Goal: Task Accomplishment & Management: Manage account settings

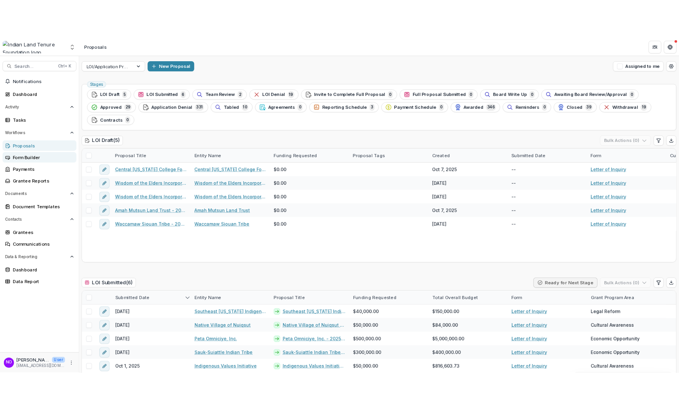
scroll to position [236, 0]
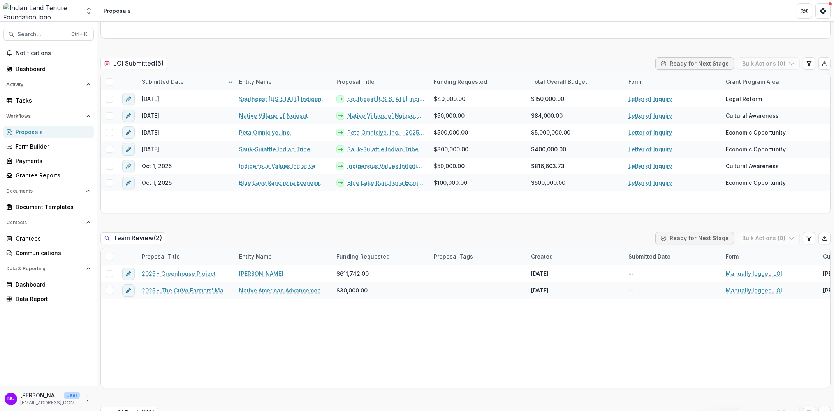
click at [21, 132] on div "Proposals" at bounding box center [52, 132] width 72 height 8
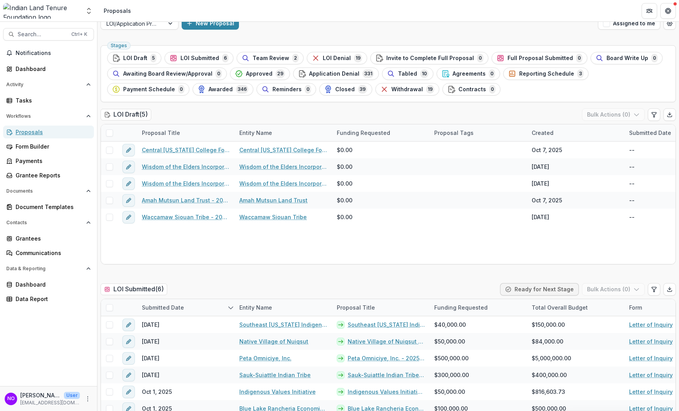
scroll to position [0, 0]
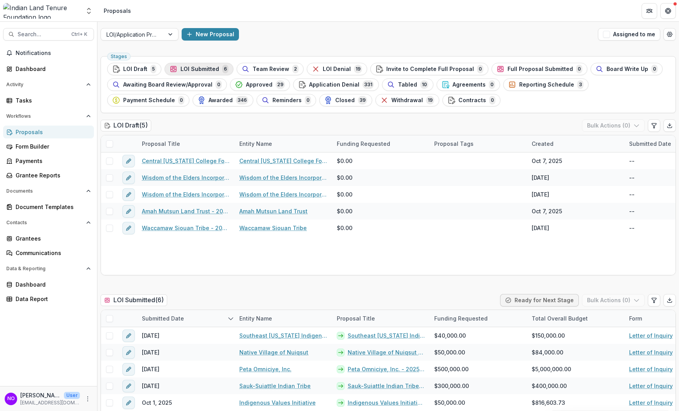
click at [195, 71] on span "LOI Submitted" at bounding box center [199, 69] width 39 height 7
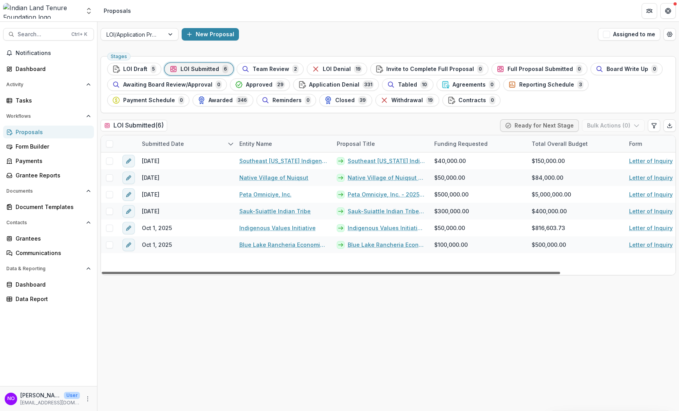
drag, startPoint x: 303, startPoint y: 272, endPoint x: -40, endPoint y: 270, distance: 342.4
click at [102, 271] on div at bounding box center [331, 272] width 458 height 2
click at [654, 126] on icon "Edit table settings" at bounding box center [653, 125] width 4 height 5
select select "******"
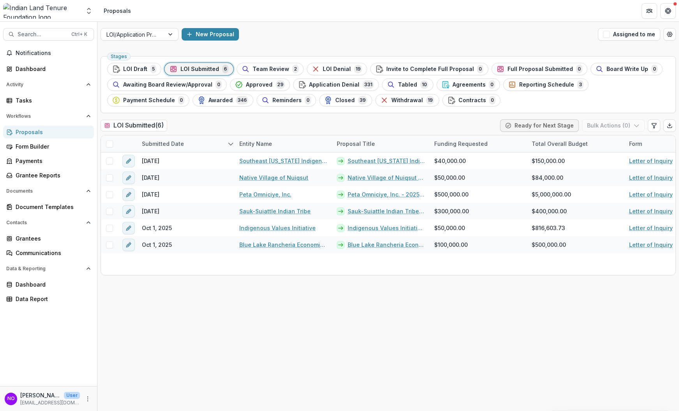
scroll to position [2136, 0]
type input "***"
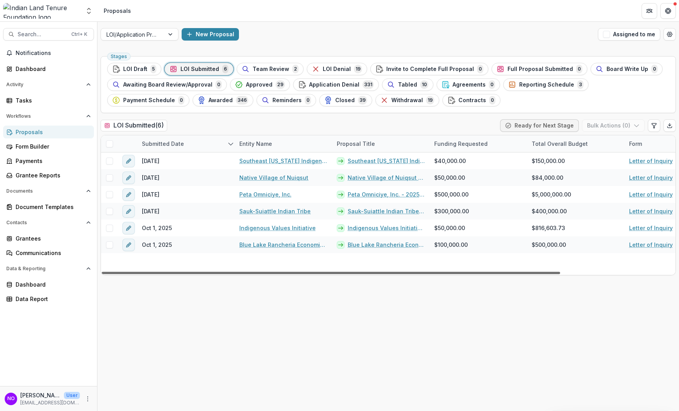
scroll to position [0, 144]
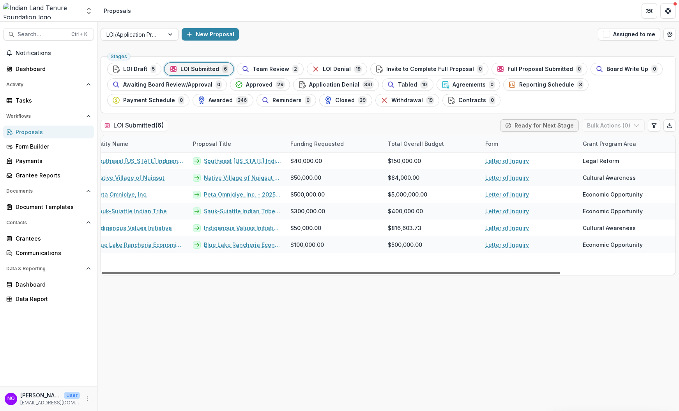
drag, startPoint x: 416, startPoint y: 271, endPoint x: 665, endPoint y: 289, distance: 250.3
click at [560, 274] on div at bounding box center [331, 272] width 458 height 2
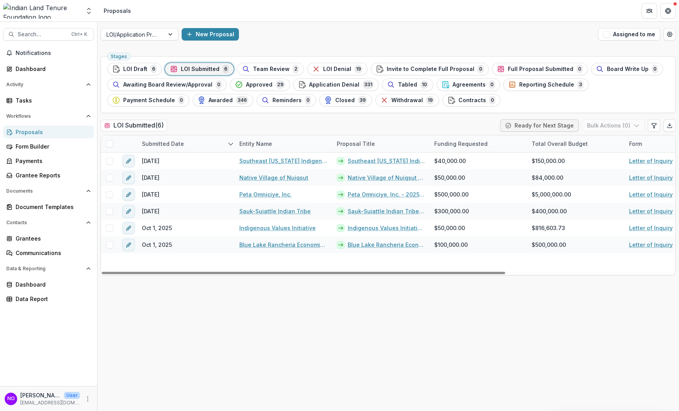
click at [251, 298] on div "Stages LOI Draft 6 LOI Submitted 6 Team Review 2 LOI Denial 19 Invite to Comple…" at bounding box center [387, 232] width 581 height 358
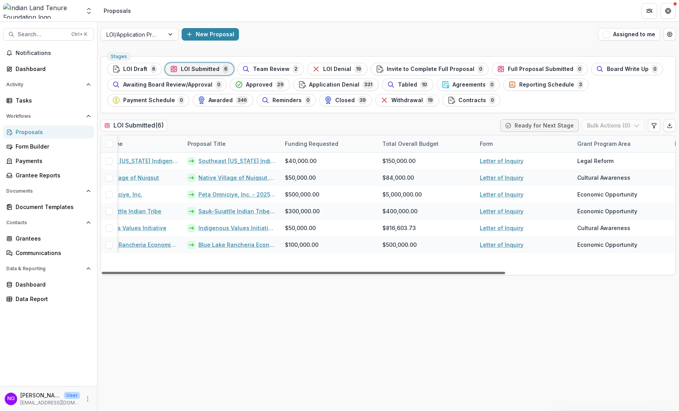
scroll to position [0, 241]
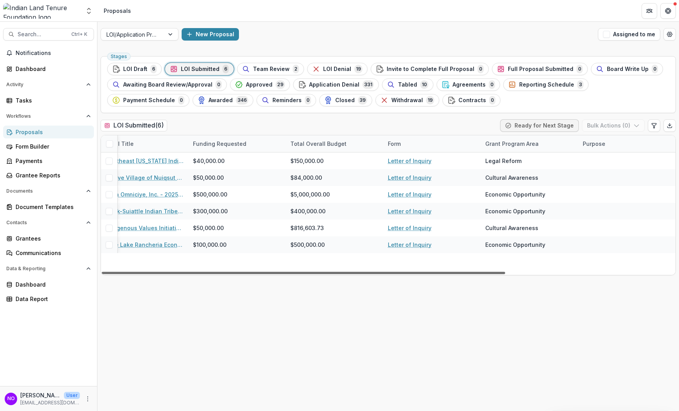
drag, startPoint x: 442, startPoint y: 273, endPoint x: 684, endPoint y: 272, distance: 242.3
click at [505, 272] on div at bounding box center [303, 272] width 403 height 2
click at [653, 129] on button "Edit table settings" at bounding box center [653, 125] width 12 height 12
select select "******"
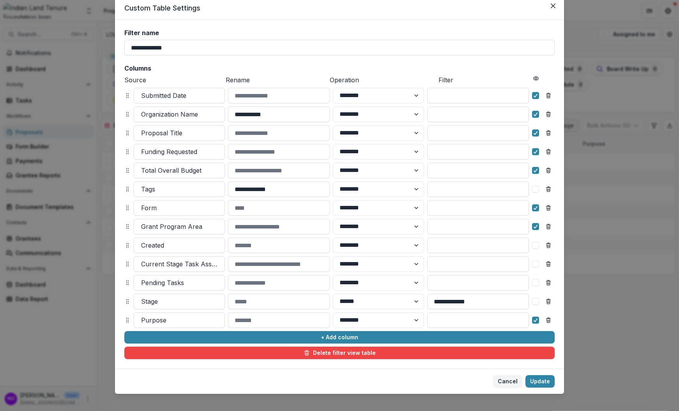
scroll to position [36, 0]
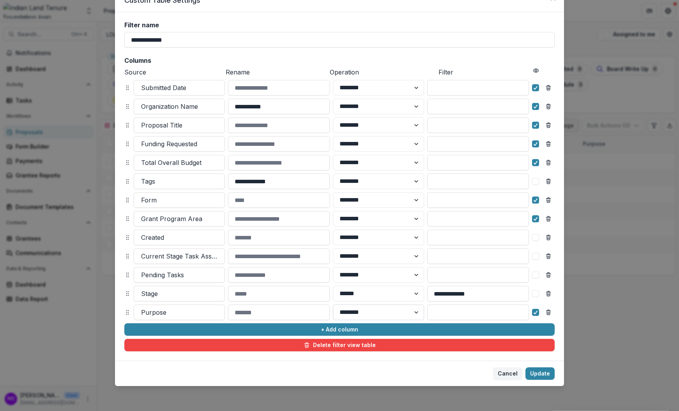
click at [400, 315] on select "******** ******" at bounding box center [378, 312] width 91 height 16
click at [333, 304] on select "******** ******" at bounding box center [378, 312] width 91 height 16
click at [463, 307] on input at bounding box center [478, 312] width 102 height 16
click at [375, 312] on select "******** ******" at bounding box center [378, 312] width 91 height 16
select select "********"
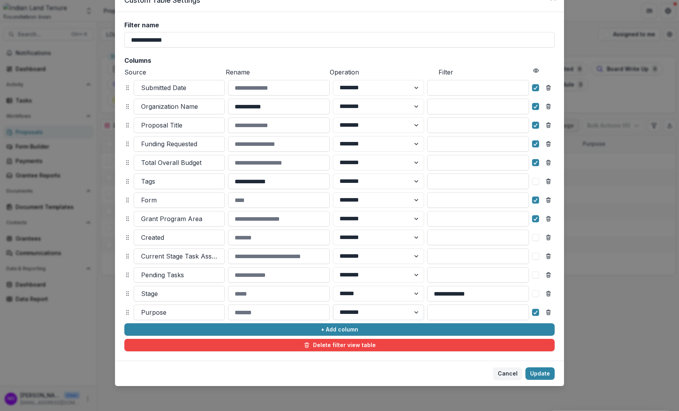
click at [333, 304] on select "******** ******" at bounding box center [378, 312] width 91 height 16
click at [480, 309] on input at bounding box center [478, 312] width 102 height 16
drag, startPoint x: 124, startPoint y: 311, endPoint x: 119, endPoint y: 312, distance: 5.2
click at [122, 313] on icon at bounding box center [125, 314] width 6 height 6
click at [430, 308] on input at bounding box center [478, 312] width 102 height 16
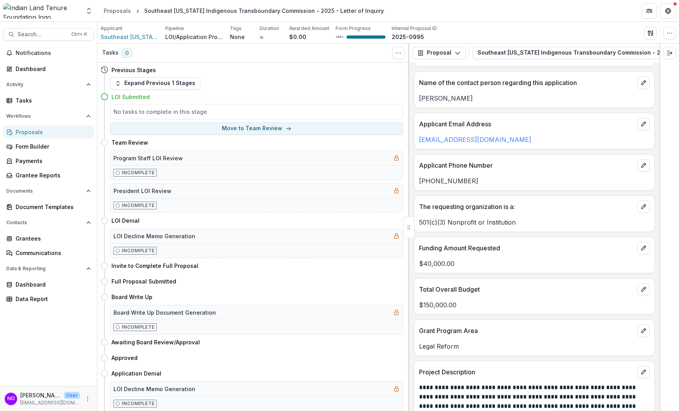
scroll to position [441, 0]
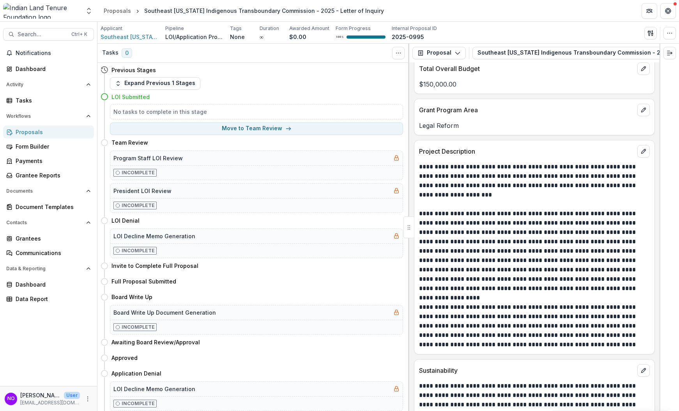
click at [494, 211] on p "**********" at bounding box center [533, 251] width 228 height 84
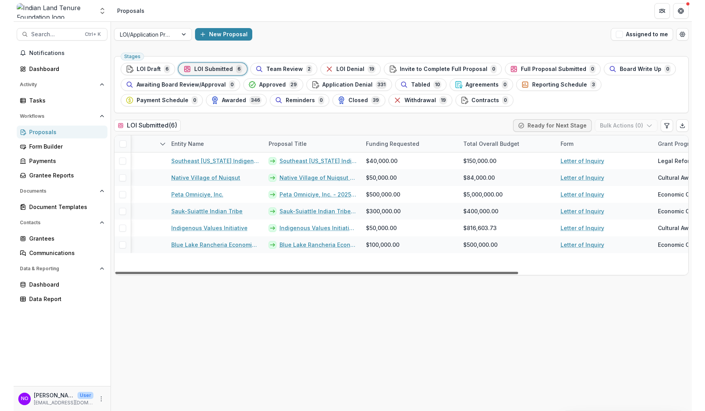
scroll to position [0, 241]
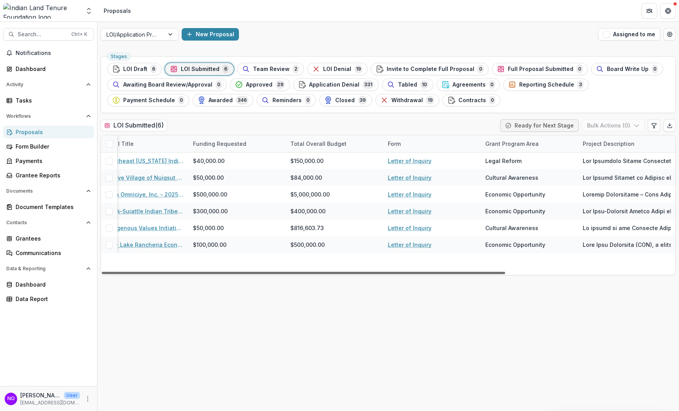
drag, startPoint x: 216, startPoint y: 273, endPoint x: 622, endPoint y: 282, distance: 406.4
click at [505, 274] on div at bounding box center [303, 272] width 403 height 2
click at [669, 127] on icon "Export table data" at bounding box center [669, 126] width 4 height 1
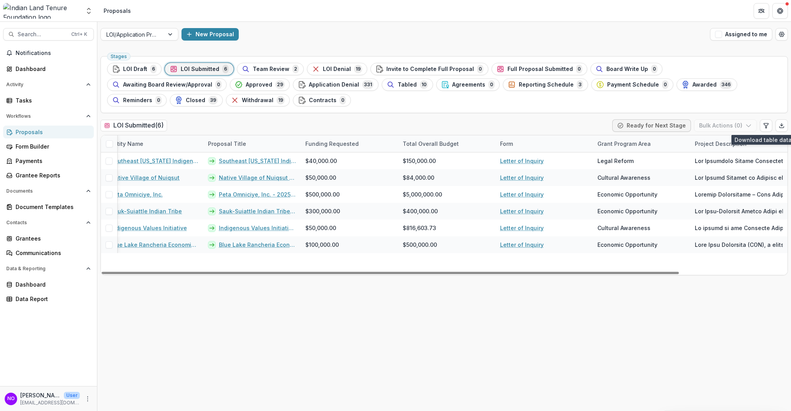
scroll to position [0, 129]
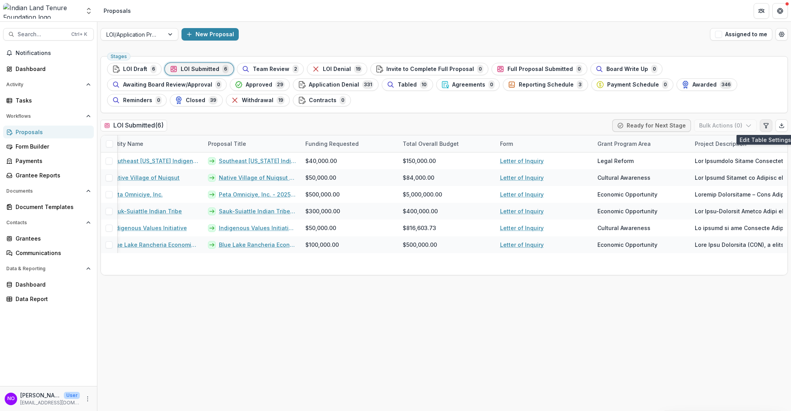
click at [678, 125] on icon "Edit table settings" at bounding box center [766, 125] width 4 height 5
select select "******"
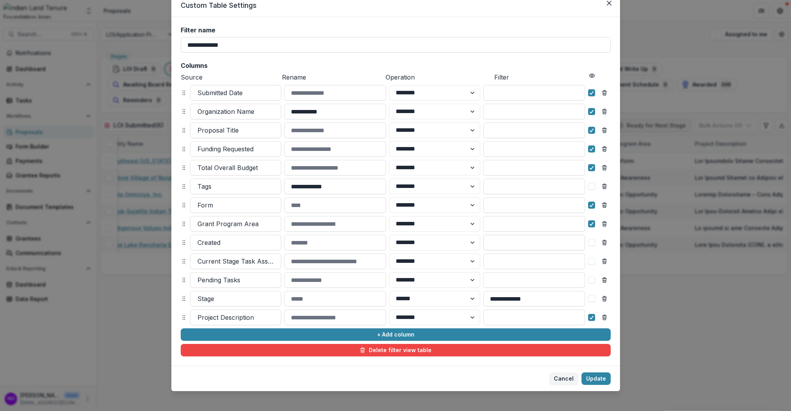
scroll to position [36, 0]
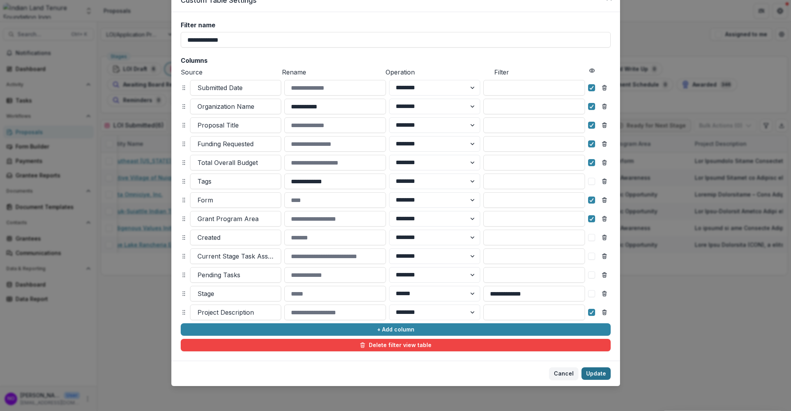
click at [593, 375] on button "Update" at bounding box center [596, 373] width 29 height 12
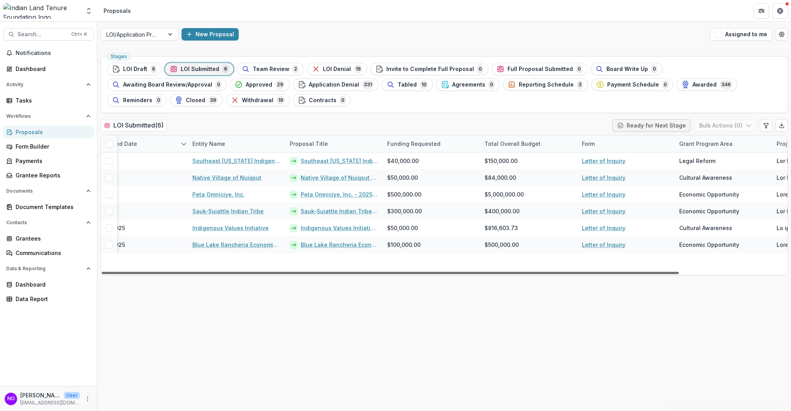
scroll to position [0, 0]
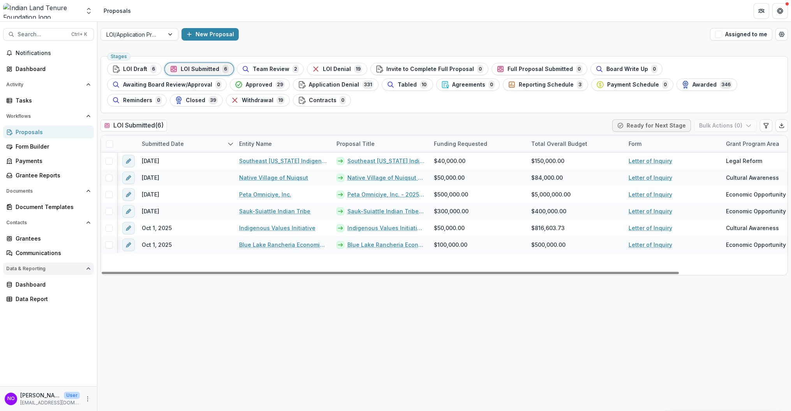
drag, startPoint x: 218, startPoint y: 273, endPoint x: 76, endPoint y: 273, distance: 141.8
click at [102, 273] on div at bounding box center [390, 272] width 577 height 2
click at [135, 68] on span "LOI Draft" at bounding box center [135, 69] width 24 height 7
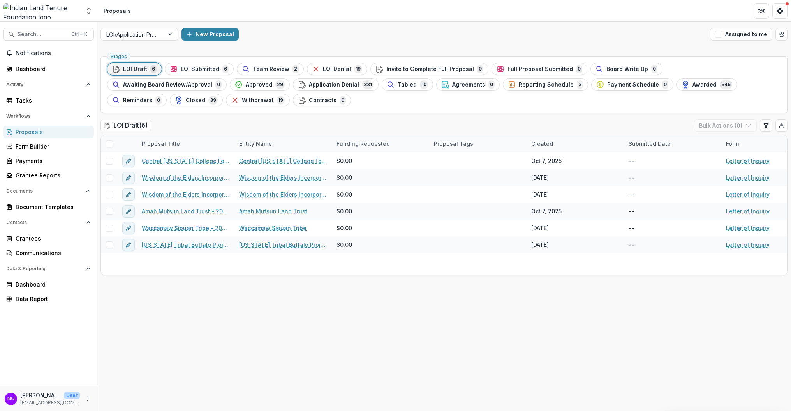
click at [246, 83] on span "Approved" at bounding box center [259, 84] width 26 height 7
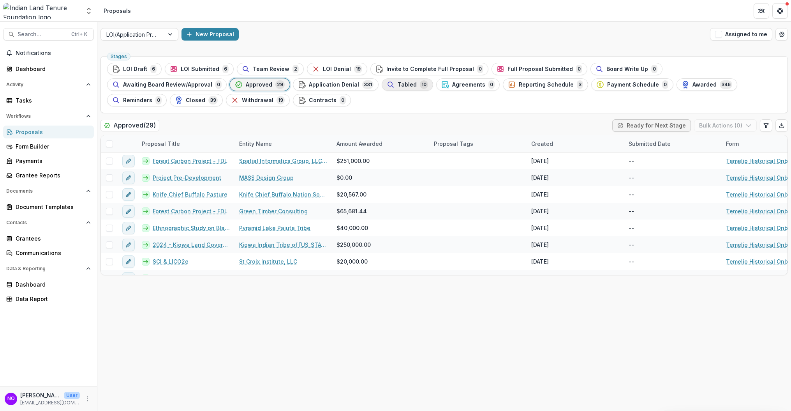
click at [398, 85] on span "Tabled" at bounding box center [407, 84] width 19 height 7
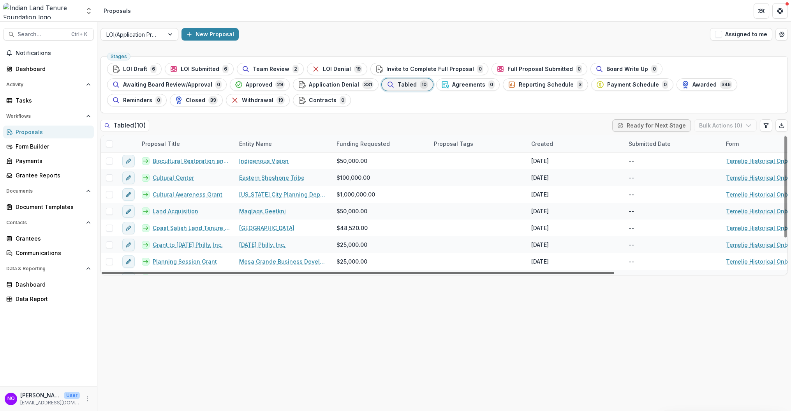
drag, startPoint x: 456, startPoint y: 272, endPoint x: 167, endPoint y: 161, distance: 310.1
click at [167, 271] on div at bounding box center [358, 272] width 513 height 2
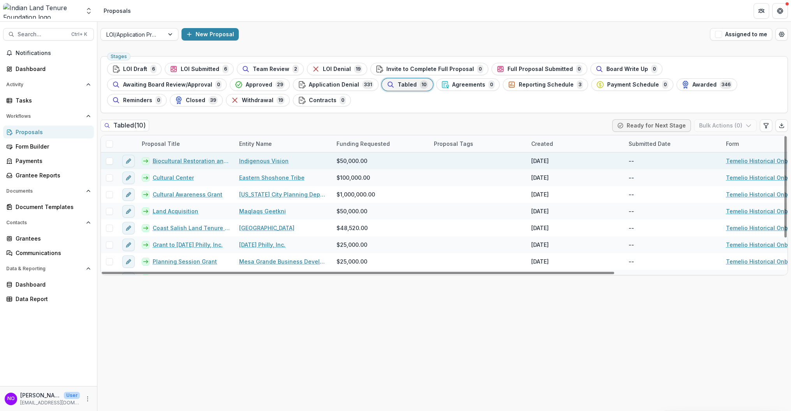
click at [167, 161] on link "Biocultural Restoration and Management Plan" at bounding box center [191, 161] width 77 height 8
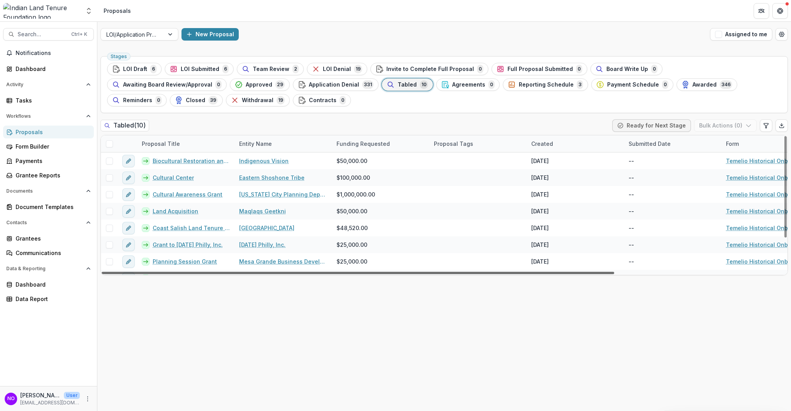
drag, startPoint x: 571, startPoint y: 272, endPoint x: 368, endPoint y: 261, distance: 203.6
click at [368, 271] on div at bounding box center [358, 272] width 513 height 2
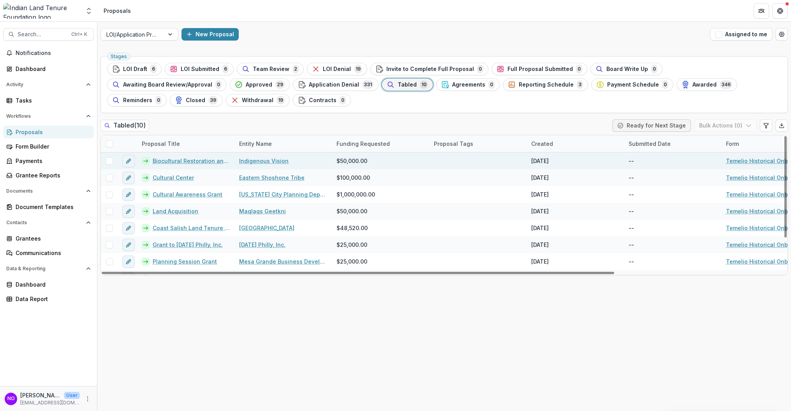
click at [174, 158] on link "Biocultural Restoration and Management Plan" at bounding box center [191, 161] width 77 height 8
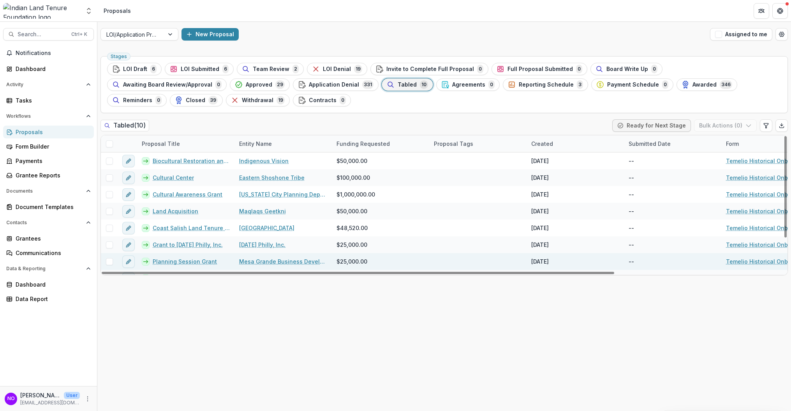
drag, startPoint x: 573, startPoint y: 273, endPoint x: 259, endPoint y: 261, distance: 314.6
click at [259, 271] on div at bounding box center [358, 272] width 513 height 2
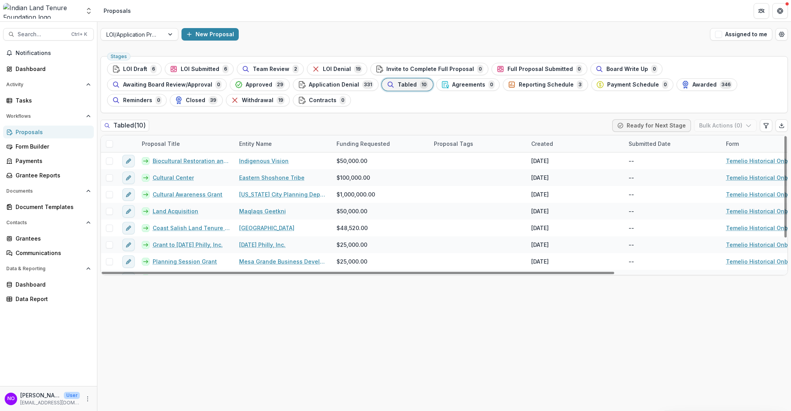
click at [110, 142] on span at bounding box center [109, 143] width 7 height 7
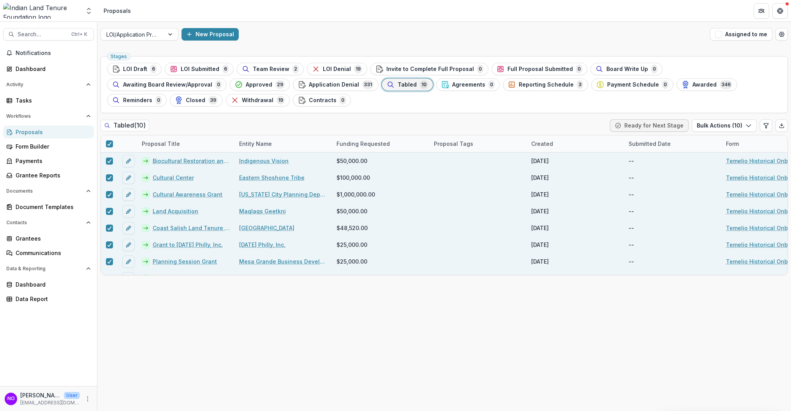
click at [678, 118] on div "Stages LOI Draft 6 LOI Submitted 6 Team Review 2 LOI Denial 19 Invite to Comple…" at bounding box center [444, 232] width 694 height 358
click at [678, 126] on button "Bulk Actions ( 10 )" at bounding box center [724, 125] width 65 height 12
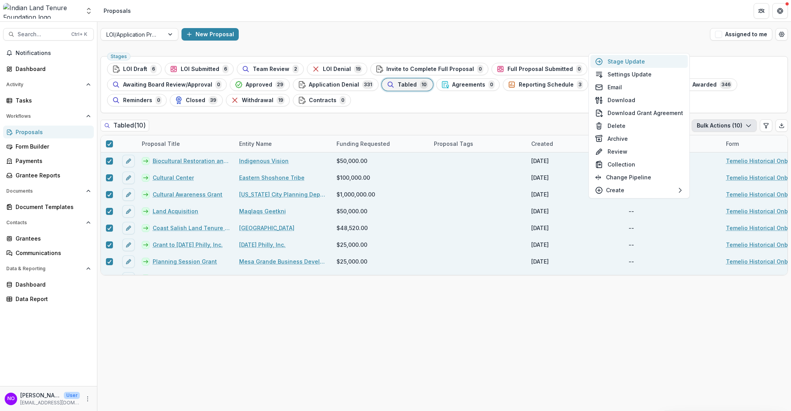
click at [635, 63] on button "Stage Update" at bounding box center [639, 61] width 97 height 13
select select "******"
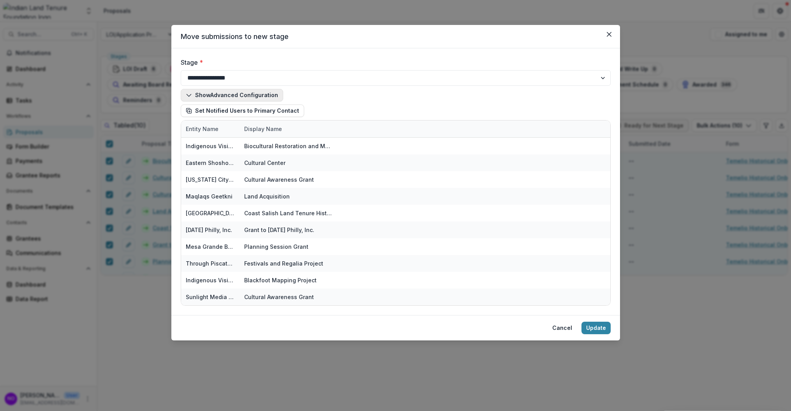
click at [228, 90] on button "Show Advanced Configuration" at bounding box center [232, 95] width 102 height 12
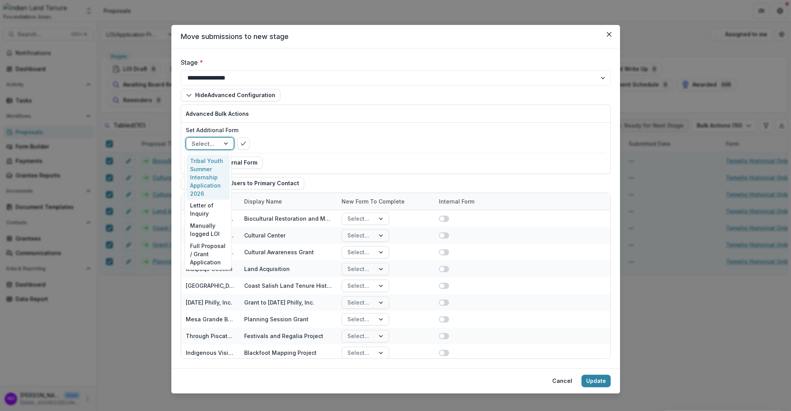
click at [225, 142] on div at bounding box center [227, 144] width 14 height 12
click at [231, 99] on button "Hide Advanced Configuration" at bounding box center [231, 95] width 100 height 12
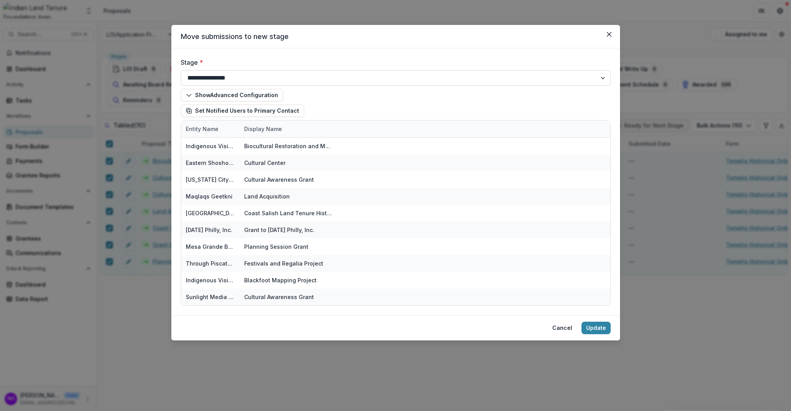
click at [226, 77] on select "**********" at bounding box center [396, 78] width 430 height 16
click at [227, 78] on select "**********" at bounding box center [396, 78] width 430 height 16
click at [561, 327] on button "Cancel" at bounding box center [562, 327] width 29 height 12
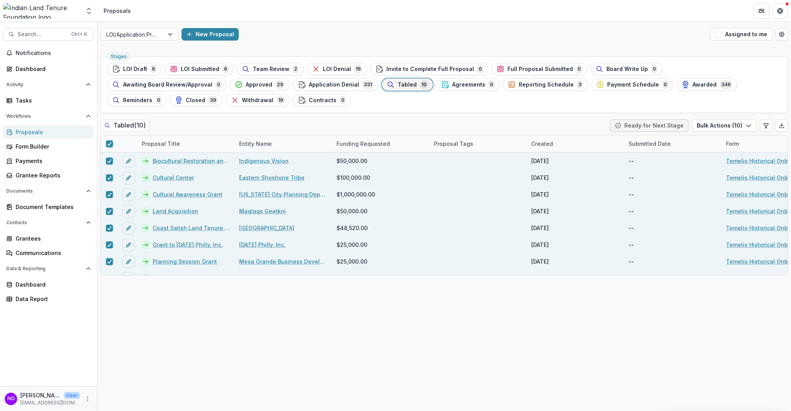
click at [465, 329] on div "Stages LOI Draft 6 LOI Submitted 6 Team Review 2 LOI Denial 19 Invite to Comple…" at bounding box center [444, 232] width 694 height 358
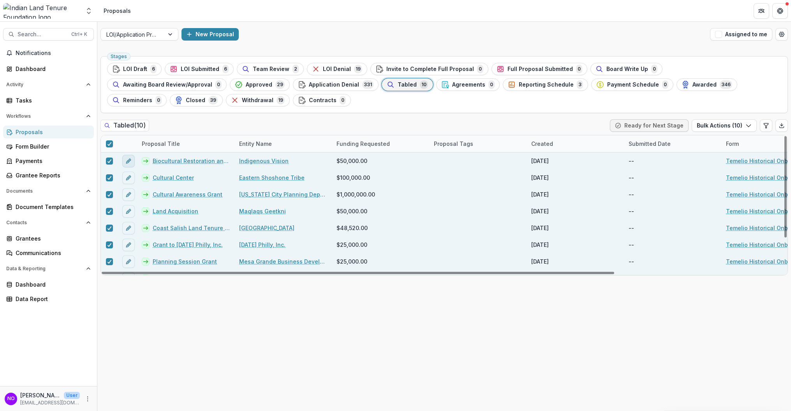
click at [127, 160] on icon "edit" at bounding box center [128, 161] width 6 height 6
type input "*******"
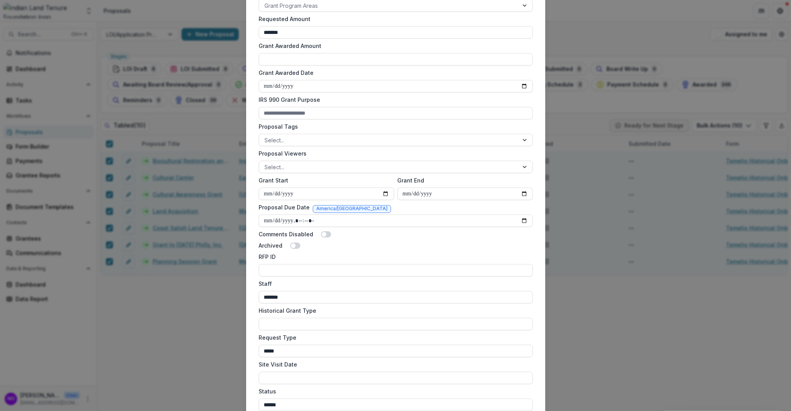
scroll to position [418, 0]
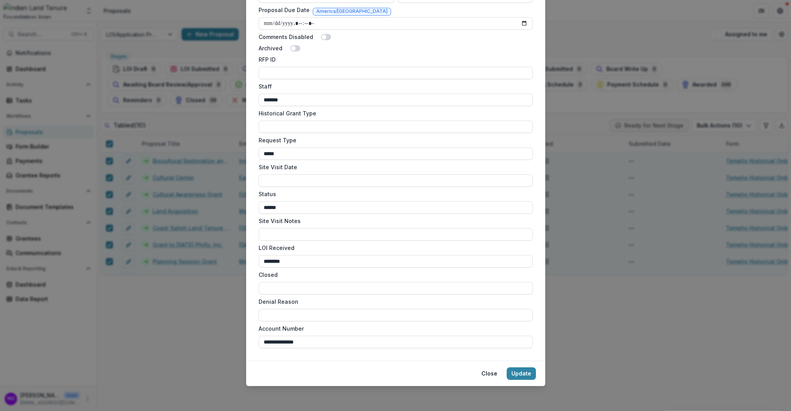
drag, startPoint x: 478, startPoint y: 373, endPoint x: 440, endPoint y: 356, distance: 42.0
click at [478, 373] on button "Close" at bounding box center [489, 373] width 25 height 12
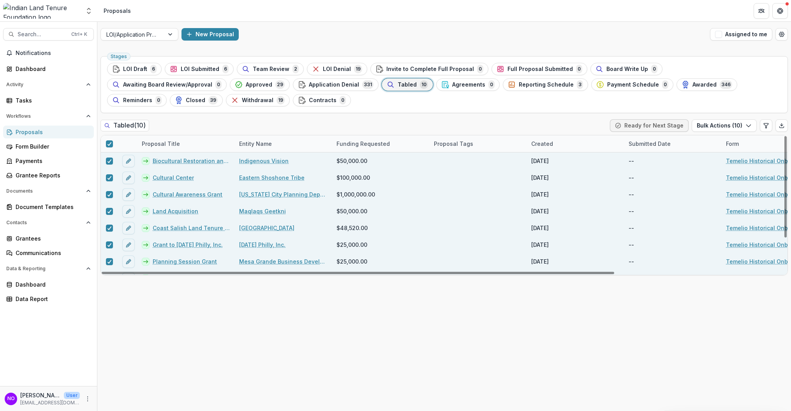
click at [257, 160] on link "Indigenous Vision" at bounding box center [263, 161] width 49 height 8
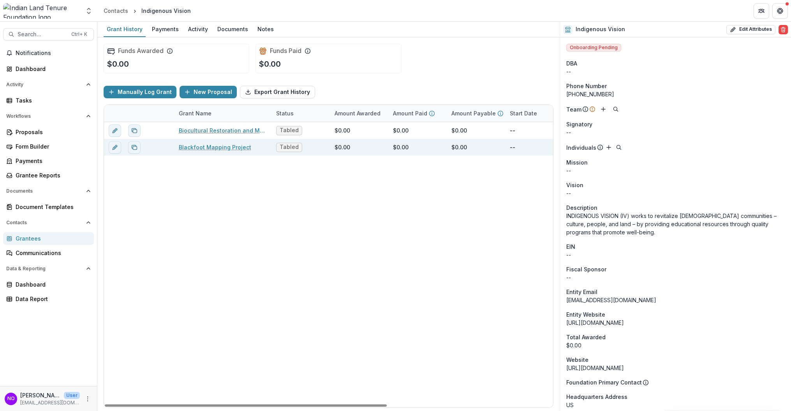
click at [212, 145] on link "Blackfoot Mapping Project" at bounding box center [215, 147] width 72 height 8
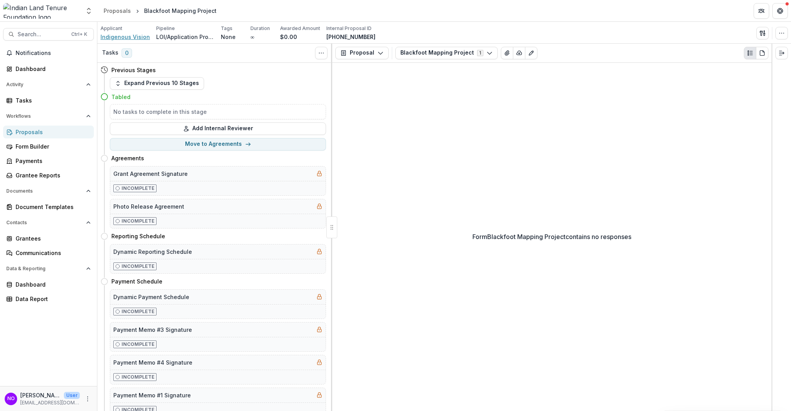
click at [123, 38] on span "Indigenous Vision" at bounding box center [124, 37] width 49 height 8
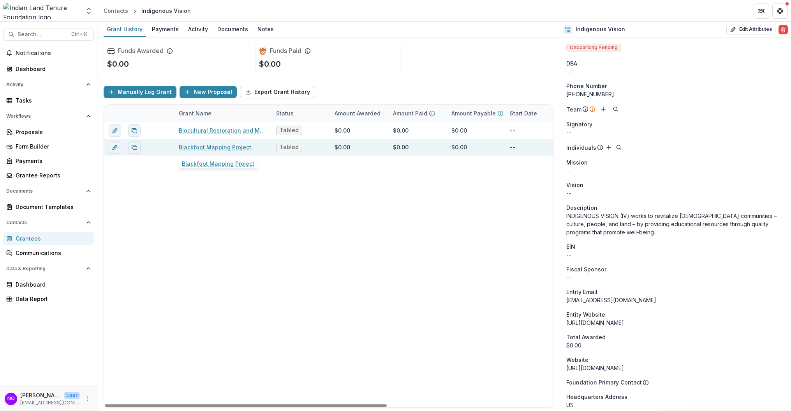
click at [199, 145] on link "Blackfoot Mapping Project" at bounding box center [215, 147] width 72 height 8
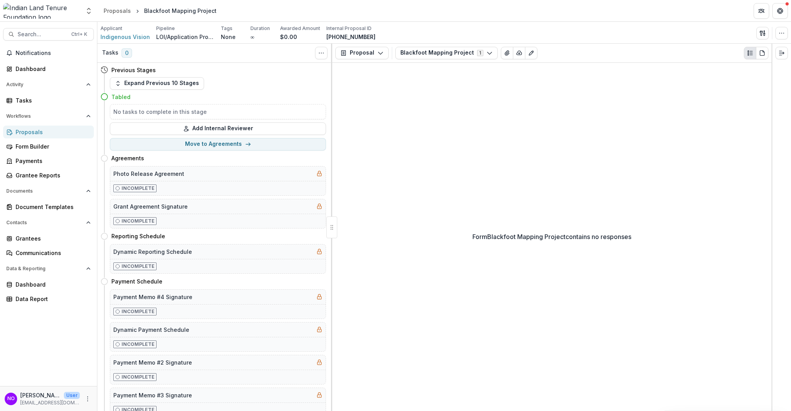
click at [120, 31] on p "Applicant" at bounding box center [111, 28] width 22 height 7
click at [114, 35] on span "Indigenous Vision" at bounding box center [124, 37] width 49 height 8
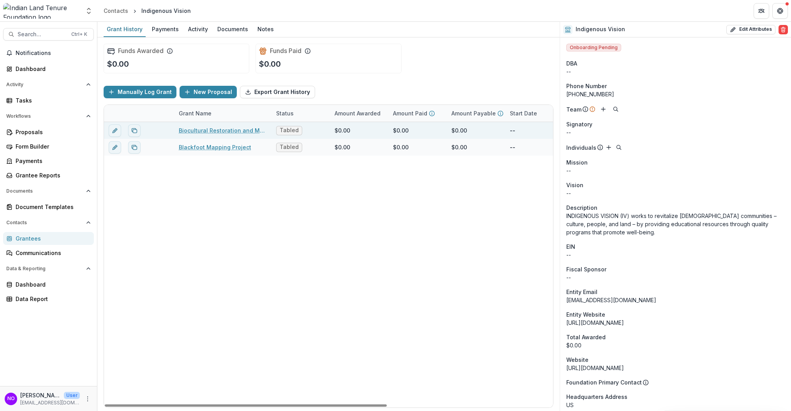
click at [196, 133] on link "Biocultural Restoration and Management Plan" at bounding box center [223, 130] width 88 height 8
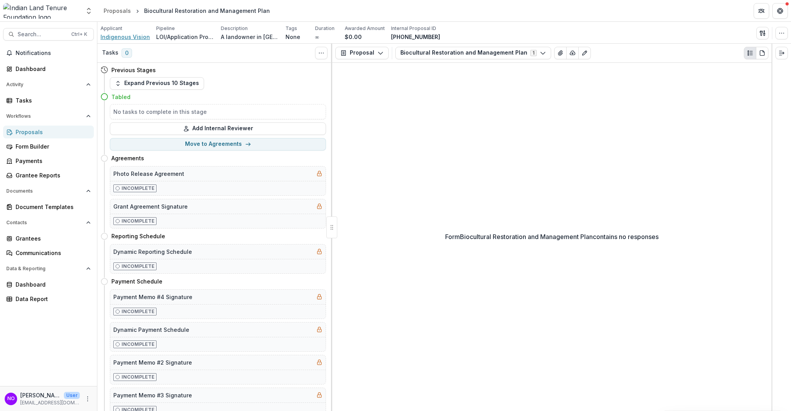
click at [135, 37] on span "Indigenous Vision" at bounding box center [124, 37] width 49 height 8
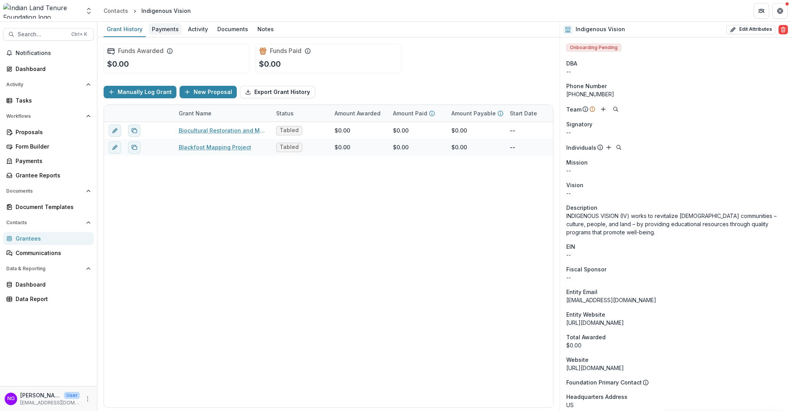
click at [169, 30] on div "Payments" at bounding box center [165, 28] width 33 height 11
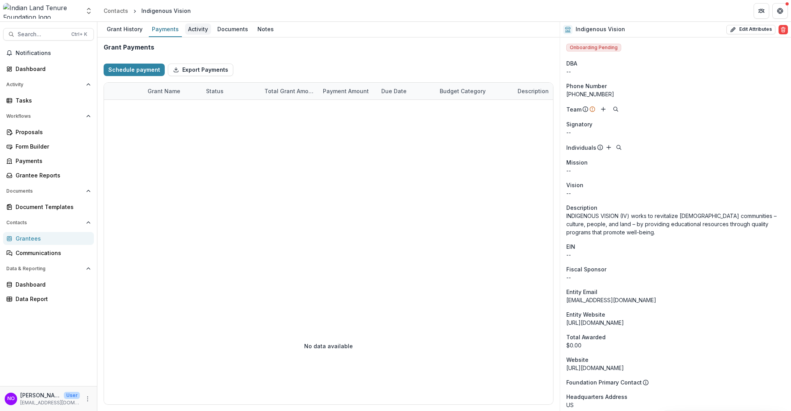
click at [196, 26] on div "Activity" at bounding box center [198, 28] width 26 height 11
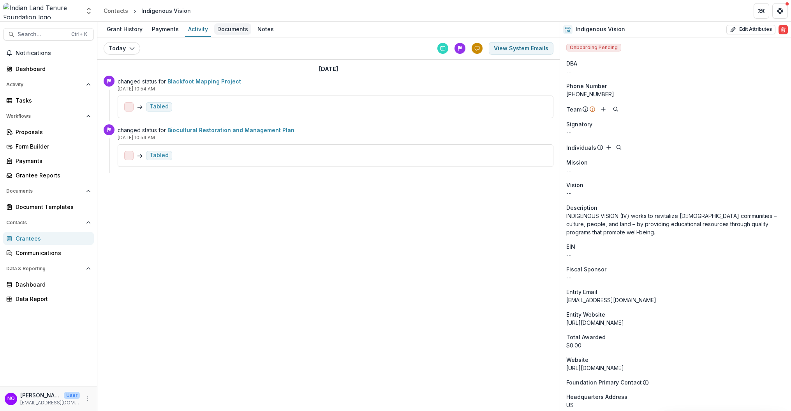
click at [226, 27] on div "Documents" at bounding box center [232, 28] width 37 height 11
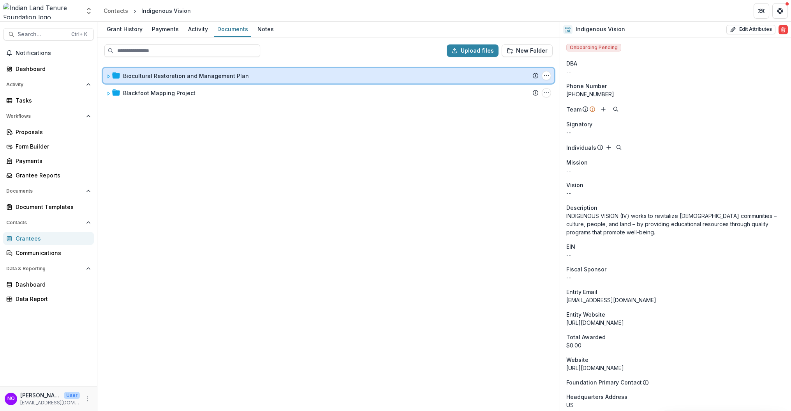
click at [107, 76] on icon at bounding box center [108, 76] width 5 height 5
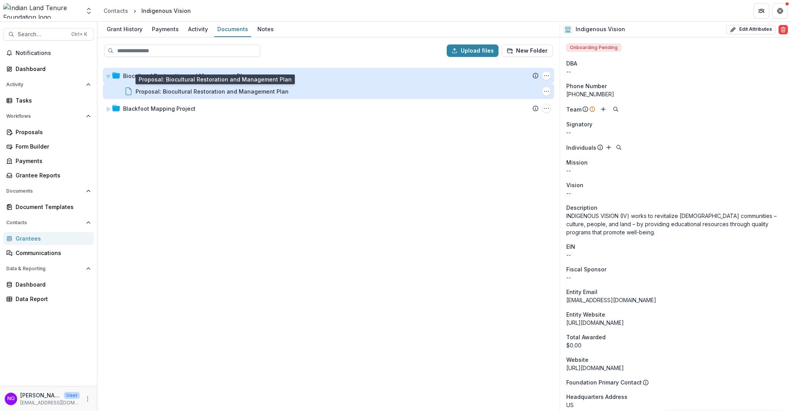
click at [150, 90] on div "Proposal: Biocultural Restoration and Management Plan" at bounding box center [212, 91] width 153 height 8
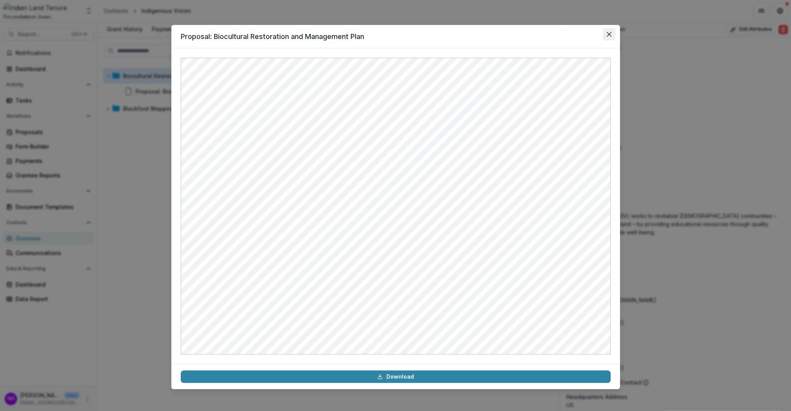
click at [608, 34] on icon "Close" at bounding box center [609, 34] width 5 height 5
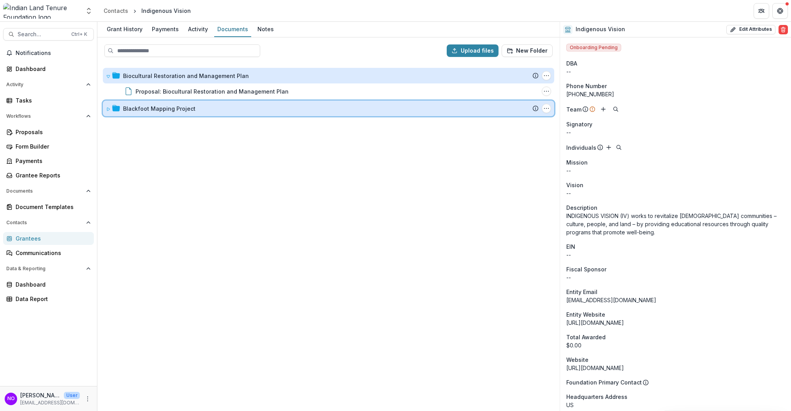
click at [106, 109] on div "Blackfoot Mapping Project Submission Temelio Proposal Attached proposal documen…" at bounding box center [328, 108] width 451 height 16
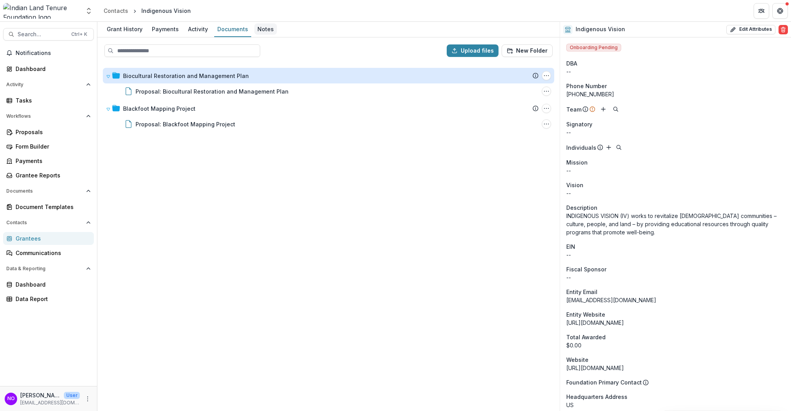
click at [258, 35] on link "Notes" at bounding box center [265, 29] width 23 height 15
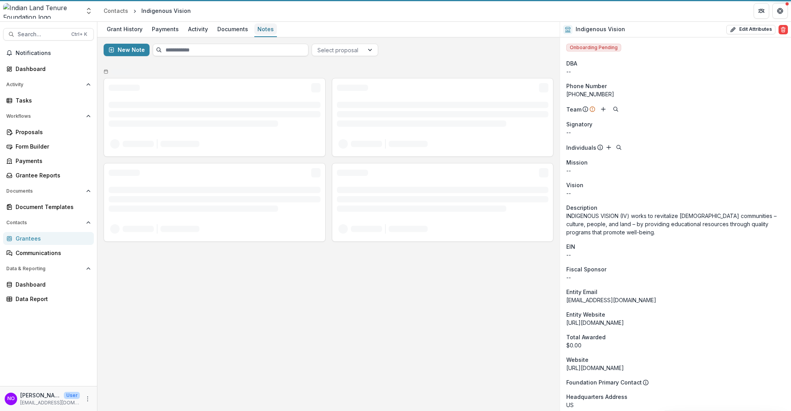
click at [260, 32] on div "Notes" at bounding box center [265, 28] width 23 height 11
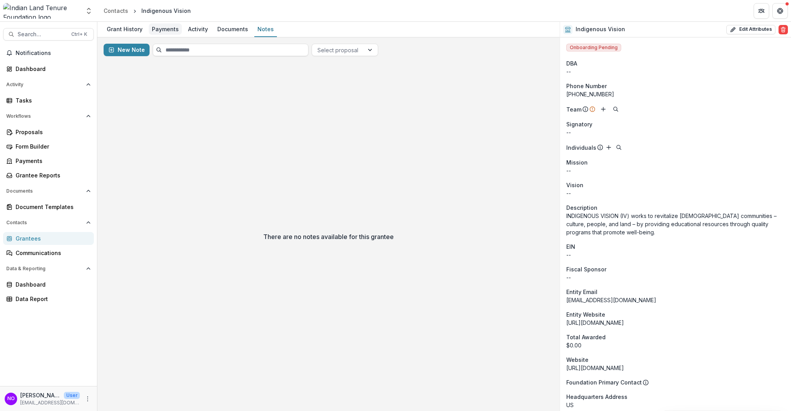
click at [154, 30] on div "Payments" at bounding box center [165, 28] width 33 height 11
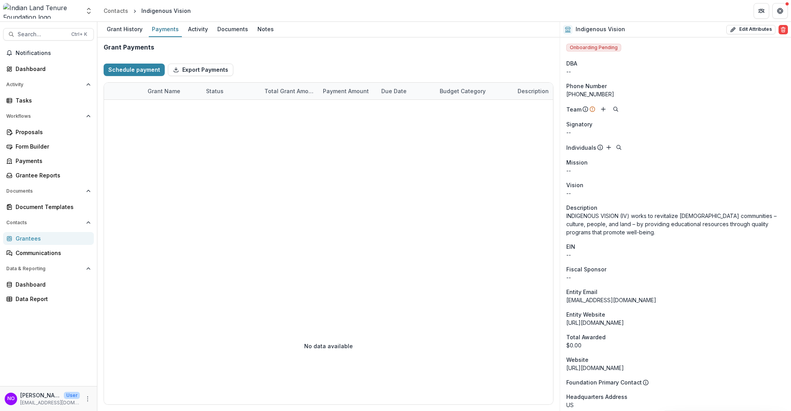
scroll to position [221, 0]
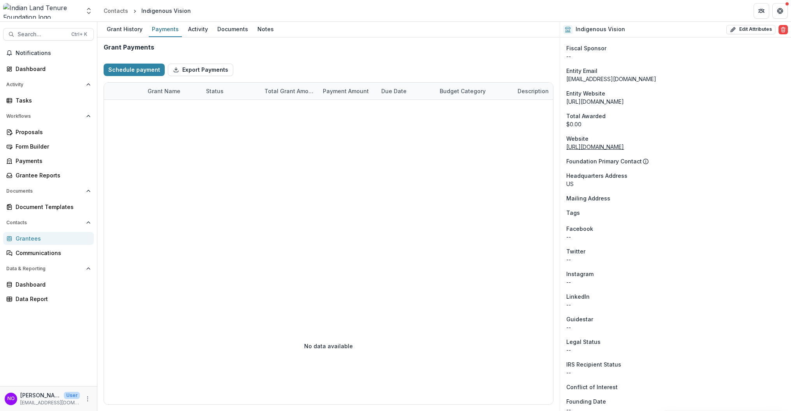
click at [624, 145] on link "https://www.indigenousvision.org/" at bounding box center [595, 146] width 58 height 7
click at [646, 162] on line at bounding box center [646, 162] width 0 height 2
click at [643, 162] on icon at bounding box center [646, 161] width 6 height 6
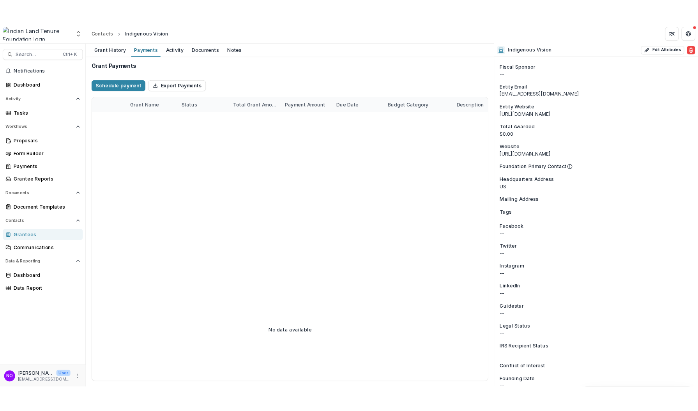
scroll to position [394, 0]
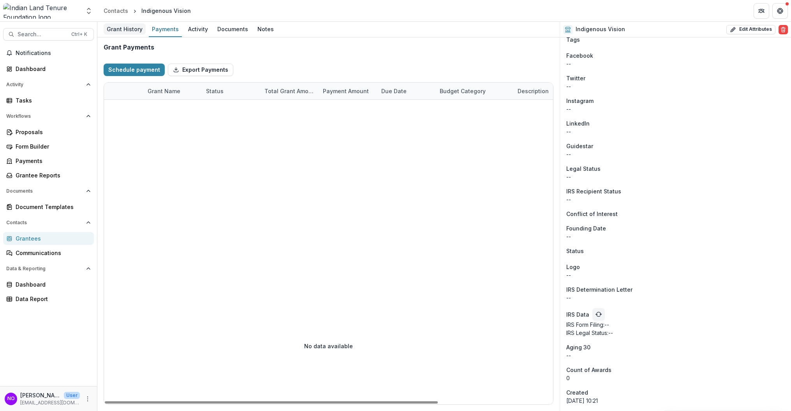
click at [137, 24] on div "Grant History" at bounding box center [125, 28] width 42 height 11
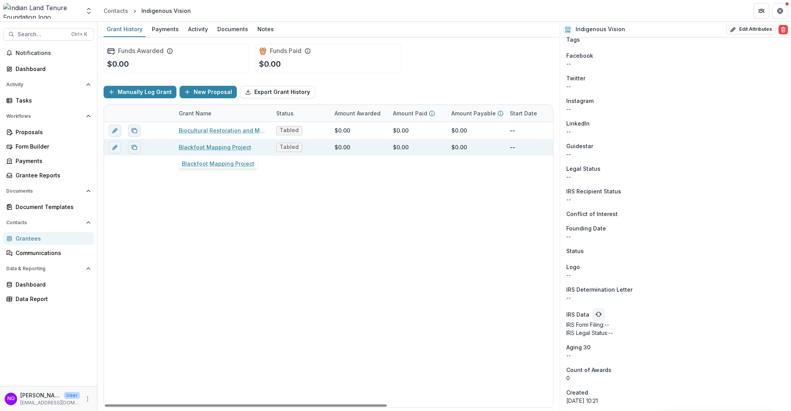
click at [188, 148] on link "Blackfoot Mapping Project" at bounding box center [215, 147] width 72 height 8
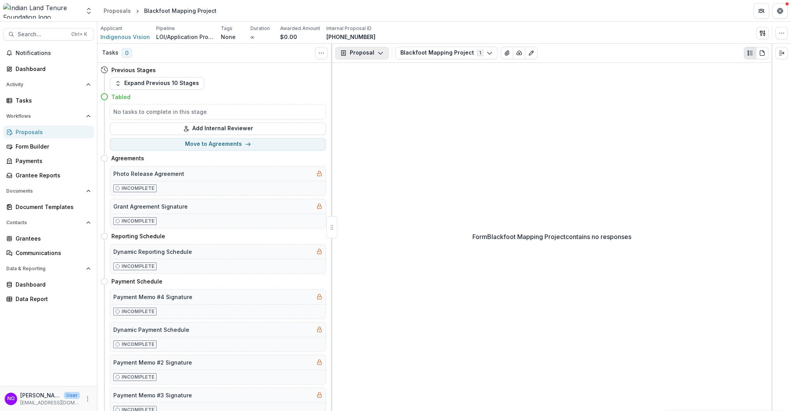
click at [380, 53] on icon "button" at bounding box center [380, 53] width 6 height 6
click at [386, 111] on div "Grant Agreements" at bounding box center [386, 109] width 71 height 8
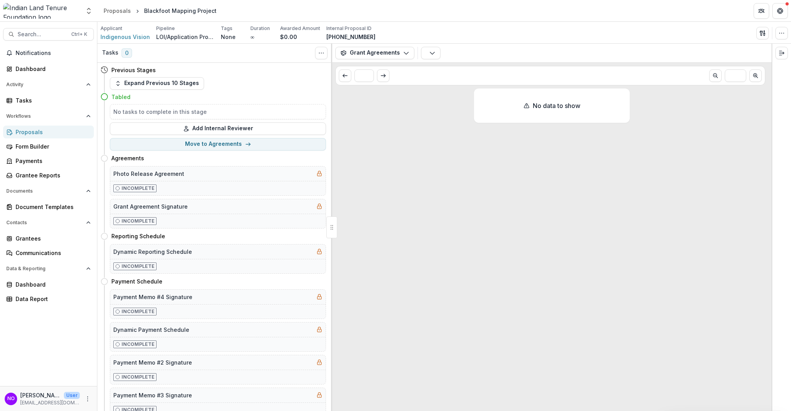
click at [118, 16] on header "Proposals Blackfoot Mapping Project" at bounding box center [444, 10] width 694 height 21
click at [115, 8] on div "Proposals" at bounding box center [117, 11] width 27 height 8
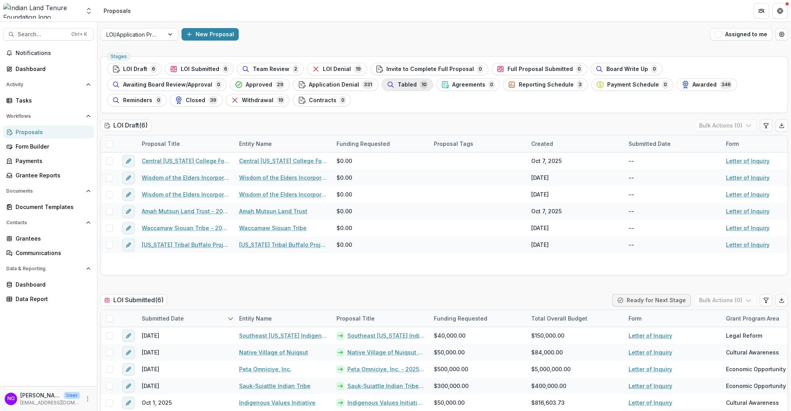
click at [398, 83] on span "Tabled" at bounding box center [407, 84] width 19 height 7
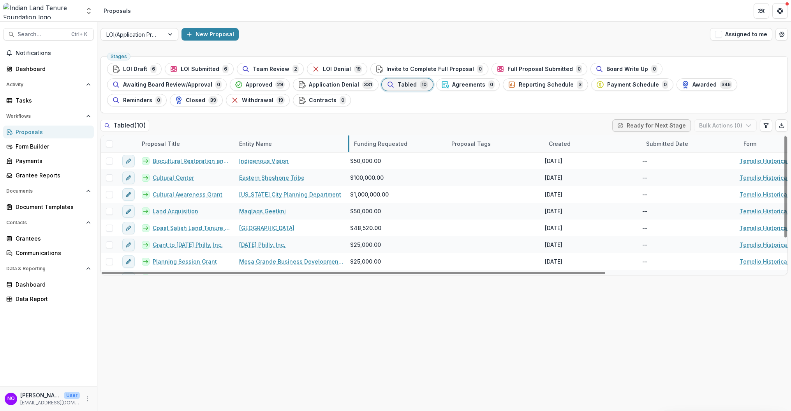
drag, startPoint x: 331, startPoint y: 144, endPoint x: 352, endPoint y: 146, distance: 20.8
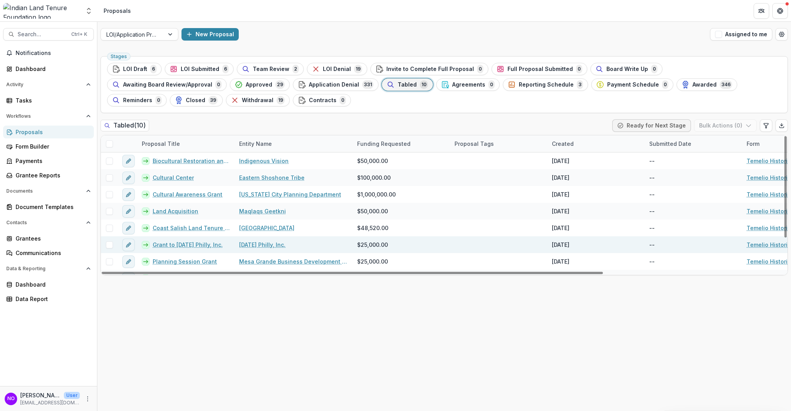
click at [201, 243] on link "Grant to Indigenous Peoples' Day Philly, Inc." at bounding box center [188, 244] width 70 height 8
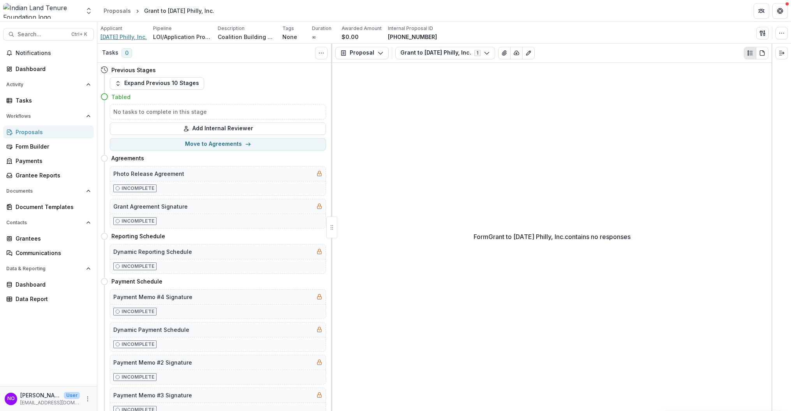
click at [129, 35] on span "Indigenous Peoples' Day Philly, Inc." at bounding box center [123, 37] width 46 height 8
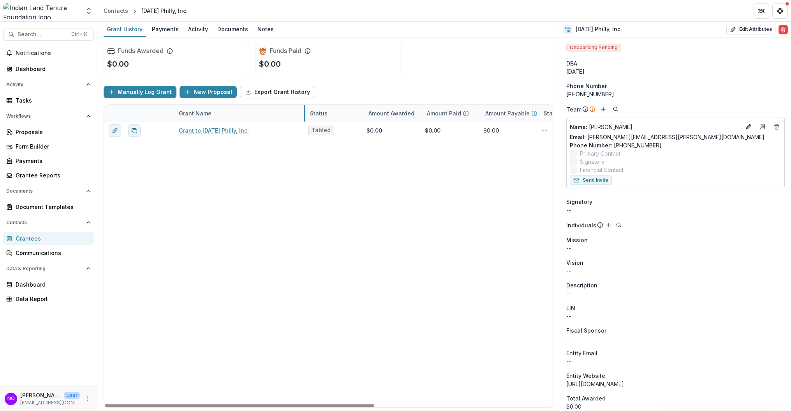
drag, startPoint x: 271, startPoint y: 113, endPoint x: 305, endPoint y: 118, distance: 34.3
click at [156, 32] on div "Payments" at bounding box center [165, 28] width 33 height 11
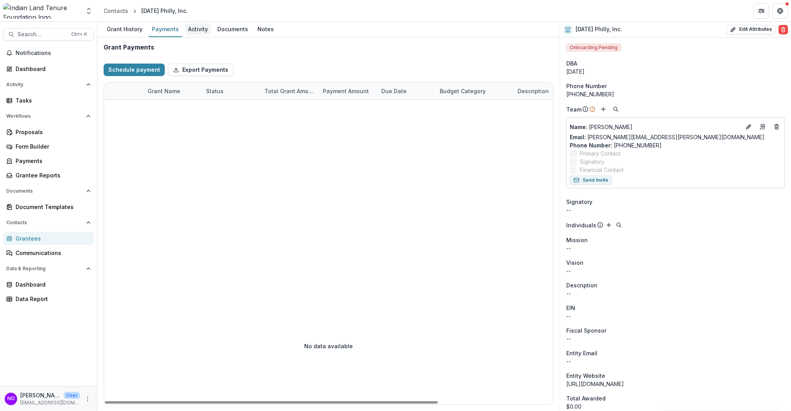
click at [195, 30] on div "Activity" at bounding box center [198, 28] width 26 height 11
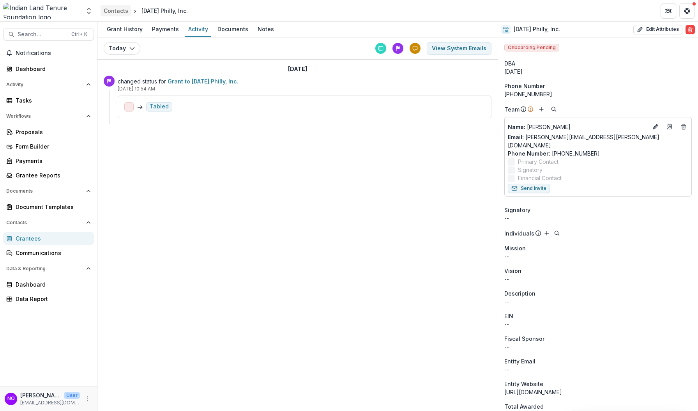
click at [123, 9] on div "Contacts" at bounding box center [116, 11] width 25 height 8
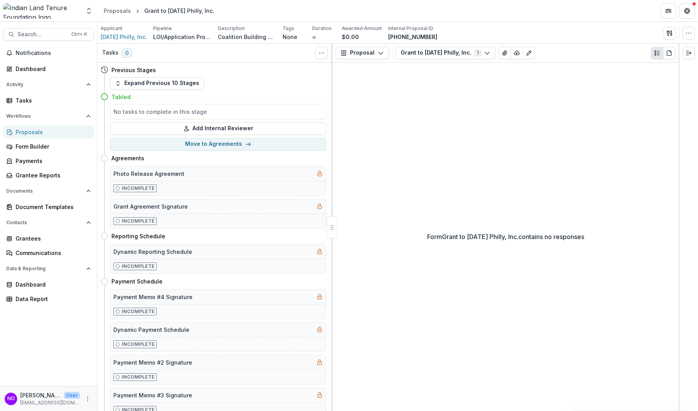
click at [33, 132] on div "Proposals" at bounding box center [52, 132] width 72 height 8
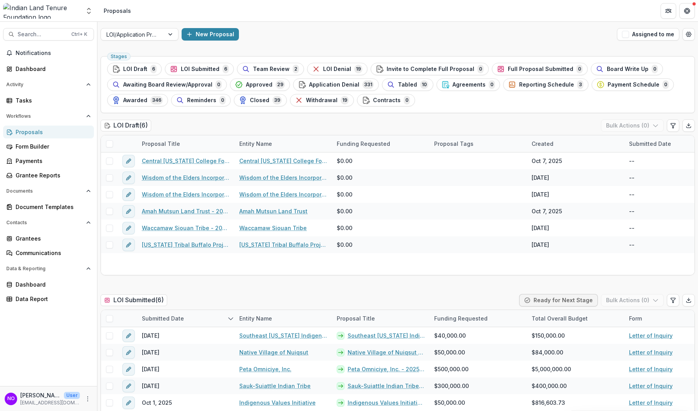
drag, startPoint x: 403, startPoint y: 84, endPoint x: 420, endPoint y: 103, distance: 25.1
click at [403, 84] on span "Tabled" at bounding box center [407, 84] width 19 height 7
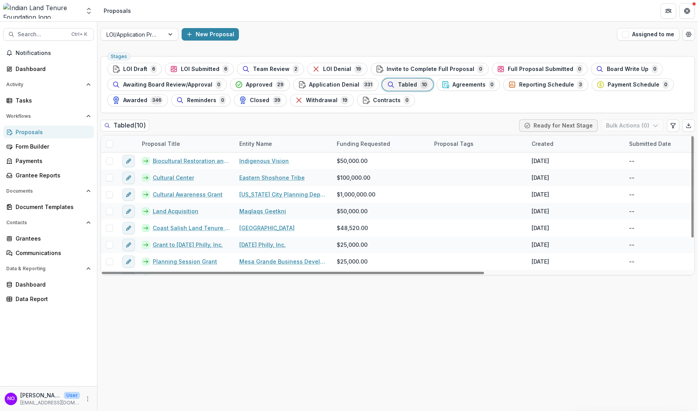
click at [330, 139] on div "Entity Name" at bounding box center [282, 143] width 97 height 17
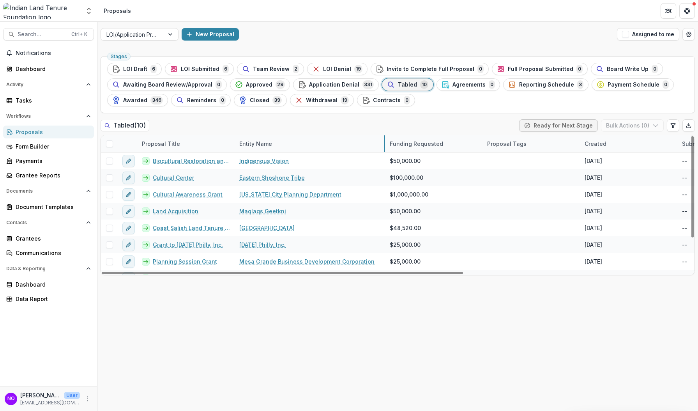
drag, startPoint x: 331, startPoint y: 146, endPoint x: 384, endPoint y: 152, distance: 53.3
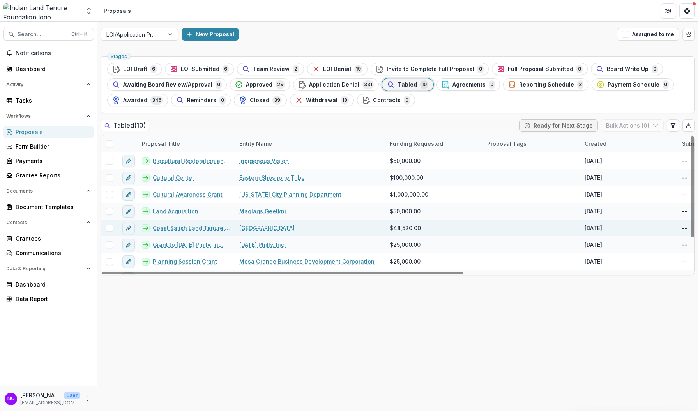
click at [250, 228] on link "Northwest Indian College" at bounding box center [266, 228] width 55 height 8
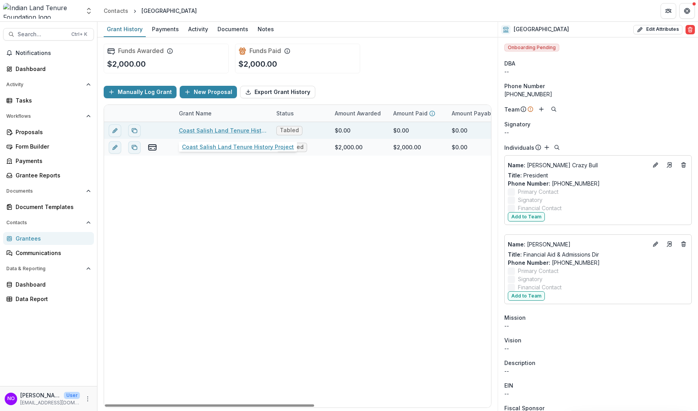
click at [202, 132] on link "Coast Salish Land Tenure History Project" at bounding box center [223, 130] width 88 height 8
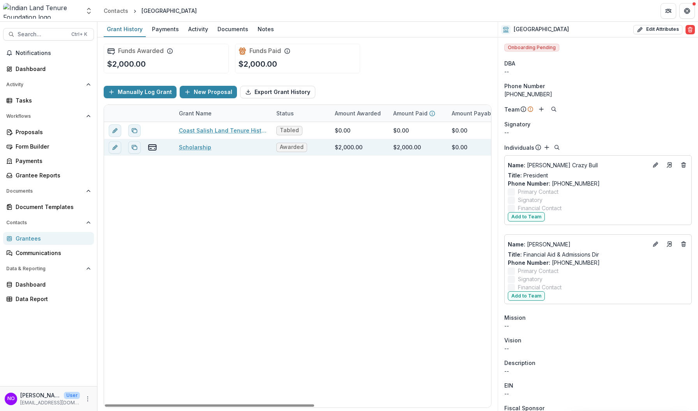
click at [192, 149] on link "Scholarship" at bounding box center [195, 147] width 32 height 8
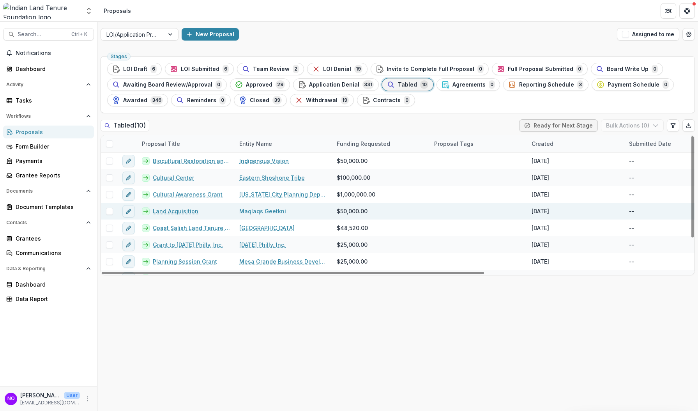
drag, startPoint x: 255, startPoint y: 210, endPoint x: 267, endPoint y: 215, distance: 13.4
click at [255, 210] on link "Maqlaqs Geetkni" at bounding box center [262, 211] width 47 height 8
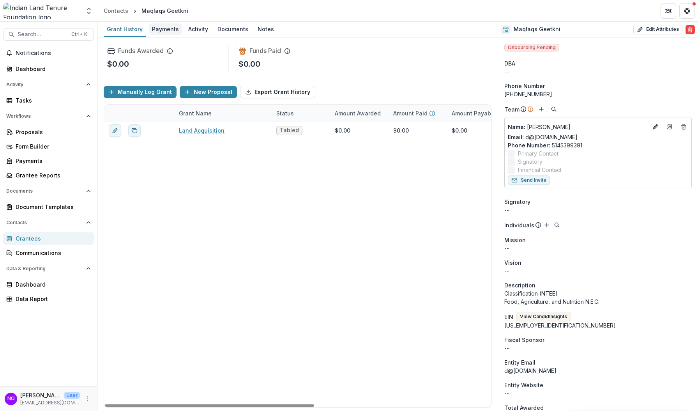
click at [165, 34] on div "Payments" at bounding box center [165, 28] width 33 height 11
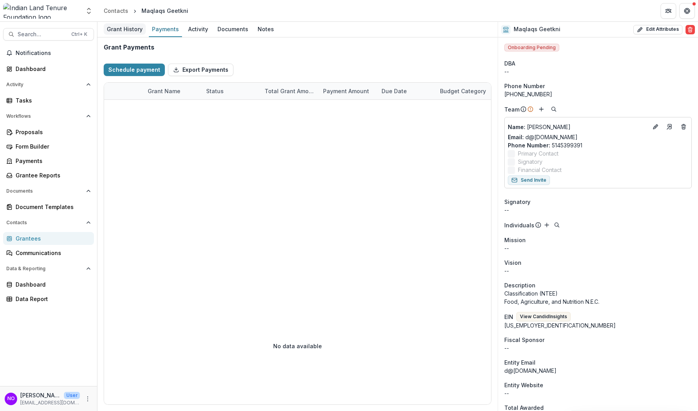
click at [136, 31] on div "Grant History" at bounding box center [125, 28] width 42 height 11
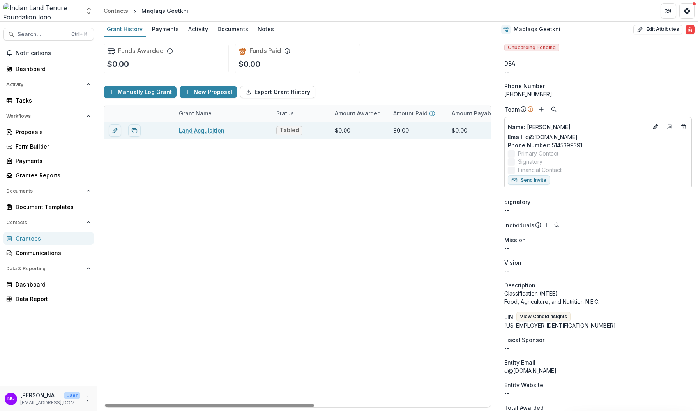
click at [185, 130] on link "Land Acquisition" at bounding box center [202, 130] width 46 height 8
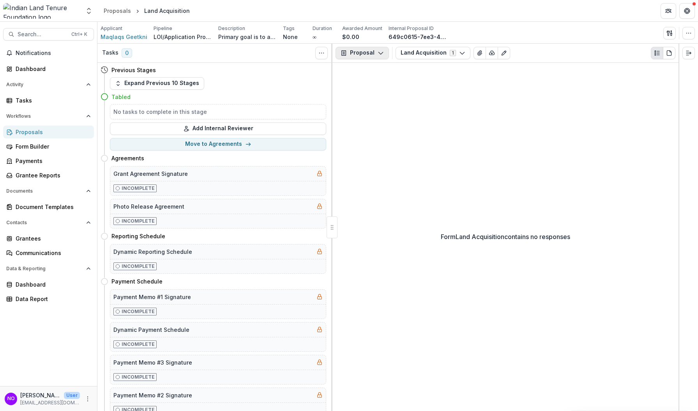
click at [375, 52] on button "Proposal" at bounding box center [361, 53] width 53 height 12
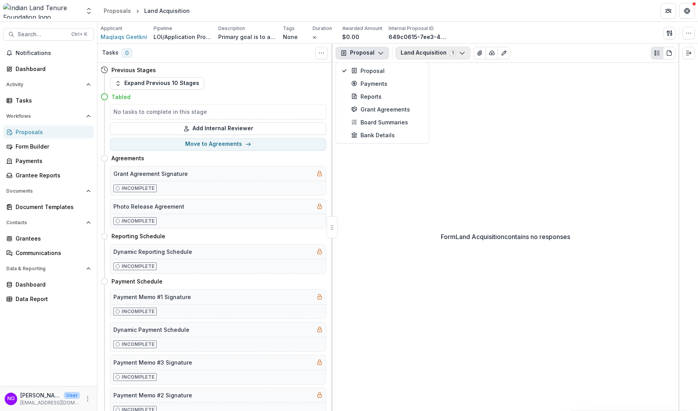
click at [411, 56] on button "Land Acquisition 1" at bounding box center [432, 53] width 75 height 12
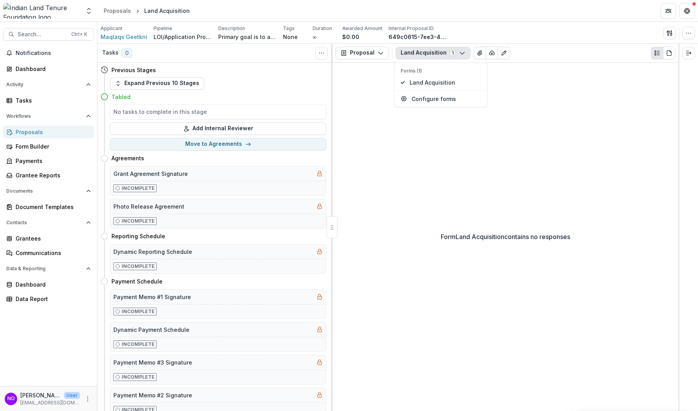
click at [410, 56] on button "Land Acquisition 1" at bounding box center [432, 53] width 75 height 12
click at [501, 54] on icon "Edit as form" at bounding box center [504, 53] width 6 height 6
click at [321, 56] on button "Toggle View Cancelled Tasks" at bounding box center [321, 53] width 12 height 12
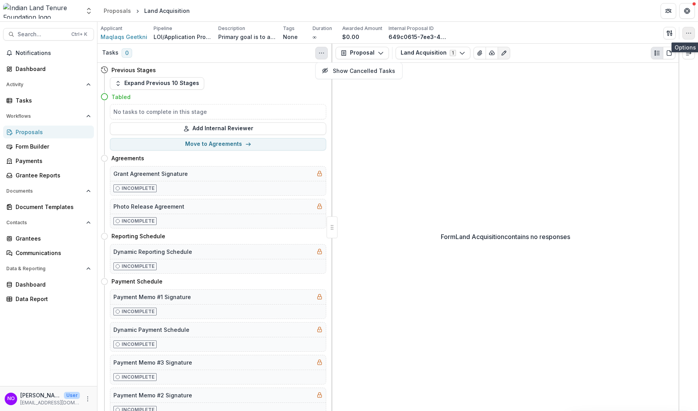
click at [678, 33] on button "button" at bounding box center [688, 33] width 12 height 12
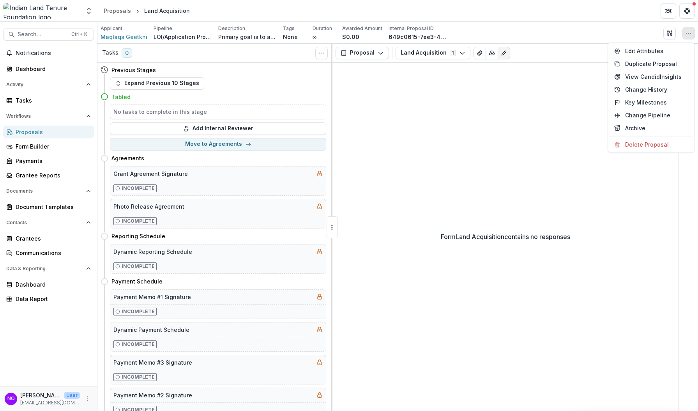
click at [497, 102] on div "Form Land Acquisition contains no responses" at bounding box center [505, 237] width 346 height 348
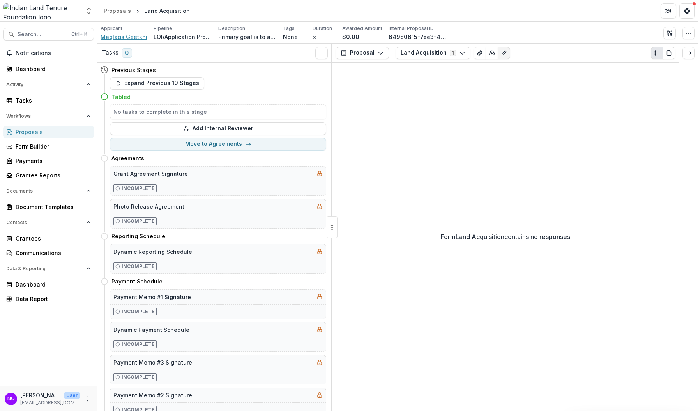
click at [125, 39] on span "Maqlaqs Geetkni" at bounding box center [123, 37] width 47 height 8
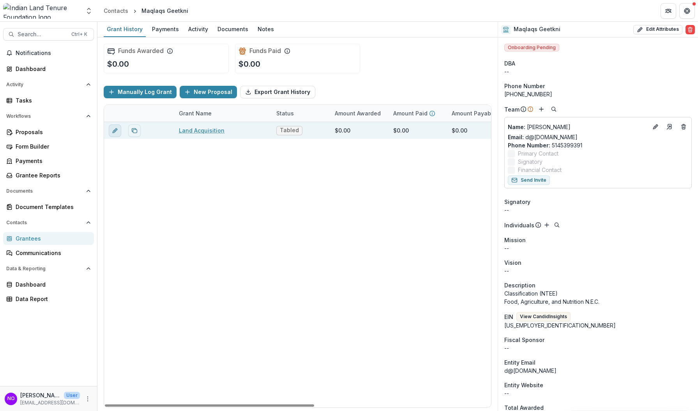
click at [115, 128] on icon "edit" at bounding box center [115, 130] width 6 height 6
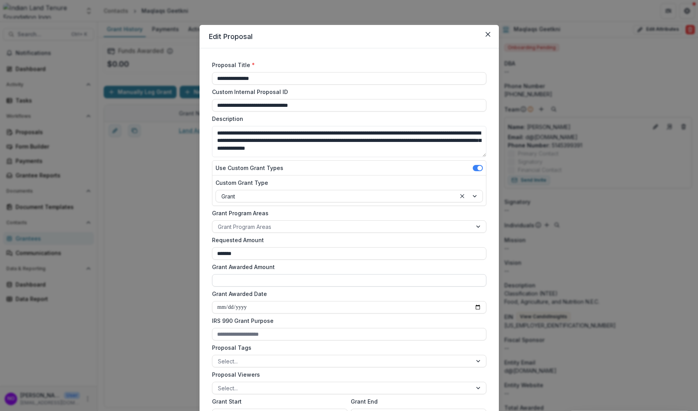
drag, startPoint x: 238, startPoint y: 277, endPoint x: 286, endPoint y: 284, distance: 47.7
click at [238, 277] on input "Grant Awarded Amount" at bounding box center [349, 280] width 274 height 12
type input "**"
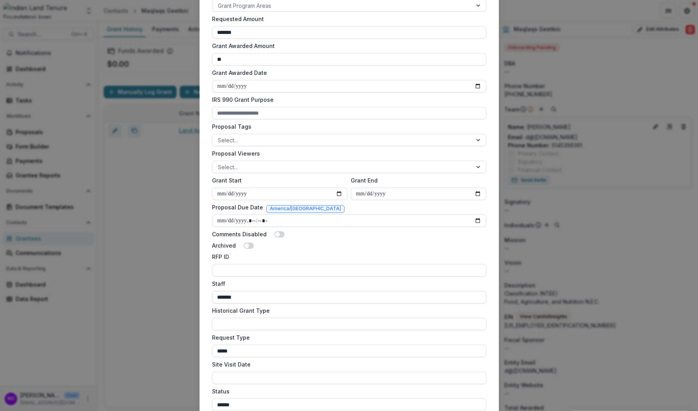
scroll to position [418, 0]
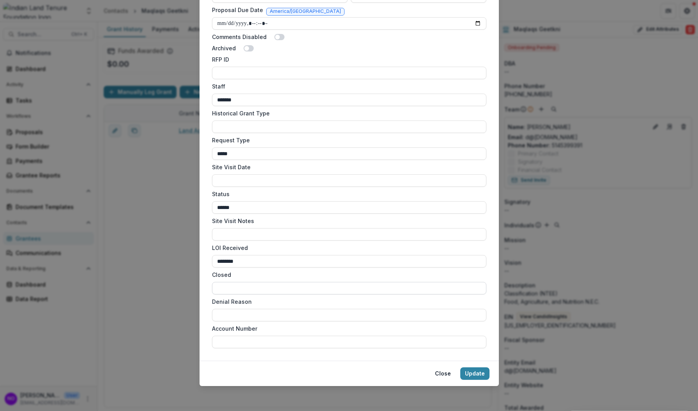
click at [240, 290] on input "Closed" at bounding box center [349, 288] width 274 height 12
click at [237, 319] on input "Denial Reason" at bounding box center [349, 315] width 274 height 12
click at [477, 373] on button "Update" at bounding box center [474, 373] width 29 height 12
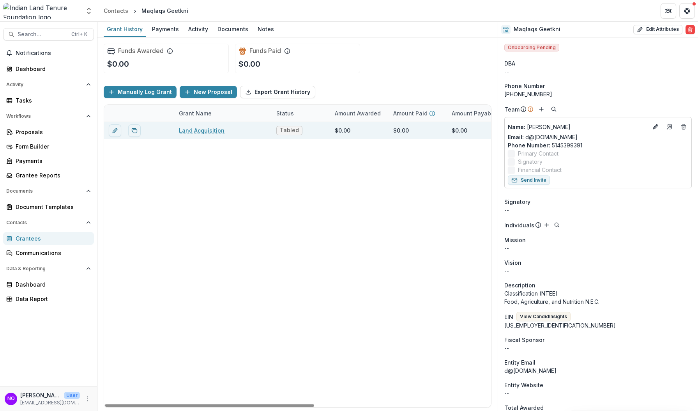
click at [184, 135] on div "Land Acquisition" at bounding box center [223, 130] width 88 height 17
click at [184, 132] on link "Land Acquisition" at bounding box center [202, 130] width 46 height 8
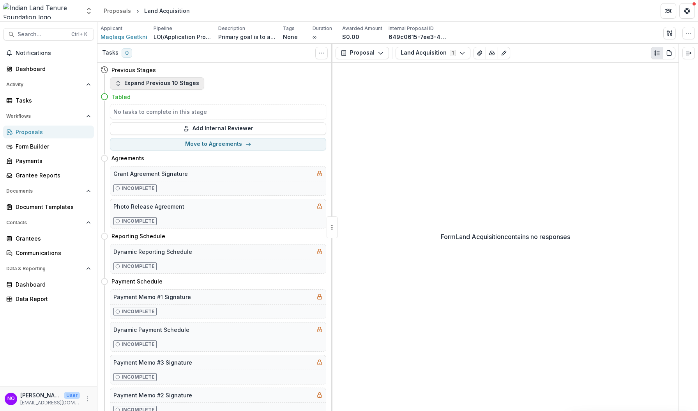
click at [120, 83] on icon "button" at bounding box center [118, 83] width 6 height 6
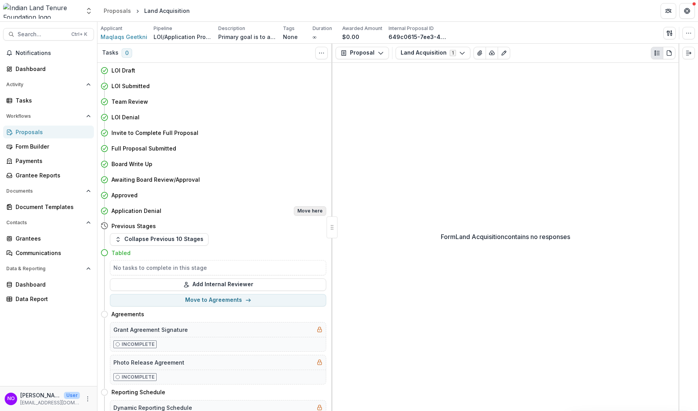
click at [310, 213] on button "Move here" at bounding box center [310, 210] width 32 height 9
select select "**********"
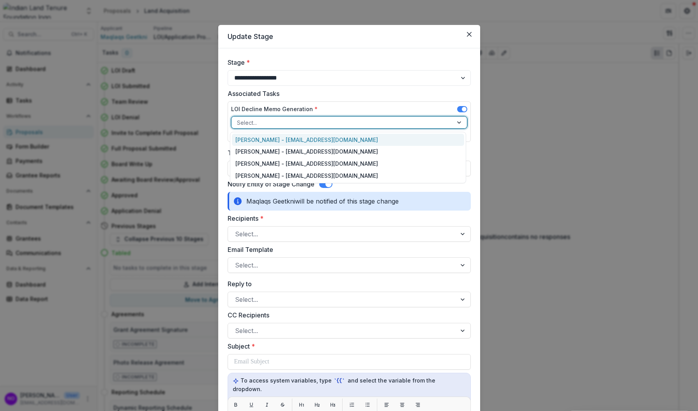
click at [278, 125] on div at bounding box center [342, 123] width 210 height 10
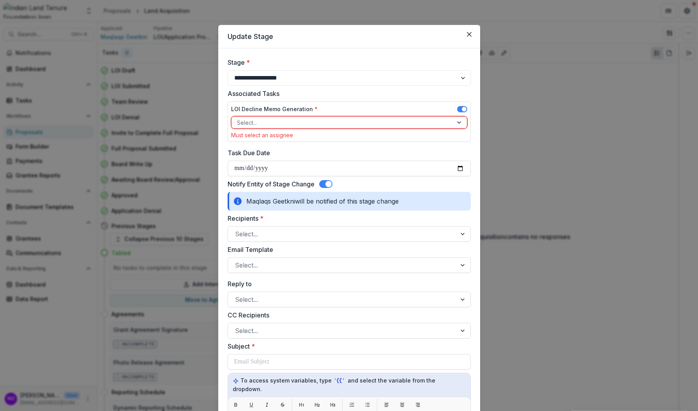
click at [301, 103] on div "LOI Decline Memo Generation * Select... Must select an assignee" at bounding box center [348, 121] width 243 height 41
click at [462, 108] on span at bounding box center [464, 109] width 5 height 5
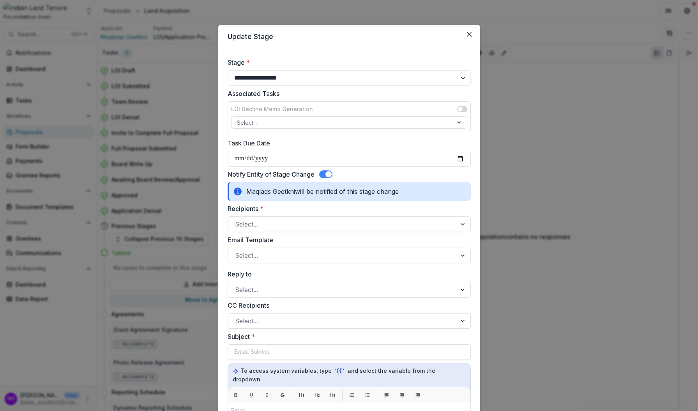
click at [322, 173] on span at bounding box center [325, 174] width 13 height 8
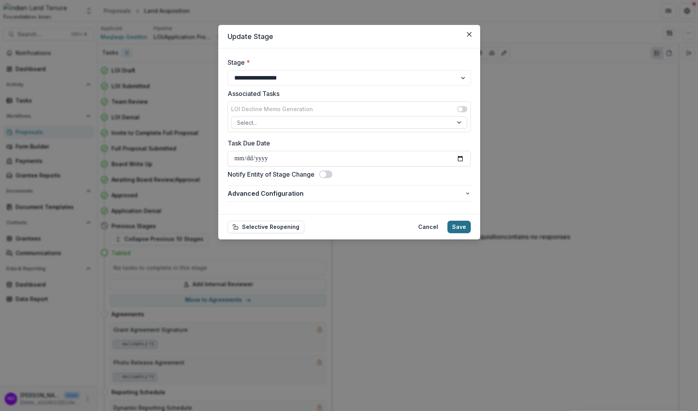
click at [463, 226] on button "Save" at bounding box center [458, 226] width 23 height 12
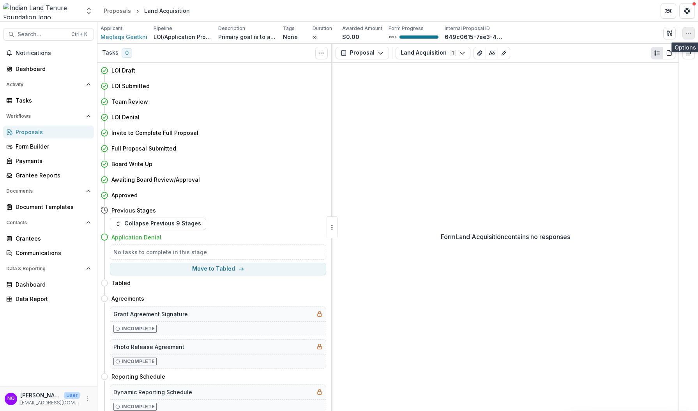
click at [678, 34] on icon "button" at bounding box center [688, 33] width 6 height 6
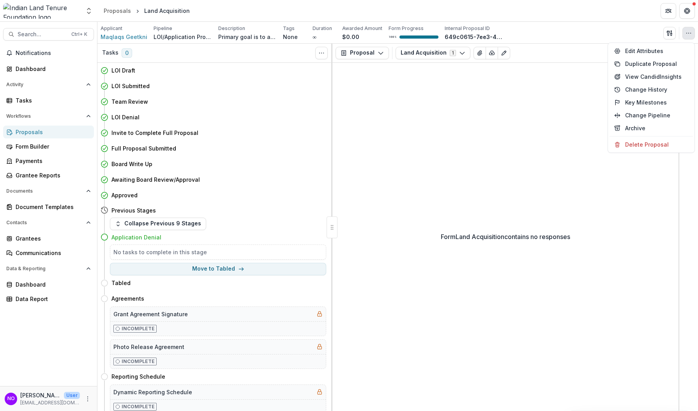
click at [678, 34] on icon "button" at bounding box center [688, 33] width 6 height 6
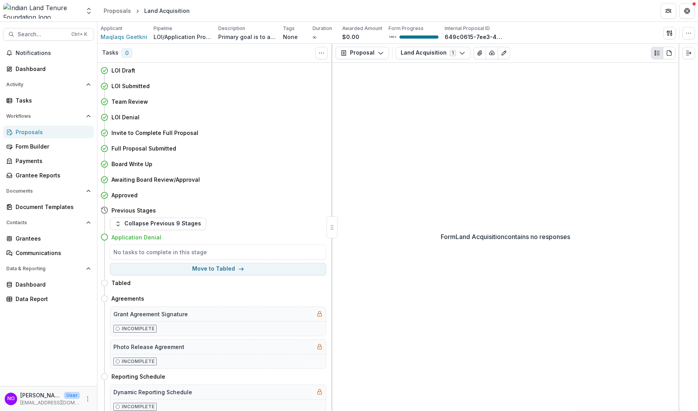
click at [391, 218] on div "Form Land Acquisition contains no responses" at bounding box center [505, 237] width 346 height 348
click at [477, 53] on icon "View Attached Files" at bounding box center [479, 53] width 4 height 5
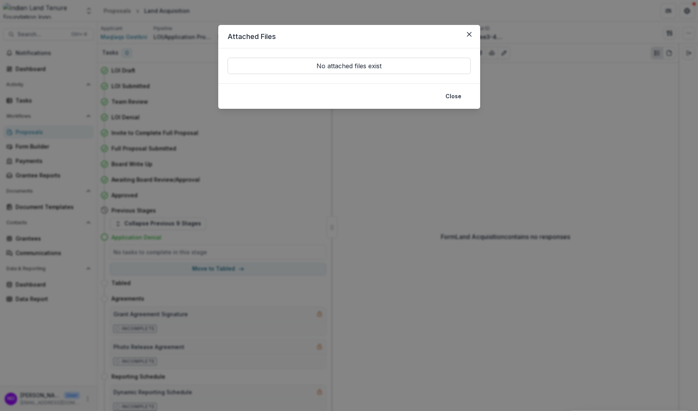
click at [341, 67] on p "No attached files exist" at bounding box center [348, 66] width 243 height 16
click at [453, 97] on button "Close" at bounding box center [453, 96] width 25 height 12
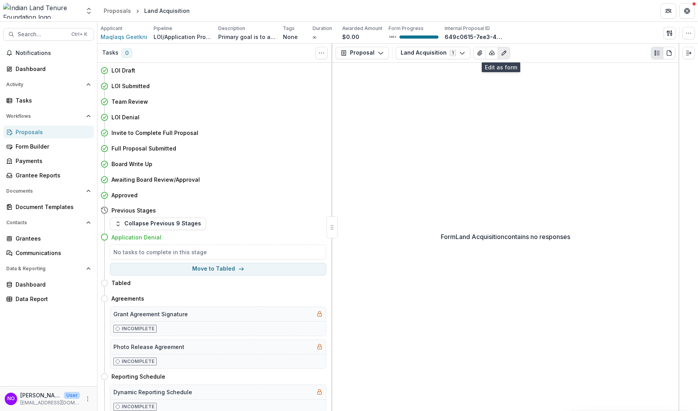
click at [501, 52] on icon "Edit as form" at bounding box center [503, 53] width 4 height 4
click at [367, 46] on div "Proposal Proposal Payments Reports Grant Agreements Board Summaries Bank Detail…" at bounding box center [505, 53] width 346 height 19
click at [365, 52] on button "Proposal" at bounding box center [361, 53] width 53 height 12
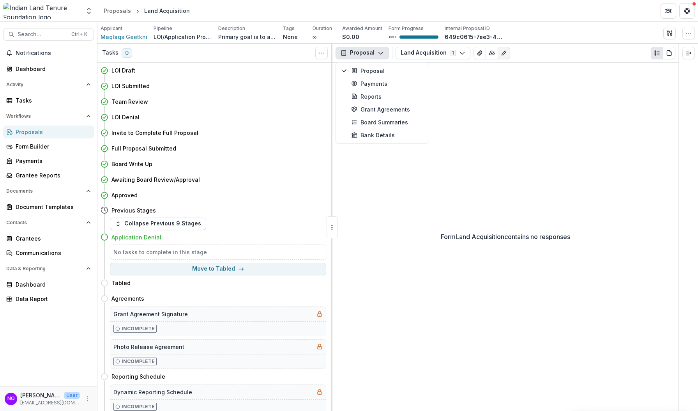
click at [492, 149] on div "Form Land Acquisition contains no responses" at bounding box center [505, 237] width 346 height 348
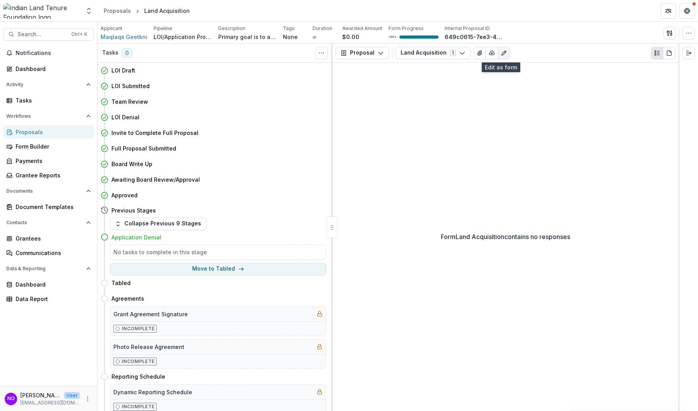
click at [501, 54] on icon "Edit as form" at bounding box center [504, 53] width 6 height 6
click at [678, 32] on icon "button" at bounding box center [688, 33] width 6 height 6
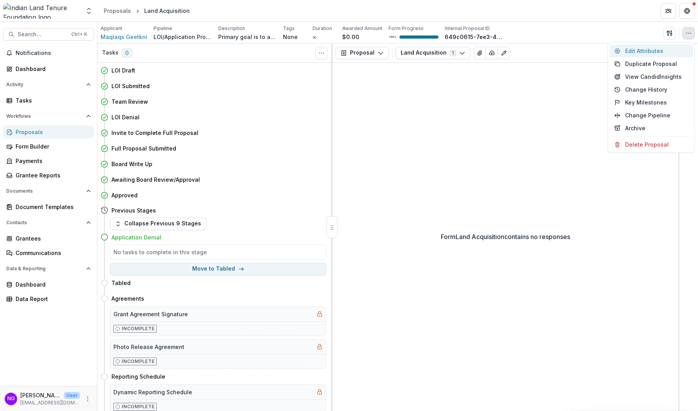
click at [652, 52] on button "Edit Attributes" at bounding box center [650, 50] width 83 height 13
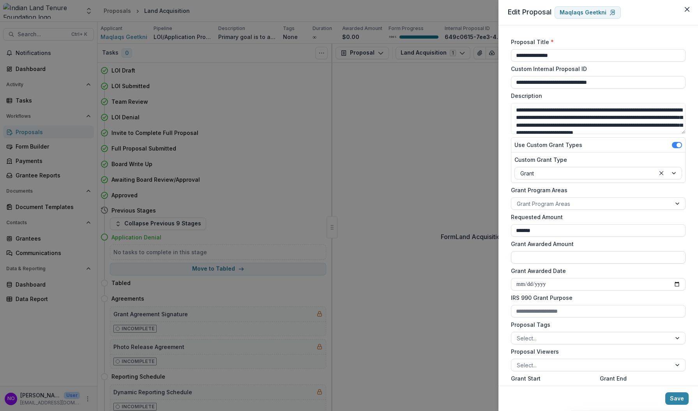
drag, startPoint x: 521, startPoint y: 252, endPoint x: 580, endPoint y: 262, distance: 60.1
click at [521, 252] on input "Grant Awarded Amount" at bounding box center [598, 257] width 175 height 12
type input "**"
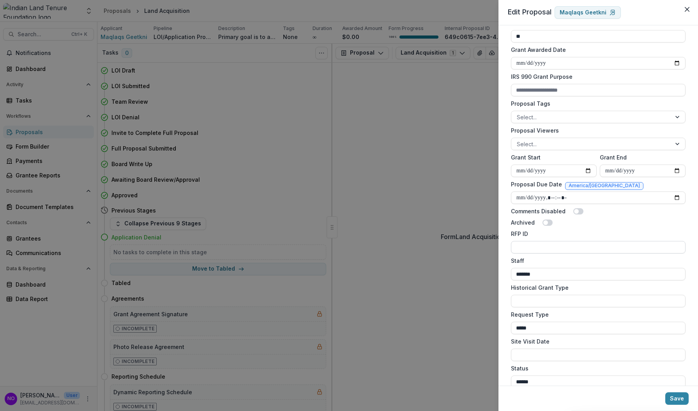
scroll to position [370, 0]
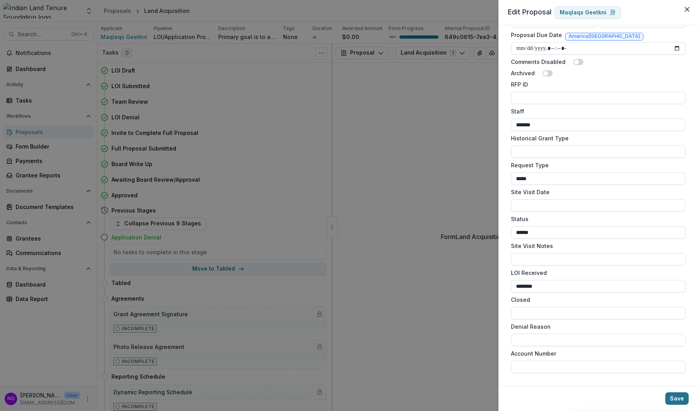
click at [677, 397] on button "Save" at bounding box center [676, 398] width 23 height 12
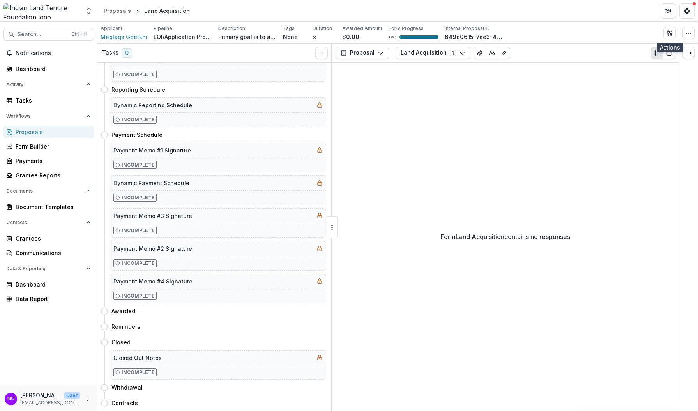
scroll to position [0, 0]
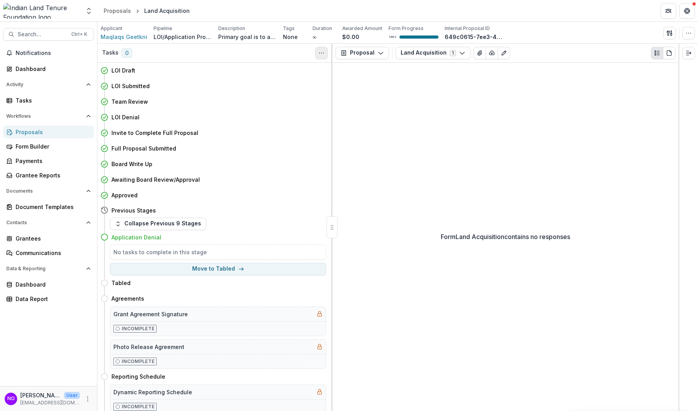
click at [323, 54] on icon "Toggle View Cancelled Tasks" at bounding box center [321, 53] width 6 height 6
click at [348, 48] on button "Proposal" at bounding box center [361, 53] width 53 height 12
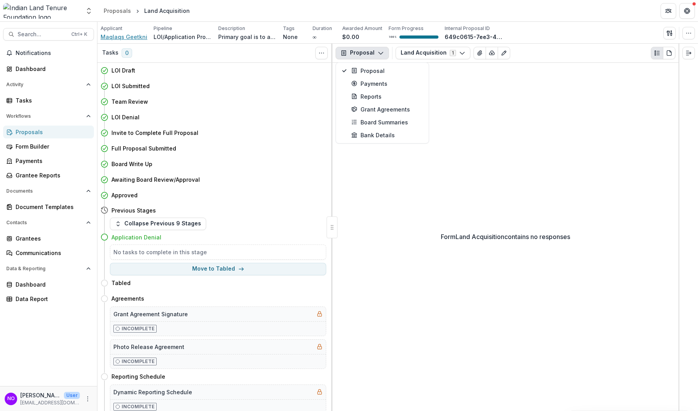
drag, startPoint x: 120, startPoint y: 33, endPoint x: 121, endPoint y: 40, distance: 6.8
click at [119, 33] on span "Maqlaqs Geetkni" at bounding box center [123, 37] width 47 height 8
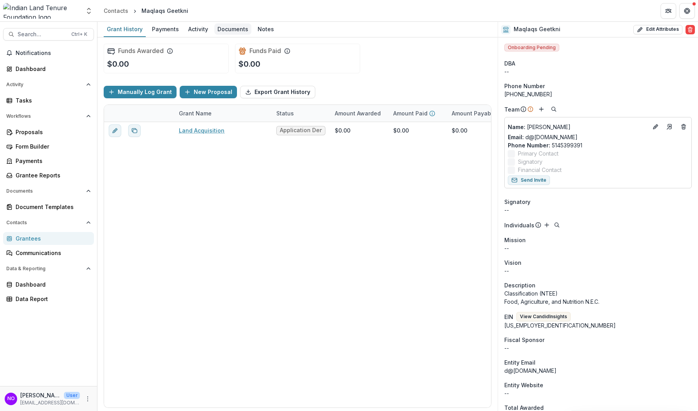
click at [233, 26] on div "Documents" at bounding box center [232, 28] width 37 height 11
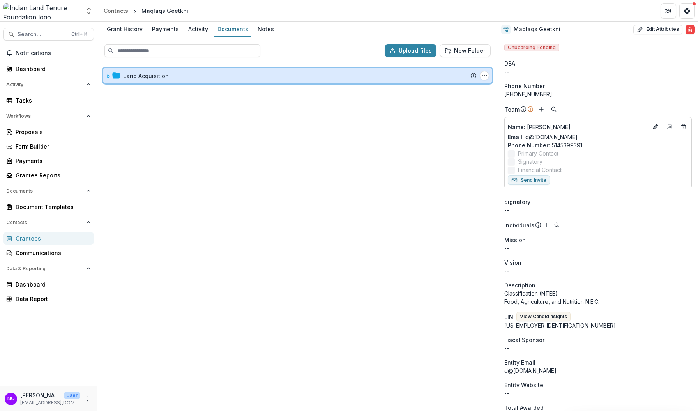
click at [111, 76] on div at bounding box center [113, 76] width 14 height 8
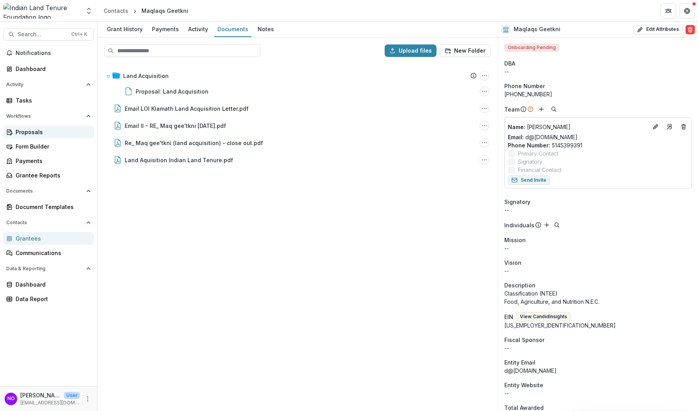
click at [21, 135] on div "Proposals" at bounding box center [52, 132] width 72 height 8
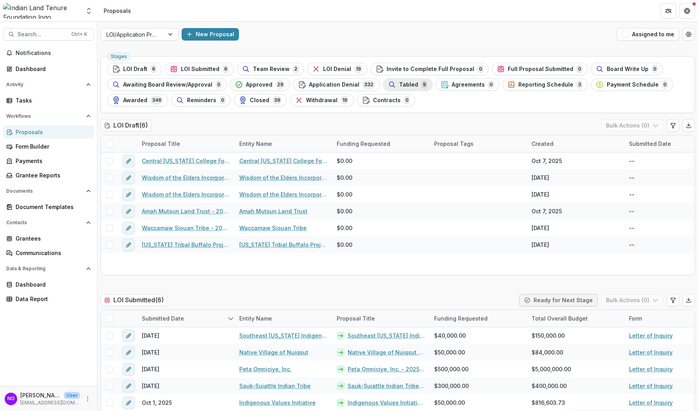
click at [409, 83] on div "Tabled 9" at bounding box center [407, 84] width 39 height 9
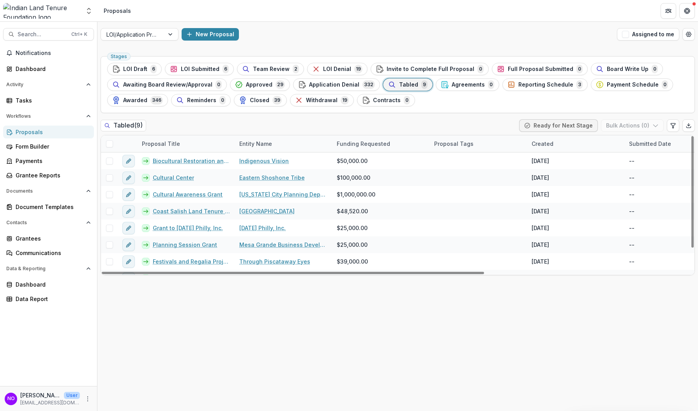
click at [107, 146] on span at bounding box center [109, 143] width 7 height 7
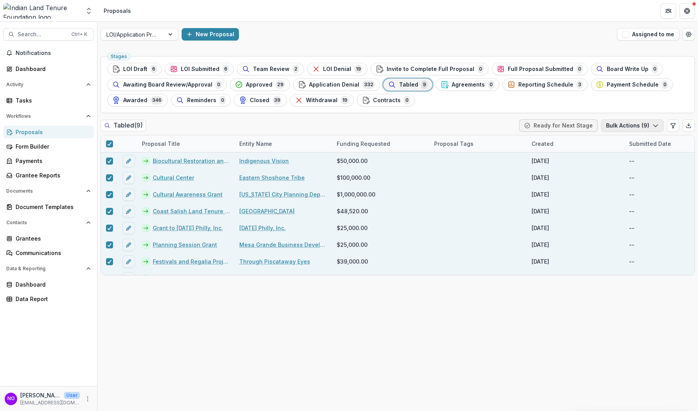
click at [631, 123] on button "Bulk Actions ( 9 )" at bounding box center [632, 125] width 63 height 12
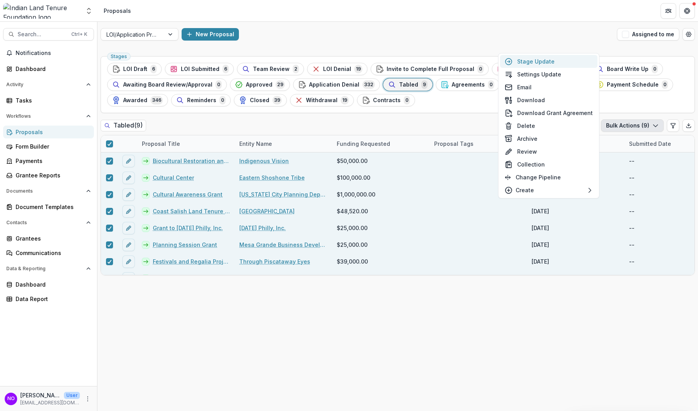
click at [527, 62] on button "Stage Update" at bounding box center [548, 61] width 97 height 13
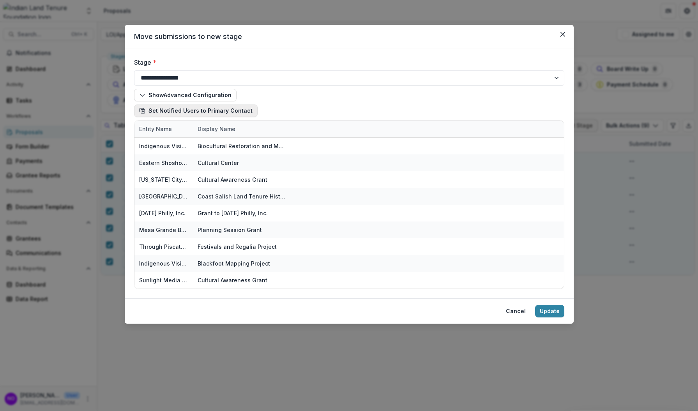
click at [168, 111] on button "Set Notified Users to Primary Contact" at bounding box center [195, 110] width 123 height 12
click at [138, 111] on button "Set Notified Users to Primary Contact" at bounding box center [195, 110] width 123 height 12
click at [154, 110] on button "Set Notified Users to Primary Contact" at bounding box center [195, 110] width 123 height 12
click at [160, 95] on button "Show Advanced Configuration" at bounding box center [185, 95] width 102 height 12
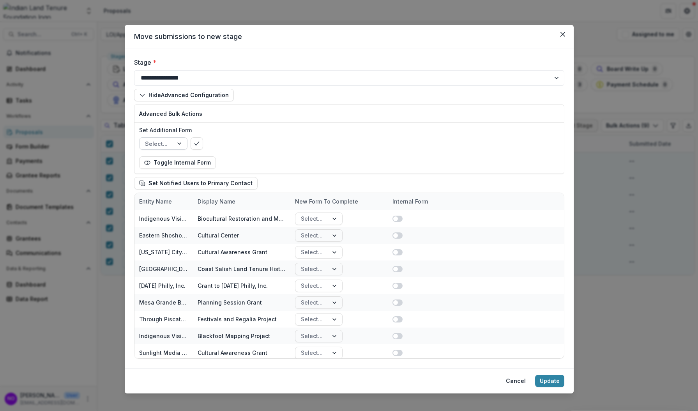
click at [171, 140] on div "Select..." at bounding box center [155, 143] width 33 height 11
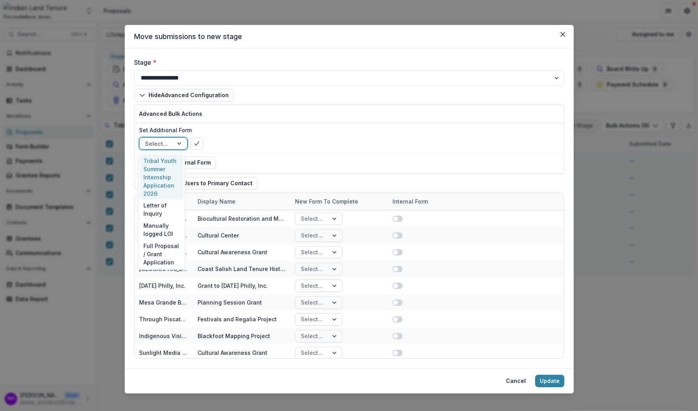
click at [171, 140] on div "Select..." at bounding box center [155, 143] width 33 height 11
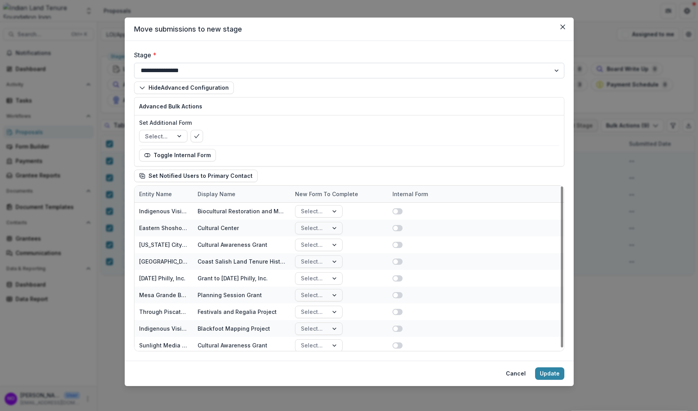
click at [173, 69] on select "**********" at bounding box center [349, 71] width 430 height 16
select select "**********"
click at [134, 70] on select "**********" at bounding box center [349, 71] width 430 height 16
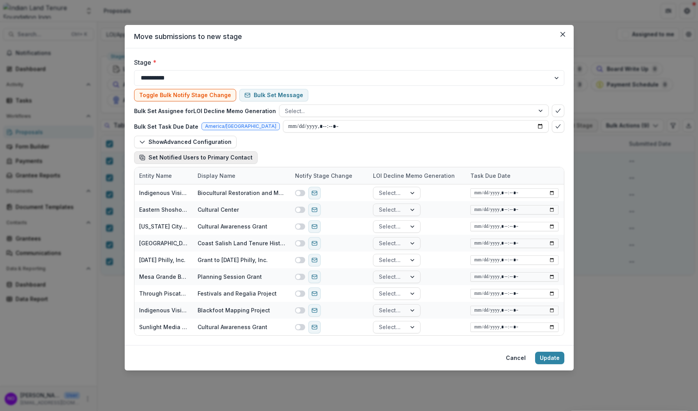
click at [140, 158] on icon "button" at bounding box center [142, 157] width 6 height 6
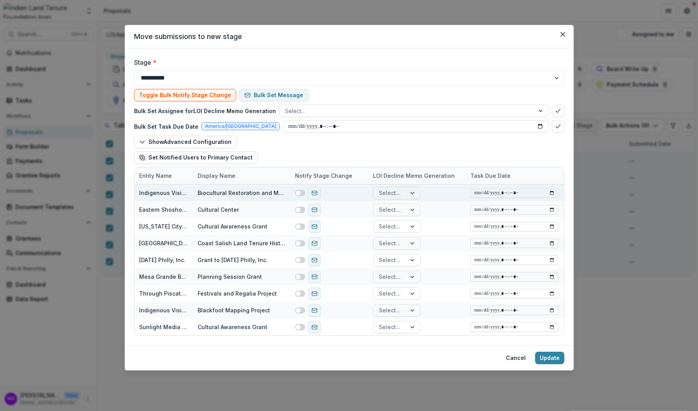
click at [298, 196] on div at bounding box center [308, 193] width 26 height 12
click at [301, 194] on span at bounding box center [300, 193] width 10 height 6
click at [301, 194] on span at bounding box center [302, 192] width 5 height 5
click at [551, 361] on button "Update" at bounding box center [549, 357] width 29 height 12
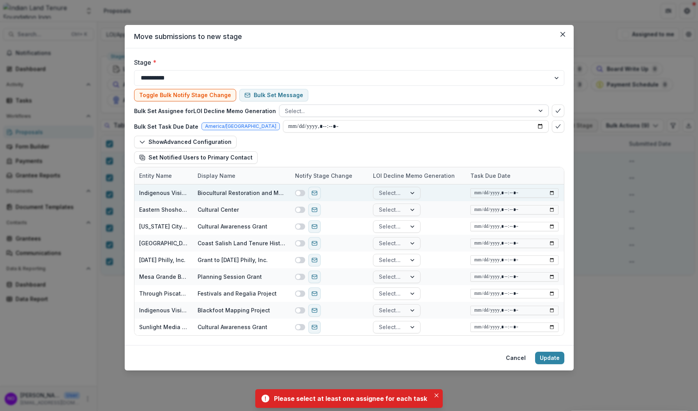
click at [360, 110] on div at bounding box center [407, 111] width 244 height 10
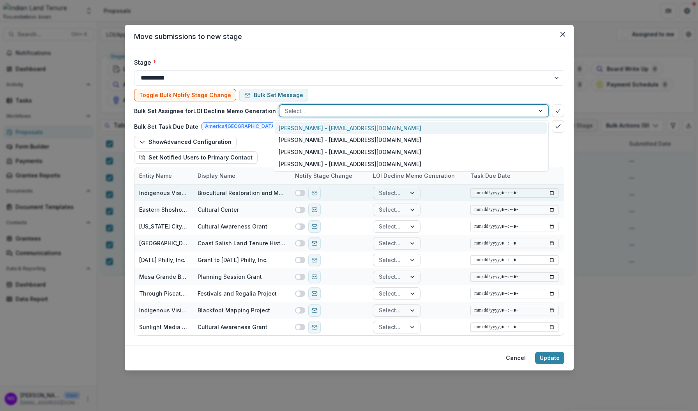
click at [541, 112] on div at bounding box center [541, 111] width 14 height 12
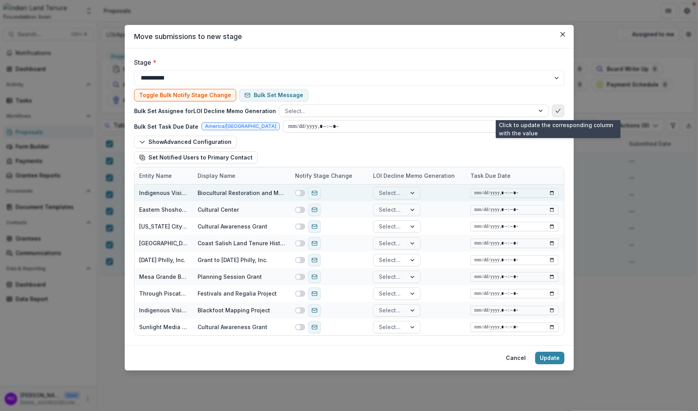
click at [559, 115] on button "bulk-confirm-option" at bounding box center [558, 110] width 12 height 12
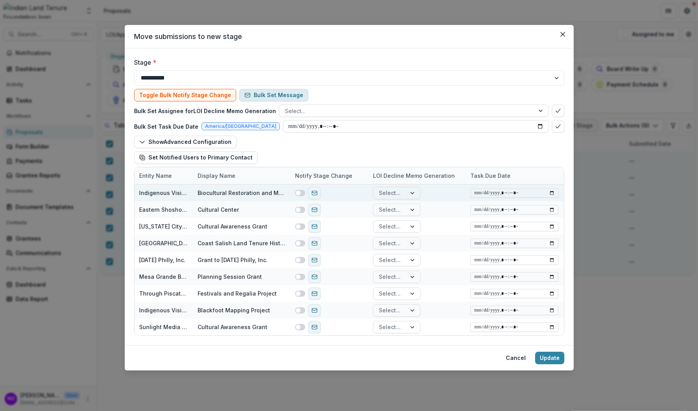
click at [252, 96] on button "Bulk Set Message" at bounding box center [273, 95] width 69 height 12
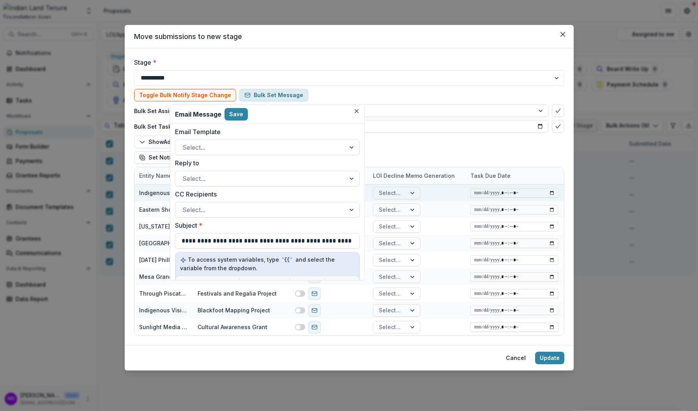
click at [252, 96] on button "Bulk Set Message" at bounding box center [273, 95] width 69 height 12
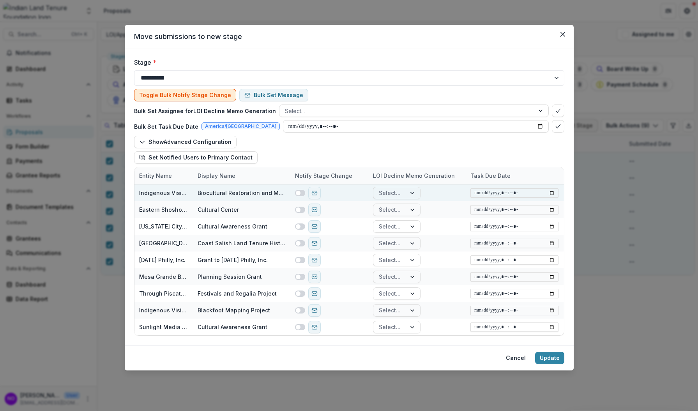
click at [200, 95] on button "Toggle Bulk Notify Stage Change" at bounding box center [185, 95] width 102 height 12
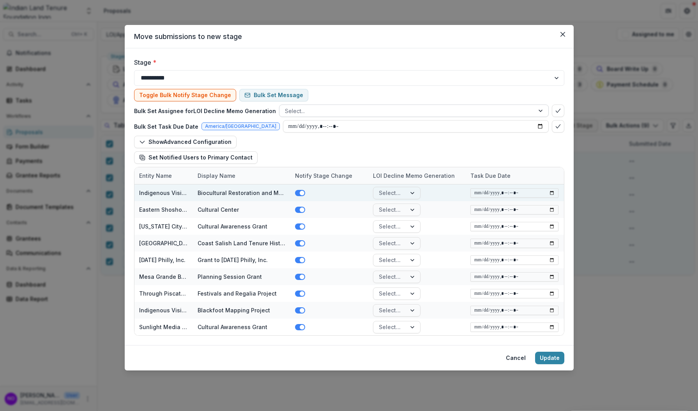
click at [311, 114] on div at bounding box center [407, 111] width 244 height 10
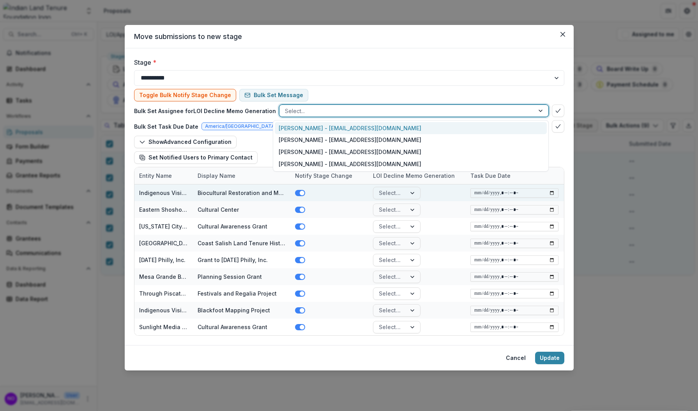
click at [295, 128] on div "Nicole Olson - nolson@iltf.org" at bounding box center [410, 128] width 271 height 12
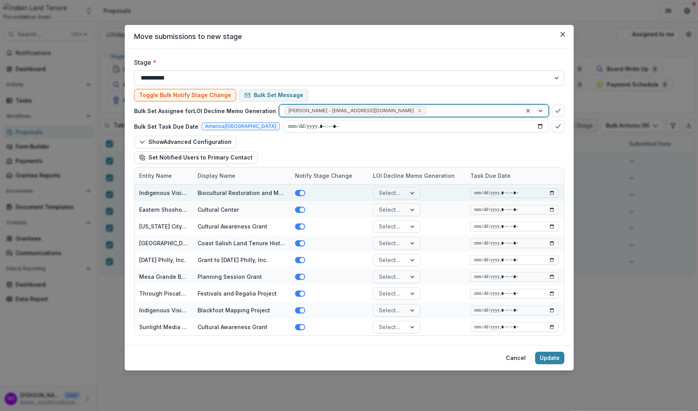
click at [282, 79] on select "**********" at bounding box center [349, 78] width 430 height 16
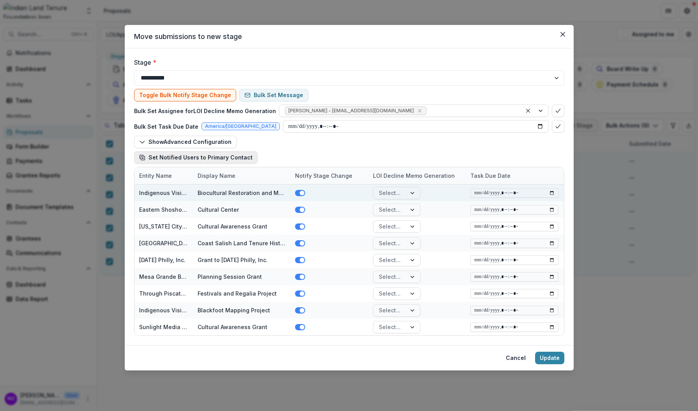
click at [176, 96] on button "Toggle Bulk Notify Stage Change" at bounding box center [185, 95] width 102 height 12
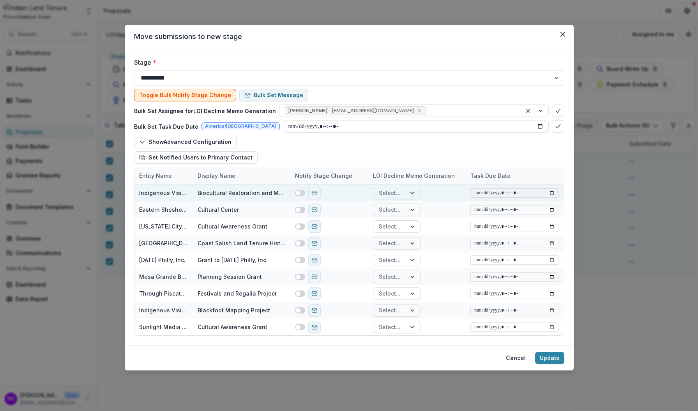
click at [169, 90] on button "Toggle Bulk Notify Stage Change" at bounding box center [185, 95] width 102 height 12
click at [317, 193] on button "send-email" at bounding box center [314, 193] width 12 height 12
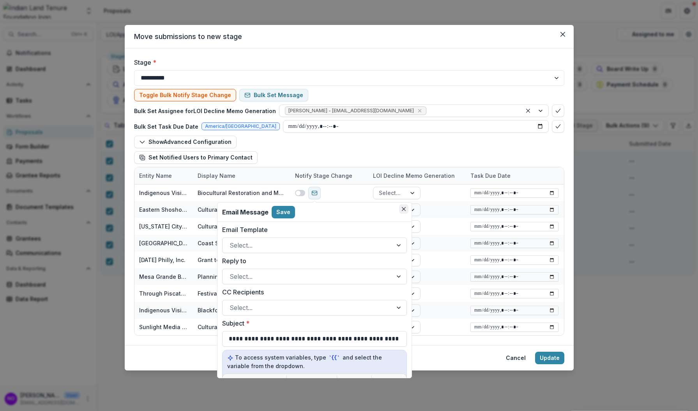
click at [401, 208] on button "Close" at bounding box center [403, 208] width 9 height 9
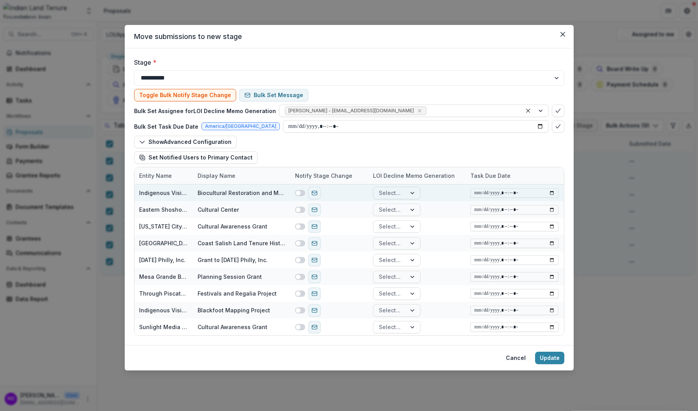
click at [408, 189] on div at bounding box center [413, 193] width 14 height 12
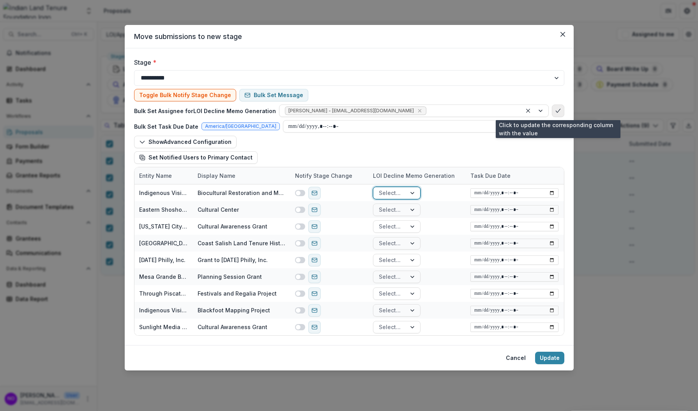
click at [557, 109] on icon "bulk-confirm-option" at bounding box center [558, 111] width 6 height 6
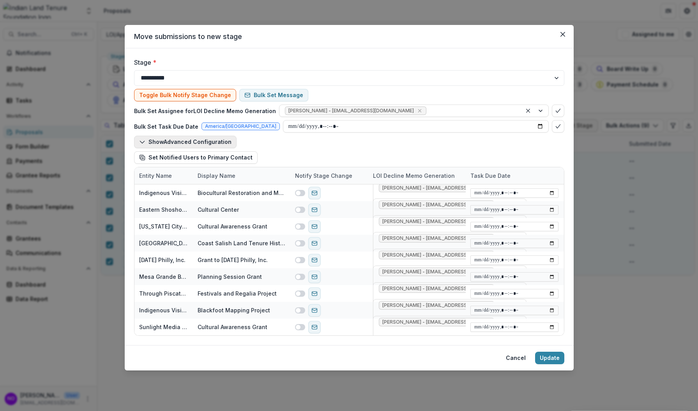
click at [178, 141] on button "Show Advanced Configuration" at bounding box center [185, 142] width 102 height 12
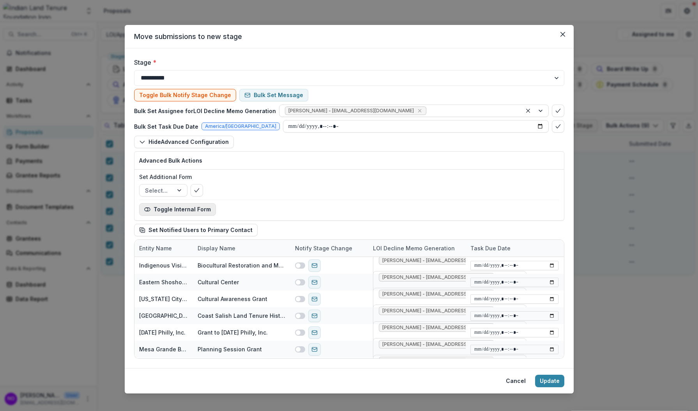
click at [155, 211] on button "Toggle Internal Form" at bounding box center [177, 209] width 77 height 12
click at [174, 190] on div at bounding box center [180, 190] width 14 height 12
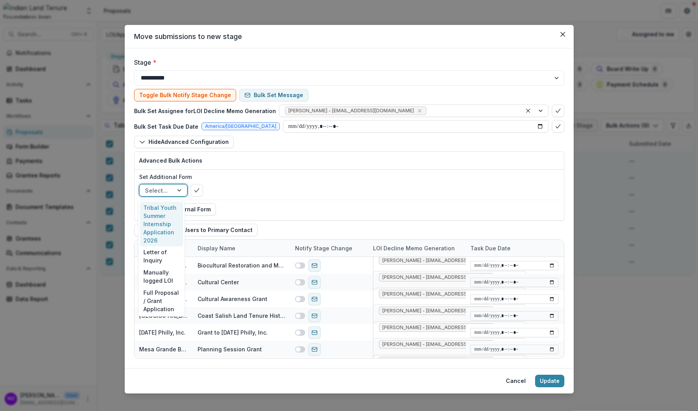
click at [177, 186] on div at bounding box center [180, 190] width 14 height 12
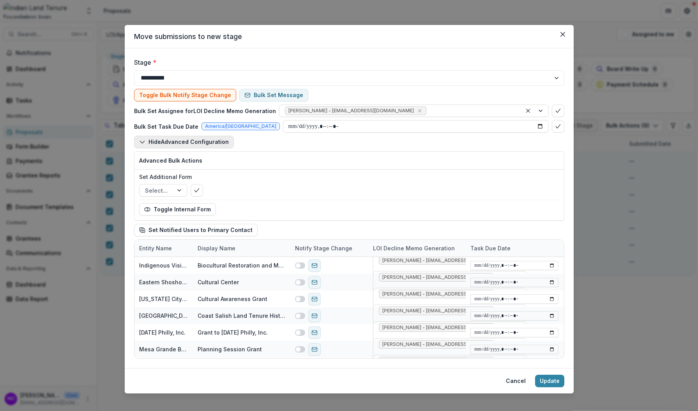
click at [201, 139] on button "Hide Advanced Configuration" at bounding box center [184, 142] width 100 height 12
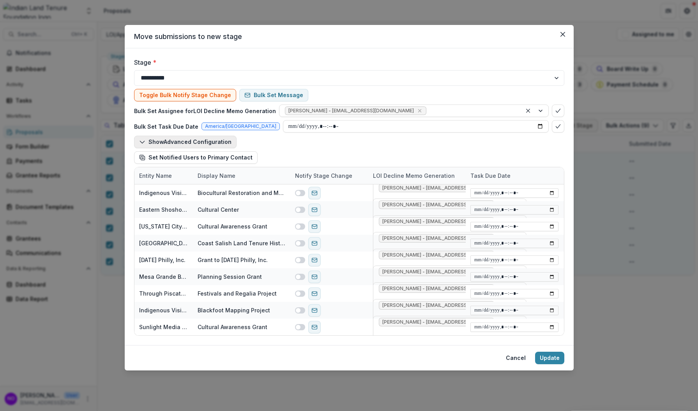
click at [180, 138] on button "Show Advanced Configuration" at bounding box center [185, 142] width 102 height 12
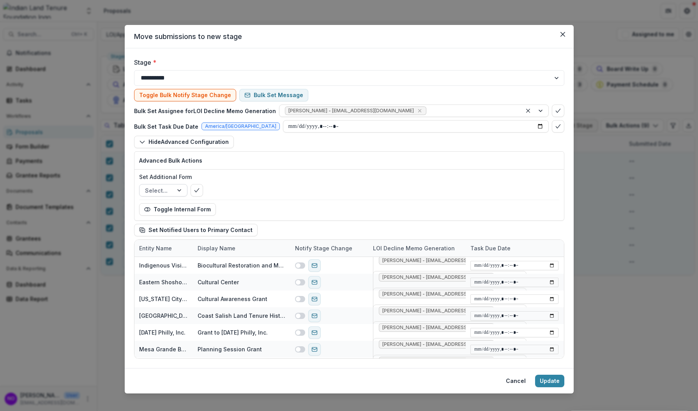
click at [177, 190] on div at bounding box center [180, 190] width 14 height 12
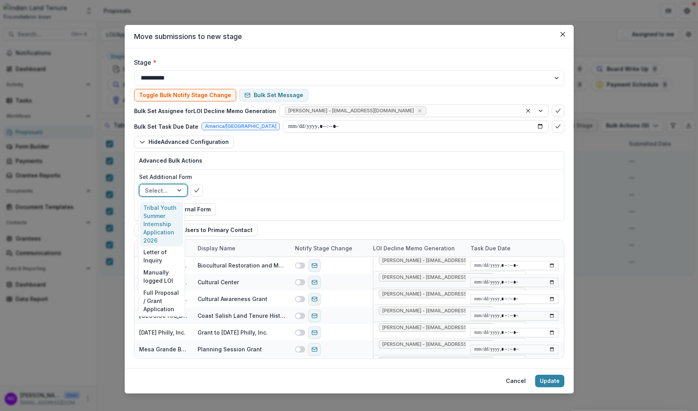
click at [178, 189] on div at bounding box center [180, 190] width 14 height 12
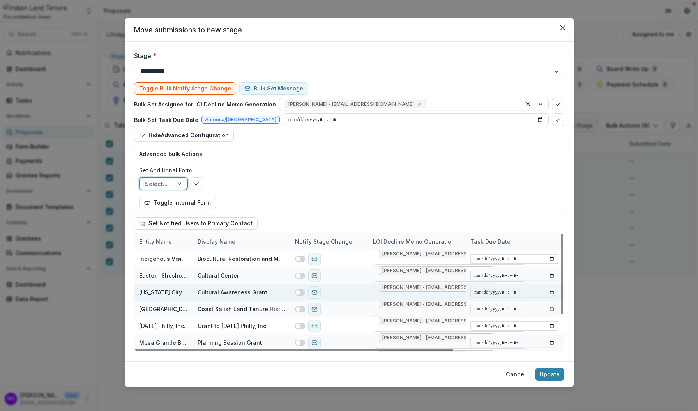
scroll to position [7, 0]
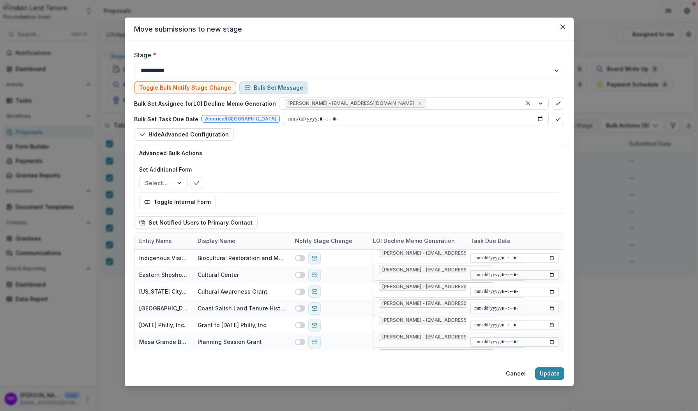
click at [248, 89] on button "Bulk Set Message" at bounding box center [273, 87] width 69 height 12
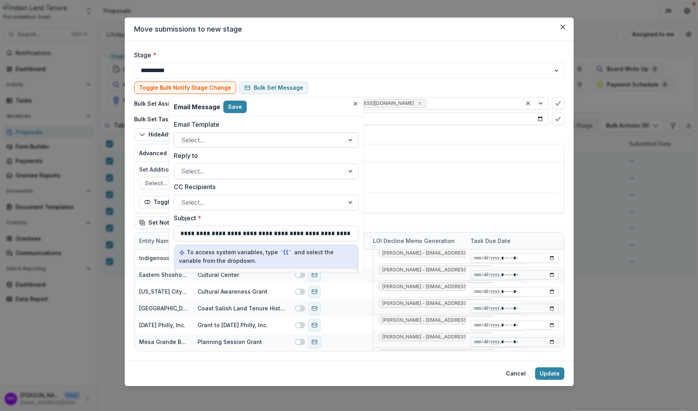
click at [231, 141] on div at bounding box center [259, 139] width 156 height 11
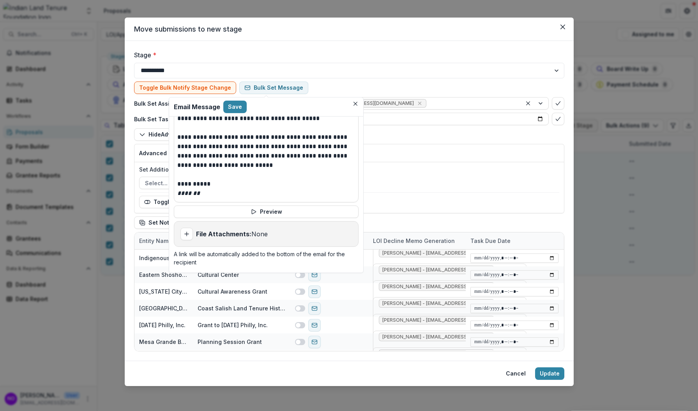
scroll to position [0, 0]
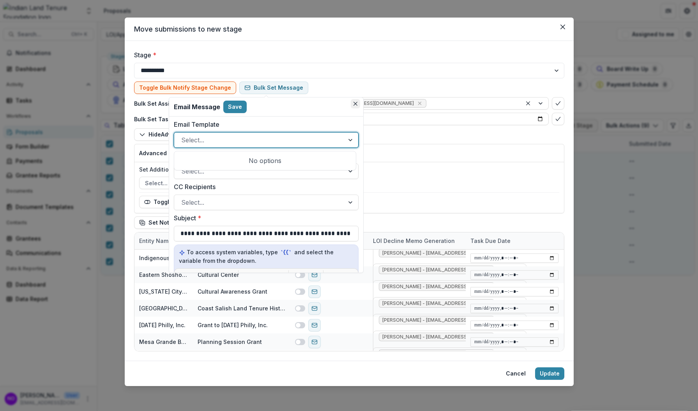
click at [357, 104] on icon "Close" at bounding box center [355, 104] width 4 height 4
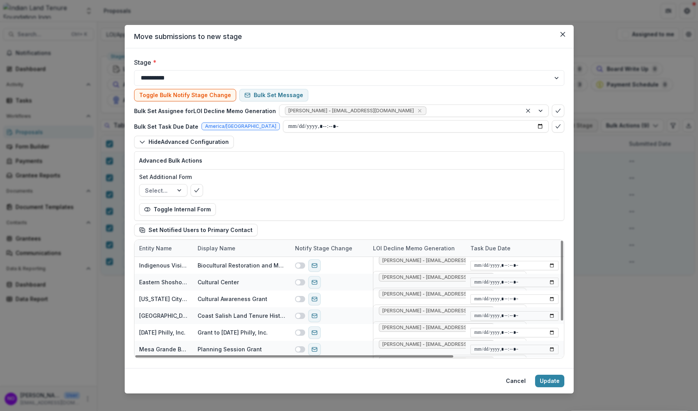
click at [512, 377] on button "Cancel" at bounding box center [515, 380] width 29 height 12
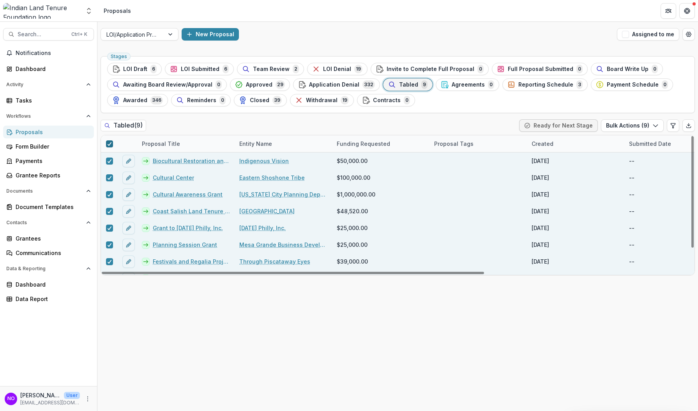
click at [110, 143] on polyline at bounding box center [110, 143] width 4 height 3
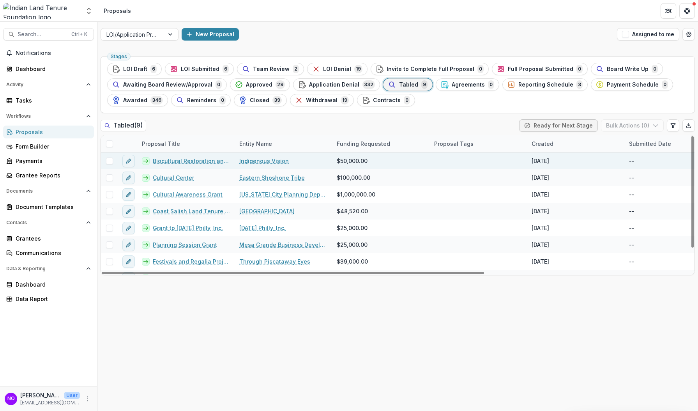
click at [110, 159] on span at bounding box center [109, 160] width 7 height 7
click at [112, 161] on span at bounding box center [109, 160] width 7 height 7
click at [190, 162] on link "Biocultural Restoration and Management Plan" at bounding box center [191, 161] width 77 height 8
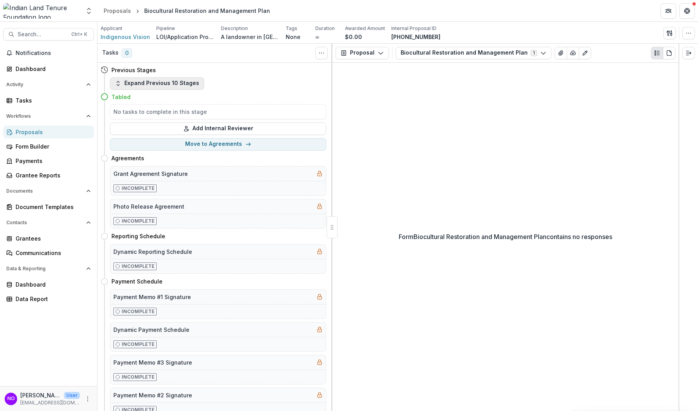
click at [122, 82] on button "Expand Previous 10 Stages" at bounding box center [157, 83] width 94 height 12
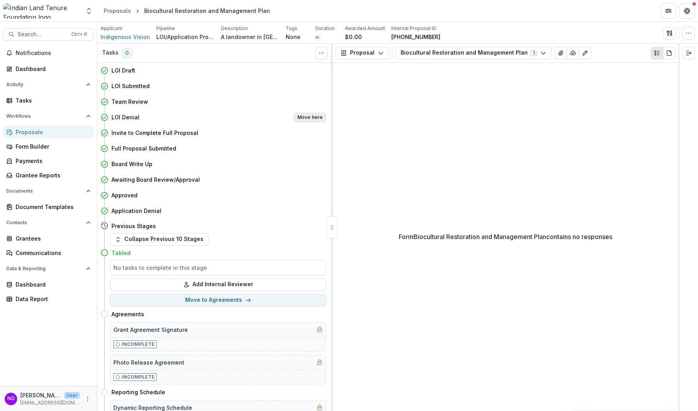
click at [311, 118] on button "Move here" at bounding box center [310, 117] width 32 height 9
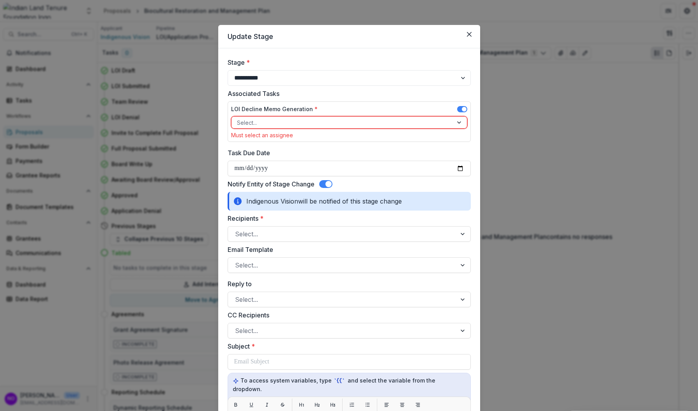
click at [311, 120] on div at bounding box center [342, 123] width 210 height 10
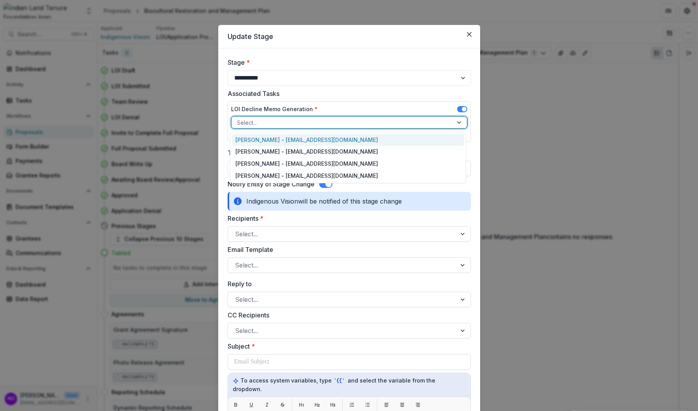
click at [457, 112] on label at bounding box center [462, 109] width 10 height 6
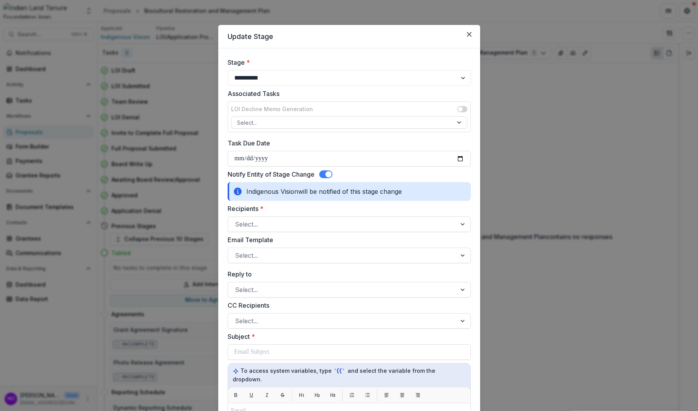
click at [322, 173] on span at bounding box center [325, 174] width 13 height 8
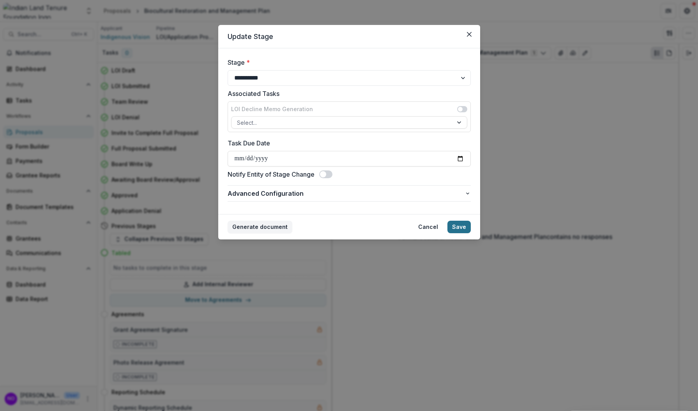
click at [456, 226] on button "Save" at bounding box center [458, 226] width 23 height 12
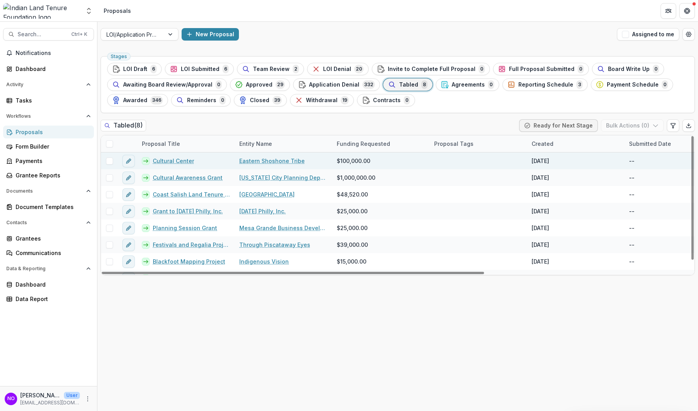
click at [153, 162] on link "Cultural Center" at bounding box center [173, 161] width 41 height 8
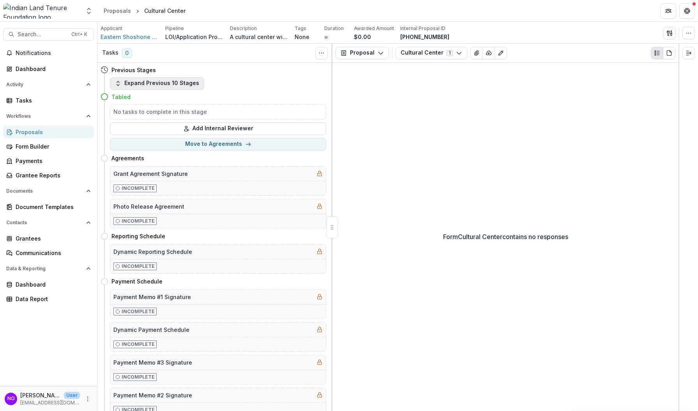
click at [122, 80] on button "Expand Previous 10 Stages" at bounding box center [157, 83] width 94 height 12
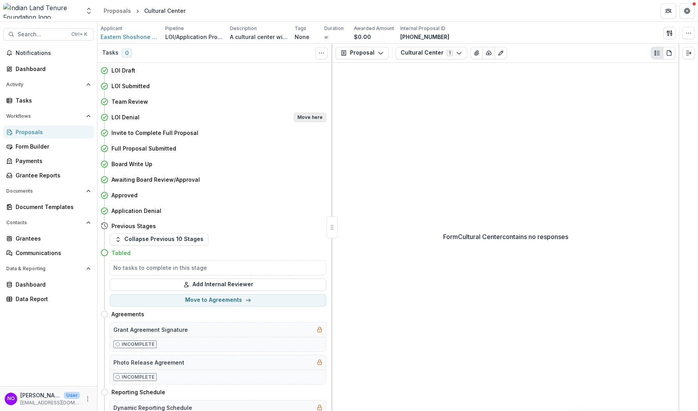
click at [312, 120] on button "Move here" at bounding box center [310, 117] width 32 height 9
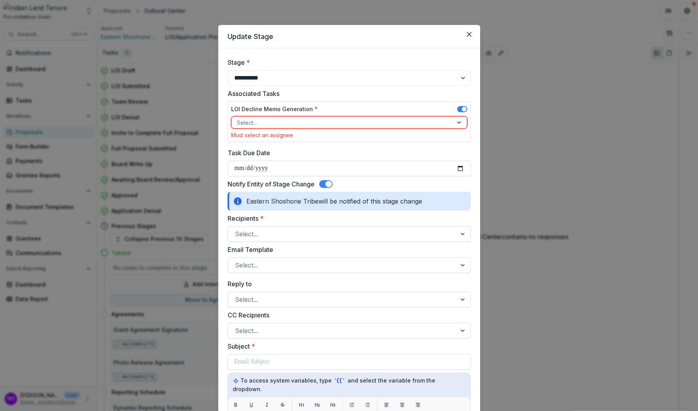
click at [457, 109] on span at bounding box center [462, 109] width 10 height 6
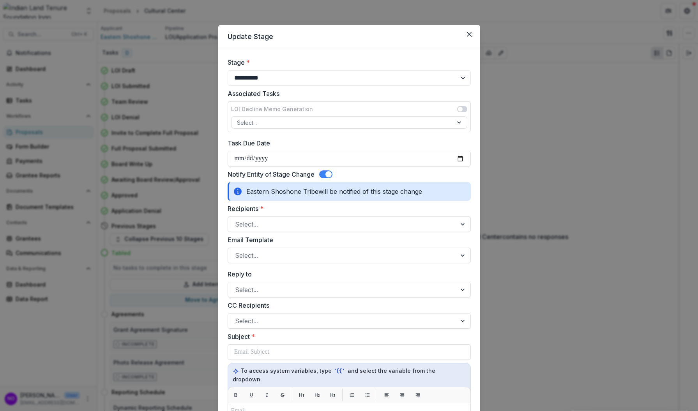
click at [325, 175] on span at bounding box center [325, 174] width 13 height 8
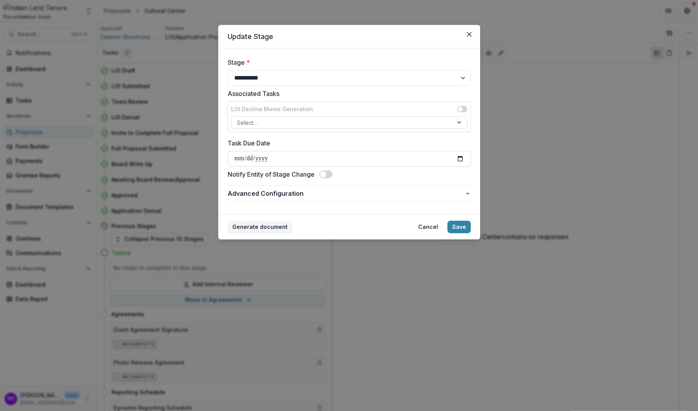
click at [467, 220] on footer "Generate document Cancel Save" at bounding box center [349, 226] width 262 height 25
click at [458, 227] on button "Save" at bounding box center [458, 226] width 23 height 12
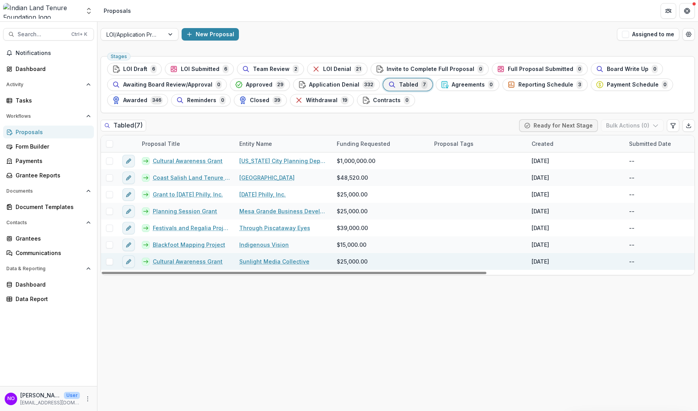
click at [172, 262] on link "Cultural Awareness Grant" at bounding box center [188, 261] width 70 height 8
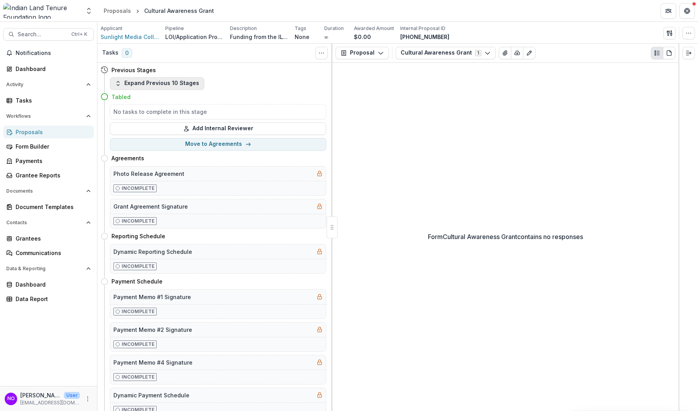
click at [122, 83] on button "Expand Previous 10 Stages" at bounding box center [157, 83] width 94 height 12
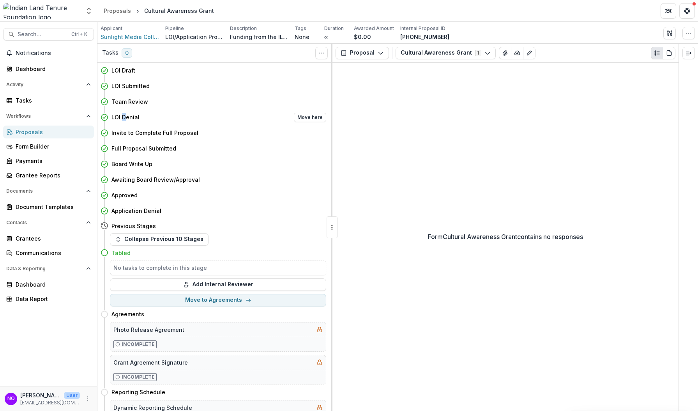
click at [125, 115] on h4 "LOI Denial" at bounding box center [125, 117] width 28 height 8
click at [303, 120] on button "Move here" at bounding box center [310, 117] width 32 height 9
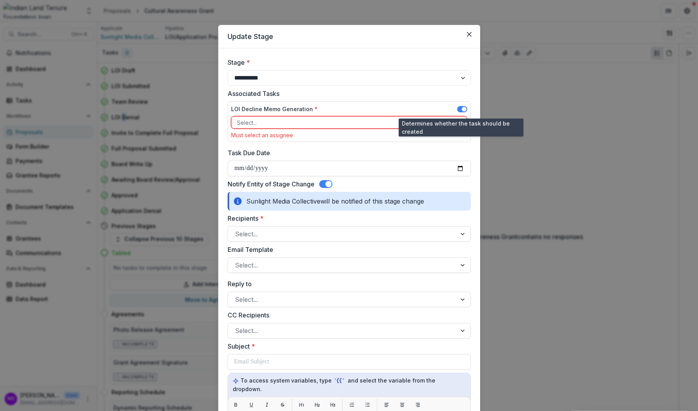
click at [462, 109] on span at bounding box center [464, 109] width 5 height 5
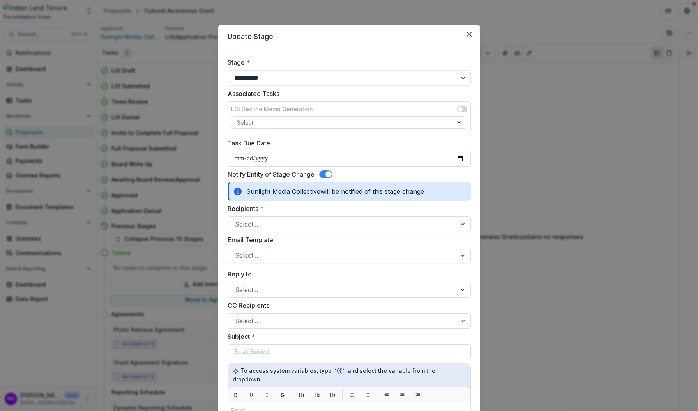
click at [322, 173] on span at bounding box center [325, 174] width 13 height 8
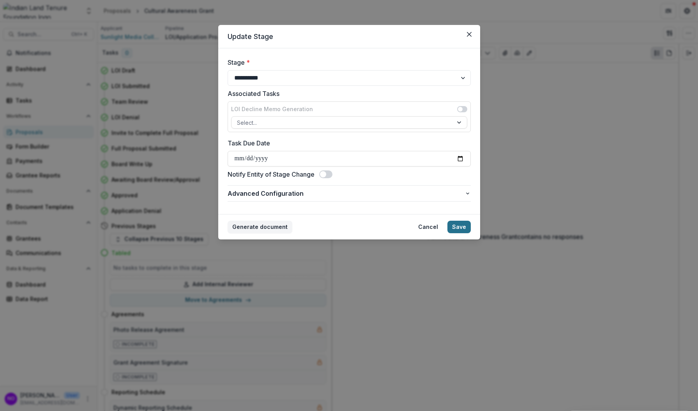
click at [456, 226] on button "Save" at bounding box center [458, 226] width 23 height 12
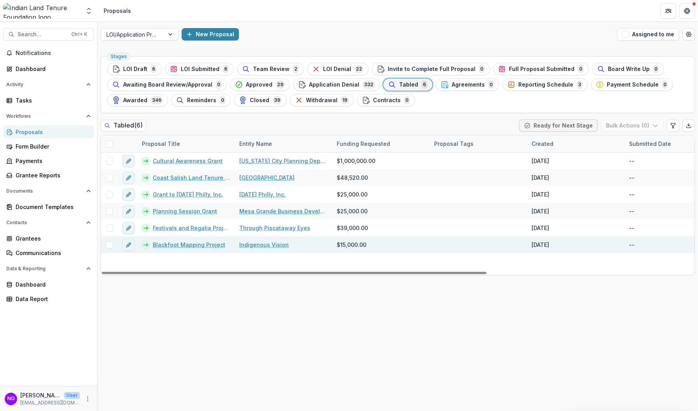
click at [189, 247] on link "Blackfoot Mapping Project" at bounding box center [189, 244] width 72 height 8
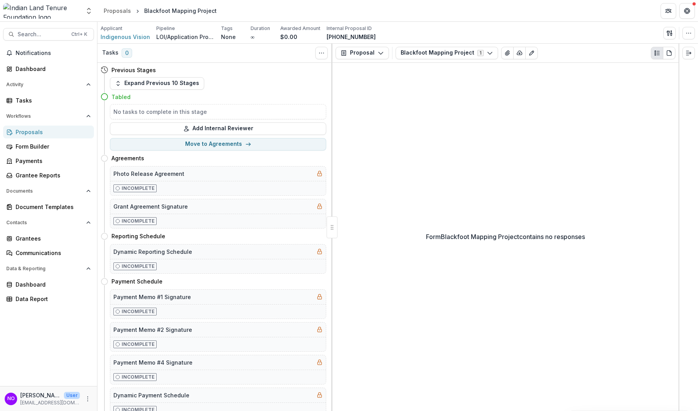
click at [152, 69] on h4 "Previous Stages" at bounding box center [133, 70] width 44 height 8
click at [141, 85] on button "Expand Previous 10 Stages" at bounding box center [157, 83] width 94 height 12
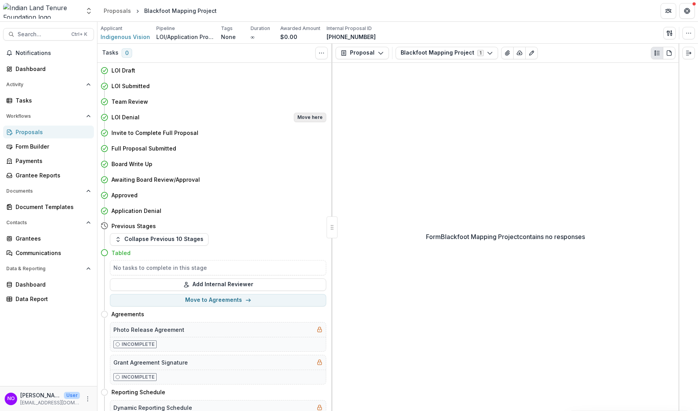
click at [301, 120] on button "Move here" at bounding box center [310, 117] width 32 height 9
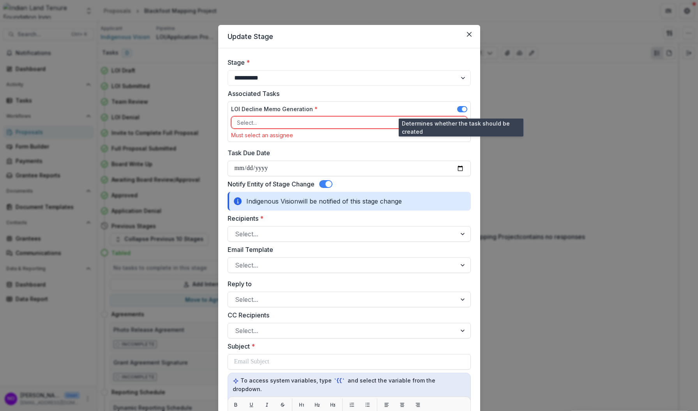
click at [458, 106] on span at bounding box center [462, 109] width 10 height 6
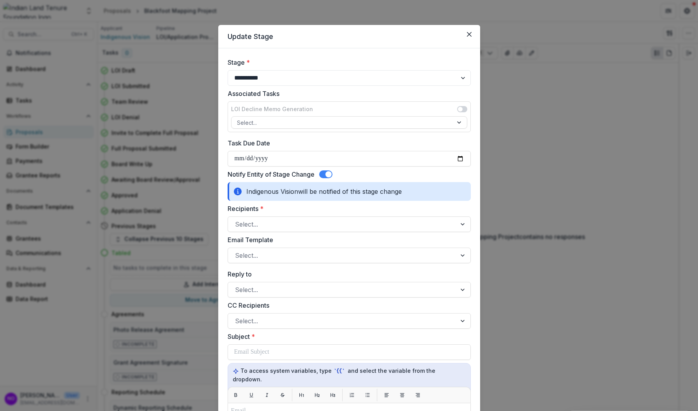
click at [322, 173] on span at bounding box center [325, 174] width 13 height 8
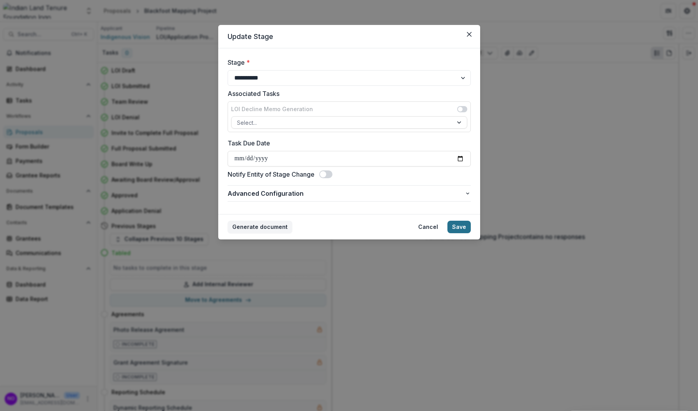
click at [460, 225] on button "Save" at bounding box center [458, 226] width 23 height 12
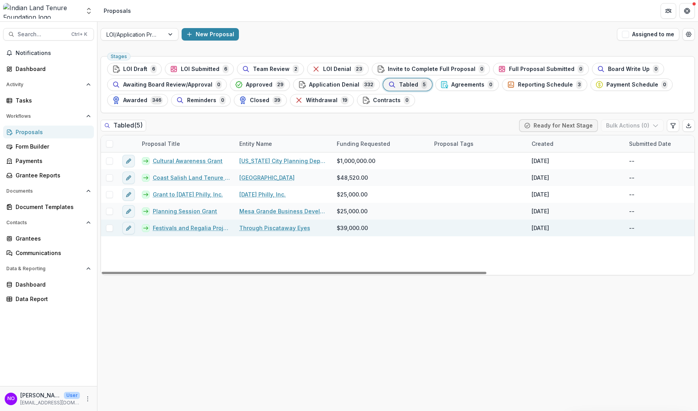
click at [173, 230] on link "Festivals and Regalia Project" at bounding box center [191, 228] width 77 height 8
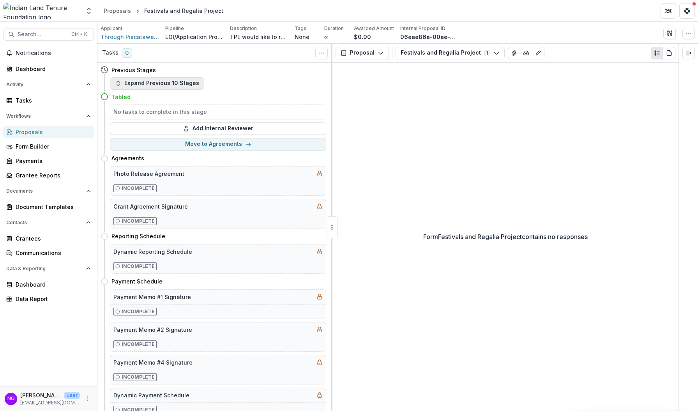
click at [148, 83] on button "Expand Previous 10 Stages" at bounding box center [157, 83] width 94 height 12
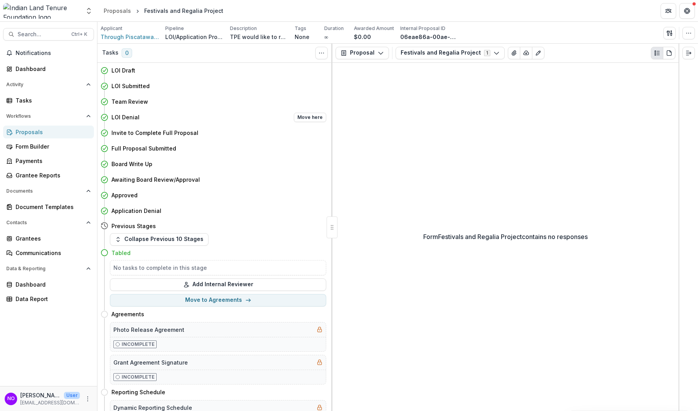
click at [302, 112] on div "LOI Denial Move here" at bounding box center [213, 117] width 226 height 16
click at [304, 116] on button "Move here" at bounding box center [310, 117] width 32 height 9
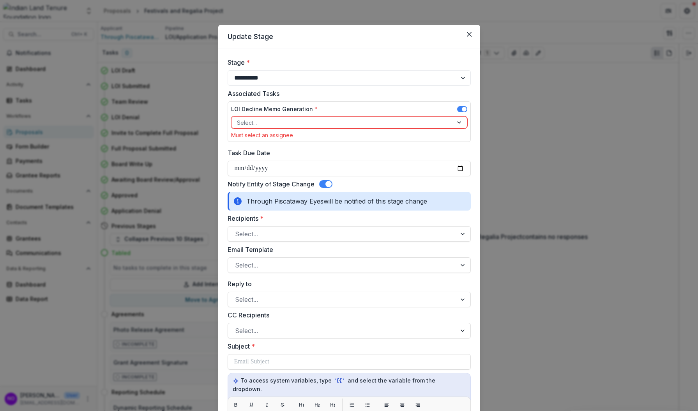
click at [458, 105] on div "LOI Decline Memo Generation *" at bounding box center [349, 110] width 236 height 11
click at [462, 110] on span at bounding box center [464, 109] width 5 height 5
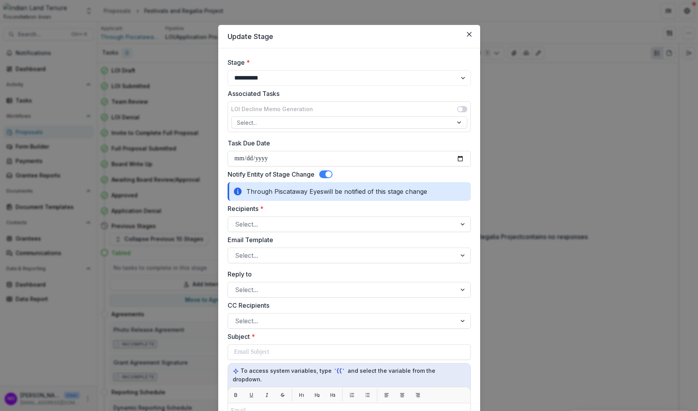
click at [323, 173] on span at bounding box center [325, 174] width 13 height 8
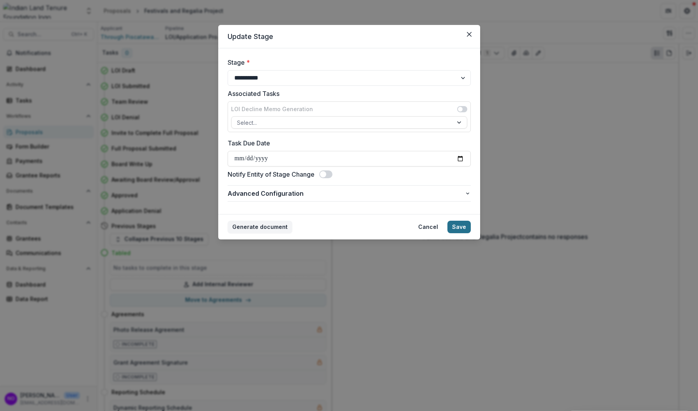
click at [460, 221] on button "Save" at bounding box center [458, 226] width 23 height 12
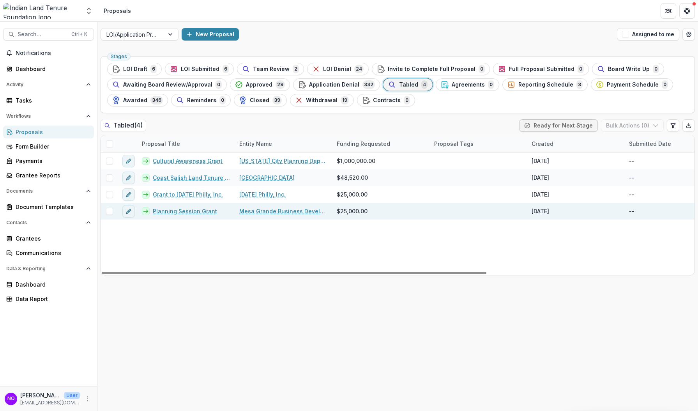
click at [168, 210] on link "Planning Session Grant" at bounding box center [185, 211] width 64 height 8
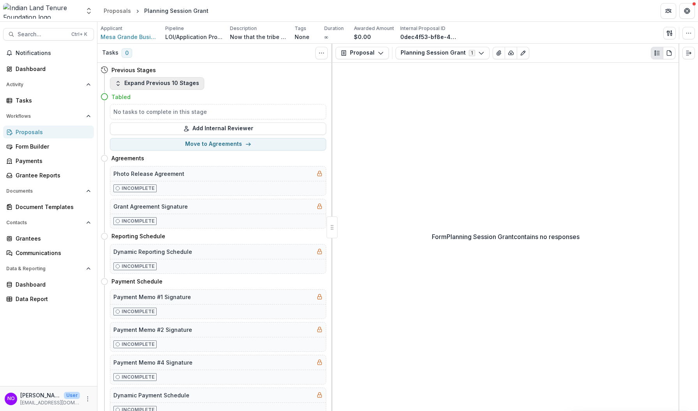
click at [167, 81] on button "Expand Previous 10 Stages" at bounding box center [157, 83] width 94 height 12
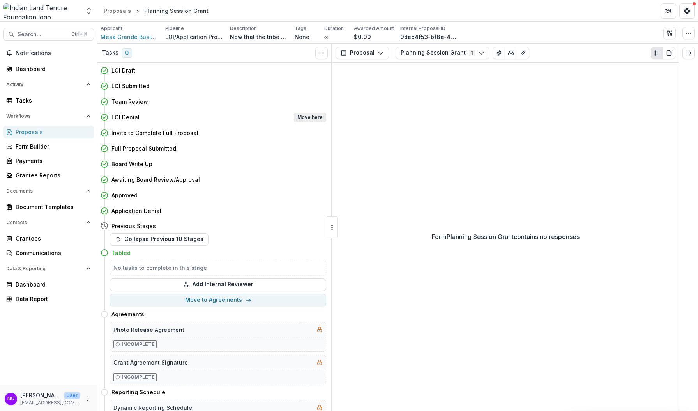
click at [304, 116] on button "Move here" at bounding box center [310, 117] width 32 height 9
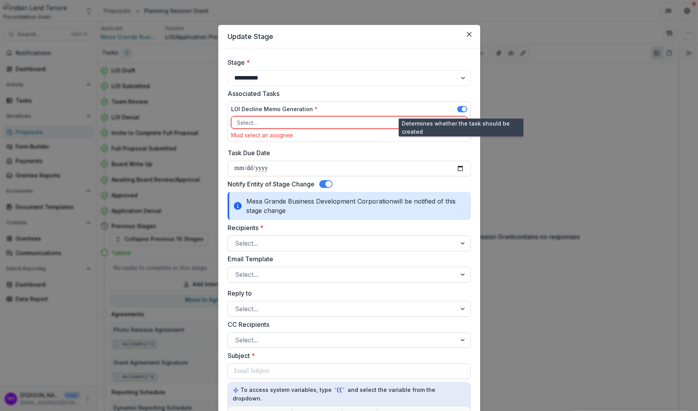
click at [460, 106] on span at bounding box center [462, 109] width 10 height 6
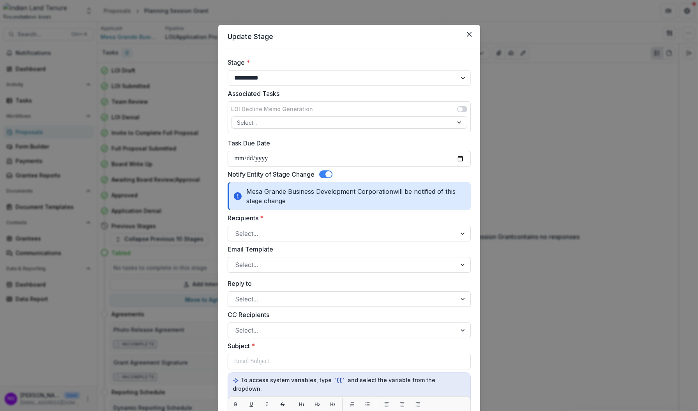
click at [328, 174] on span at bounding box center [328, 174] width 6 height 6
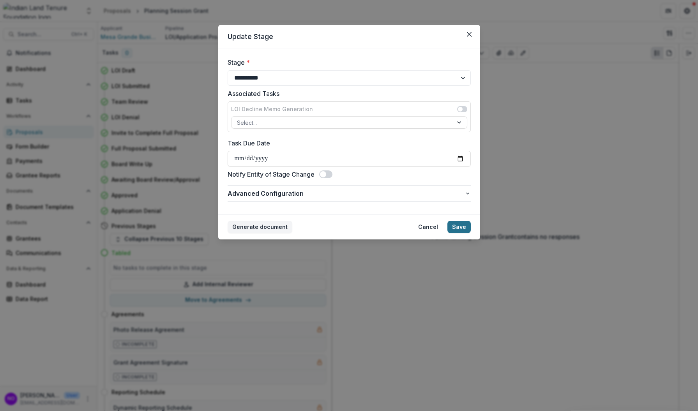
click at [453, 224] on button "Save" at bounding box center [458, 226] width 23 height 12
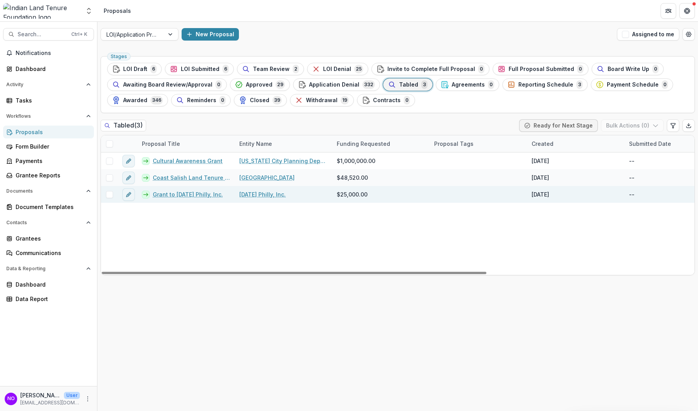
click at [168, 194] on link "Grant to Indigenous Peoples' Day Philly, Inc." at bounding box center [188, 194] width 70 height 8
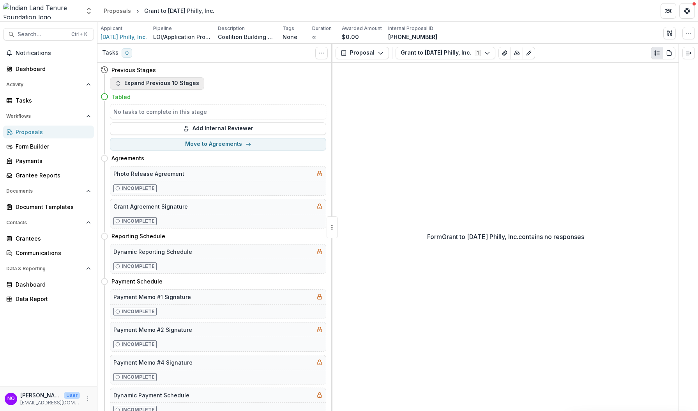
click at [171, 84] on button "Expand Previous 10 Stages" at bounding box center [157, 83] width 94 height 12
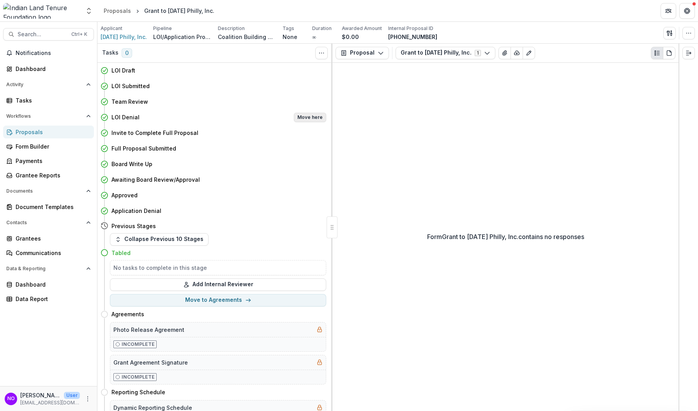
click at [298, 118] on button "Move here" at bounding box center [310, 117] width 32 height 9
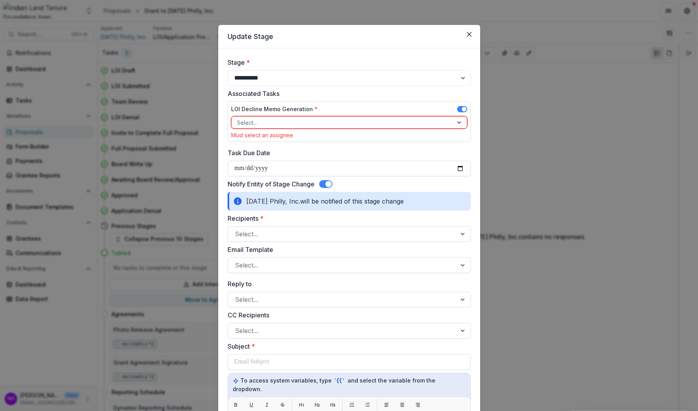
click at [298, 120] on div at bounding box center [342, 123] width 210 height 10
click at [458, 108] on span at bounding box center [462, 109] width 10 height 6
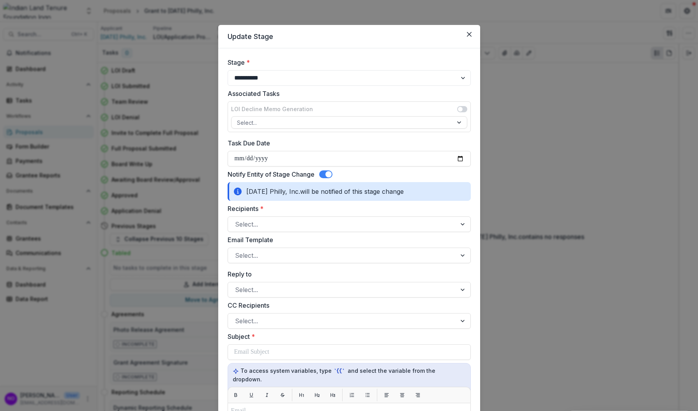
click at [328, 170] on div "**********" at bounding box center [348, 370] width 243 height 624
click at [327, 174] on span at bounding box center [328, 174] width 6 height 6
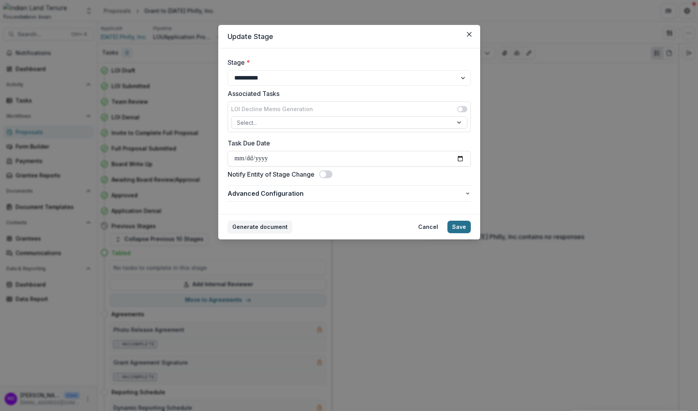
click at [461, 229] on button "Save" at bounding box center [458, 226] width 23 height 12
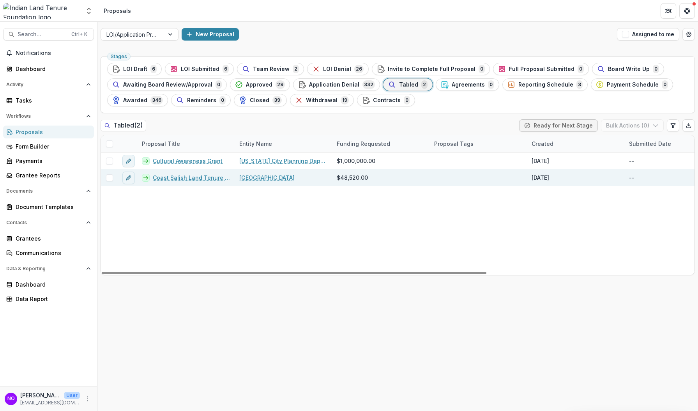
click at [175, 179] on link "Coast Salish Land Tenure History Project" at bounding box center [191, 177] width 77 height 8
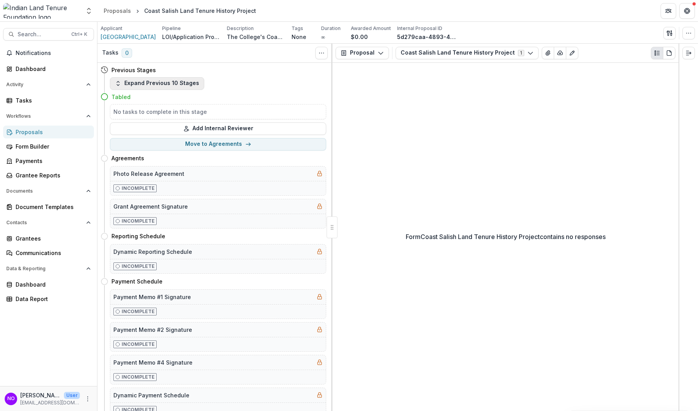
click at [176, 83] on button "Expand Previous 10 Stages" at bounding box center [157, 83] width 94 height 12
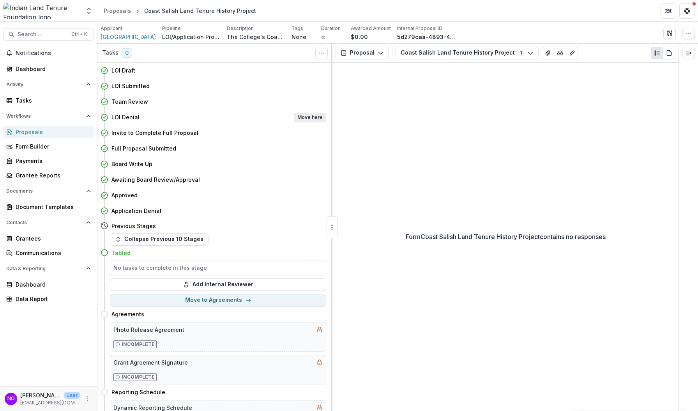
click at [314, 117] on button "Move here" at bounding box center [310, 117] width 32 height 9
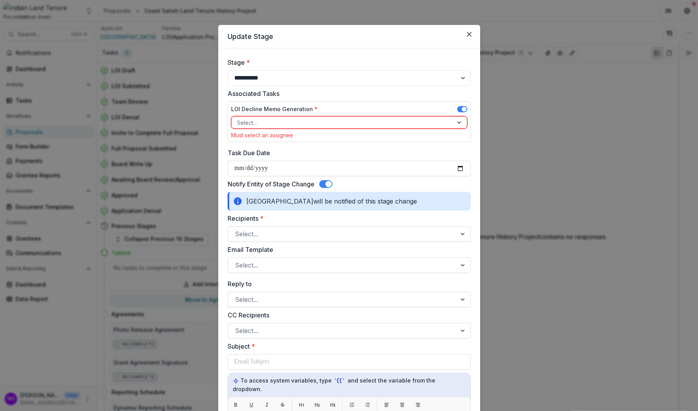
click at [458, 108] on span at bounding box center [462, 109] width 10 height 6
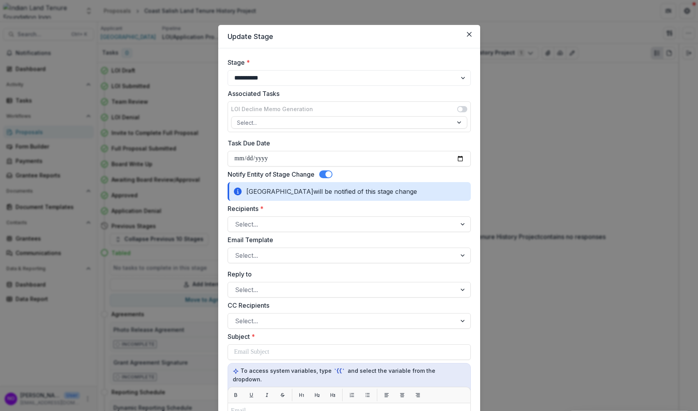
click at [321, 178] on label at bounding box center [325, 174] width 13 height 8
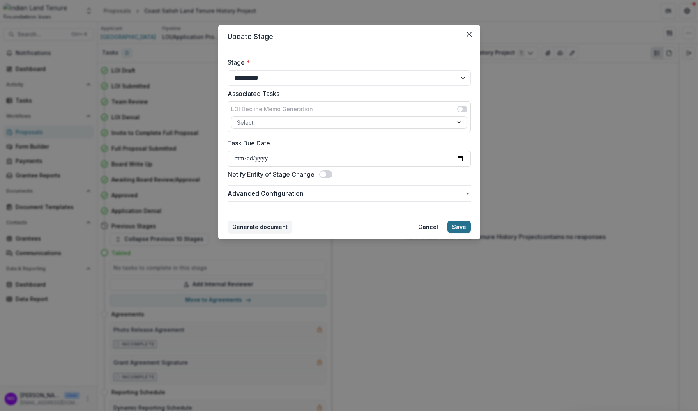
click at [455, 227] on button "Save" at bounding box center [458, 226] width 23 height 12
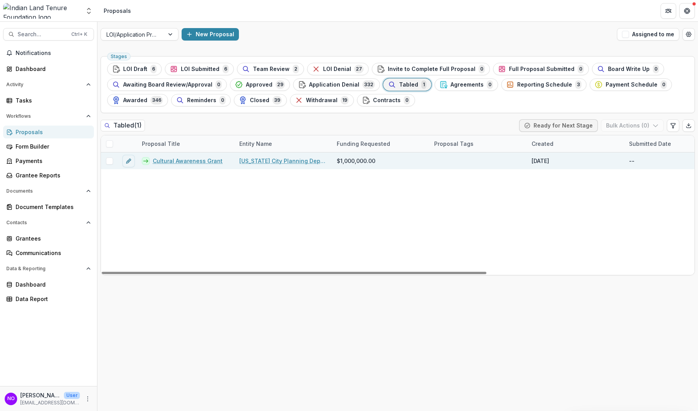
click at [163, 161] on link "Cultural Awareness Grant" at bounding box center [188, 161] width 70 height 8
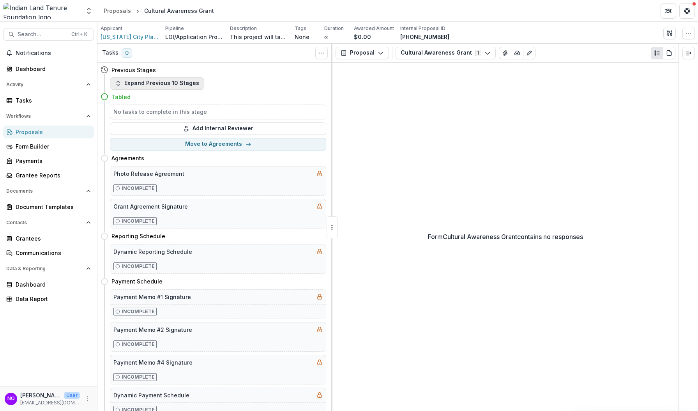
click at [169, 83] on button "Expand Previous 10 Stages" at bounding box center [157, 83] width 94 height 12
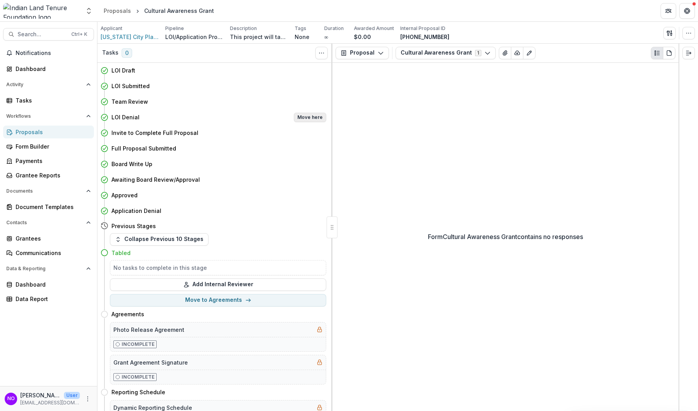
click at [313, 115] on button "Move here" at bounding box center [310, 117] width 32 height 9
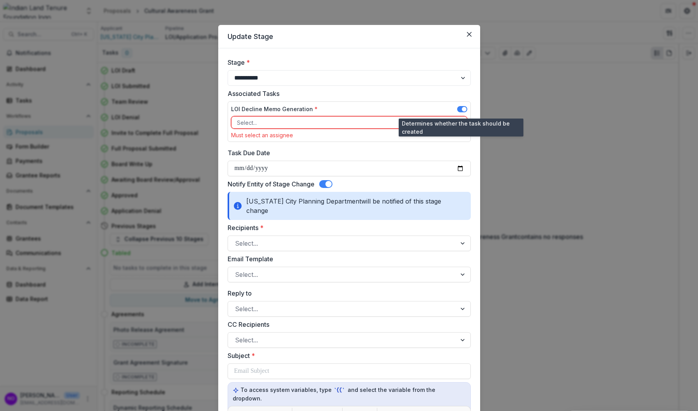
click at [458, 108] on span at bounding box center [462, 109] width 10 height 6
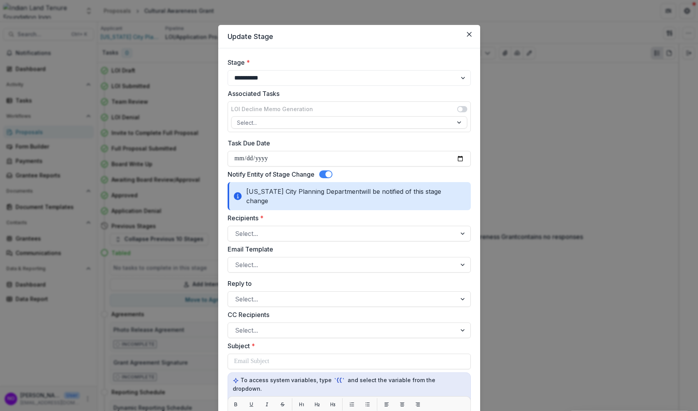
click at [320, 173] on span at bounding box center [325, 174] width 13 height 8
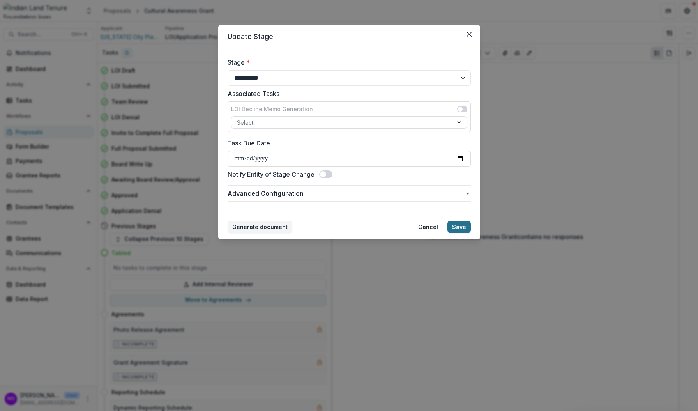
click at [467, 221] on button "Save" at bounding box center [458, 226] width 23 height 12
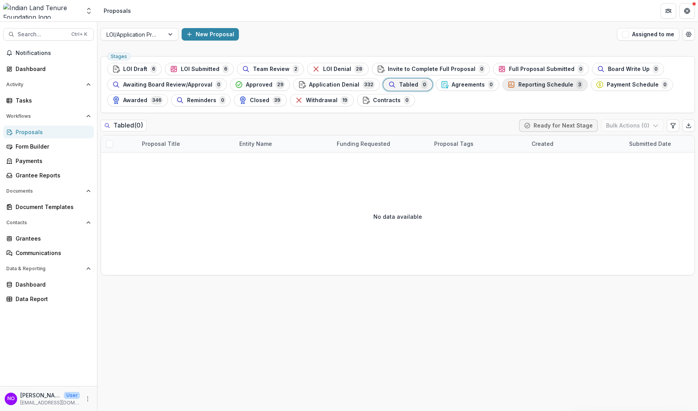
click at [522, 86] on span "Reporting Schedule" at bounding box center [545, 84] width 55 height 7
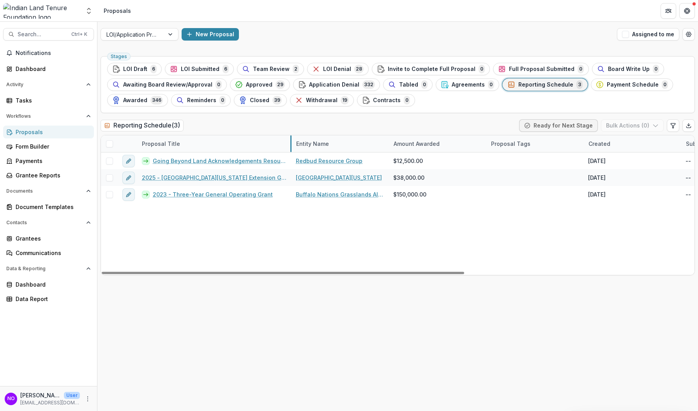
drag, startPoint x: 234, startPoint y: 141, endPoint x: 291, endPoint y: 152, distance: 57.8
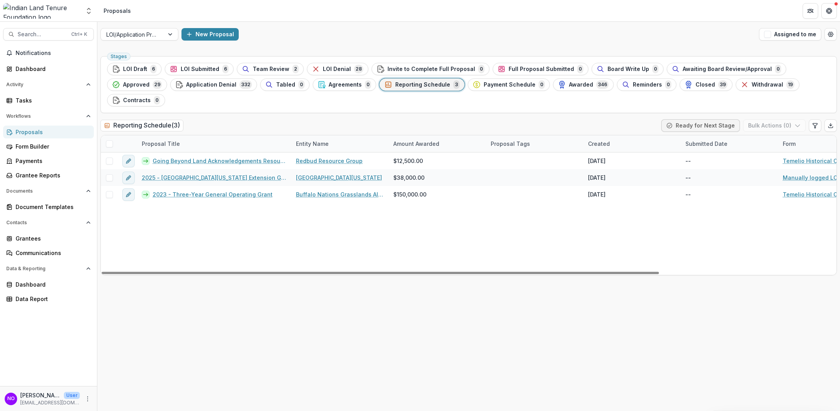
drag, startPoint x: 594, startPoint y: 256, endPoint x: 149, endPoint y: 246, distance: 444.6
click at [149, 271] on div at bounding box center [380, 272] width 557 height 2
click at [678, 122] on icon "Edit table settings" at bounding box center [815, 125] width 6 height 6
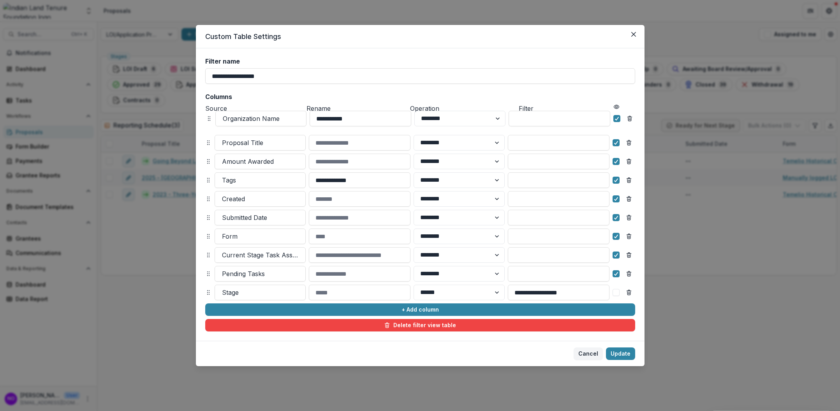
drag, startPoint x: 208, startPoint y: 144, endPoint x: 209, endPoint y: 120, distance: 24.2
click at [209, 120] on icon at bounding box center [209, 118] width 6 height 6
click at [616, 181] on polyline at bounding box center [616, 179] width 4 height 3
click at [618, 199] on icon at bounding box center [616, 199] width 5 height 4
click at [615, 217] on icon at bounding box center [616, 217] width 5 height 4
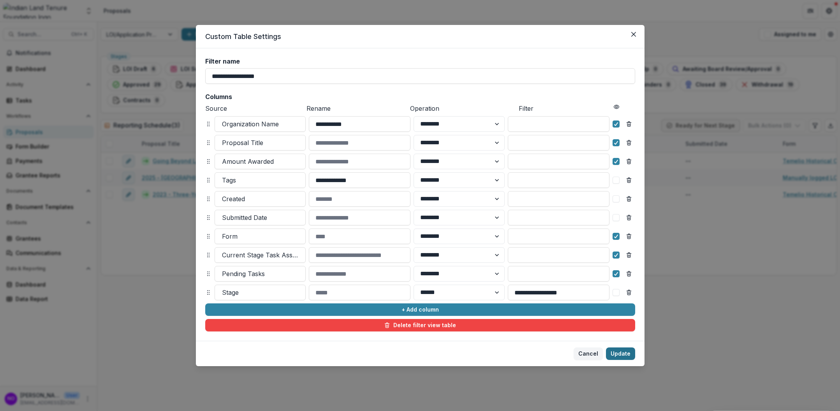
click at [619, 352] on button "Update" at bounding box center [620, 353] width 29 height 12
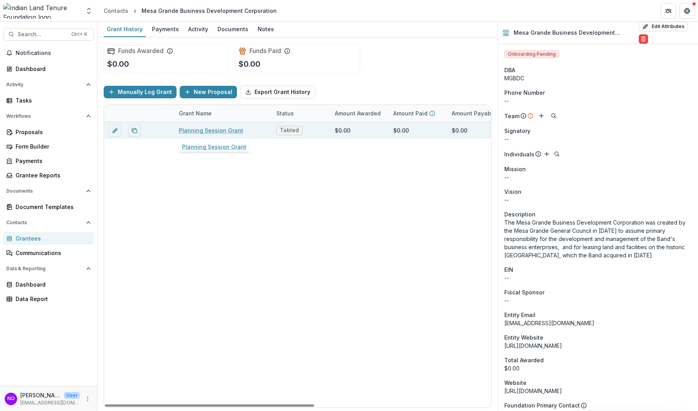
click at [203, 131] on link "Planning Session Grant" at bounding box center [211, 130] width 64 height 8
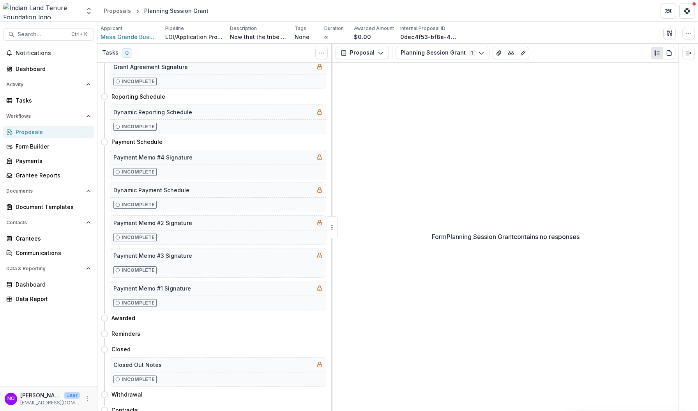
scroll to position [146, 0]
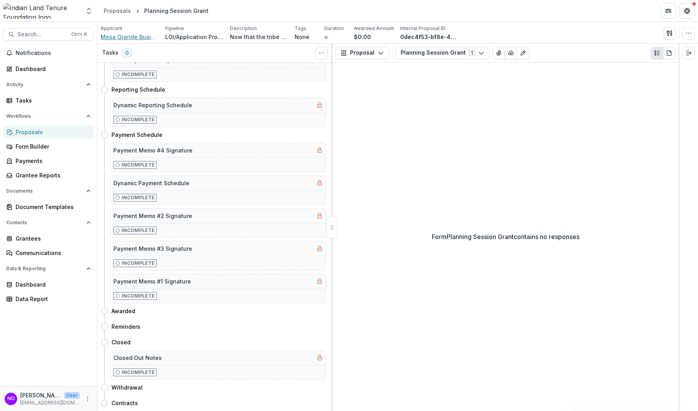
click at [125, 35] on span "Mesa Grande Business Development Corporation" at bounding box center [129, 37] width 58 height 8
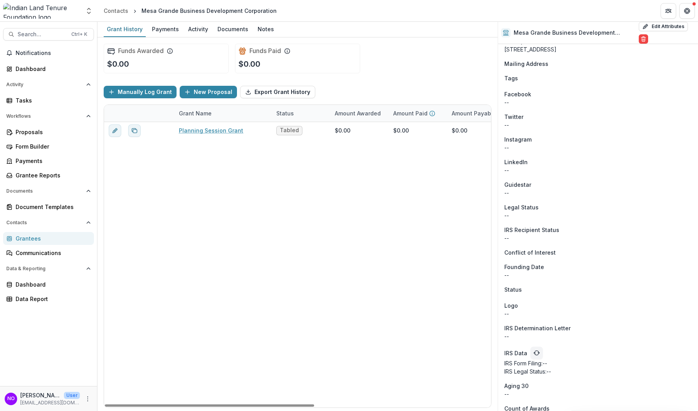
scroll to position [417, 0]
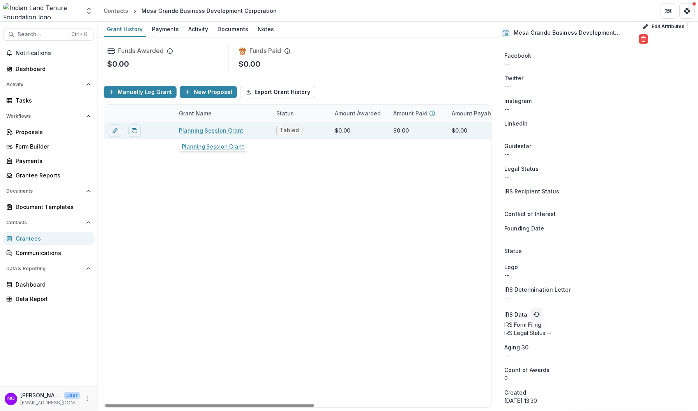
click at [187, 128] on link "Planning Session Grant" at bounding box center [211, 130] width 64 height 8
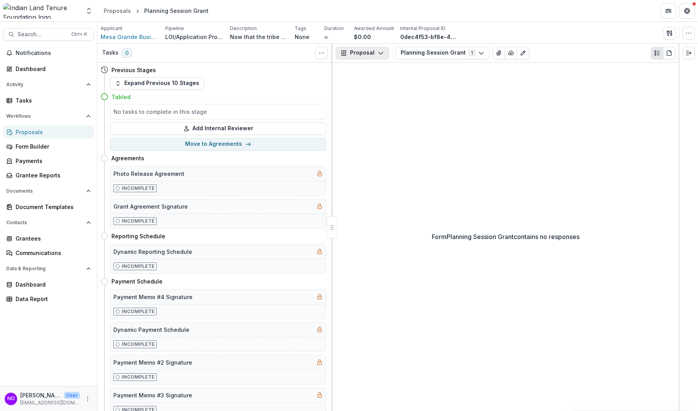
click at [355, 53] on button "Proposal" at bounding box center [361, 53] width 53 height 12
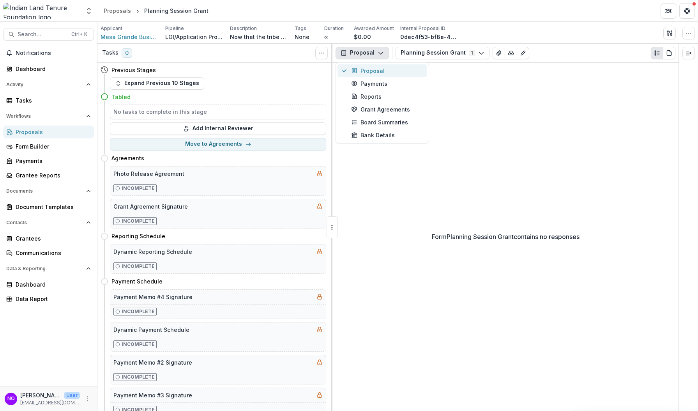
click at [376, 69] on div "Proposal" at bounding box center [386, 71] width 71 height 8
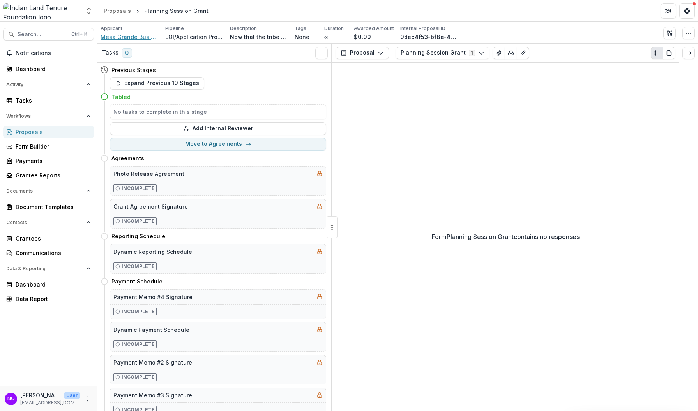
click at [119, 35] on span "Mesa Grande Business Development Corporation" at bounding box center [129, 37] width 58 height 8
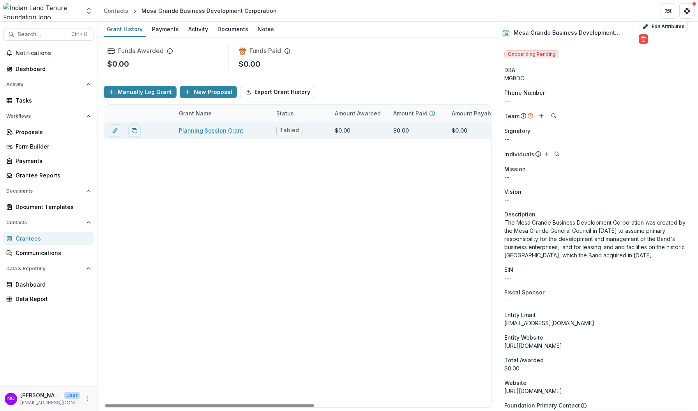
click at [187, 136] on div "Planning Session Grant" at bounding box center [223, 130] width 88 height 17
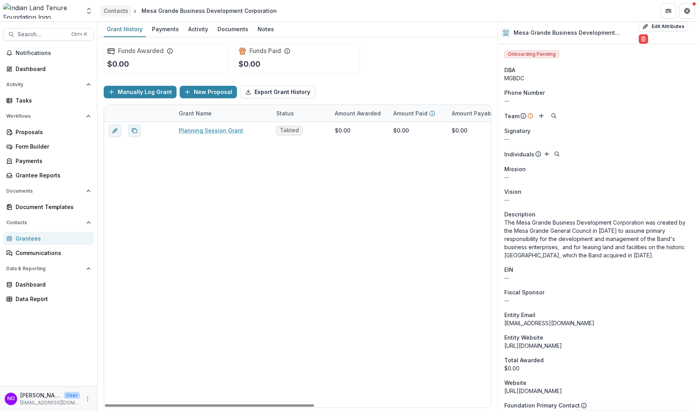
drag, startPoint x: 129, startPoint y: 34, endPoint x: 104, endPoint y: 13, distance: 32.6
click at [128, 33] on div "Grant History" at bounding box center [125, 28] width 42 height 11
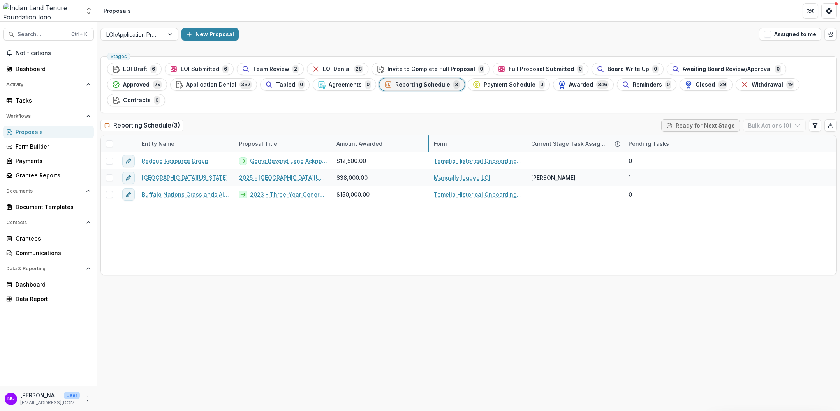
drag, startPoint x: 429, startPoint y: 130, endPoint x: 404, endPoint y: 127, distance: 24.7
click at [814, 122] on icon "Edit table settings" at bounding box center [815, 125] width 6 height 6
select select "******"
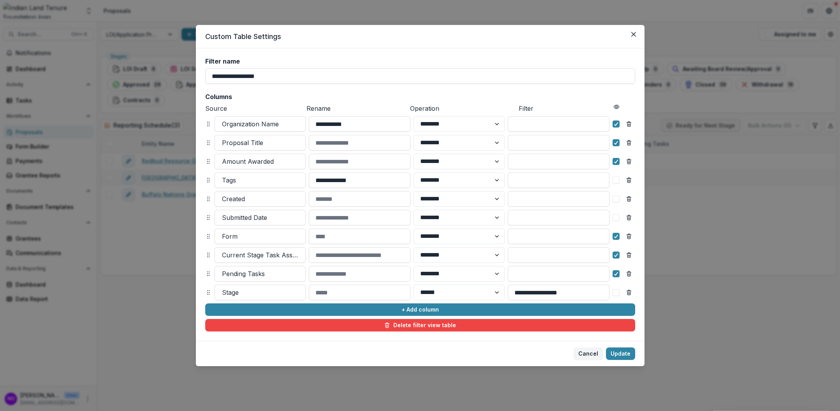
click at [413, 303] on div "**********" at bounding box center [420, 194] width 430 height 273
click at [416, 307] on button "+ Add column" at bounding box center [420, 309] width 430 height 12
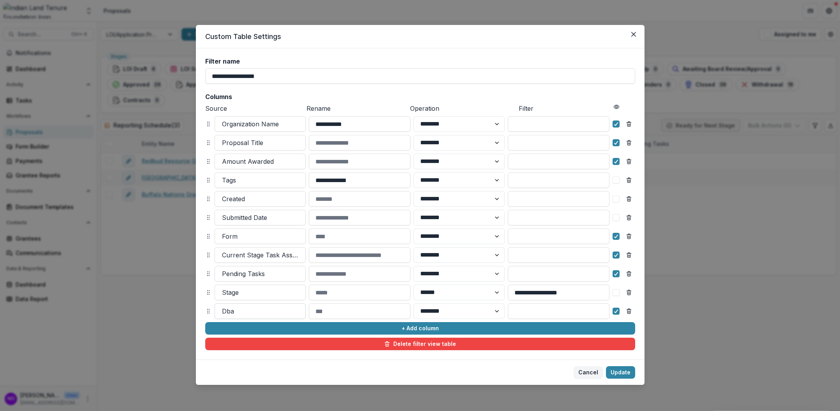
click at [226, 309] on div at bounding box center [260, 310] width 76 height 11
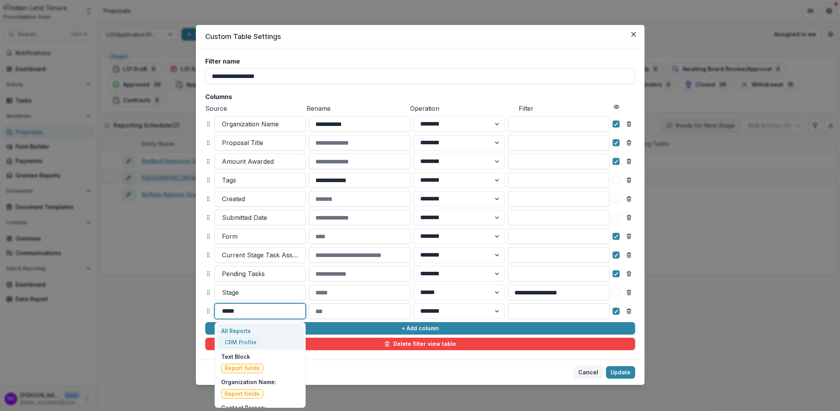
type input "******"
click at [243, 342] on span "CRM Profile" at bounding box center [241, 342] width 32 height 7
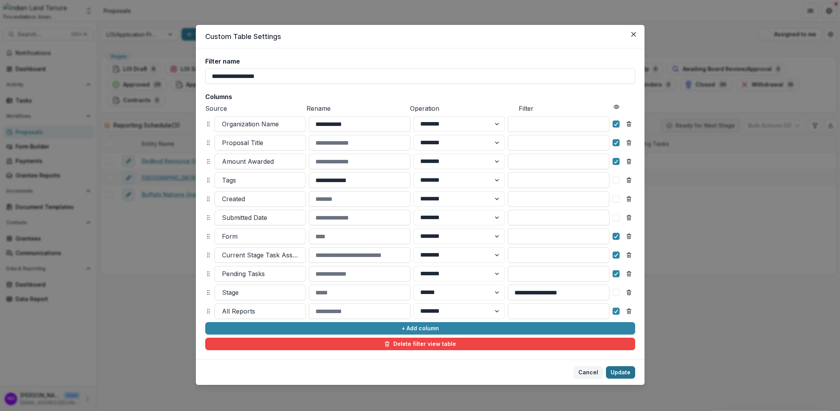
click at [623, 367] on button "Update" at bounding box center [620, 372] width 29 height 12
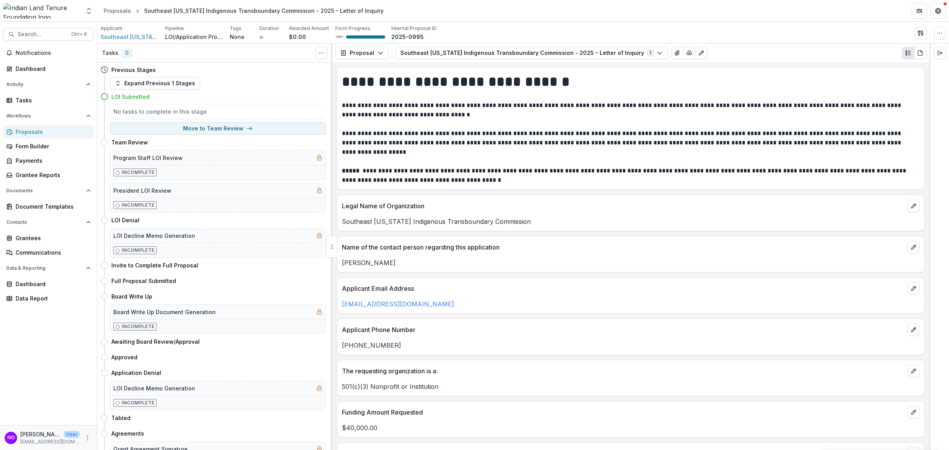
scroll to position [413, 0]
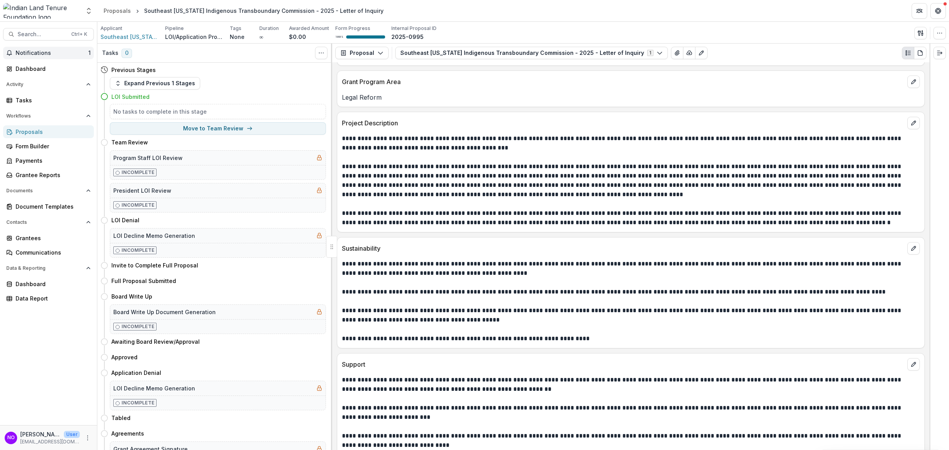
click at [42, 55] on span "Notifications" at bounding box center [52, 53] width 73 height 7
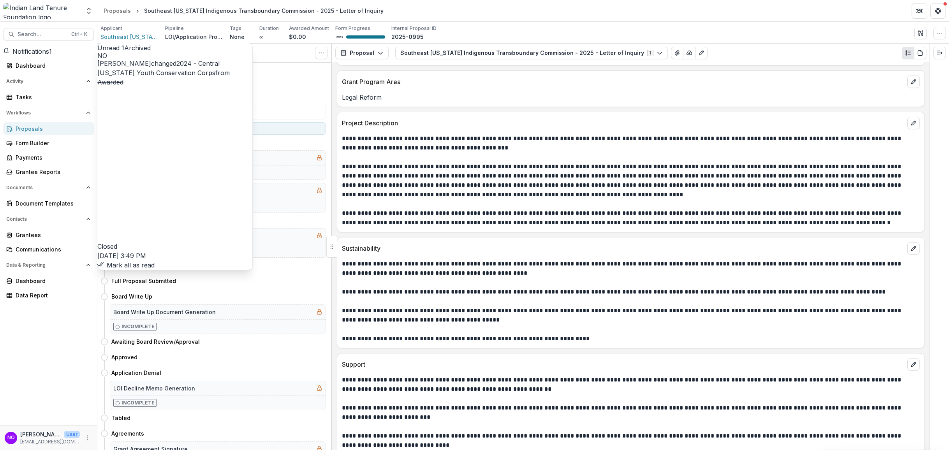
click at [104, 261] on icon "button" at bounding box center [100, 264] width 6 height 6
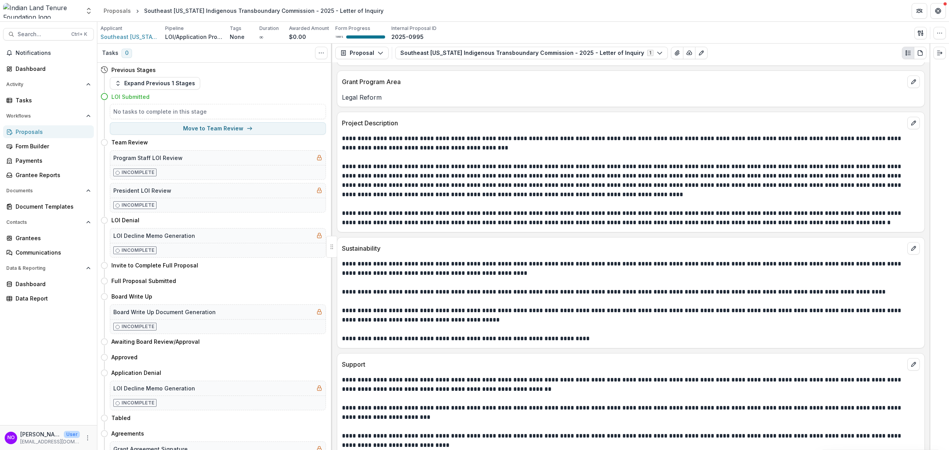
click at [23, 127] on link "Proposals" at bounding box center [48, 131] width 91 height 13
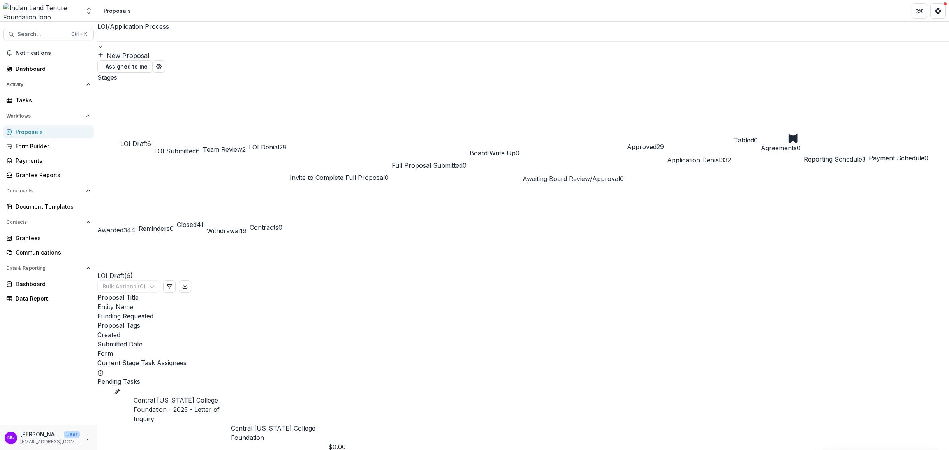
click at [204, 193] on div "Closed 41" at bounding box center [190, 211] width 27 height 36
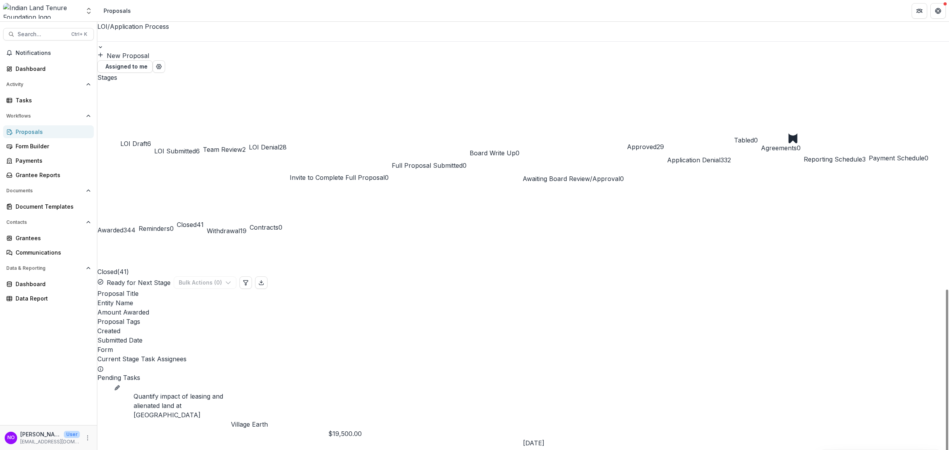
drag, startPoint x: 832, startPoint y: 255, endPoint x: 102, endPoint y: 242, distance: 730.1
click at [251, 298] on div "Entity Name" at bounding box center [523, 302] width 852 height 9
click at [264, 167] on span "Sort Ascending" at bounding box center [257, 171] width 46 height 9
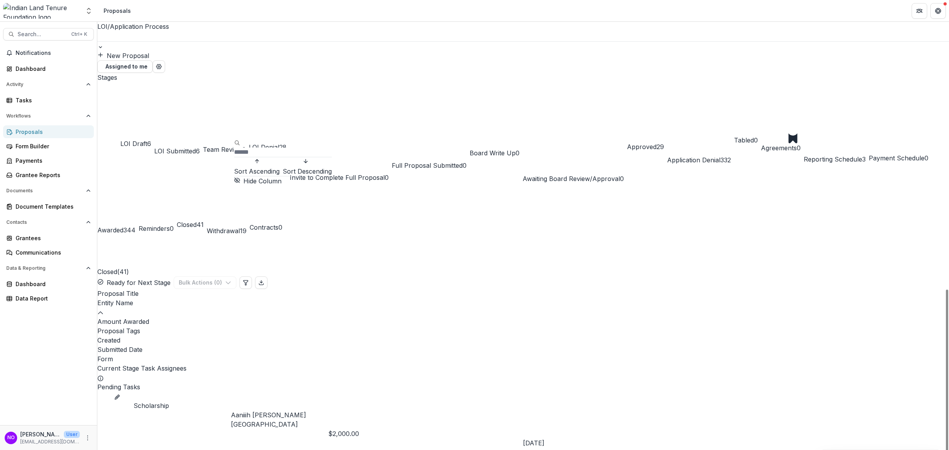
click at [255, 298] on div "Entity Name" at bounding box center [523, 307] width 852 height 19
click at [251, 298] on div "Entity Name" at bounding box center [523, 302] width 852 height 9
type input "*****"
click at [251, 298] on div "Entity Name" at bounding box center [523, 302] width 852 height 9
type input "*****"
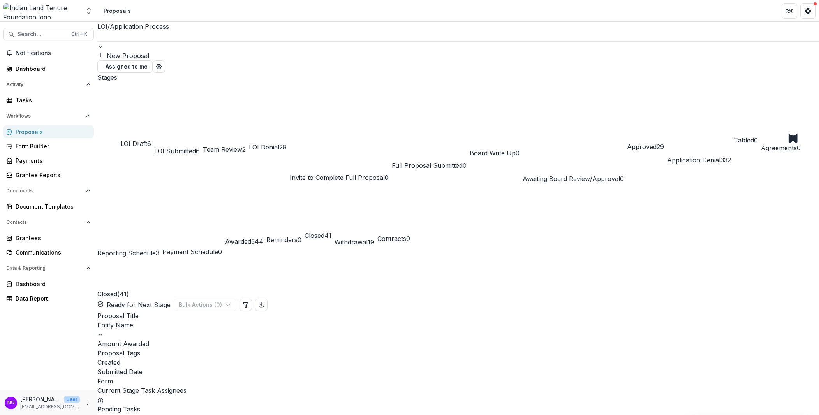
drag, startPoint x: 223, startPoint y: 84, endPoint x: 168, endPoint y: 113, distance: 62.2
click at [183, 106] on div "Stages LOI Draft 6 LOI Submitted 6 Team Review 2 LOI Denial 28 Invite to Comple…" at bounding box center [458, 165] width 722 height 185
drag, startPoint x: 617, startPoint y: 275, endPoint x: 843, endPoint y: 271, distance: 225.2
click at [819, 271] on html "Skip to content Aggregate Analysis Foundations Indian Land Tenure Foundation No…" at bounding box center [409, 207] width 819 height 415
click at [120, 410] on icon "edit" at bounding box center [117, 419] width 6 height 6
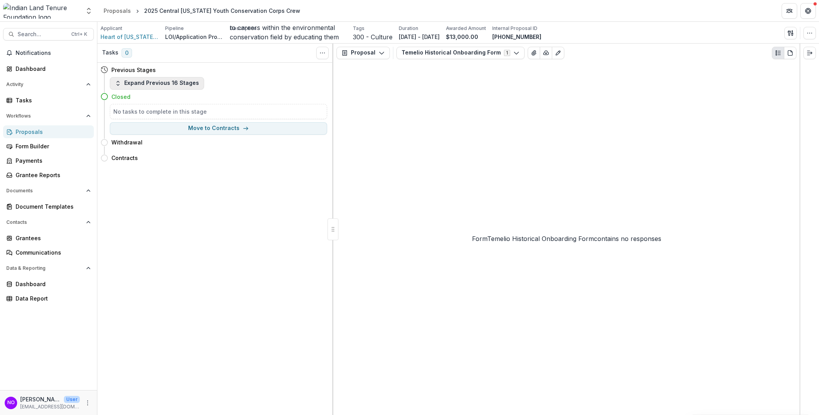
click at [144, 80] on button "Expand Previous 16 Stages" at bounding box center [157, 83] width 94 height 12
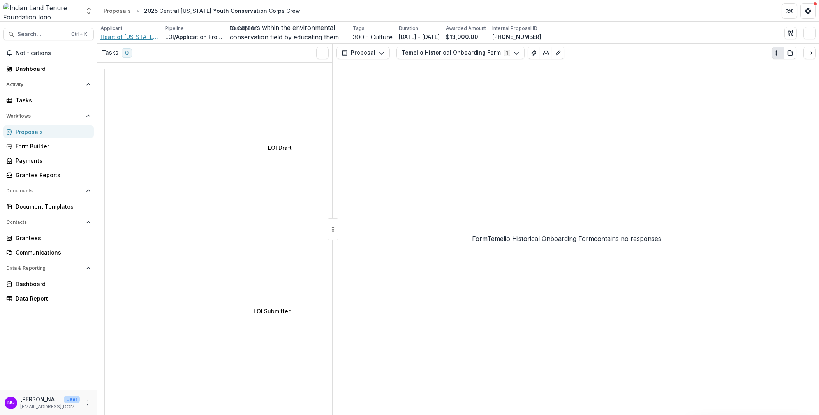
click at [135, 34] on span "Heart of [US_STATE] Corps" at bounding box center [129, 37] width 58 height 8
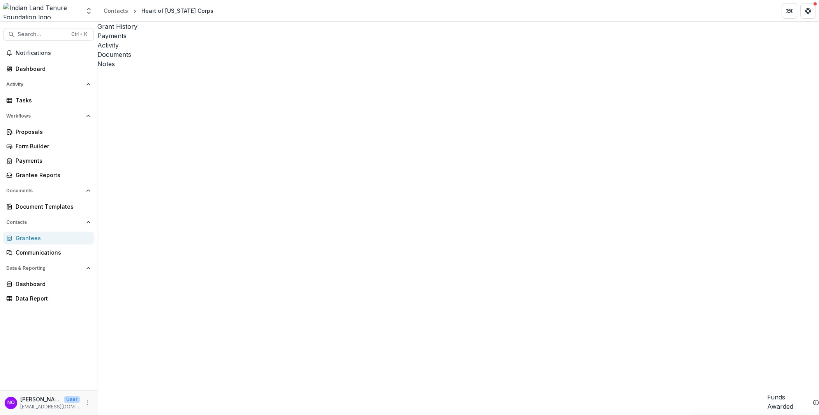
click at [232, 50] on div "Documents" at bounding box center [458, 54] width 722 height 9
click at [125, 31] on div "Grant History" at bounding box center [458, 26] width 722 height 9
drag, startPoint x: 404, startPoint y: 408, endPoint x: 36, endPoint y: 388, distance: 369.0
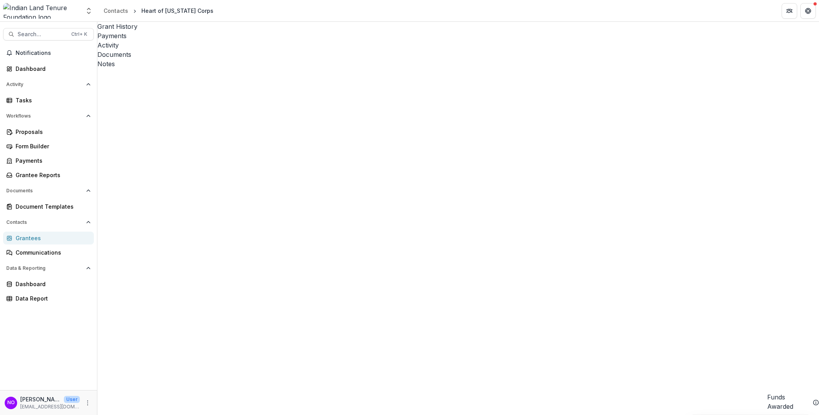
click at [196, 41] on div "Activity" at bounding box center [458, 45] width 722 height 9
click at [169, 31] on div "Payments" at bounding box center [458, 35] width 722 height 9
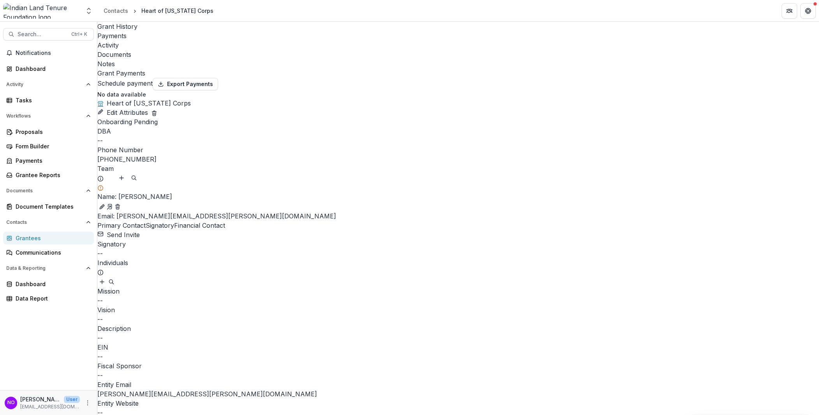
select select "**********"
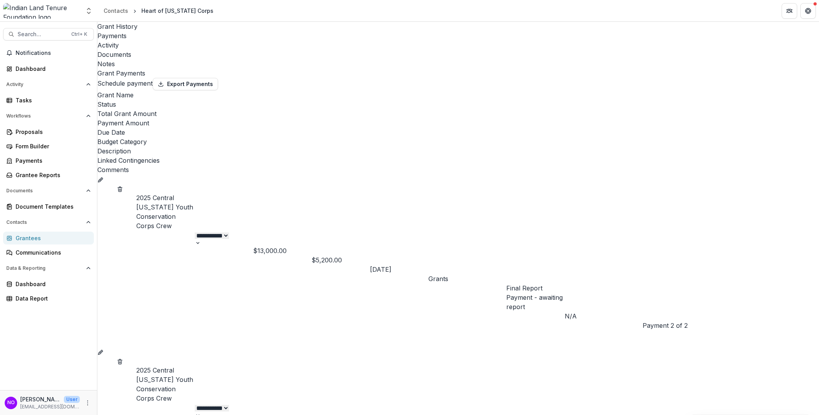
select select "**********"
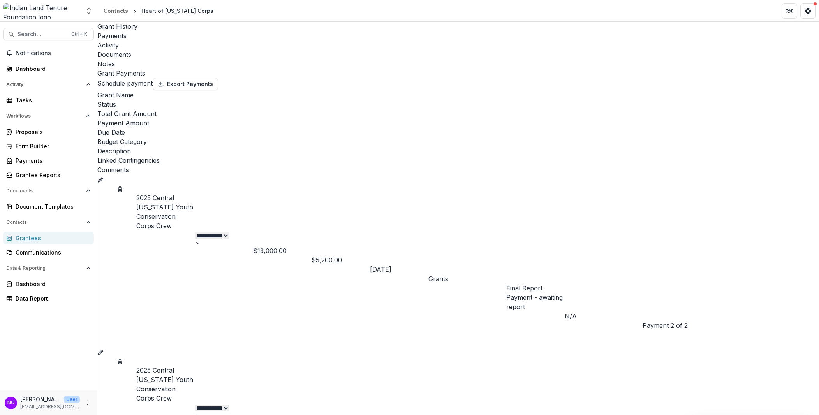
select select "**********"
click at [197, 41] on div "Activity" at bounding box center [458, 45] width 722 height 9
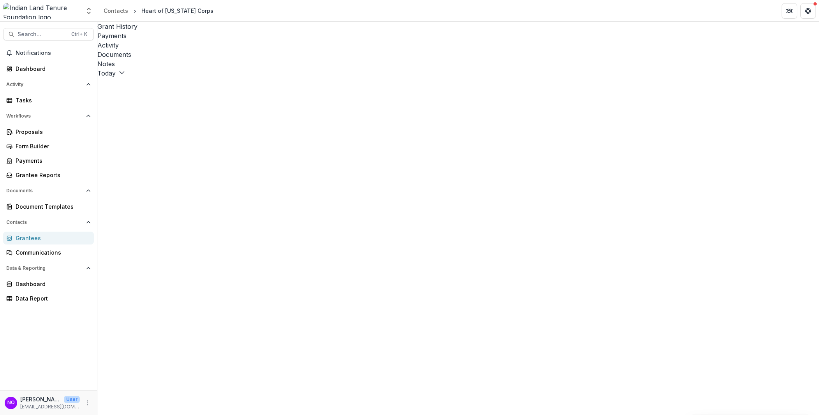
drag, startPoint x: 227, startPoint y: 28, endPoint x: 230, endPoint y: 35, distance: 7.0
click at [228, 50] on div "Documents" at bounding box center [458, 54] width 722 height 9
click at [263, 59] on div "Notes" at bounding box center [458, 63] width 722 height 9
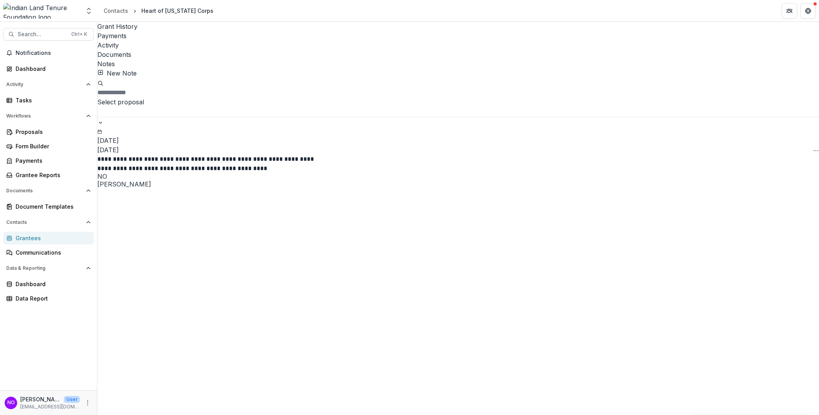
click at [114, 31] on div "Grant History" at bounding box center [458, 26] width 722 height 9
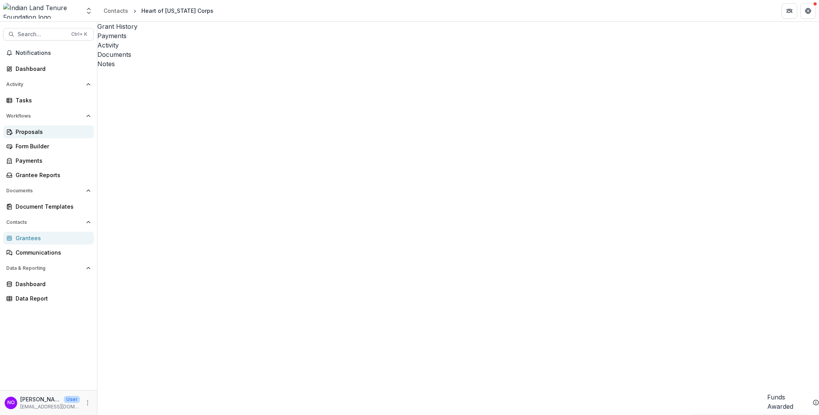
click at [26, 132] on div "Proposals" at bounding box center [52, 132] width 72 height 8
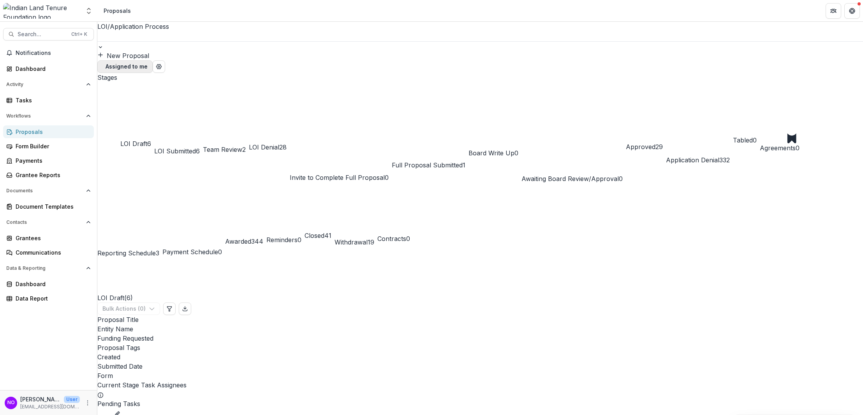
click at [102, 67] on span "button" at bounding box center [102, 67] width 0 height 0
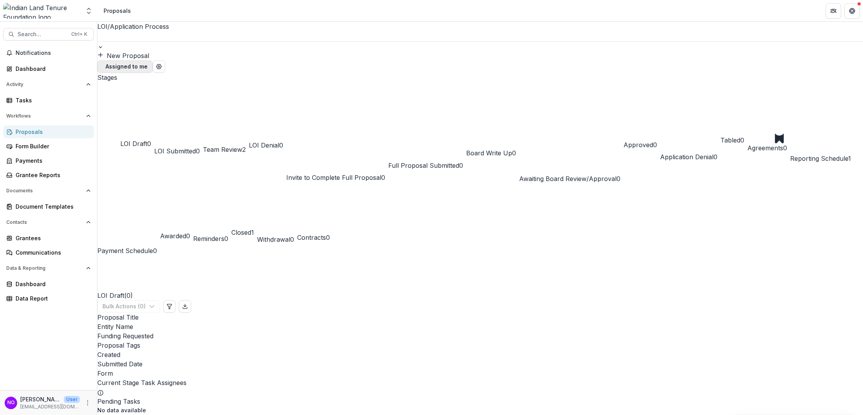
click at [102, 67] on span "button" at bounding box center [102, 67] width 0 height 0
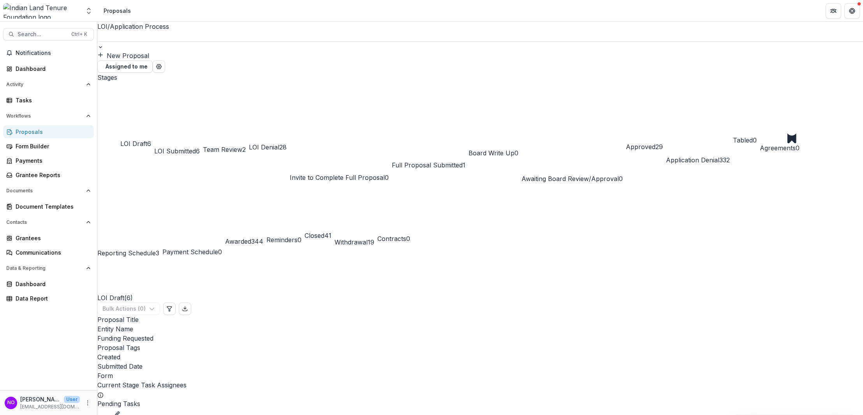
click at [663, 105] on div "Approved 29" at bounding box center [644, 128] width 37 height 46
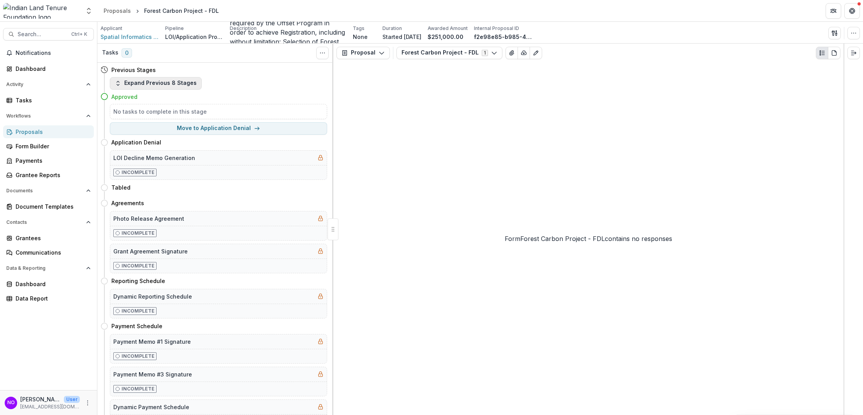
click at [138, 84] on button "Expand Previous 8 Stages" at bounding box center [156, 83] width 92 height 12
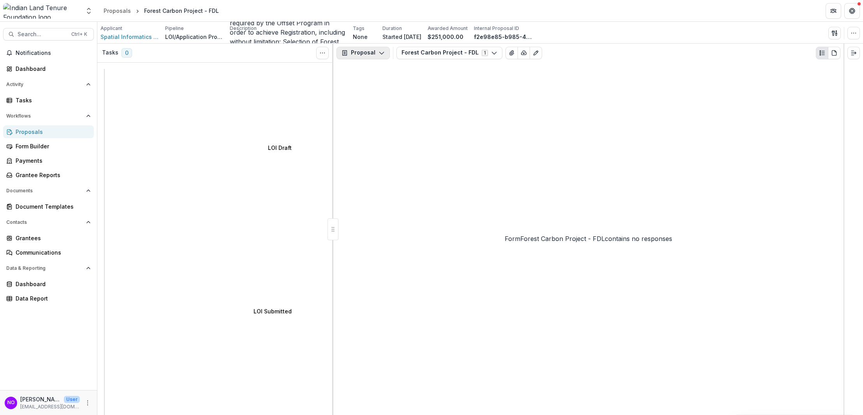
click at [379, 52] on icon "button" at bounding box center [382, 53] width 6 height 6
click at [491, 52] on icon "button" at bounding box center [494, 53] width 6 height 6
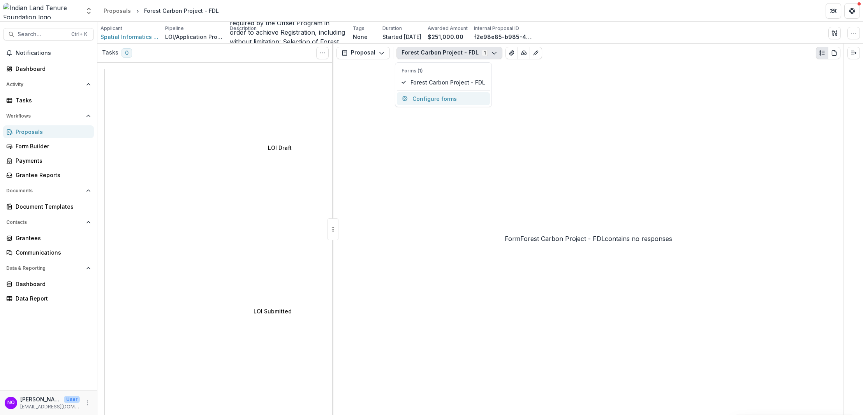
click at [444, 98] on button "Configure forms" at bounding box center [443, 98] width 93 height 13
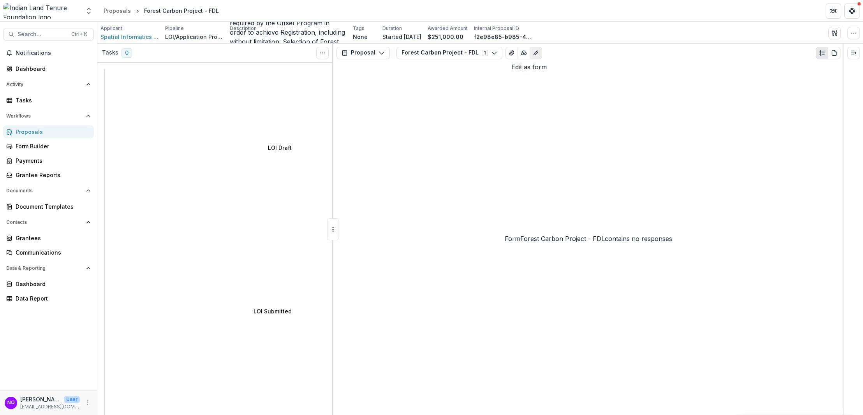
click at [534, 54] on icon "Edit as form" at bounding box center [536, 53] width 4 height 4
click at [113, 37] on span "Spatial Informatics Group, LLC (SIG)" at bounding box center [129, 37] width 58 height 8
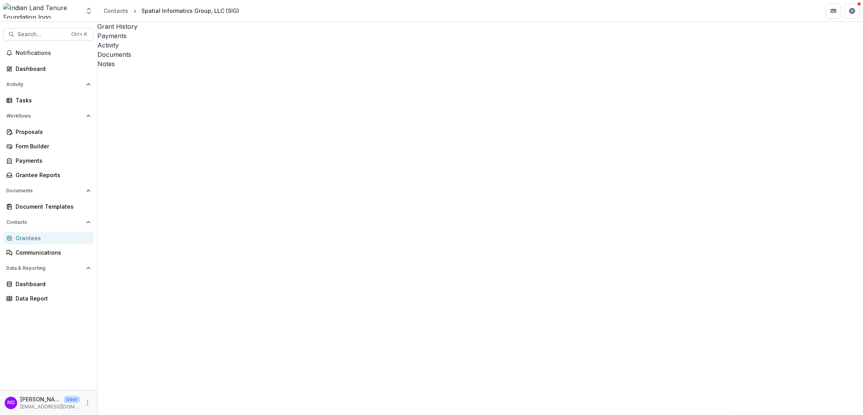
click at [35, 238] on div "Grantees" at bounding box center [52, 238] width 72 height 8
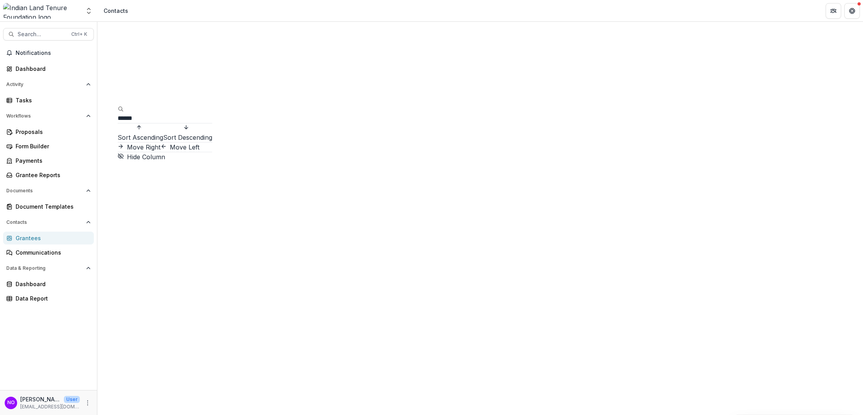
type input "******"
click at [118, 123] on button "Sort Ascending" at bounding box center [141, 132] width 46 height 19
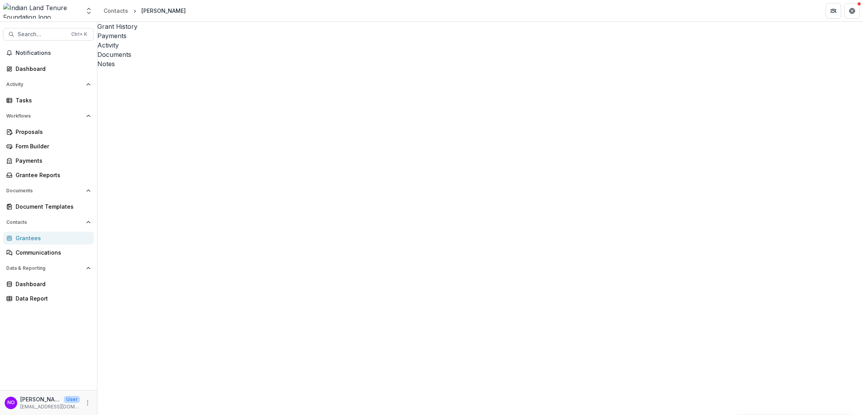
type input "*******"
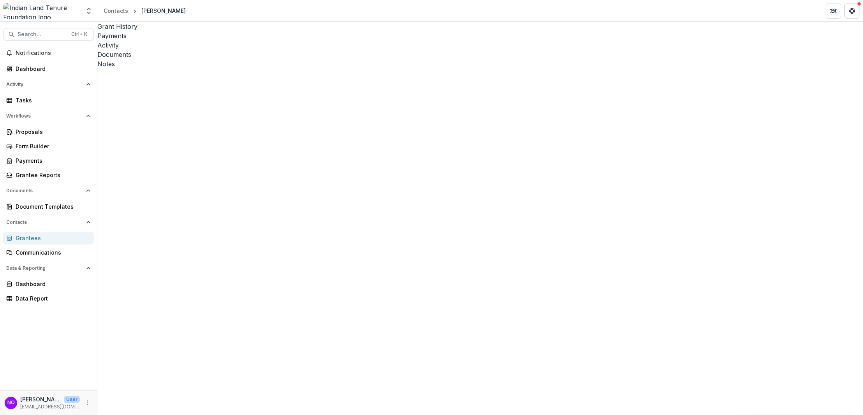
scroll to position [413, 0]
type input "********"
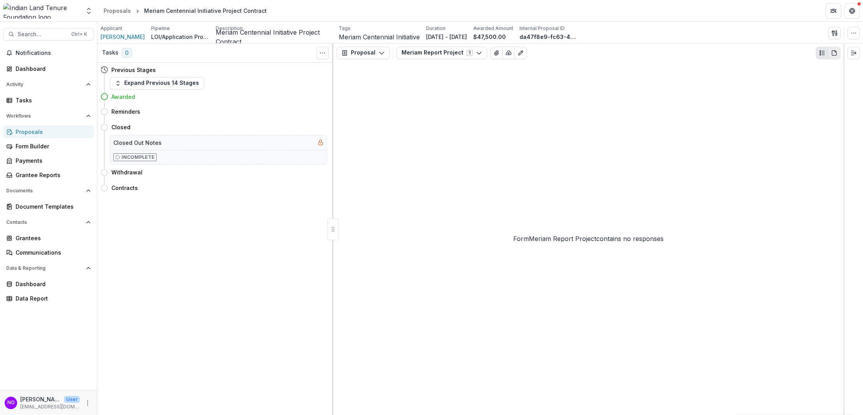
click at [833, 53] on icon "PDF view" at bounding box center [834, 53] width 6 height 6
click at [820, 52] on circle "Plaintext view" at bounding box center [820, 51] width 1 height 1
click at [304, 187] on button "Move here" at bounding box center [311, 187] width 32 height 9
select select "********"
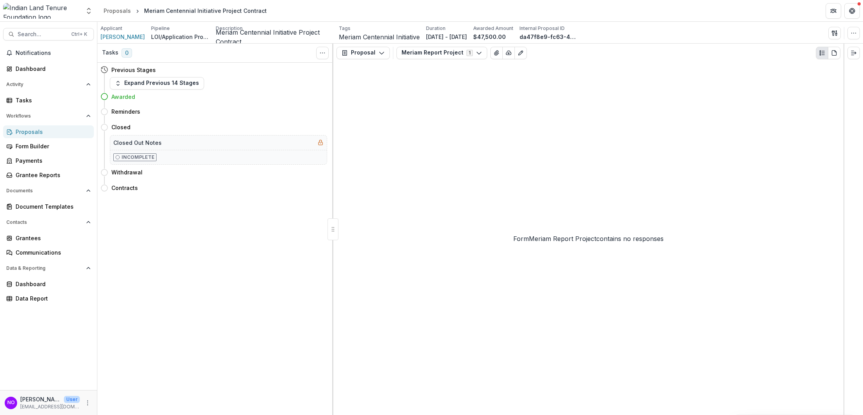
click at [16, 130] on link "Proposals" at bounding box center [48, 131] width 91 height 13
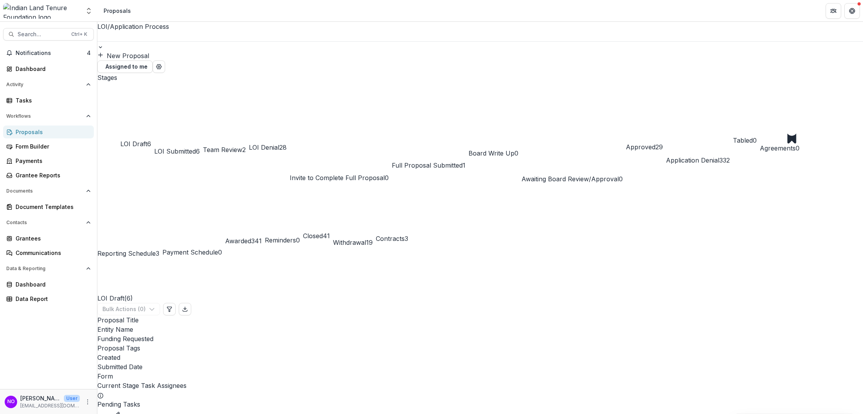
click at [37, 129] on div "Proposals" at bounding box center [52, 132] width 72 height 8
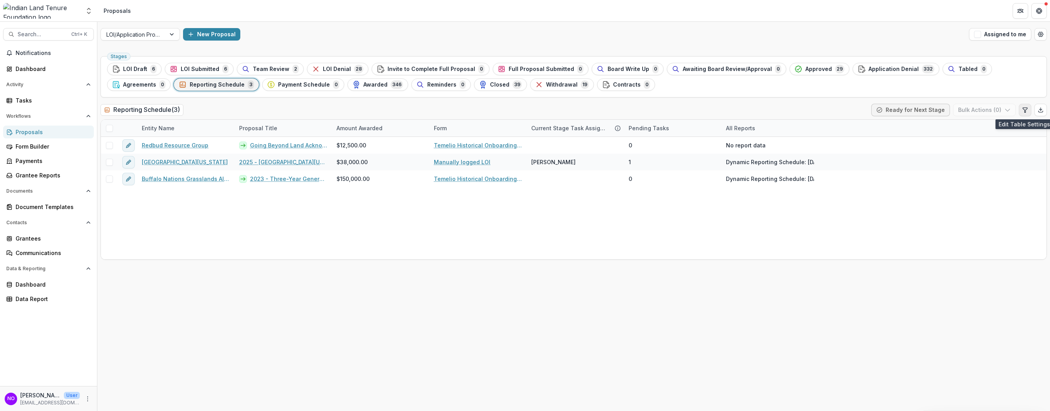
click at [840, 112] on icon "Edit table settings" at bounding box center [1025, 110] width 6 height 6
select select "******"
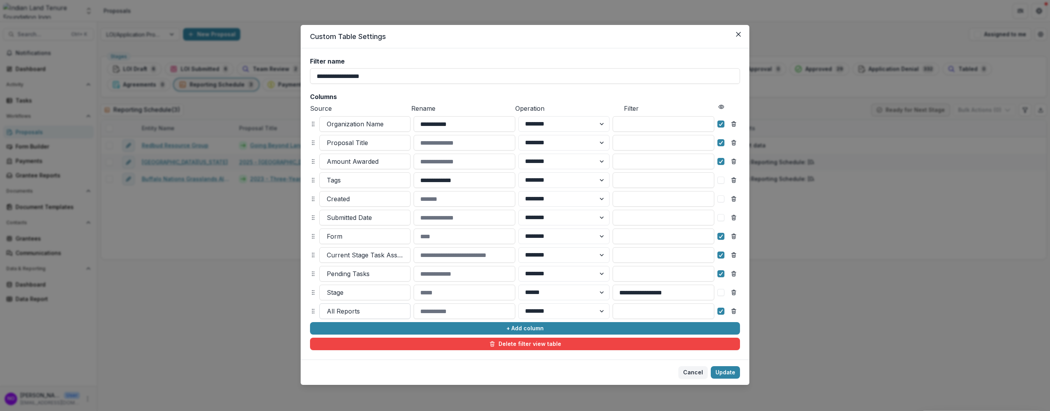
click at [325, 309] on div "All Reports" at bounding box center [365, 311] width 90 height 12
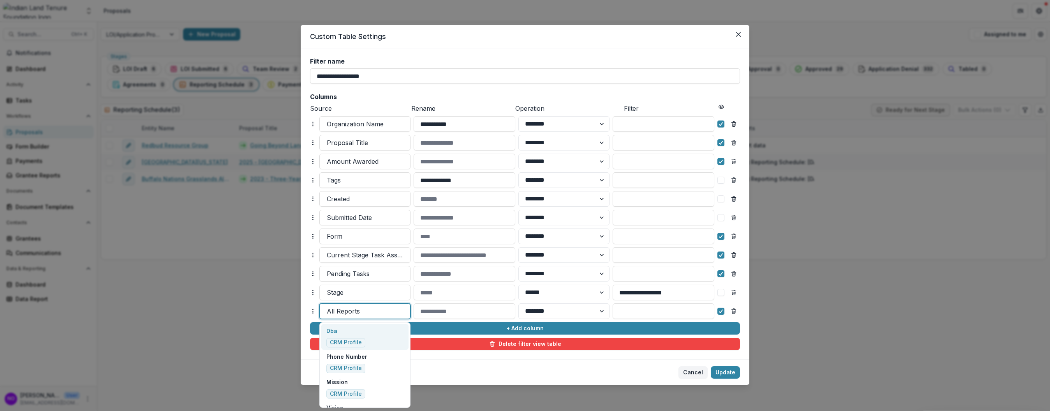
click at [373, 312] on div at bounding box center [365, 310] width 76 height 11
type input "*"
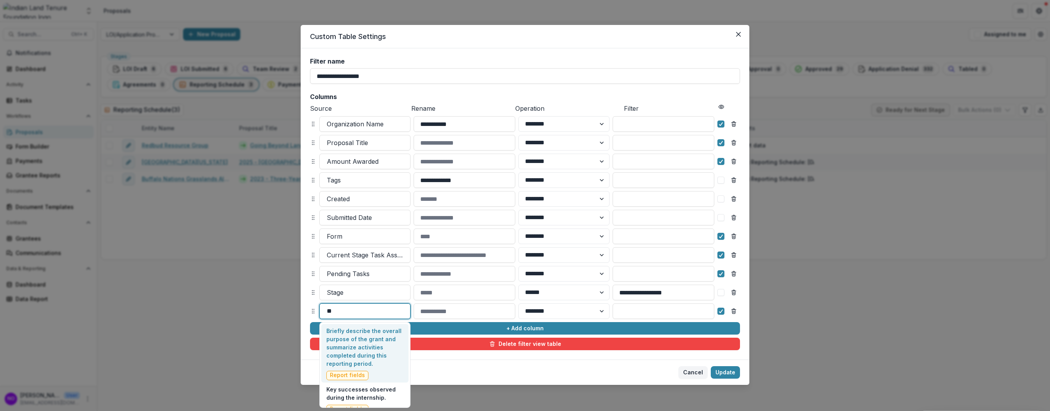
type input "*"
type input "******"
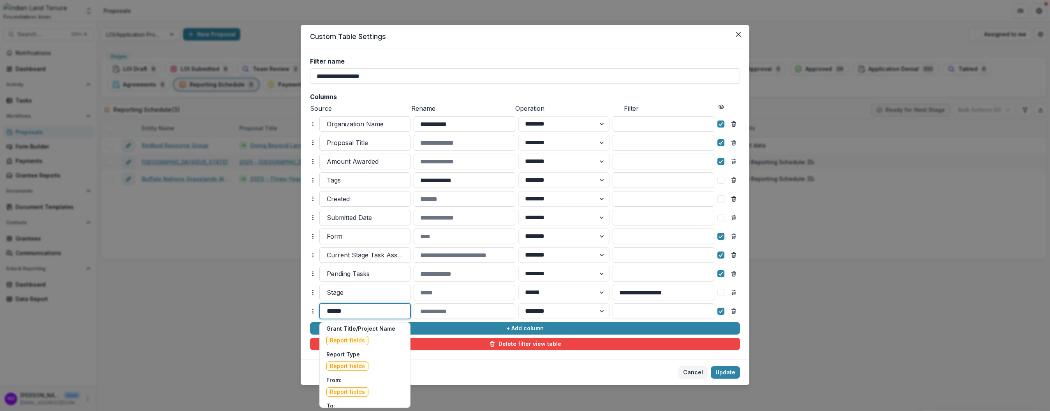
scroll to position [162, 0]
click at [336, 357] on span "Report fields" at bounding box center [347, 359] width 35 height 7
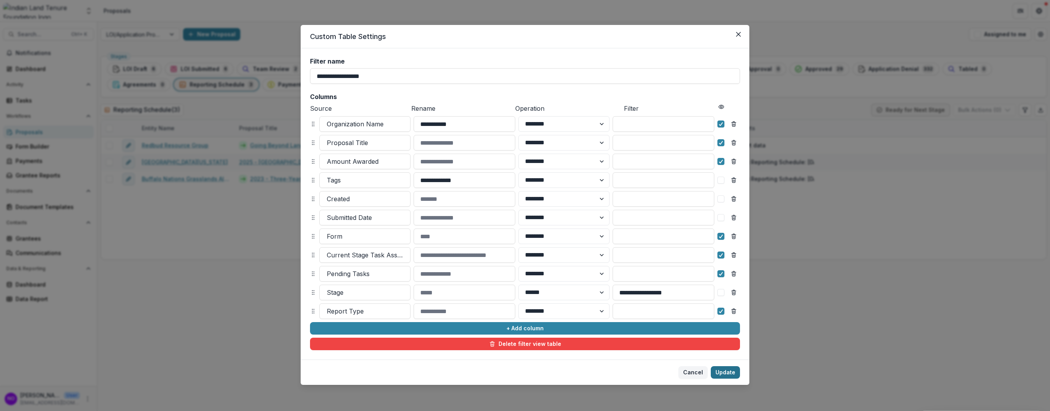
click at [720, 372] on button "Update" at bounding box center [725, 372] width 29 height 12
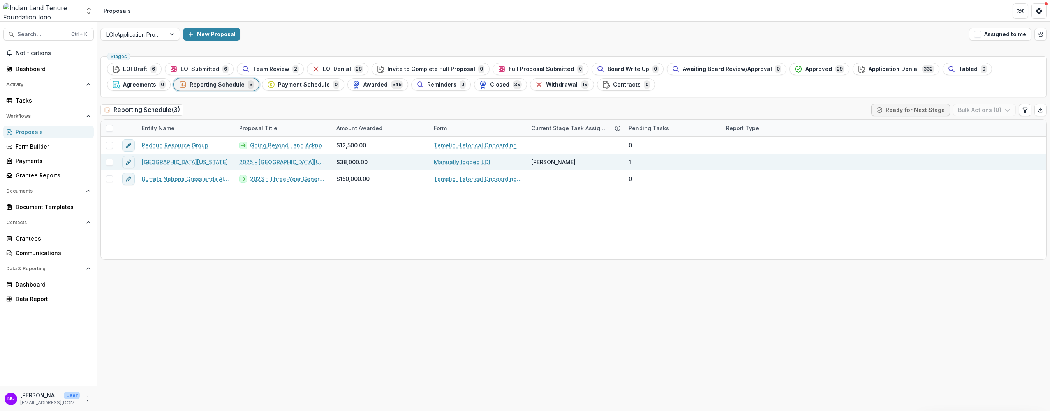
click at [157, 159] on link "[GEOGRAPHIC_DATA][US_STATE]" at bounding box center [185, 162] width 86 height 8
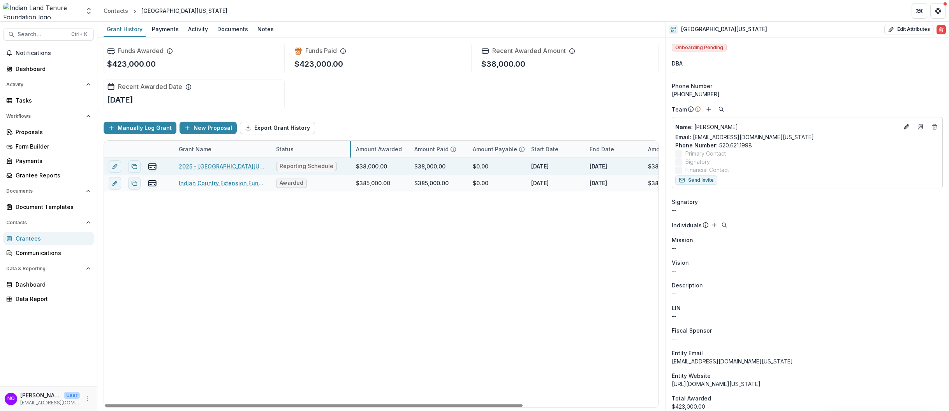
drag, startPoint x: 329, startPoint y: 146, endPoint x: 324, endPoint y: 159, distance: 14.0
click at [111, 167] on button "edit" at bounding box center [115, 166] width 12 height 12
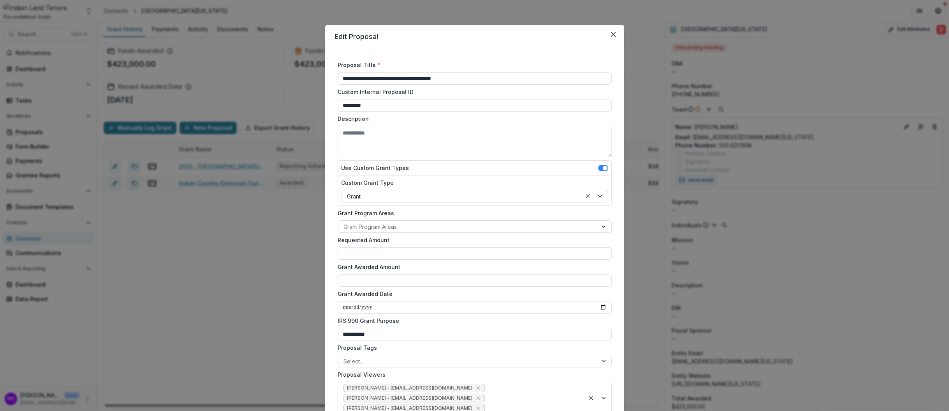
type input "*******"
click at [386, 227] on div at bounding box center [468, 227] width 249 height 10
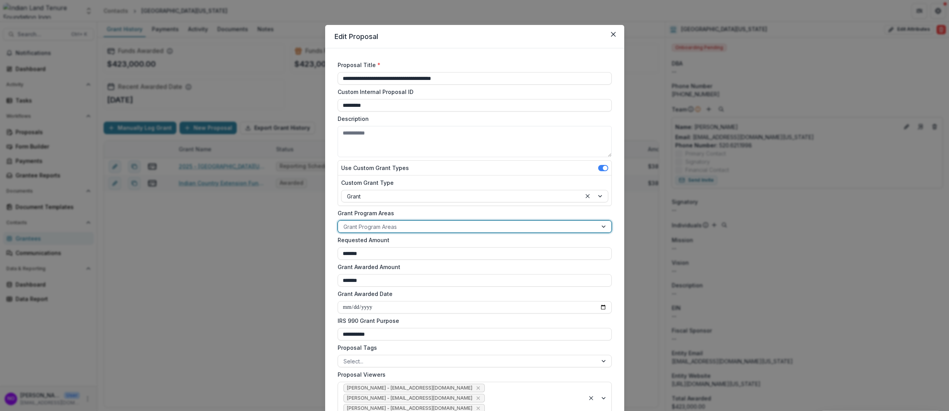
click at [382, 224] on div at bounding box center [468, 227] width 249 height 10
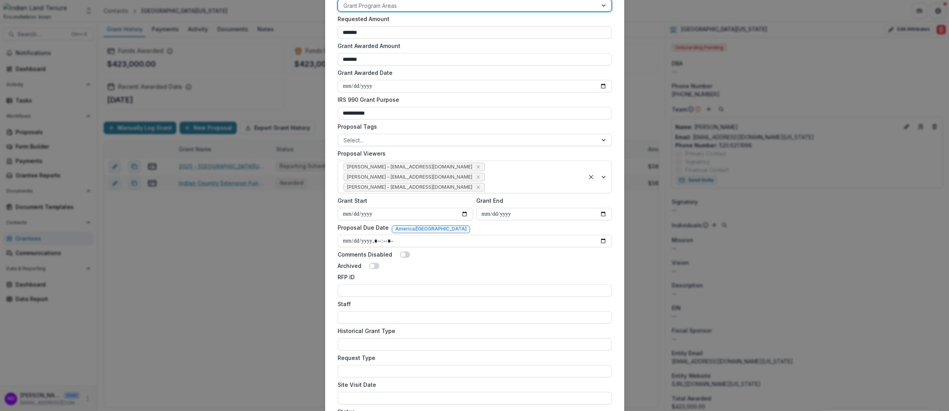
scroll to position [428, 0]
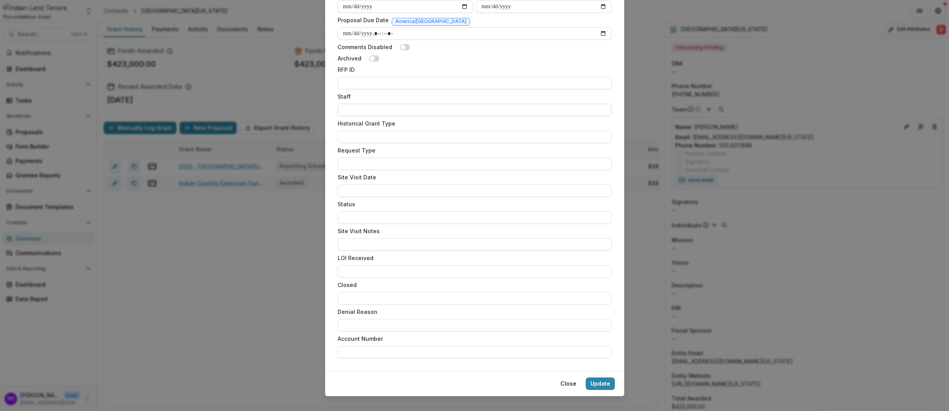
click at [363, 104] on input "Staff" at bounding box center [475, 110] width 274 height 12
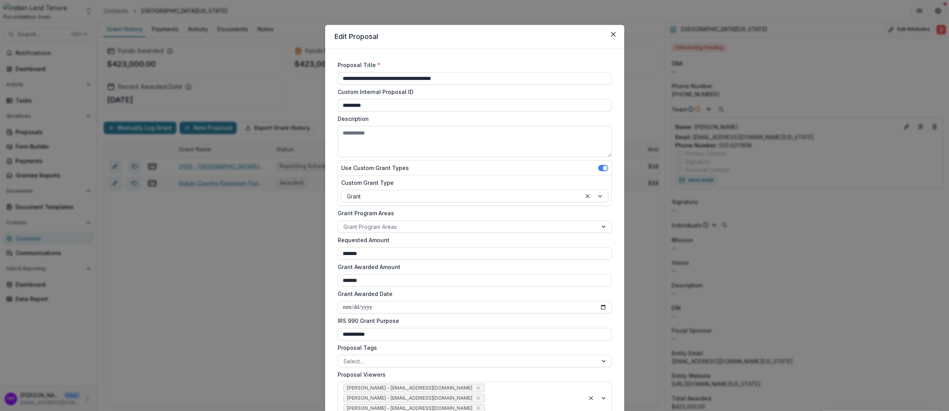
type input "******"
click at [377, 146] on textarea "Description" at bounding box center [475, 141] width 274 height 31
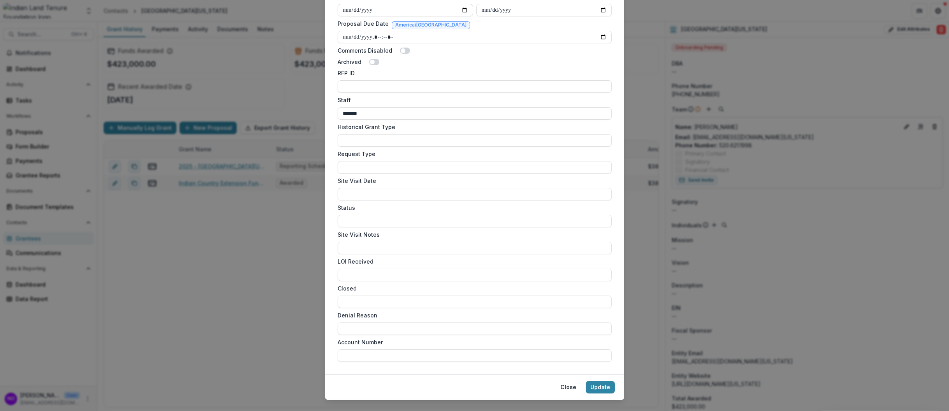
scroll to position [428, 0]
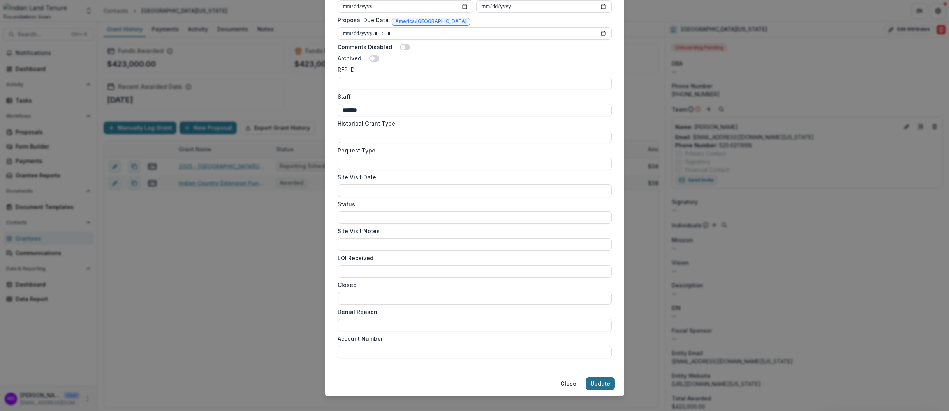
type textarea "*****"
click at [601, 377] on button "Update" at bounding box center [600, 383] width 29 height 12
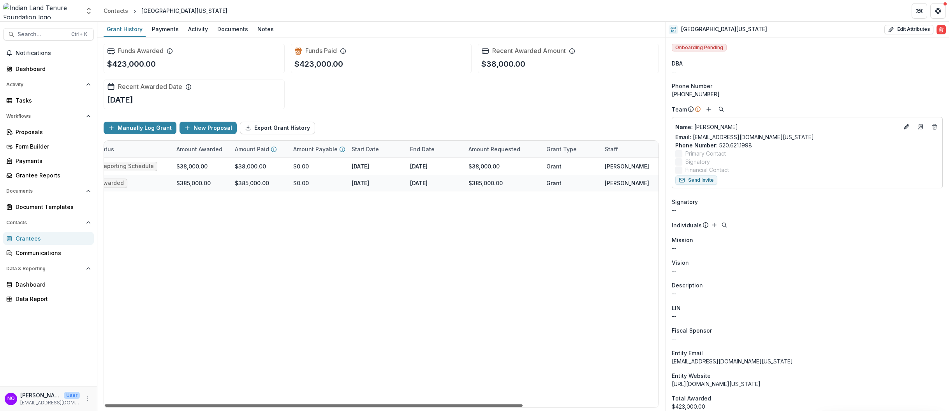
scroll to position [0, 0]
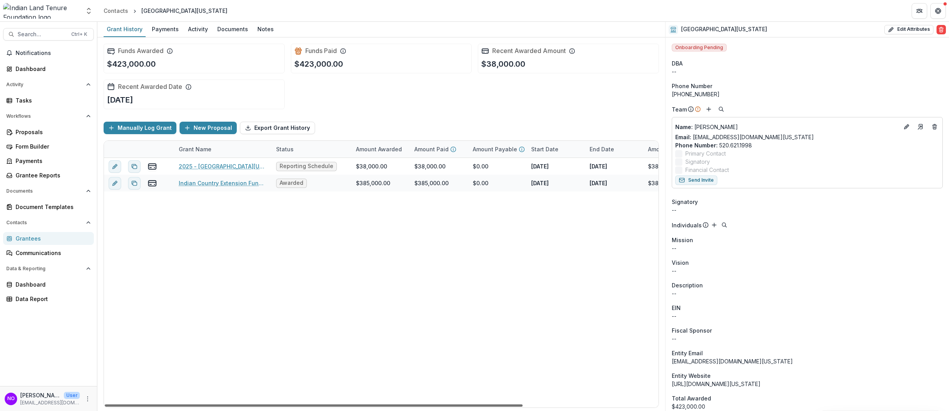
drag, startPoint x: 459, startPoint y: 405, endPoint x: 179, endPoint y: 314, distance: 294.2
click at [179, 404] on div at bounding box center [314, 405] width 418 height 2
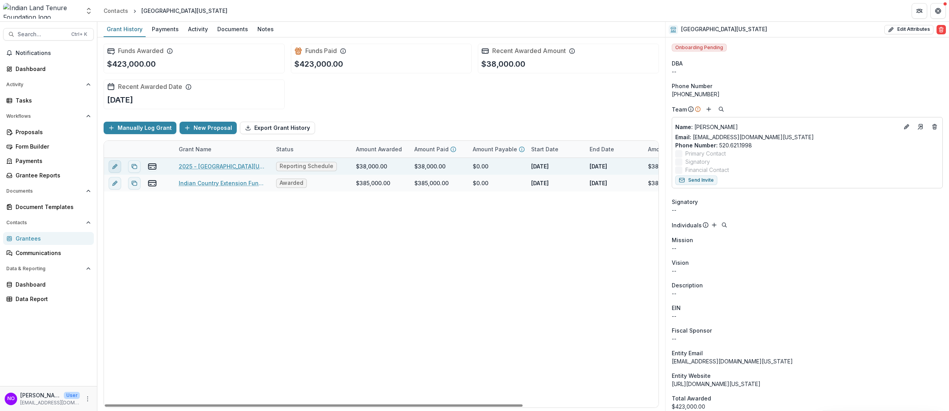
click at [114, 164] on icon "edit" at bounding box center [115, 166] width 6 height 6
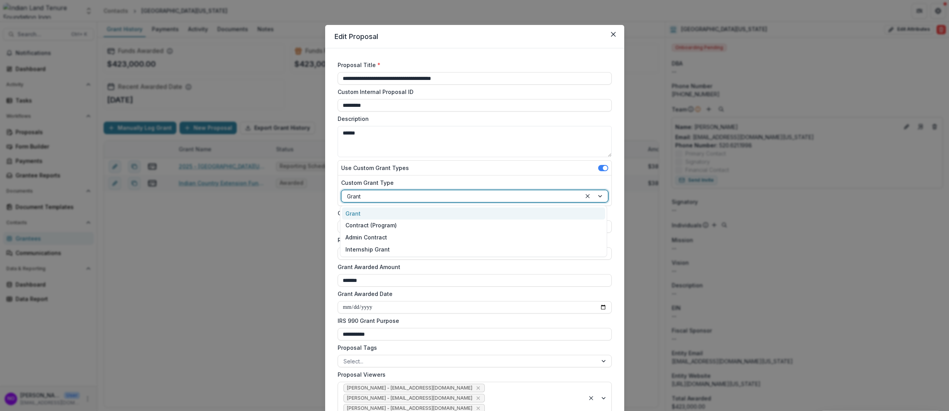
click at [353, 194] on div at bounding box center [461, 196] width 229 height 10
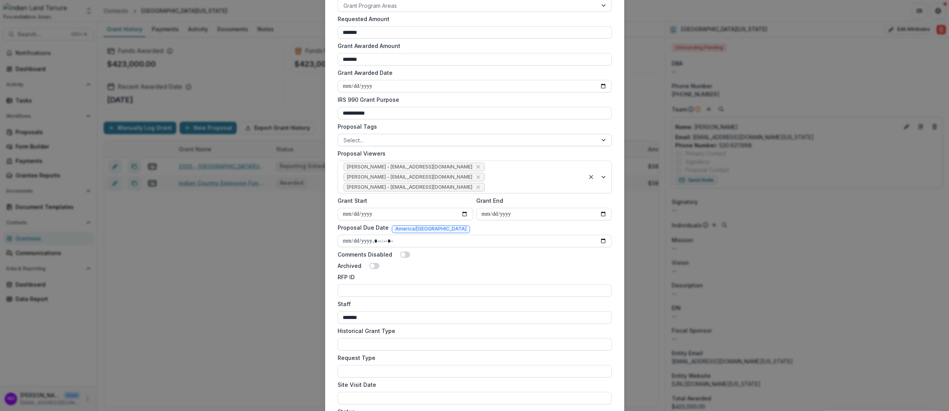
click at [364, 138] on div at bounding box center [468, 140] width 249 height 10
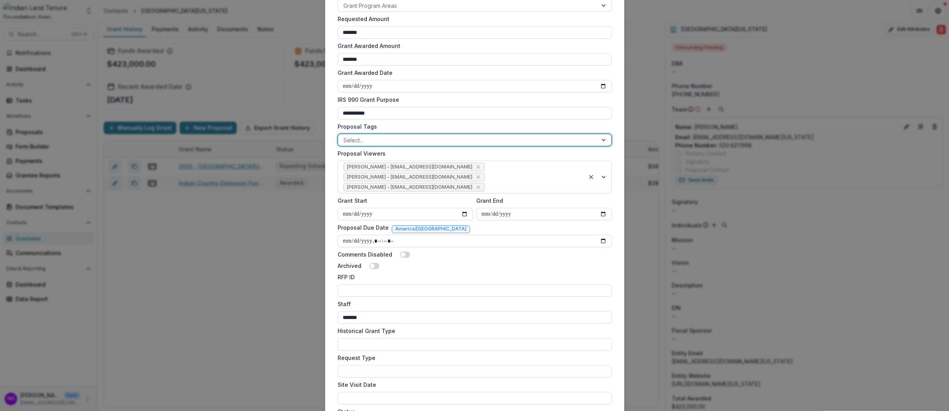
click at [364, 138] on div at bounding box center [468, 140] width 249 height 10
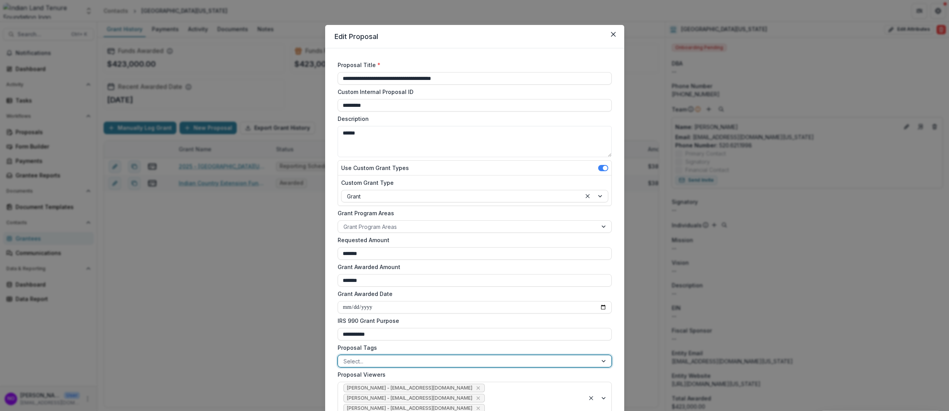
scroll to position [428, 0]
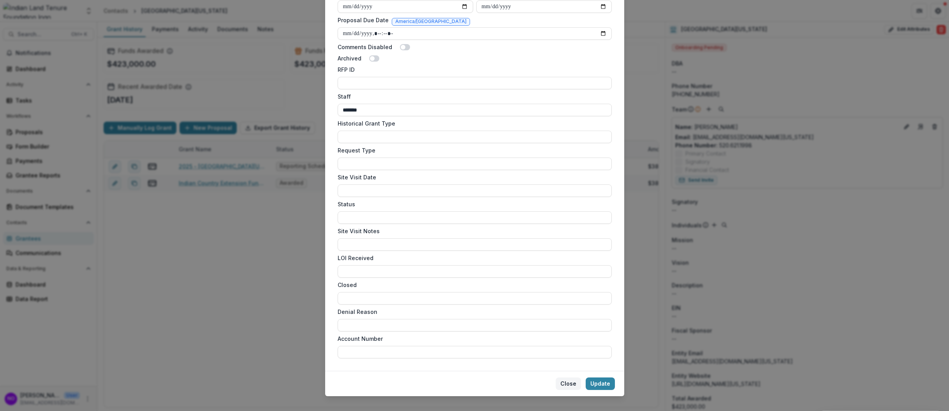
click at [568, 377] on button "Close" at bounding box center [568, 383] width 25 height 12
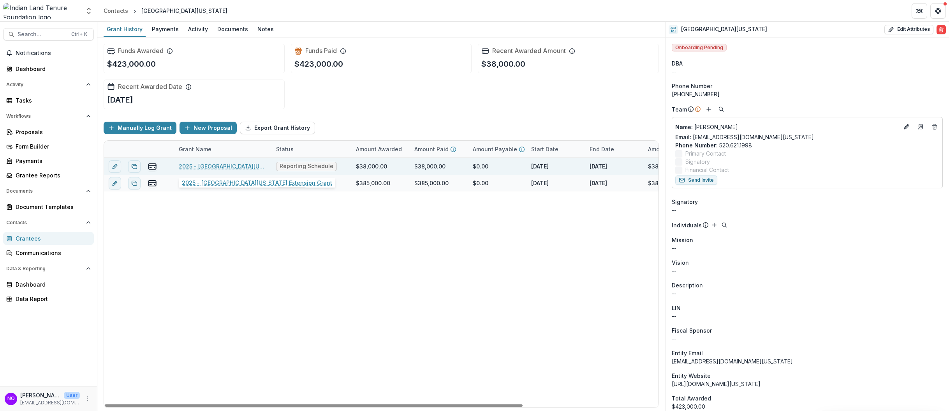
click at [203, 166] on link "2025 - [GEOGRAPHIC_DATA][US_STATE] Extension Grant" at bounding box center [223, 166] width 88 height 8
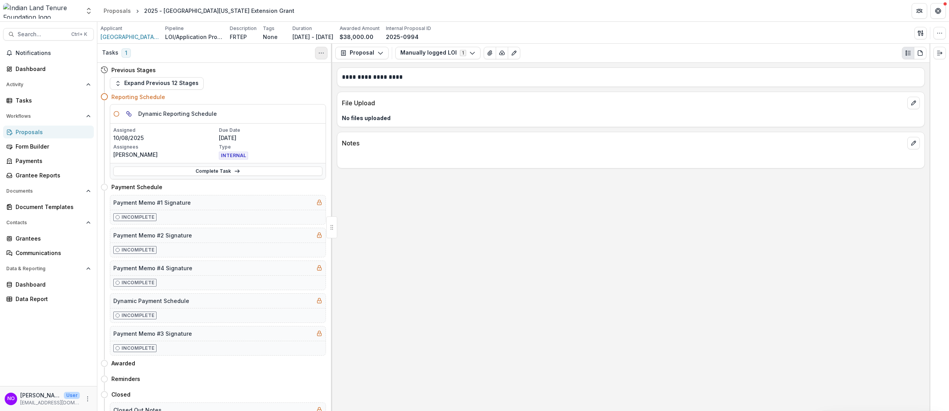
click at [323, 55] on icon "Toggle View Cancelled Tasks" at bounding box center [321, 53] width 6 height 6
click at [322, 55] on icon "Toggle View Cancelled Tasks" at bounding box center [321, 53] width 6 height 6
click at [173, 83] on button "Expand Previous 12 Stages" at bounding box center [157, 83] width 94 height 12
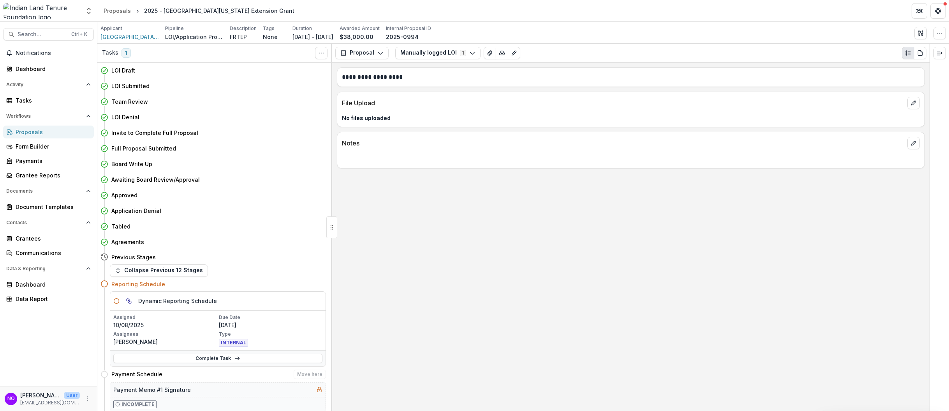
scroll to position [221, 0]
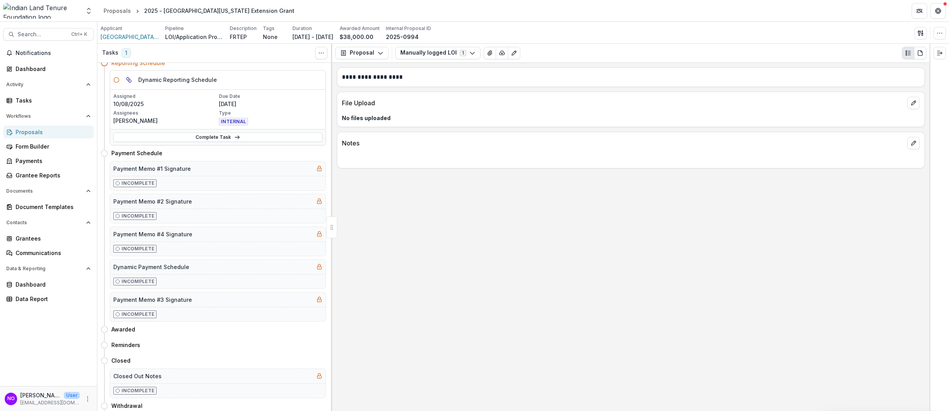
click at [329, 204] on div "LOI Draft Move here LOI Submitted Move here Team Review Move here LOI Denial Mo…" at bounding box center [214, 237] width 235 height 348
click at [332, 205] on div "**********" at bounding box center [631, 237] width 598 height 348
drag, startPoint x: 330, startPoint y: 198, endPoint x: 331, endPoint y: 187, distance: 10.6
click at [331, 187] on div "LOI Draft Move here LOI Submitted Move here Team Review Move here LOI Denial Mo…" at bounding box center [215, 237] width 236 height 348
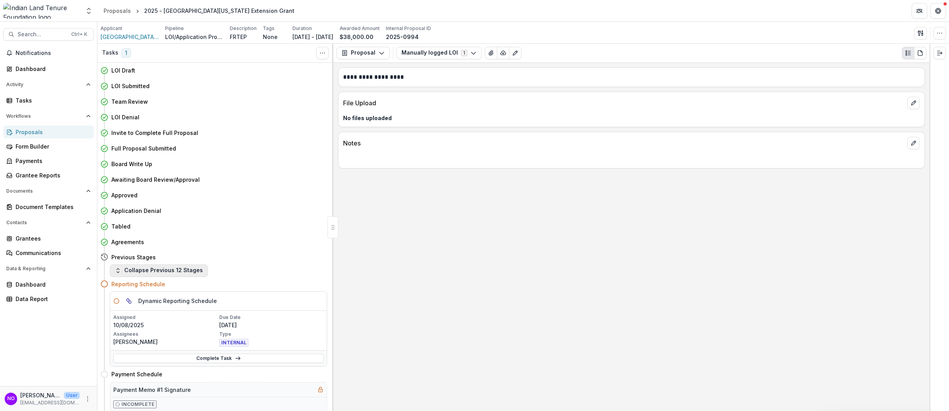
click at [170, 269] on button "Collapse Previous 12 Stages" at bounding box center [159, 270] width 98 height 12
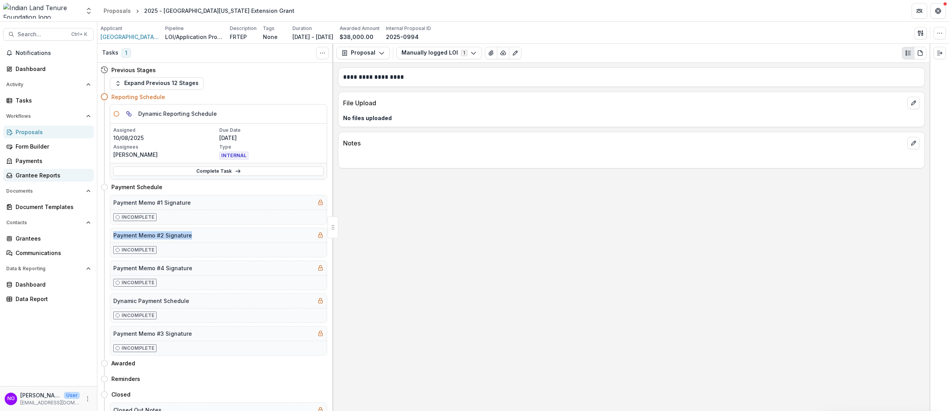
click at [24, 173] on div "Grantee Reports" at bounding box center [52, 175] width 72 height 8
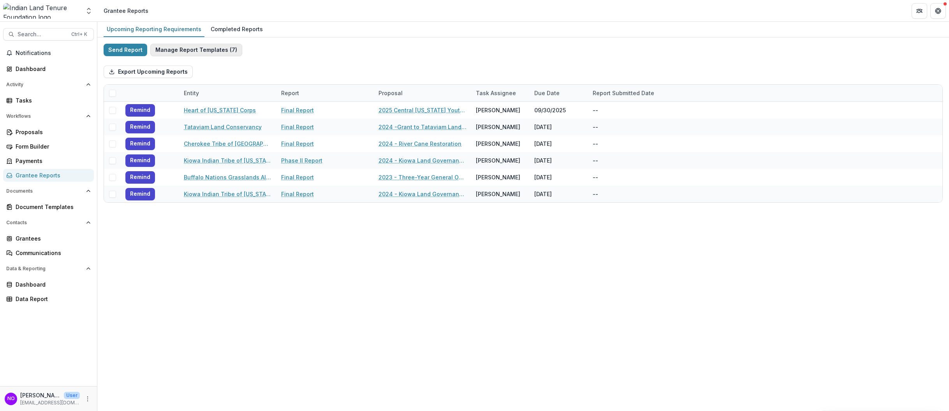
click at [178, 50] on button "Manage Report Templates ( 7 )" at bounding box center [196, 50] width 92 height 12
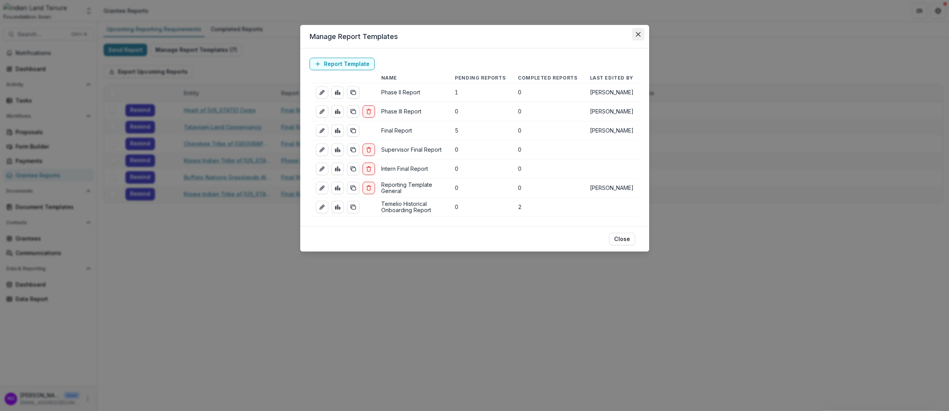
click at [637, 33] on icon "Close" at bounding box center [638, 34] width 5 height 5
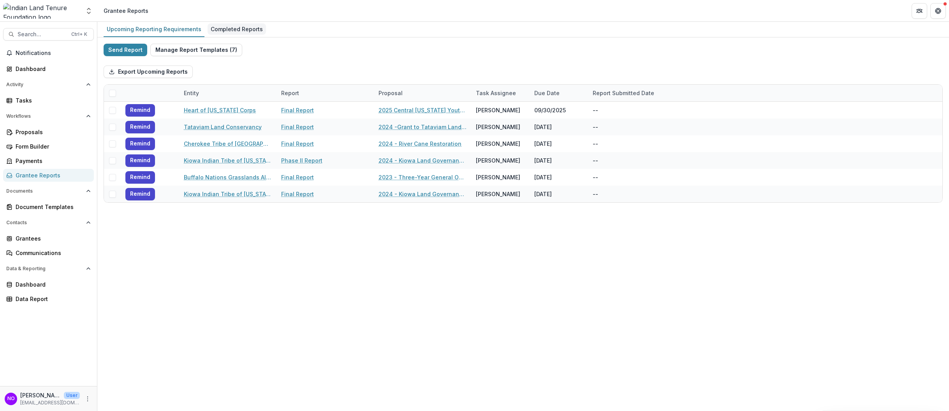
click at [219, 27] on div "Completed Reports" at bounding box center [237, 28] width 58 height 11
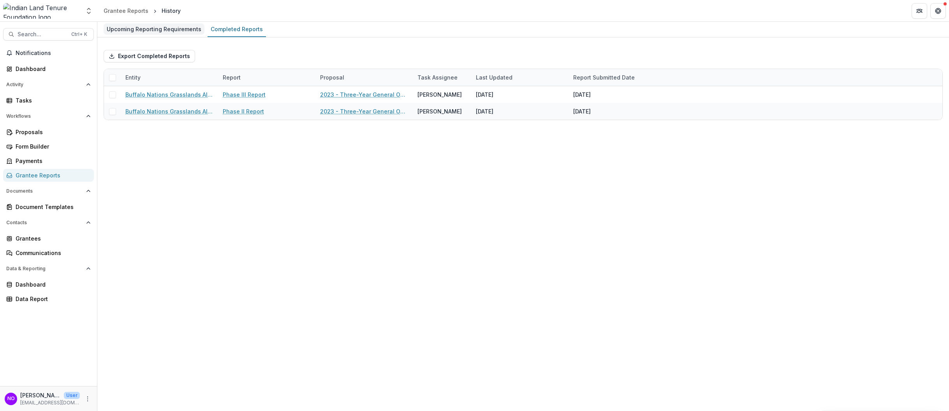
click at [152, 28] on div "Upcoming Reporting Requirements" at bounding box center [154, 28] width 101 height 11
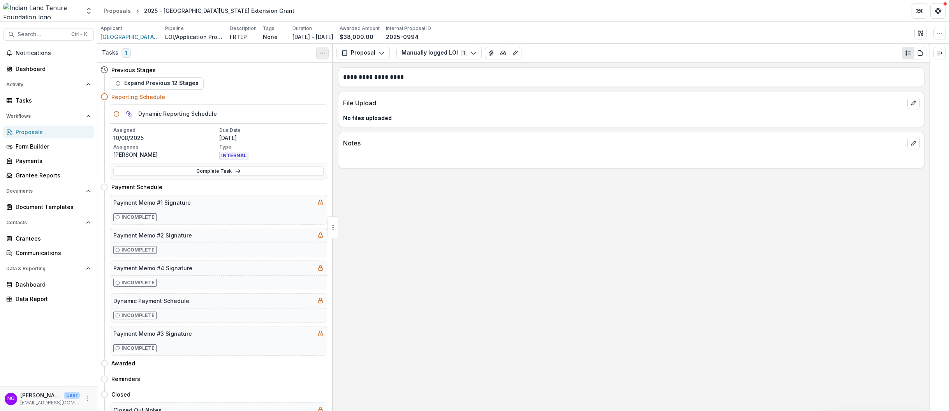
click at [321, 51] on button "Toggle View Cancelled Tasks" at bounding box center [322, 53] width 12 height 12
click at [320, 51] on icon "Toggle View Cancelled Tasks" at bounding box center [322, 53] width 6 height 6
click at [514, 50] on icon "Edit as form" at bounding box center [515, 53] width 6 height 6
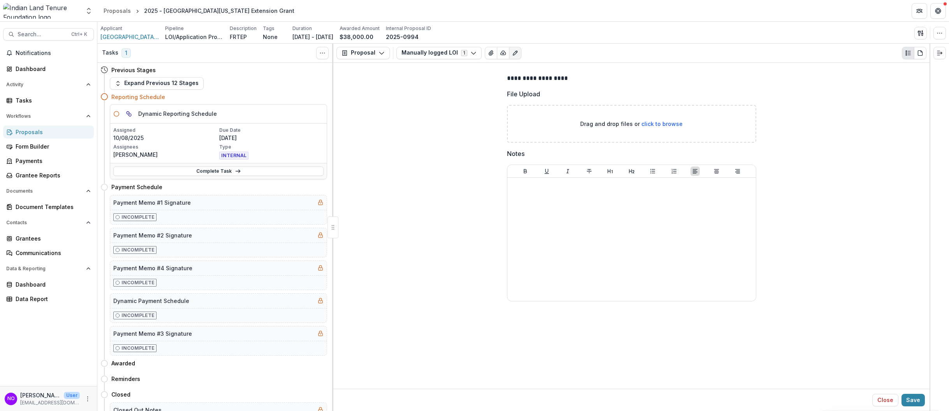
click at [513, 50] on icon "Edit as form" at bounding box center [515, 53] width 6 height 6
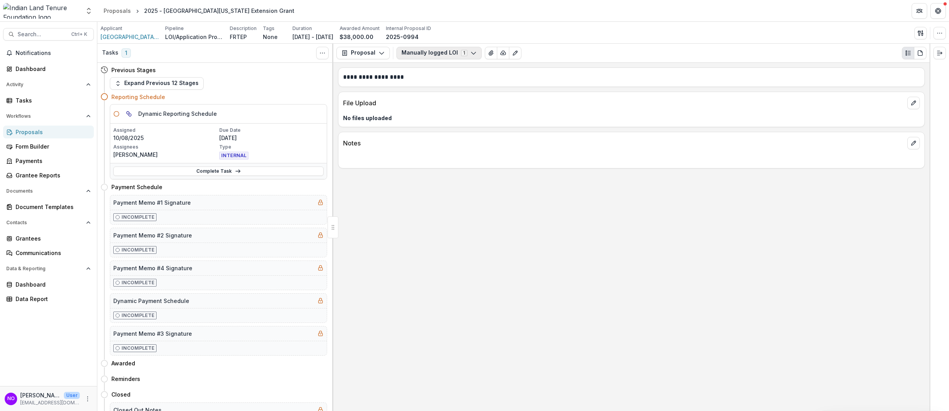
click at [460, 53] on button "Manually logged LOI 1" at bounding box center [439, 53] width 85 height 12
click at [423, 84] on span "Manually logged LOI" at bounding box center [446, 82] width 71 height 8
click at [420, 94] on button "Configure forms" at bounding box center [442, 98] width 90 height 13
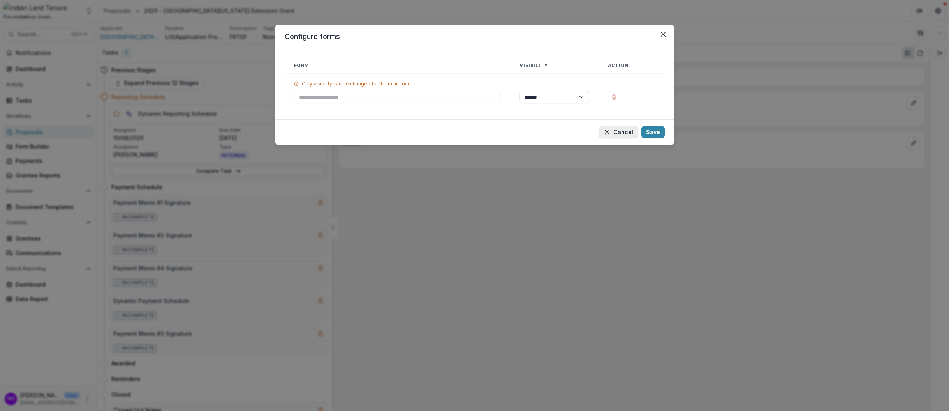
click at [621, 135] on button "Cancel" at bounding box center [618, 132] width 39 height 12
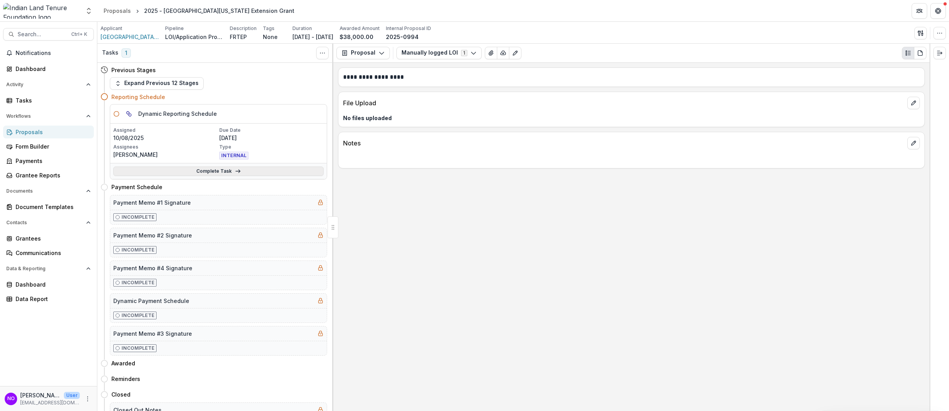
click at [205, 169] on link "Complete Task" at bounding box center [218, 170] width 210 height 9
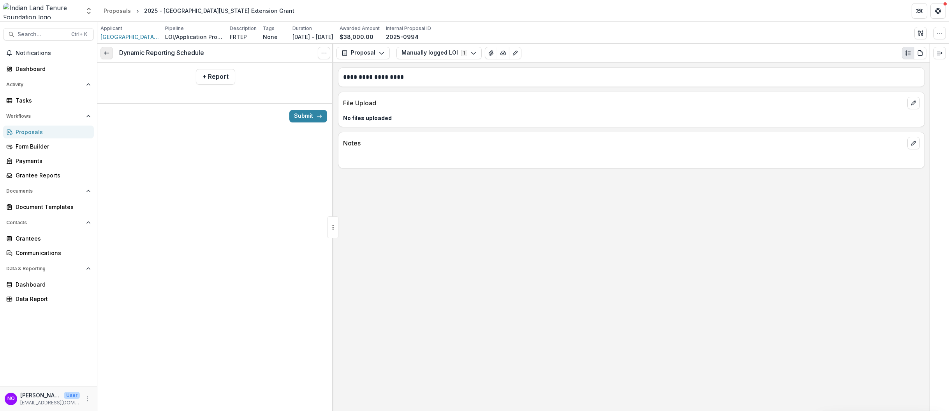
click at [110, 52] on link at bounding box center [106, 53] width 12 height 12
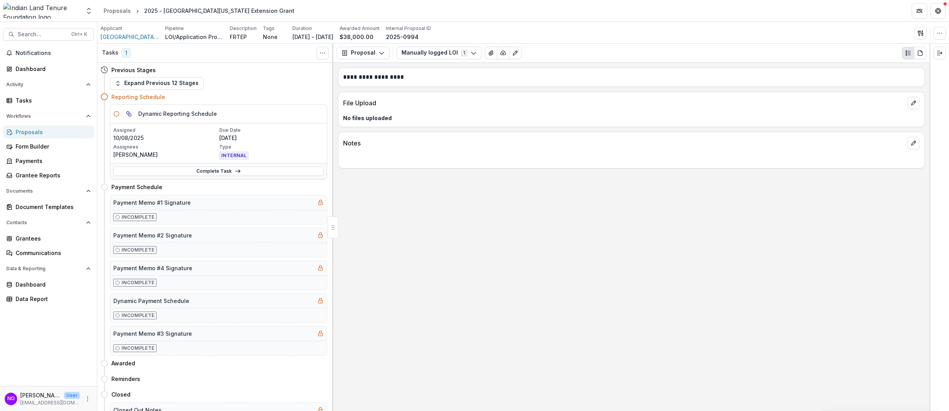
click at [132, 95] on h4 "Reporting Schedule" at bounding box center [138, 97] width 54 height 8
click at [102, 99] on circle at bounding box center [104, 96] width 6 height 6
click at [102, 93] on icon at bounding box center [104, 97] width 8 height 8
click at [106, 97] on icon at bounding box center [104, 97] width 8 height 8
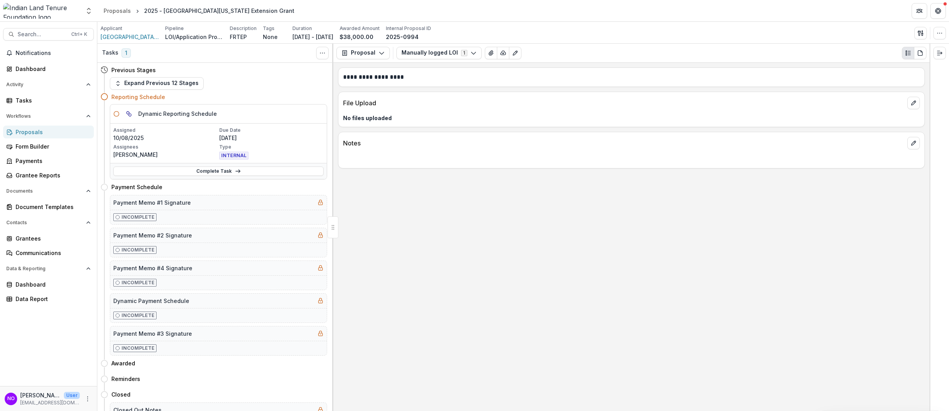
click at [108, 95] on icon at bounding box center [104, 97] width 8 height 8
click at [134, 81] on button "Expand Previous 12 Stages" at bounding box center [157, 83] width 94 height 12
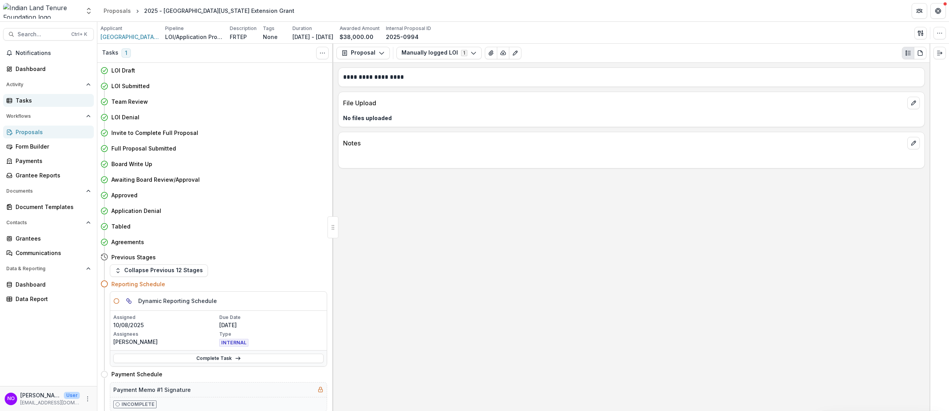
click at [36, 102] on div "Tasks" at bounding box center [52, 100] width 72 height 8
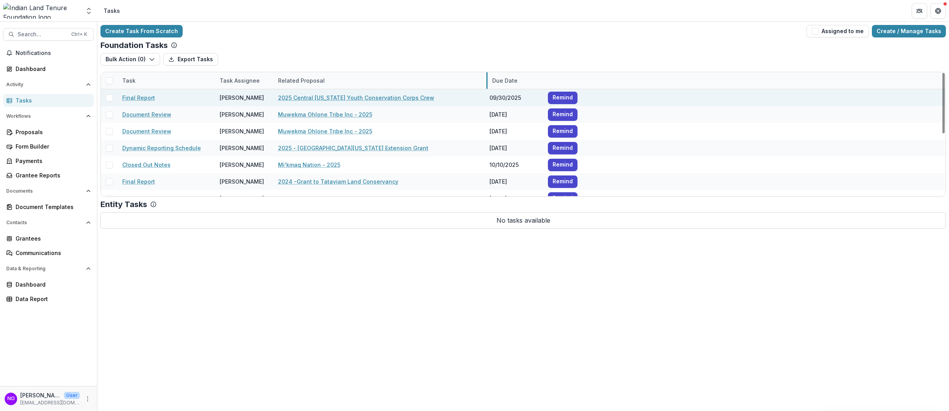
drag, startPoint x: 370, startPoint y: 77, endPoint x: 481, endPoint y: 100, distance: 112.7
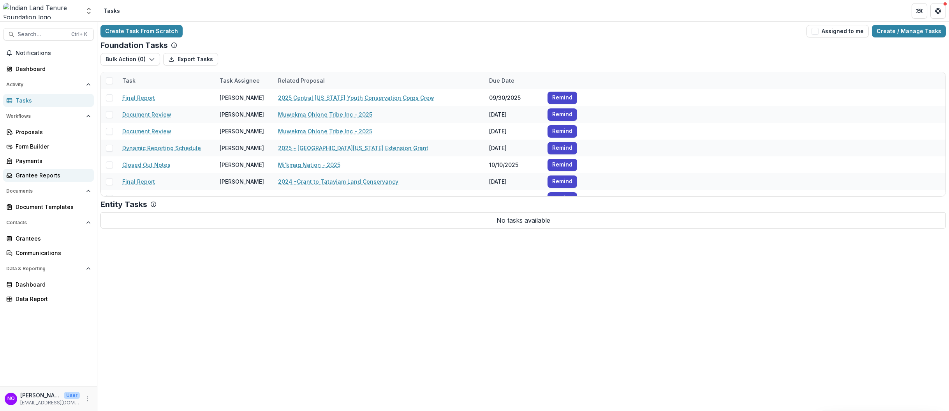
click at [48, 175] on div "Grantee Reports" at bounding box center [52, 175] width 72 height 8
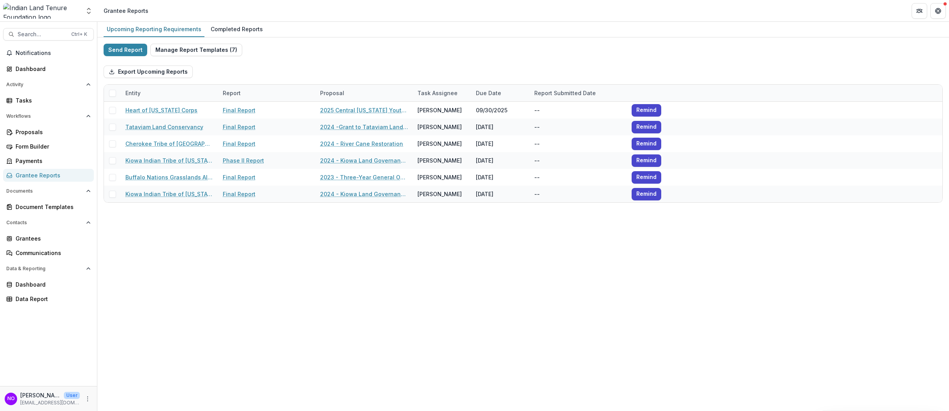
click at [51, 176] on div "Grantee Reports" at bounding box center [52, 175] width 72 height 8
click at [25, 143] on div "Form Builder" at bounding box center [52, 146] width 72 height 8
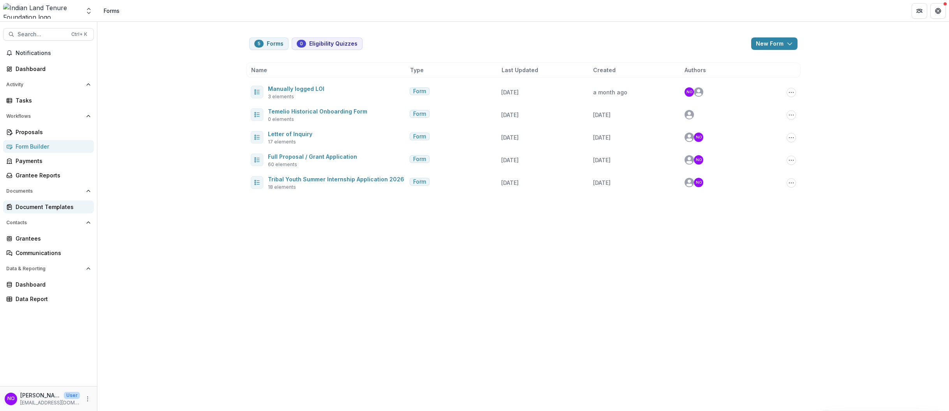
click at [44, 208] on div "Document Templates" at bounding box center [52, 207] width 72 height 8
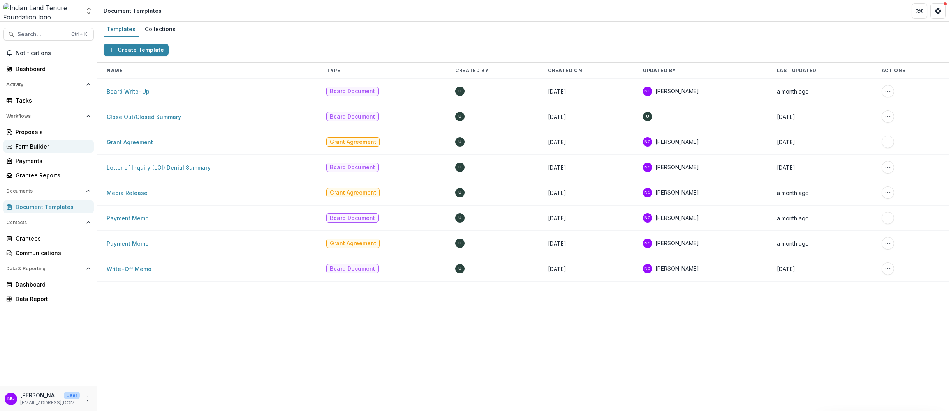
click at [30, 142] on link "Form Builder" at bounding box center [48, 146] width 91 height 13
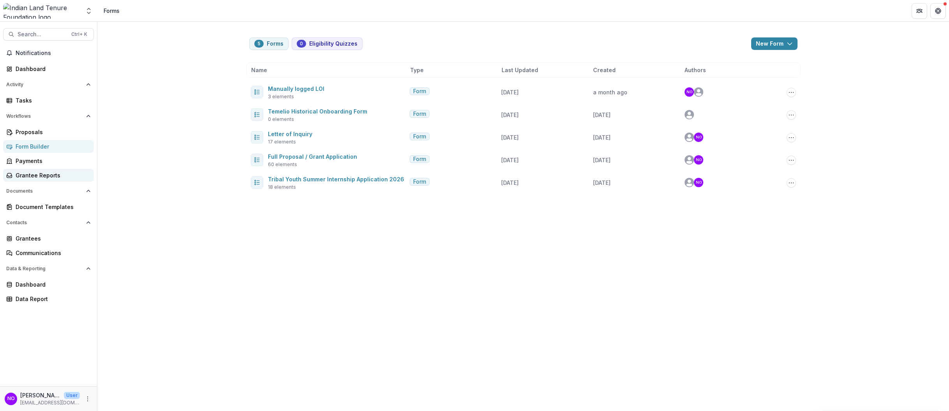
click at [25, 173] on div "Grantee Reports" at bounding box center [52, 175] width 72 height 8
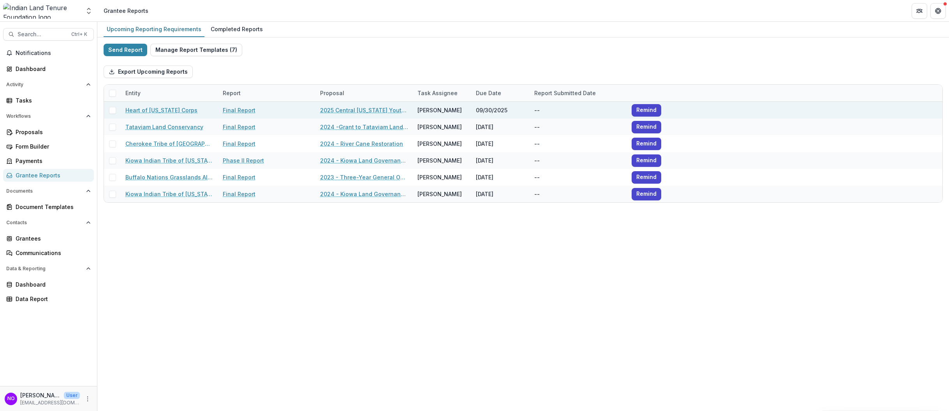
click at [111, 111] on span at bounding box center [112, 110] width 7 height 7
click at [231, 73] on button "Bulk Actions ( 1 )" at bounding box center [229, 71] width 60 height 12
click at [237, 90] on button "Bulk Task Report Update ( 1 )" at bounding box center [247, 89] width 97 height 13
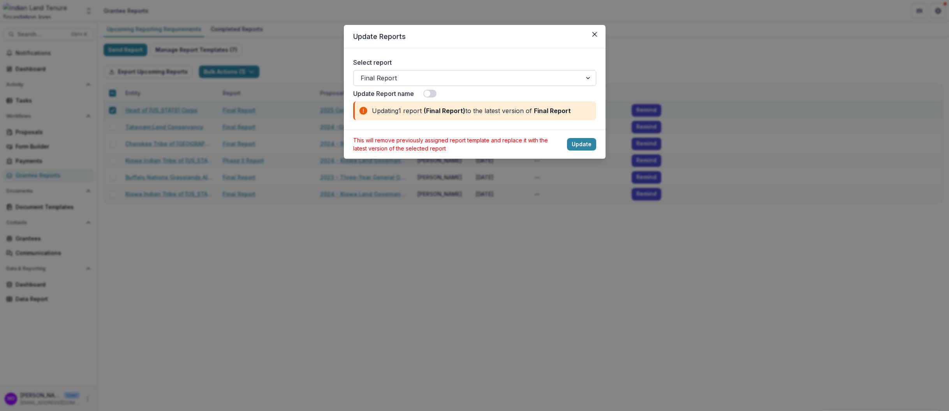
click at [390, 80] on div at bounding box center [468, 77] width 214 height 11
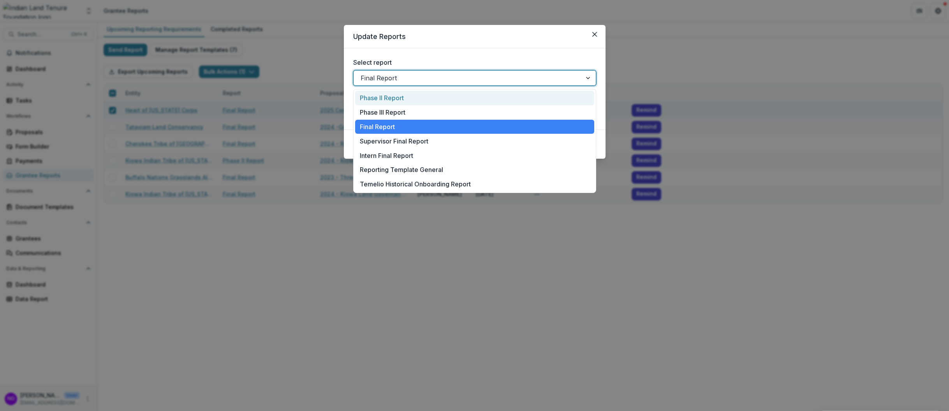
click at [390, 80] on div at bounding box center [468, 77] width 214 height 11
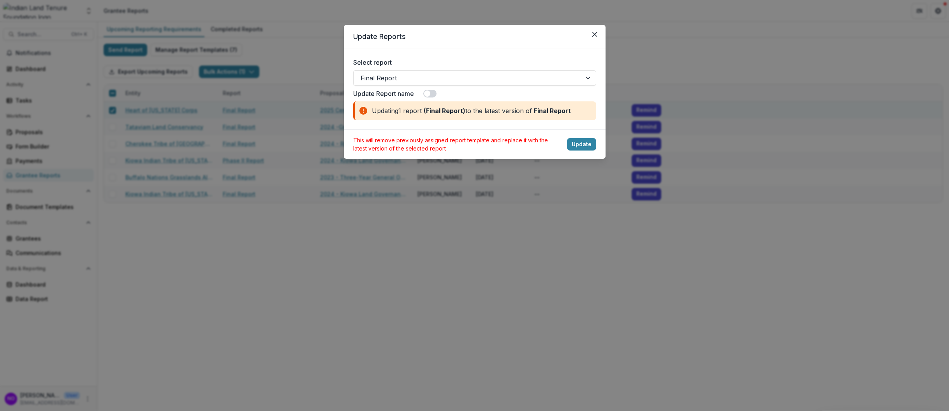
click at [430, 93] on span at bounding box center [427, 93] width 6 height 6
click at [430, 93] on span at bounding box center [433, 93] width 6 height 6
click at [574, 145] on button "Update" at bounding box center [581, 144] width 29 height 12
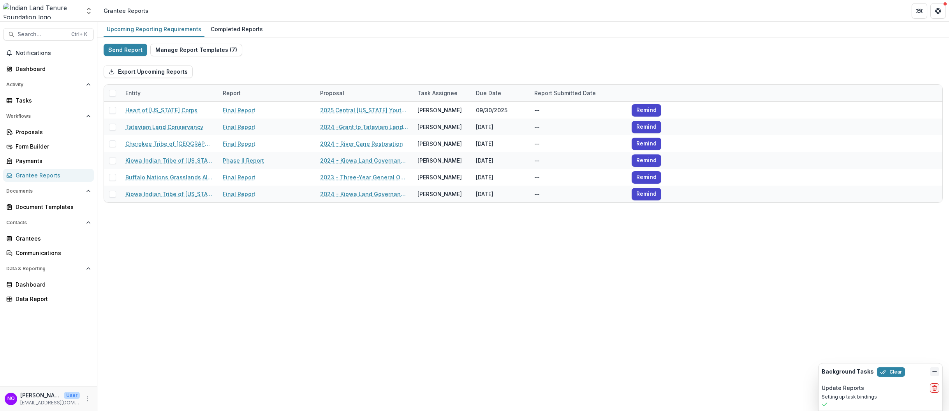
click at [934, 368] on icon "Dismiss" at bounding box center [935, 371] width 6 height 6
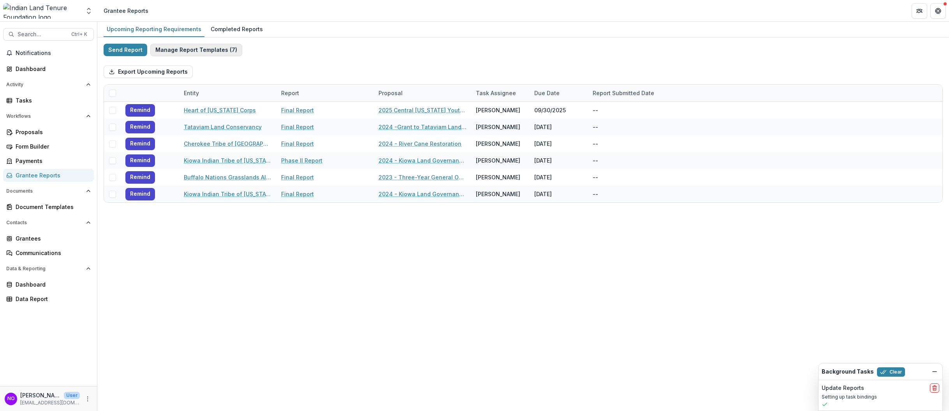
click at [169, 51] on button "Manage Report Templates ( 7 )" at bounding box center [196, 50] width 92 height 12
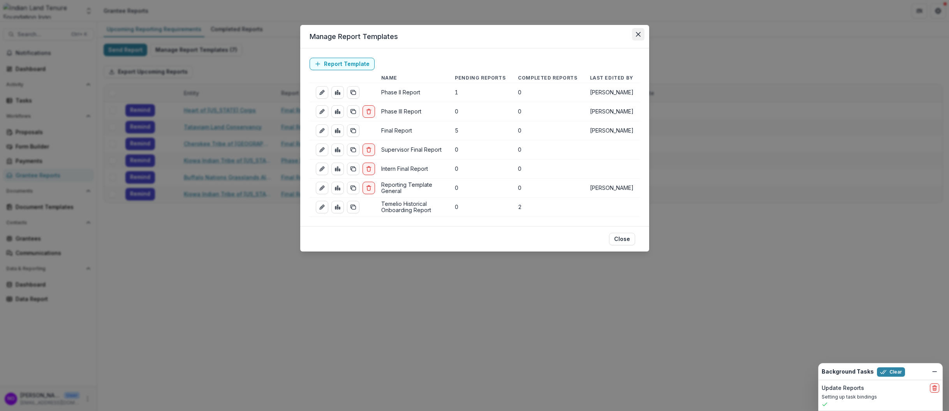
click at [639, 36] on icon "Close" at bounding box center [638, 34] width 5 height 5
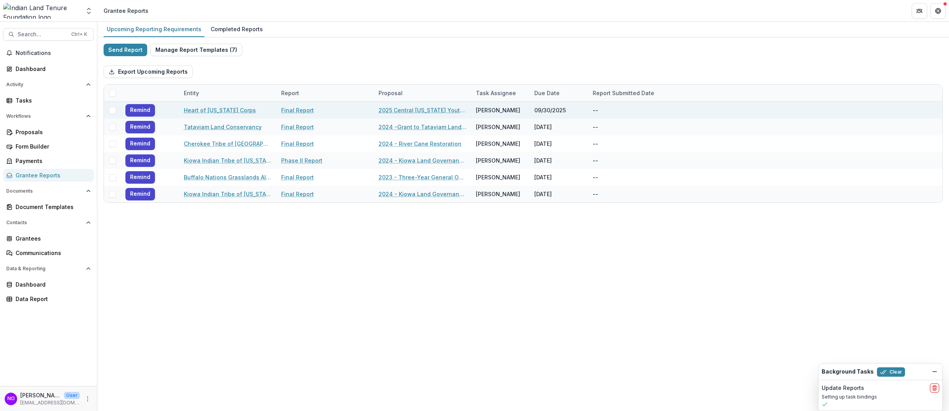
click at [111, 110] on span at bounding box center [112, 110] width 7 height 7
click at [111, 111] on polyline at bounding box center [113, 110] width 4 height 3
click at [208, 33] on div "Completed Reports" at bounding box center [237, 28] width 58 height 11
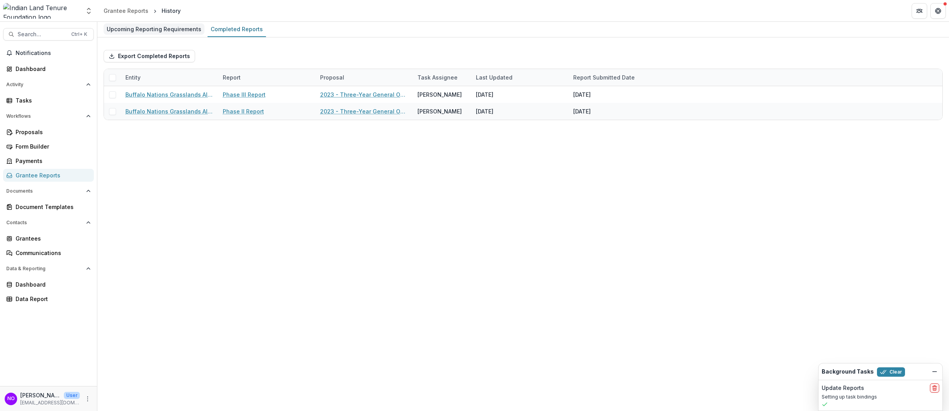
click at [182, 30] on div "Upcoming Reporting Requirements" at bounding box center [154, 28] width 101 height 11
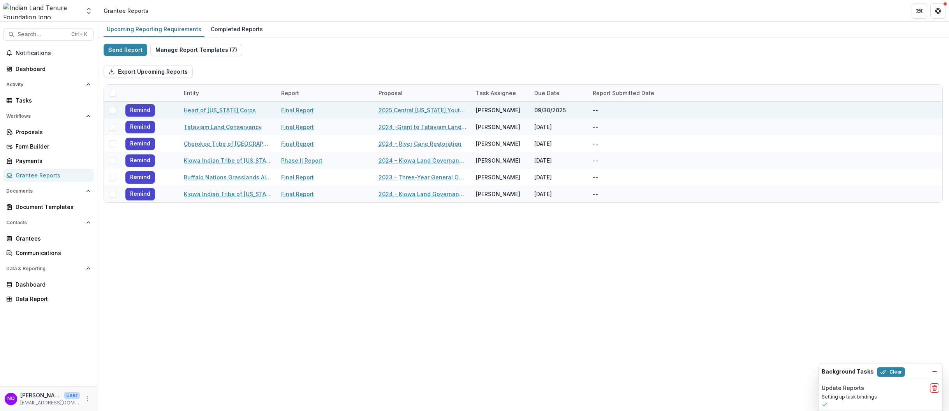
click at [111, 109] on span at bounding box center [112, 110] width 7 height 7
click at [598, 111] on div "--" at bounding box center [637, 110] width 88 height 17
click at [343, 112] on div "Final Report" at bounding box center [325, 110] width 88 height 17
click at [157, 73] on button "Export Upcoming Reports" at bounding box center [148, 71] width 89 height 12
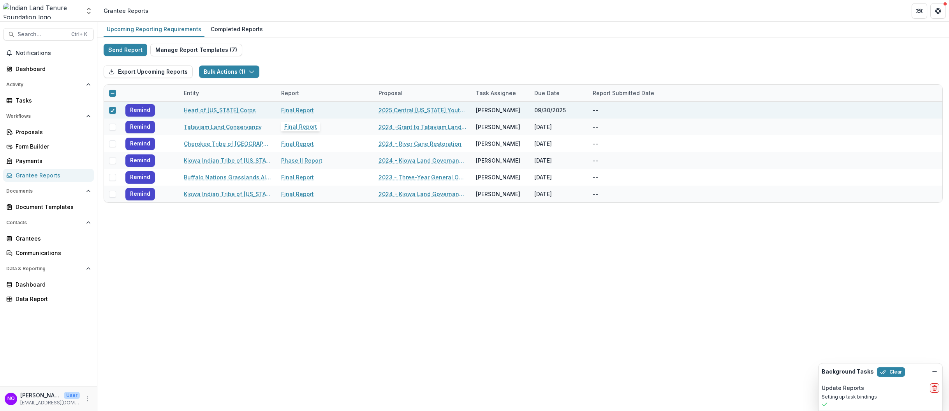
click at [296, 113] on link "Final Report" at bounding box center [297, 110] width 33 height 8
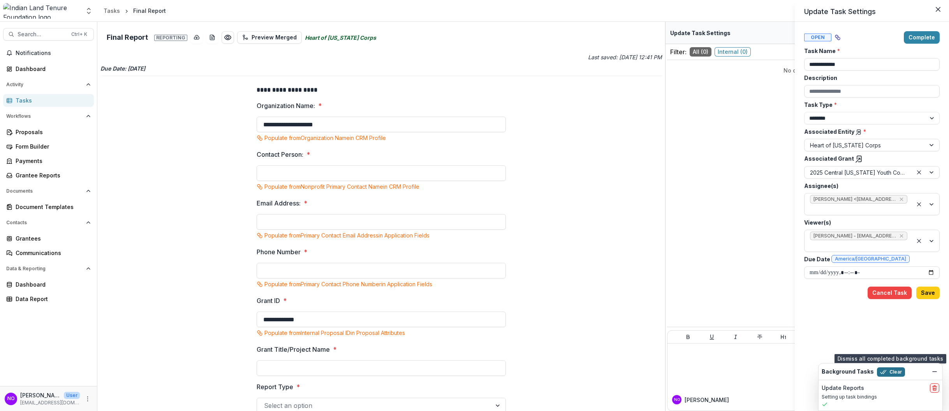
click at [892, 374] on button "Clear" at bounding box center [891, 371] width 28 height 9
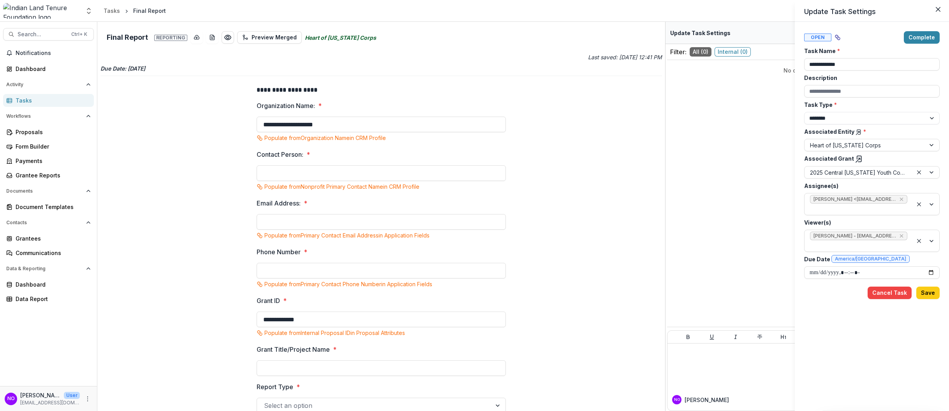
click at [282, 273] on div "**********" at bounding box center [474, 205] width 949 height 411
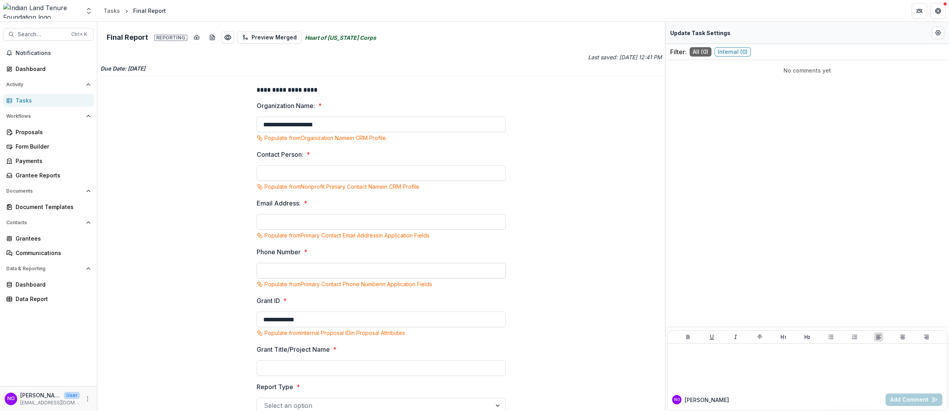
click at [293, 267] on input "Phone Number *" at bounding box center [381, 271] width 249 height 16
click at [226, 37] on icon "Preview 568abe8d-50d8-45ef-aa12-f9e14800ec1f.pdf" at bounding box center [228, 37] width 8 height 8
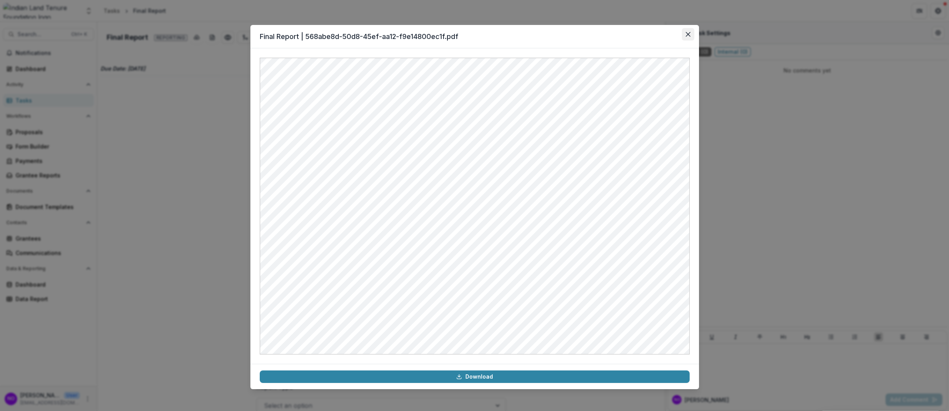
click at [688, 37] on button "Close" at bounding box center [688, 34] width 12 height 12
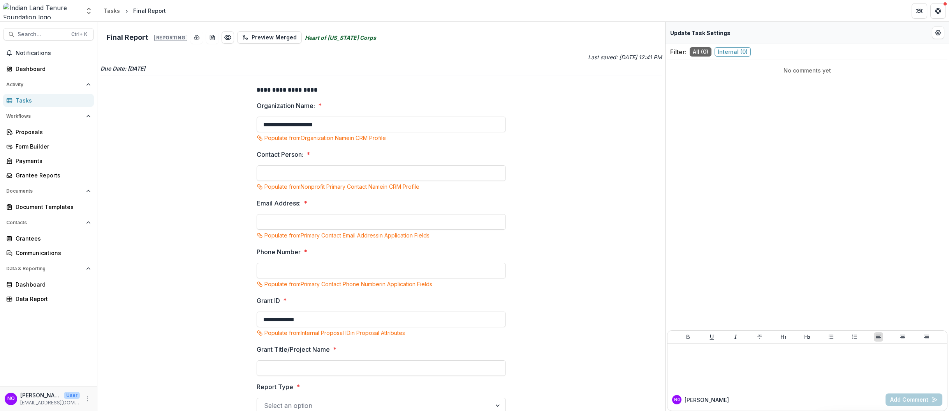
click at [739, 51] on span "Internal ( 0 )" at bounding box center [733, 51] width 36 height 9
click at [704, 52] on span "All ( 0 )" at bounding box center [701, 51] width 22 height 9
click at [938, 33] on circle "Edit Form Settings" at bounding box center [939, 33] width 2 height 2
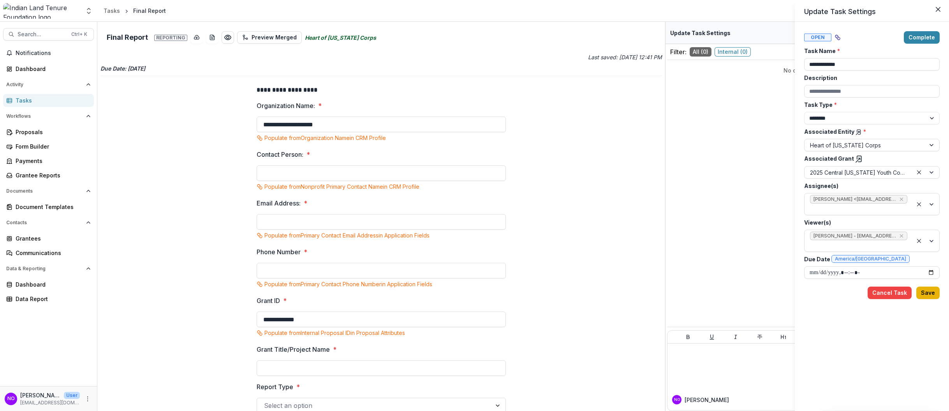
click at [931, 286] on button "Save" at bounding box center [928, 292] width 23 height 12
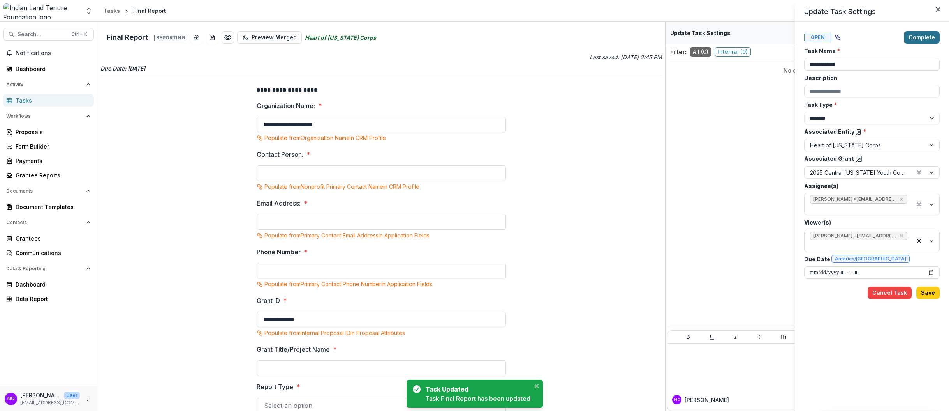
click at [920, 35] on button "Complete" at bounding box center [922, 37] width 36 height 12
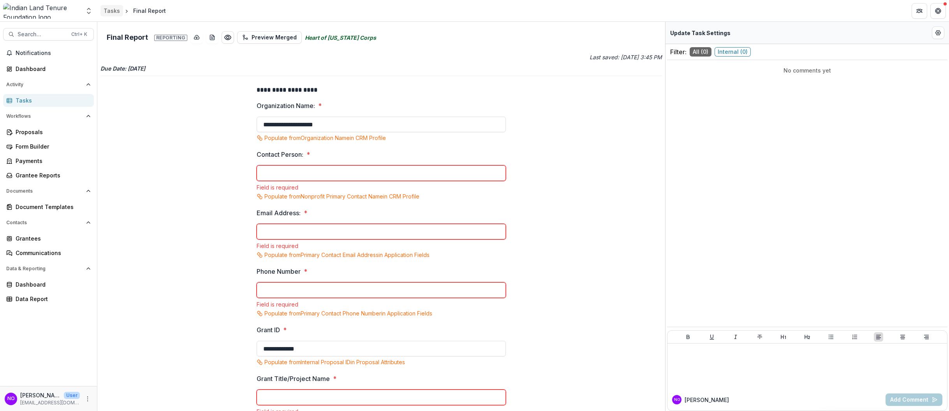
click at [110, 11] on div "Tasks" at bounding box center [112, 11] width 16 height 8
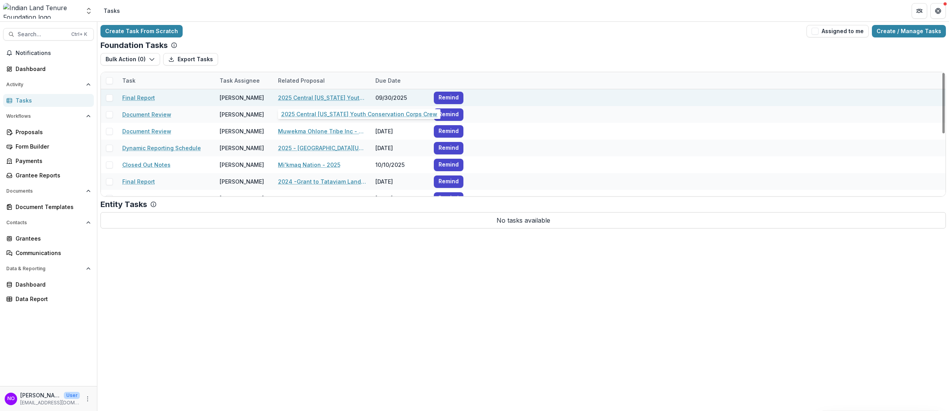
click at [298, 96] on link "2025 Central [US_STATE] Youth Conservation Corps Crew" at bounding box center [322, 97] width 88 height 8
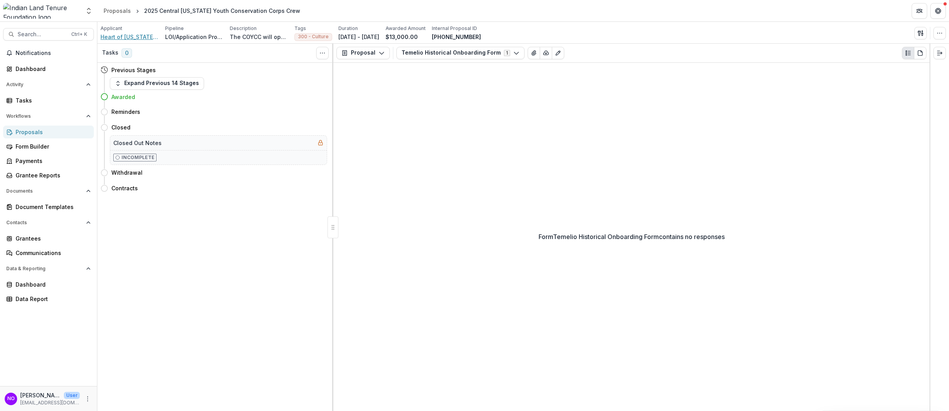
click at [127, 33] on span "Heart of Oregon Corps" at bounding box center [129, 37] width 58 height 8
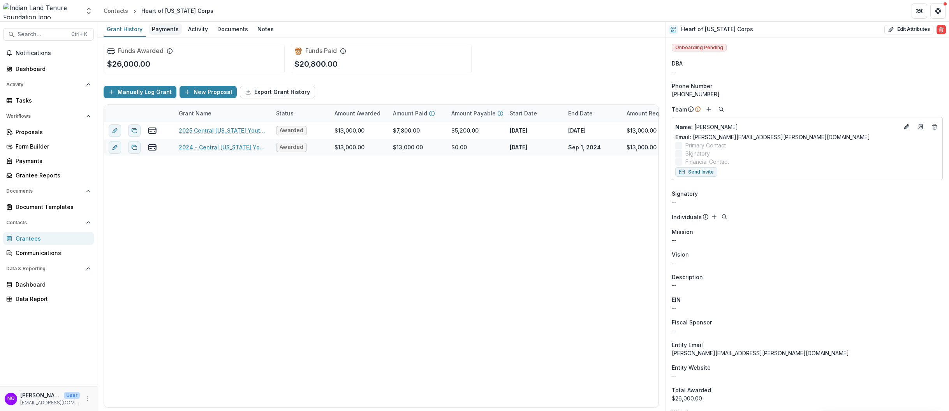
click at [166, 29] on div "Payments" at bounding box center [165, 28] width 33 height 11
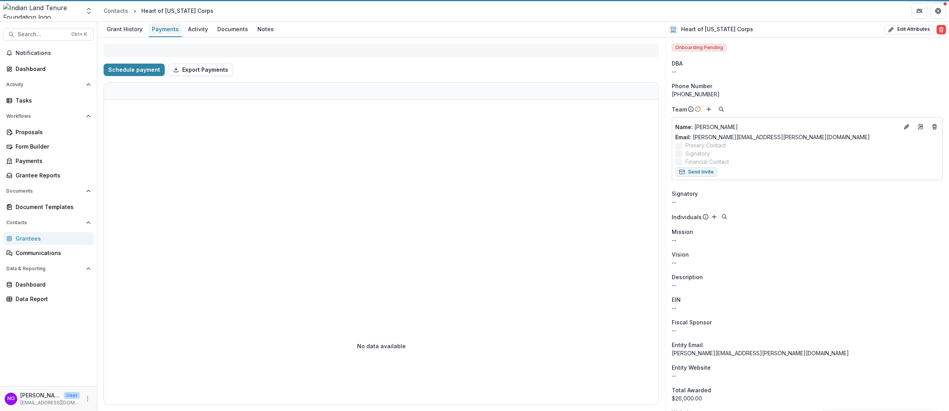
select select "**********"
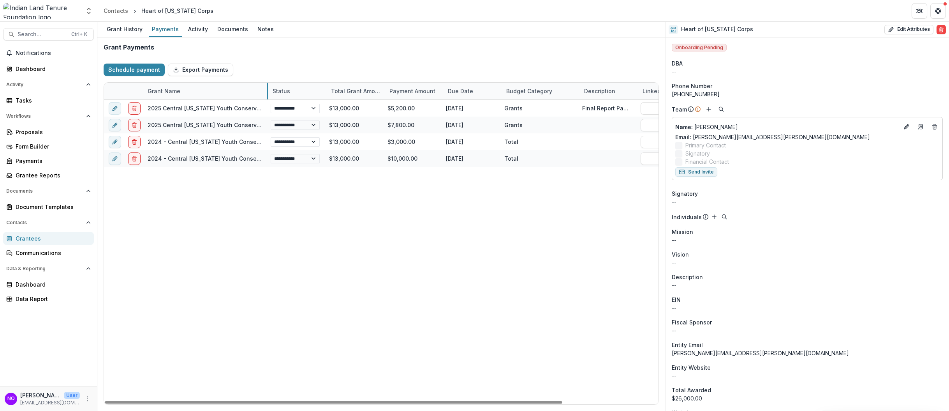
drag, startPoint x: 201, startPoint y: 88, endPoint x: 268, endPoint y: 82, distance: 67.2
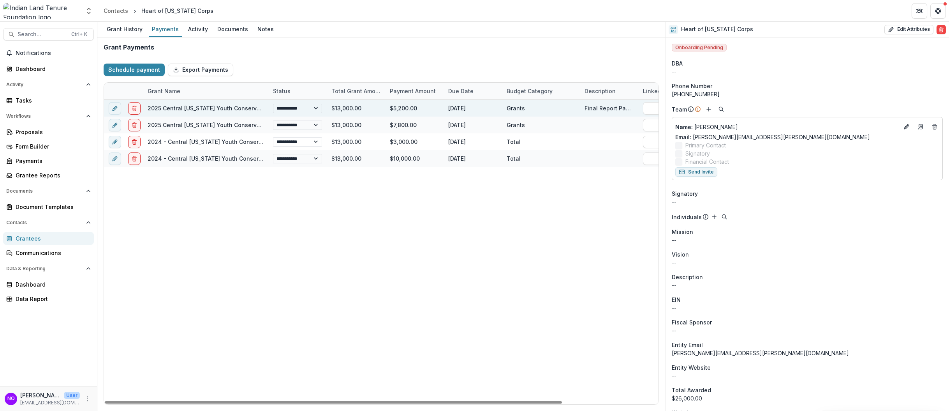
click at [317, 108] on select "**********" at bounding box center [297, 108] width 49 height 9
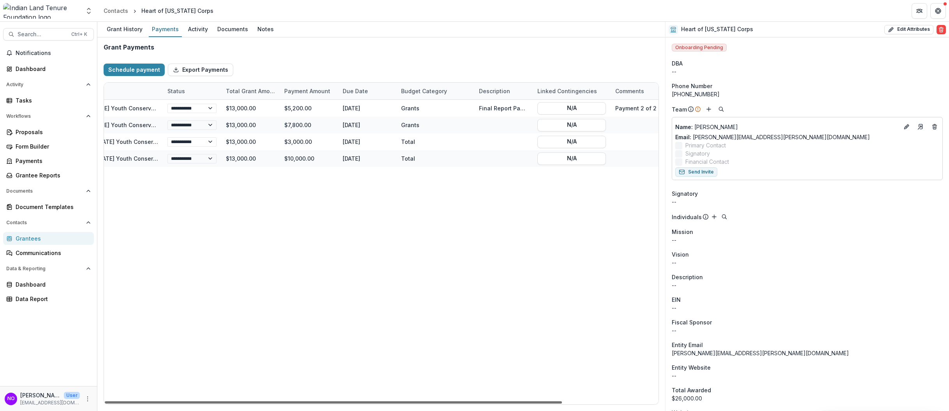
scroll to position [0, 116]
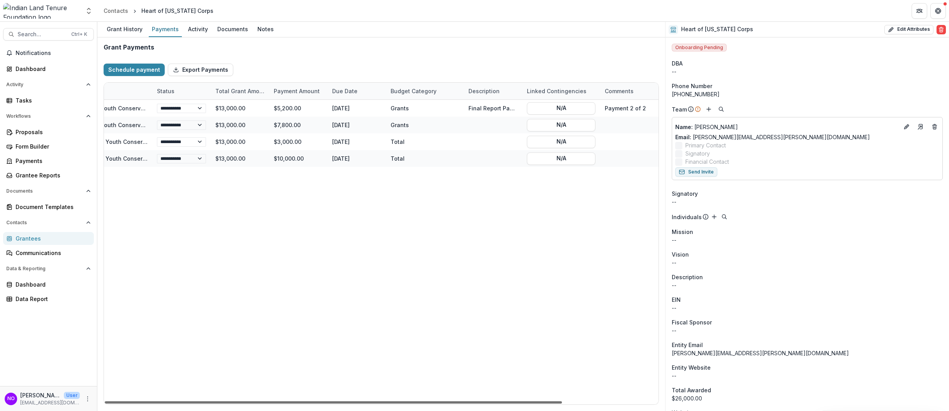
drag, startPoint x: 421, startPoint y: 402, endPoint x: 569, endPoint y: 401, distance: 148.0
click at [562, 401] on div at bounding box center [333, 402] width 457 height 2
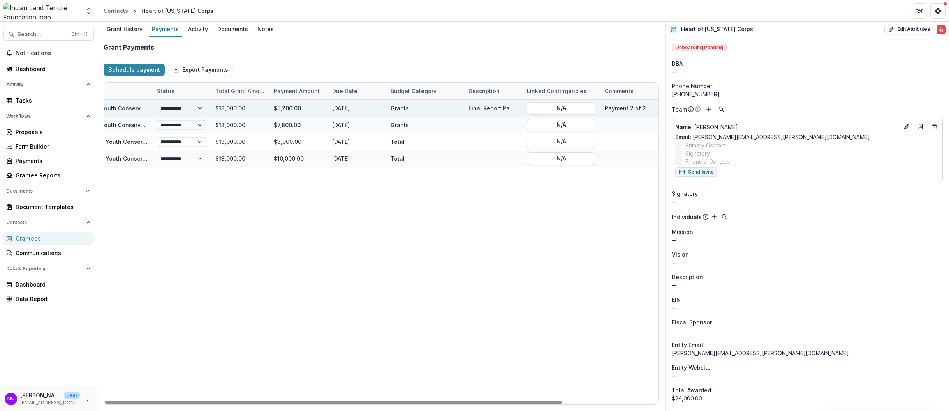
select select "**********"
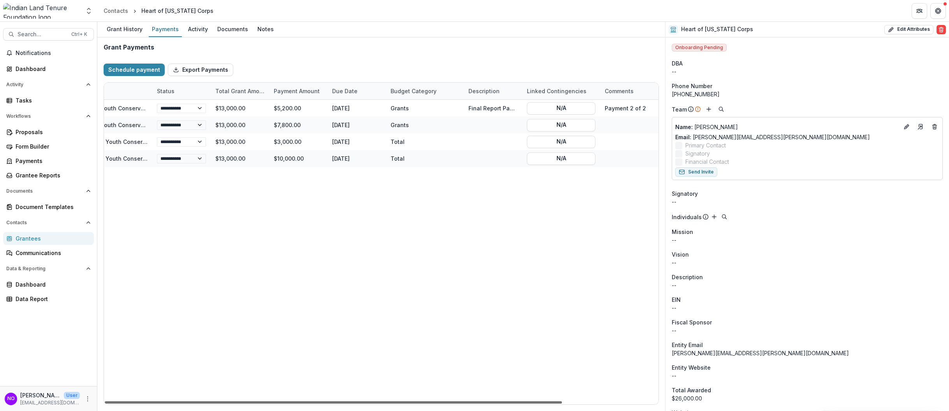
scroll to position [0, 0]
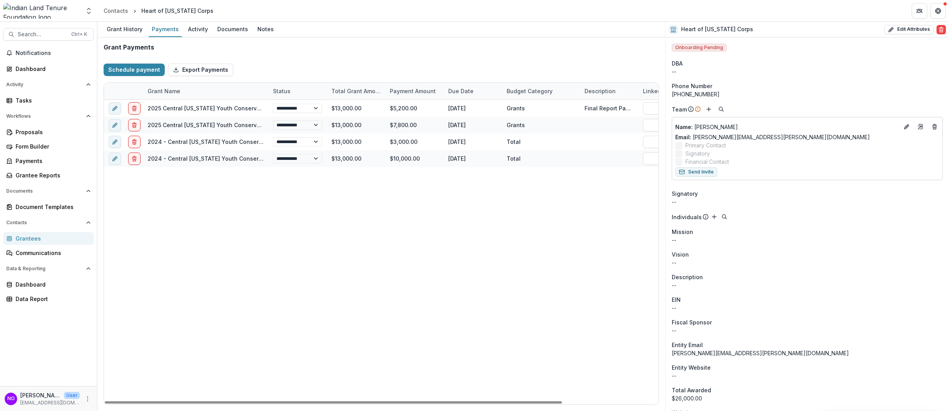
drag, startPoint x: 281, startPoint y: 402, endPoint x: 1, endPoint y: 384, distance: 280.7
click at [105, 401] on div at bounding box center [333, 402] width 457 height 2
click at [196, 29] on div "Activity" at bounding box center [198, 28] width 26 height 11
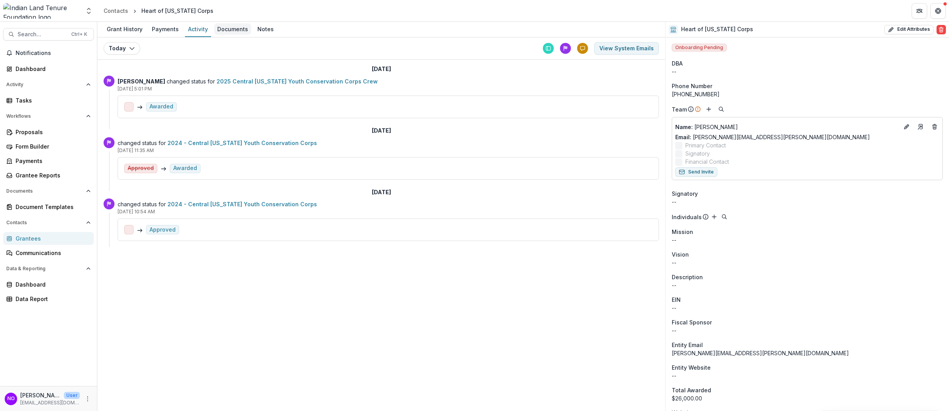
click at [229, 28] on div "Documents" at bounding box center [232, 28] width 37 height 11
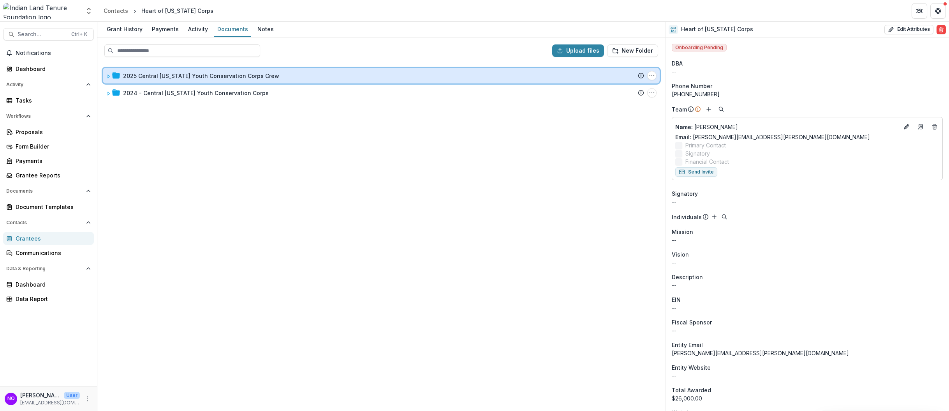
click at [109, 73] on span at bounding box center [108, 76] width 5 height 8
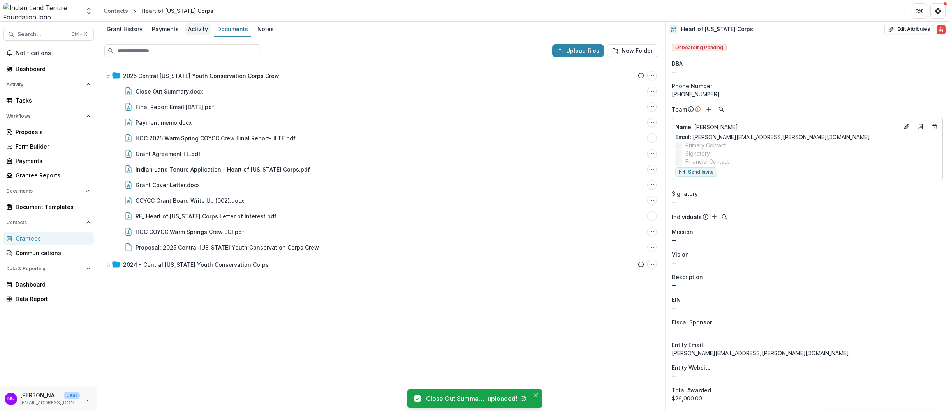
click at [206, 28] on div "Activity" at bounding box center [198, 28] width 26 height 11
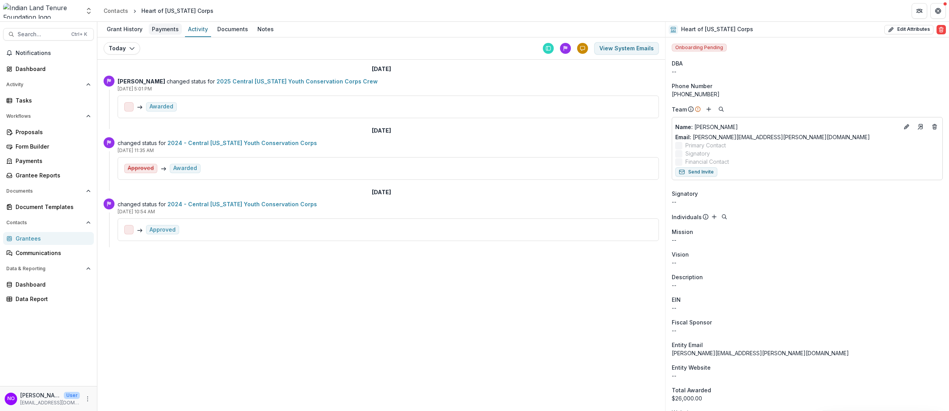
click at [166, 27] on div "Payments" at bounding box center [165, 28] width 33 height 11
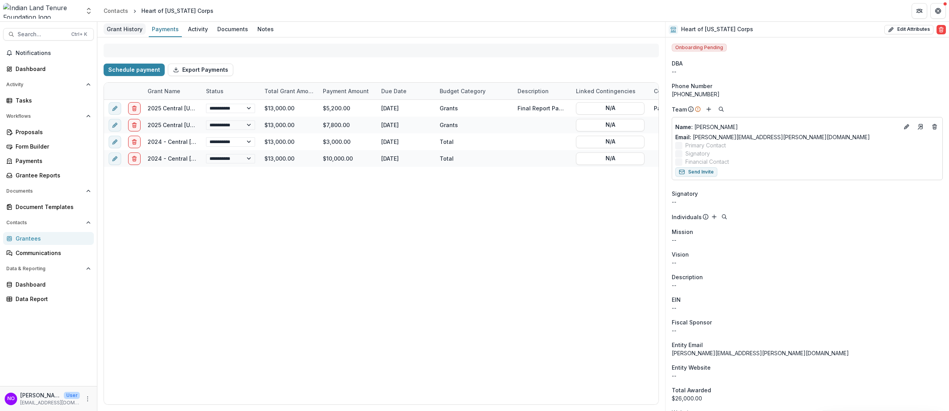
select select "**********"
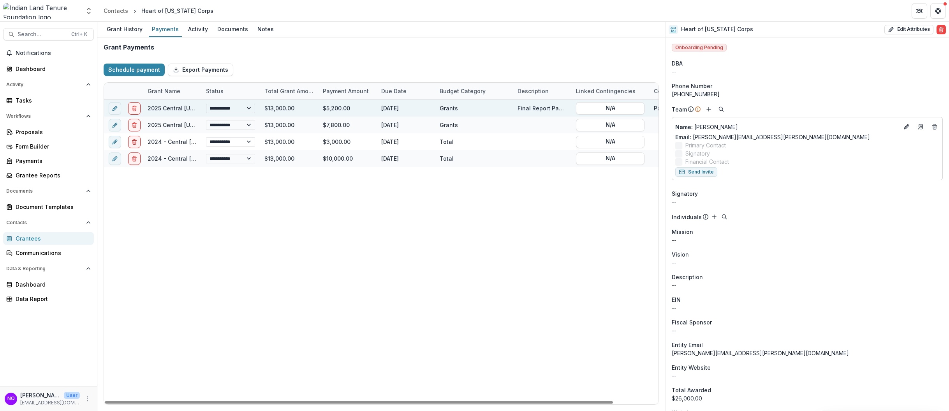
click at [230, 108] on select "**********" at bounding box center [230, 108] width 49 height 9
click at [229, 108] on select "**********" at bounding box center [230, 108] width 49 height 9
click at [117, 108] on button "edit" at bounding box center [115, 108] width 12 height 12
select select "*****"
select select "**********"
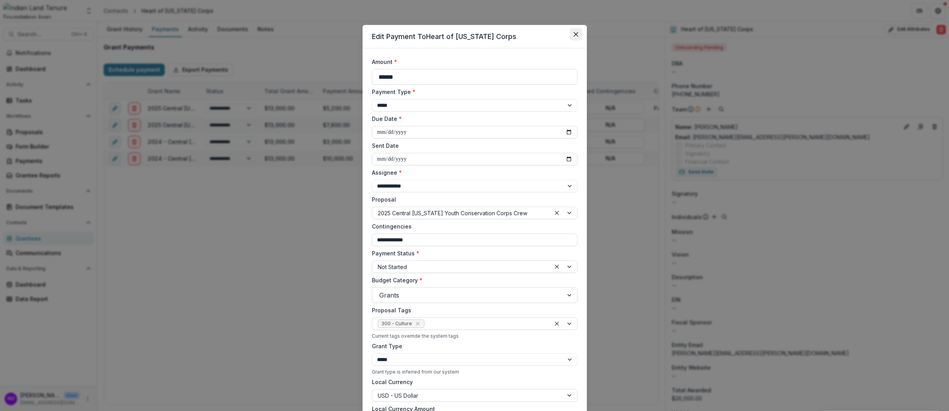
click at [576, 35] on icon "Close" at bounding box center [575, 34] width 5 height 5
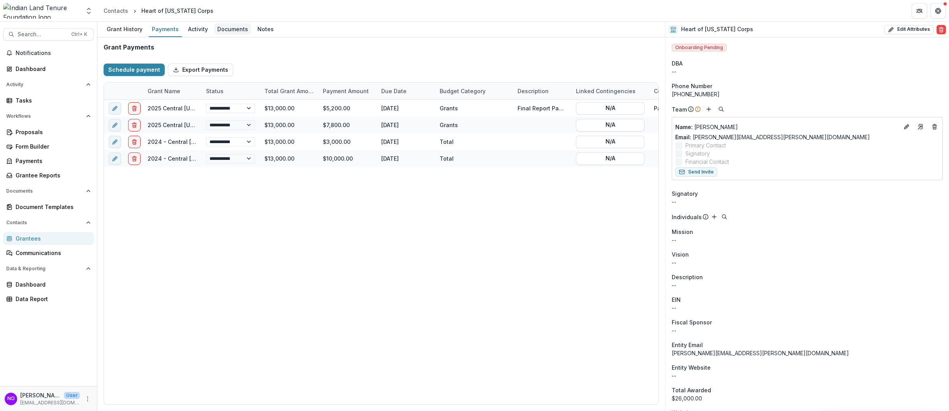
click at [239, 32] on div "Documents" at bounding box center [232, 28] width 37 height 11
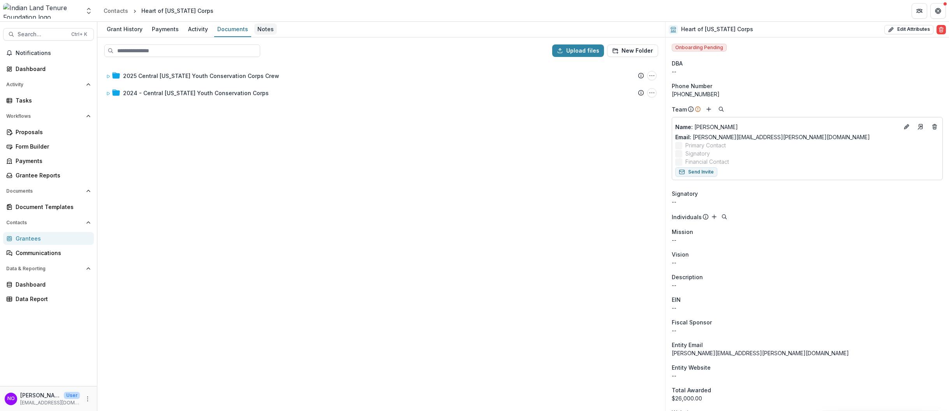
click at [258, 29] on div "Notes" at bounding box center [265, 28] width 23 height 11
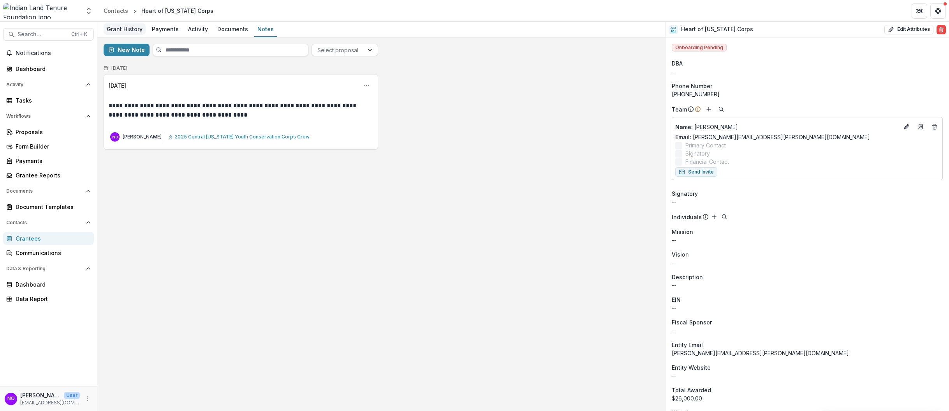
click at [121, 28] on div "Grant History" at bounding box center [125, 28] width 42 height 11
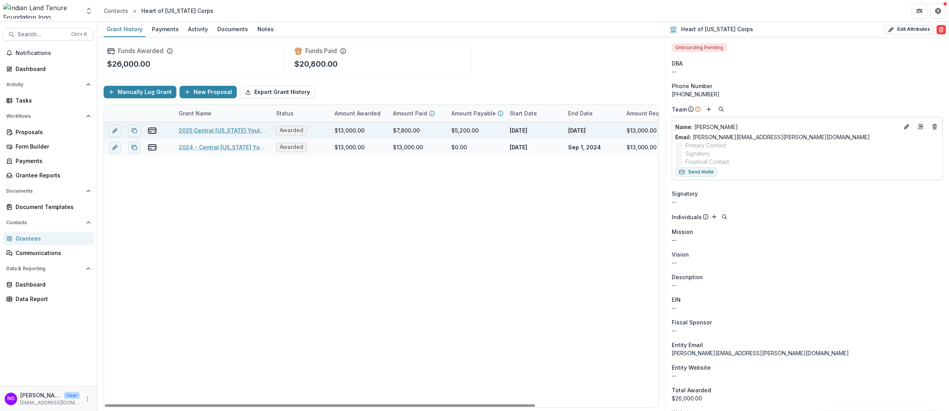
click at [212, 126] on link "2025 Central Oregon Youth Conservation Corps Crew" at bounding box center [223, 130] width 88 height 8
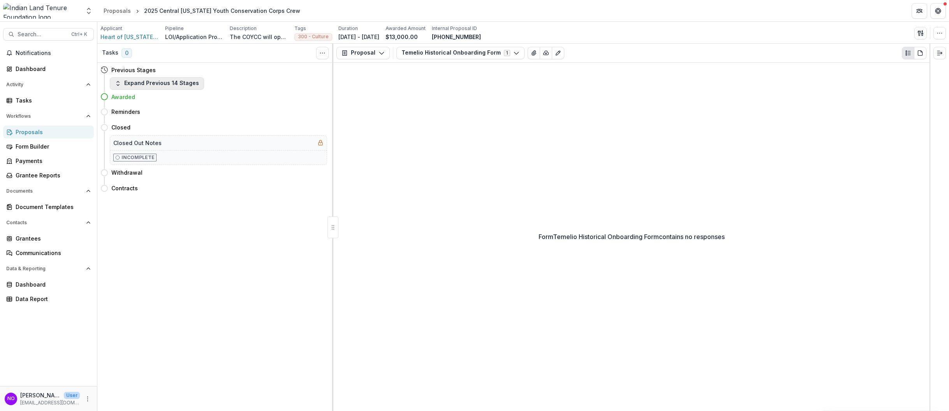
click at [136, 86] on button "Expand Previous 14 Stages" at bounding box center [157, 83] width 94 height 12
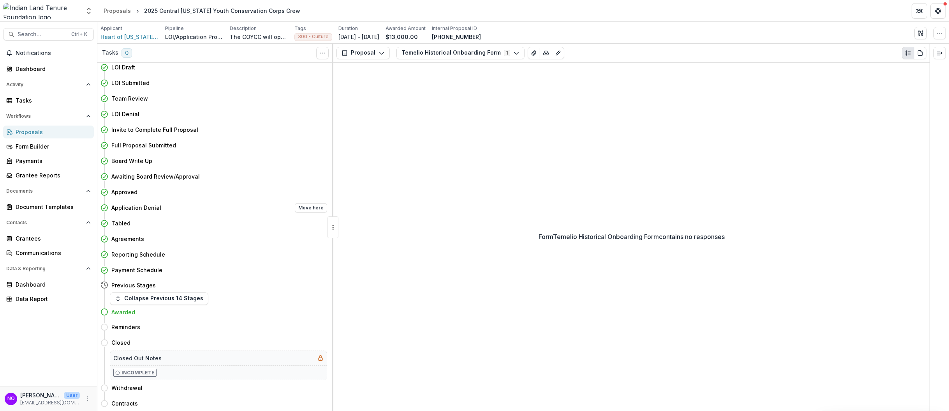
scroll to position [4, 0]
click at [307, 339] on button "Move here" at bounding box center [311, 341] width 32 height 9
select select "******"
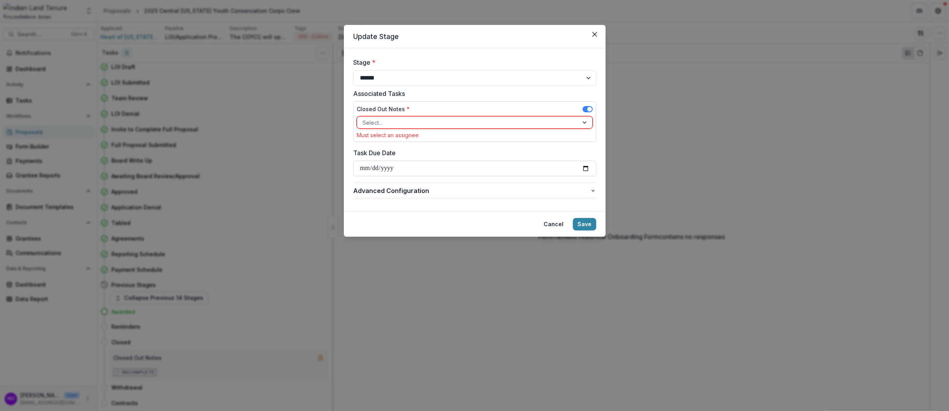
click at [421, 122] on div at bounding box center [468, 123] width 210 height 10
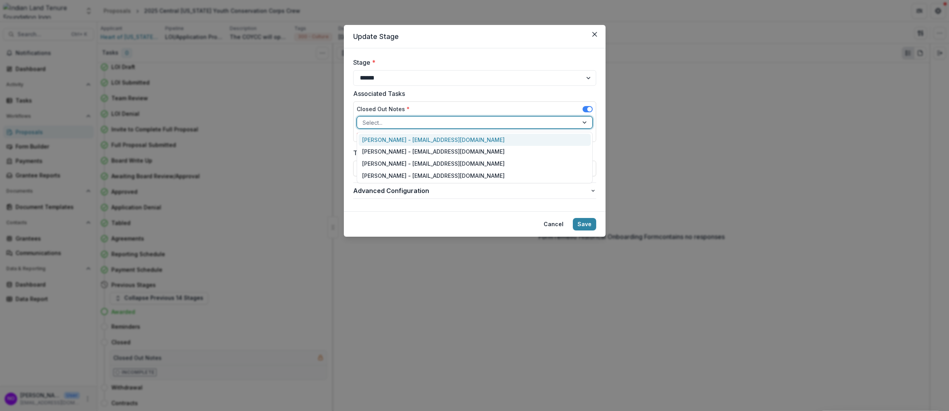
click at [421, 122] on div at bounding box center [468, 123] width 210 height 10
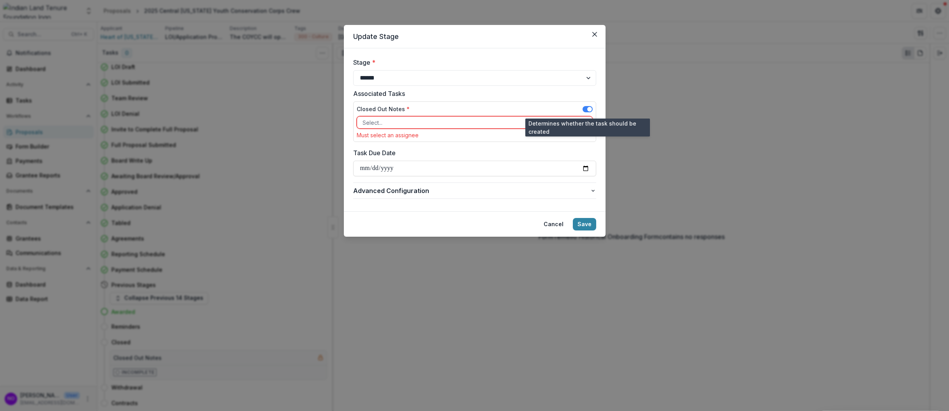
click at [584, 109] on span at bounding box center [588, 109] width 10 height 6
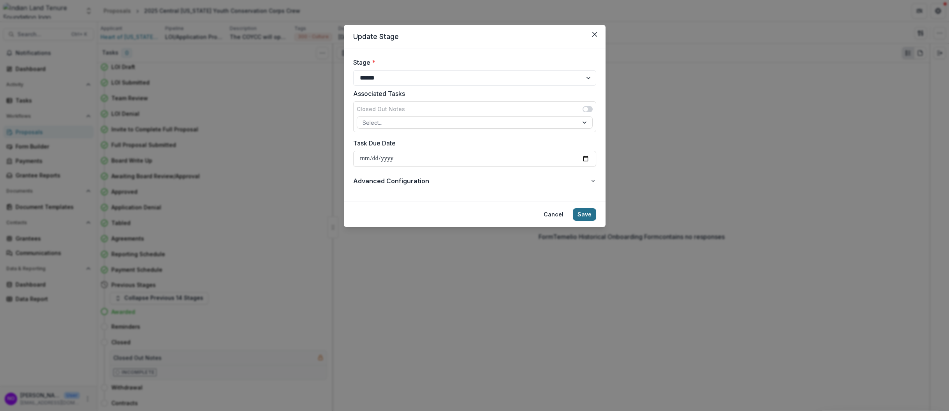
click at [583, 215] on button "Save" at bounding box center [584, 214] width 23 height 12
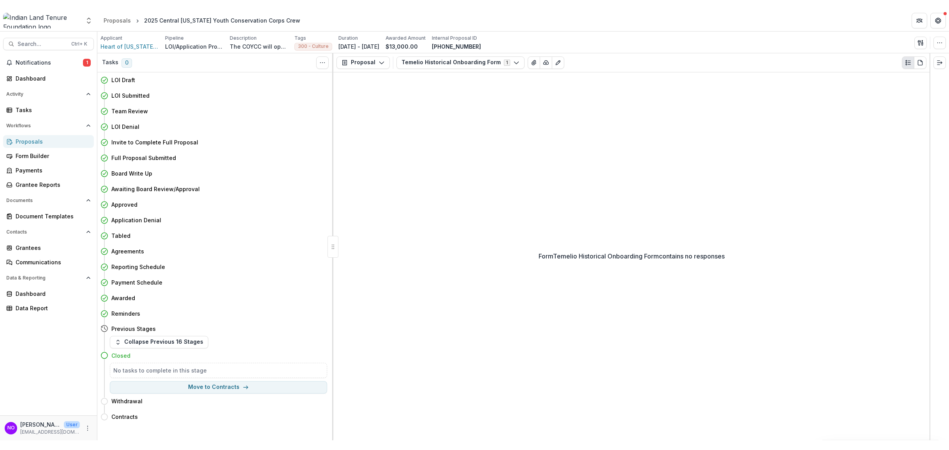
scroll to position [0, 0]
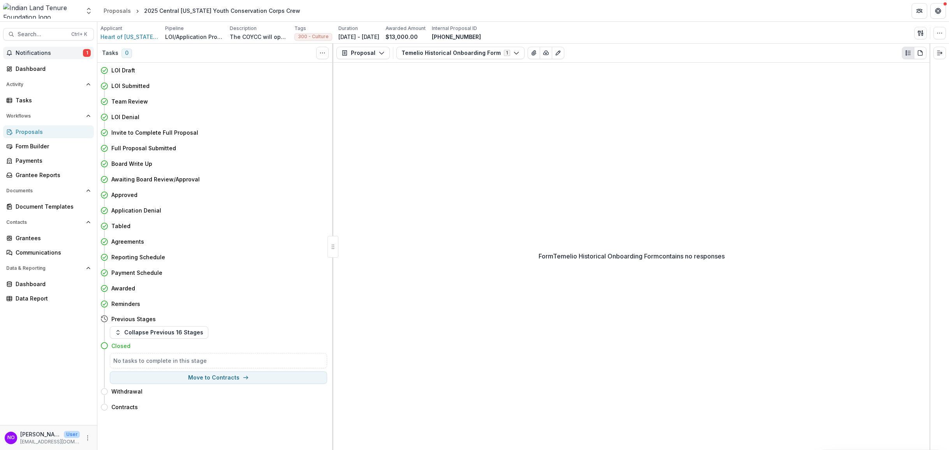
click at [43, 50] on span "Notifications" at bounding box center [49, 53] width 67 height 7
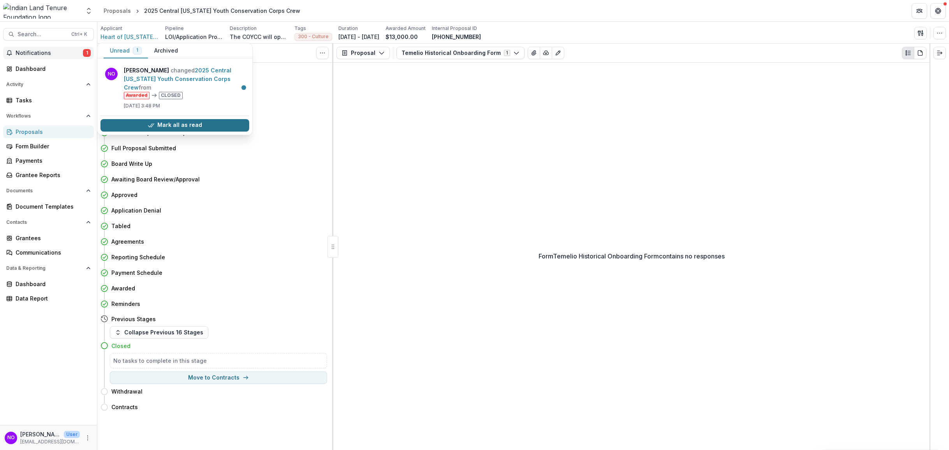
click at [160, 119] on button "Mark all as read" at bounding box center [174, 125] width 149 height 12
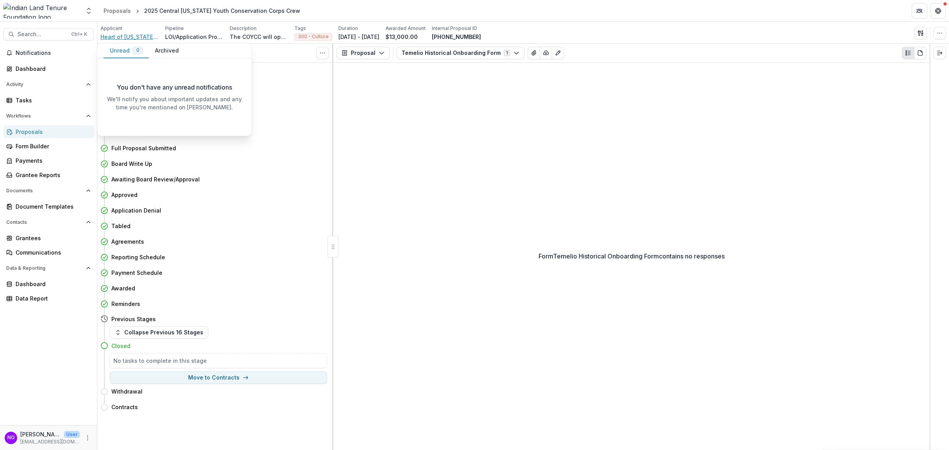
click at [114, 36] on span "Heart of Oregon Corps" at bounding box center [129, 37] width 58 height 8
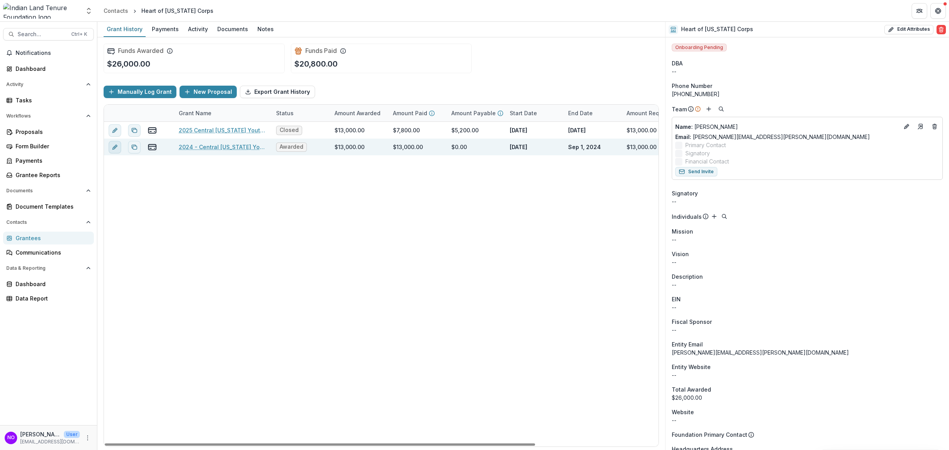
click at [116, 150] on icon "edit" at bounding box center [115, 147] width 6 height 6
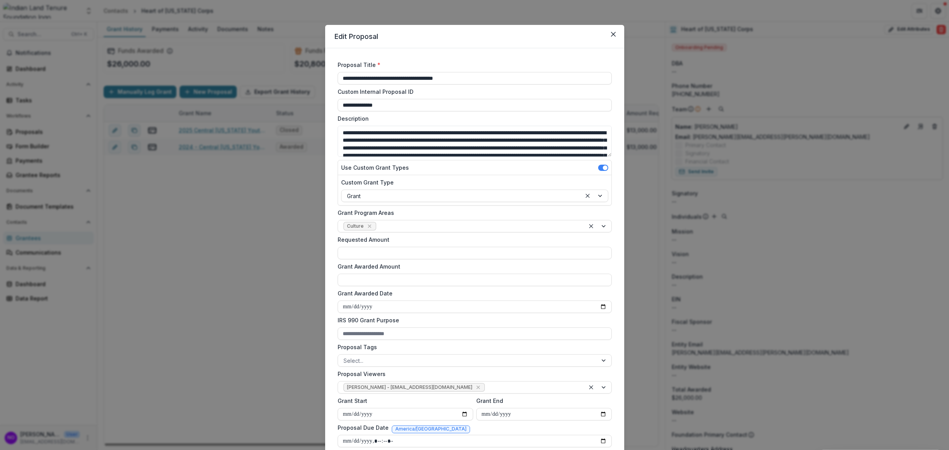
type input "*******"
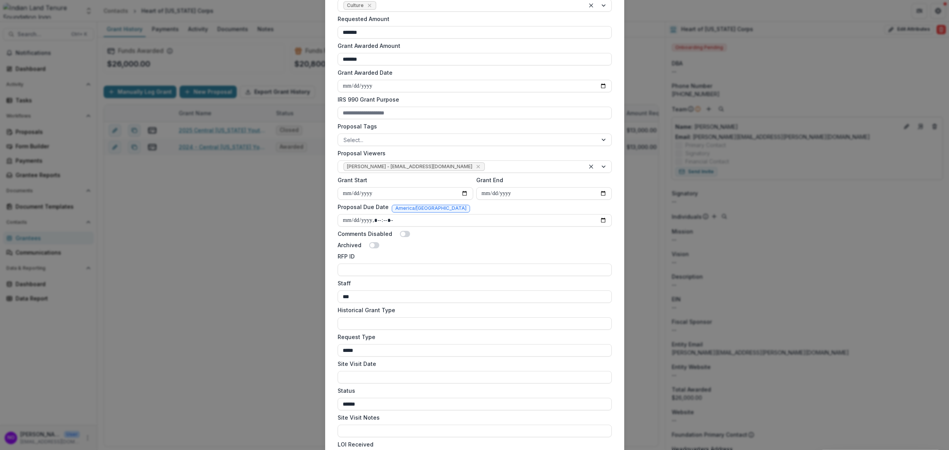
scroll to position [378, 0]
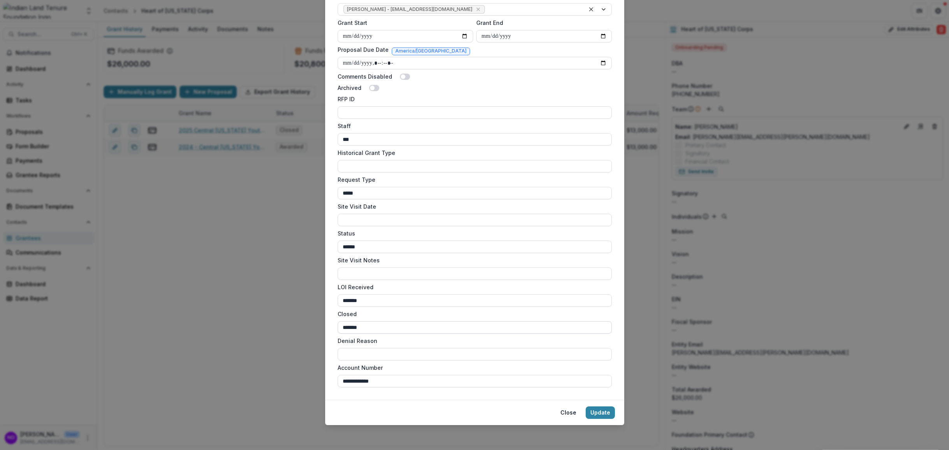
click at [366, 327] on input "*******" at bounding box center [475, 327] width 274 height 12
type input "*********"
click at [589, 410] on button "Update" at bounding box center [600, 413] width 29 height 12
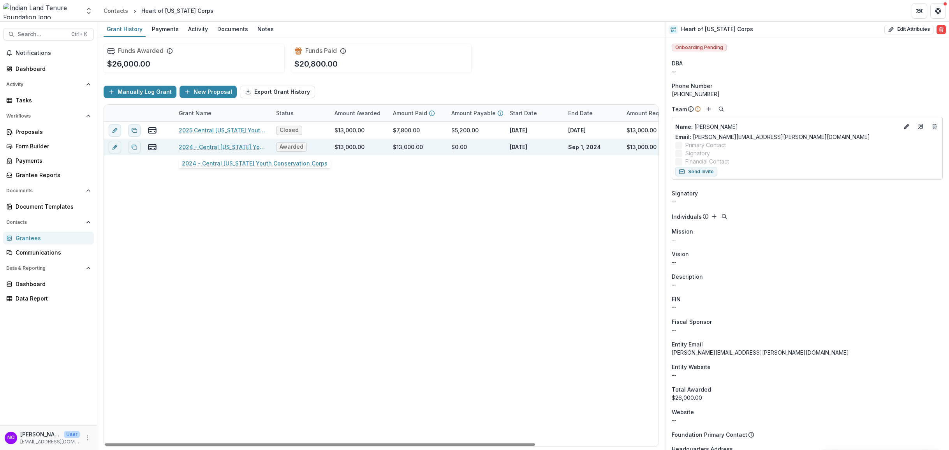
click at [222, 145] on link "2024 - Central Oregon Youth Conservation Corps" at bounding box center [223, 147] width 88 height 8
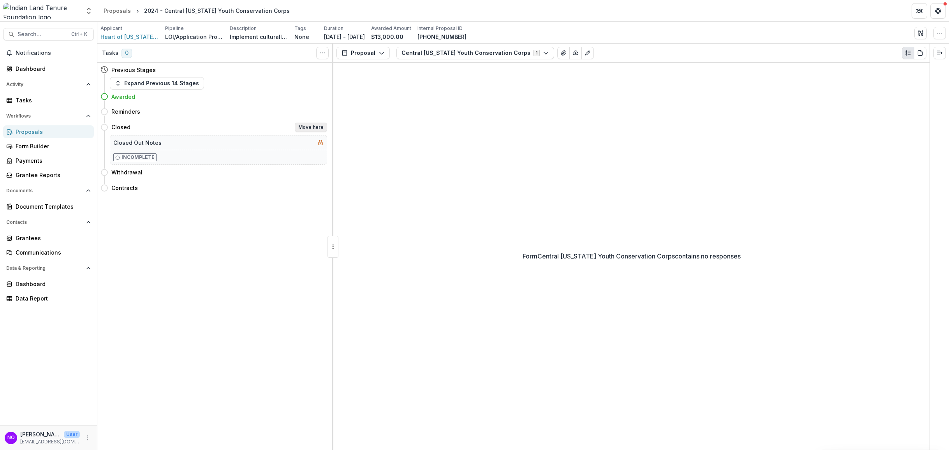
click at [309, 130] on button "Move here" at bounding box center [311, 127] width 32 height 9
select select "******"
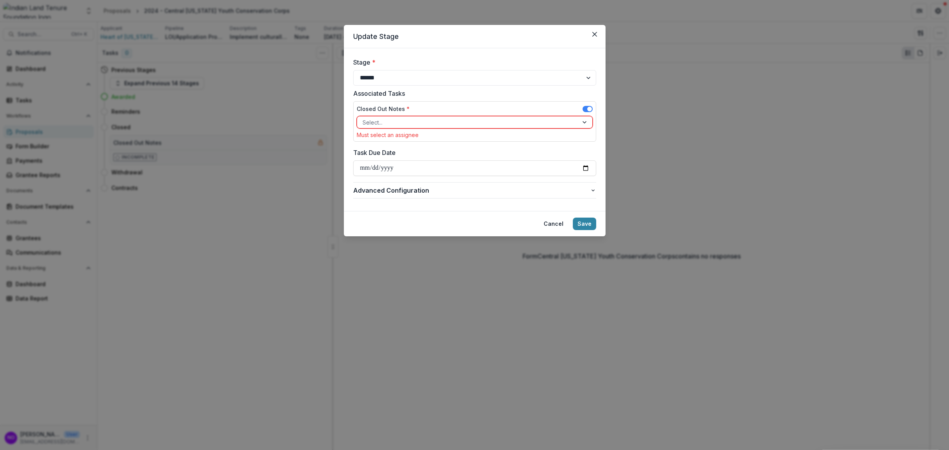
click at [589, 109] on span at bounding box center [589, 109] width 5 height 5
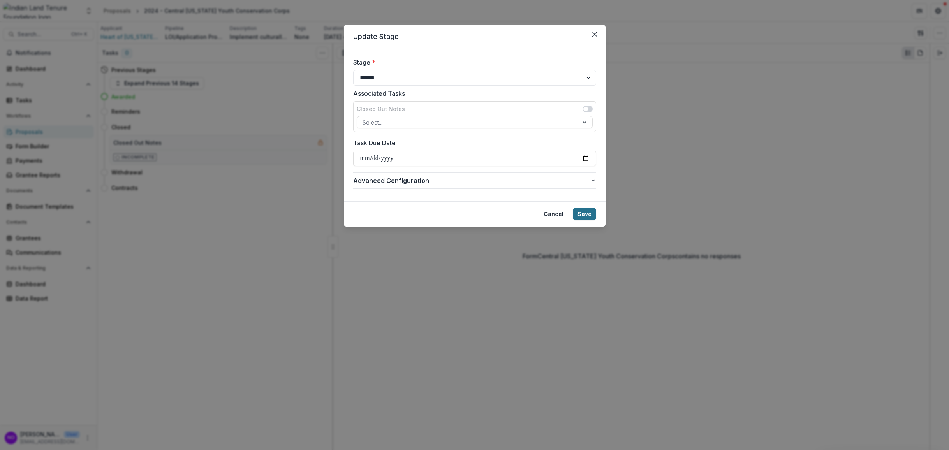
click at [583, 212] on button "Save" at bounding box center [584, 214] width 23 height 12
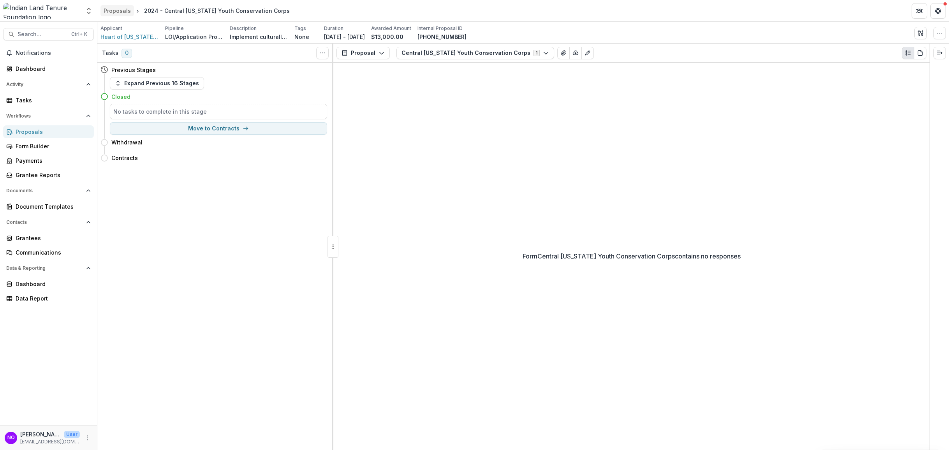
click at [112, 12] on div "Proposals" at bounding box center [117, 11] width 27 height 8
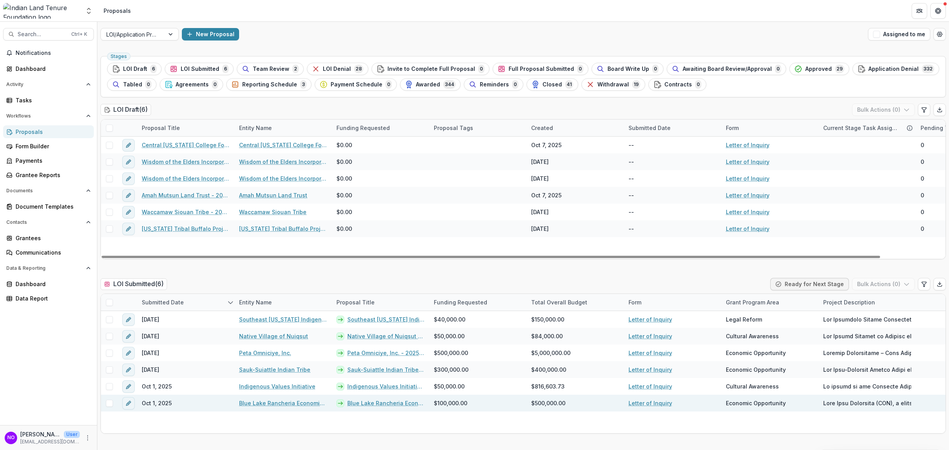
scroll to position [221, 0]
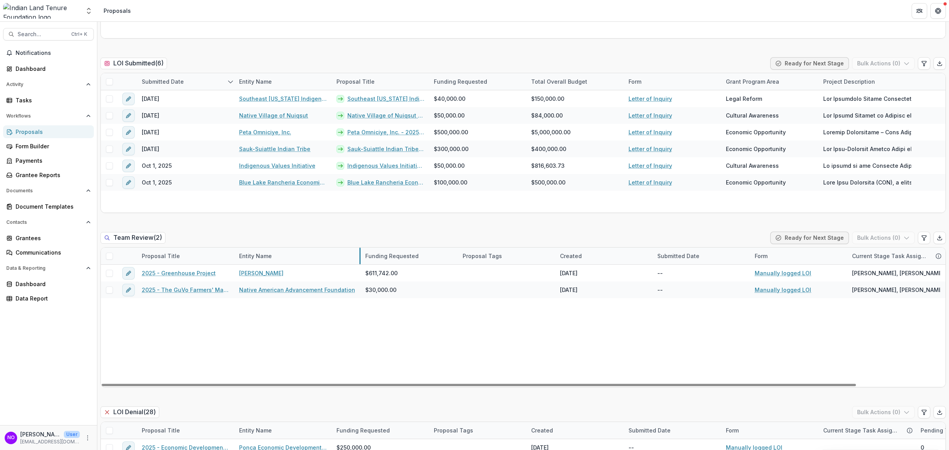
drag, startPoint x: 331, startPoint y: 254, endPoint x: 360, endPoint y: 254, distance: 28.8
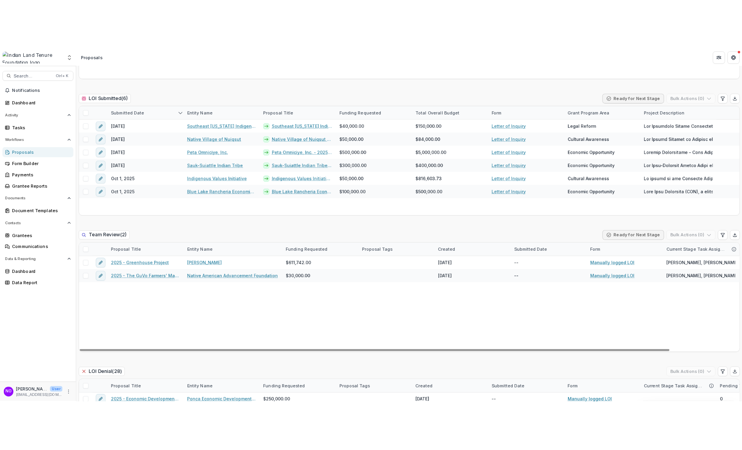
scroll to position [0, 0]
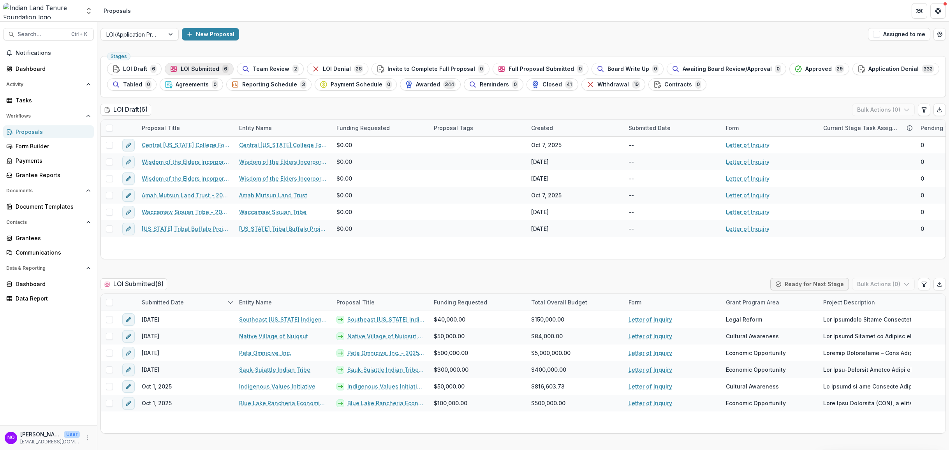
click at [183, 65] on div "LOI Submitted 6" at bounding box center [199, 69] width 59 height 9
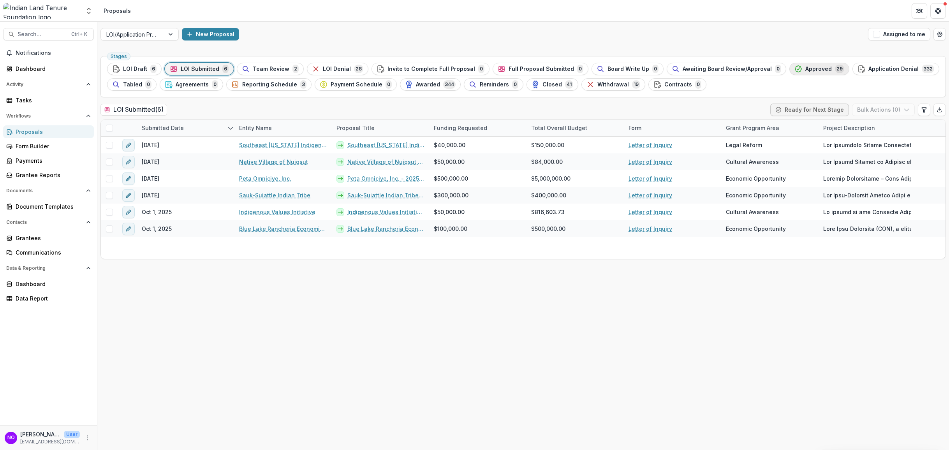
click at [806, 69] on span "Approved" at bounding box center [819, 69] width 26 height 7
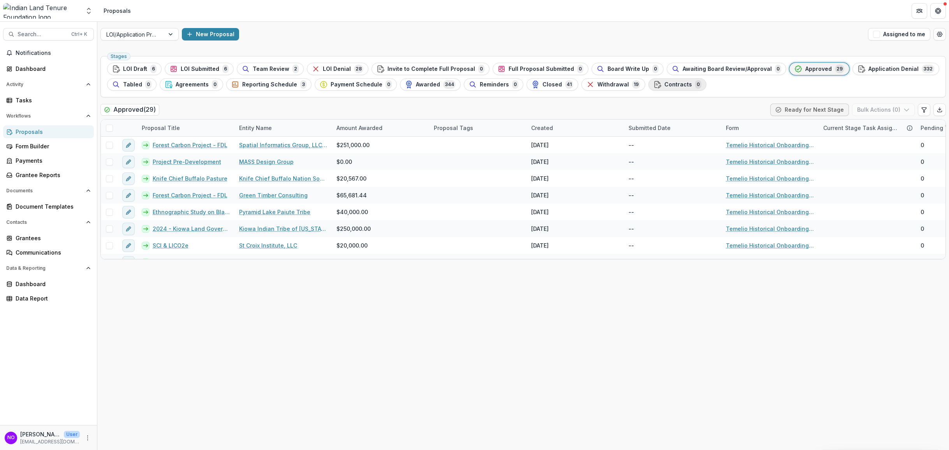
click at [666, 86] on span "Contracts" at bounding box center [679, 84] width 28 height 7
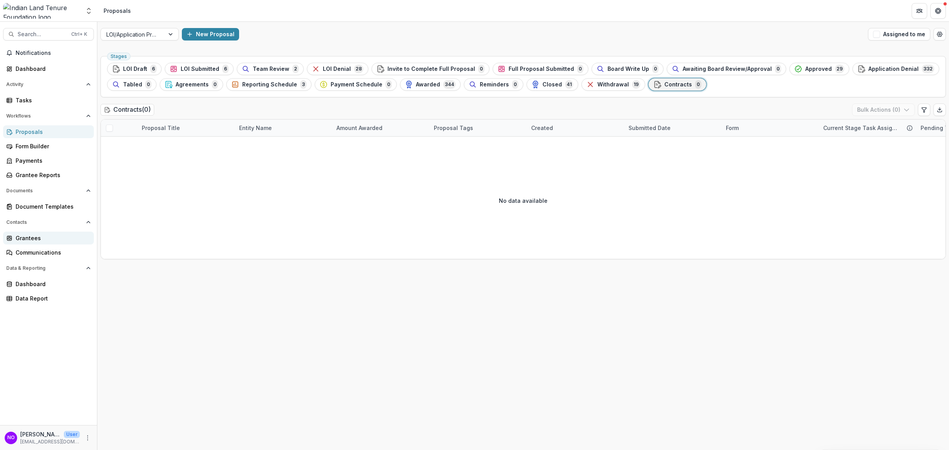
click at [25, 241] on div "Grantees" at bounding box center [52, 238] width 72 height 8
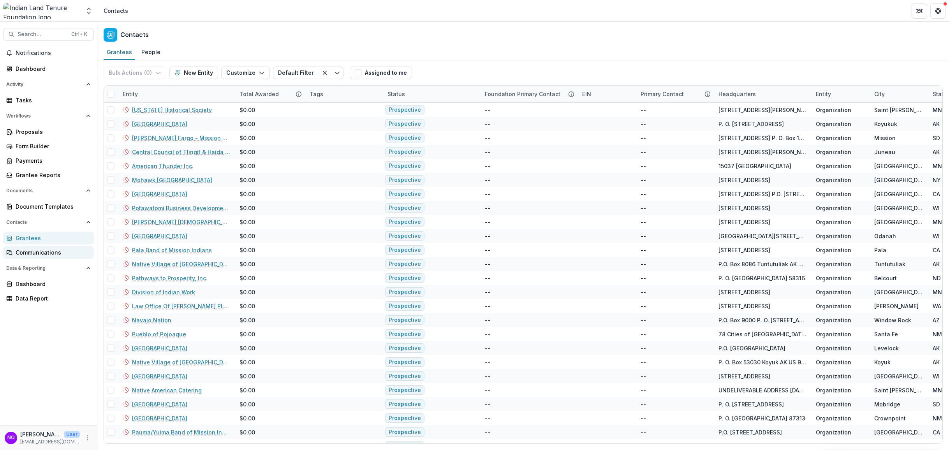
click at [33, 250] on div "Communications" at bounding box center [52, 253] width 72 height 8
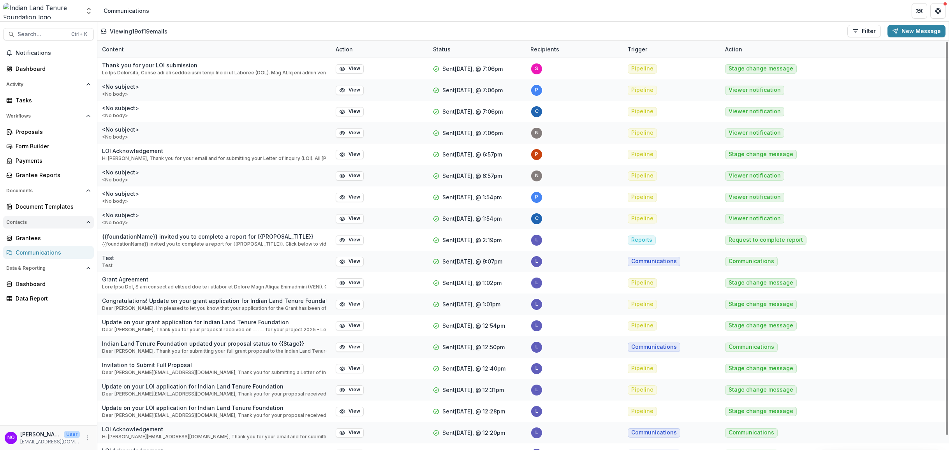
click at [25, 226] on button "Contacts" at bounding box center [48, 222] width 91 height 12
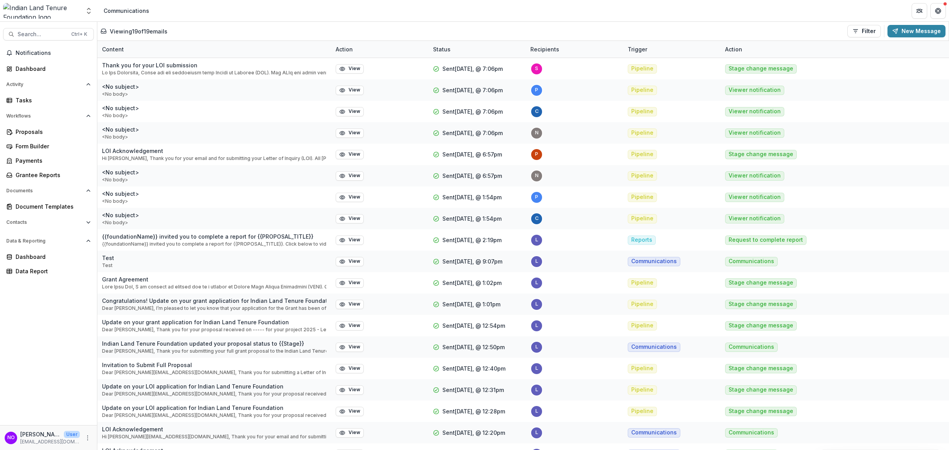
click at [23, 229] on div "Contacts Grantees Communications" at bounding box center [48, 224] width 97 height 16
click at [24, 220] on span "Contacts" at bounding box center [44, 222] width 77 height 5
click at [26, 236] on div "Grantees" at bounding box center [52, 238] width 72 height 8
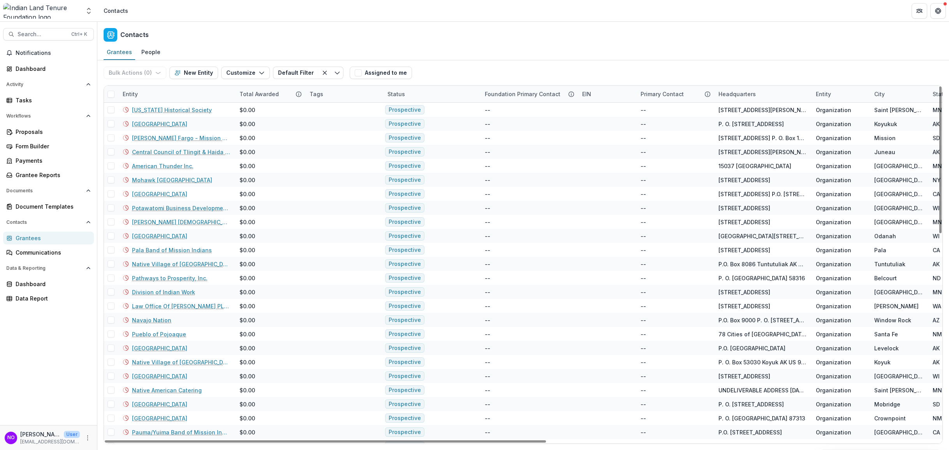
click at [130, 87] on div "Entity" at bounding box center [176, 94] width 117 height 17
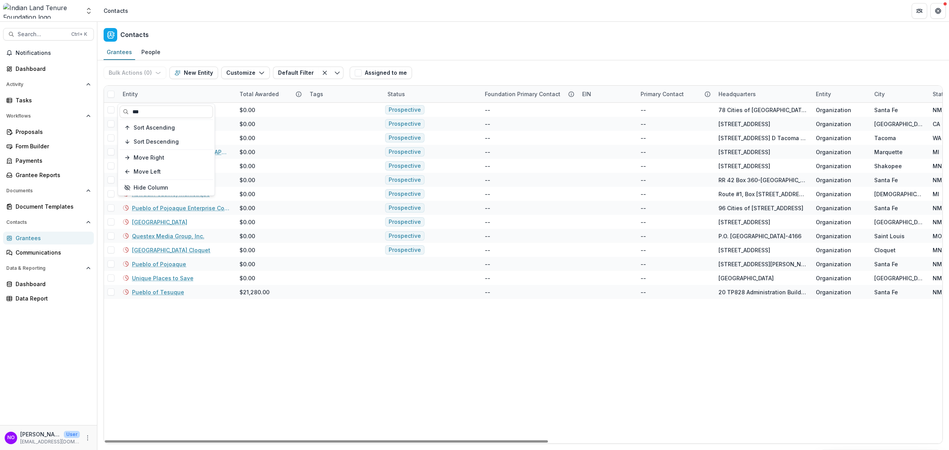
type input "***"
click at [152, 97] on div "Entity" at bounding box center [176, 94] width 117 height 17
click at [182, 69] on button "New Entity" at bounding box center [193, 73] width 49 height 12
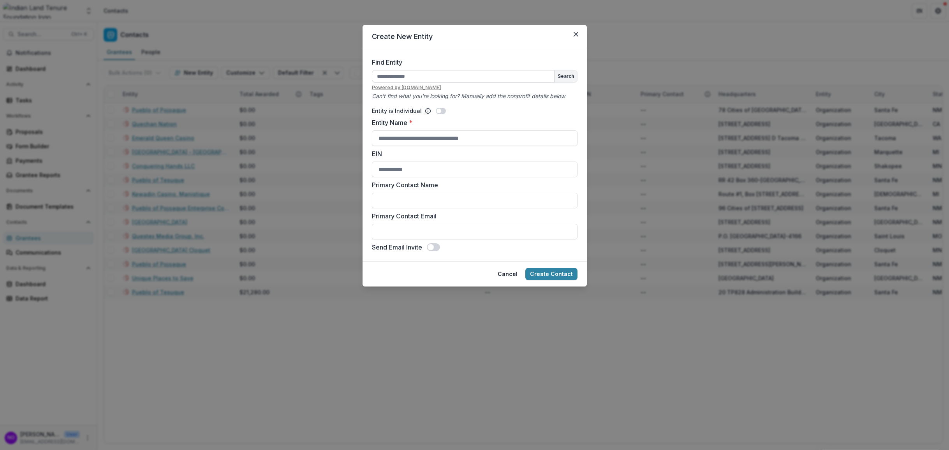
click at [401, 79] on input "Find Entity" at bounding box center [463, 76] width 183 height 12
type input "**********"
click at [563, 76] on button "Search" at bounding box center [566, 77] width 23 height 12
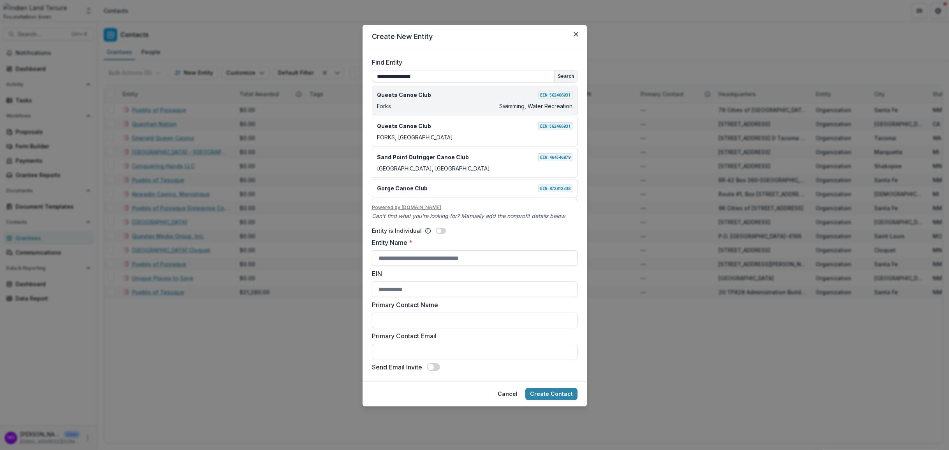
click at [416, 106] on div "Forks Swimming, Water Recreation" at bounding box center [475, 106] width 196 height 8
type input "**********"
click at [390, 323] on input "Primary Contact Name" at bounding box center [475, 321] width 206 height 16
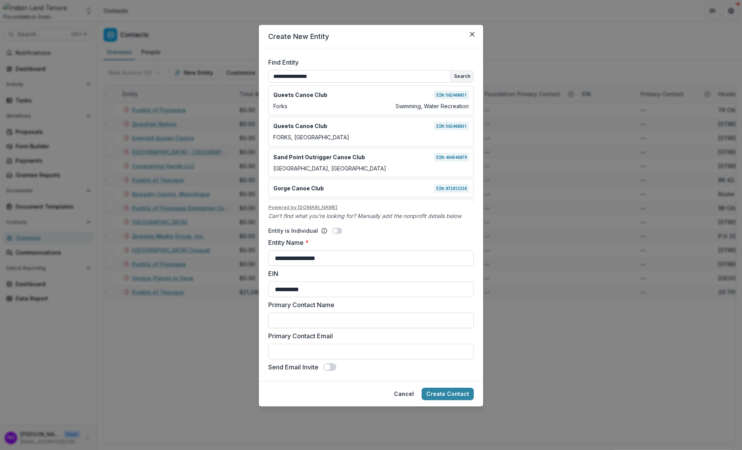
click at [285, 321] on input "Primary Contact Name" at bounding box center [371, 321] width 206 height 16
type input "**********"
click at [293, 340] on label "Primary Contact Email" at bounding box center [368, 335] width 201 height 9
click at [293, 344] on input "Primary Contact Email" at bounding box center [371, 352] width 206 height 16
drag, startPoint x: 280, startPoint y: 356, endPoint x: 287, endPoint y: 353, distance: 7.7
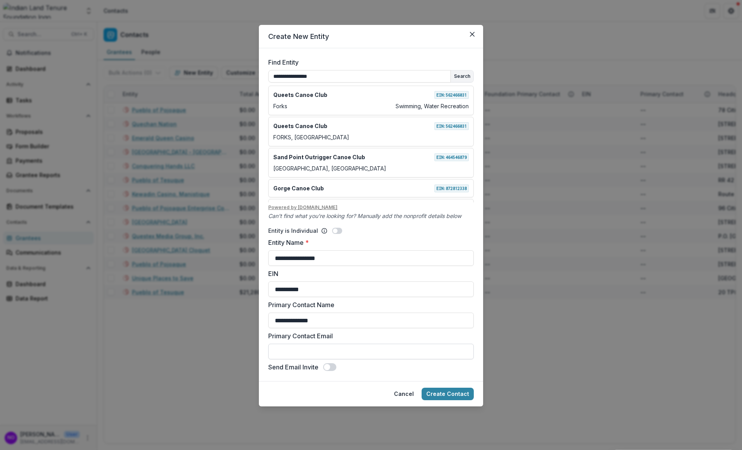
click at [280, 356] on input "Primary Contact Email" at bounding box center [371, 352] width 206 height 16
click at [390, 357] on input "**********" at bounding box center [371, 352] width 206 height 16
type input "**********"
click at [326, 367] on span at bounding box center [327, 367] width 6 height 6
click at [331, 364] on span at bounding box center [329, 367] width 13 height 8
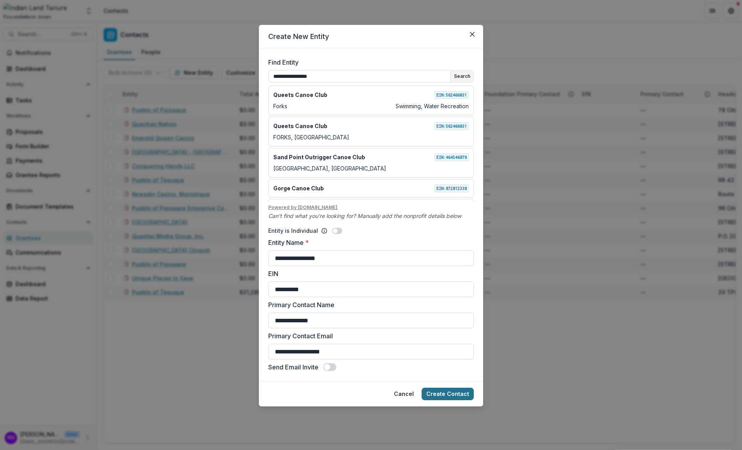
click at [442, 395] on button "Create Contact" at bounding box center [448, 394] width 52 height 12
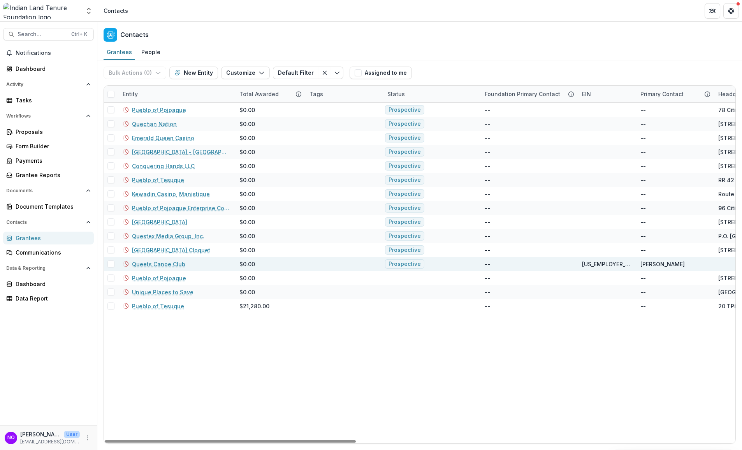
click at [145, 265] on link "Queets Canoe Club" at bounding box center [158, 264] width 53 height 8
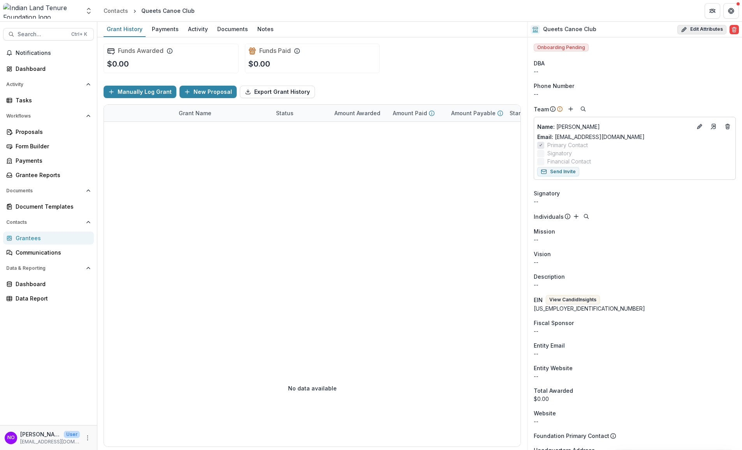
click at [692, 30] on button "Edit Attributes" at bounding box center [702, 29] width 49 height 9
select select
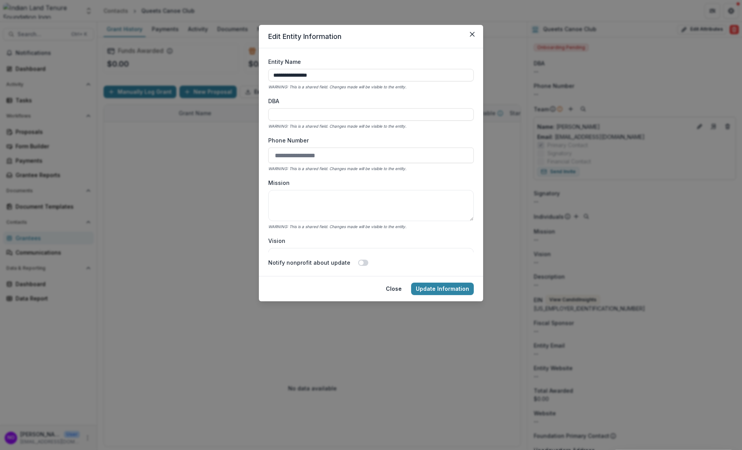
drag, startPoint x: 275, startPoint y: 157, endPoint x: 271, endPoint y: 165, distance: 8.9
click at [275, 157] on input "Phone Number" at bounding box center [371, 156] width 206 height 16
type input "**********"
click at [300, 210] on textarea "Mission" at bounding box center [371, 205] width 206 height 31
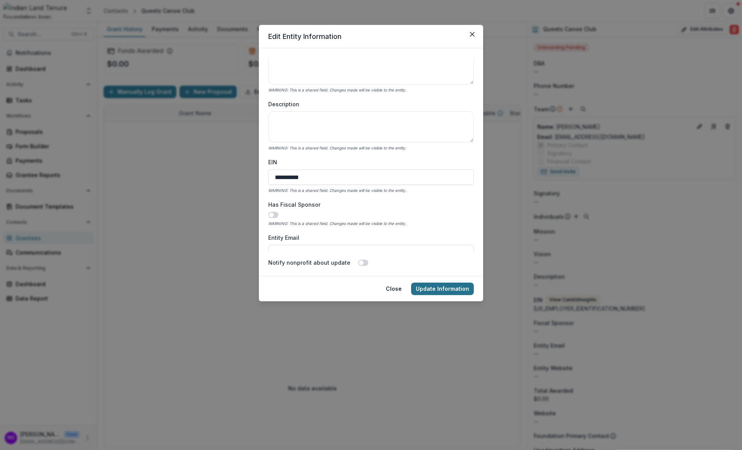
click at [432, 292] on button "Update Information" at bounding box center [442, 289] width 63 height 12
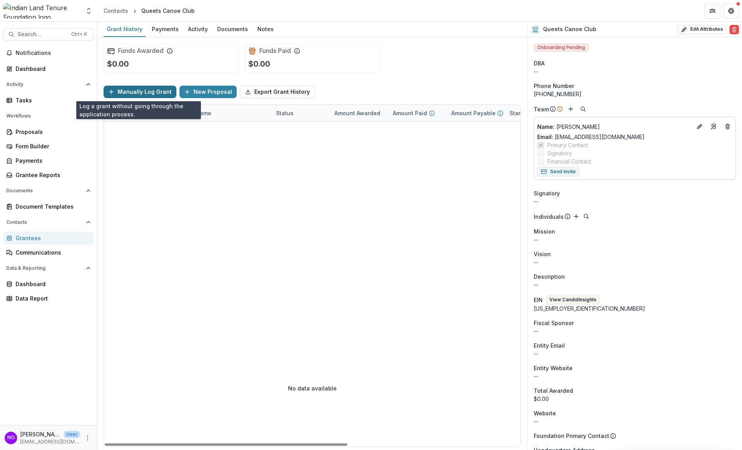
click at [132, 93] on button "Manually Log Grant" at bounding box center [140, 92] width 73 height 12
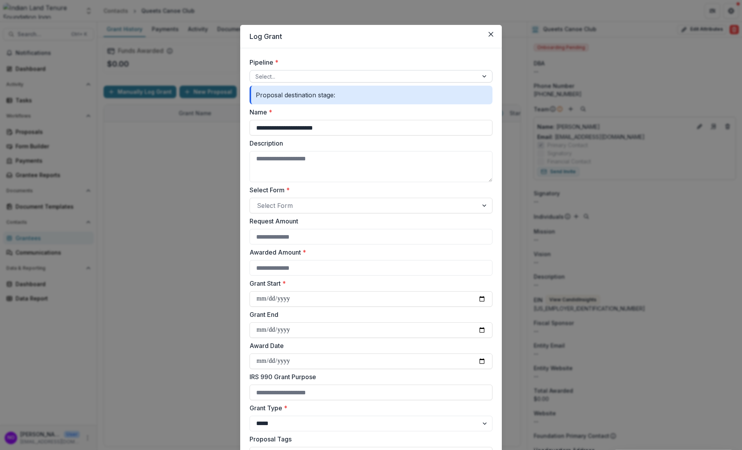
click at [269, 76] on div at bounding box center [364, 77] width 217 height 10
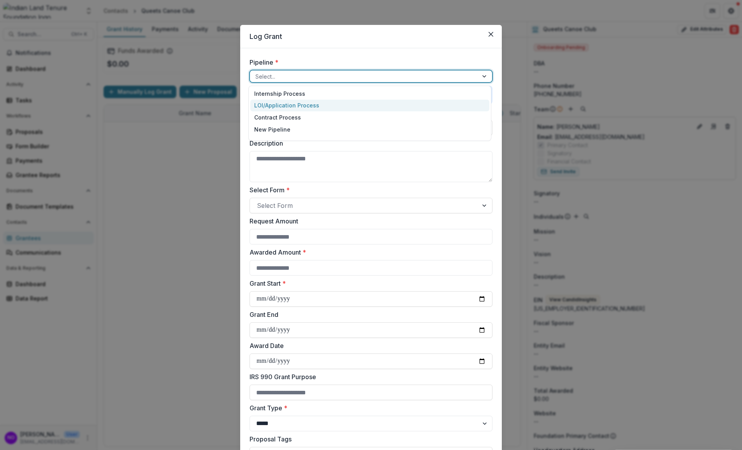
click at [276, 100] on div "LOI/Application Process" at bounding box center [369, 106] width 239 height 12
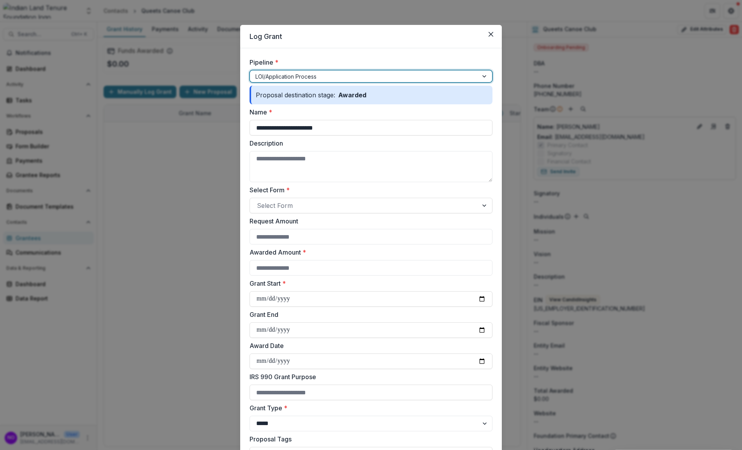
click at [316, 76] on div at bounding box center [364, 77] width 217 height 10
click at [316, 75] on div at bounding box center [364, 77] width 217 height 10
click at [315, 95] on div "Proposal destination stage: Awarded" at bounding box center [371, 95] width 243 height 19
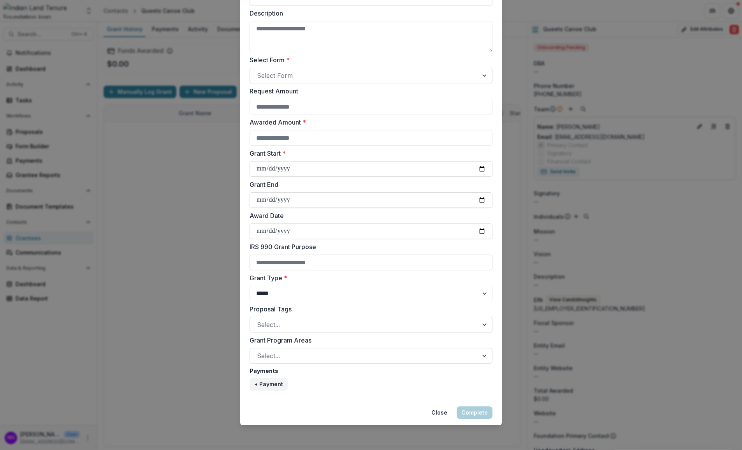
scroll to position [0, 0]
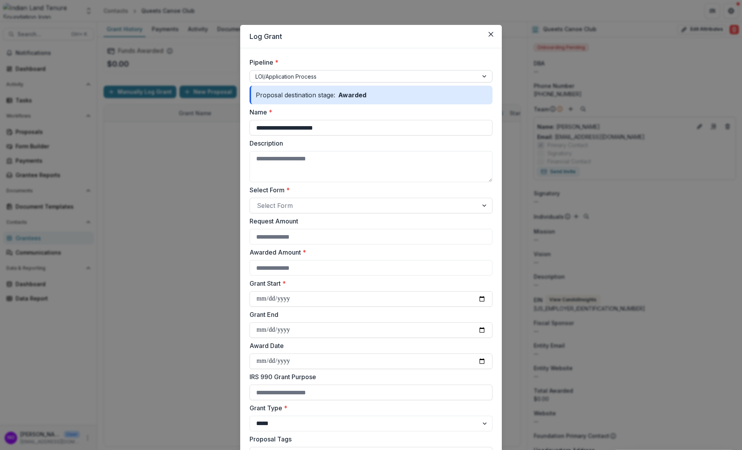
click at [307, 72] on div at bounding box center [364, 77] width 217 height 10
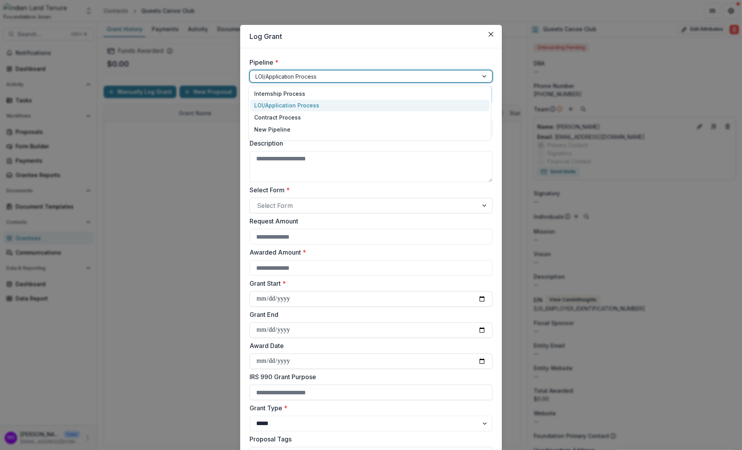
click at [307, 74] on div at bounding box center [364, 77] width 217 height 10
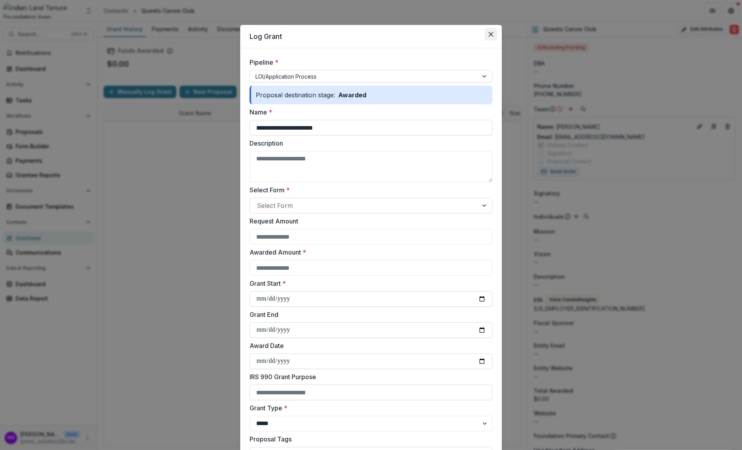
click at [486, 34] on button "Close" at bounding box center [491, 34] width 12 height 12
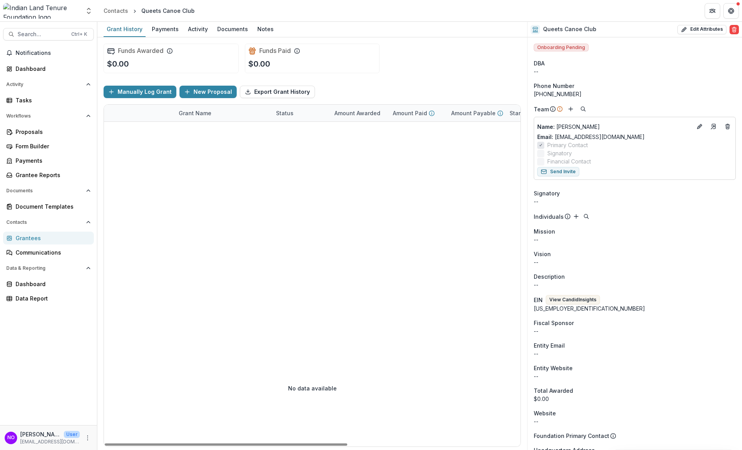
click at [124, 148] on div at bounding box center [460, 226] width 713 height 208
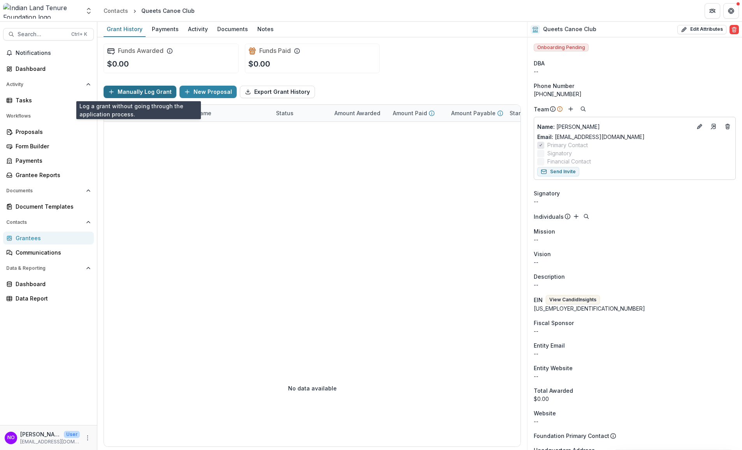
click at [121, 91] on button "Manually Log Grant" at bounding box center [140, 92] width 73 height 12
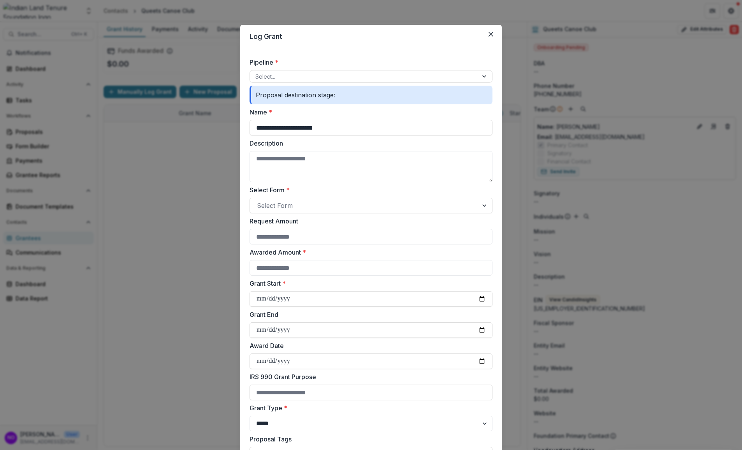
click at [294, 100] on div "Proposal destination stage:" at bounding box center [371, 95] width 243 height 19
click at [283, 78] on div at bounding box center [364, 77] width 217 height 10
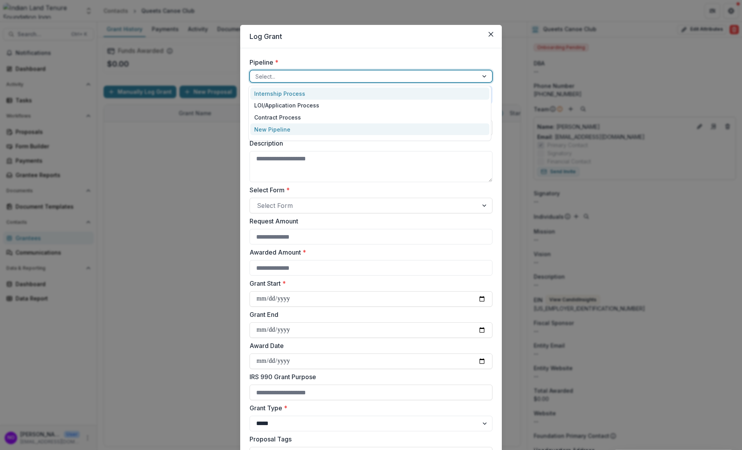
click at [272, 130] on div "New Pipeline" at bounding box center [369, 129] width 239 height 12
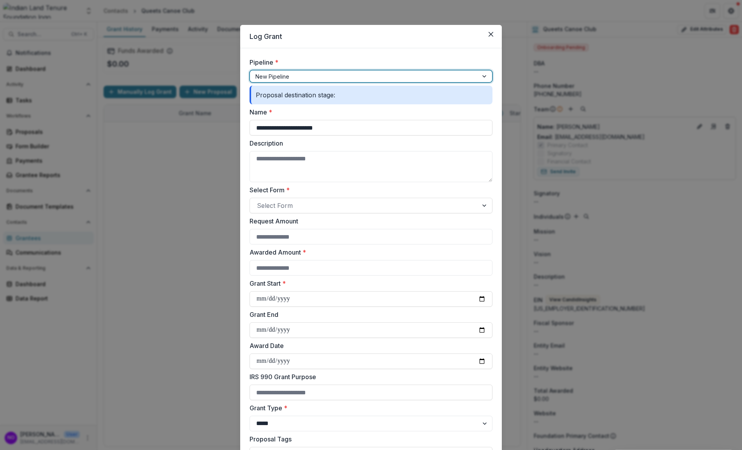
click at [342, 97] on div "Proposal destination stage:" at bounding box center [371, 95] width 243 height 19
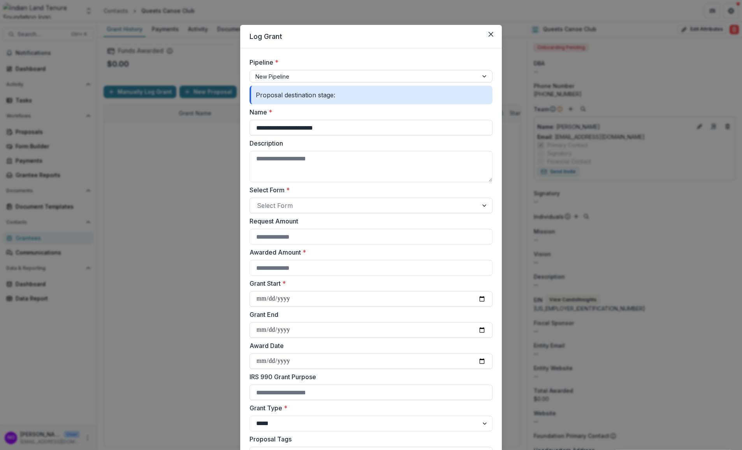
click at [347, 95] on div "Proposal destination stage:" at bounding box center [371, 95] width 243 height 19
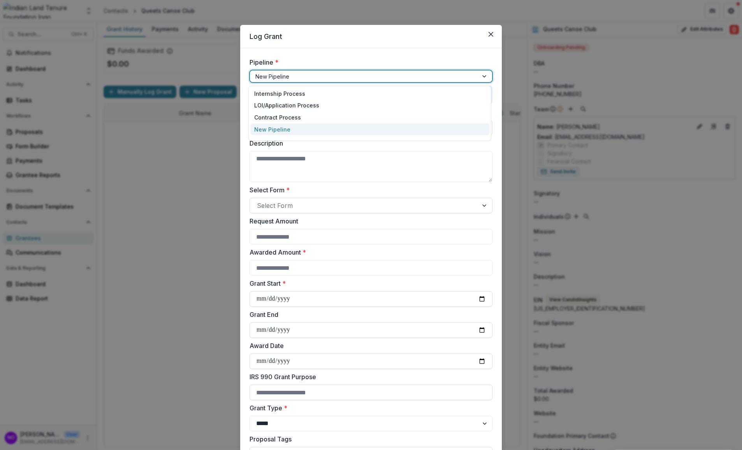
click at [321, 72] on div at bounding box center [364, 77] width 217 height 10
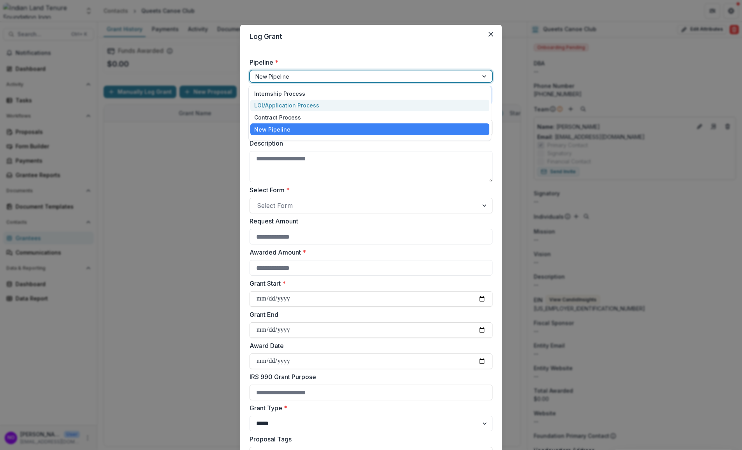
click at [282, 100] on div "LOI/Application Process" at bounding box center [369, 106] width 239 height 12
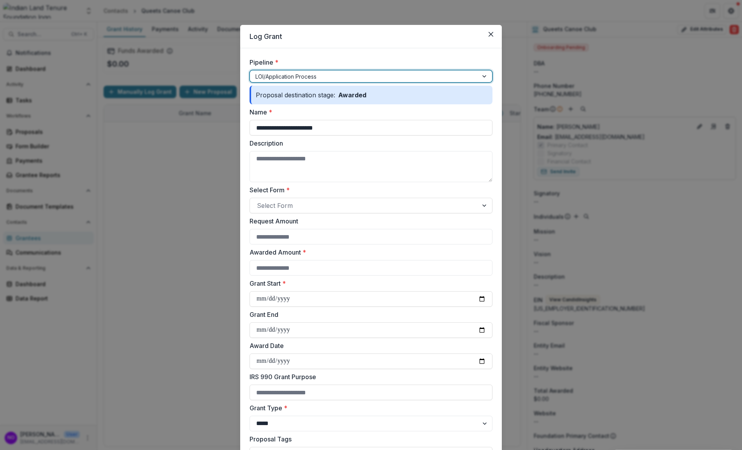
click at [292, 78] on div at bounding box center [364, 77] width 217 height 10
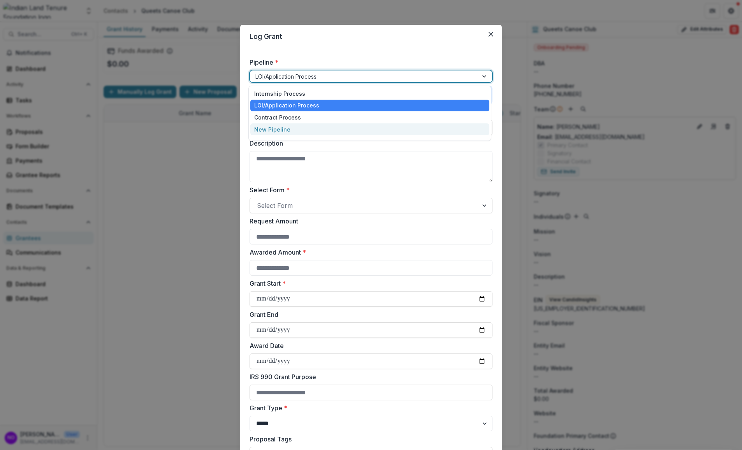
click at [282, 131] on div "New Pipeline" at bounding box center [369, 129] width 239 height 12
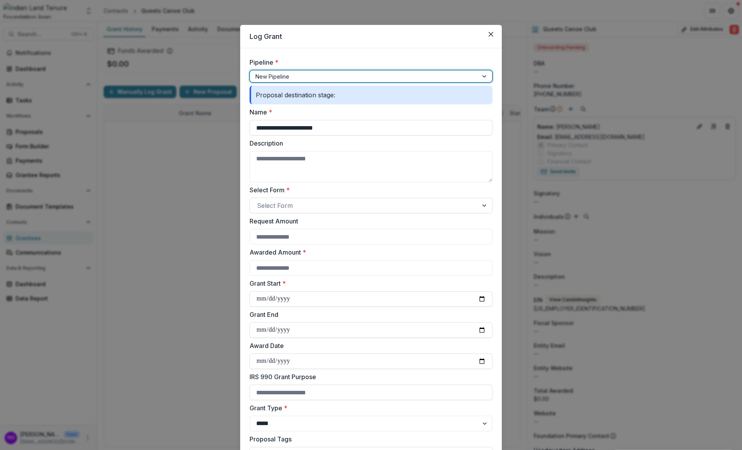
click at [276, 72] on div at bounding box center [364, 77] width 217 height 10
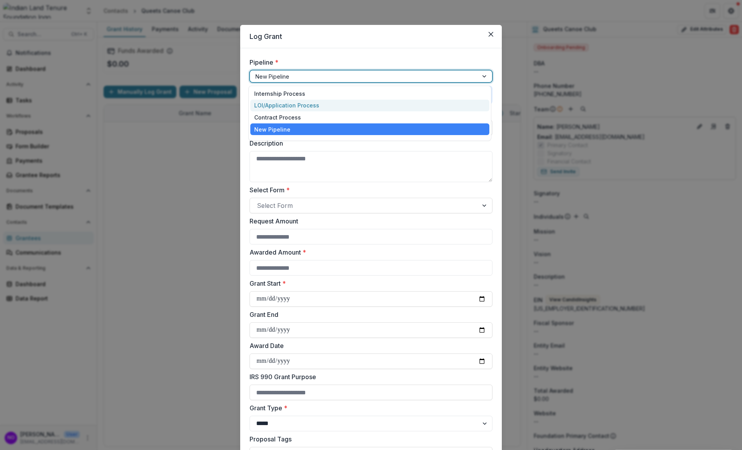
click at [279, 103] on div "LOI/Application Process" at bounding box center [369, 106] width 239 height 12
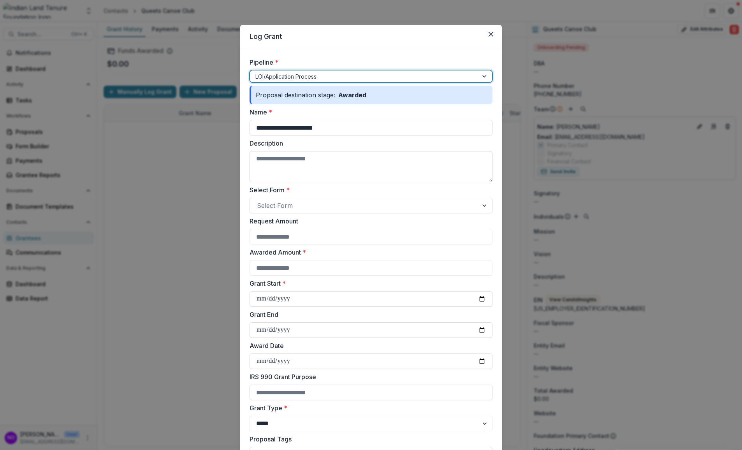
click at [296, 159] on textarea "Description" at bounding box center [371, 166] width 243 height 31
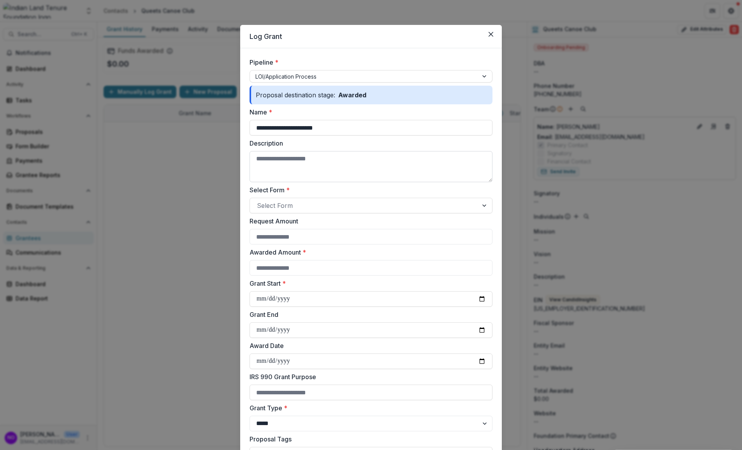
click at [319, 159] on textarea "Description" at bounding box center [371, 166] width 243 height 31
paste textarea "**********"
type textarea "**********"
click at [281, 203] on div at bounding box center [364, 205] width 214 height 11
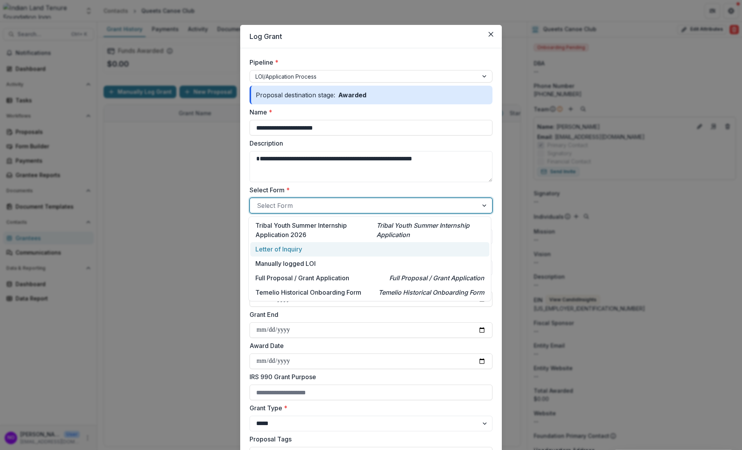
click at [280, 247] on p "Letter of Inquiry" at bounding box center [279, 249] width 47 height 9
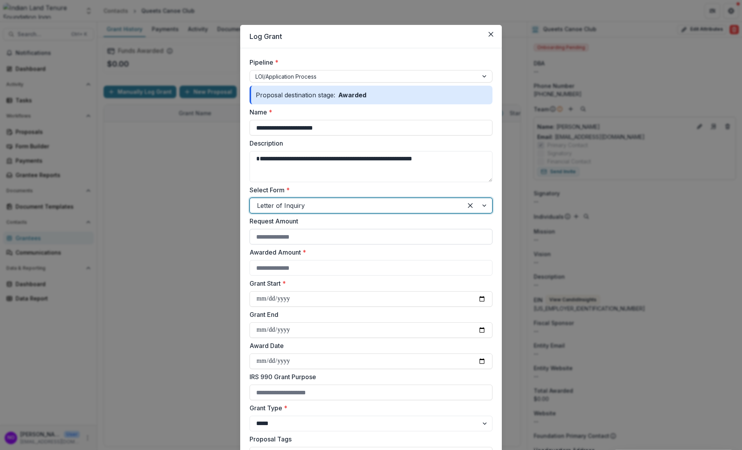
click at [308, 239] on input "Request Amount" at bounding box center [371, 237] width 243 height 16
click at [268, 265] on input "Awarded Amount *" at bounding box center [371, 268] width 243 height 16
type input "*****"
type input "*"
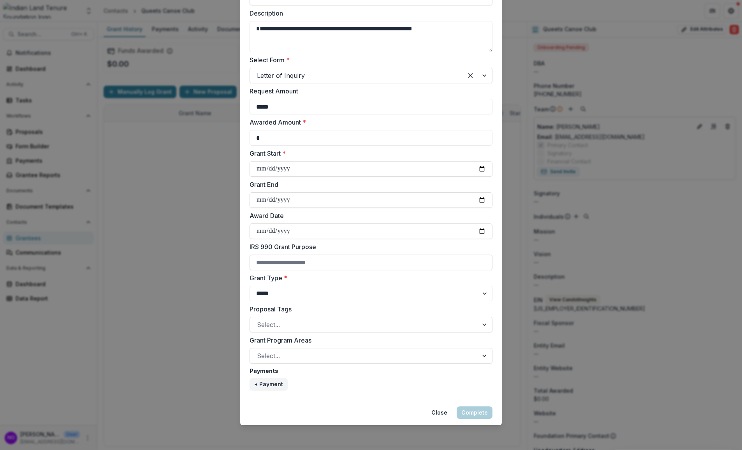
click at [437, 406] on footer "Close Complete" at bounding box center [371, 412] width 262 height 25
click at [437, 407] on button "Close" at bounding box center [439, 413] width 25 height 12
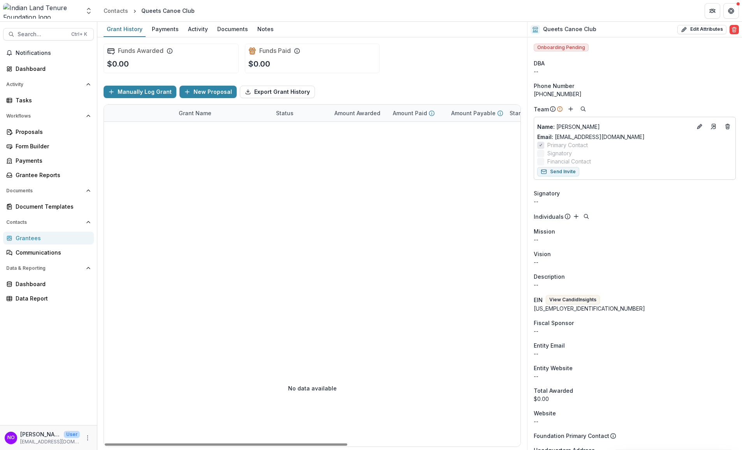
drag, startPoint x: 340, startPoint y: 216, endPoint x: 341, endPoint y: 210, distance: 6.3
click at [341, 215] on div at bounding box center [460, 226] width 713 height 208
click at [209, 88] on button "New Proposal" at bounding box center [208, 92] width 57 height 12
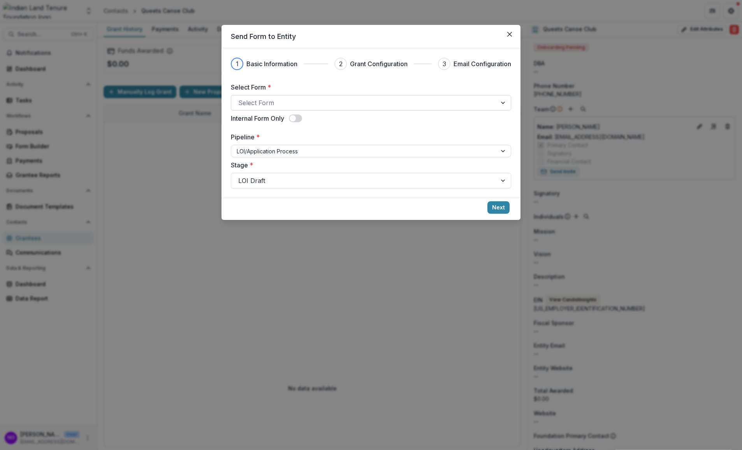
click at [268, 106] on div at bounding box center [364, 102] width 252 height 11
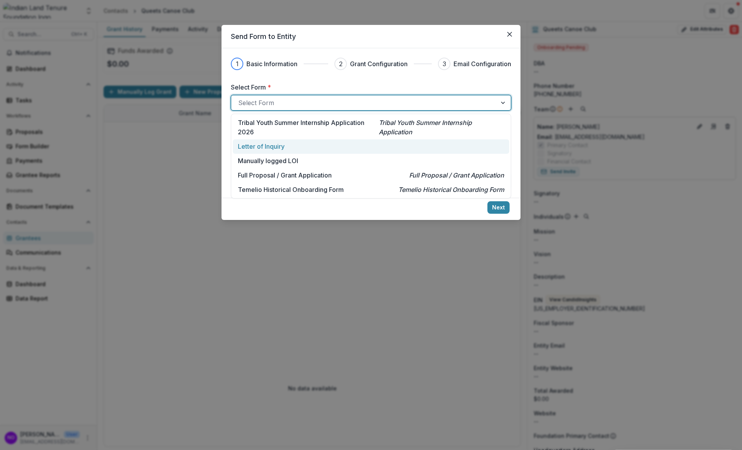
click at [269, 146] on p "Letter of Inquiry" at bounding box center [261, 146] width 47 height 9
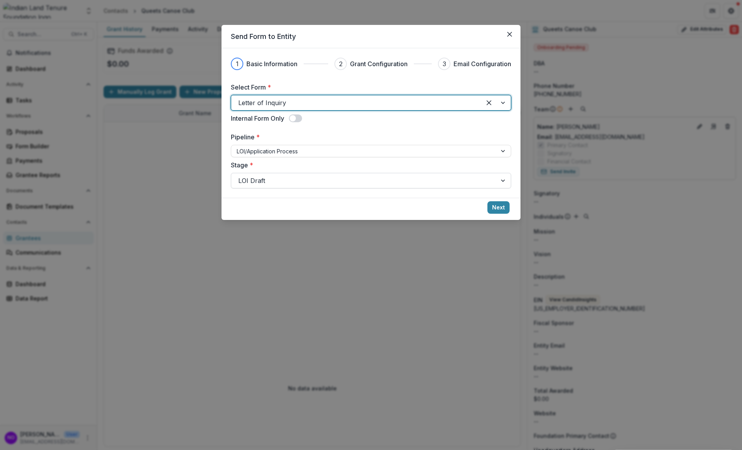
click at [272, 179] on div at bounding box center [364, 180] width 252 height 11
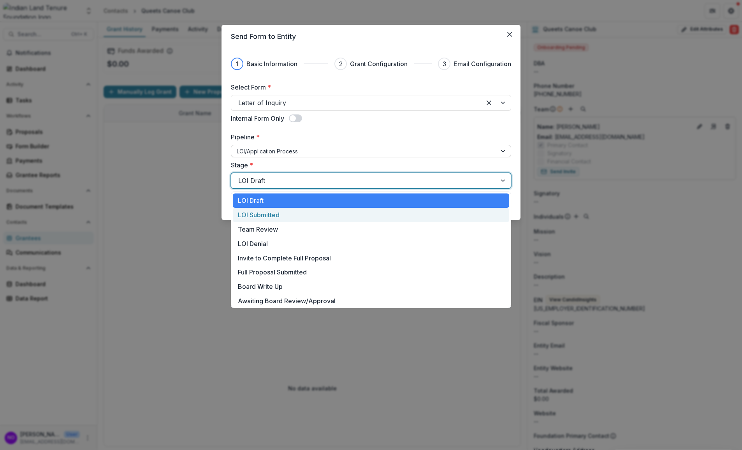
click at [271, 219] on div "LOI Submitted" at bounding box center [371, 215] width 277 height 14
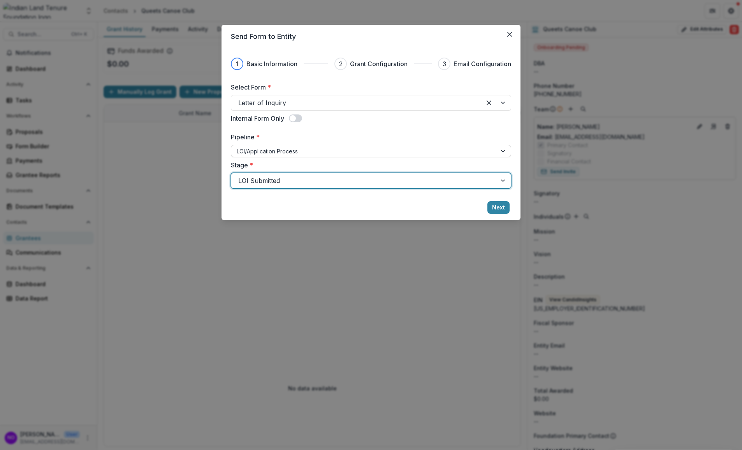
click at [388, 180] on div at bounding box center [364, 180] width 252 height 11
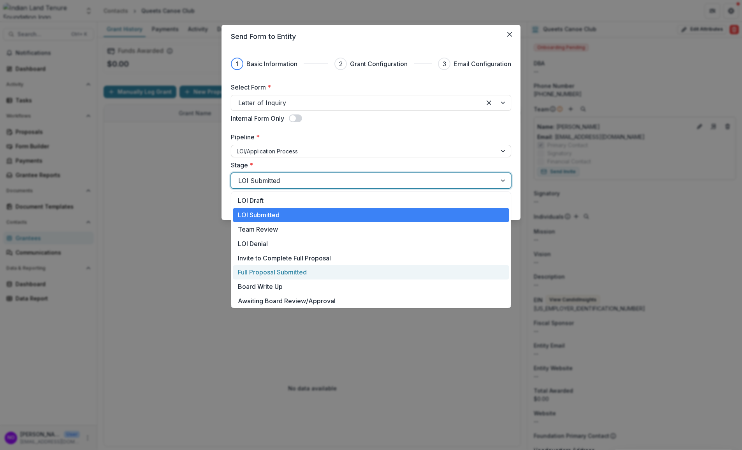
click at [275, 268] on div "Full Proposal Submitted" at bounding box center [371, 272] width 277 height 14
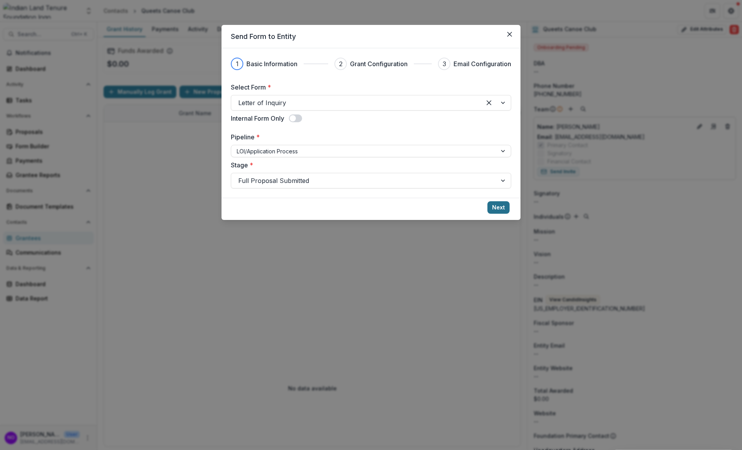
click at [501, 209] on button "Next" at bounding box center [499, 207] width 22 height 12
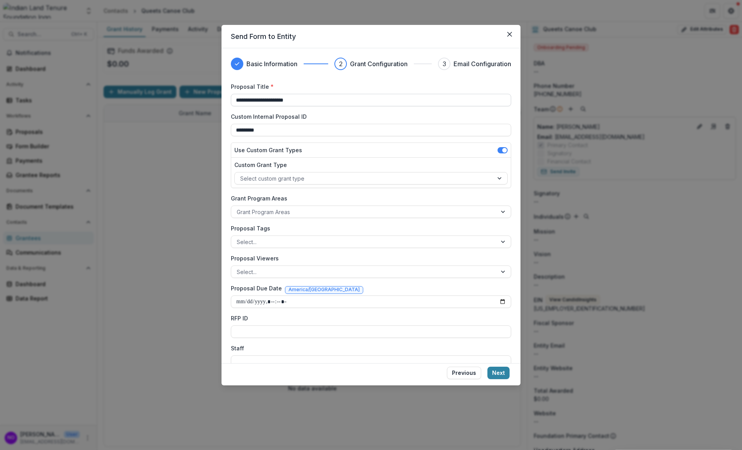
click at [282, 102] on input "**********" at bounding box center [371, 100] width 280 height 12
drag, startPoint x: 255, startPoint y: 101, endPoint x: 425, endPoint y: 105, distance: 169.9
click at [425, 105] on input "**********" at bounding box center [371, 100] width 280 height 12
type input "**********"
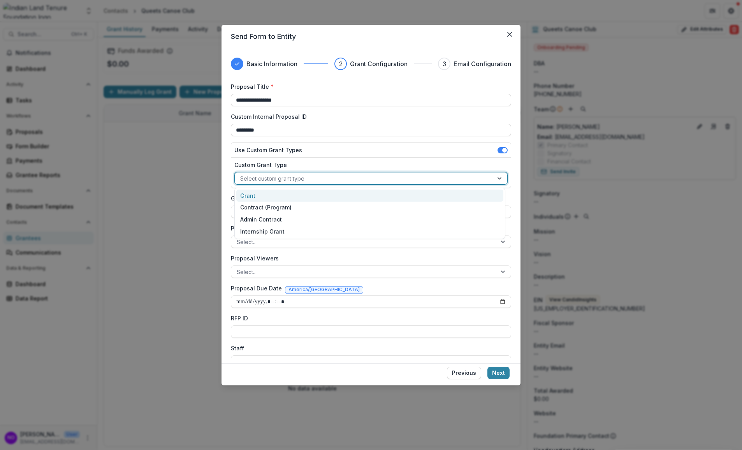
click at [250, 177] on div at bounding box center [364, 179] width 248 height 10
click at [243, 193] on div "Grant" at bounding box center [369, 196] width 267 height 12
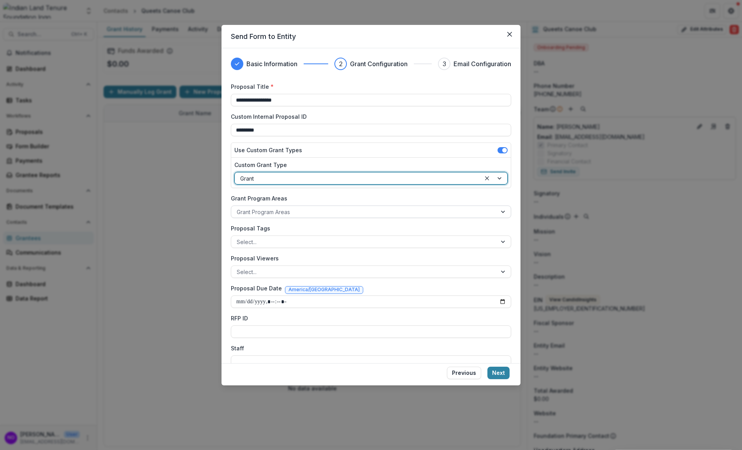
click at [256, 213] on div at bounding box center [364, 212] width 255 height 10
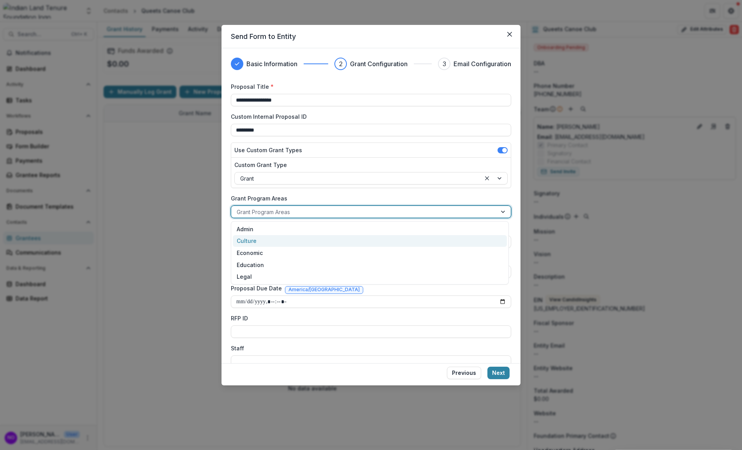
click at [251, 239] on div "Culture" at bounding box center [370, 241] width 274 height 12
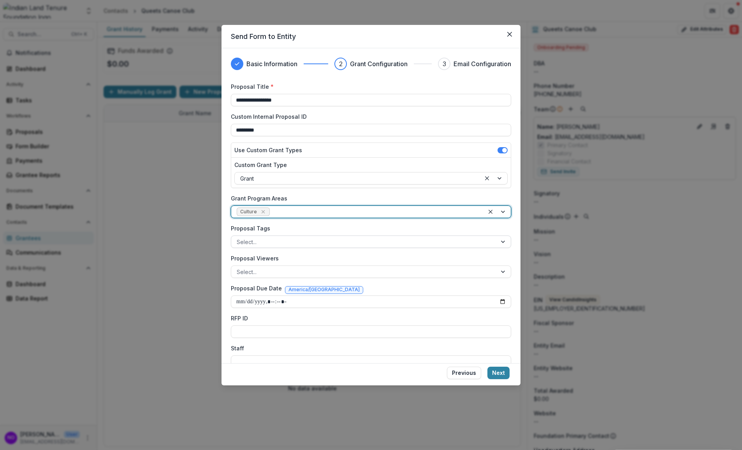
click at [262, 247] on div "Select..." at bounding box center [371, 242] width 280 height 12
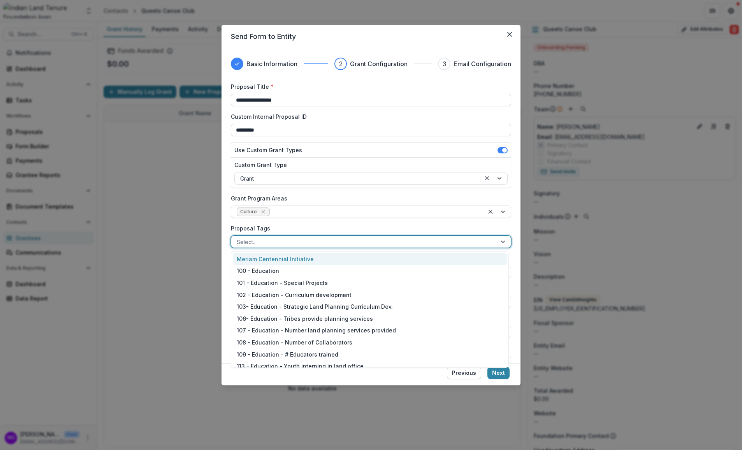
click at [257, 247] on div "Select..." at bounding box center [364, 241] width 266 height 11
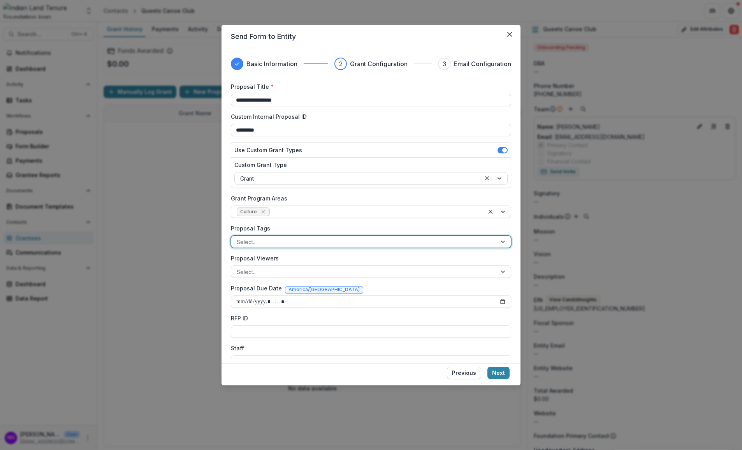
click at [264, 267] on div at bounding box center [364, 272] width 255 height 10
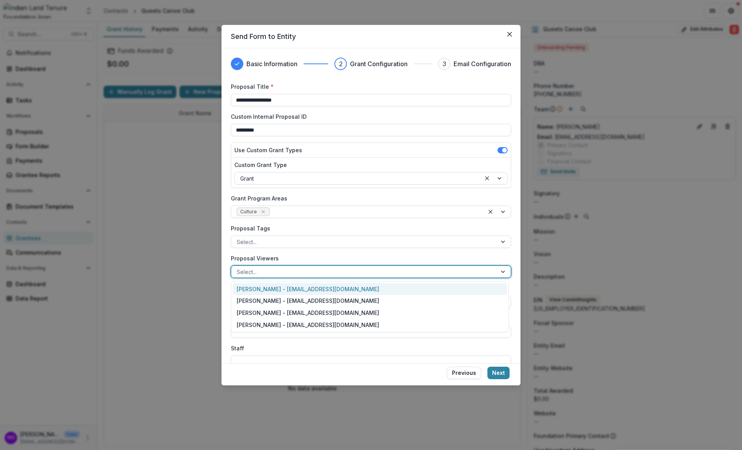
click at [264, 267] on div at bounding box center [364, 272] width 255 height 10
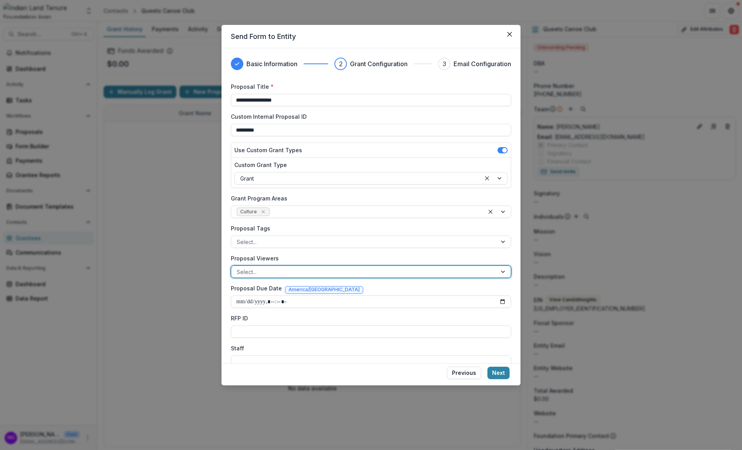
scroll to position [221, 0]
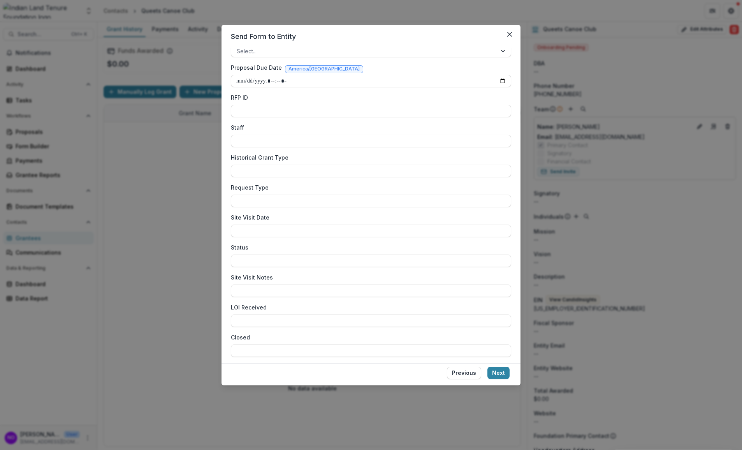
drag, startPoint x: 518, startPoint y: 175, endPoint x: 517, endPoint y: 163, distance: 12.1
click at [517, 163] on div "**********" at bounding box center [371, 205] width 299 height 315
click at [315, 138] on input "Staff" at bounding box center [371, 141] width 280 height 12
type input "*****"
click at [279, 199] on input "Request Type" at bounding box center [371, 201] width 280 height 12
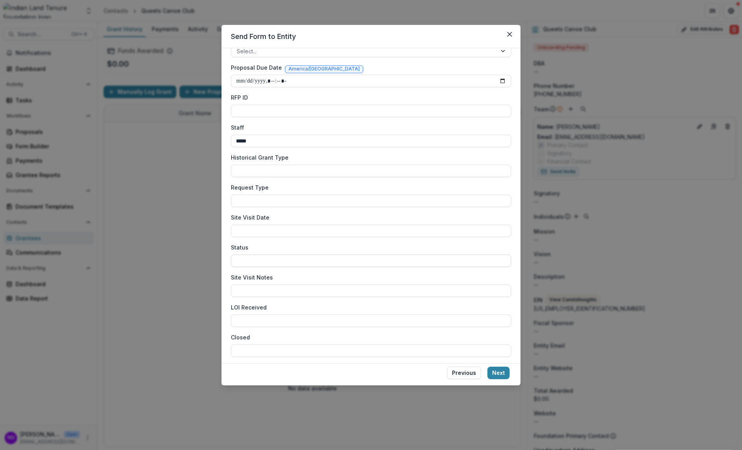
click at [268, 261] on input "Status" at bounding box center [371, 261] width 280 height 12
click at [259, 321] on input "LOI Received" at bounding box center [371, 321] width 280 height 12
click at [252, 318] on input "LOI Received" at bounding box center [371, 321] width 280 height 12
type input "**********"
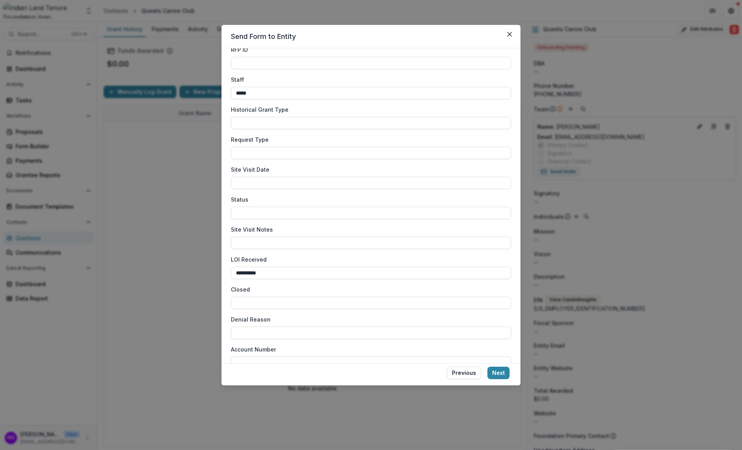
scroll to position [284, 0]
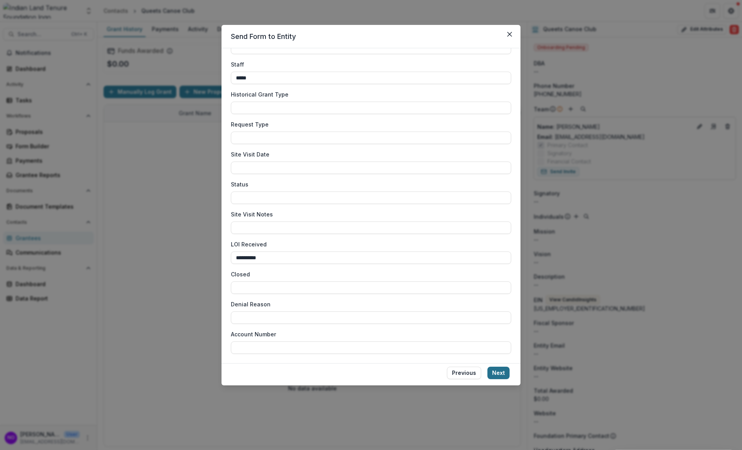
click at [501, 371] on button "Next" at bounding box center [499, 373] width 22 height 12
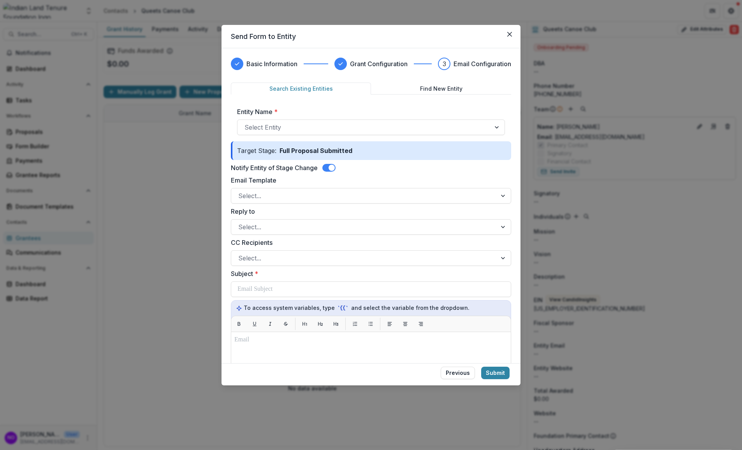
click at [331, 167] on span at bounding box center [332, 168] width 6 height 6
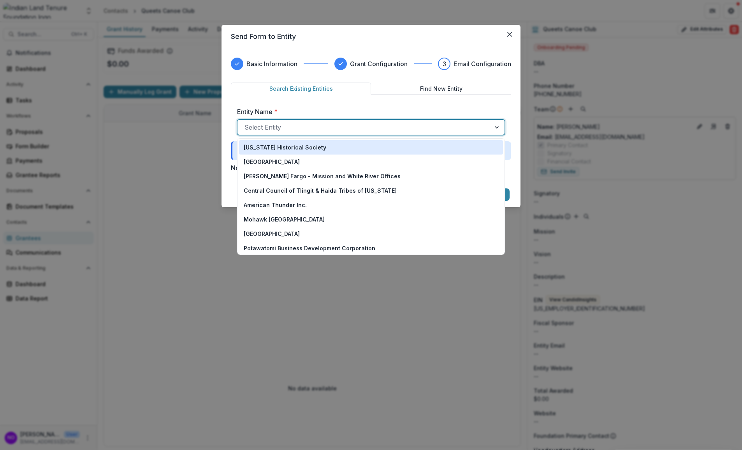
click at [287, 125] on div at bounding box center [364, 127] width 239 height 11
type input "****"
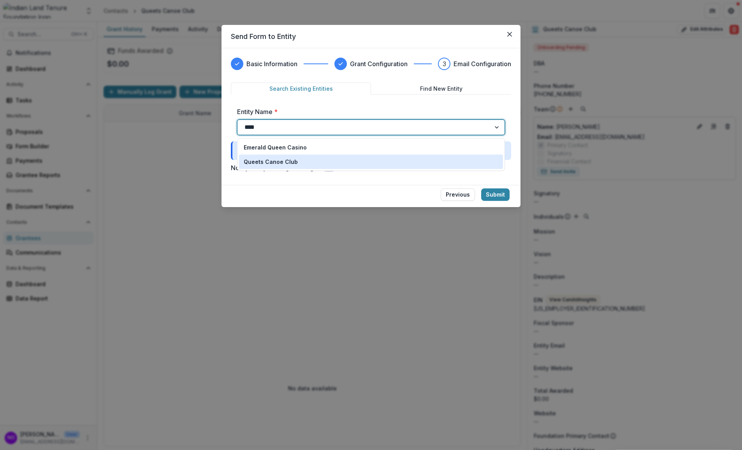
click at [278, 157] on div "Queets Canoe Club" at bounding box center [371, 162] width 264 height 14
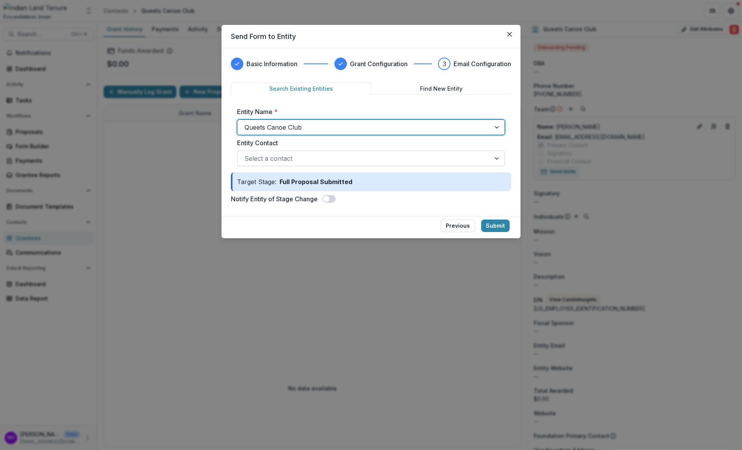
click at [277, 152] on div "Select a contact" at bounding box center [364, 158] width 253 height 12
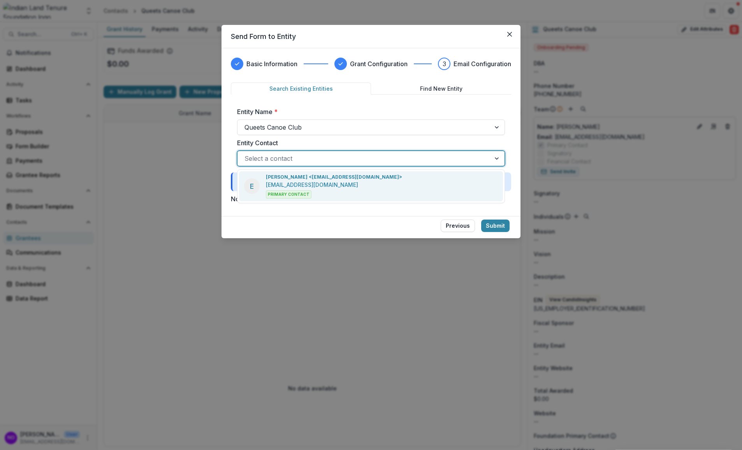
click at [342, 190] on div "Evelyne Kalama <ekalama21@gmail.com> ekalama21@gmail.com Primary Contact" at bounding box center [334, 186] width 136 height 25
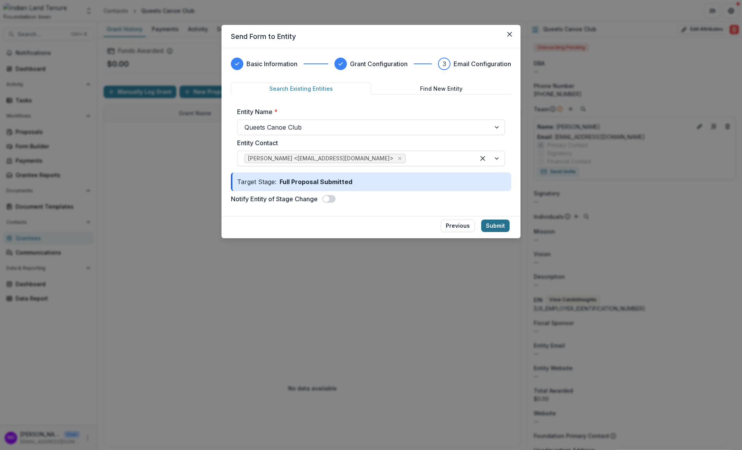
click at [489, 225] on button "Submit" at bounding box center [495, 226] width 28 height 12
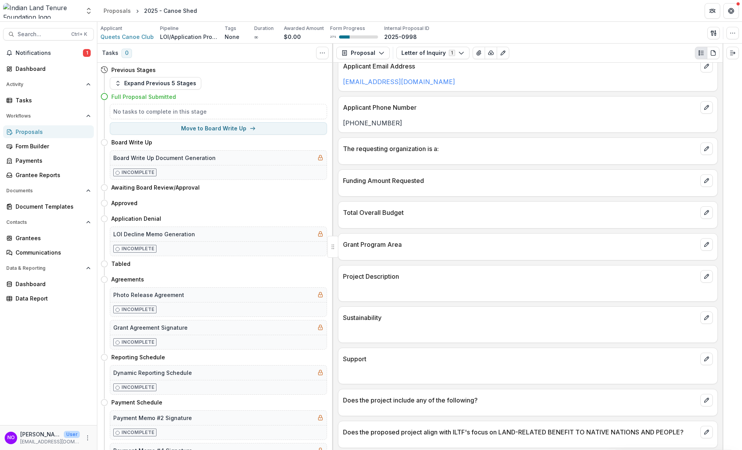
scroll to position [370, 0]
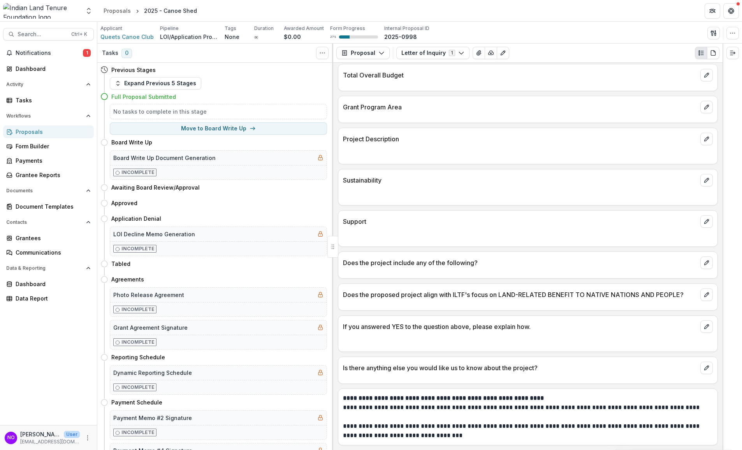
click at [499, 263] on p "Does the project include any of the following?" at bounding box center [520, 262] width 354 height 9
click at [476, 50] on icon "View Attached Files" at bounding box center [479, 53] width 6 height 6
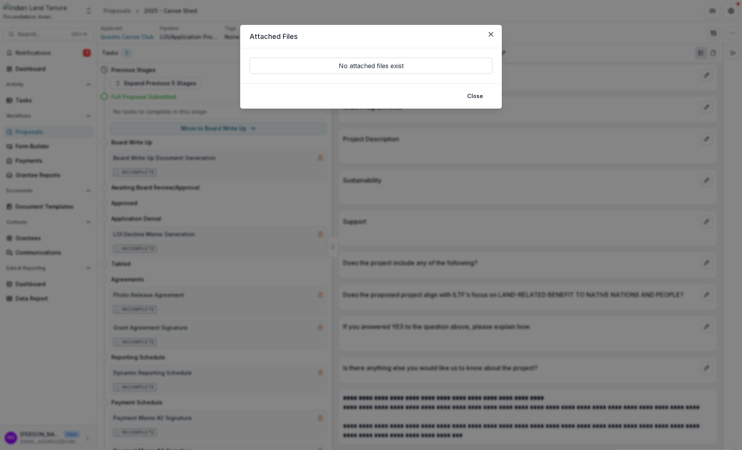
click at [323, 68] on p "No attached files exist" at bounding box center [371, 66] width 243 height 16
click at [482, 98] on button "Close" at bounding box center [475, 96] width 25 height 12
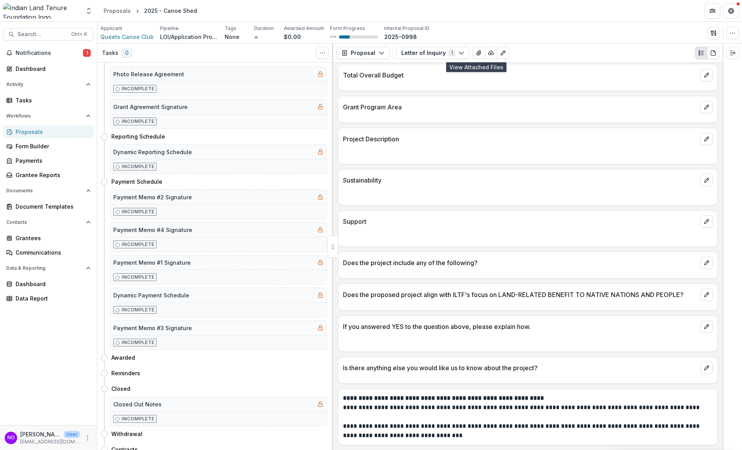
scroll to position [0, 0]
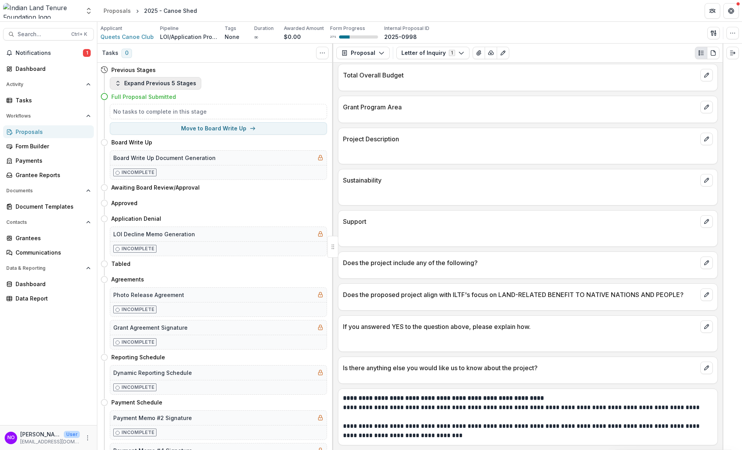
click at [155, 85] on button "Expand Previous 5 Stages" at bounding box center [156, 83] width 92 height 12
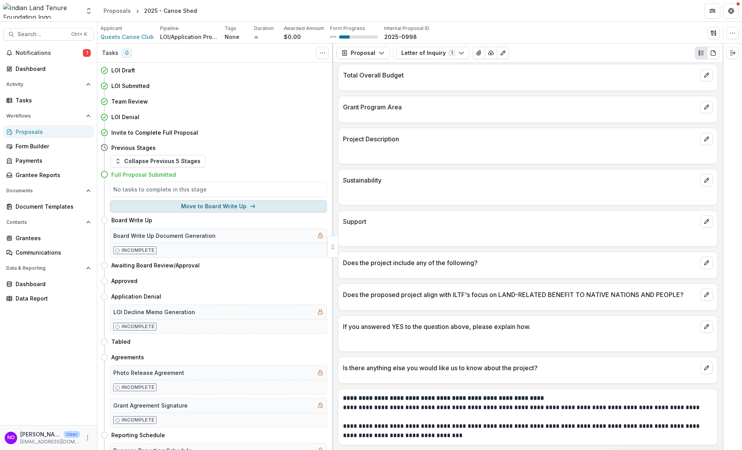
click at [222, 207] on button "Move to Board Write Up" at bounding box center [218, 206] width 217 height 12
select select "**********"
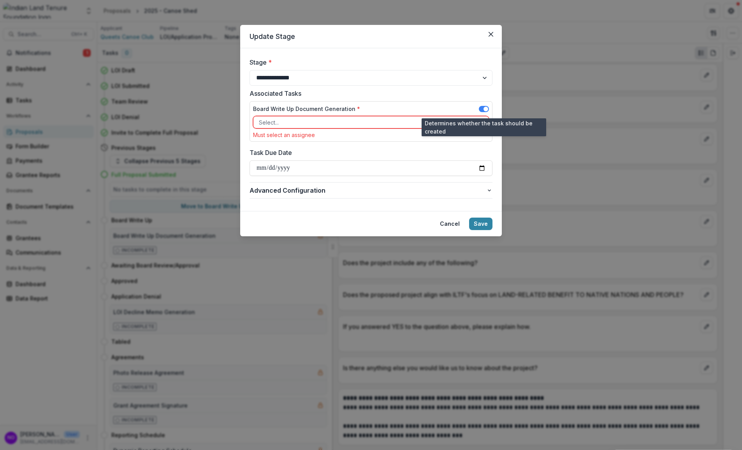
click at [482, 110] on span at bounding box center [484, 109] width 10 height 6
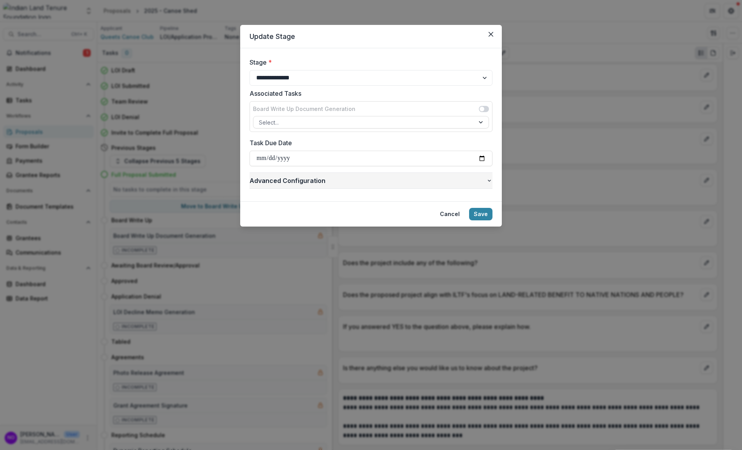
click at [486, 176] on span "Advanced Configuration" at bounding box center [368, 180] width 237 height 9
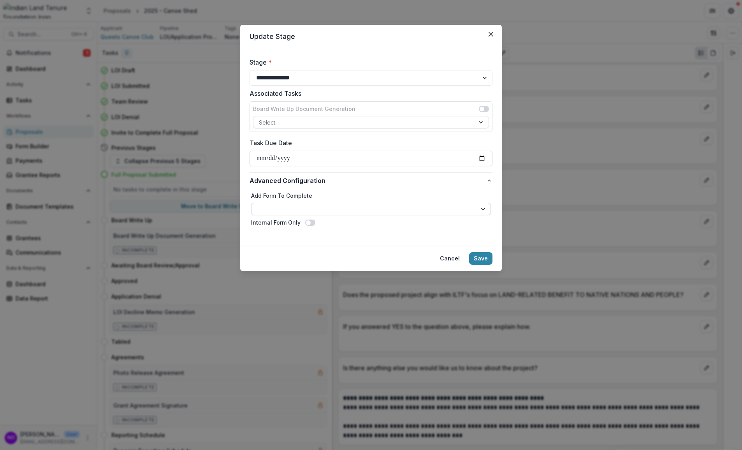
click at [480, 210] on select "**********" at bounding box center [371, 209] width 240 height 12
click at [313, 224] on span at bounding box center [310, 223] width 10 height 6
click at [483, 260] on button "Save" at bounding box center [480, 258] width 23 height 12
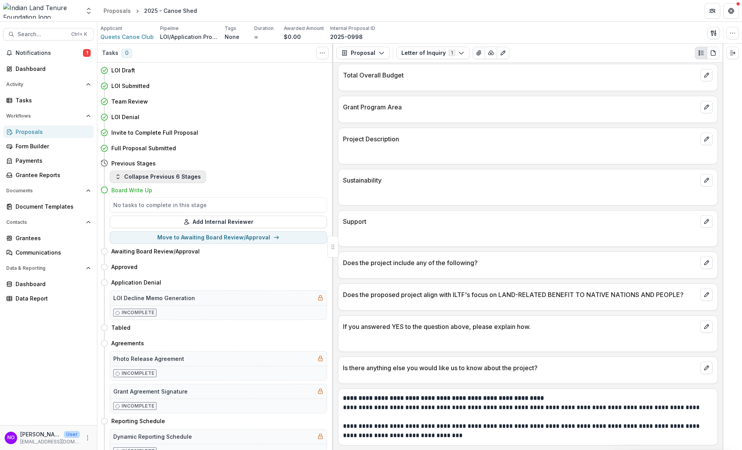
click at [158, 176] on button "Collapse Previous 6 Stages" at bounding box center [158, 177] width 96 height 12
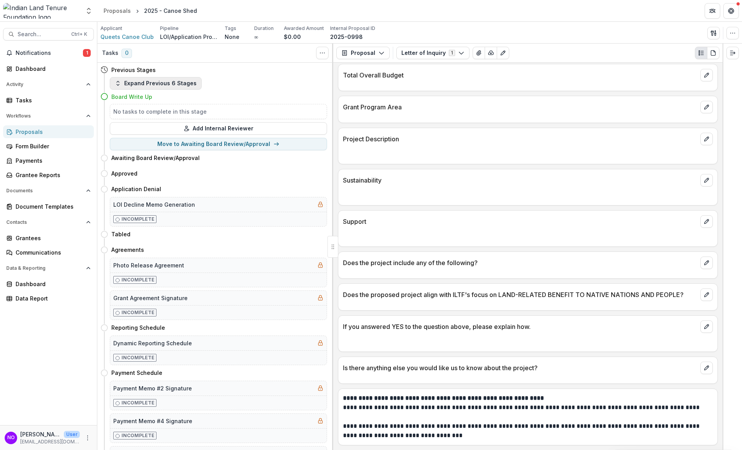
click at [150, 81] on button "Expand Previous 6 Stages" at bounding box center [156, 83] width 92 height 12
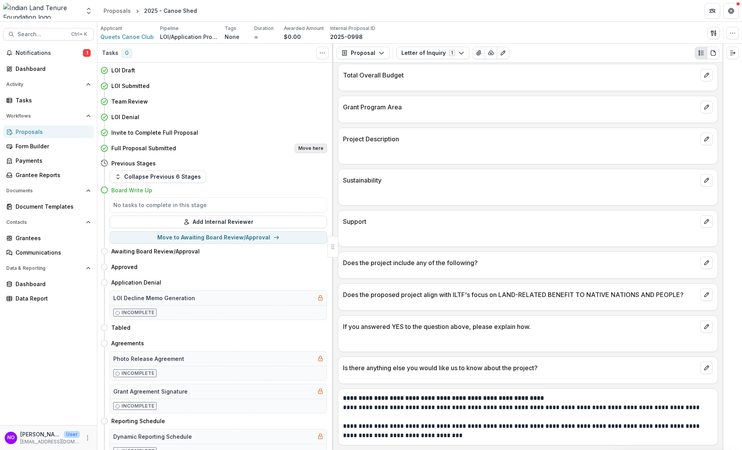
click at [312, 149] on button "Move here" at bounding box center [311, 148] width 32 height 9
select select "**********"
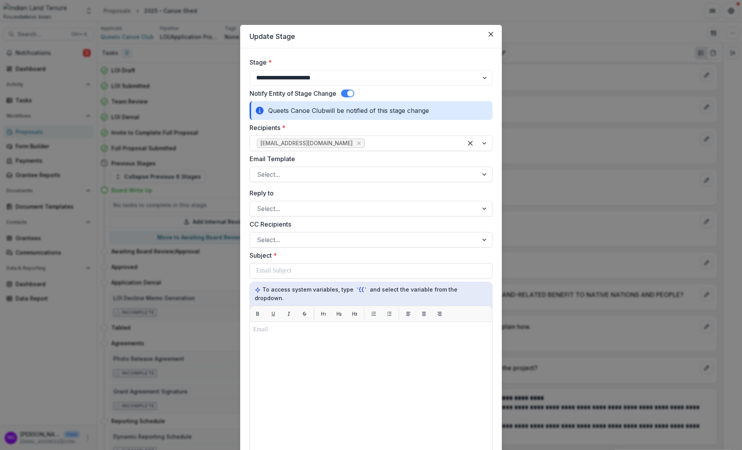
click at [345, 90] on span at bounding box center [347, 94] width 13 height 8
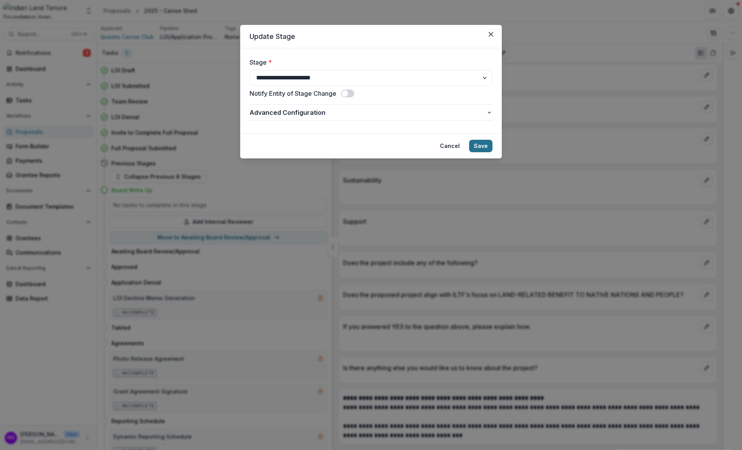
click at [484, 151] on button "Save" at bounding box center [480, 146] width 23 height 12
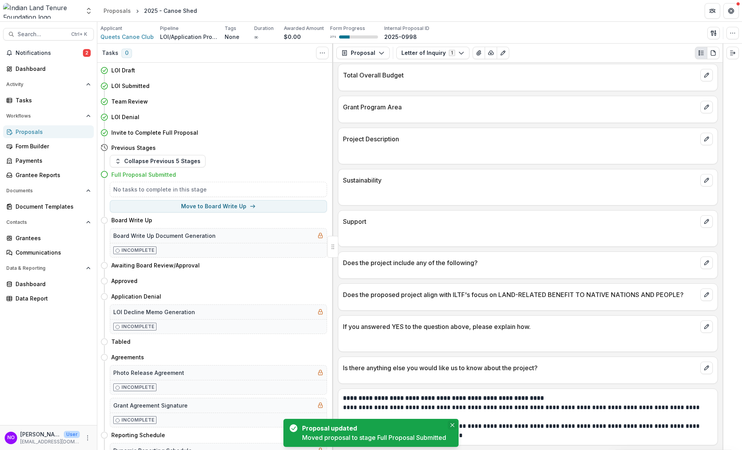
click at [455, 410] on icon "Close" at bounding box center [453, 425] width 4 height 4
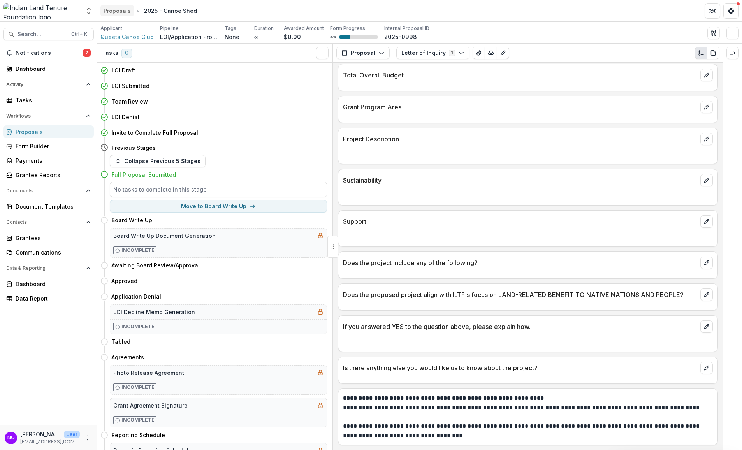
click at [122, 12] on div "Proposals" at bounding box center [117, 11] width 27 height 8
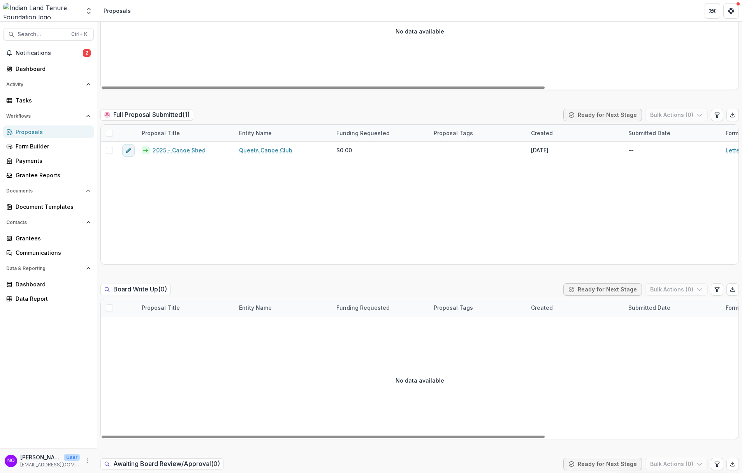
scroll to position [662, 0]
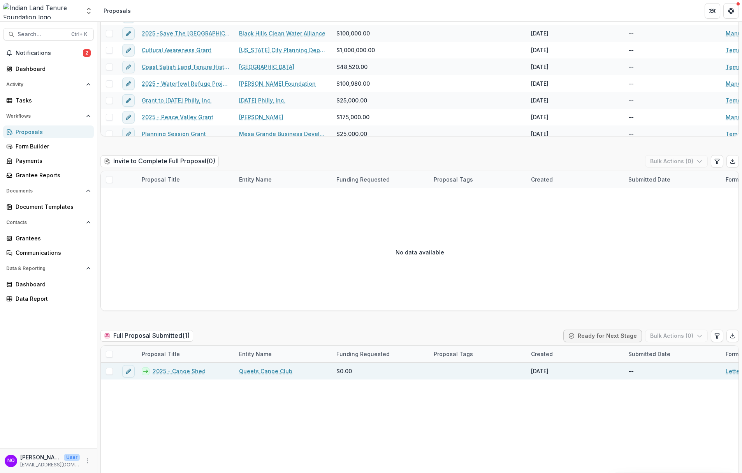
click at [189, 369] on link "2025 - Canoe Shed" at bounding box center [179, 371] width 53 height 8
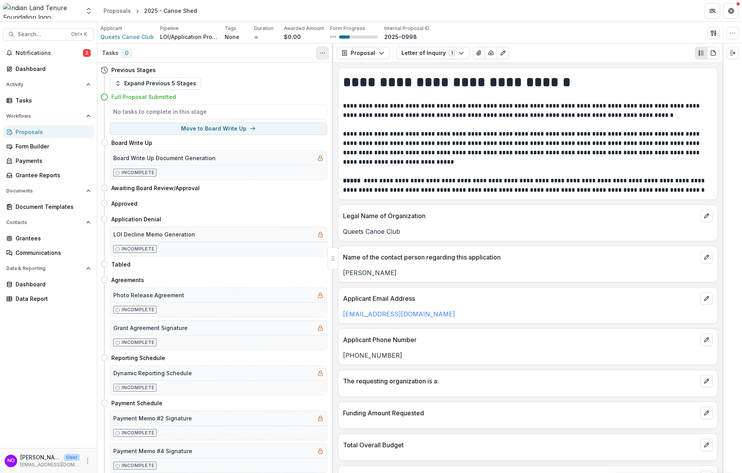
click at [320, 56] on icon "Toggle View Cancelled Tasks" at bounding box center [322, 53] width 6 height 6
click at [320, 55] on icon "Toggle View Cancelled Tasks" at bounding box center [322, 53] width 6 height 6
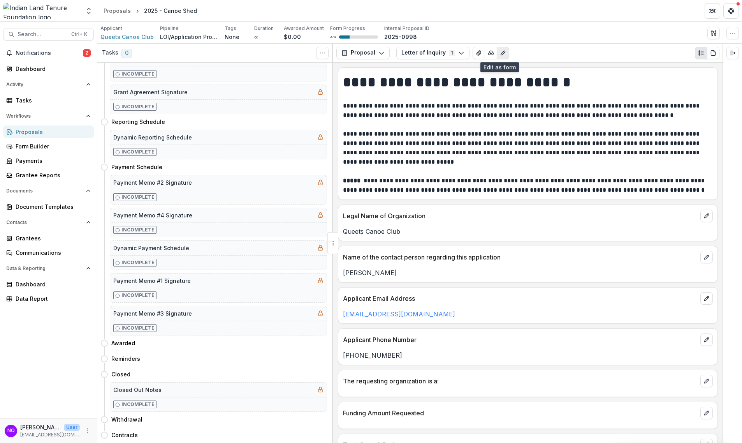
click at [500, 49] on button "Edit as form" at bounding box center [503, 53] width 12 height 12
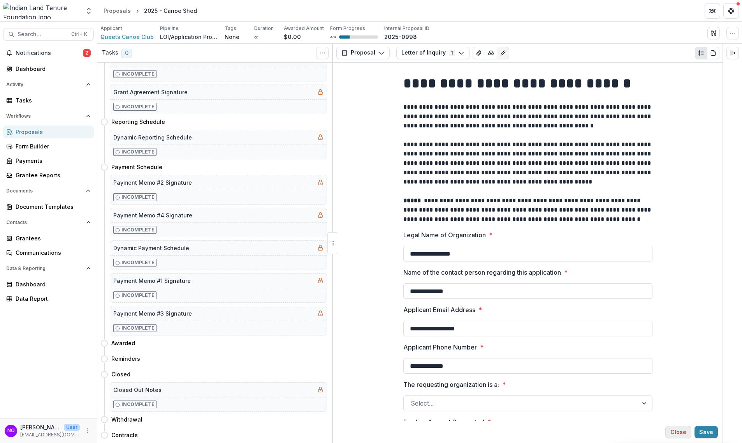
click at [676, 410] on button "Close" at bounding box center [679, 432] width 26 height 12
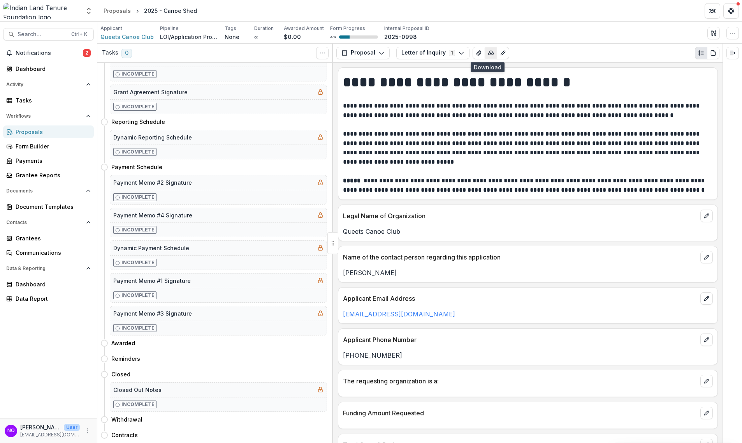
click at [489, 51] on icon "button" at bounding box center [491, 53] width 6 height 6
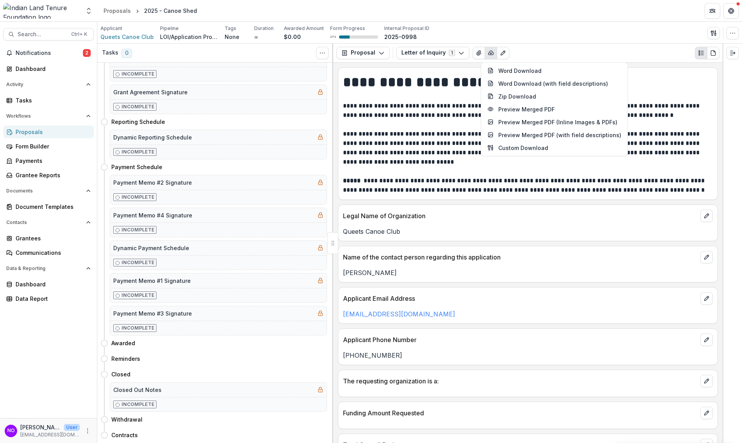
click at [617, 189] on p "**********" at bounding box center [527, 185] width 368 height 19
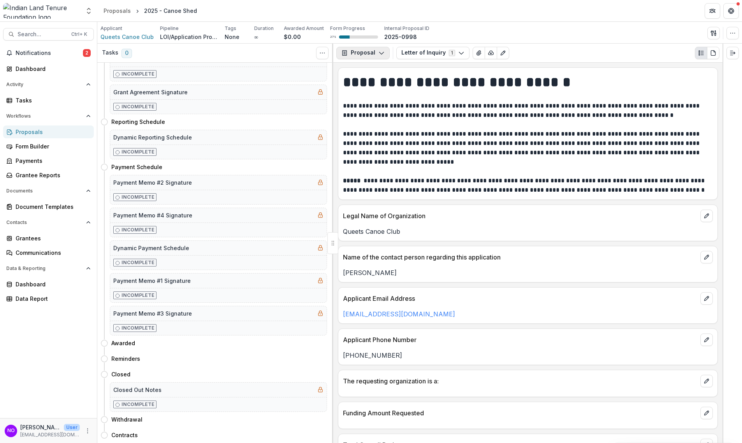
click at [369, 56] on button "Proposal" at bounding box center [363, 53] width 53 height 12
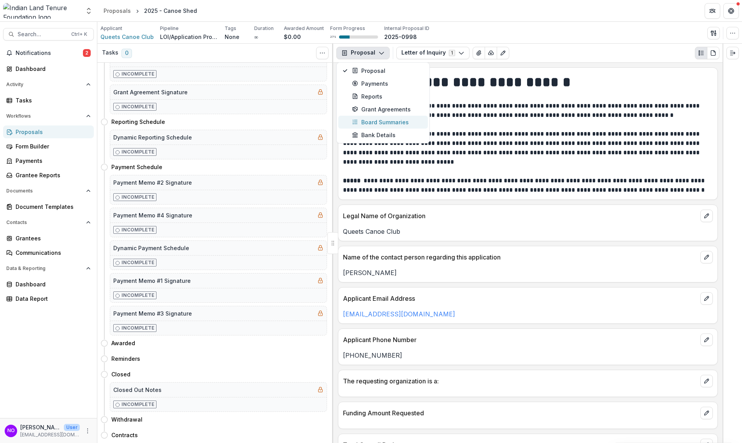
click at [376, 121] on div "Board Summaries" at bounding box center [387, 122] width 71 height 8
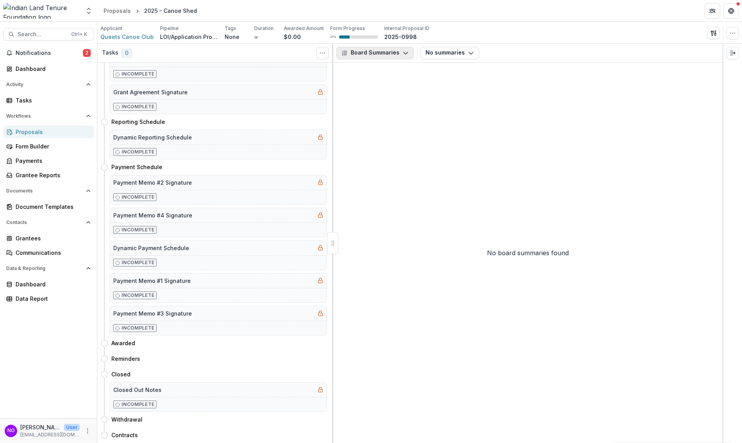
click at [363, 53] on button "Board Summaries" at bounding box center [376, 53] width 78 height 12
click at [371, 71] on div "Proposal" at bounding box center [387, 71] width 71 height 8
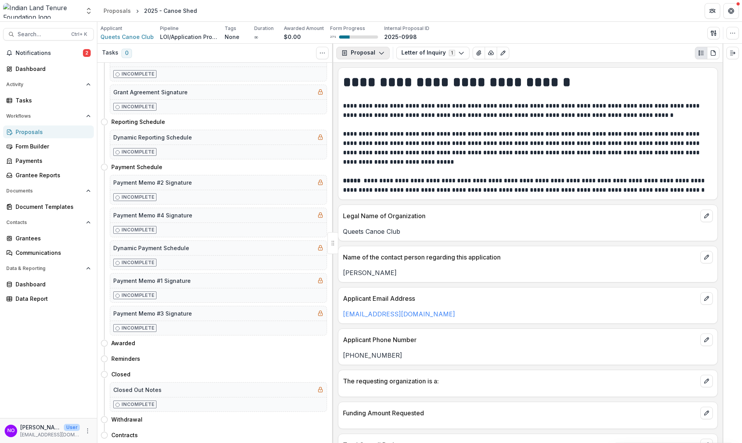
click at [375, 51] on button "Proposal" at bounding box center [363, 53] width 53 height 12
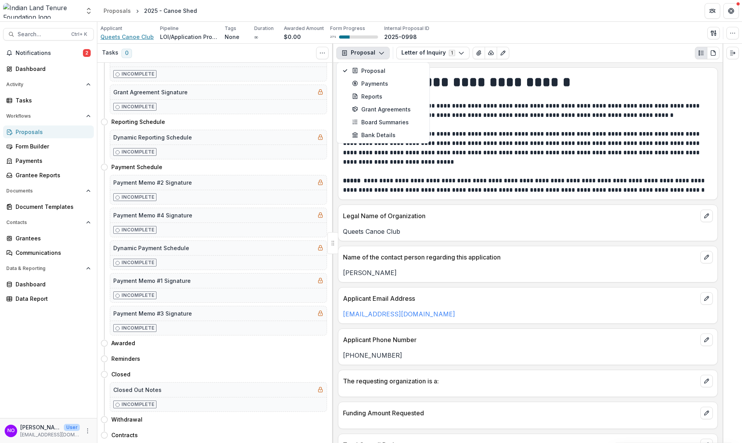
click at [138, 33] on span "Queets Canoe Club" at bounding box center [126, 37] width 53 height 8
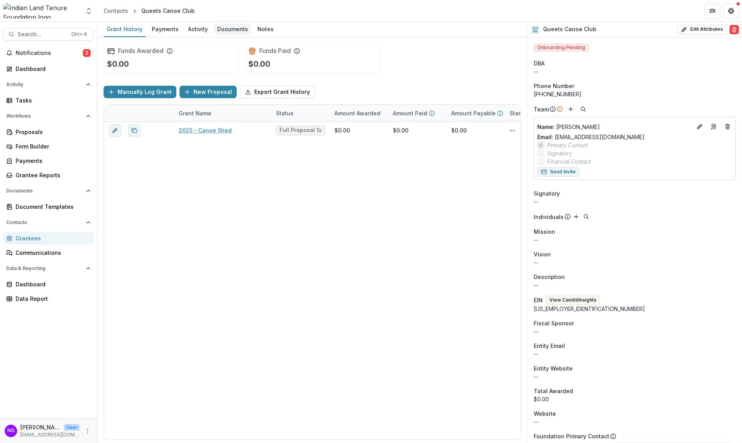
click at [224, 27] on div "Documents" at bounding box center [232, 28] width 37 height 11
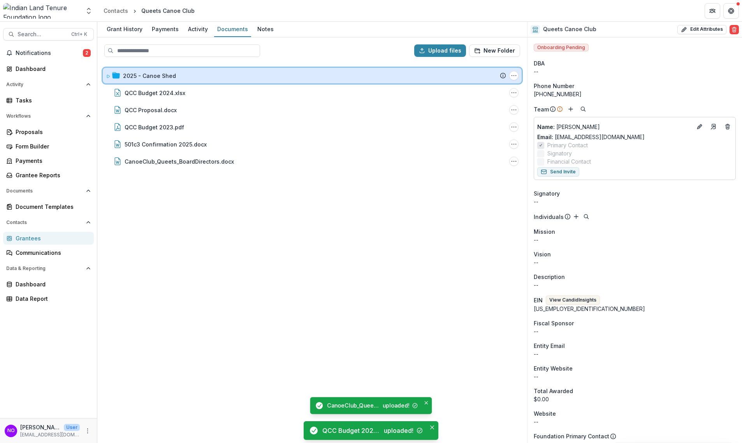
click at [109, 77] on icon at bounding box center [108, 76] width 5 height 5
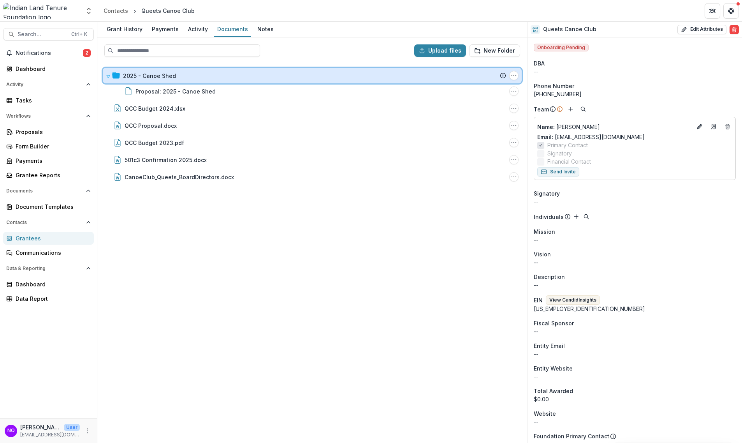
click at [109, 77] on icon at bounding box center [108, 76] width 5 height 5
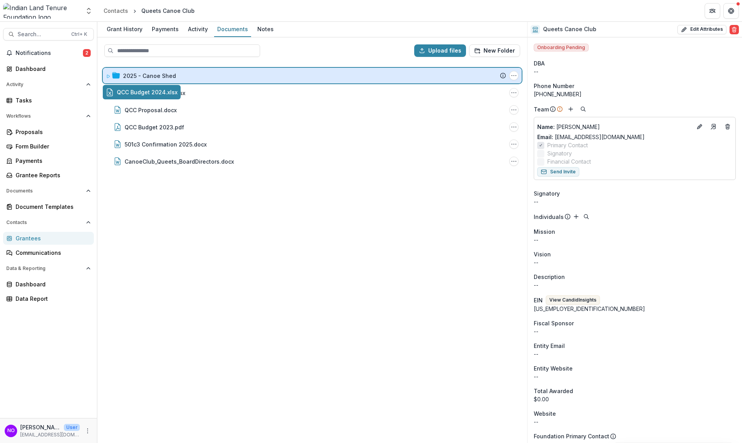
drag, startPoint x: 145, startPoint y: 90, endPoint x: 160, endPoint y: 76, distance: 21.2
click at [160, 76] on div "Upload files New Folder 2025 - Canoe Shed Submission Temelio Proposal Attached …" at bounding box center [312, 239] width 430 height 405
drag, startPoint x: 160, startPoint y: 90, endPoint x: 172, endPoint y: 76, distance: 18.5
click at [172, 76] on div "Upload files New Folder 2025 - Canoe Shed Submission Temelio Proposal Attached …" at bounding box center [312, 239] width 430 height 405
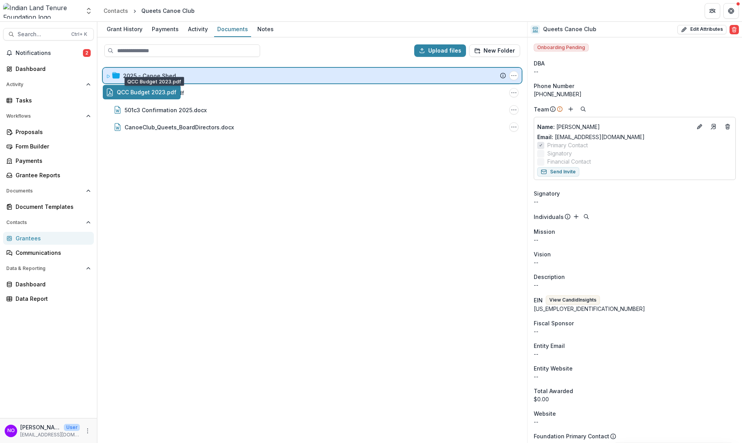
drag, startPoint x: 157, startPoint y: 93, endPoint x: 169, endPoint y: 72, distance: 23.9
click at [169, 72] on div "Upload files New Folder 2025 - Canoe Shed Submission Temelio Proposal Attached …" at bounding box center [312, 239] width 430 height 405
drag, startPoint x: 165, startPoint y: 93, endPoint x: 181, endPoint y: 81, distance: 20.5
click at [182, 73] on div "Upload files New Folder 2025 - Canoe Shed Submission Temelio Proposal Attached …" at bounding box center [312, 239] width 430 height 405
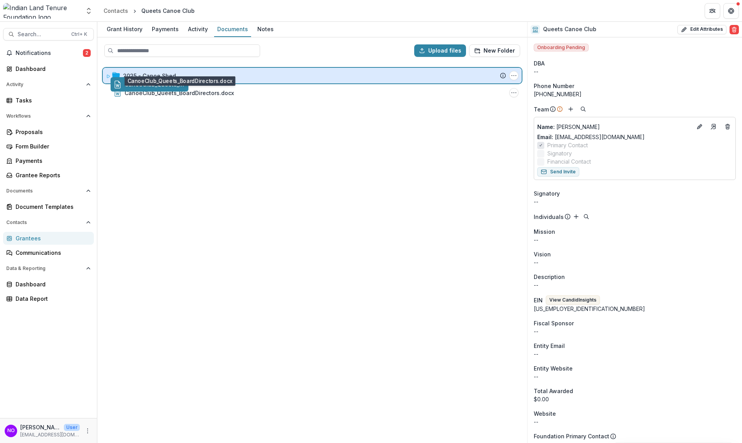
drag, startPoint x: 171, startPoint y: 95, endPoint x: 183, endPoint y: 79, distance: 19.7
click at [183, 79] on div "Upload files New Folder 2025 - Canoe Shed Submission Temelio Proposal Attached …" at bounding box center [312, 239] width 430 height 405
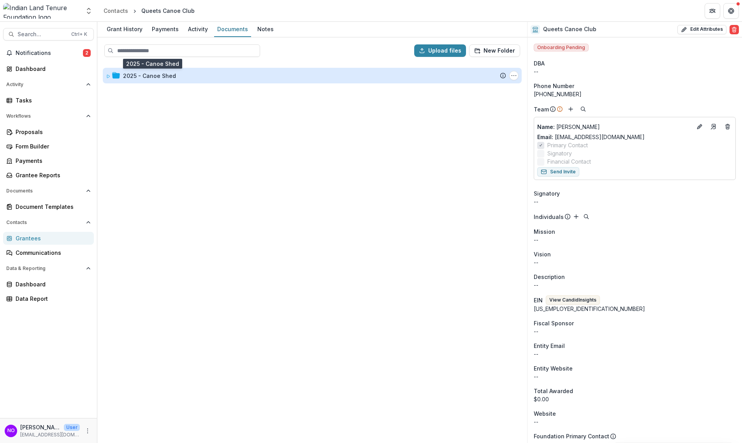
click at [160, 74] on div "2025 - Canoe Shed" at bounding box center [149, 76] width 53 height 8
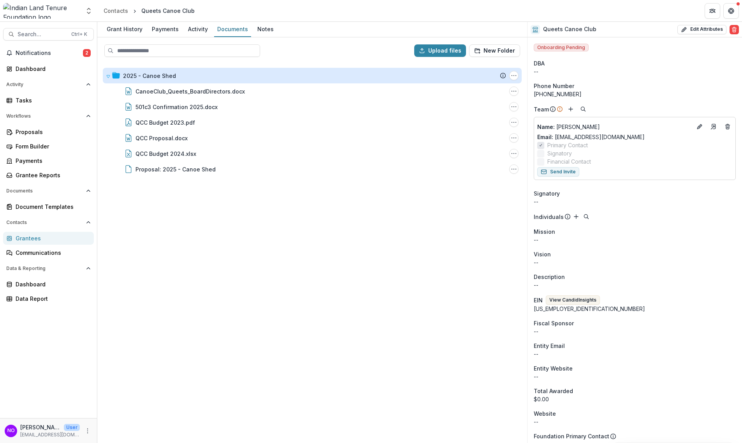
click at [161, 77] on div "2025 - Canoe Shed" at bounding box center [149, 76] width 53 height 8
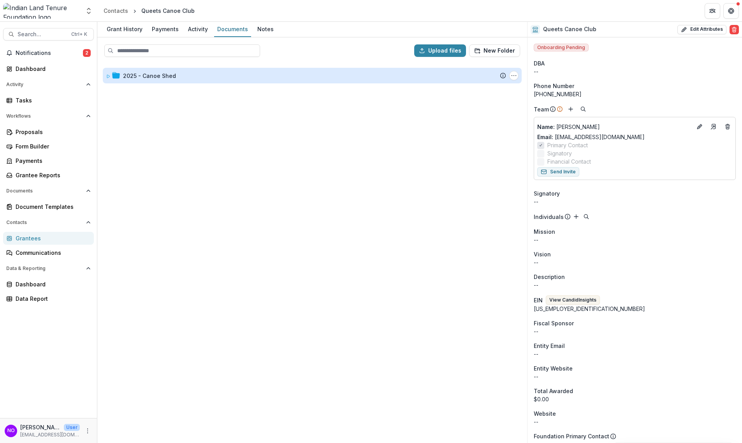
click at [160, 77] on div "2025 - Canoe Shed" at bounding box center [149, 76] width 53 height 8
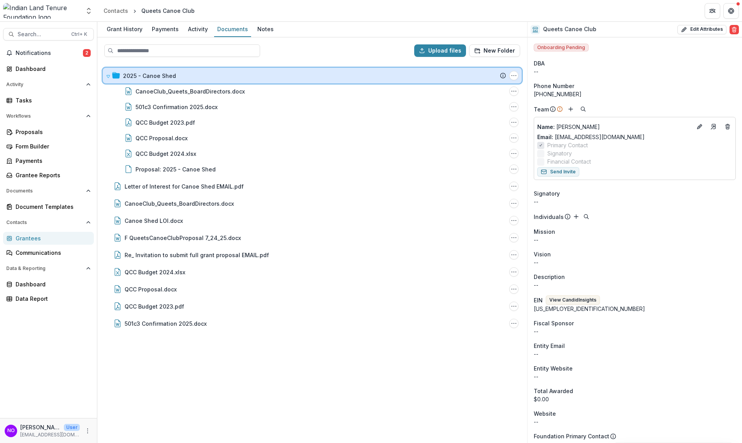
click at [111, 78] on div at bounding box center [113, 76] width 14 height 8
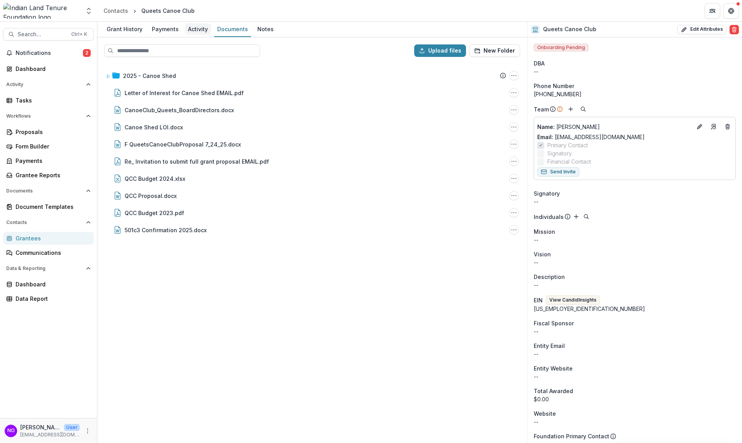
click at [190, 28] on div "Activity" at bounding box center [198, 28] width 26 height 11
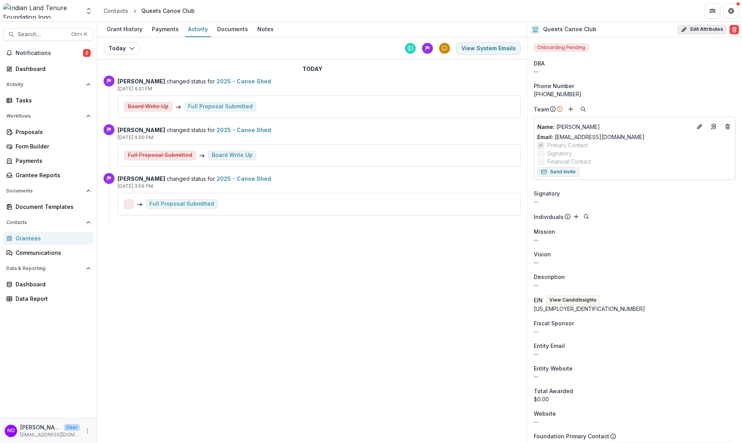
click at [694, 26] on button "Edit Attributes" at bounding box center [702, 29] width 49 height 9
select select
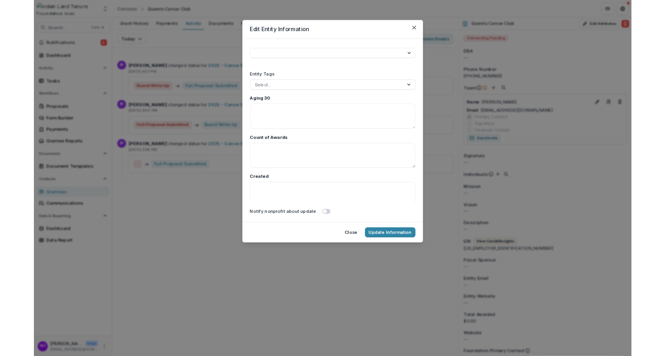
scroll to position [1290, 0]
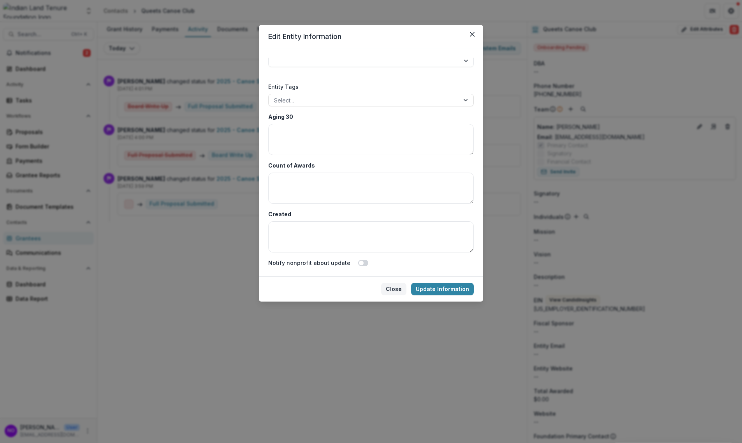
click at [395, 289] on button "Close" at bounding box center [393, 289] width 25 height 12
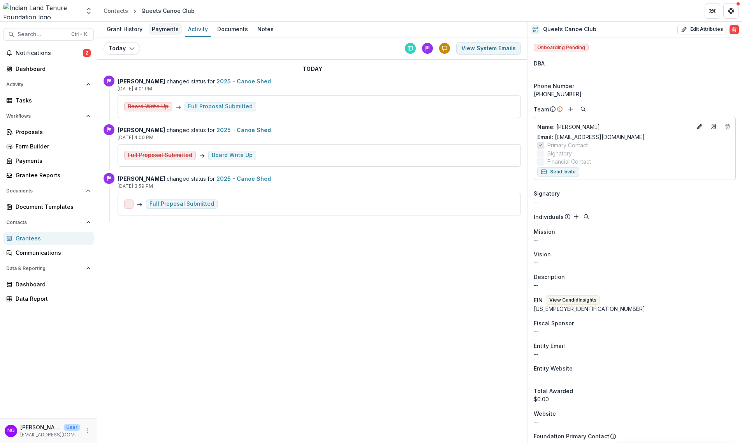
click at [160, 27] on div "Payments" at bounding box center [165, 28] width 33 height 11
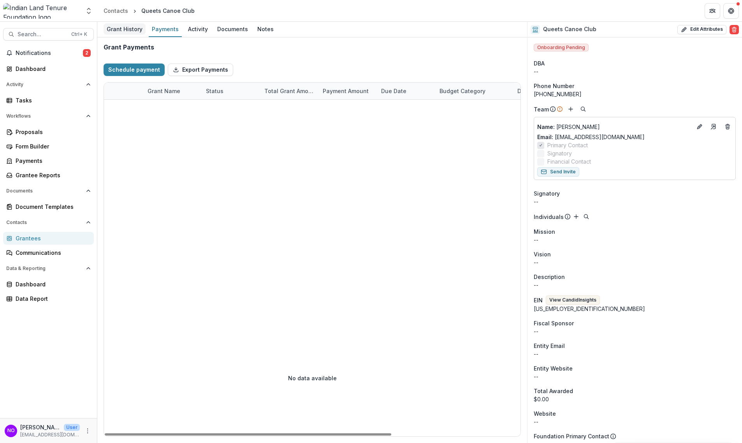
click at [122, 29] on div "Grant History" at bounding box center [125, 28] width 42 height 11
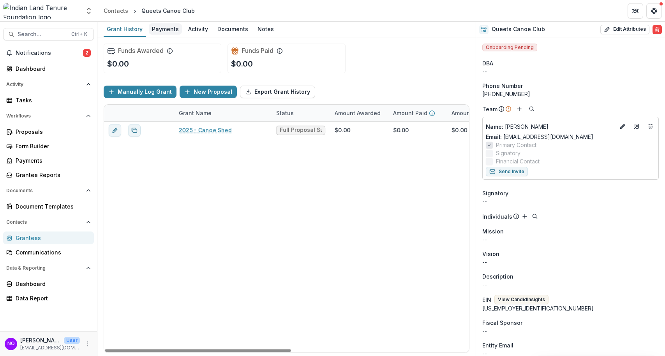
click at [171, 34] on div "Payments" at bounding box center [165, 28] width 33 height 11
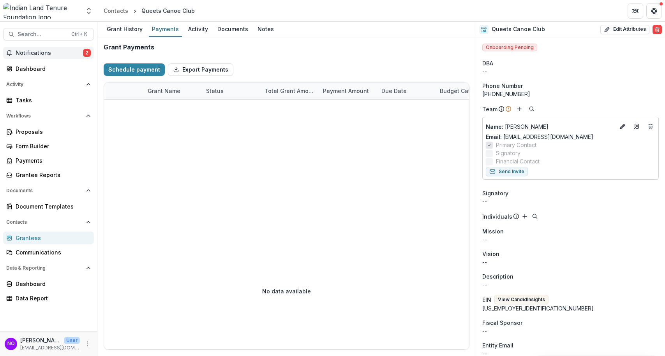
click at [42, 48] on button "Notifications 2" at bounding box center [48, 53] width 91 height 12
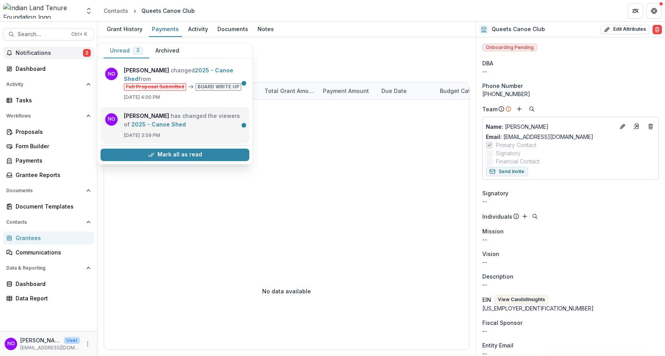
click at [180, 123] on link "2025 - Canoe Shed" at bounding box center [158, 124] width 55 height 7
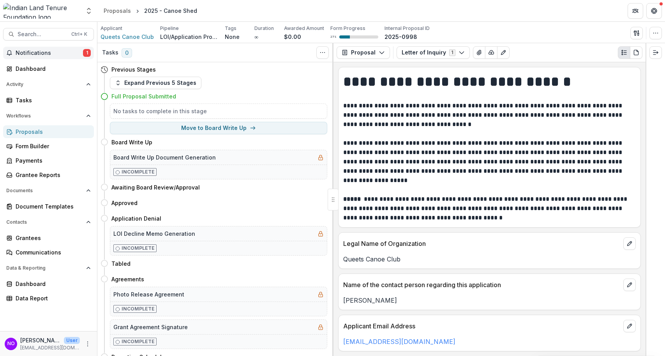
click at [20, 50] on span "Notifications" at bounding box center [49, 53] width 67 height 7
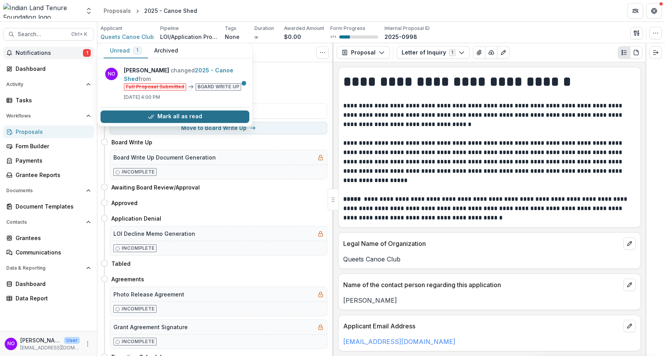
click at [151, 117] on icon "button" at bounding box center [151, 117] width 6 height 6
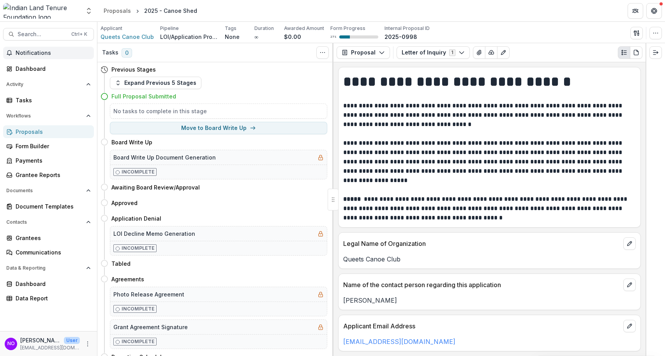
click at [26, 138] on div "Proposals Form Builder Payments Grantee Reports" at bounding box center [48, 153] width 97 height 56
click at [24, 132] on div "Proposals" at bounding box center [52, 132] width 72 height 8
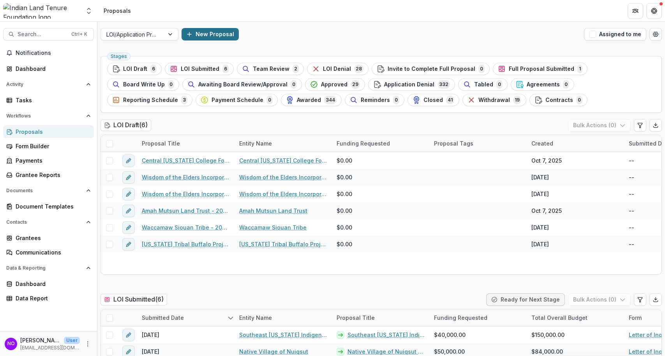
click at [201, 34] on button "New Proposal" at bounding box center [210, 34] width 57 height 12
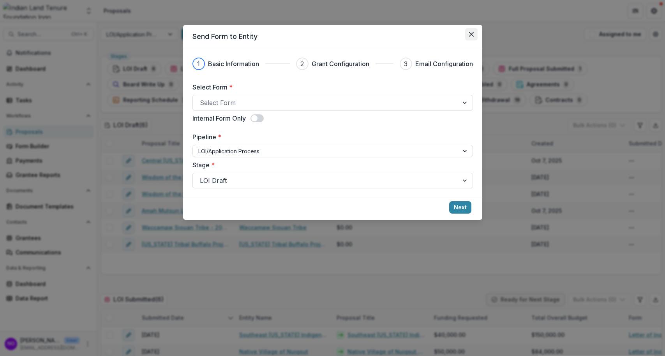
click at [472, 35] on icon "Close" at bounding box center [471, 34] width 5 height 5
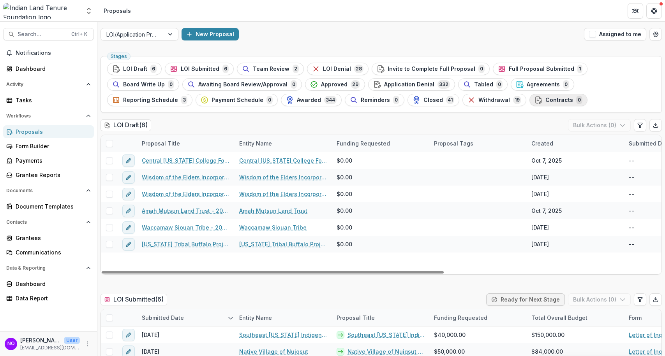
click at [534, 104] on div "Contracts 0" at bounding box center [558, 100] width 48 height 9
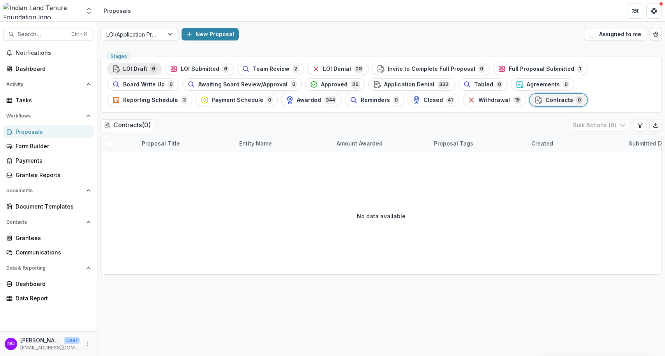
click at [126, 71] on span "LOI Draft" at bounding box center [135, 69] width 24 height 7
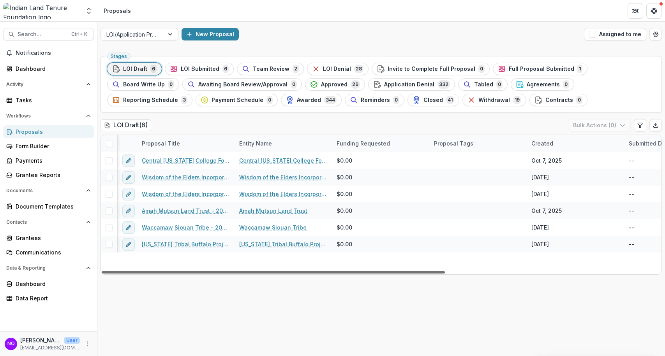
drag, startPoint x: 422, startPoint y: 273, endPoint x: -23, endPoint y: 264, distance: 444.5
click at [102, 271] on div at bounding box center [273, 272] width 343 height 2
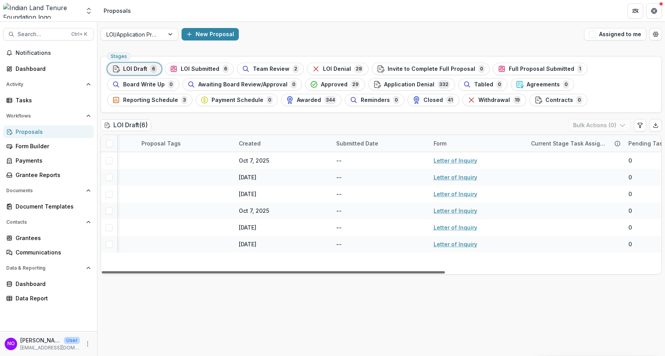
scroll to position [0, 352]
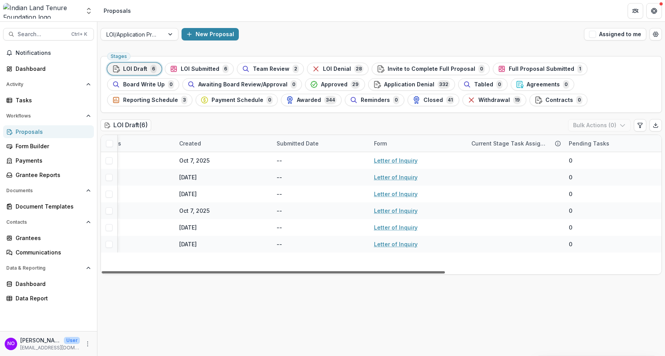
drag, startPoint x: 272, startPoint y: 274, endPoint x: 573, endPoint y: 274, distance: 301.1
click at [445, 274] on div at bounding box center [273, 272] width 343 height 2
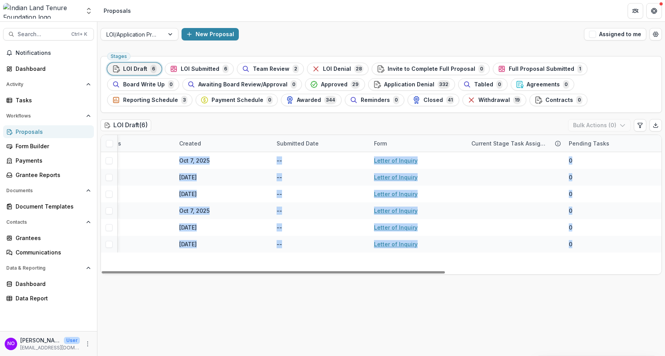
drag, startPoint x: 576, startPoint y: 257, endPoint x: 569, endPoint y: 266, distance: 11.8
click at [575, 259] on div "Central Wyoming College Foundation - 2025 - Letter of Inquiry Central Wyoming C…" at bounding box center [205, 213] width 913 height 122
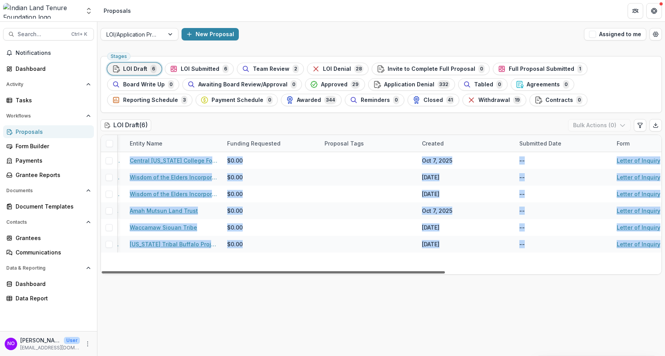
scroll to position [0, 0]
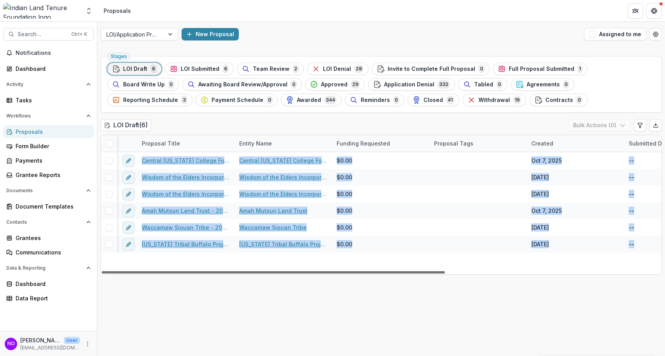
drag, startPoint x: 568, startPoint y: 271, endPoint x: -92, endPoint y: 292, distance: 660.9
click at [102, 274] on div at bounding box center [273, 272] width 343 height 2
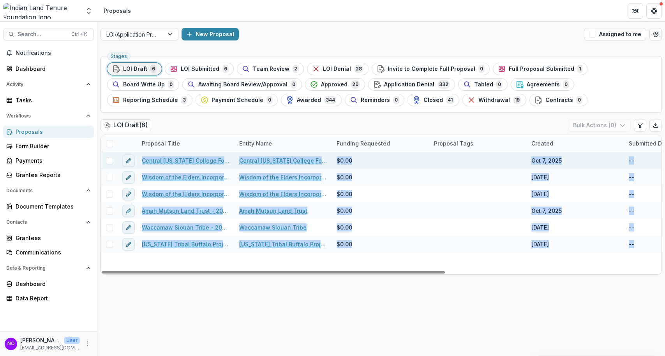
click at [174, 161] on link "Central Wyoming College Foundation - 2025 - Letter of Inquiry" at bounding box center [186, 161] width 88 height 8
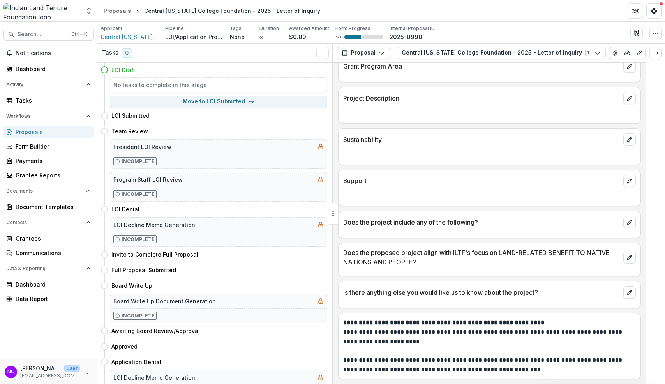
scroll to position [438, 0]
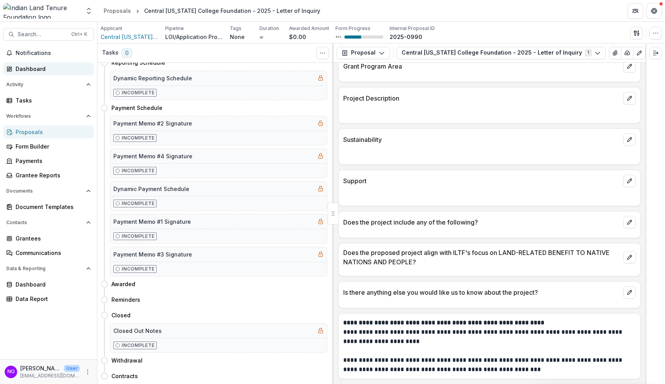
click at [25, 71] on div "Dashboard" at bounding box center [52, 69] width 72 height 8
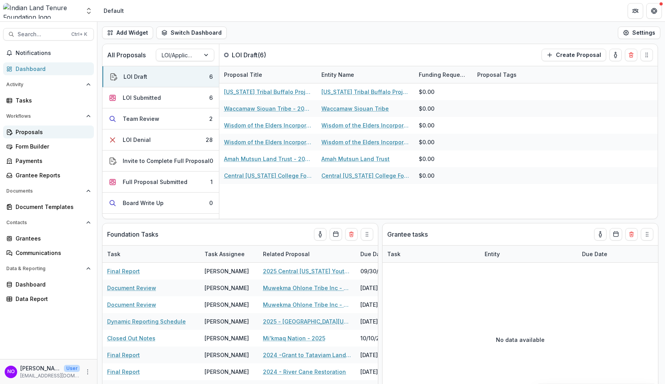
click at [27, 135] on div "Proposals" at bounding box center [52, 132] width 72 height 8
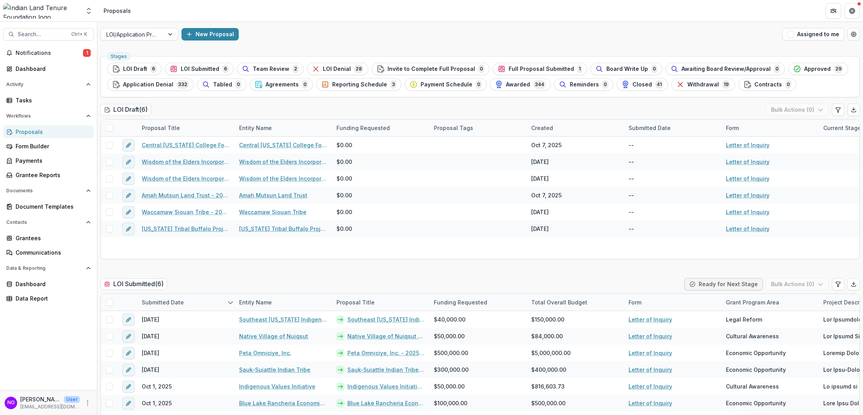
click at [21, 132] on div "Proposals" at bounding box center [52, 132] width 72 height 8
click at [28, 58] on button "Notifications 1" at bounding box center [48, 53] width 91 height 12
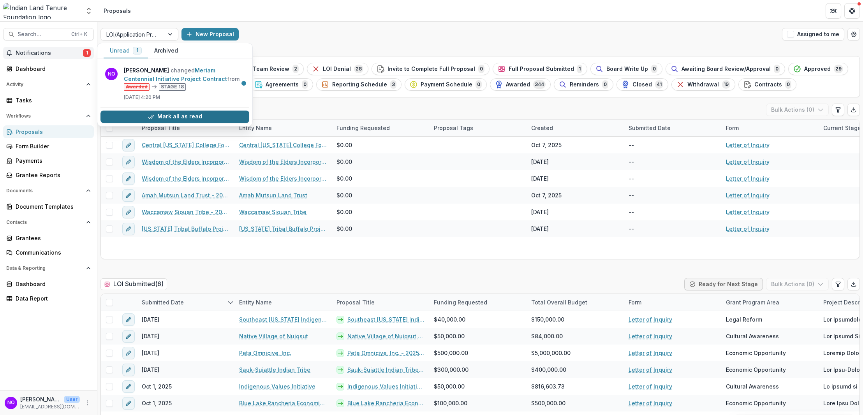
click at [157, 115] on button "Mark all as read" at bounding box center [174, 117] width 149 height 12
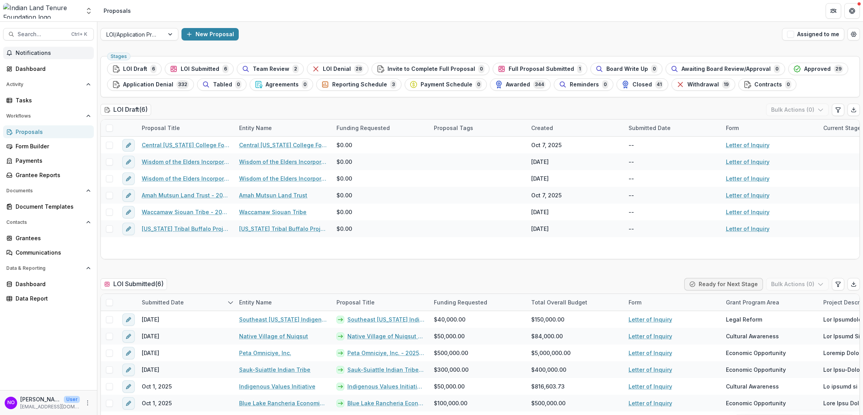
click at [33, 132] on div "Proposals" at bounding box center [52, 132] width 72 height 8
click at [28, 236] on div "Grantees" at bounding box center [52, 238] width 72 height 8
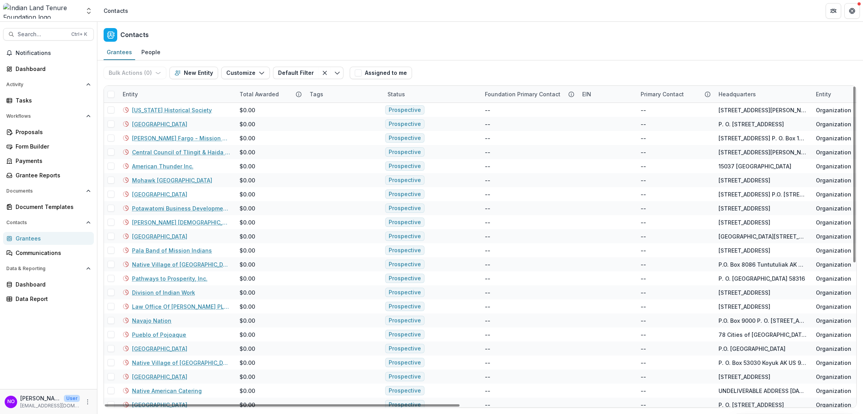
click at [132, 92] on div "Entity" at bounding box center [130, 94] width 25 height 8
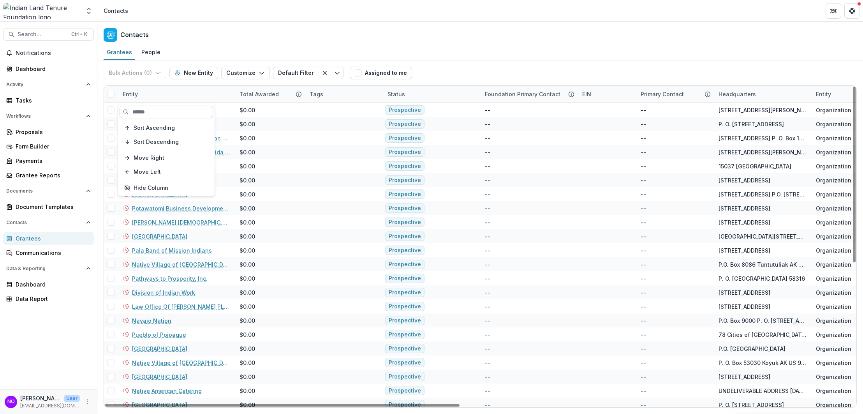
click at [146, 108] on input at bounding box center [166, 112] width 93 height 12
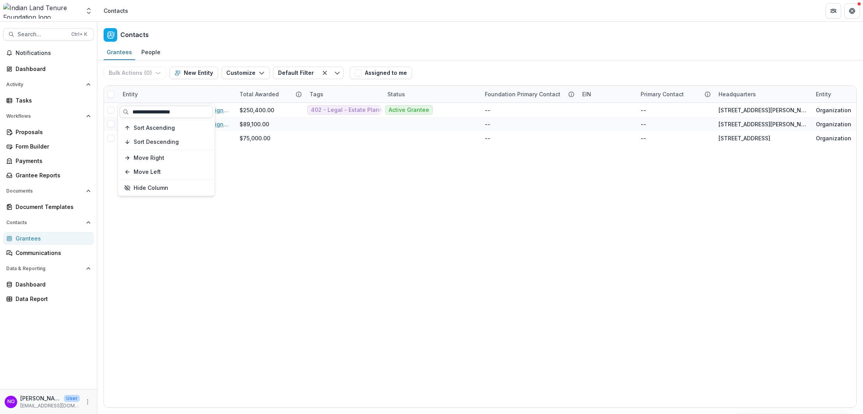
type input "**********"
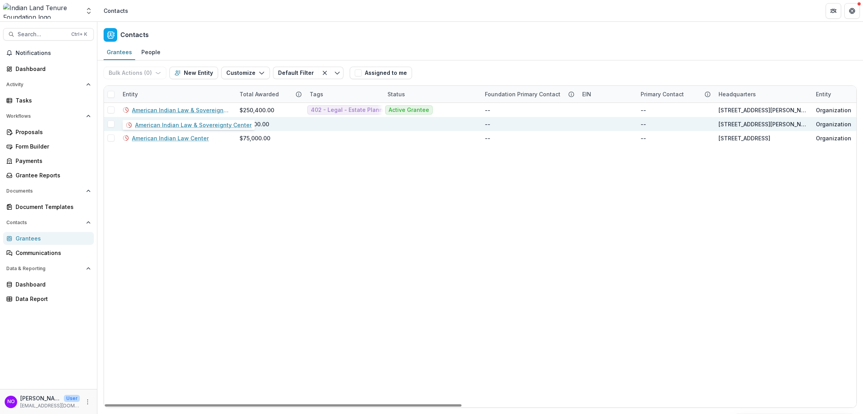
drag, startPoint x: 148, startPoint y: 109, endPoint x: 162, endPoint y: 119, distance: 16.7
click at [149, 109] on link "American Indian Law & Sovereignty Center" at bounding box center [181, 110] width 98 height 8
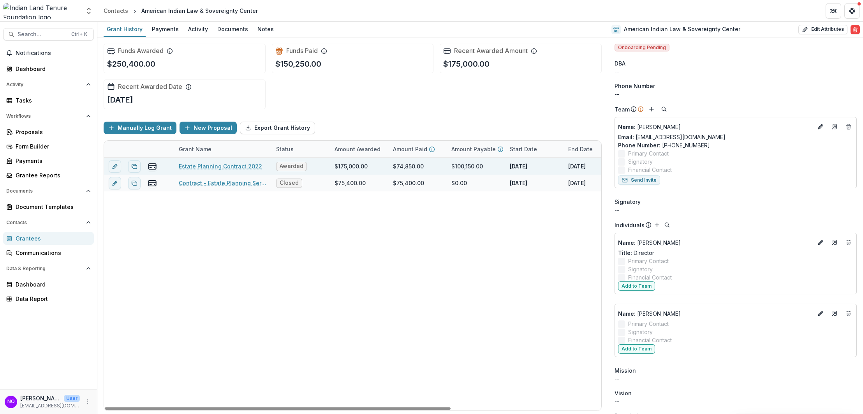
click at [192, 163] on link "Estate Planning Contract 2022" at bounding box center [220, 166] width 83 height 8
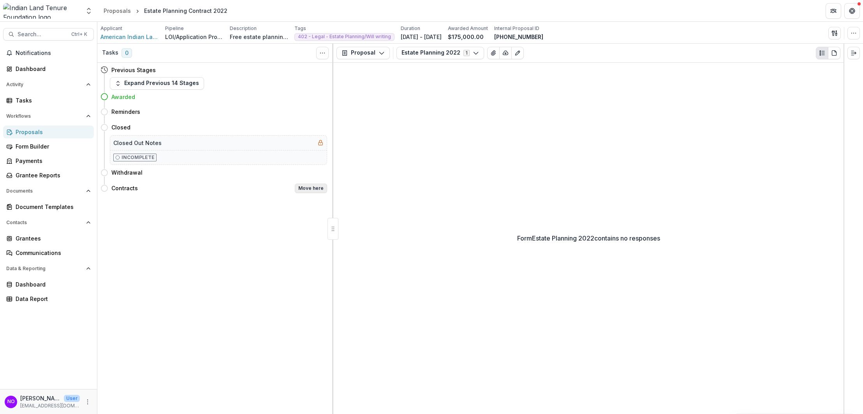
click at [303, 188] on button "Move here" at bounding box center [311, 187] width 32 height 9
select select "********"
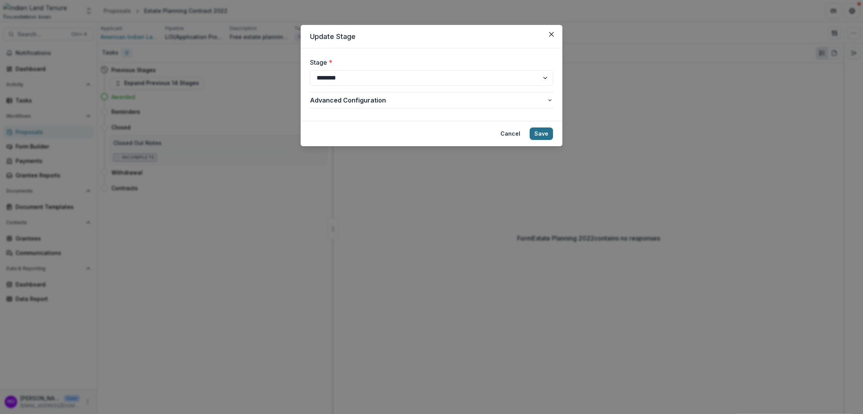
click at [541, 135] on button "Save" at bounding box center [541, 133] width 23 height 12
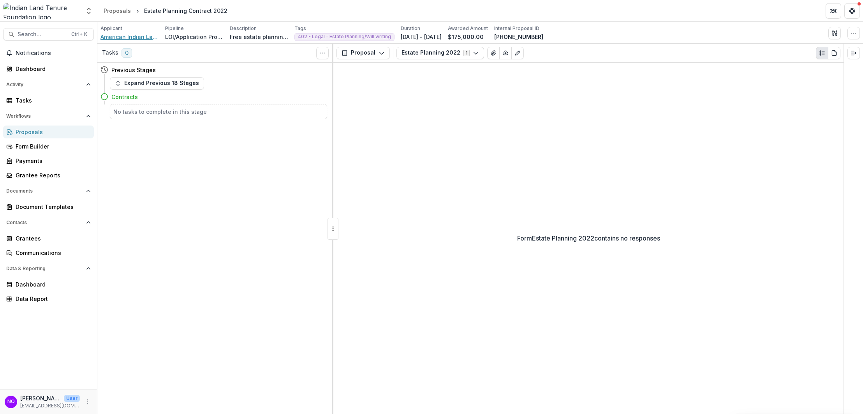
click at [138, 35] on span "American Indian Law & Sovereignty Center" at bounding box center [129, 37] width 58 height 8
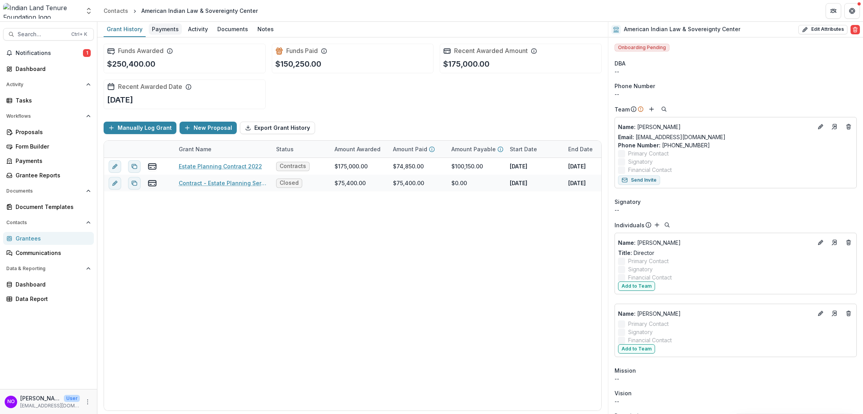
click at [162, 27] on div "Payments" at bounding box center [165, 28] width 33 height 11
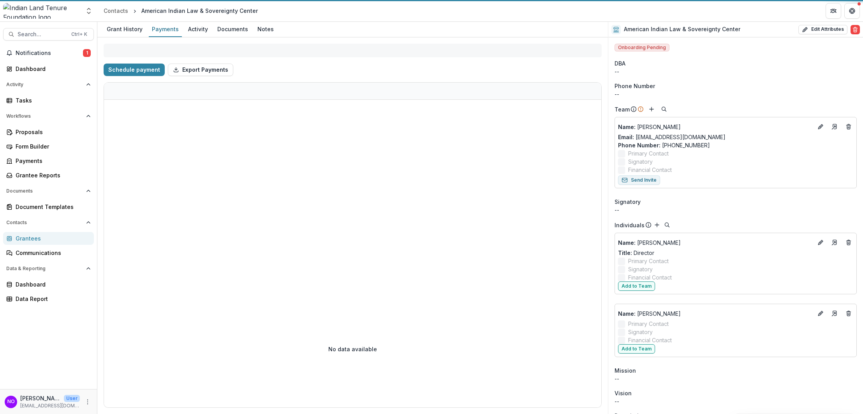
select select "**********"
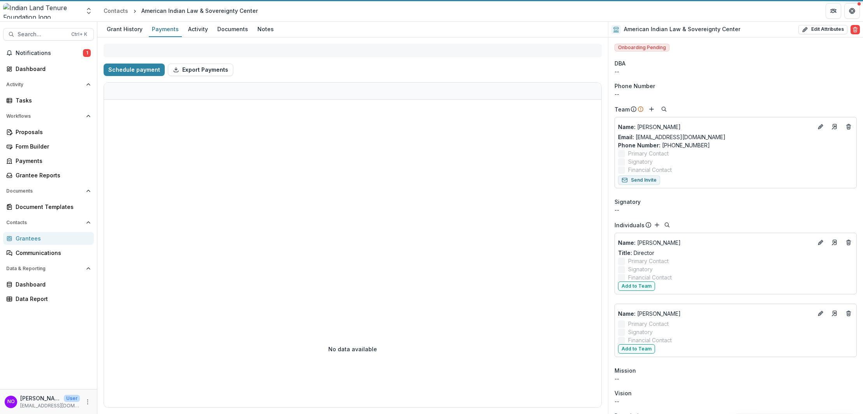
select select "**********"
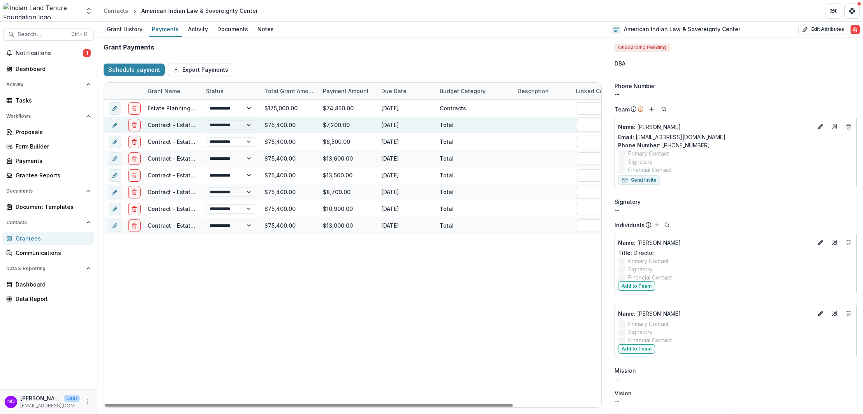
select select "**********"
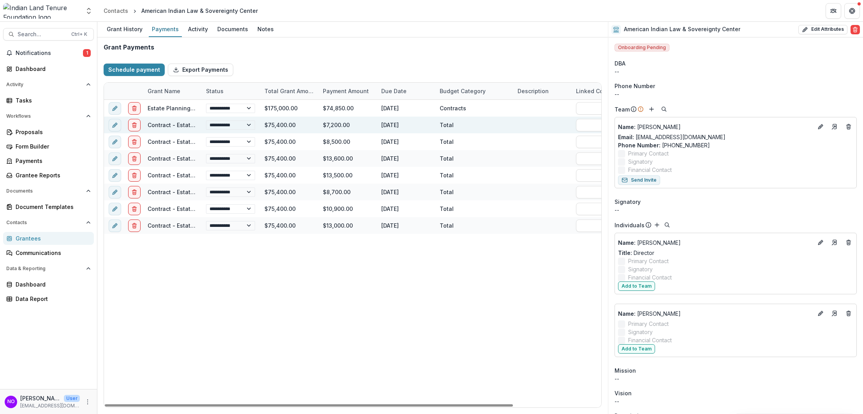
select select "**********"
drag, startPoint x: 465, startPoint y: 403, endPoint x: 96, endPoint y: 361, distance: 371.3
click at [106, 404] on div at bounding box center [309, 405] width 408 height 2
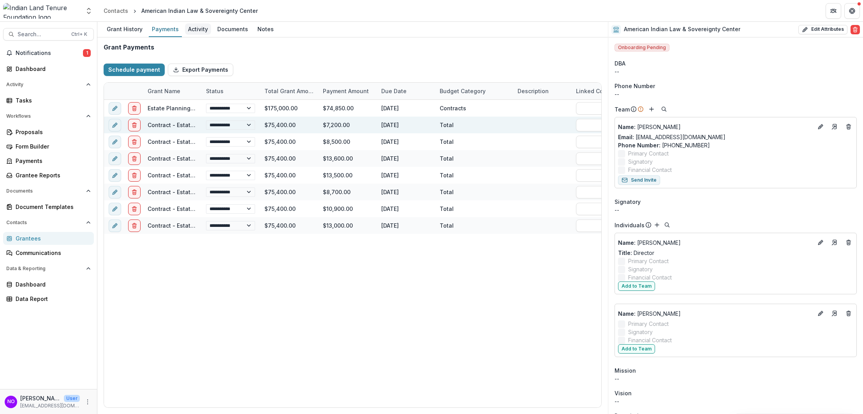
click at [205, 29] on div "Activity" at bounding box center [198, 28] width 26 height 11
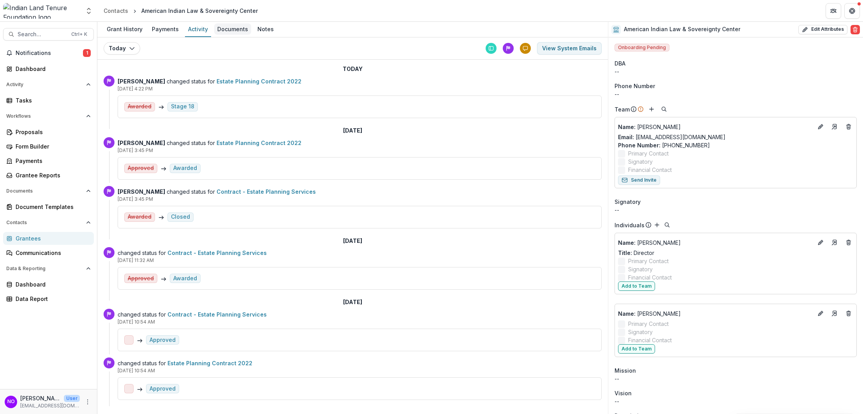
click at [225, 28] on div "Documents" at bounding box center [232, 28] width 37 height 11
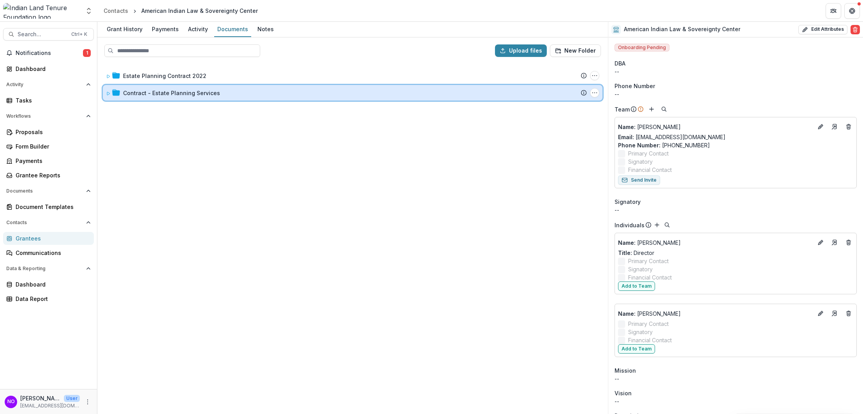
click at [113, 93] on icon at bounding box center [116, 92] width 8 height 6
click at [105, 93] on div "Contract - Estate Planning Services Submission Temelio Proposal Attached propos…" at bounding box center [353, 93] width 500 height 16
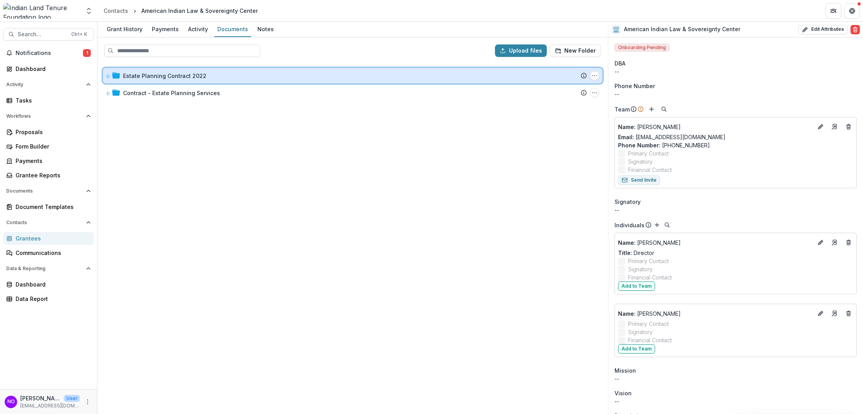
click at [107, 74] on icon at bounding box center [108, 76] width 5 height 5
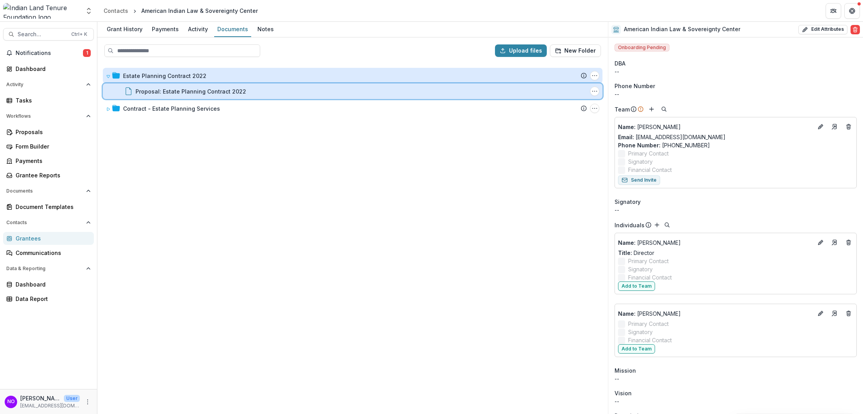
click at [157, 96] on div "Proposal: Estate Planning Contract 2022 File Options Download Rename Delete" at bounding box center [353, 91] width 500 height 16
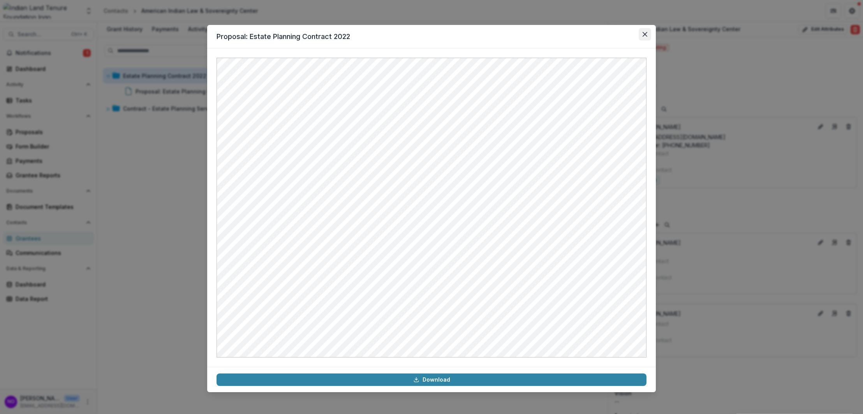
click at [642, 33] on button "Close" at bounding box center [645, 34] width 12 height 12
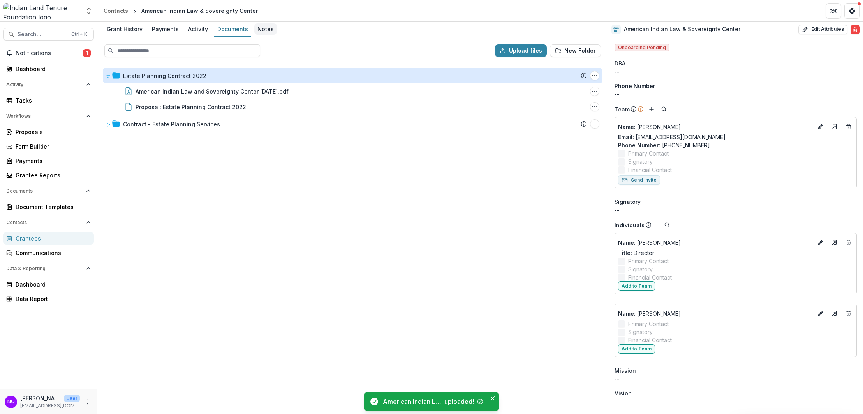
click at [266, 25] on div "Notes" at bounding box center [265, 28] width 23 height 11
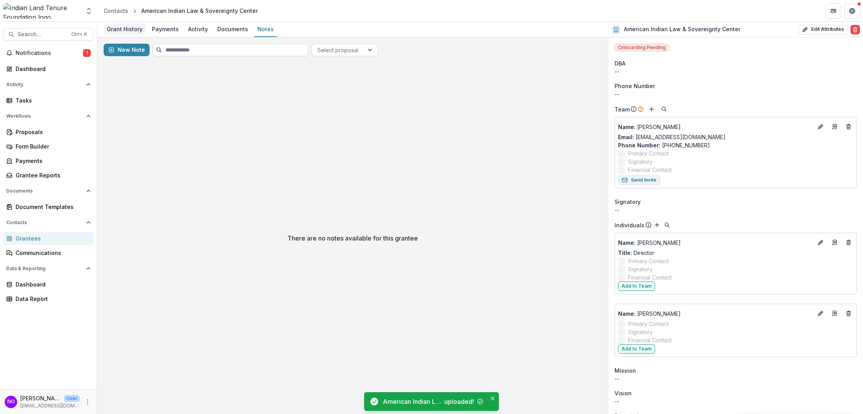
click at [118, 28] on div "Grant History" at bounding box center [125, 28] width 42 height 11
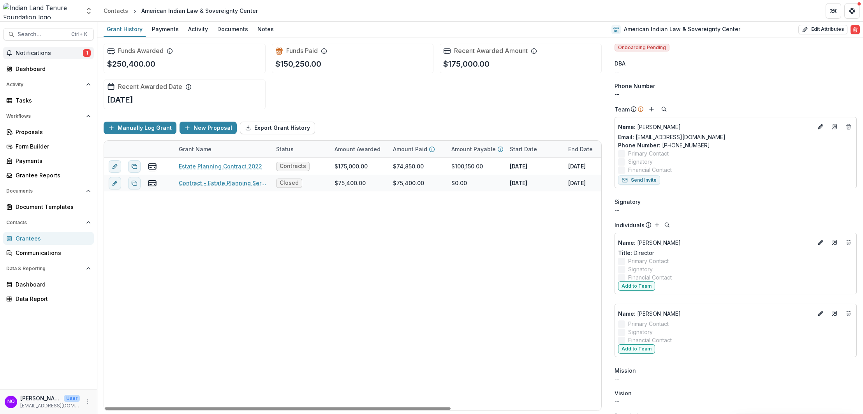
click at [18, 57] on button "Notifications 1" at bounding box center [48, 53] width 91 height 12
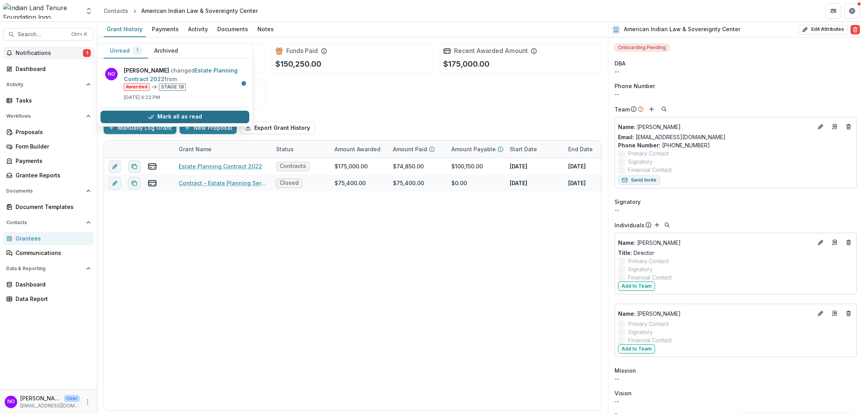
click at [161, 114] on button "Mark all as read" at bounding box center [174, 117] width 149 height 12
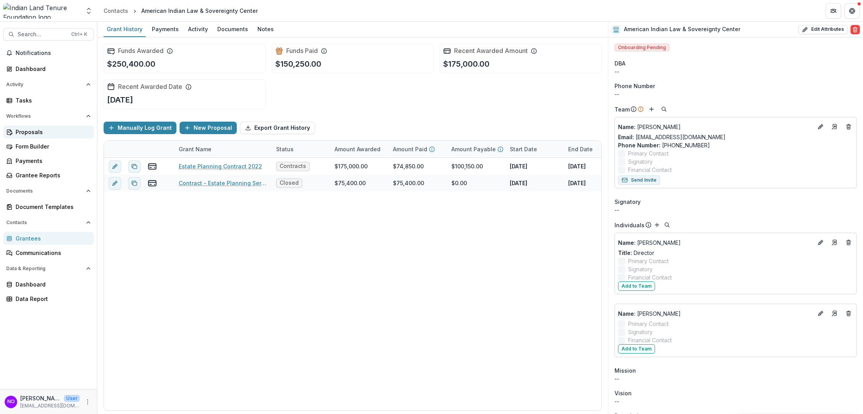
click at [26, 131] on div "Proposals" at bounding box center [52, 132] width 72 height 8
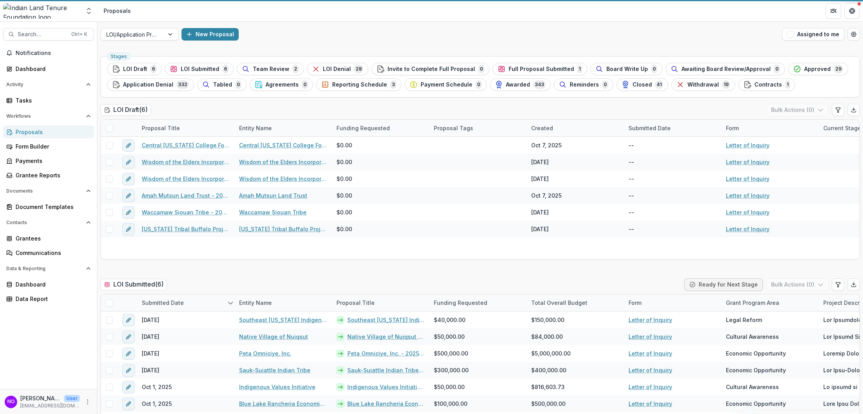
click at [16, 133] on div "Proposals" at bounding box center [52, 132] width 72 height 8
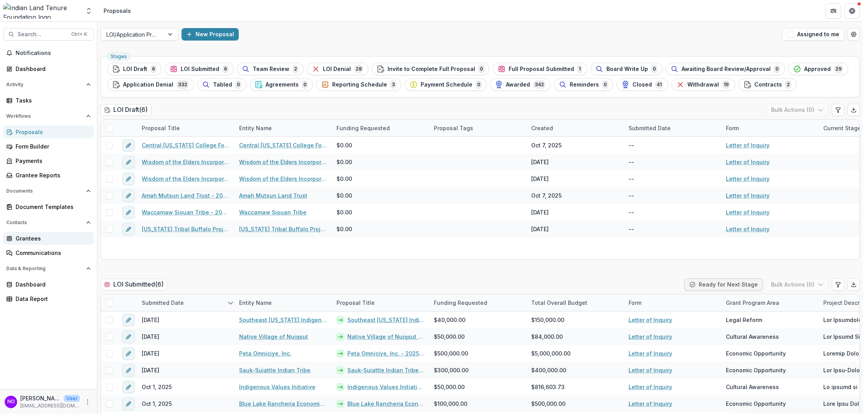
click at [24, 236] on div "Grantees" at bounding box center [52, 238] width 72 height 8
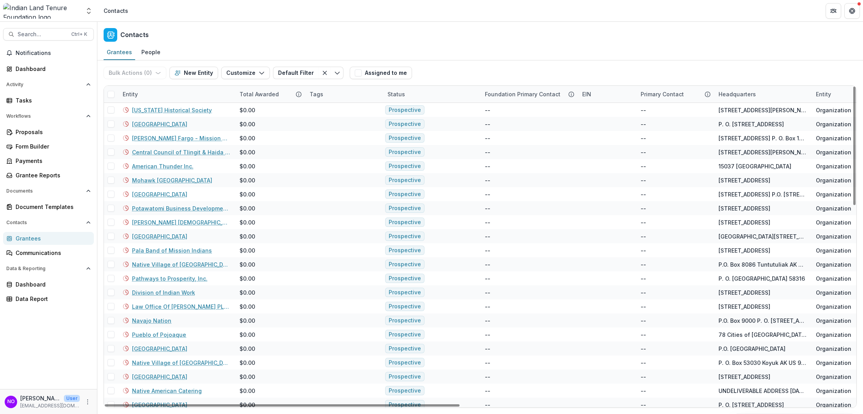
click at [176, 96] on div "Entity" at bounding box center [176, 94] width 117 height 17
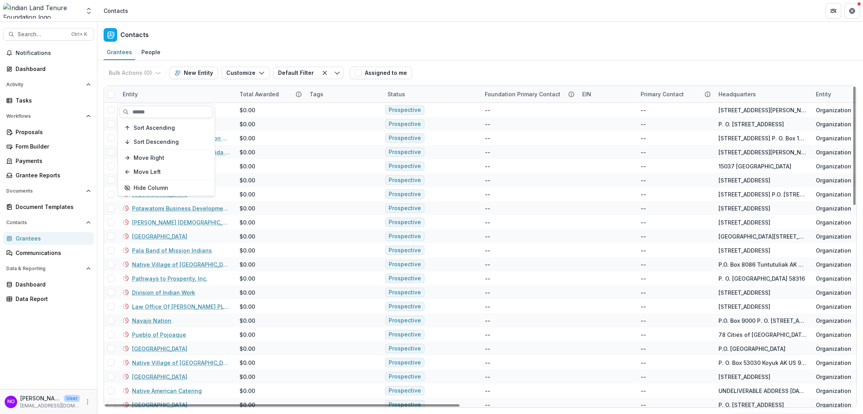
click at [158, 114] on input at bounding box center [166, 112] width 93 height 12
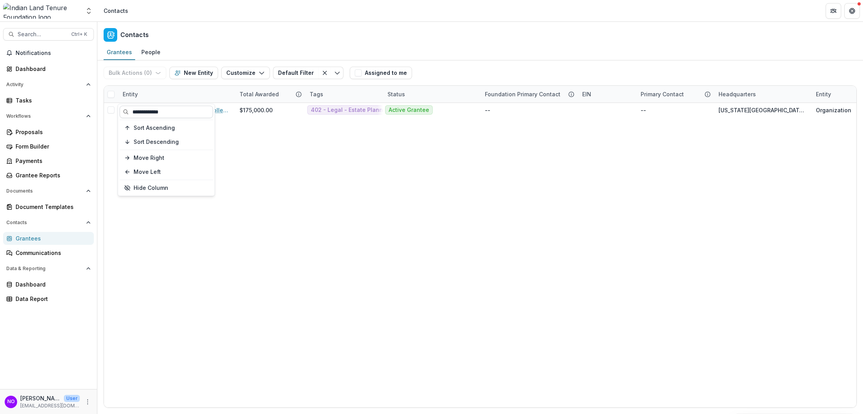
type input "**********"
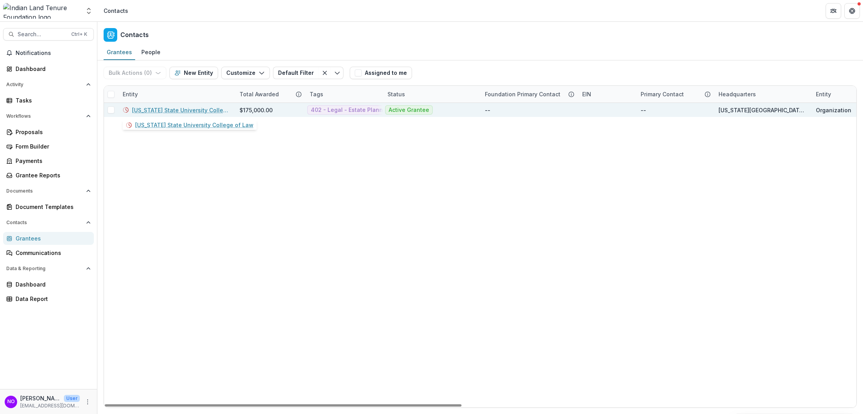
click at [158, 110] on link "Arizona State University College of Law" at bounding box center [181, 110] width 98 height 8
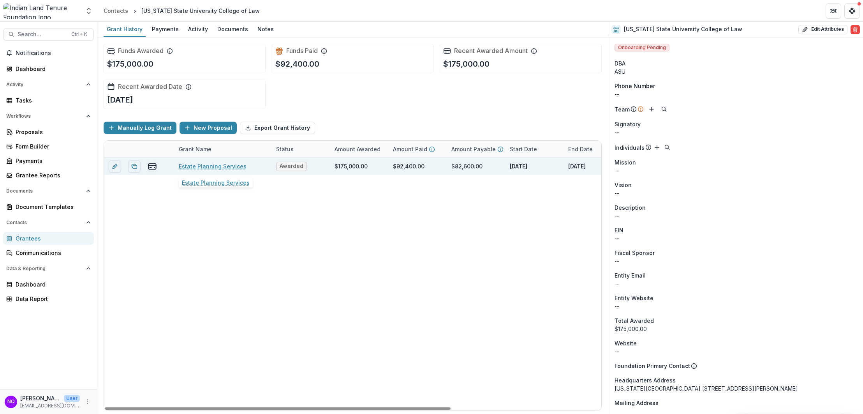
click at [221, 164] on link "Estate Planning Services" at bounding box center [213, 166] width 68 height 8
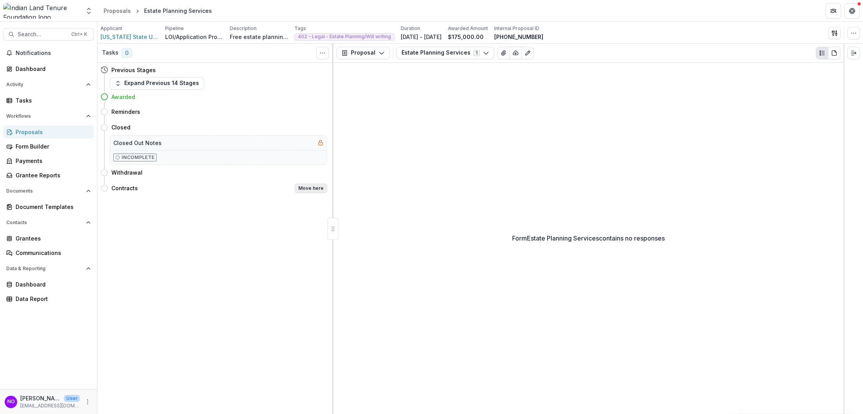
click at [320, 192] on button "Move here" at bounding box center [311, 187] width 32 height 9
select select "********"
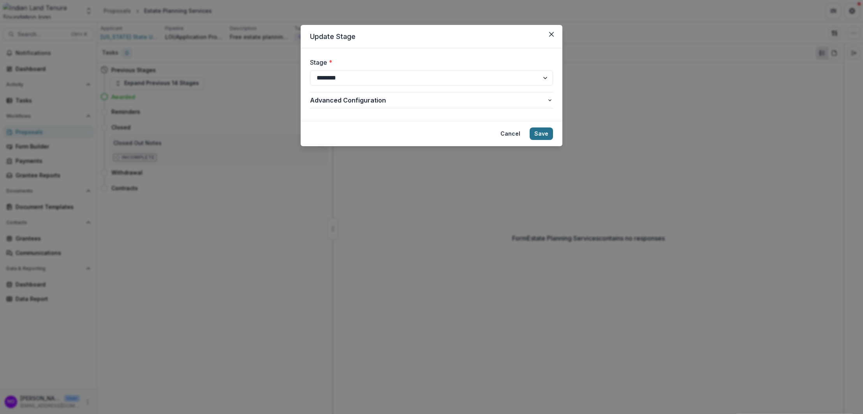
click at [536, 130] on button "Save" at bounding box center [541, 133] width 23 height 12
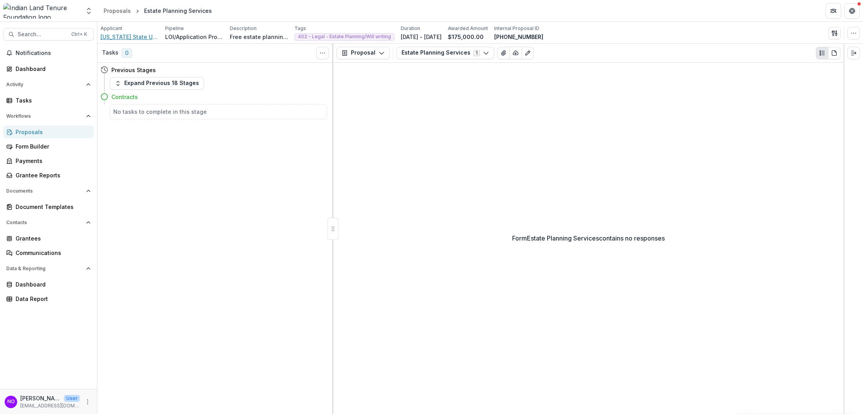
click at [144, 35] on span "Arizona State University College of Law" at bounding box center [129, 37] width 58 height 8
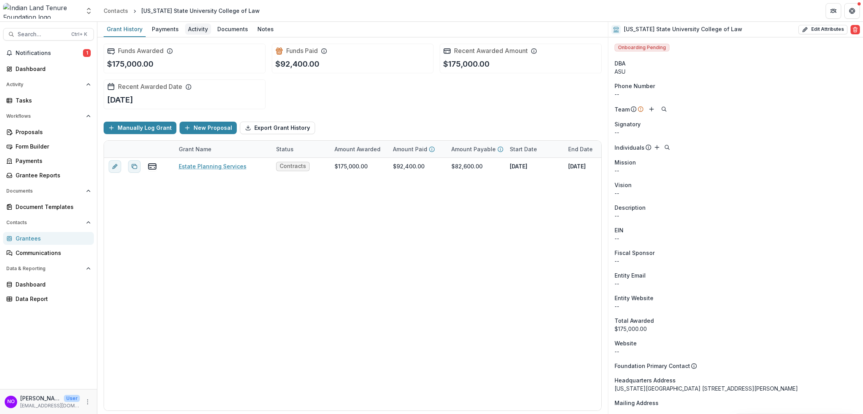
click at [197, 31] on div "Activity" at bounding box center [198, 28] width 26 height 11
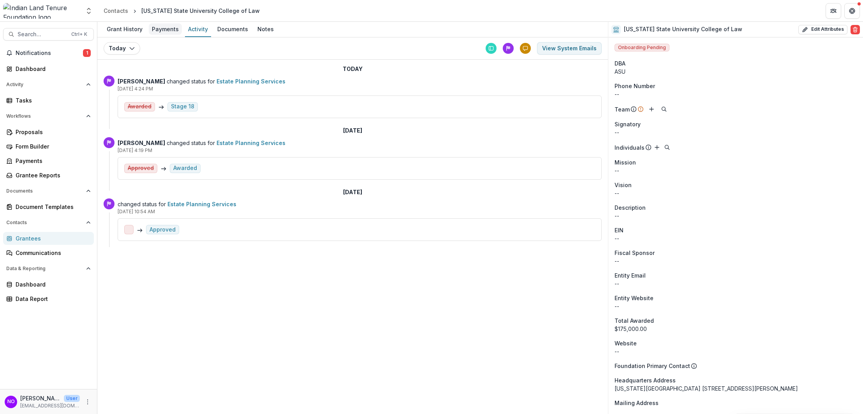
click at [156, 25] on div "Payments" at bounding box center [165, 28] width 33 height 11
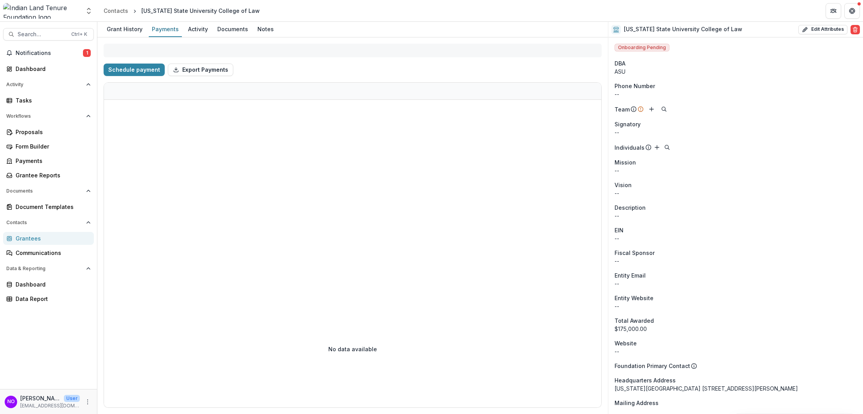
select select "**********"
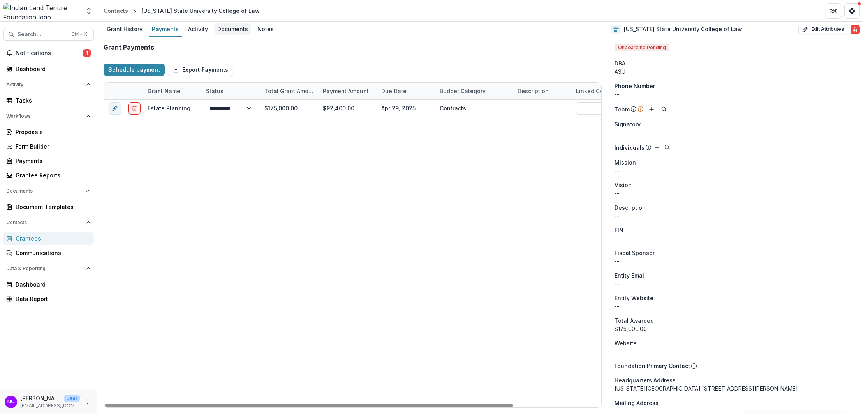
click at [233, 30] on div "Documents" at bounding box center [232, 28] width 37 height 11
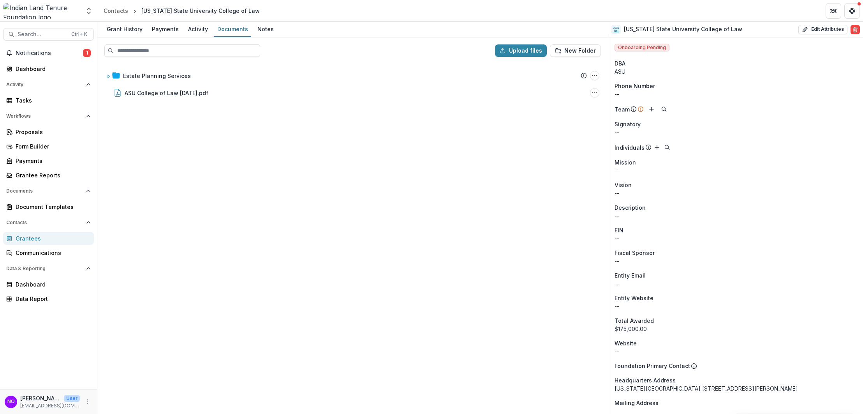
click at [32, 240] on div "Grantees" at bounding box center [52, 238] width 72 height 8
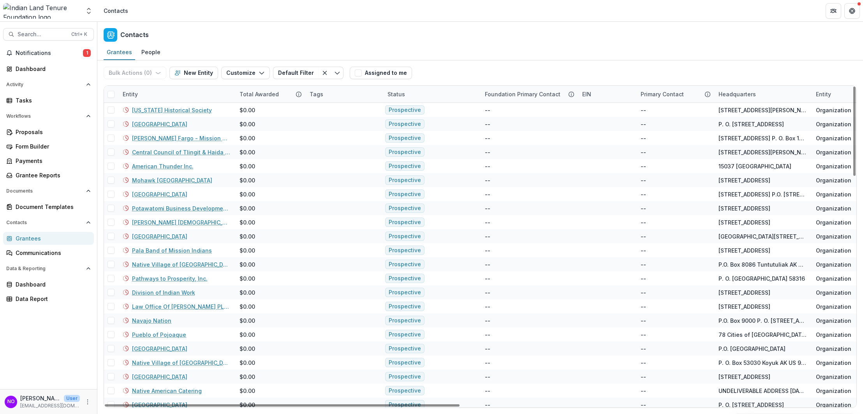
click at [136, 97] on div "Entity" at bounding box center [130, 94] width 25 height 8
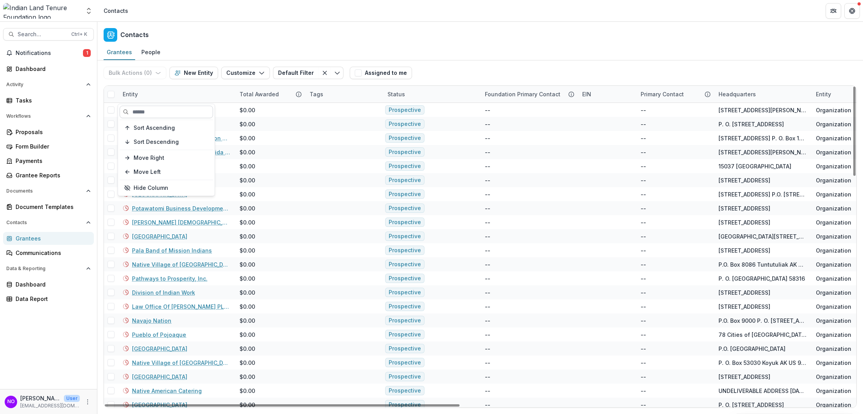
click at [142, 109] on input at bounding box center [166, 112] width 93 height 12
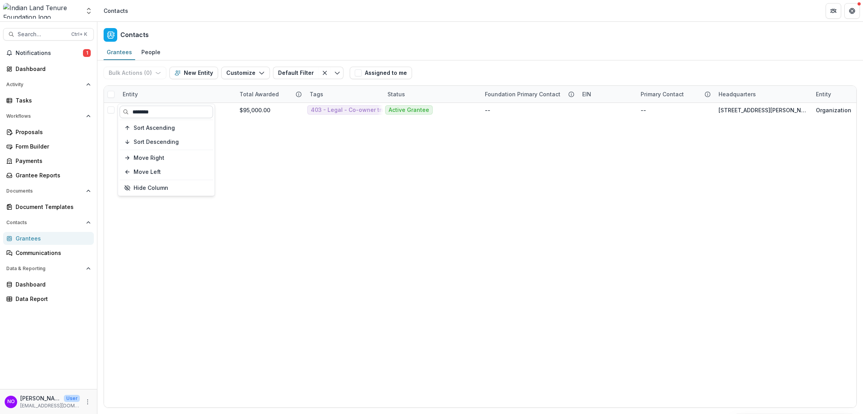
type input "********"
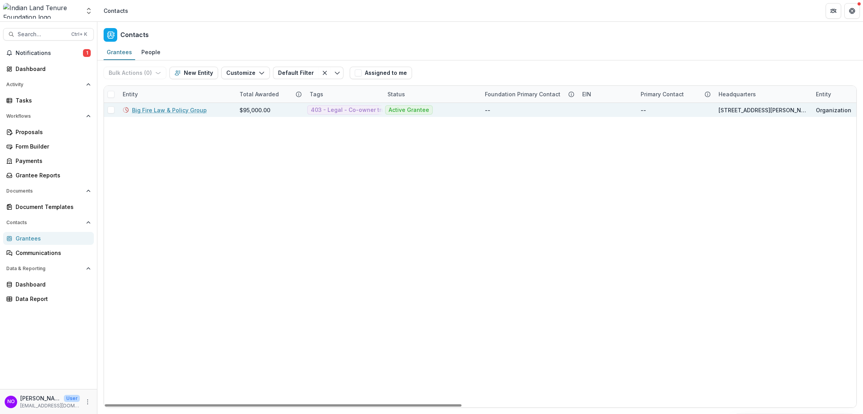
click at [137, 111] on link "Big Fire Law & Policy Group" at bounding box center [169, 110] width 75 height 8
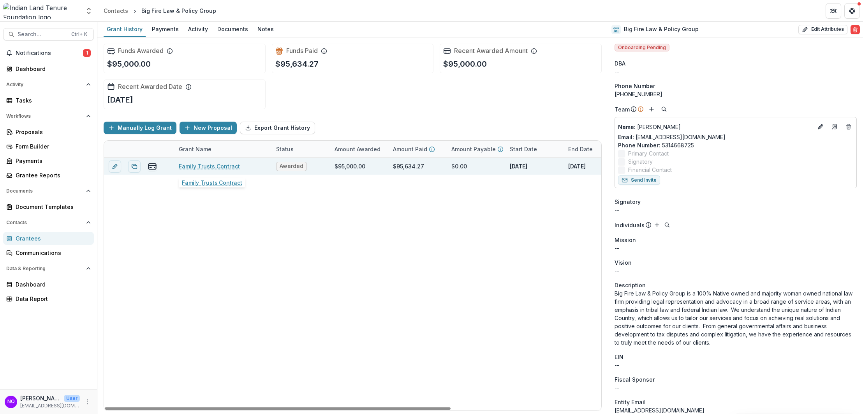
click at [217, 168] on link "Family Trusts Contract" at bounding box center [209, 166] width 61 height 8
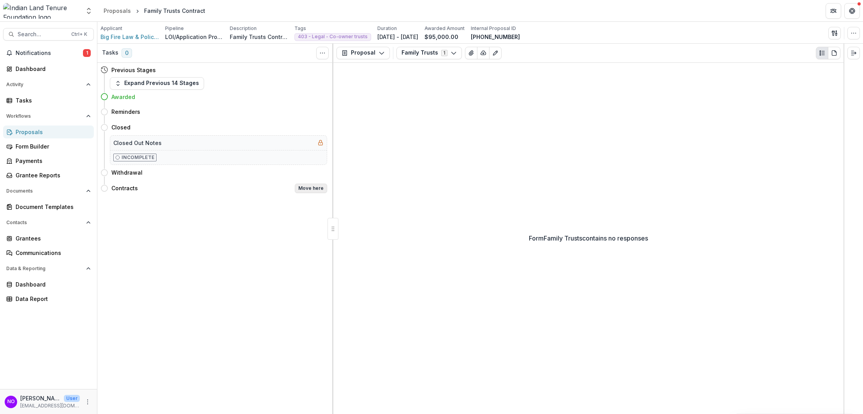
click at [308, 191] on button "Move here" at bounding box center [311, 187] width 32 height 9
select select "********"
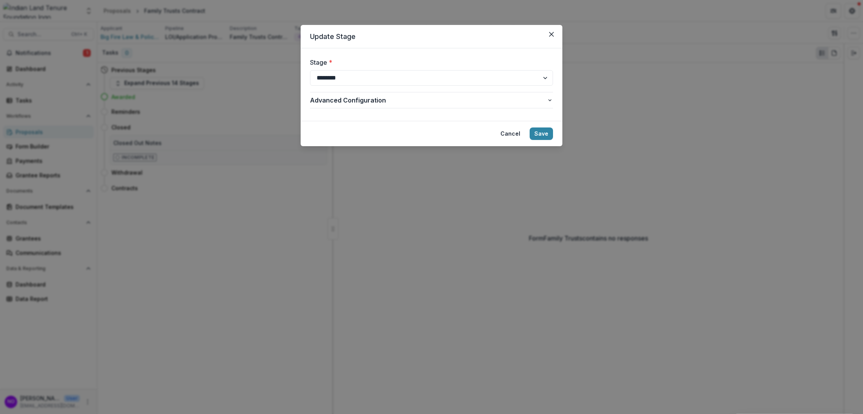
click at [555, 136] on footer "Cancel Save" at bounding box center [432, 133] width 262 height 25
click at [544, 134] on button "Save" at bounding box center [541, 133] width 23 height 12
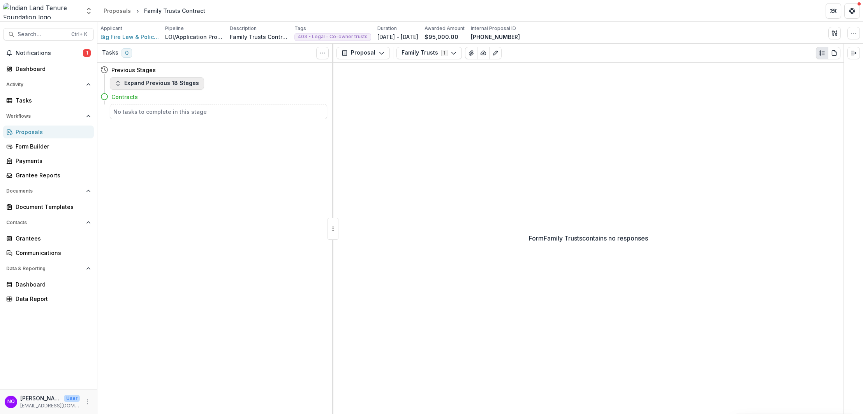
click at [123, 82] on button "Expand Previous 18 Stages" at bounding box center [157, 83] width 94 height 12
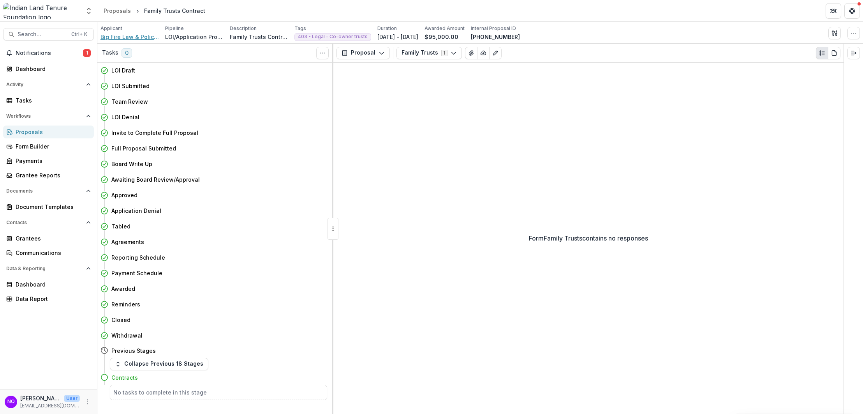
click at [138, 39] on span "Big Fire Law & Policy Group" at bounding box center [129, 37] width 58 height 8
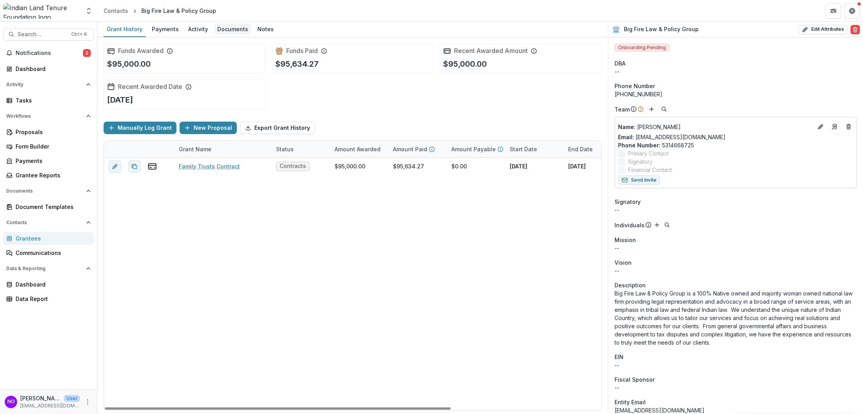
click at [222, 29] on div "Documents" at bounding box center [232, 28] width 37 height 11
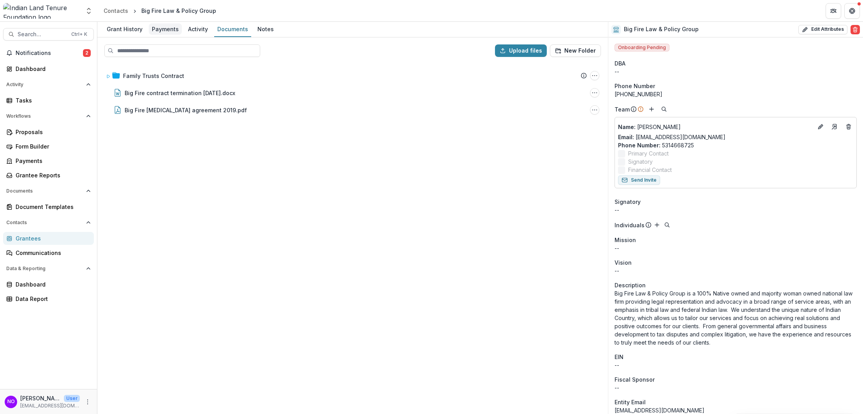
click at [156, 28] on div "Payments" at bounding box center [165, 28] width 33 height 11
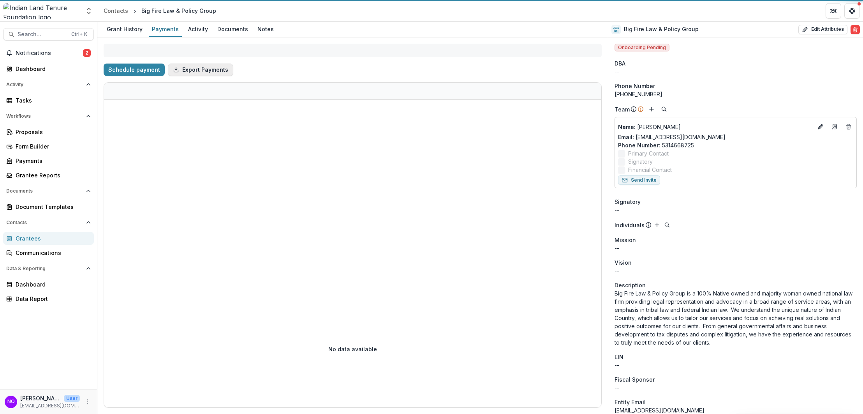
select select "**********"
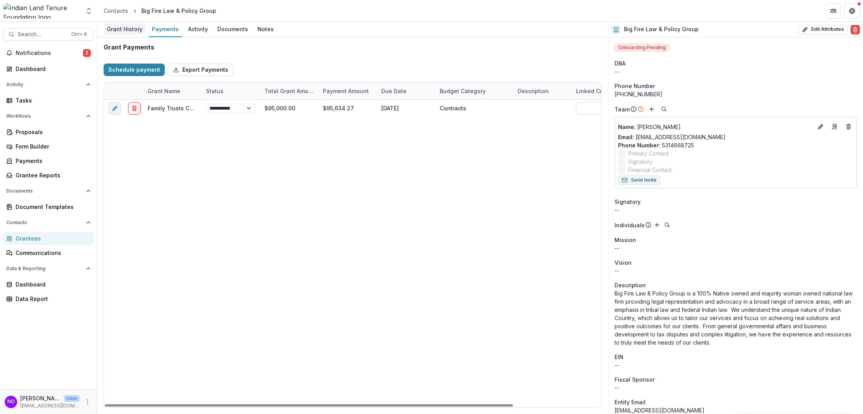
click at [129, 24] on div "Grant History" at bounding box center [125, 28] width 42 height 11
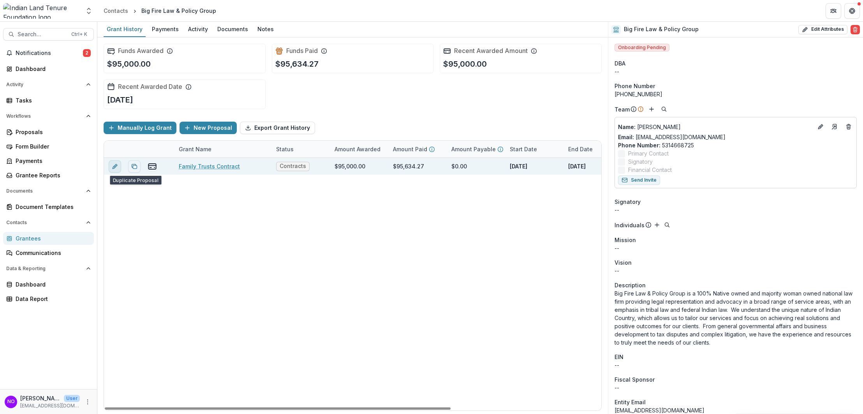
click at [115, 168] on icon "edit" at bounding box center [115, 166] width 6 height 6
type input "*******"
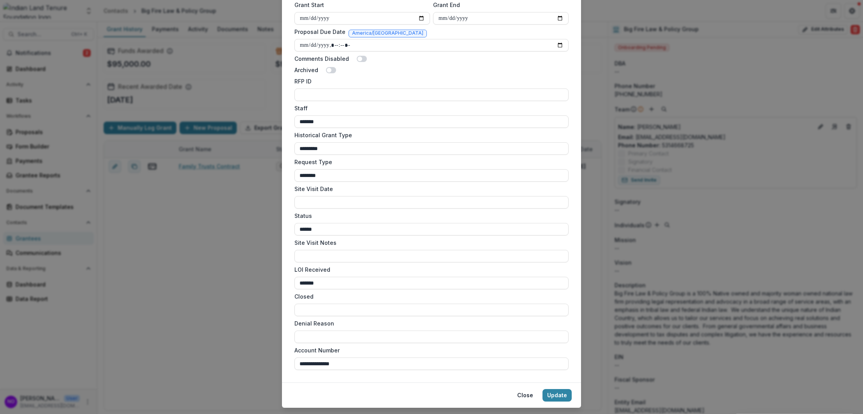
scroll to position [415, 0]
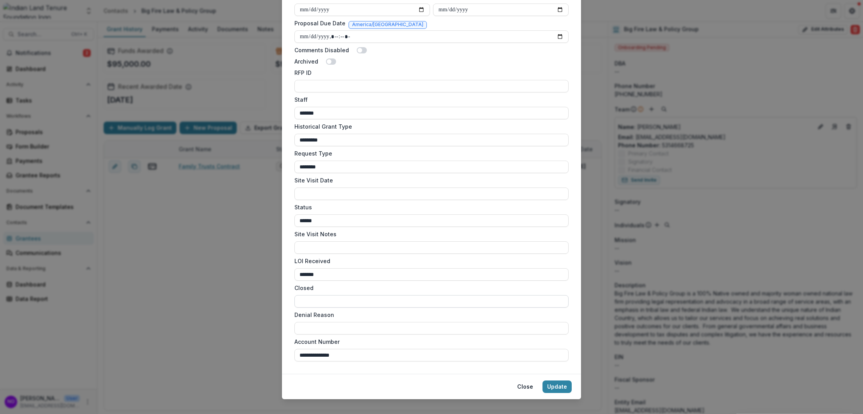
click at [305, 295] on input "Closed" at bounding box center [431, 301] width 274 height 12
click at [307, 295] on input "Closed" at bounding box center [431, 301] width 274 height 12
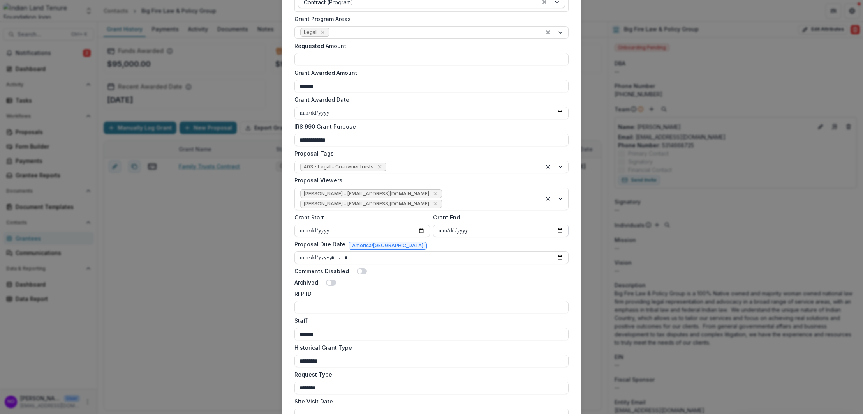
type input "**********"
click at [451, 224] on input "**********" at bounding box center [501, 230] width 136 height 12
click at [473, 224] on input "**********" at bounding box center [501, 230] width 136 height 12
click at [479, 224] on input "**********" at bounding box center [501, 230] width 136 height 12
click at [442, 224] on input "**********" at bounding box center [501, 230] width 136 height 12
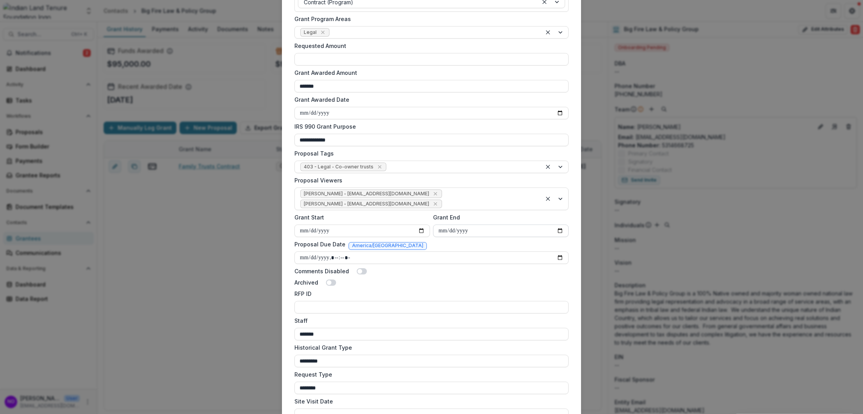
type input "**********"
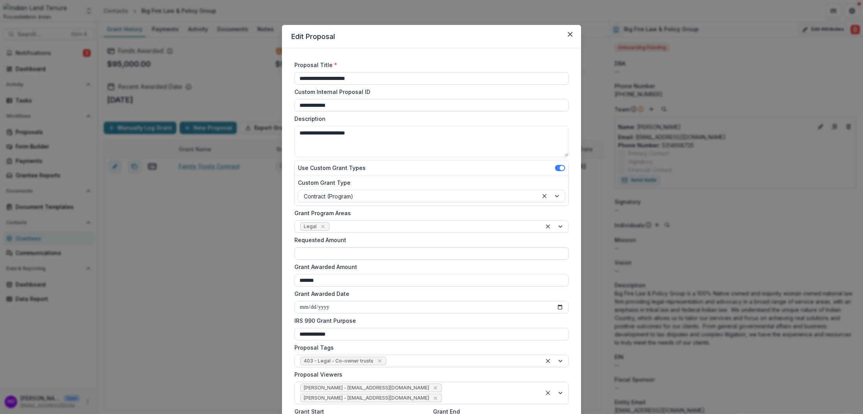
click at [316, 255] on input "Requested Amount" at bounding box center [431, 253] width 274 height 12
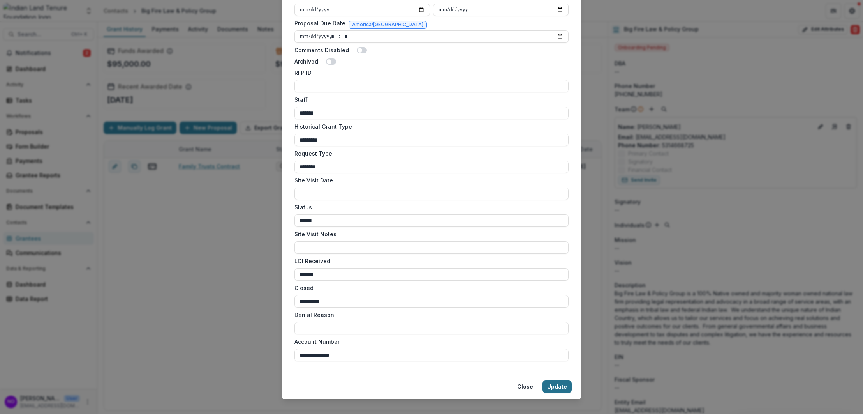
type input "**"
click at [546, 380] on button "Update" at bounding box center [557, 386] width 29 height 12
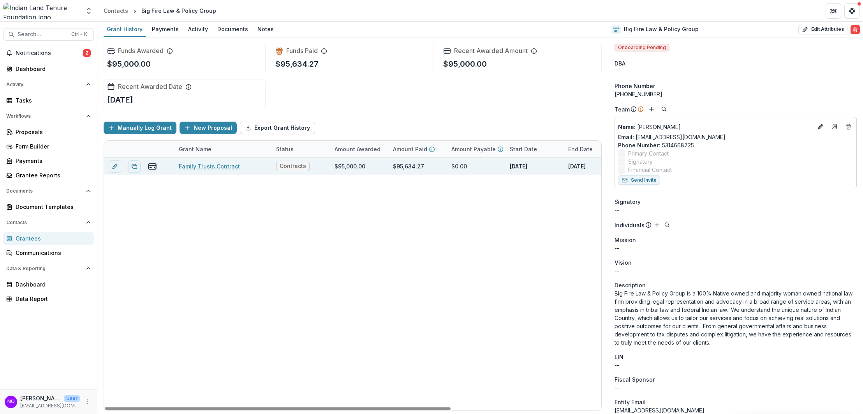
click at [179, 164] on link "Family Trusts Contract" at bounding box center [209, 166] width 61 height 8
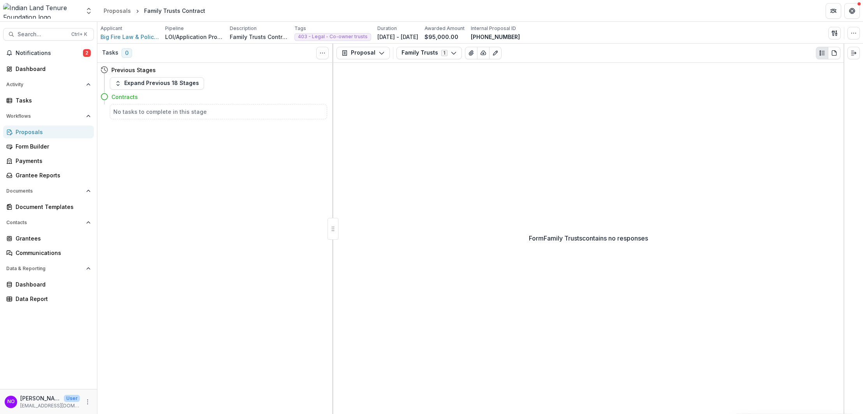
click at [23, 132] on div "Proposals" at bounding box center [52, 132] width 72 height 8
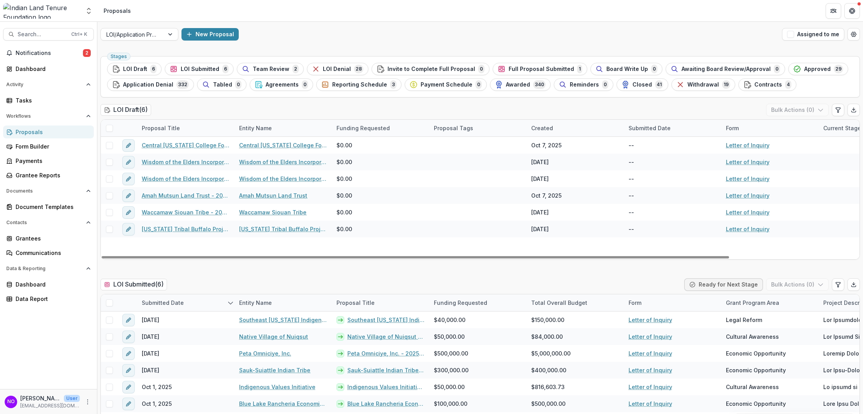
click at [785, 86] on span "4" at bounding box center [788, 84] width 6 height 9
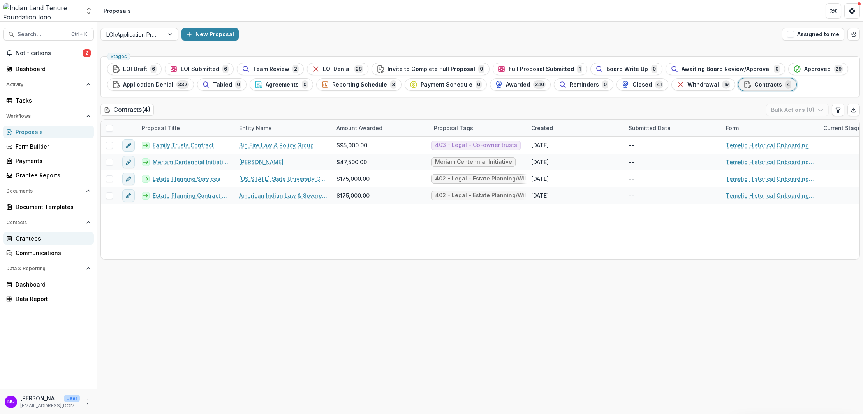
click at [37, 236] on div "Grantees" at bounding box center [52, 238] width 72 height 8
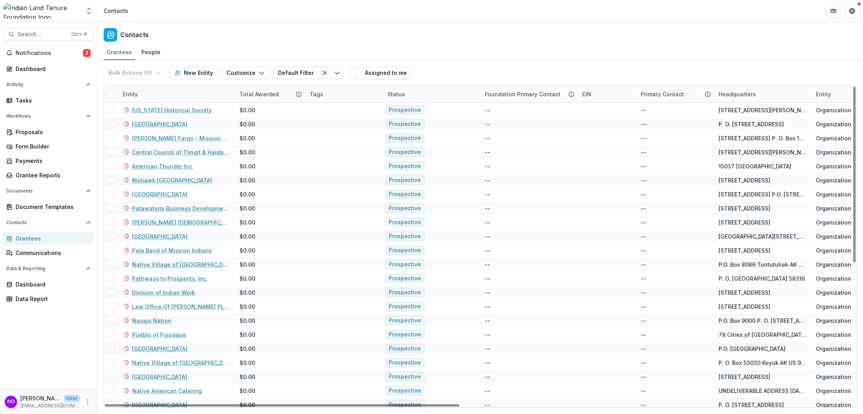
click at [159, 89] on div "Entity" at bounding box center [176, 94] width 117 height 17
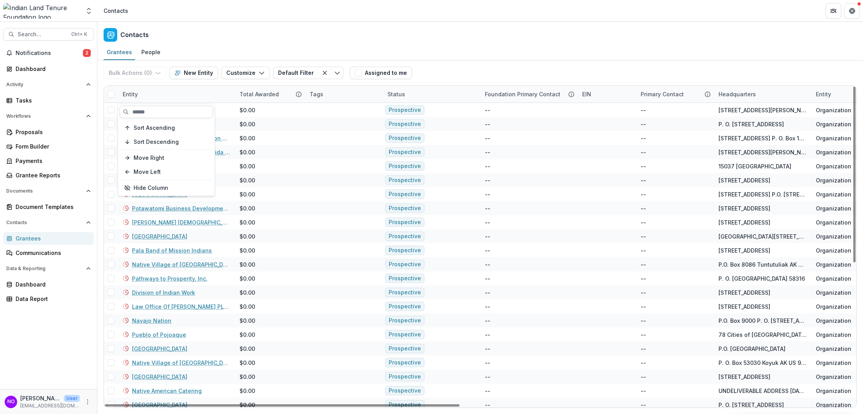
click at [143, 112] on input at bounding box center [166, 112] width 93 height 12
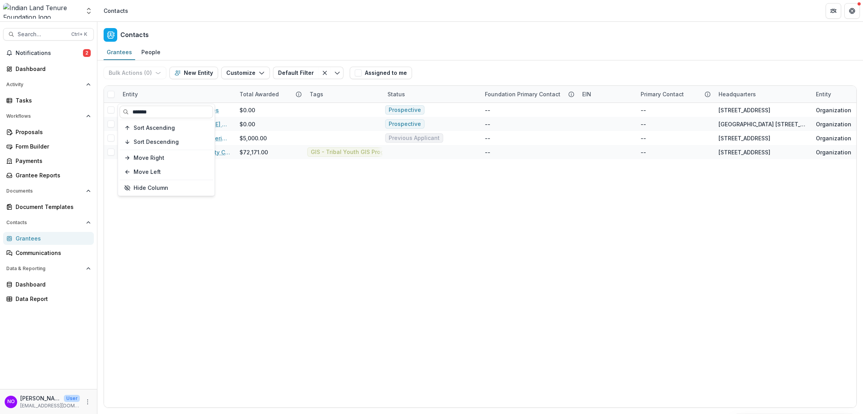
type input "*******"
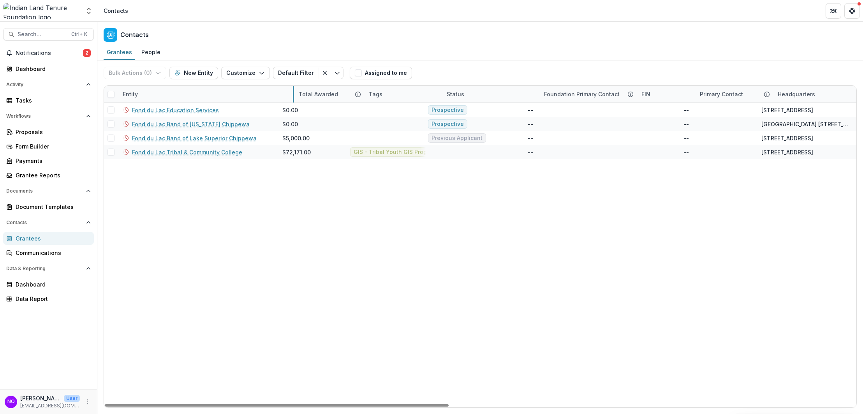
drag, startPoint x: 234, startPoint y: 92, endPoint x: 314, endPoint y: 247, distance: 174.4
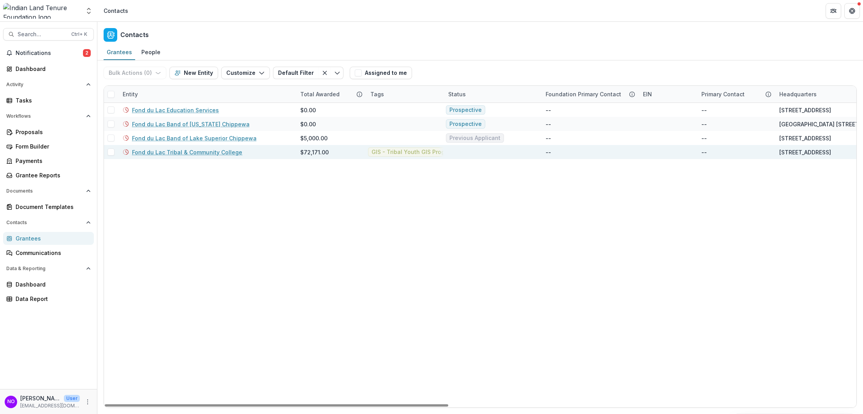
click at [144, 156] on div "Fond du Lac Tribal & Community College" at bounding box center [207, 152] width 168 height 14
click at [142, 155] on link "Fond du Lac Tribal & Community College" at bounding box center [187, 152] width 110 height 8
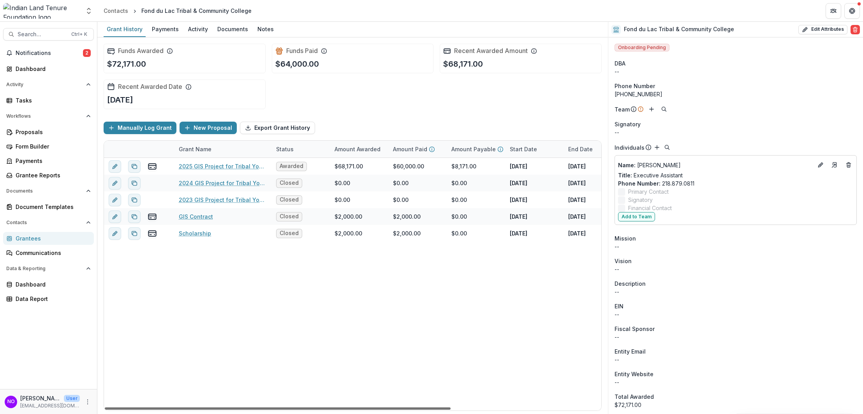
drag, startPoint x: 413, startPoint y: 409, endPoint x: 240, endPoint y: 168, distance: 296.1
click at [240, 407] on div at bounding box center [278, 408] width 346 height 2
click at [240, 168] on link "2025 GIS Project for Tribal Youth" at bounding box center [223, 166] width 88 height 8
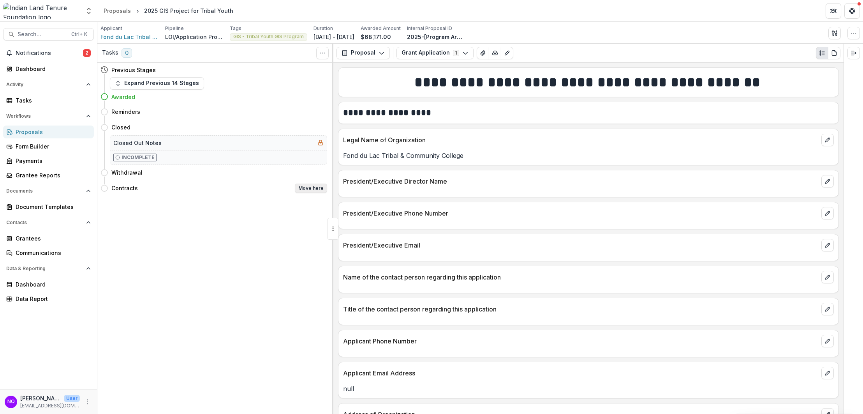
click at [312, 190] on button "Move here" at bounding box center [311, 187] width 32 height 9
select select "********"
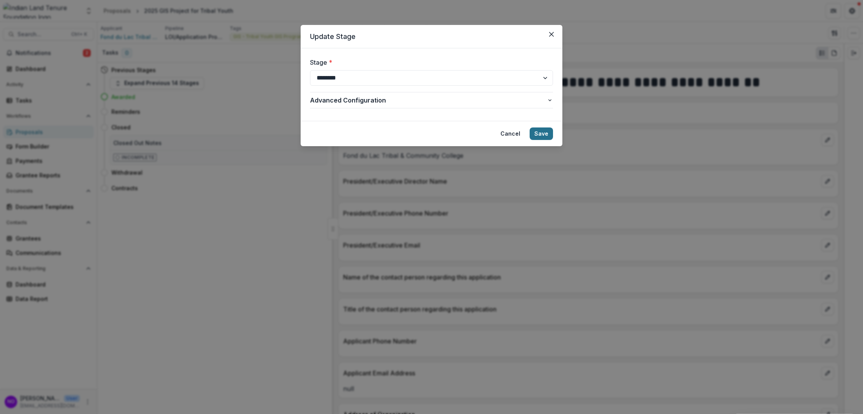
click at [537, 134] on button "Save" at bounding box center [541, 133] width 23 height 12
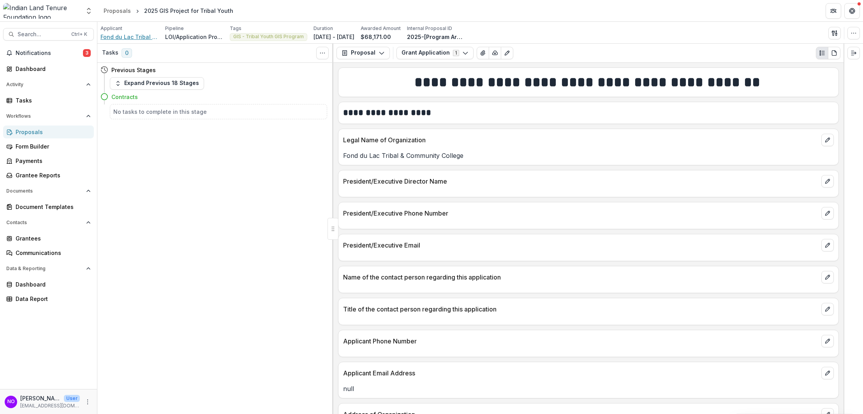
click at [141, 34] on span "Fond du Lac Tribal & Community College" at bounding box center [129, 37] width 58 height 8
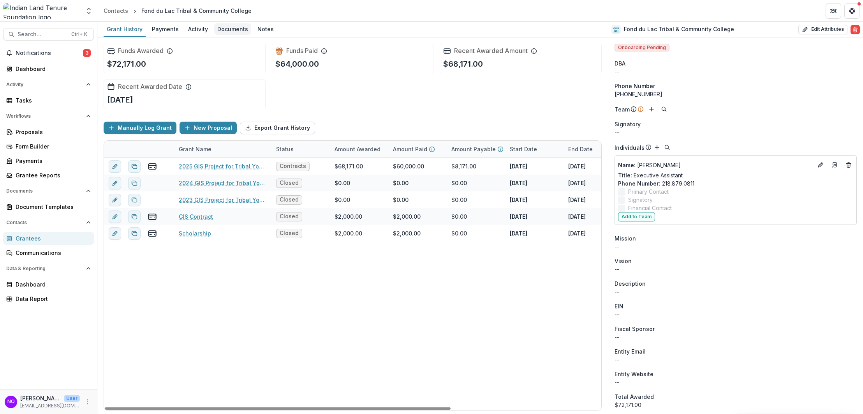
click at [225, 31] on div "Documents" at bounding box center [232, 28] width 37 height 11
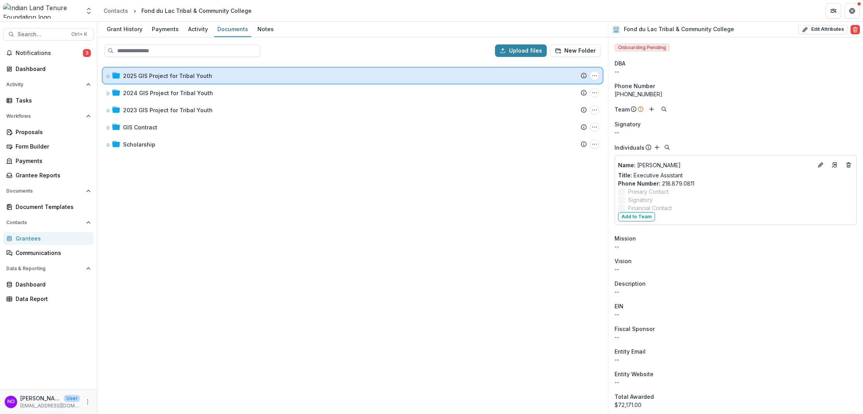
click at [107, 75] on icon at bounding box center [108, 76] width 5 height 5
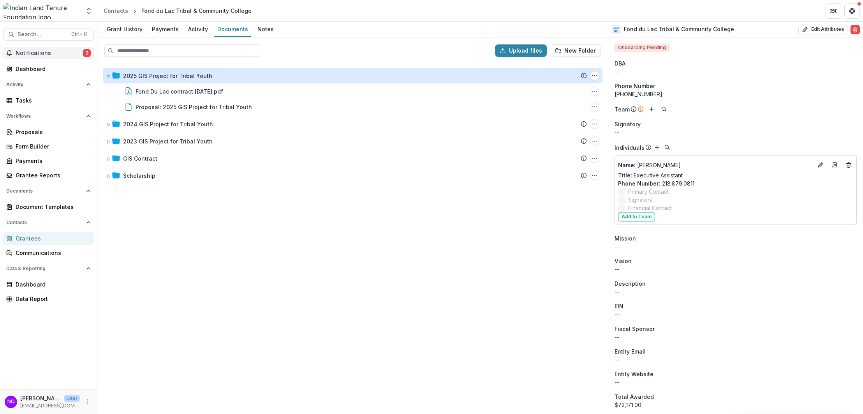
click at [26, 49] on button "Notifications 3" at bounding box center [48, 53] width 91 height 12
click at [26, 242] on div "Grantees" at bounding box center [52, 238] width 72 height 8
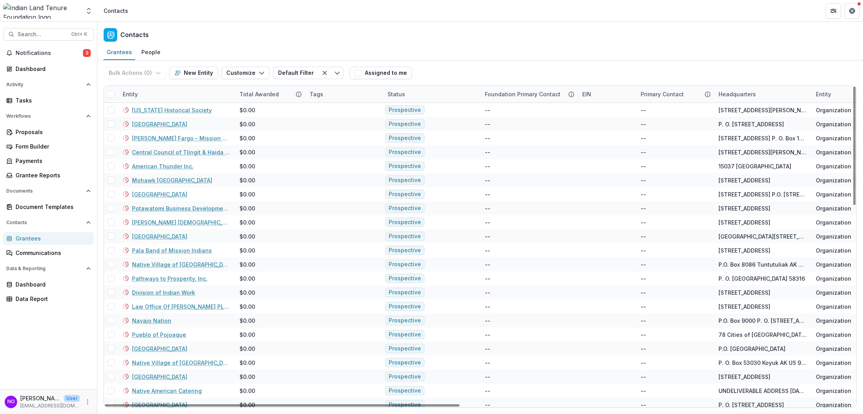
click at [133, 95] on div "Entity" at bounding box center [130, 94] width 25 height 8
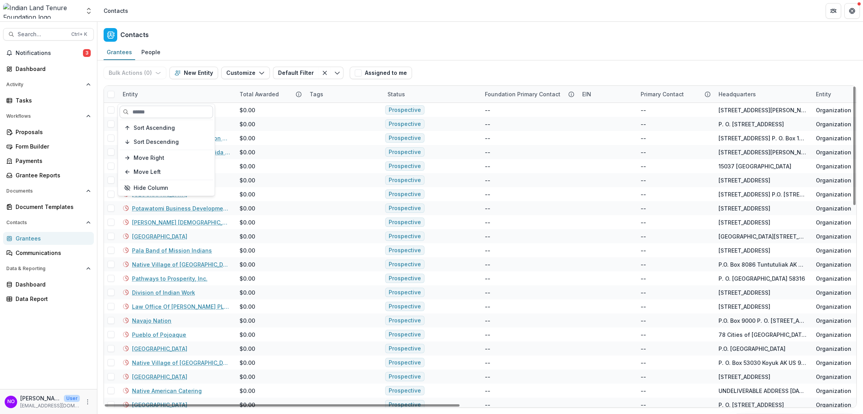
click at [140, 117] on input at bounding box center [166, 112] width 93 height 12
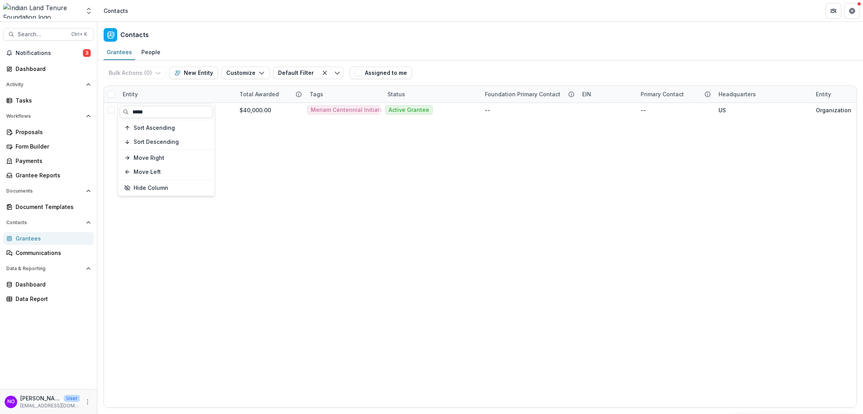
type input "*****"
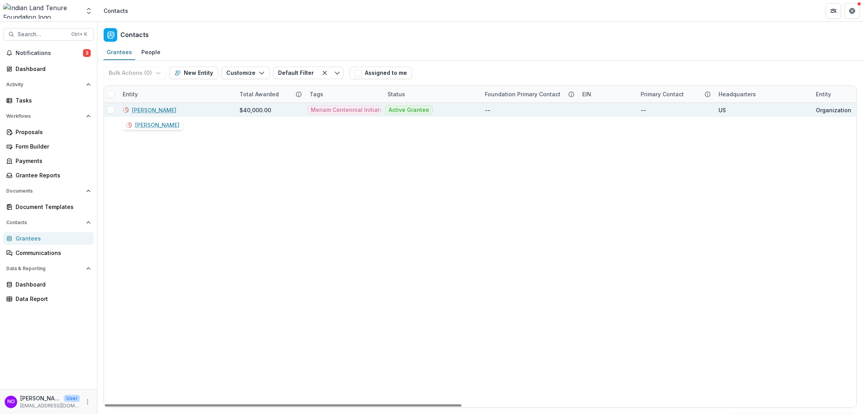
click at [145, 107] on link "Terry Janis" at bounding box center [154, 110] width 44 height 8
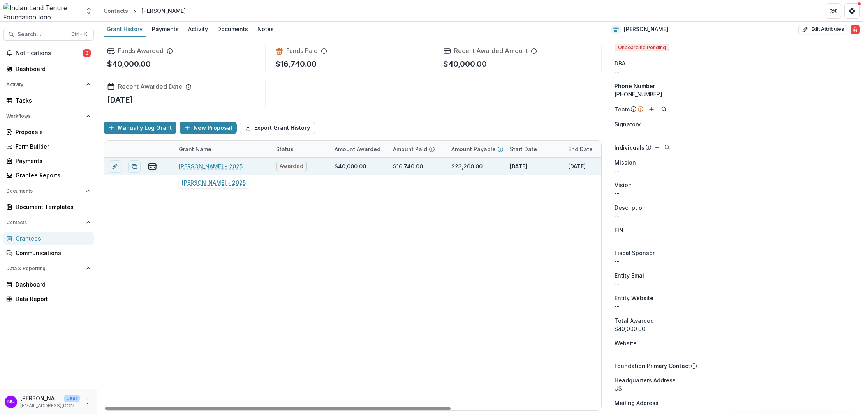
click at [185, 165] on link "Terry Janis - 2025" at bounding box center [211, 166] width 64 height 8
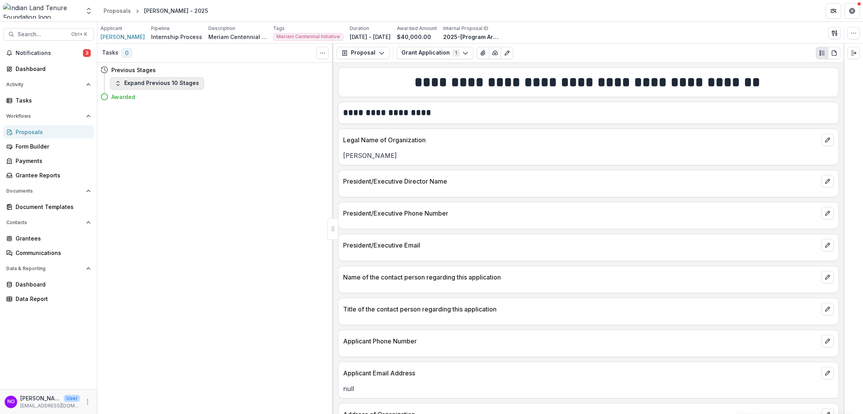
click at [139, 79] on button "Expand Previous 10 Stages" at bounding box center [157, 83] width 94 height 12
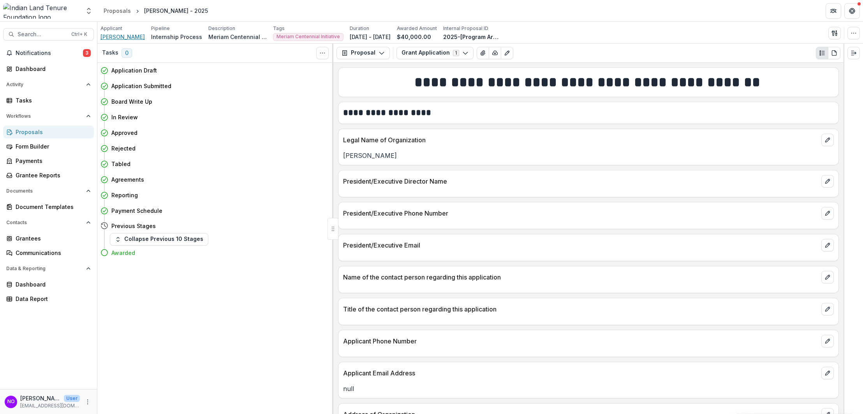
click at [118, 39] on span "Terry Janis" at bounding box center [122, 37] width 44 height 8
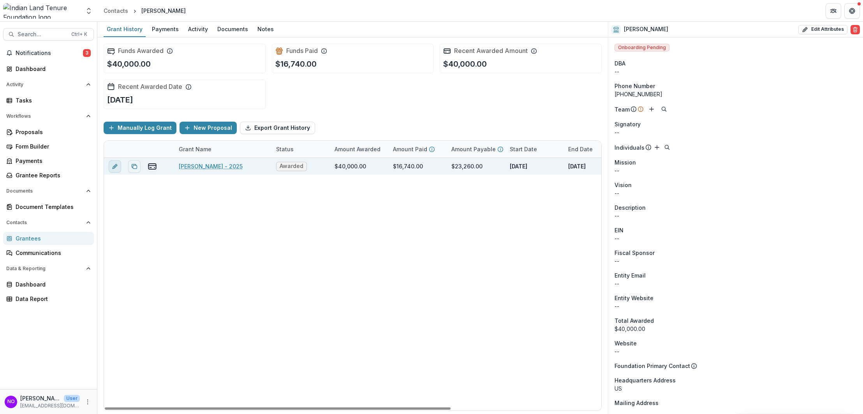
click at [119, 169] on button "edit" at bounding box center [115, 166] width 12 height 12
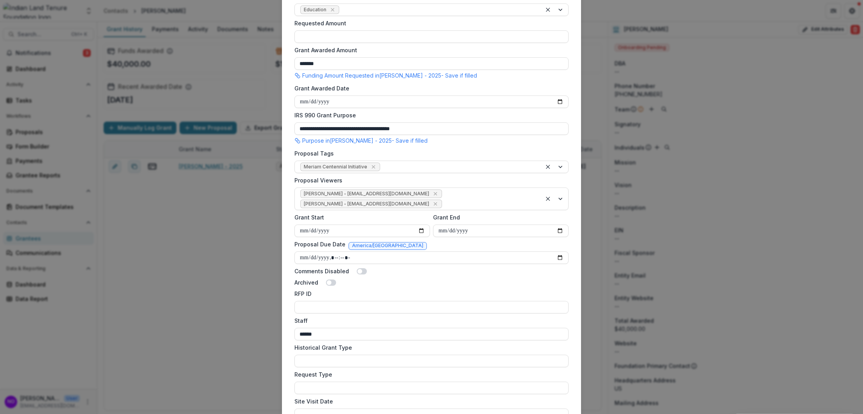
scroll to position [7, 0]
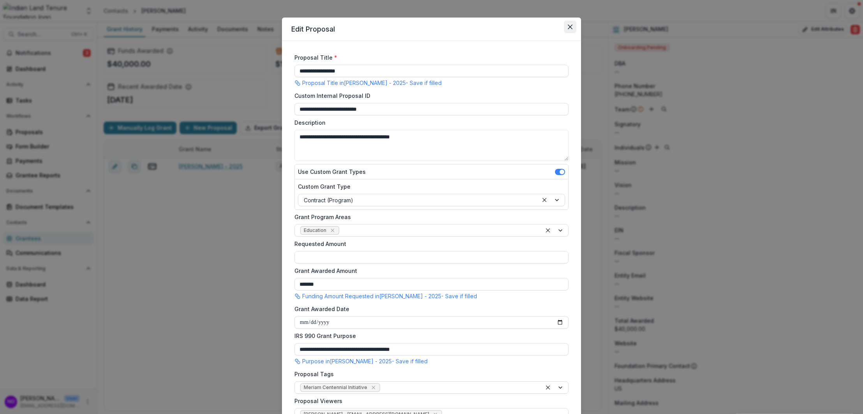
click at [568, 27] on icon "Close" at bounding box center [570, 27] width 5 height 5
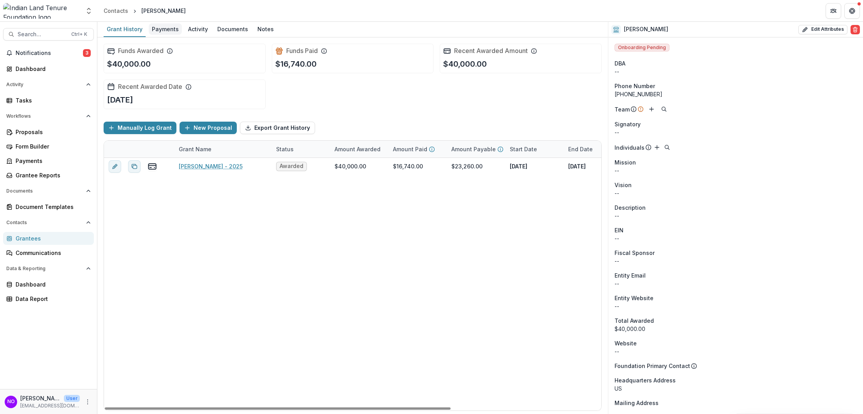
click at [164, 32] on div "Payments" at bounding box center [165, 28] width 33 height 11
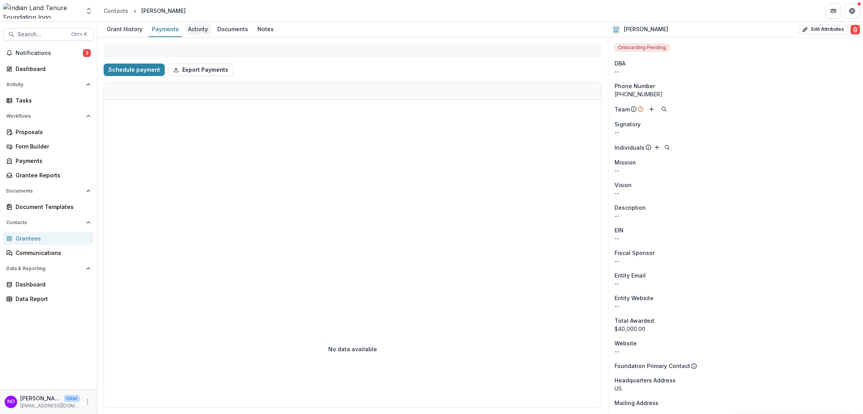
select select "**********"
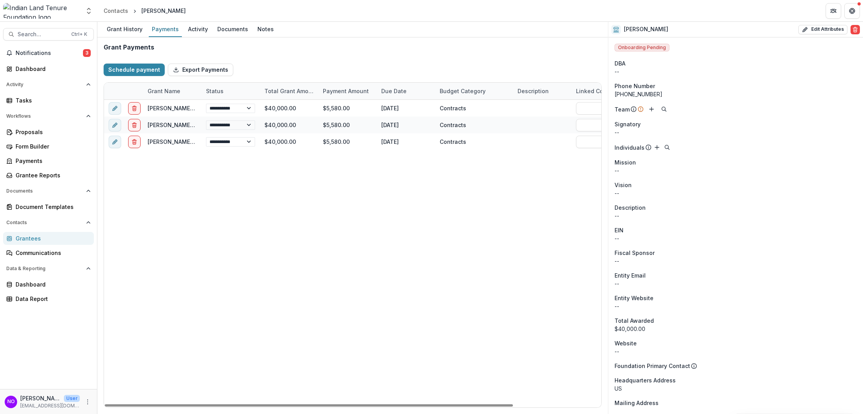
drag, startPoint x: 458, startPoint y: 405, endPoint x: 211, endPoint y: 384, distance: 248.2
click at [213, 404] on div at bounding box center [309, 405] width 408 height 2
click at [194, 27] on div "Activity" at bounding box center [198, 28] width 26 height 11
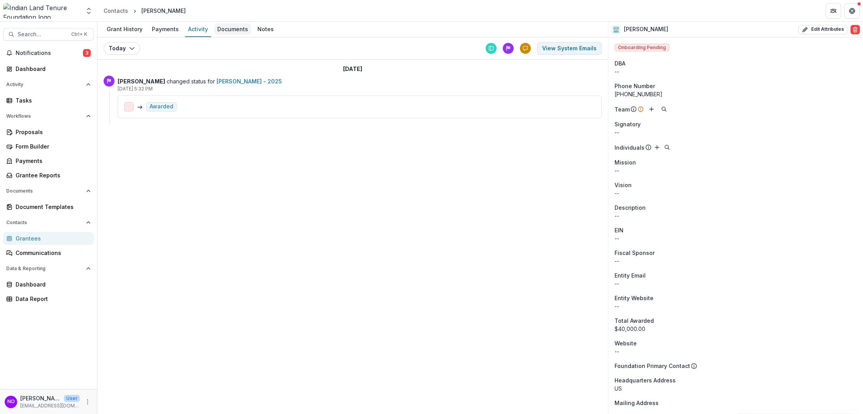
click at [232, 28] on div "Documents" at bounding box center [232, 28] width 37 height 11
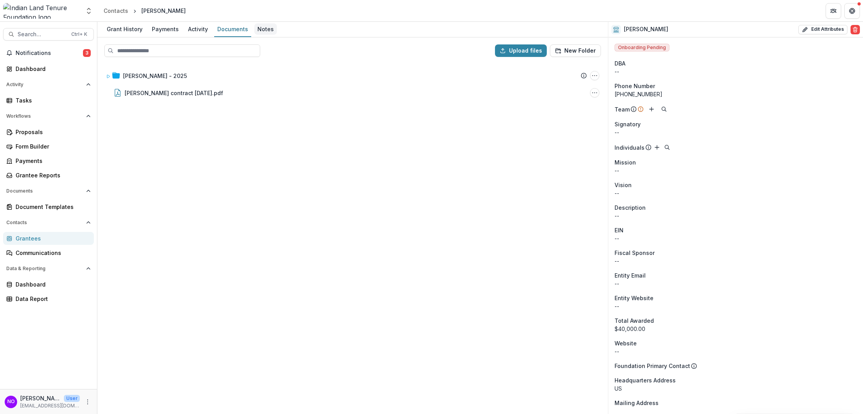
click at [254, 30] on div "Notes" at bounding box center [265, 28] width 23 height 11
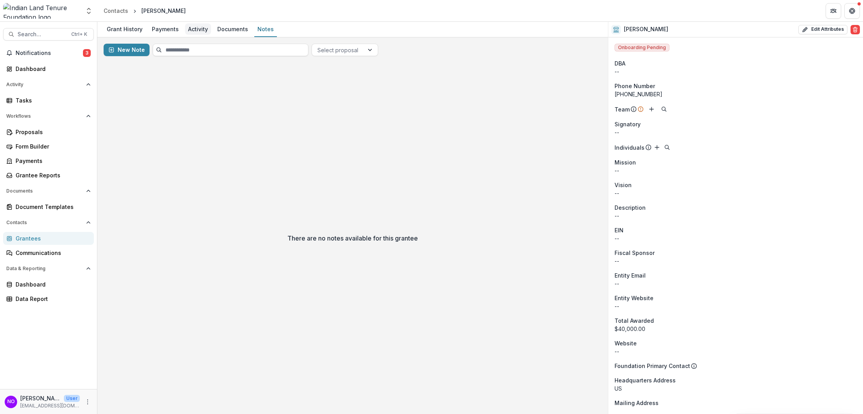
click at [187, 30] on div "Activity" at bounding box center [198, 28] width 26 height 11
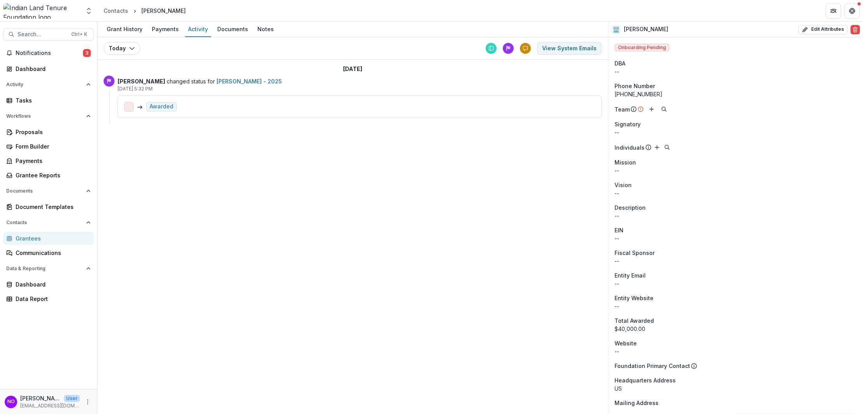
click at [230, 81] on link "Terry Janis - 2025" at bounding box center [249, 81] width 65 height 7
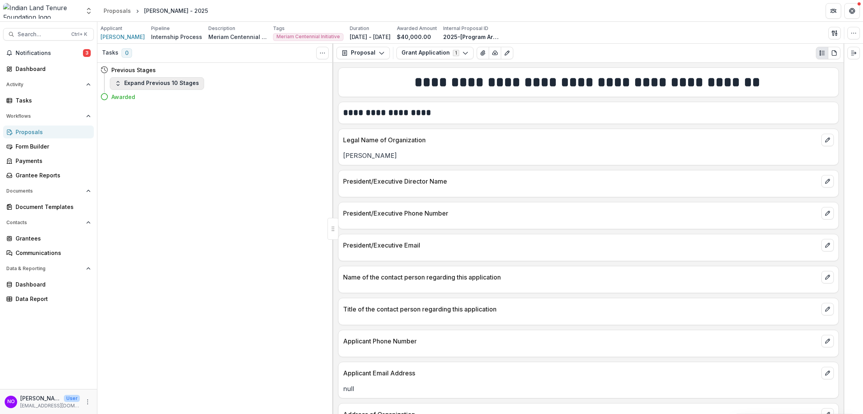
click at [135, 87] on button "Expand Previous 10 Stages" at bounding box center [157, 83] width 94 height 12
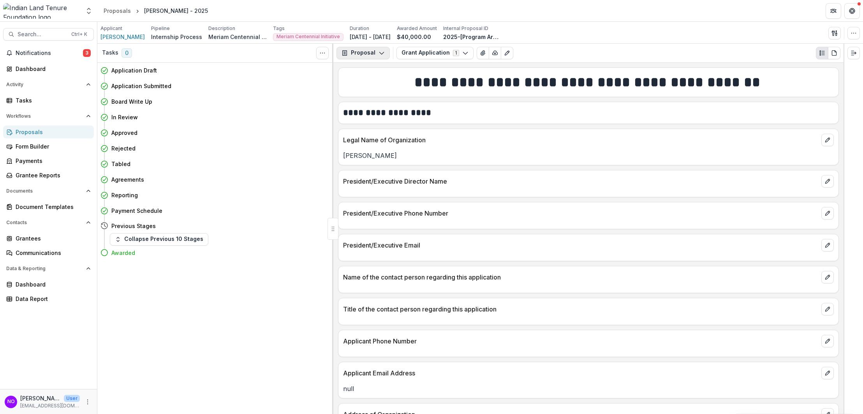
click at [379, 55] on icon "button" at bounding box center [382, 53] width 6 height 6
click at [462, 50] on icon "button" at bounding box center [465, 53] width 6 height 6
click at [457, 51] on button "Grant Application 1" at bounding box center [435, 53] width 77 height 12
click at [850, 34] on button "button" at bounding box center [854, 33] width 12 height 12
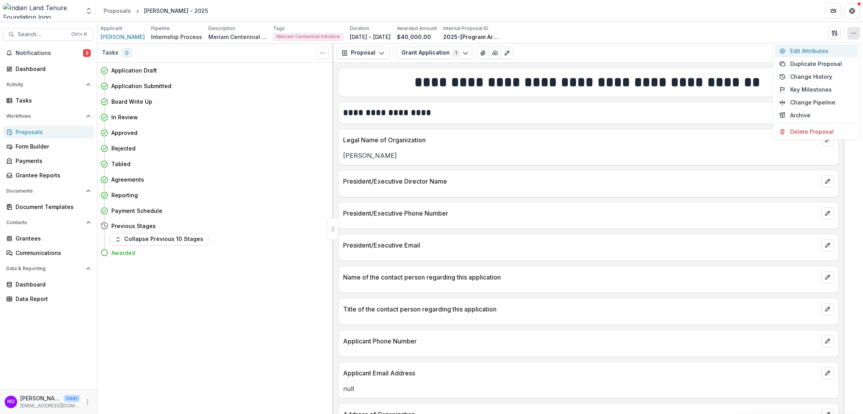
click at [801, 51] on button "Edit Attributes" at bounding box center [816, 50] width 83 height 13
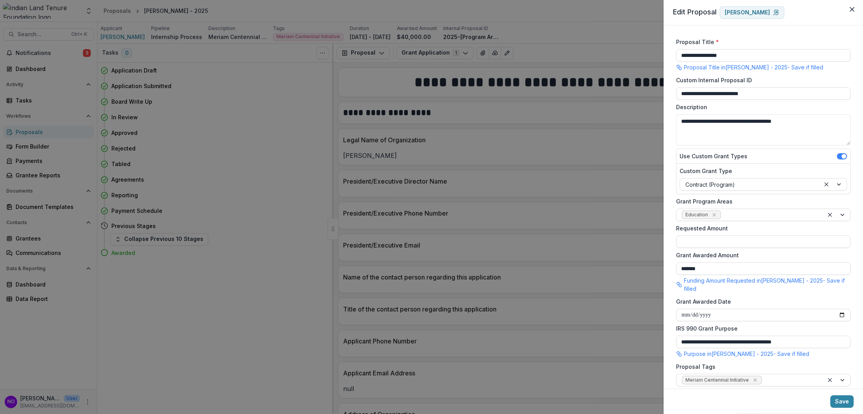
click at [716, 67] on p "Proposal Title in Terry Janis - 2025 - Save if filled" at bounding box center [753, 67] width 139 height 8
click at [836, 187] on div at bounding box center [833, 184] width 26 height 12
click at [837, 187] on div at bounding box center [833, 184] width 26 height 12
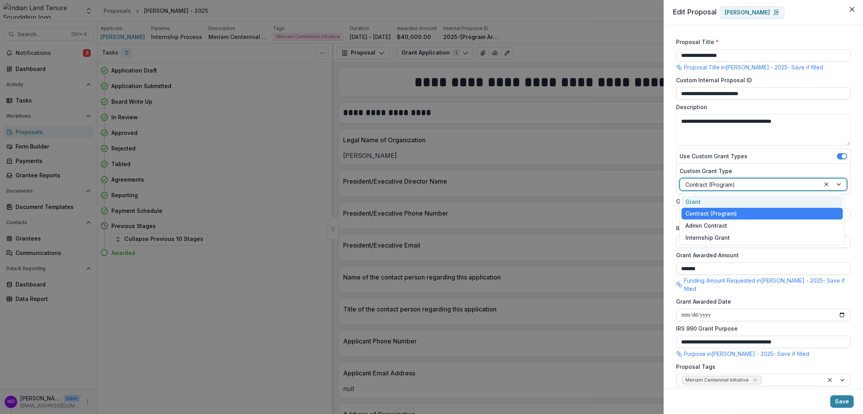
click at [837, 187] on div at bounding box center [833, 184] width 26 height 12
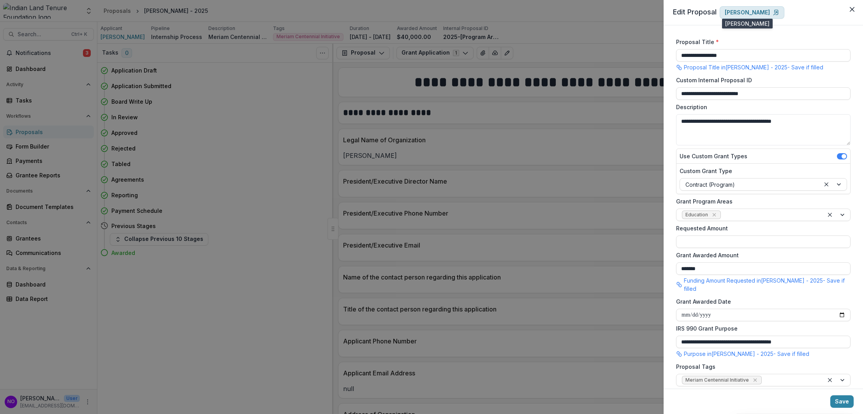
click at [732, 14] on p "Terry Janis" at bounding box center [747, 12] width 45 height 7
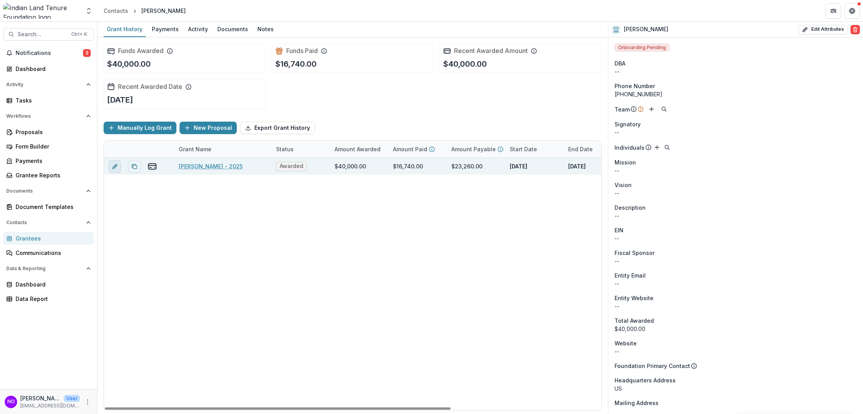
click at [116, 167] on icon "edit" at bounding box center [115, 166] width 6 height 6
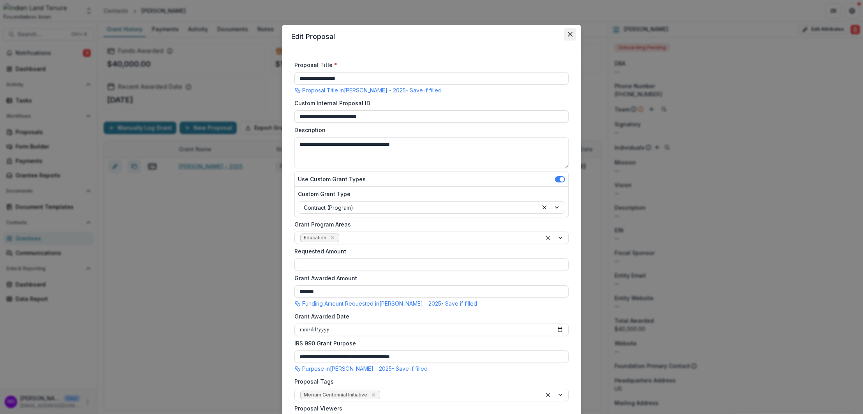
click at [569, 33] on icon "Close" at bounding box center [570, 34] width 5 height 5
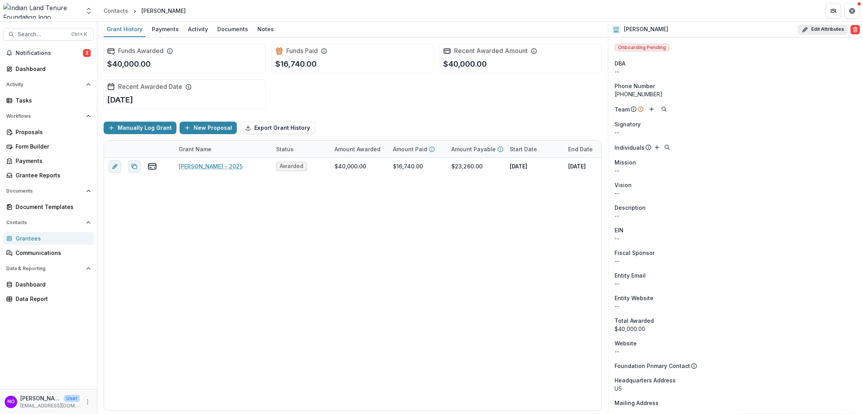
click at [825, 30] on button "Edit Attributes" at bounding box center [823, 29] width 49 height 9
select select
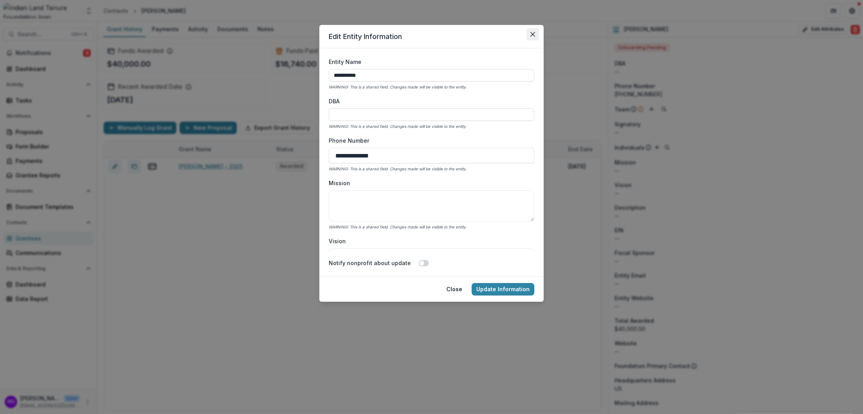
click at [532, 35] on icon "Close" at bounding box center [533, 34] width 5 height 5
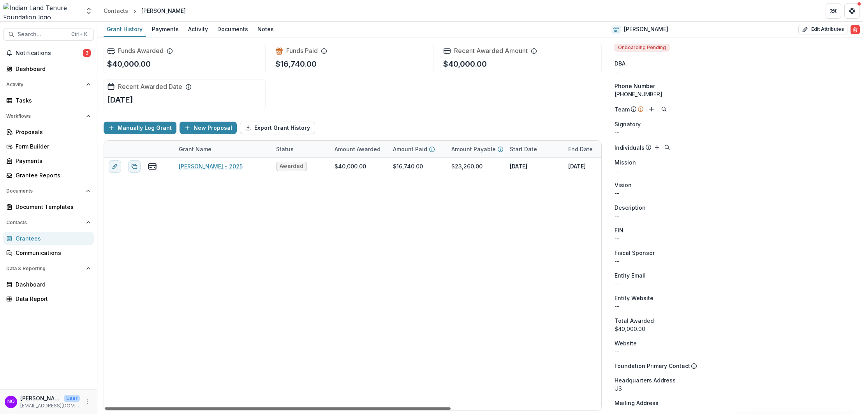
drag, startPoint x: 342, startPoint y: 408, endPoint x: -56, endPoint y: 299, distance: 412.8
click at [105, 407] on div at bounding box center [278, 408] width 346 height 2
click at [212, 165] on link "Terry Janis - 2025" at bounding box center [211, 166] width 64 height 8
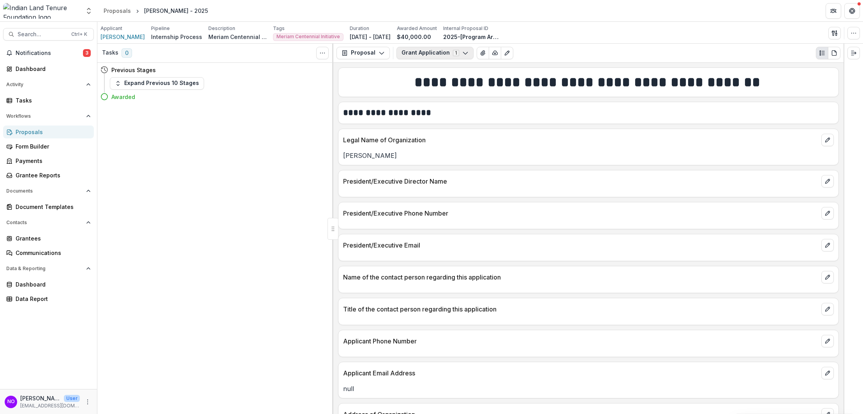
click at [457, 54] on button "Grant Application 1" at bounding box center [435, 53] width 77 height 12
click at [436, 85] on span "Grant Application" at bounding box center [446, 82] width 71 height 8
click at [505, 53] on icon "Edit as form" at bounding box center [507, 53] width 4 height 4
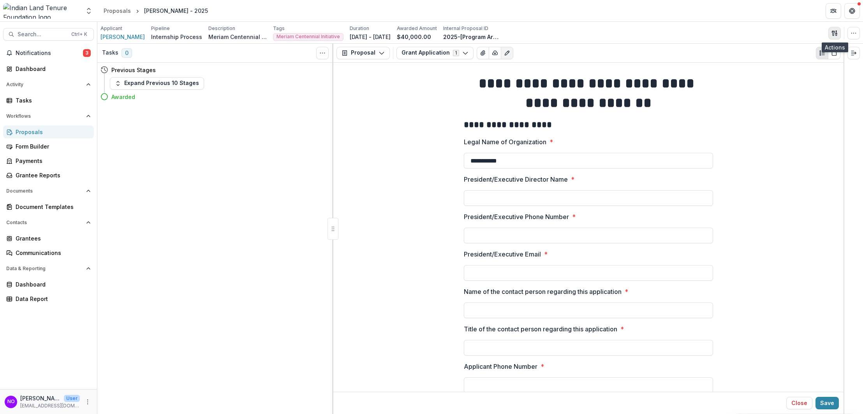
click at [834, 33] on icon "button" at bounding box center [833, 32] width 3 height 5
click at [796, 402] on button "Close" at bounding box center [799, 403] width 26 height 12
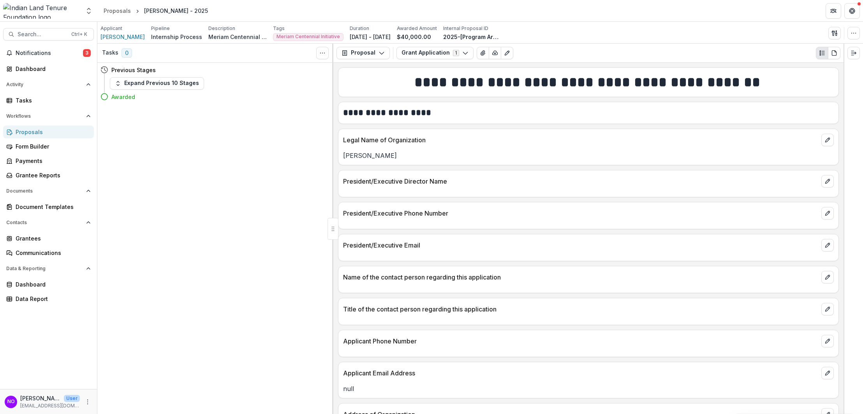
click at [159, 36] on p "Internship Process" at bounding box center [176, 37] width 51 height 8
click at [151, 33] on p "Internship Process" at bounding box center [176, 37] width 51 height 8
click at [118, 36] on span "Terry Janis" at bounding box center [122, 37] width 44 height 8
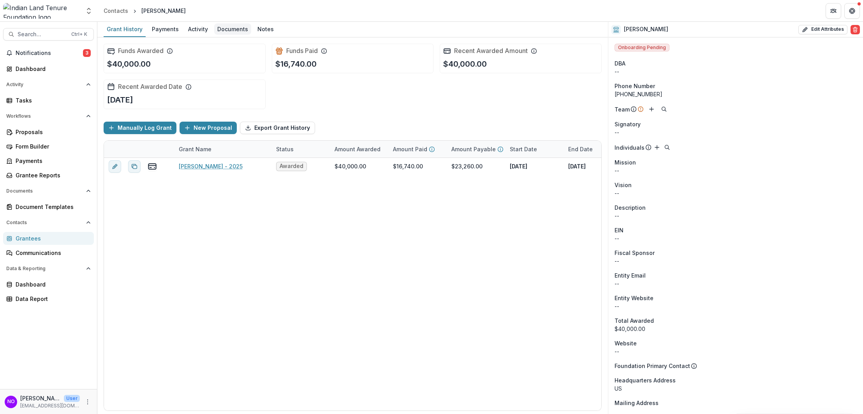
click at [232, 26] on div "Documents" at bounding box center [232, 28] width 37 height 11
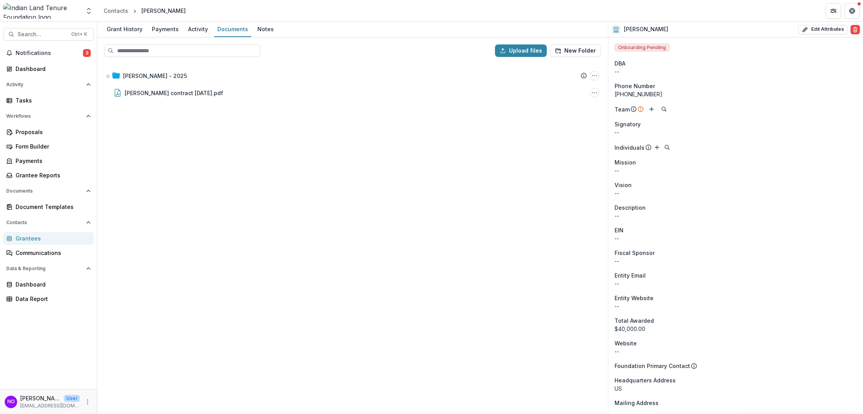
drag, startPoint x: 19, startPoint y: 240, endPoint x: 23, endPoint y: 238, distance: 4.4
click at [19, 240] on div "Grantees" at bounding box center [52, 238] width 72 height 8
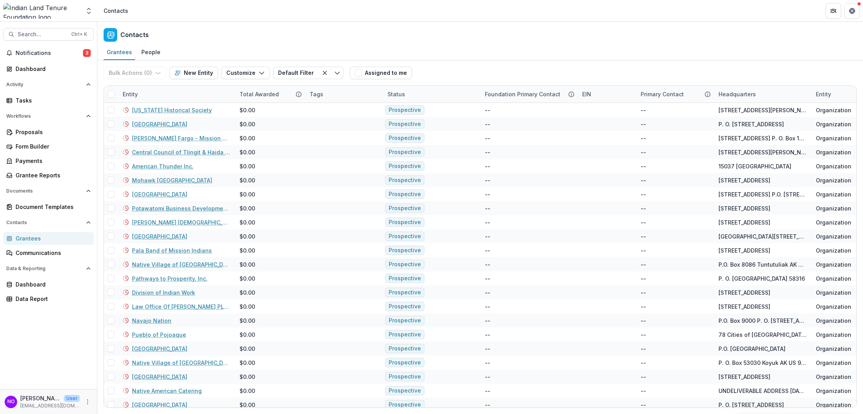
click at [145, 94] on div "Entity" at bounding box center [176, 94] width 117 height 17
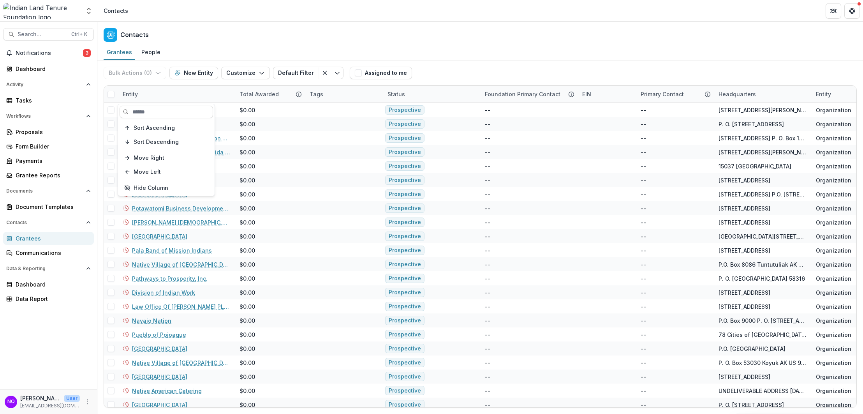
click at [145, 94] on div "Entity" at bounding box center [176, 94] width 117 height 17
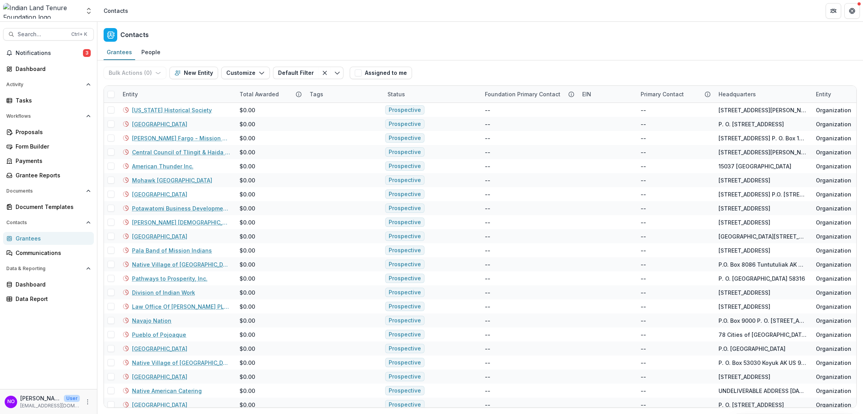
click at [145, 93] on div "Entity" at bounding box center [176, 94] width 117 height 17
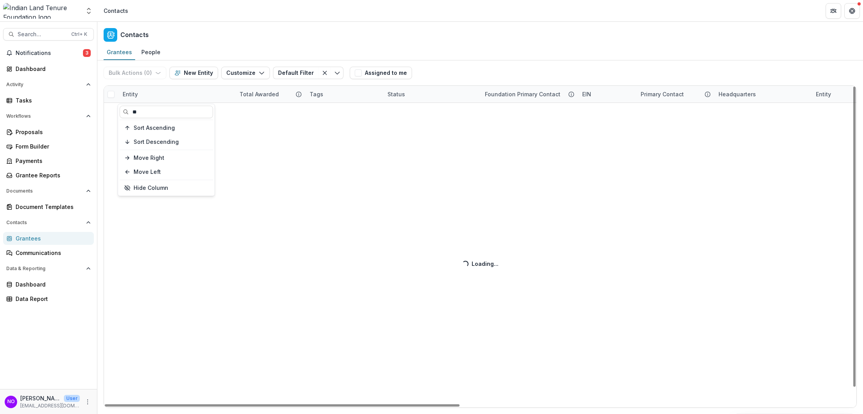
type input "*"
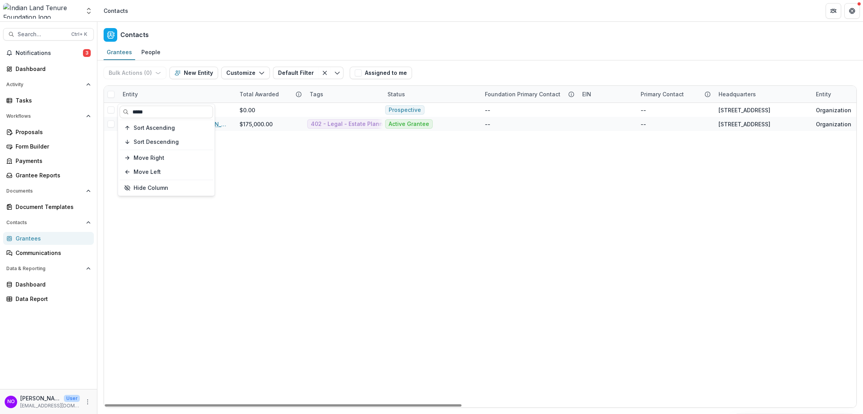
type input "*****"
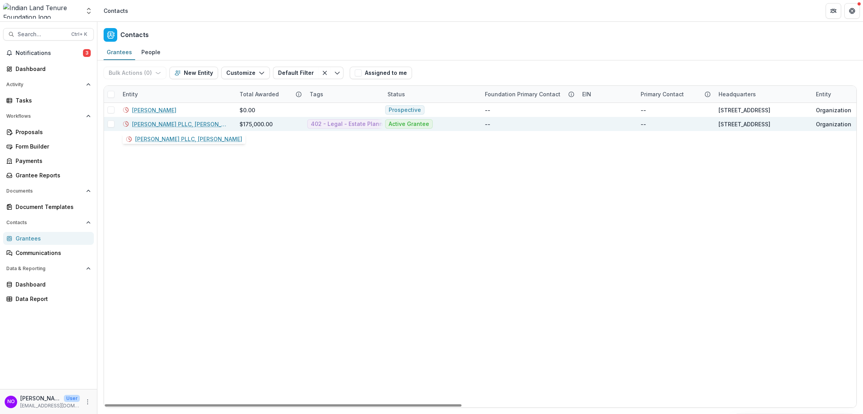
click at [152, 126] on link "[PERSON_NAME] PLLC, [PERSON_NAME]" at bounding box center [181, 124] width 98 height 8
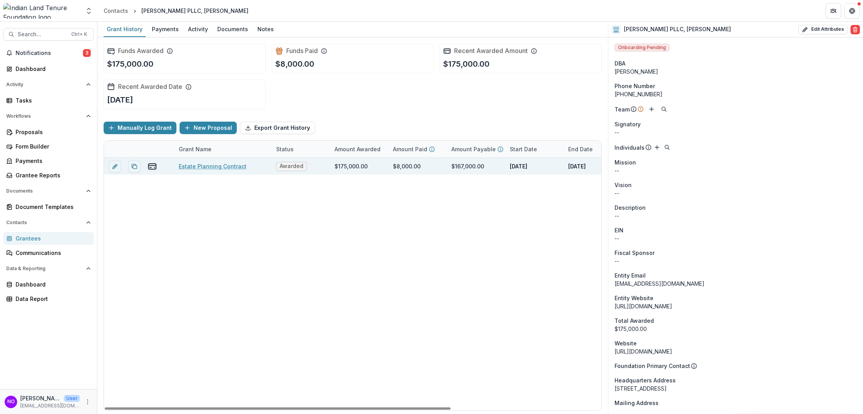
click at [190, 167] on link "Estate Planning Contract" at bounding box center [213, 166] width 68 height 8
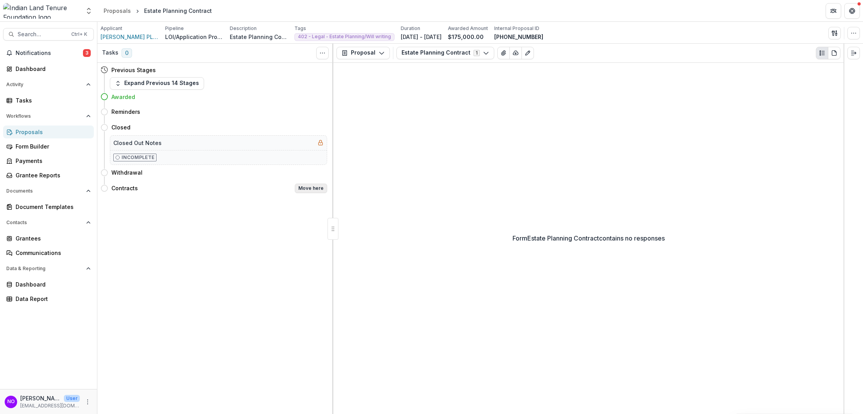
click at [310, 187] on button "Move here" at bounding box center [311, 187] width 32 height 9
select select "********"
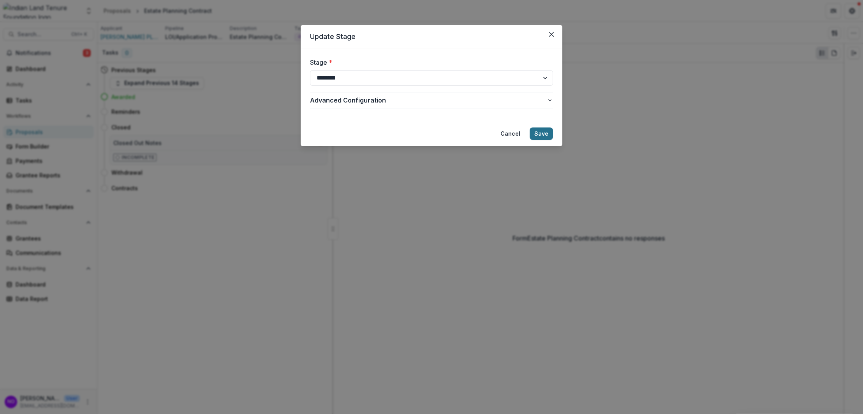
click at [541, 134] on button "Save" at bounding box center [541, 133] width 23 height 12
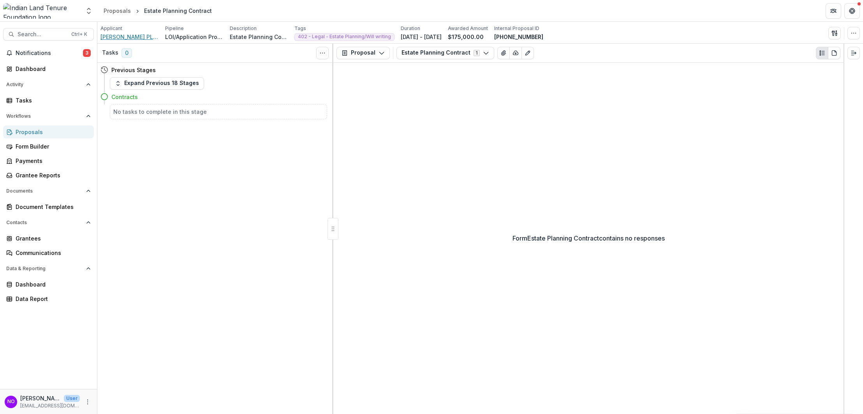
click at [143, 38] on span "[PERSON_NAME] PLLC, [PERSON_NAME]" at bounding box center [129, 37] width 58 height 8
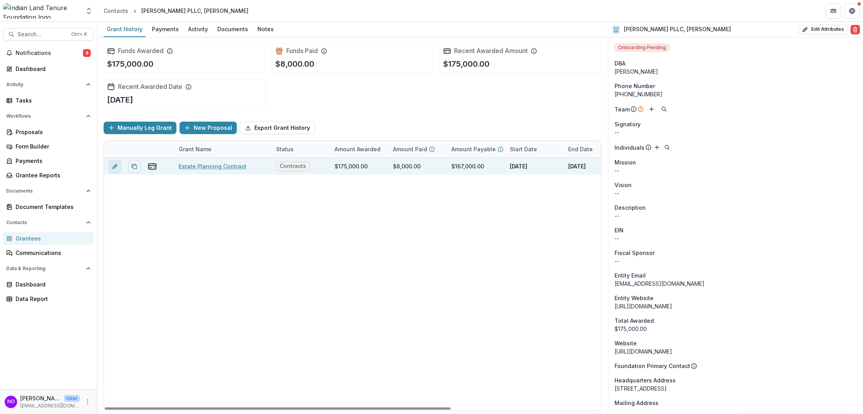
click at [113, 167] on icon "edit" at bounding box center [115, 166] width 6 height 6
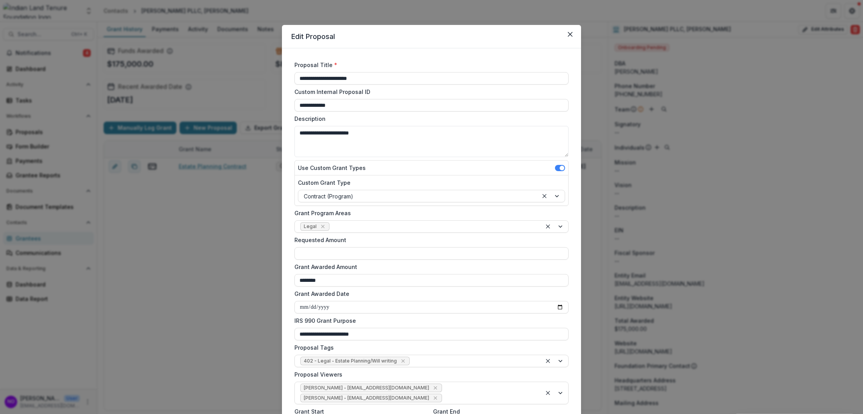
scroll to position [415, 0]
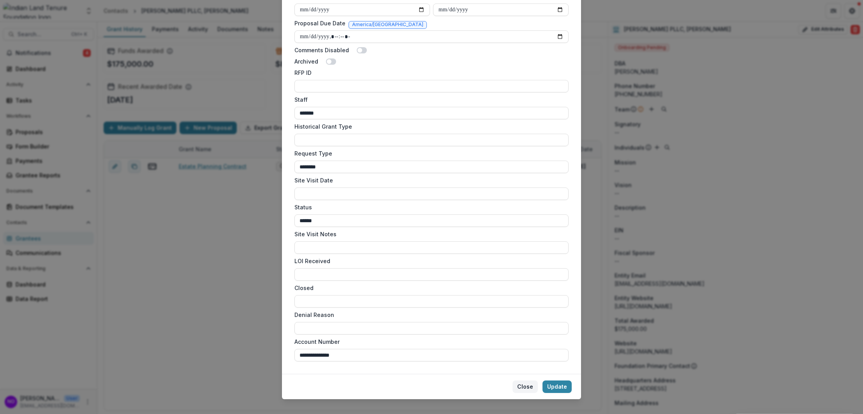
click at [525, 381] on button "Close" at bounding box center [525, 386] width 25 height 12
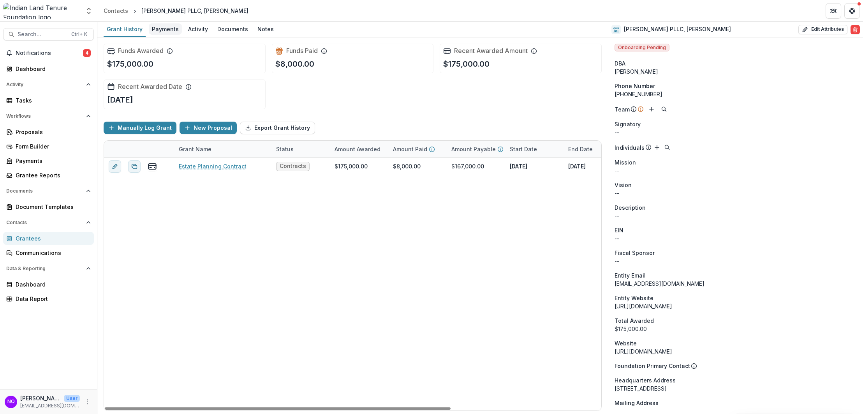
click at [162, 24] on div "Payments" at bounding box center [165, 28] width 33 height 11
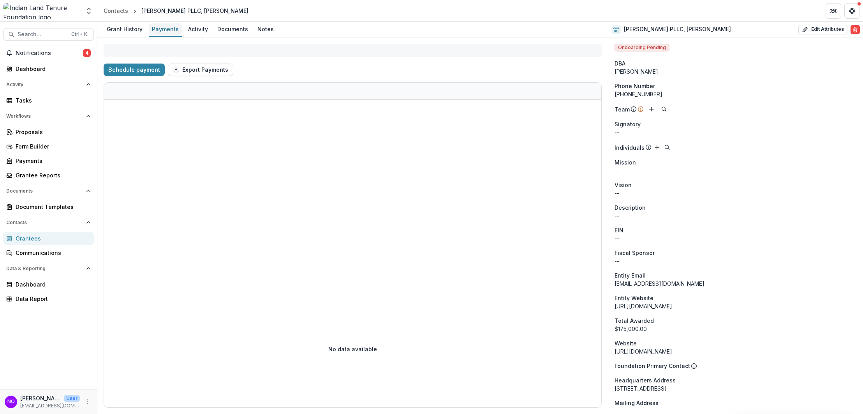
select select "**********"
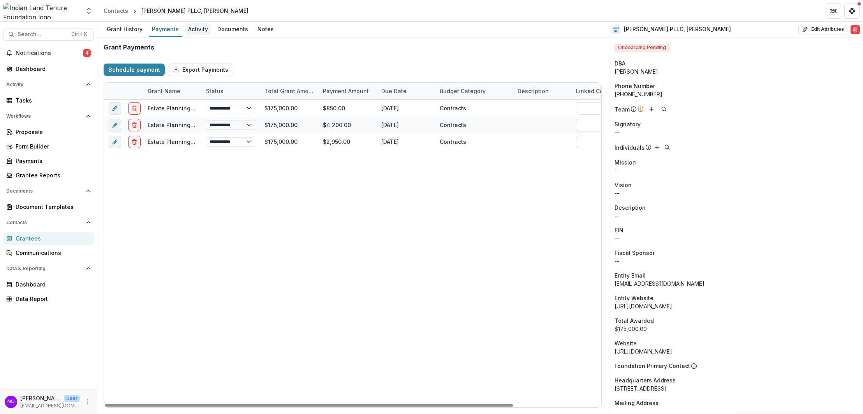
click at [190, 32] on div "Activity" at bounding box center [198, 28] width 26 height 11
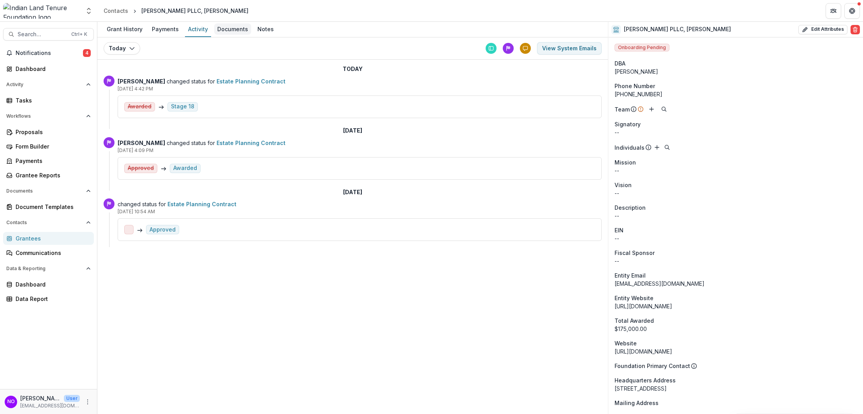
click at [221, 27] on div "Documents" at bounding box center [232, 28] width 37 height 11
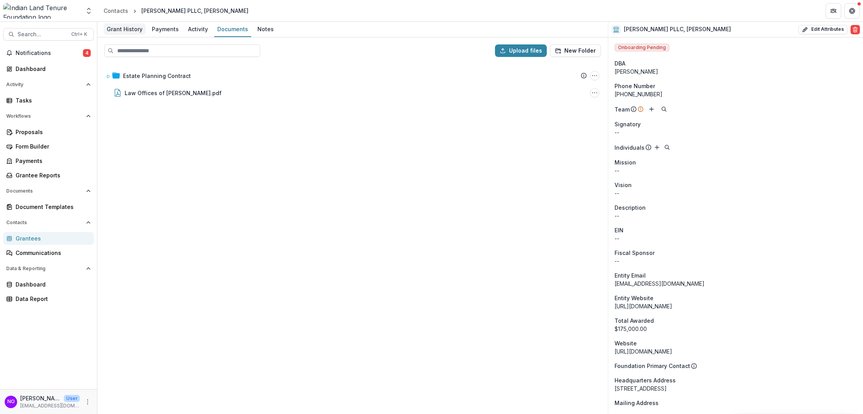
click at [133, 28] on div "Grant History" at bounding box center [125, 28] width 42 height 11
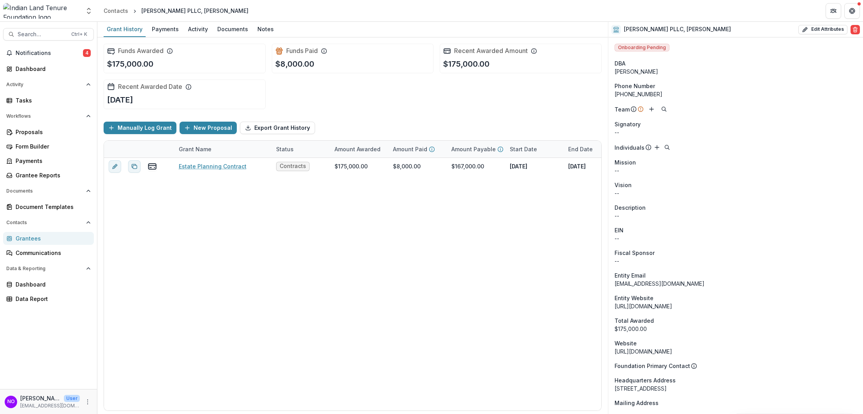
click at [43, 243] on link "Grantees" at bounding box center [48, 238] width 91 height 13
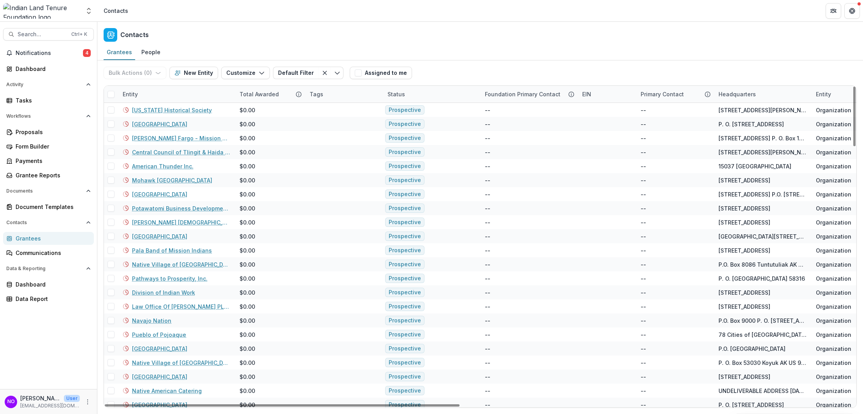
click at [134, 89] on div "Entity" at bounding box center [176, 94] width 117 height 17
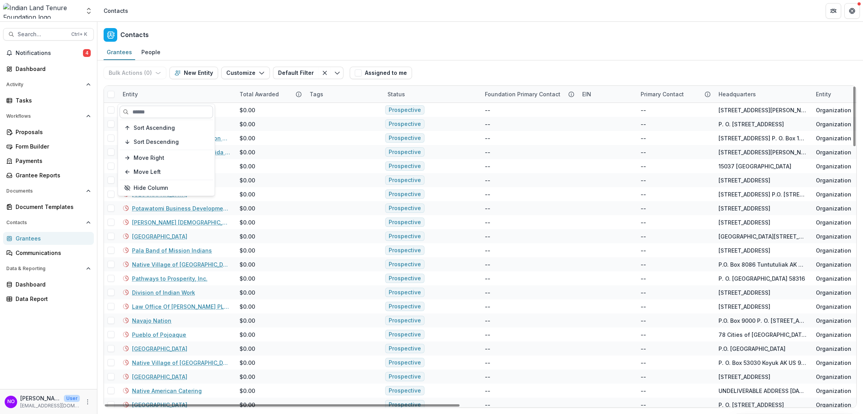
click at [136, 112] on input at bounding box center [166, 112] width 93 height 12
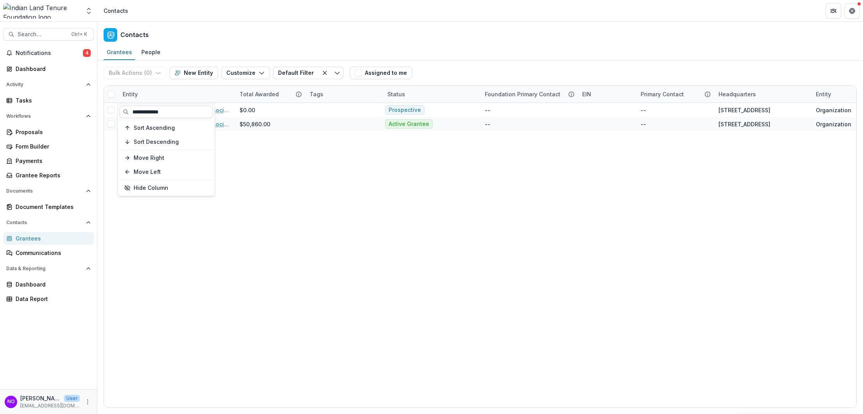
type input "**********"
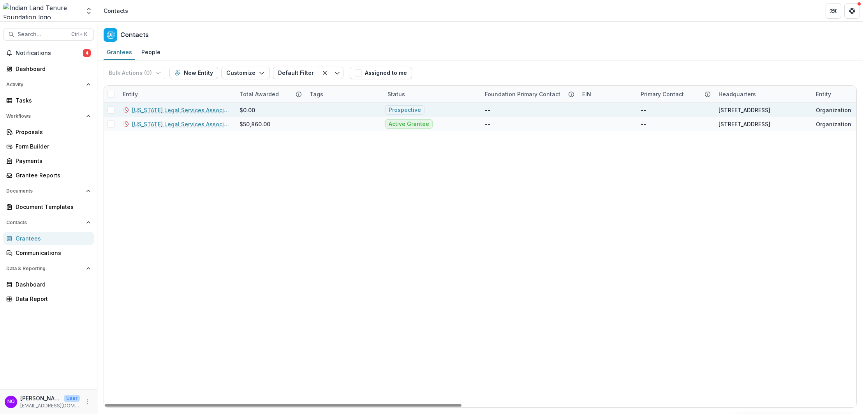
drag, startPoint x: 256, startPoint y: 408, endPoint x: 157, endPoint y: 111, distance: 313.1
click at [175, 404] on div at bounding box center [283, 405] width 357 height 2
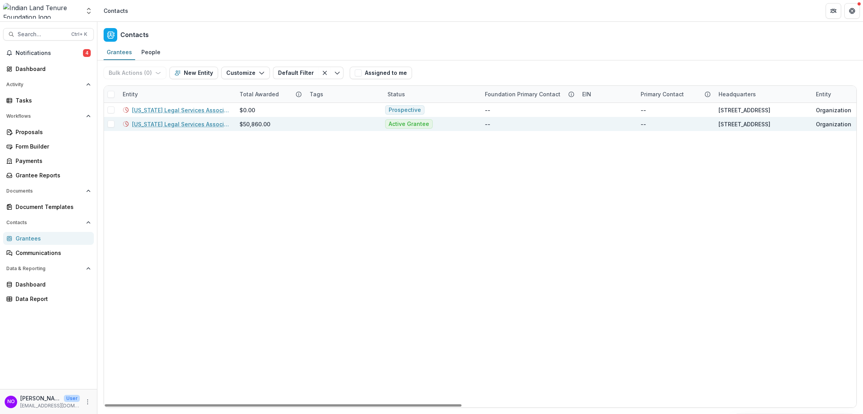
click at [145, 125] on link "[US_STATE] Legal Services Association" at bounding box center [181, 124] width 98 height 8
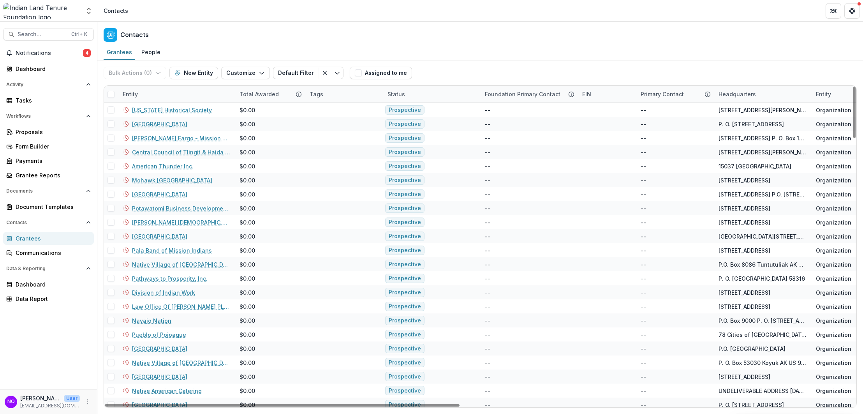
click at [152, 89] on div "Entity" at bounding box center [176, 94] width 117 height 17
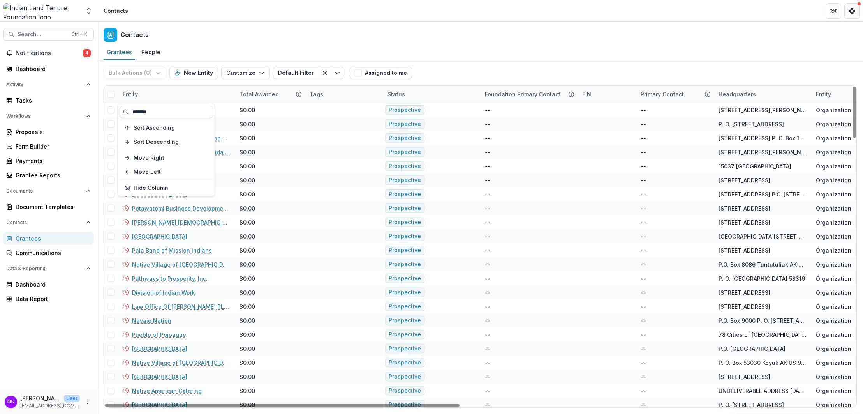
type input "*******"
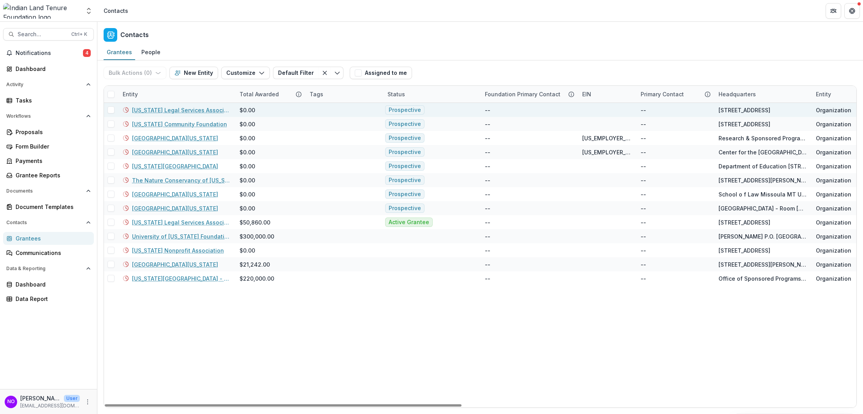
click at [185, 111] on link "[US_STATE] Legal Services Association" at bounding box center [181, 110] width 98 height 8
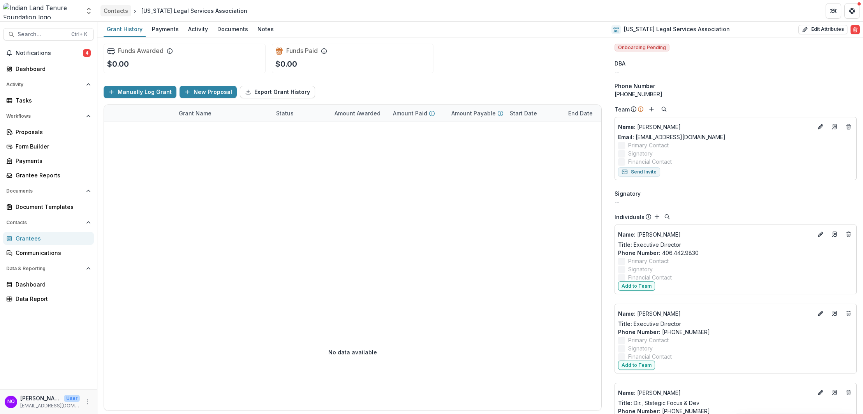
click at [122, 14] on div "Contacts" at bounding box center [116, 11] width 25 height 8
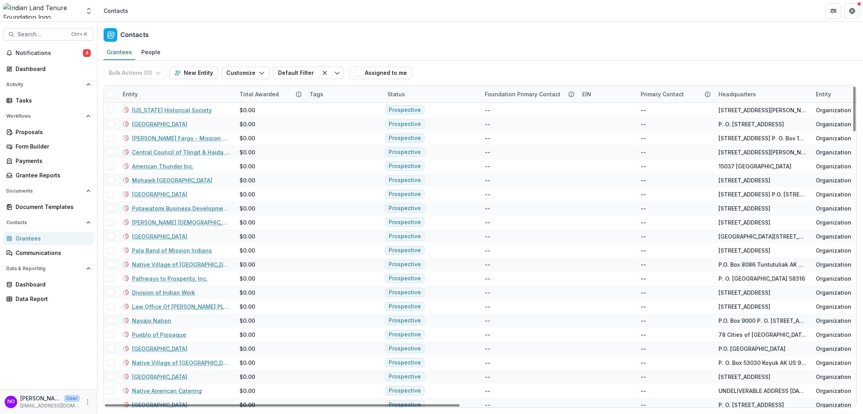
click at [161, 92] on div "Entity" at bounding box center [176, 94] width 117 height 17
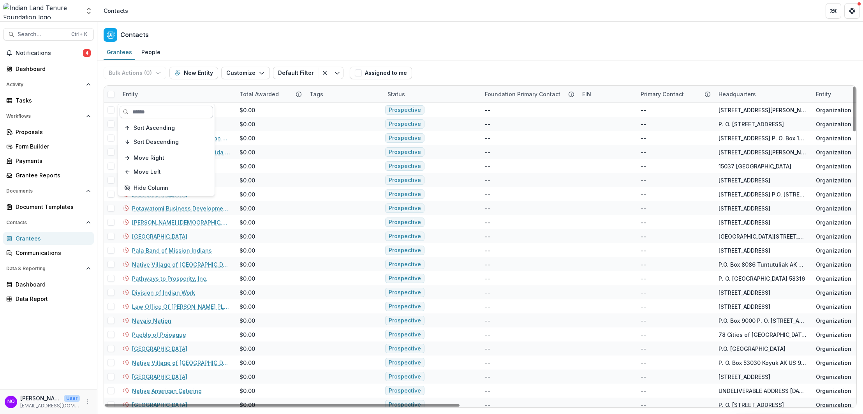
click at [153, 113] on input at bounding box center [166, 112] width 93 height 12
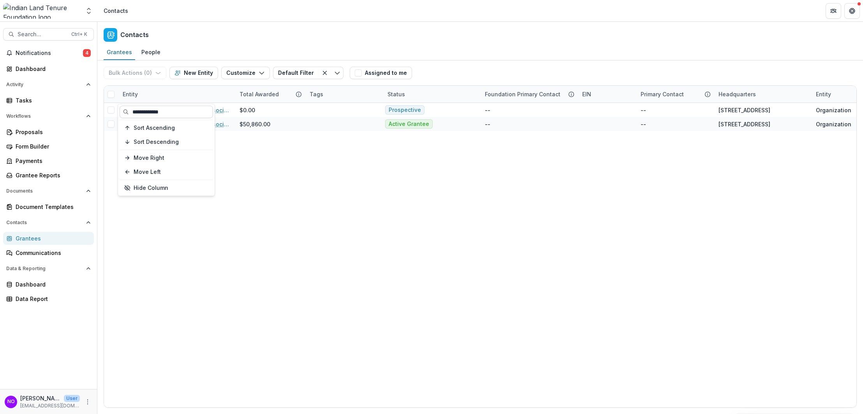
type input "**********"
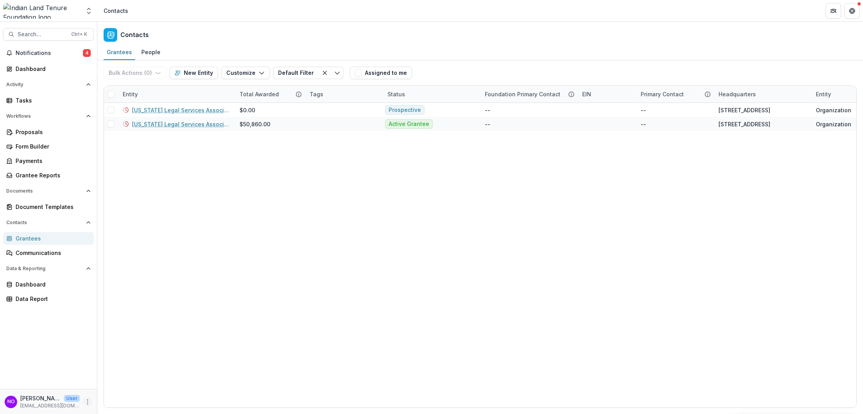
click at [86, 403] on icon "More" at bounding box center [88, 401] width 6 height 6
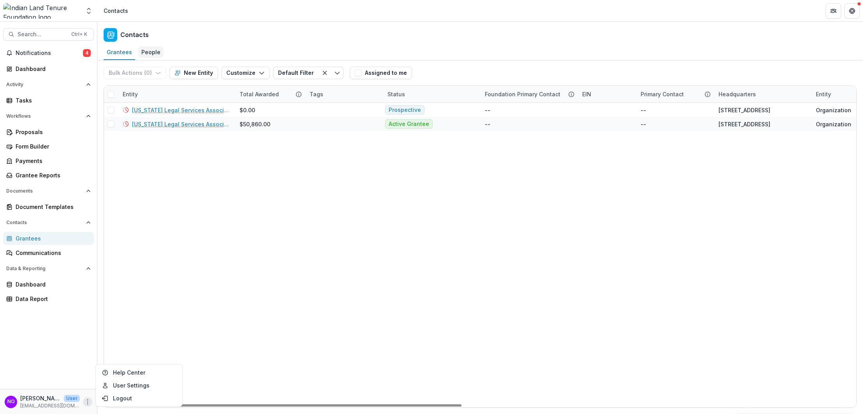
click at [143, 53] on div "People" at bounding box center [150, 51] width 25 height 11
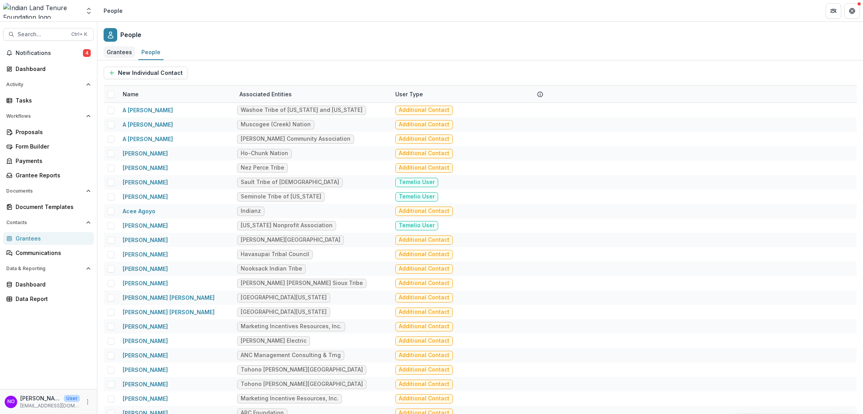
click at [120, 53] on div "Grantees" at bounding box center [120, 51] width 32 height 11
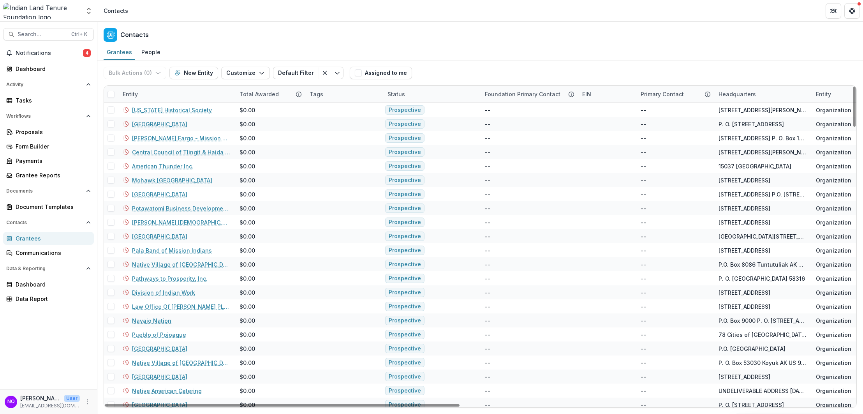
click at [130, 93] on div "Entity" at bounding box center [130, 94] width 25 height 8
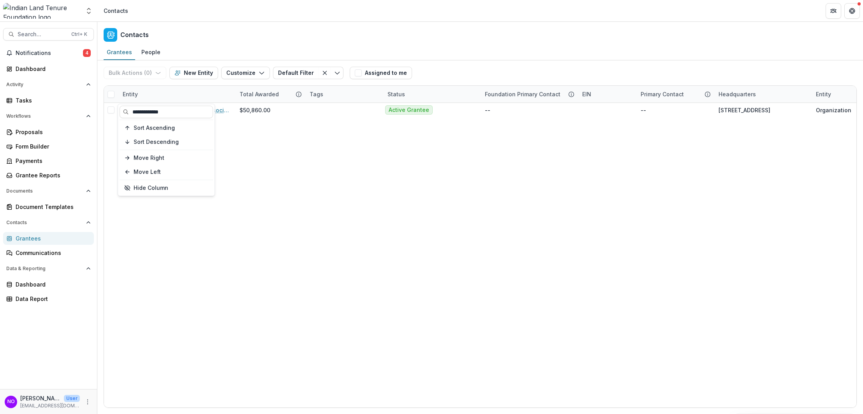
type input "**********"
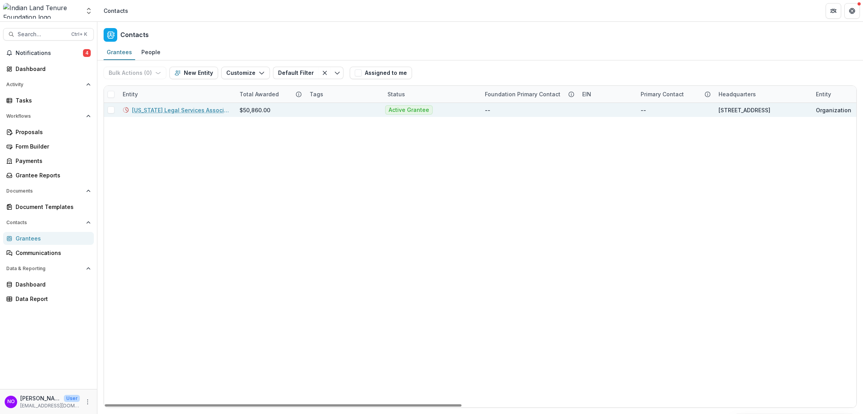
click at [167, 106] on link "[US_STATE] Legal Services Association" at bounding box center [181, 110] width 98 height 8
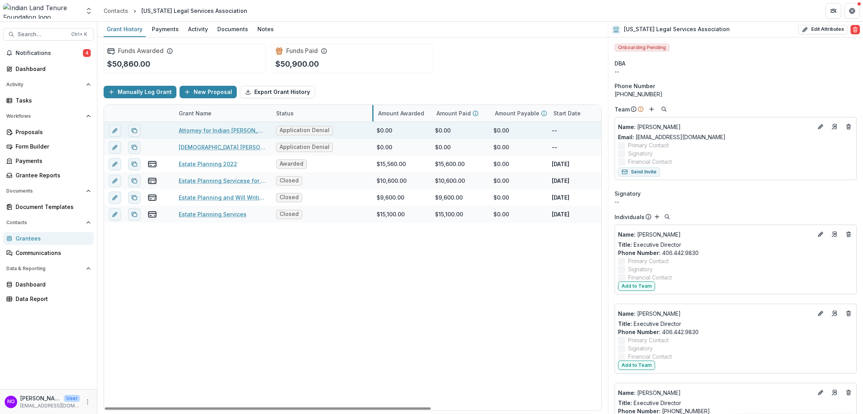
drag, startPoint x: 329, startPoint y: 112, endPoint x: 360, endPoint y: 127, distance: 35.0
drag, startPoint x: 366, startPoint y: 409, endPoint x: 229, endPoint y: 293, distance: 179.9
click at [224, 407] on div at bounding box center [268, 408] width 326 height 2
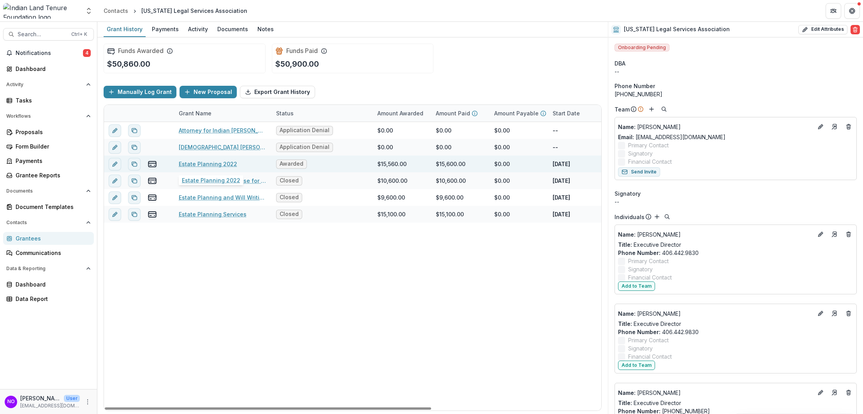
click at [227, 165] on link "Estate Planning 2022" at bounding box center [208, 164] width 58 height 8
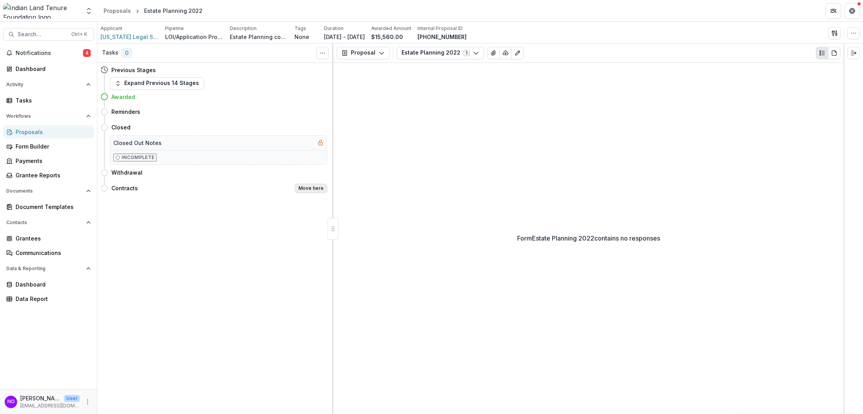
click at [320, 189] on button "Move here" at bounding box center [311, 187] width 32 height 9
select select "********"
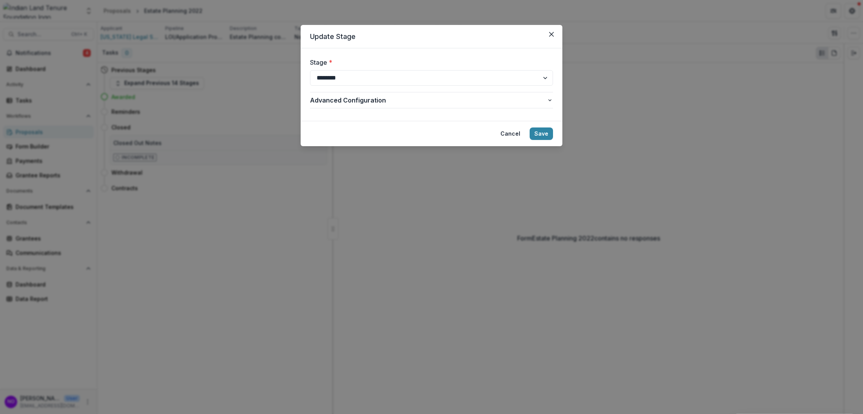
click at [562, 134] on footer "Cancel Save" at bounding box center [432, 133] width 262 height 25
click at [539, 135] on button "Save" at bounding box center [541, 133] width 23 height 12
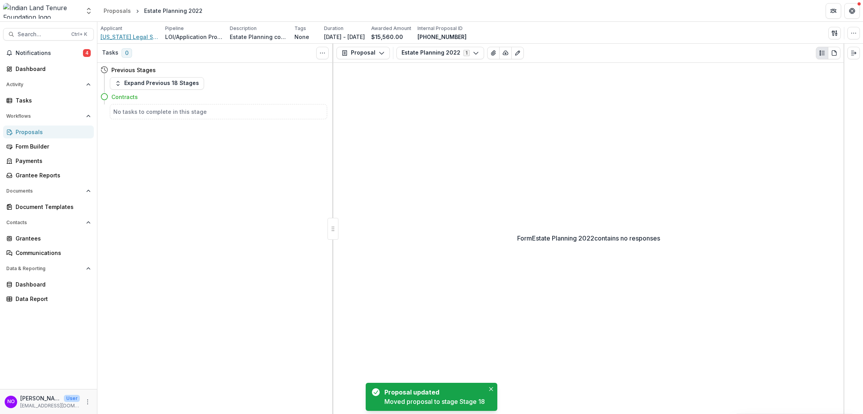
click at [142, 37] on span "[US_STATE] Legal Services Association" at bounding box center [129, 37] width 58 height 8
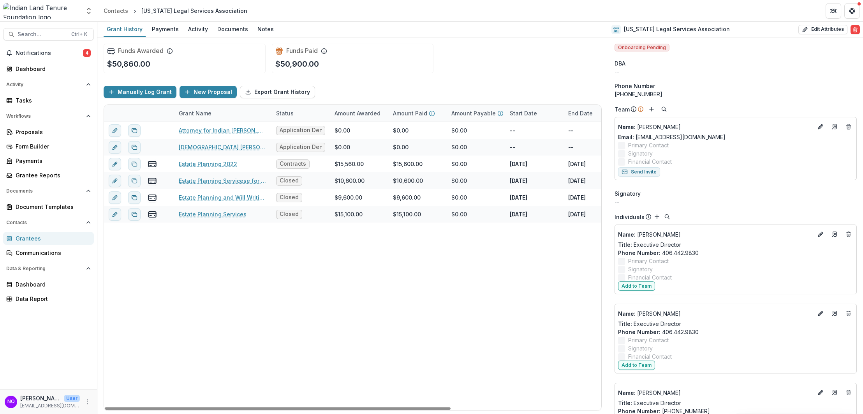
drag, startPoint x: 327, startPoint y: 409, endPoint x: 12, endPoint y: 405, distance: 314.8
click at [105, 407] on div at bounding box center [278, 408] width 346 height 2
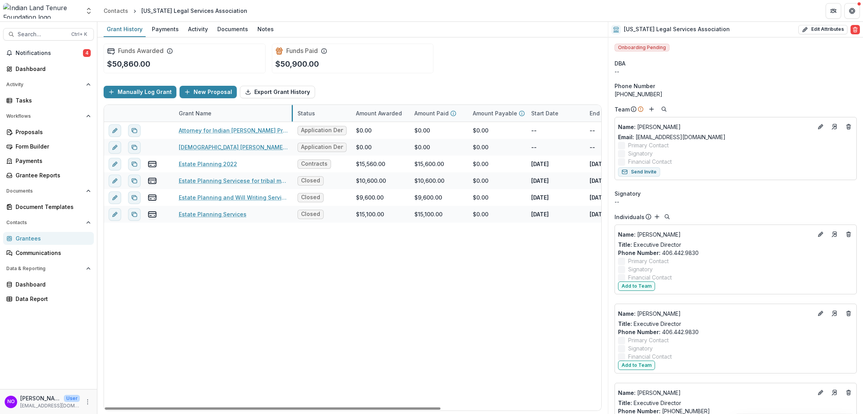
drag, startPoint x: 271, startPoint y: 114, endPoint x: 293, endPoint y: 116, distance: 21.5
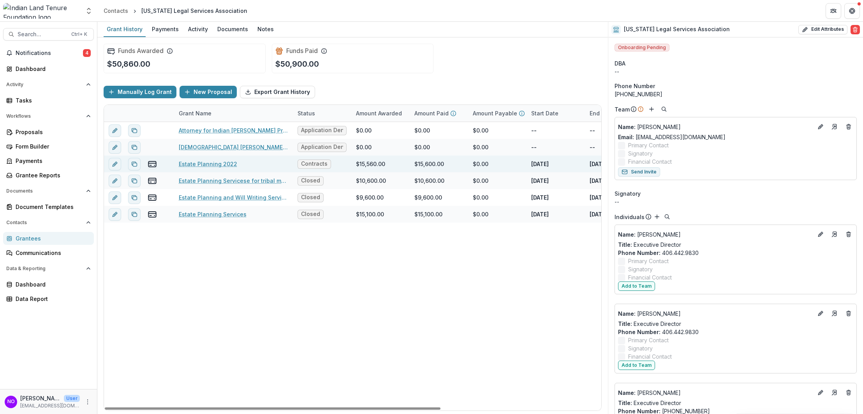
click at [183, 164] on link "Estate Planning 2022" at bounding box center [208, 164] width 58 height 8
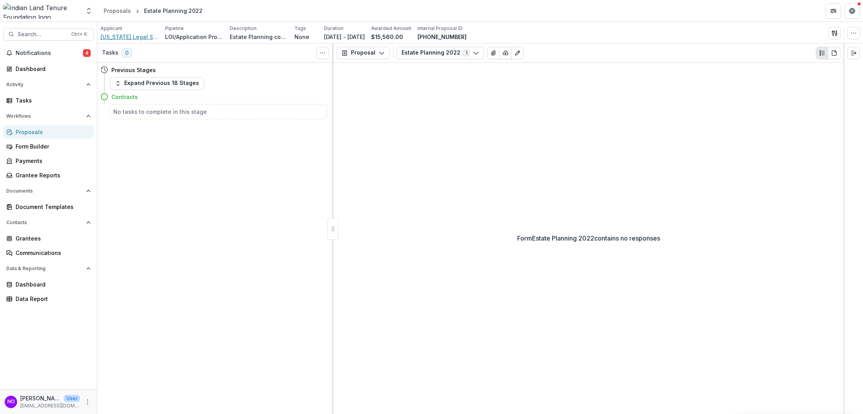
click at [113, 35] on span "[US_STATE] Legal Services Association" at bounding box center [129, 37] width 58 height 8
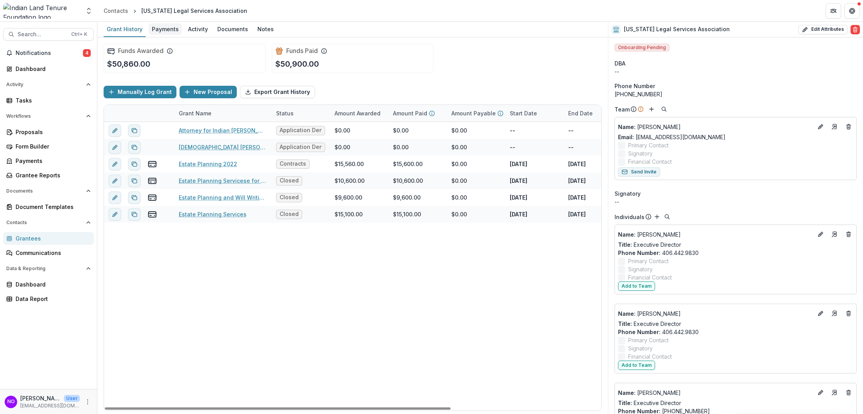
click at [166, 30] on div "Payments" at bounding box center [165, 28] width 33 height 11
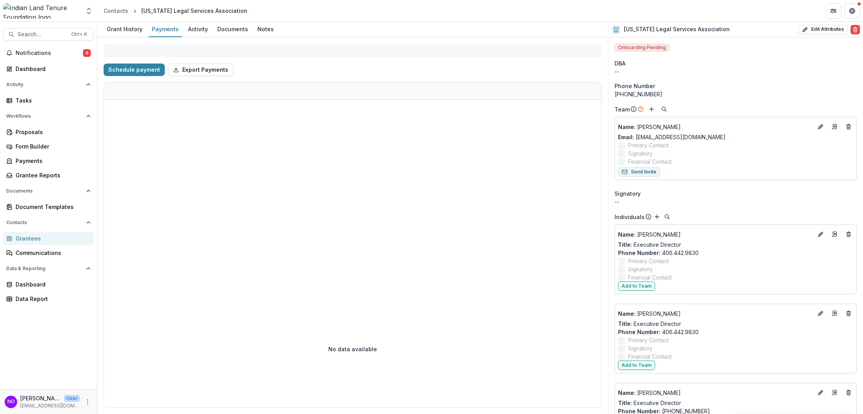
select select "**********"
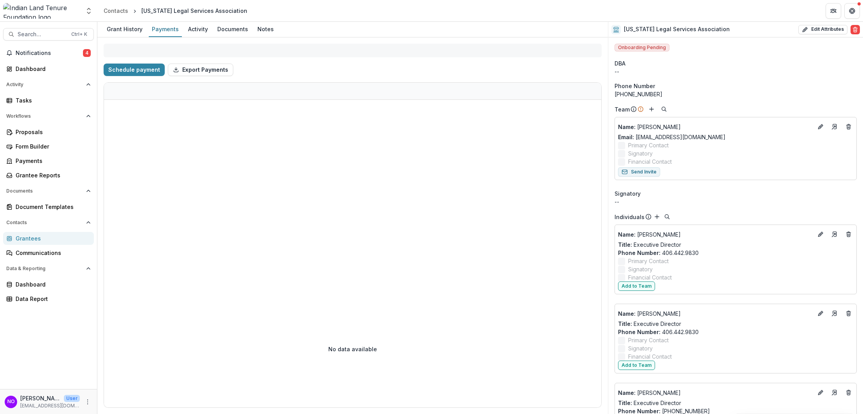
select select "**********"
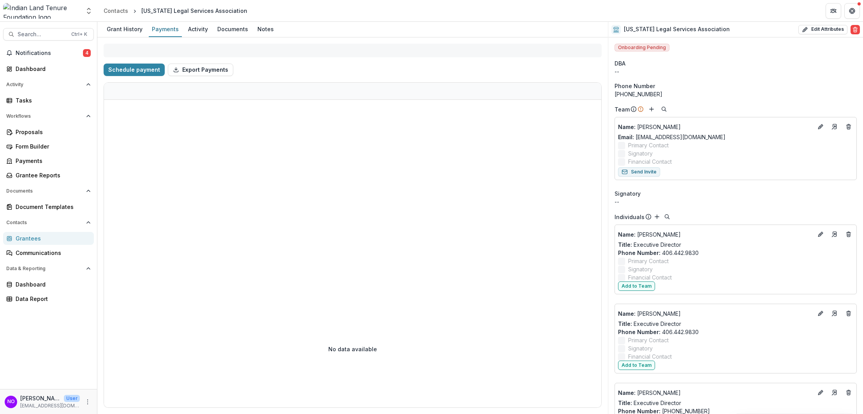
select select "**********"
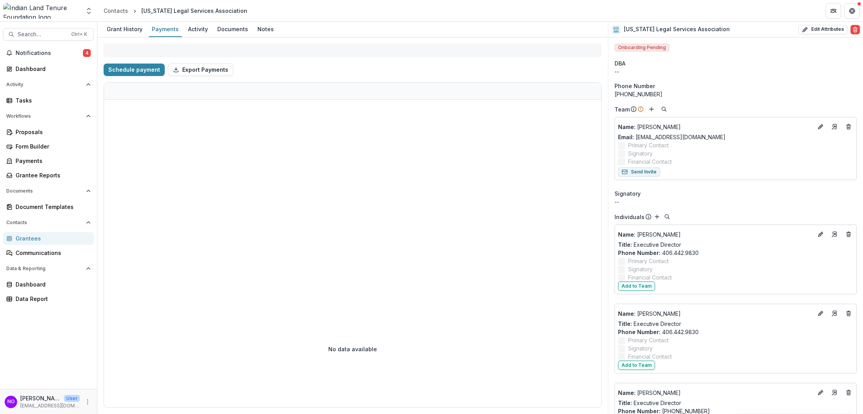
select select "**********"
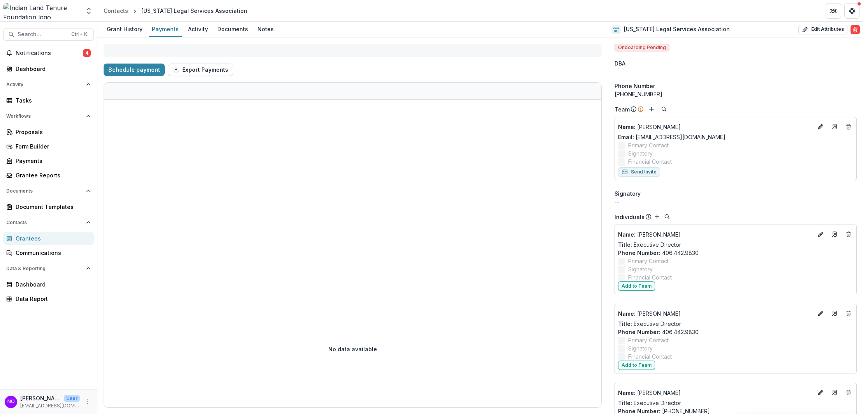
select select "**********"
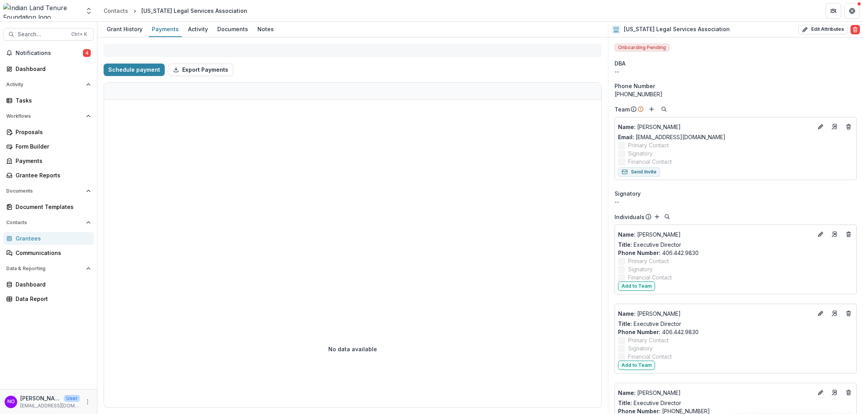
select select "**********"
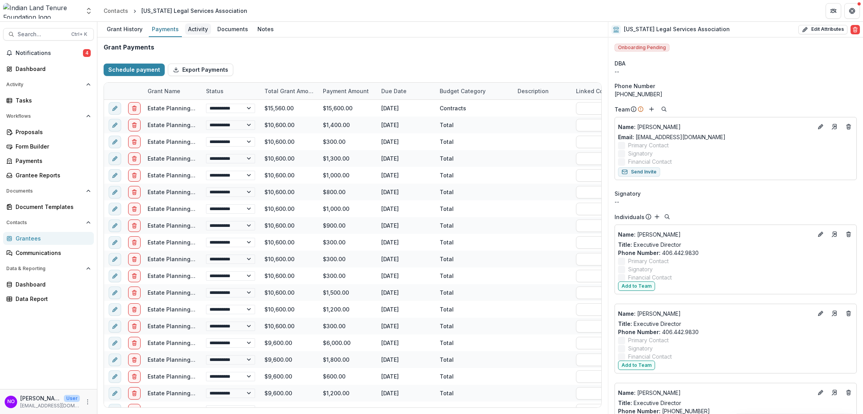
click at [198, 28] on div "Activity" at bounding box center [198, 28] width 26 height 11
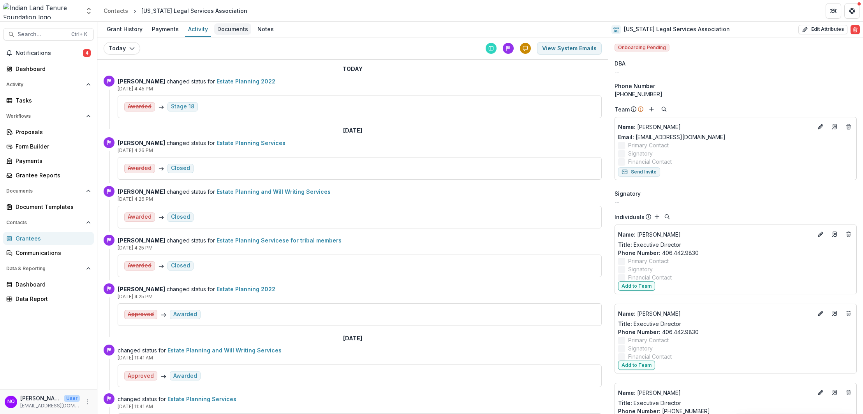
click at [229, 30] on div "Documents" at bounding box center [232, 28] width 37 height 11
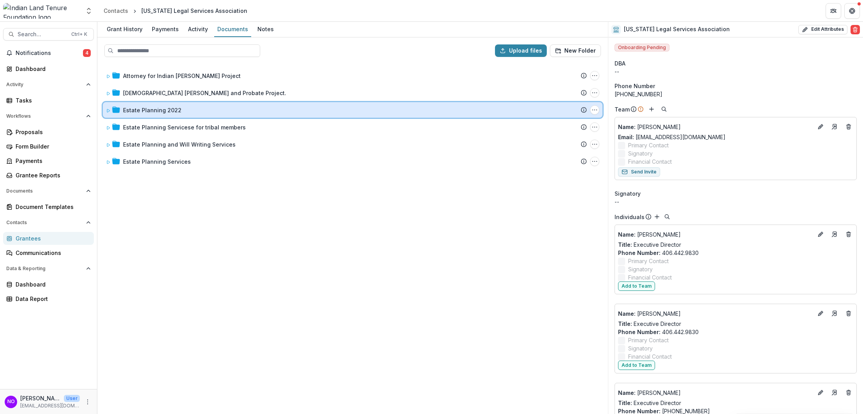
click at [111, 109] on div at bounding box center [113, 110] width 14 height 8
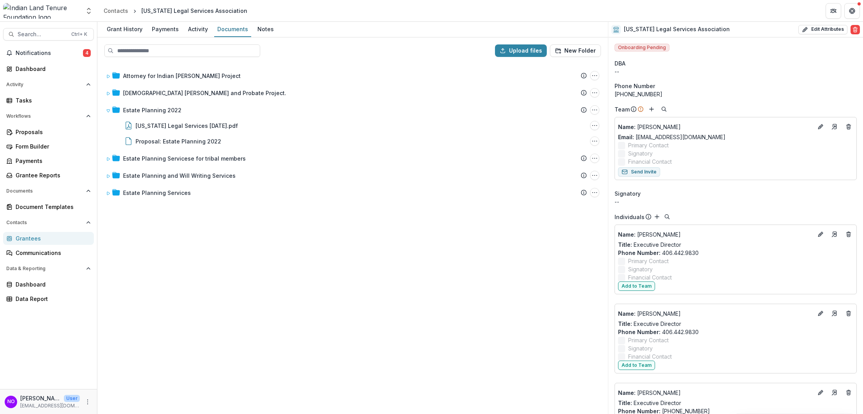
click at [16, 243] on link "Grantees" at bounding box center [48, 238] width 91 height 13
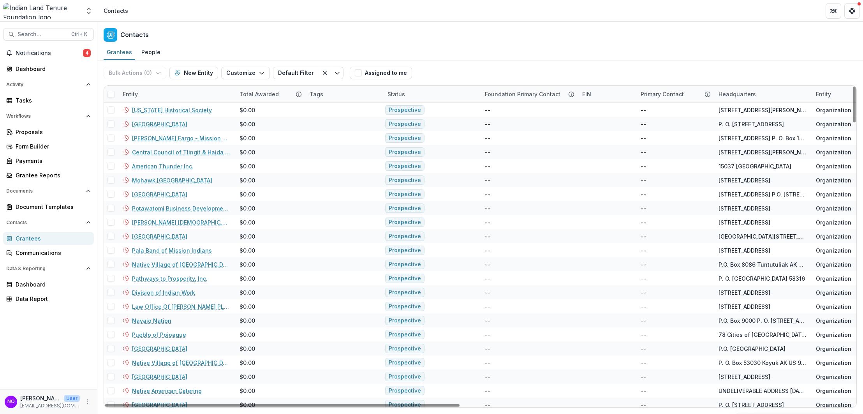
click at [39, 236] on div "Grantees" at bounding box center [52, 238] width 72 height 8
click at [172, 92] on div "Entity" at bounding box center [176, 94] width 117 height 17
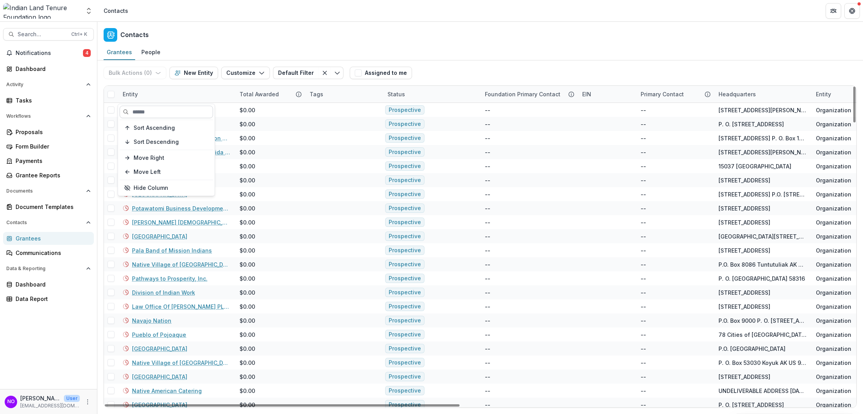
click at [147, 112] on input at bounding box center [166, 112] width 93 height 12
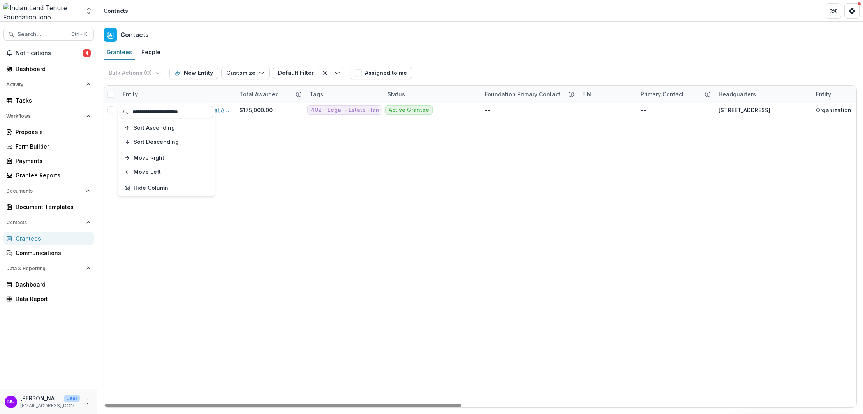
type input "**********"
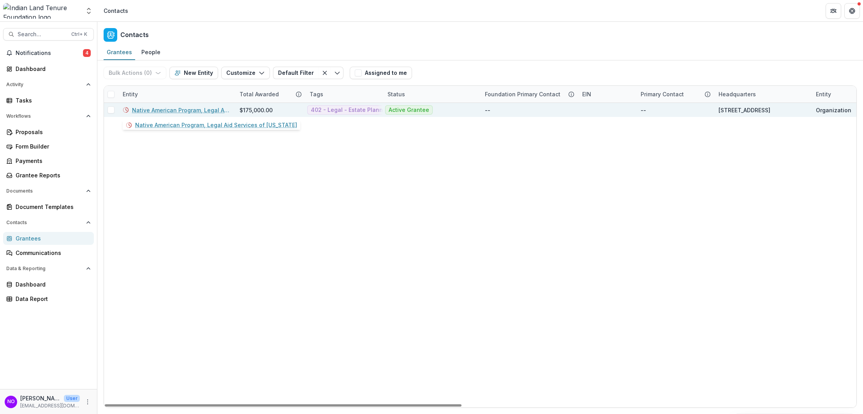
click at [174, 108] on link "Native American Program, Legal Aid Services of [US_STATE]" at bounding box center [181, 110] width 98 height 8
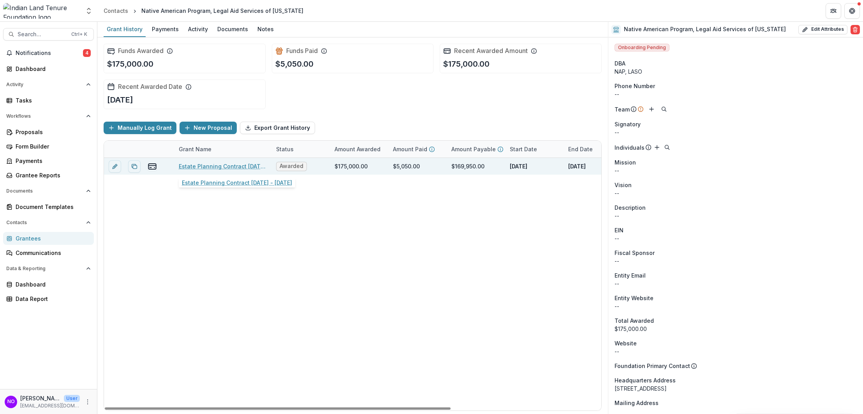
click at [182, 166] on link "Estate Planning Contract [DATE] - [DATE]" at bounding box center [223, 166] width 88 height 8
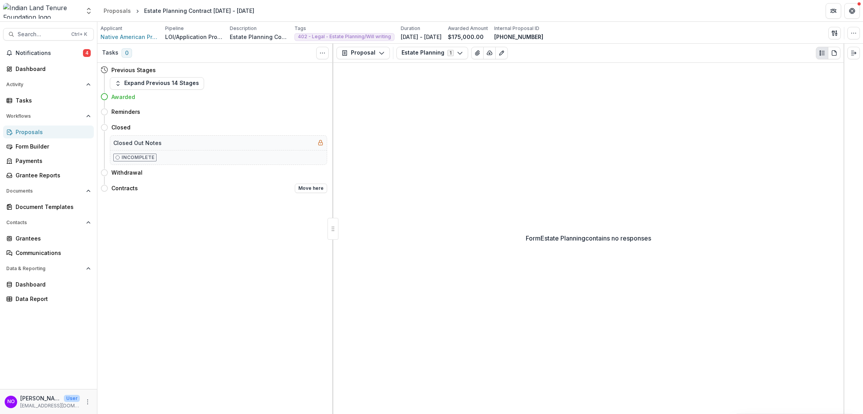
click at [156, 190] on div "Contracts Move here" at bounding box center [219, 187] width 216 height 9
click at [314, 189] on button "Move here" at bounding box center [311, 187] width 32 height 9
select select "********"
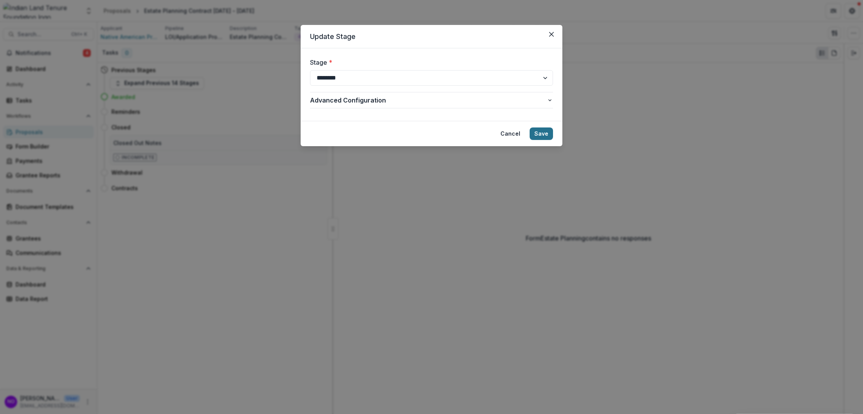
click at [535, 132] on button "Save" at bounding box center [541, 133] width 23 height 12
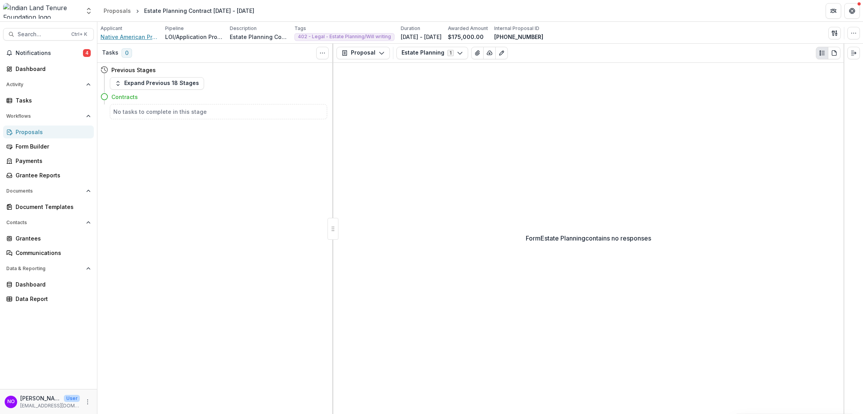
click at [119, 35] on span "Native American Program, Legal Aid Services of [US_STATE]" at bounding box center [129, 37] width 58 height 8
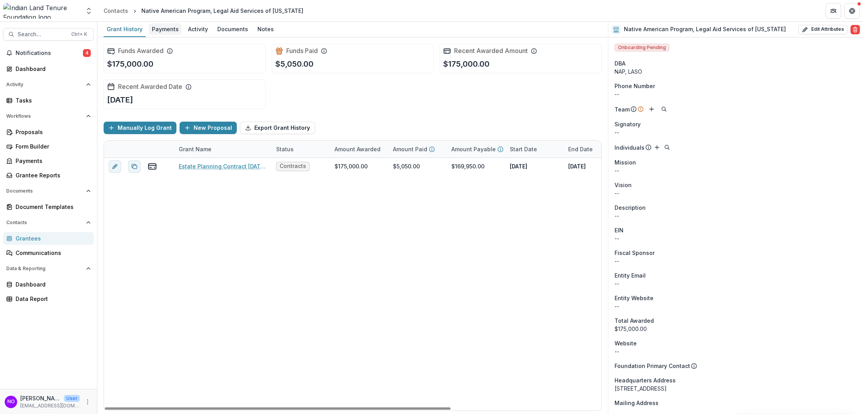
click at [169, 30] on div "Payments" at bounding box center [165, 28] width 33 height 11
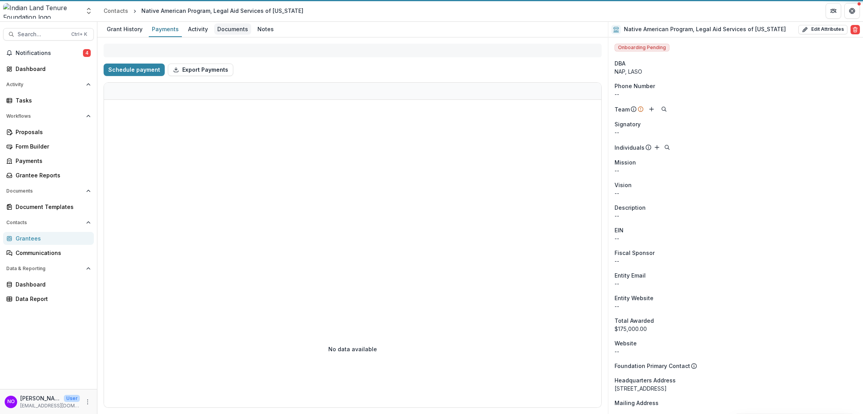
select select "**********"
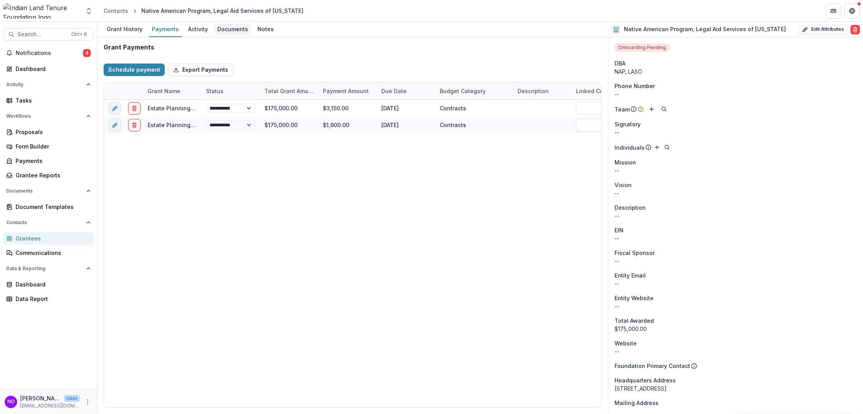
click at [238, 26] on div "Documents" at bounding box center [232, 28] width 37 height 11
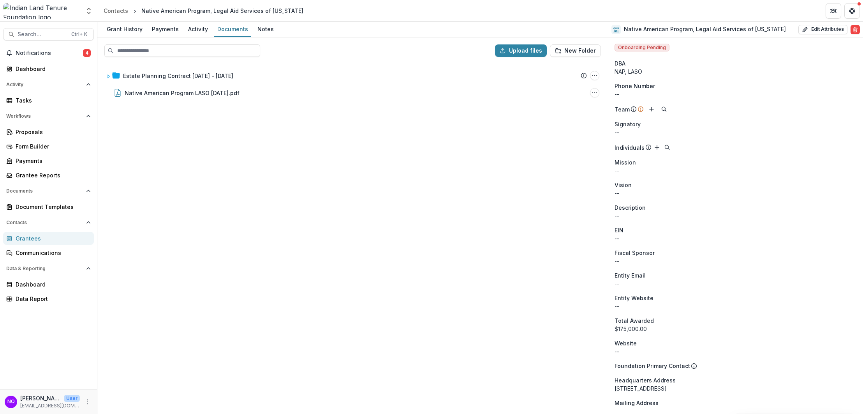
click at [21, 236] on div "Grantees" at bounding box center [52, 238] width 72 height 8
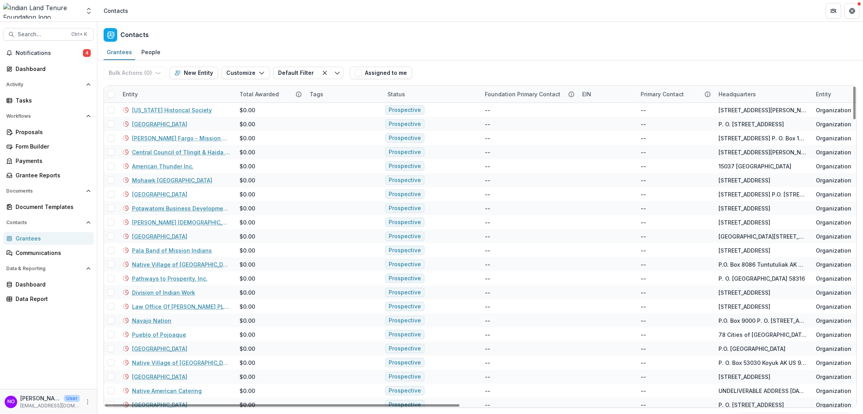
click at [144, 92] on div "Entity" at bounding box center [176, 94] width 117 height 17
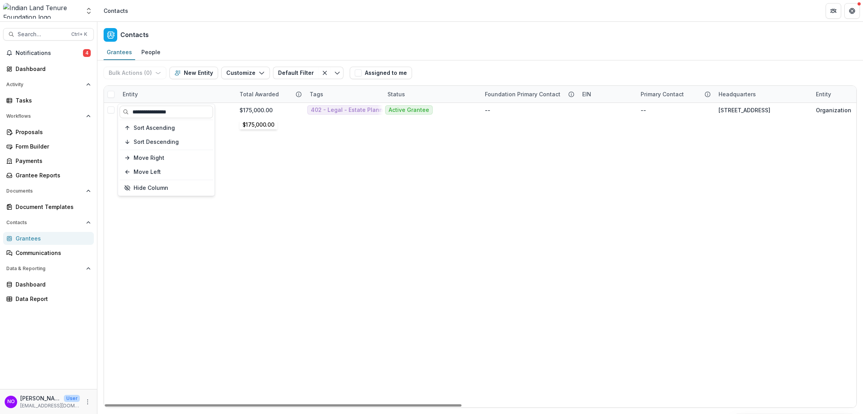
type input "**********"
click at [120, 122] on button "Sort Ascending" at bounding box center [166, 128] width 93 height 12
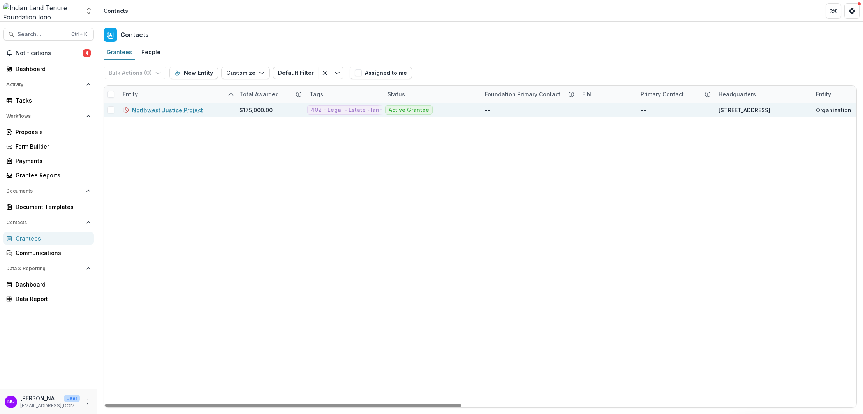
click at [162, 106] on link "Northwest Justice Project" at bounding box center [167, 110] width 71 height 8
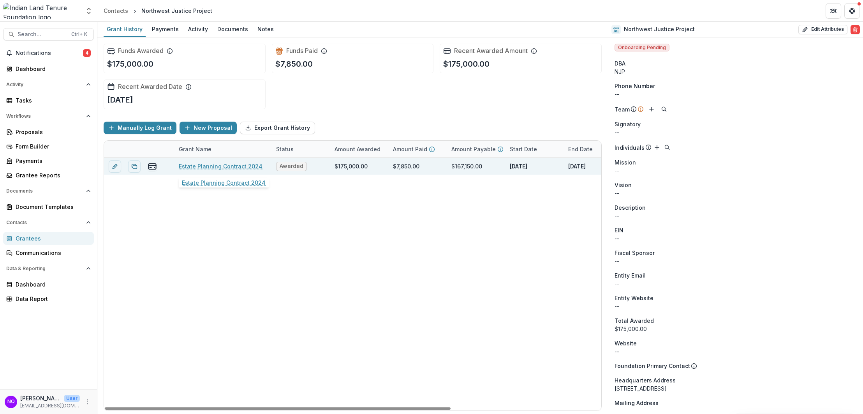
click at [195, 164] on link "Estate Planning Contract 2024" at bounding box center [221, 166] width 84 height 8
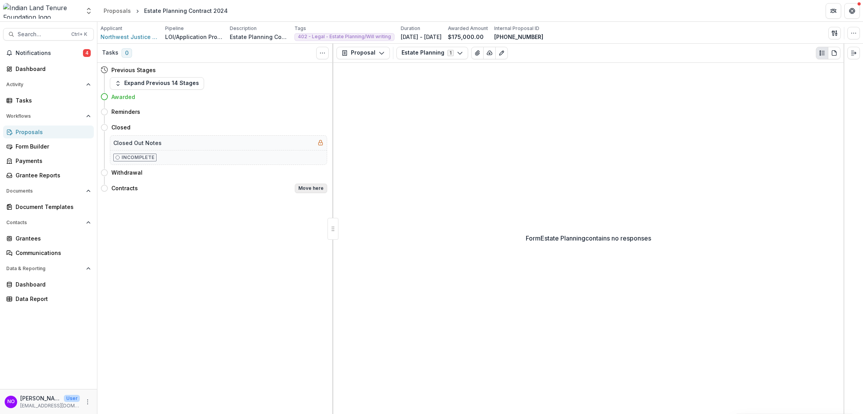
click at [317, 191] on button "Move here" at bounding box center [311, 187] width 32 height 9
select select "********"
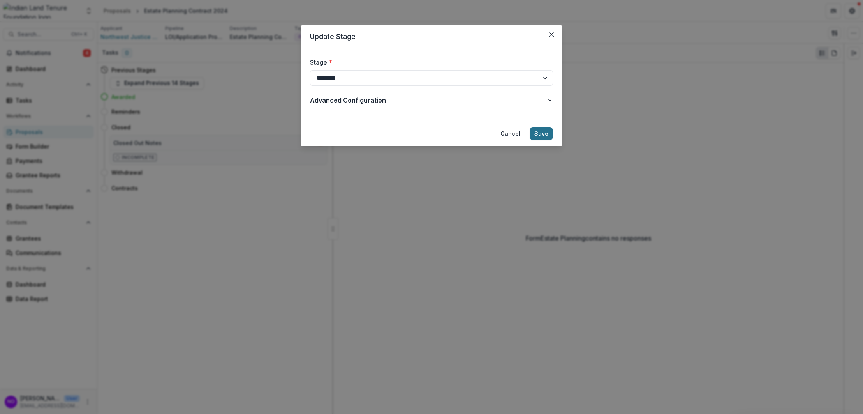
click at [540, 127] on button "Save" at bounding box center [541, 133] width 23 height 12
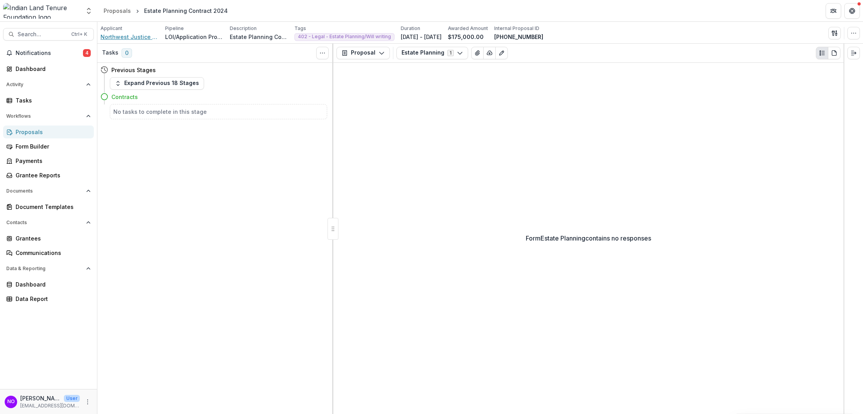
click at [143, 37] on span "Northwest Justice Project" at bounding box center [129, 37] width 58 height 8
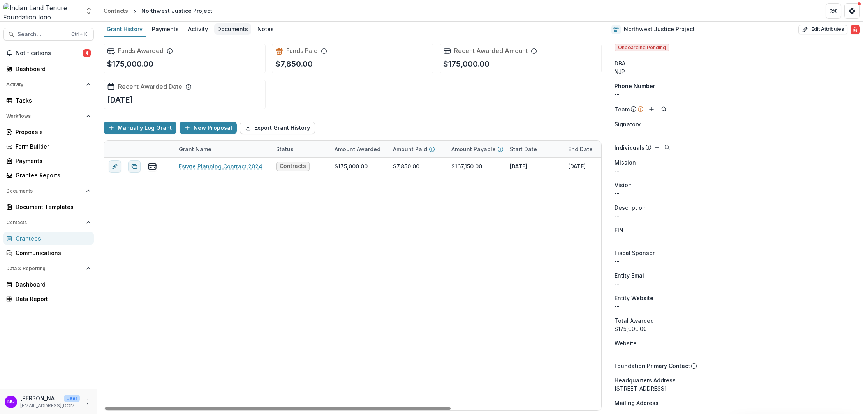
click at [232, 27] on div "Documents" at bounding box center [232, 28] width 37 height 11
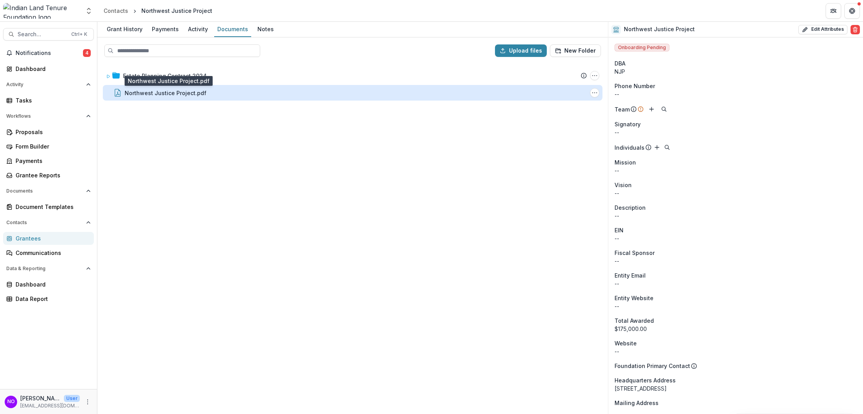
click at [175, 92] on div "Northwest Justice Project.pdf" at bounding box center [166, 93] width 82 height 8
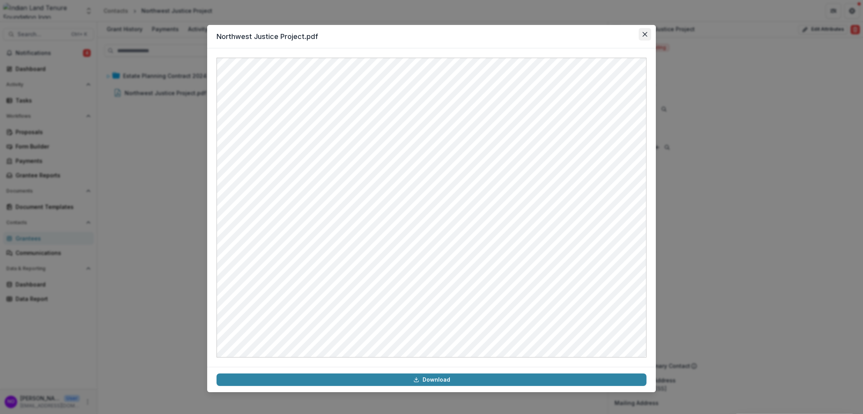
click at [642, 35] on button "Close" at bounding box center [645, 34] width 12 height 12
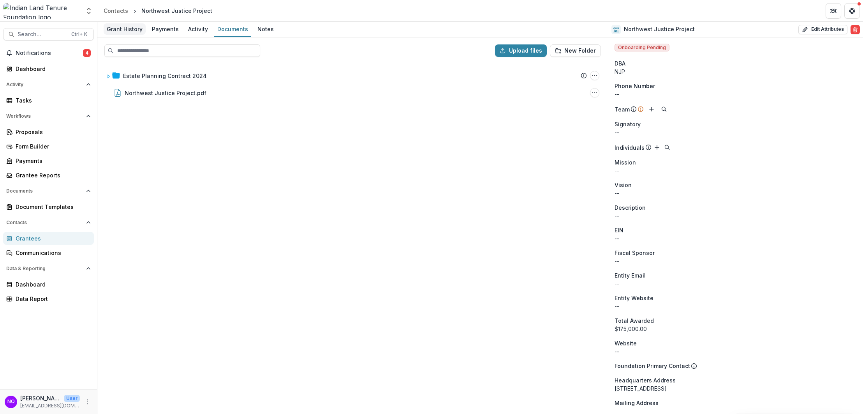
click at [110, 27] on div "Grant History" at bounding box center [125, 28] width 42 height 11
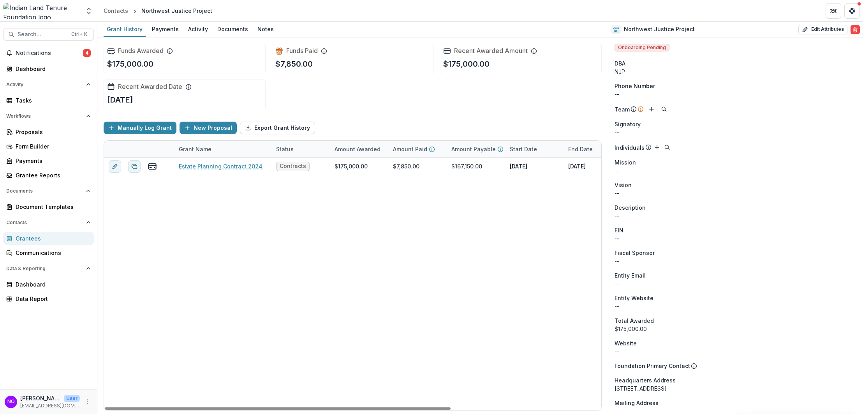
click at [28, 244] on link "Grantees" at bounding box center [48, 238] width 91 height 13
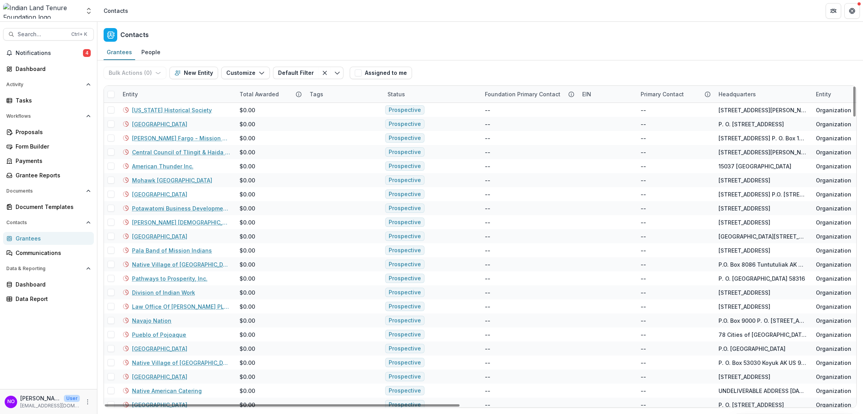
click at [129, 104] on div "Minnesota Historical Society" at bounding box center [177, 110] width 108 height 14
click at [127, 96] on div "Entity" at bounding box center [130, 94] width 25 height 8
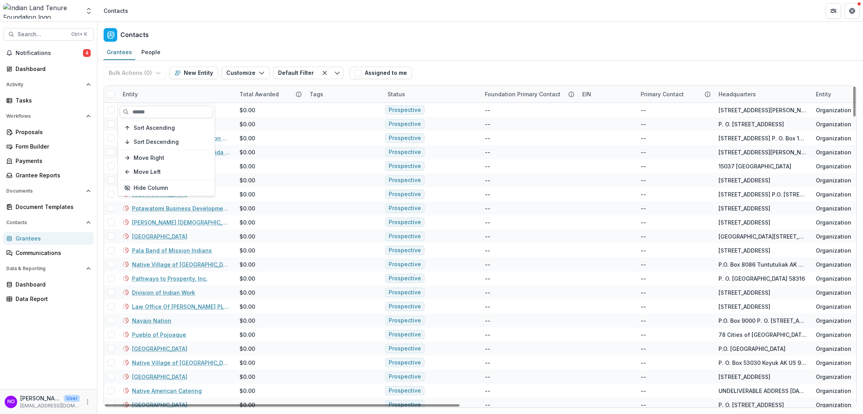
click at [145, 111] on input at bounding box center [166, 112] width 93 height 12
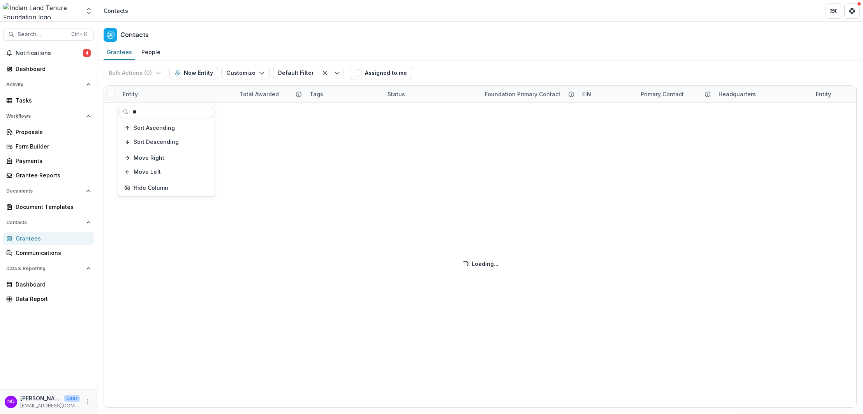
type input "*"
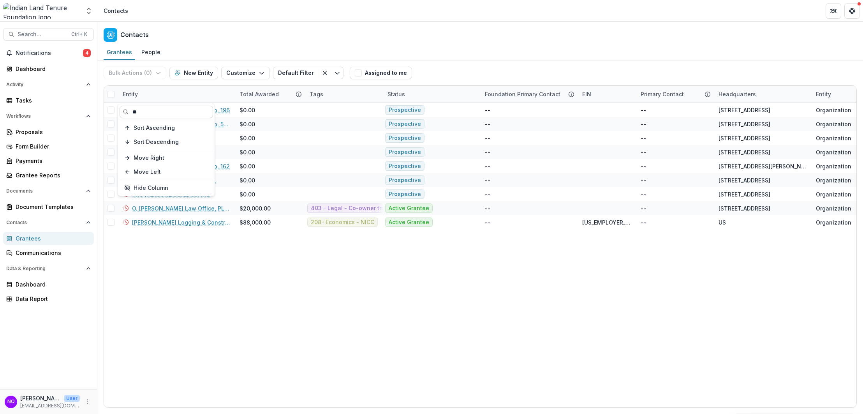
type input "**"
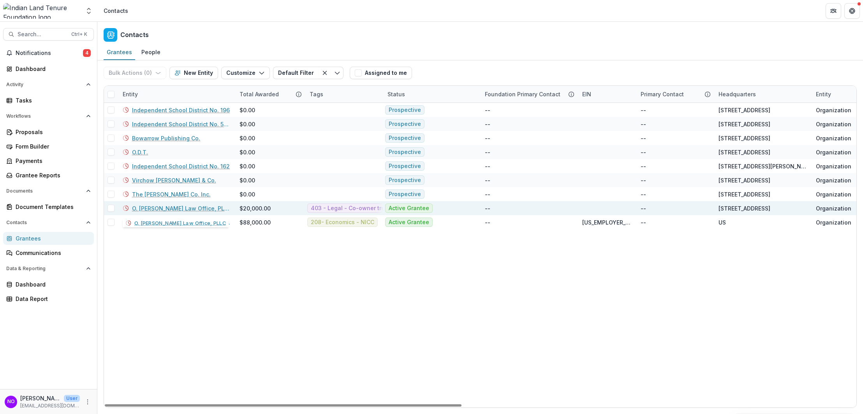
click at [160, 207] on link "O. [PERSON_NAME] Law Office, PLLC" at bounding box center [181, 208] width 98 height 8
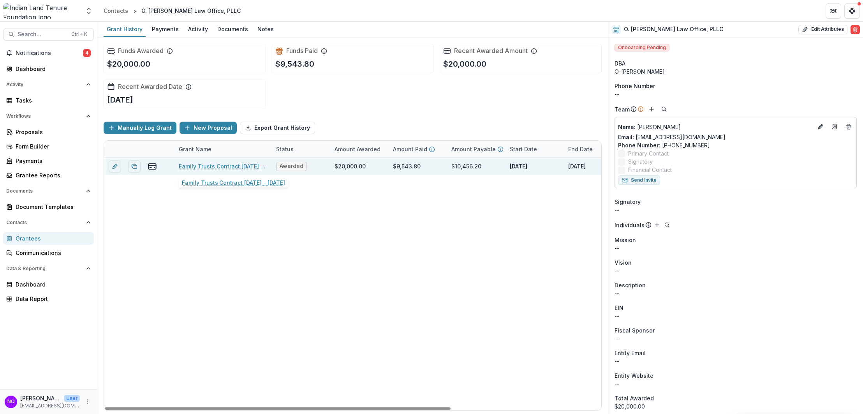
click at [192, 166] on link "Family Trusts Contract [DATE] - [DATE]" at bounding box center [223, 166] width 88 height 8
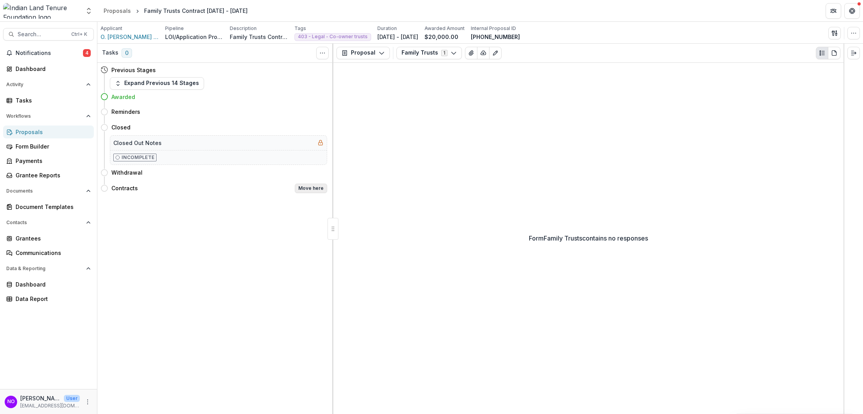
click at [298, 190] on button "Move here" at bounding box center [311, 187] width 32 height 9
select select "********"
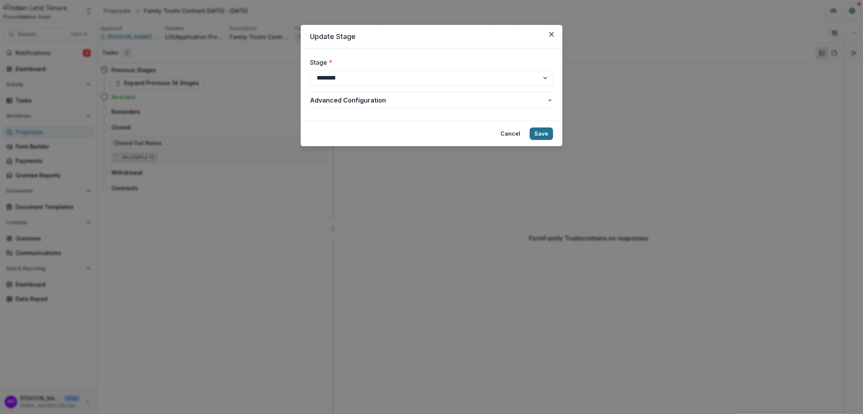
click at [539, 131] on button "Save" at bounding box center [541, 133] width 23 height 12
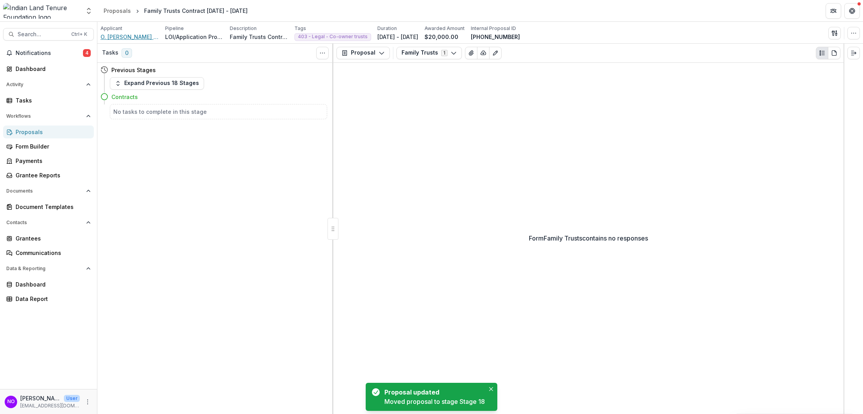
click at [137, 33] on span "O. [PERSON_NAME] Law Office, PLLC" at bounding box center [129, 37] width 58 height 8
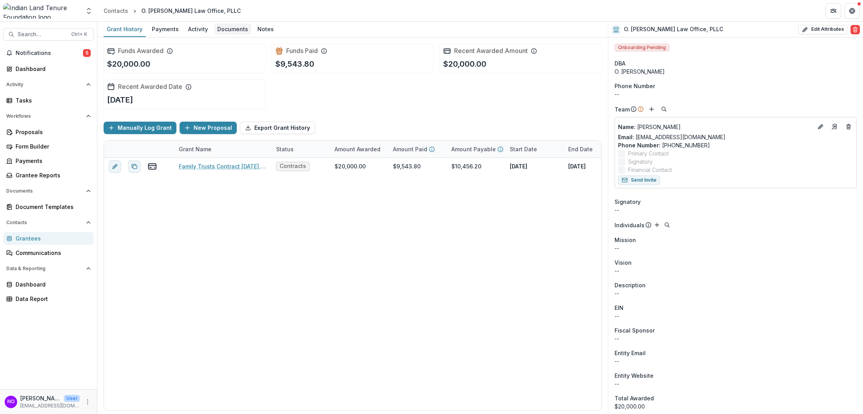
drag, startPoint x: 234, startPoint y: 29, endPoint x: 232, endPoint y: 35, distance: 7.2
click at [235, 28] on div "Documents" at bounding box center [232, 28] width 37 height 11
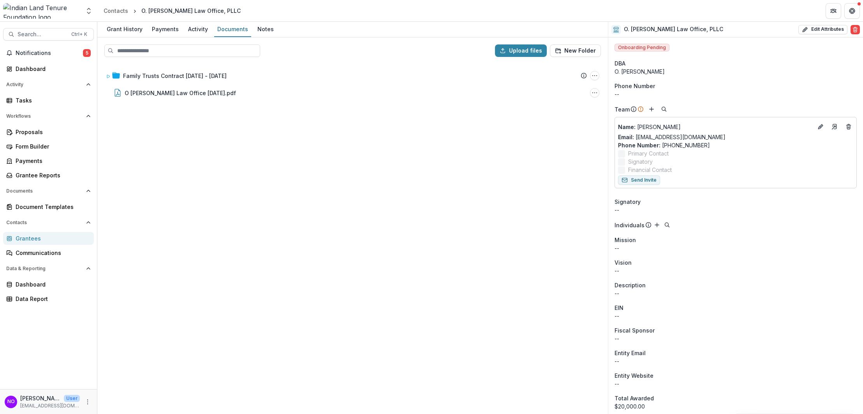
drag, startPoint x: 29, startPoint y: 238, endPoint x: 25, endPoint y: 242, distance: 5.3
click at [29, 238] on div "Grantees" at bounding box center [52, 238] width 72 height 8
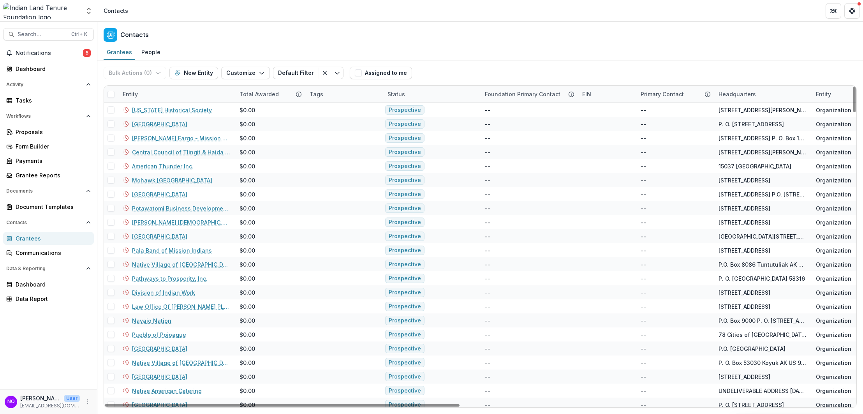
click at [132, 90] on div "Entity" at bounding box center [130, 94] width 25 height 8
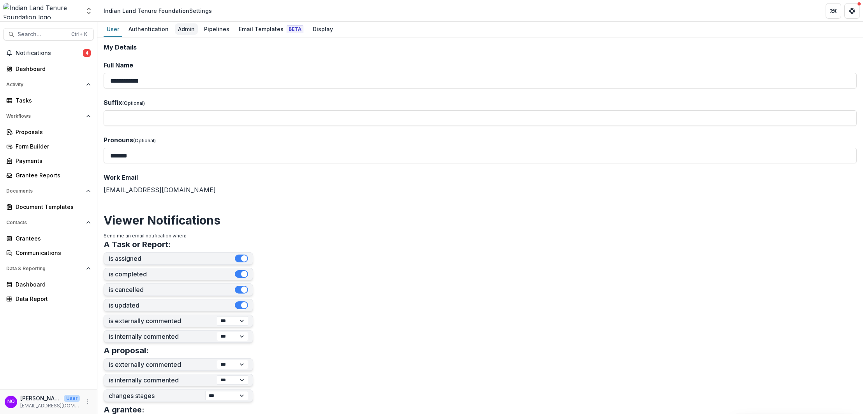
click at [182, 28] on div "Admin" at bounding box center [186, 28] width 23 height 11
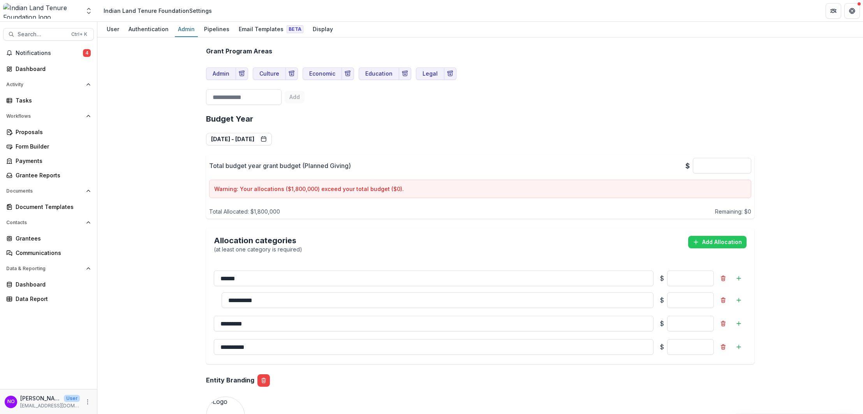
scroll to position [883, 0]
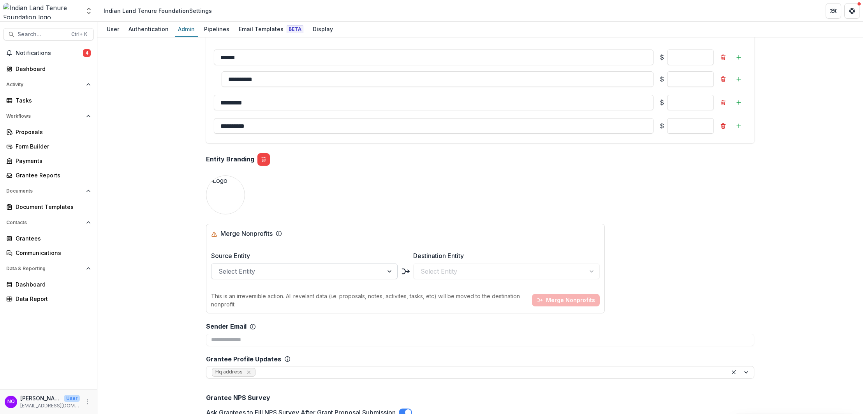
click at [239, 265] on div "Select Entity" at bounding box center [298, 271] width 172 height 12
type input "**********"
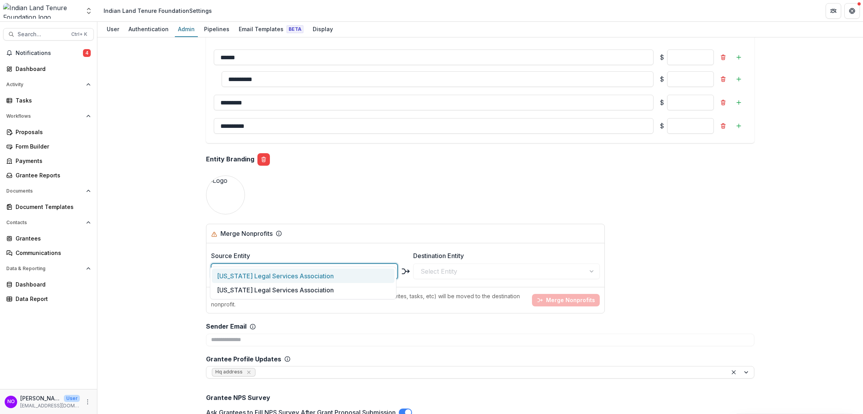
click at [305, 277] on div "[US_STATE] Legal Services Association" at bounding box center [303, 275] width 183 height 14
click at [431, 266] on div at bounding box center [500, 271] width 158 height 11
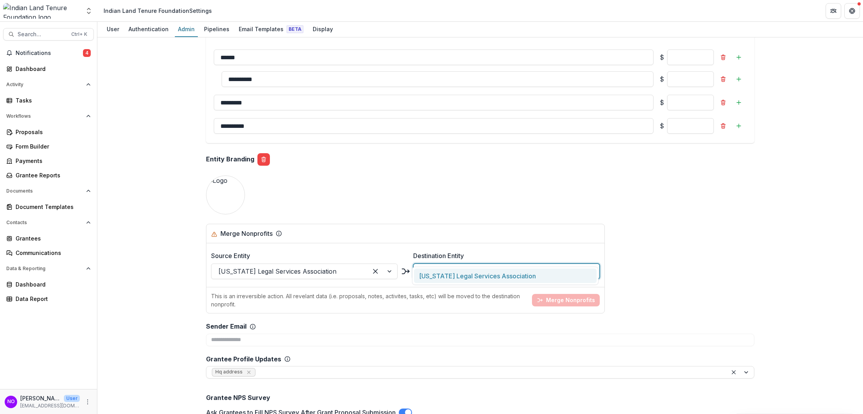
type input "**********"
click at [446, 270] on div "[US_STATE] Legal Services Association" at bounding box center [505, 275] width 183 height 14
click at [561, 287] on div "This is an irreversible action. All revelant data (i.e. proposals, notes, activ…" at bounding box center [405, 300] width 398 height 26
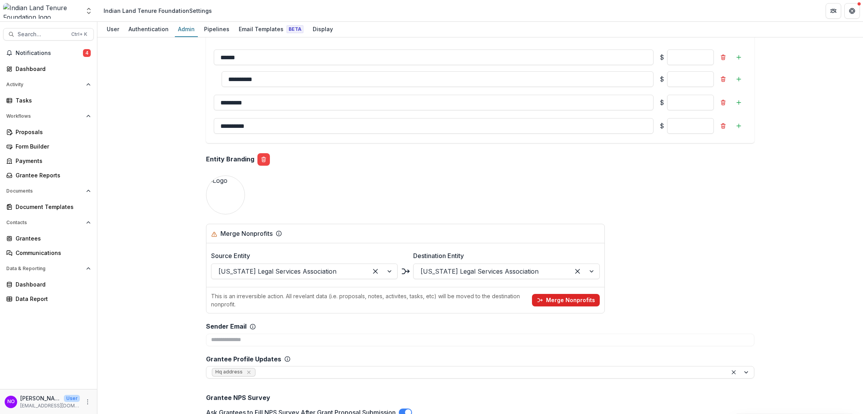
click at [561, 294] on button "Merge Nonprofits" at bounding box center [566, 300] width 68 height 12
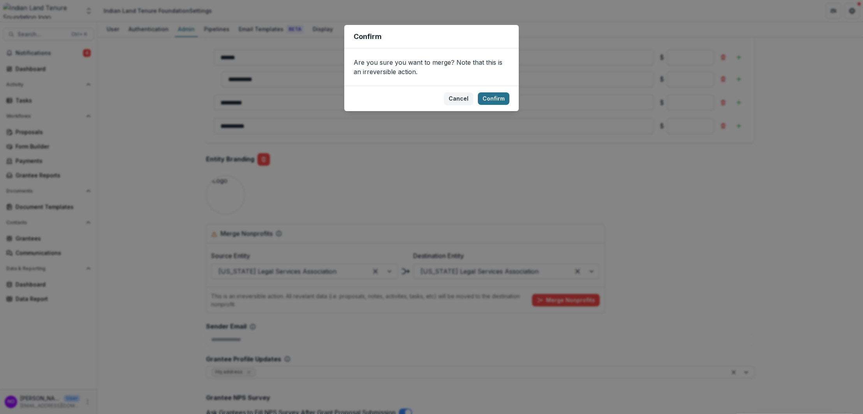
click at [488, 99] on button "Confirm" at bounding box center [494, 98] width 32 height 12
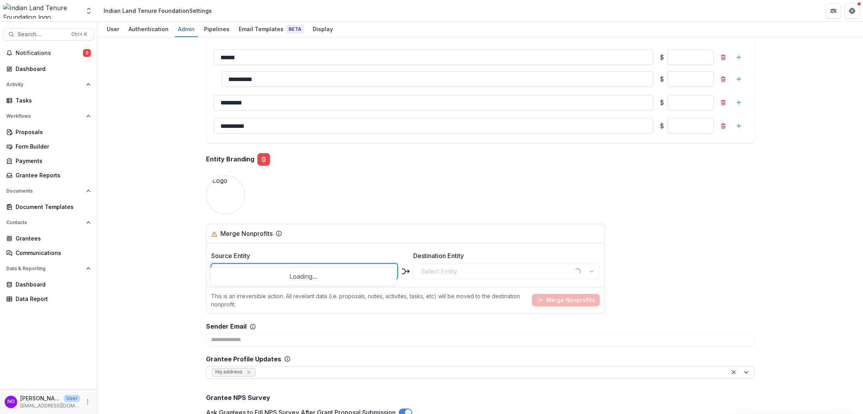
type input "**********"
click at [242, 277] on div "[US_STATE] Indian Legal Services, Inc." at bounding box center [303, 275] width 183 height 14
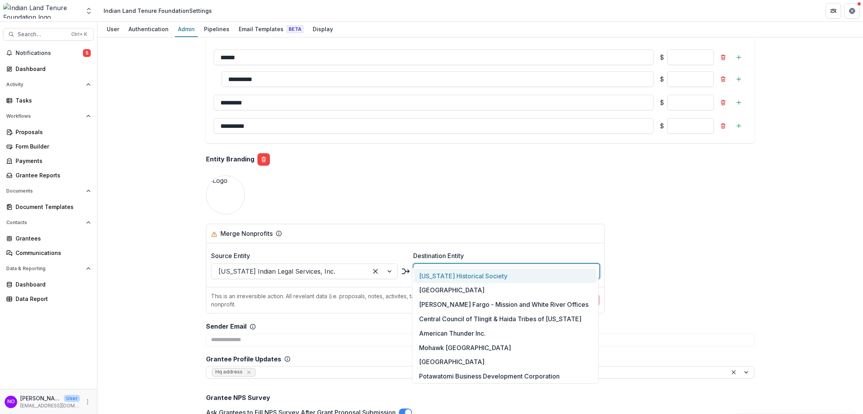
click at [421, 266] on div at bounding box center [500, 271] width 158 height 11
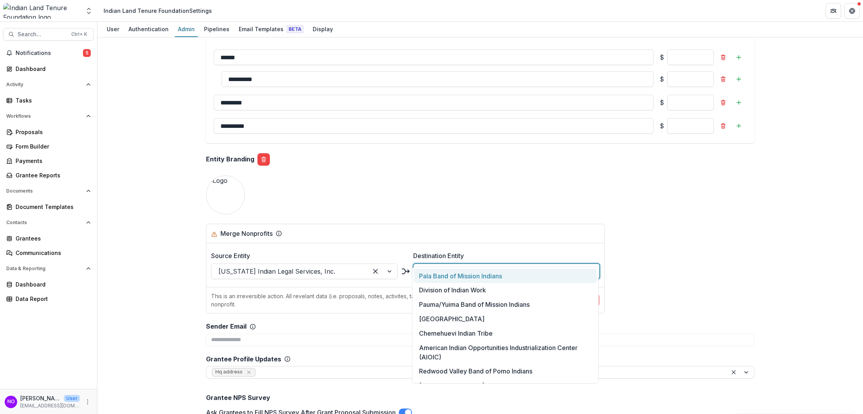
type input "*"
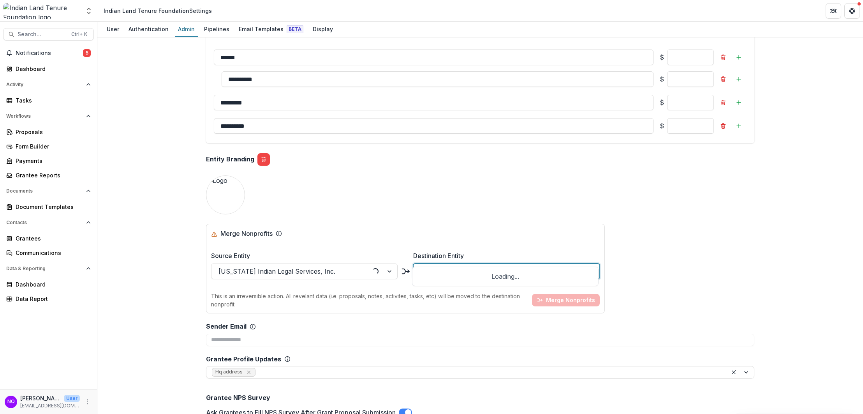
type input "**********"
click at [446, 277] on div "[US_STATE] Indian Legal Services" at bounding box center [505, 275] width 183 height 14
click at [562, 294] on button "Merge Nonprofits" at bounding box center [566, 300] width 68 height 12
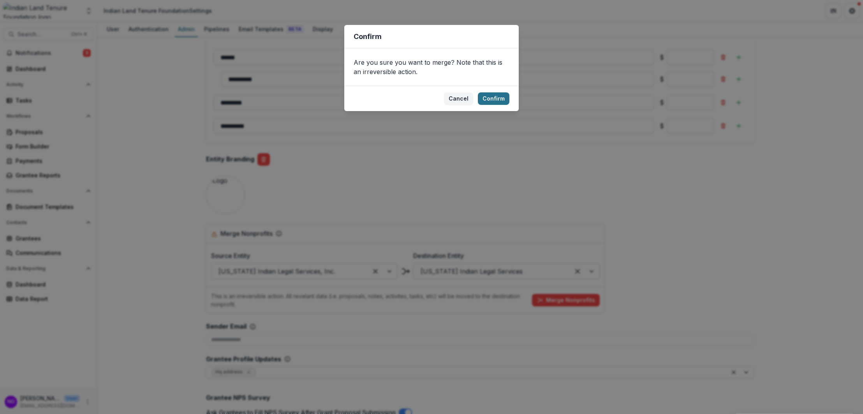
click at [485, 104] on button "Confirm" at bounding box center [494, 98] width 32 height 12
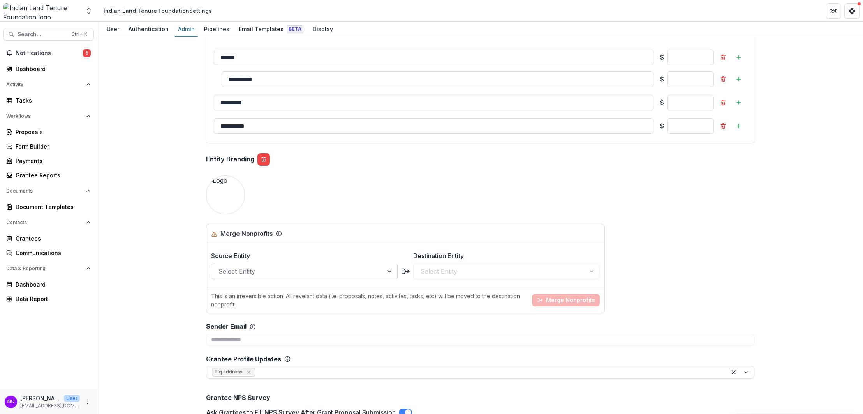
click at [264, 266] on div at bounding box center [298, 271] width 158 height 11
type input "**********"
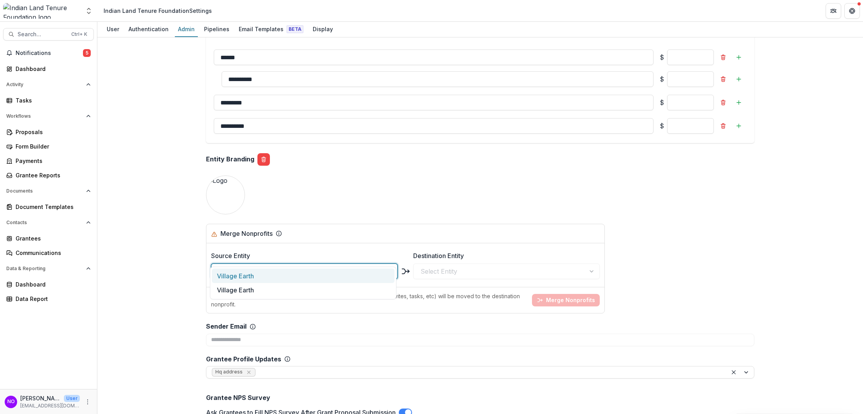
click at [255, 273] on div "Village Earth" at bounding box center [303, 275] width 183 height 14
click at [434, 266] on div at bounding box center [500, 271] width 158 height 11
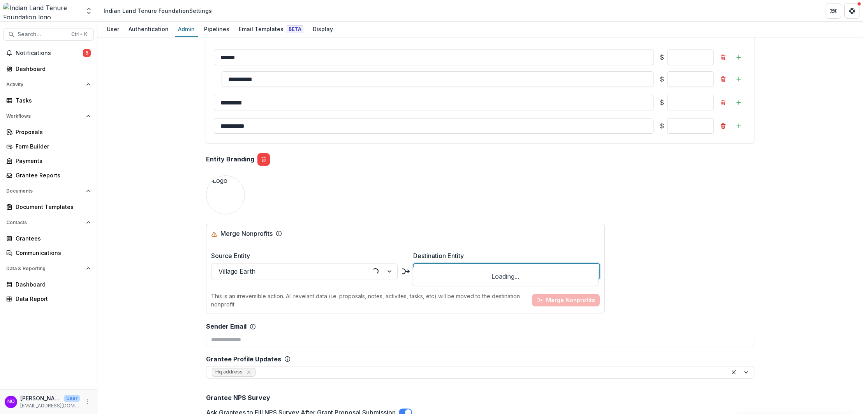
type input "**********"
click at [444, 269] on div "Village Earth" at bounding box center [505, 275] width 183 height 14
click at [556, 294] on button "Merge Nonprofits" at bounding box center [566, 300] width 68 height 12
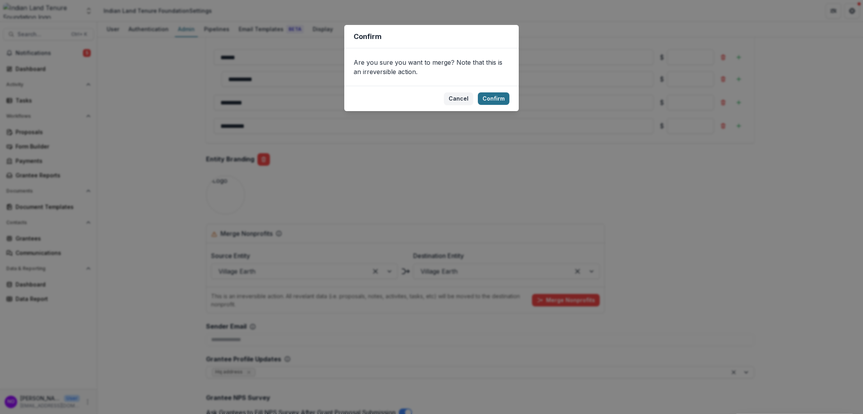
click at [491, 100] on button "Confirm" at bounding box center [494, 98] width 32 height 12
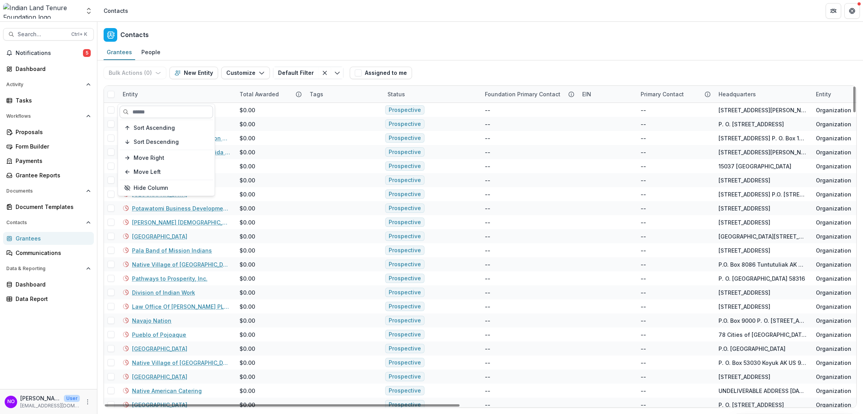
click at [138, 110] on input at bounding box center [166, 112] width 93 height 12
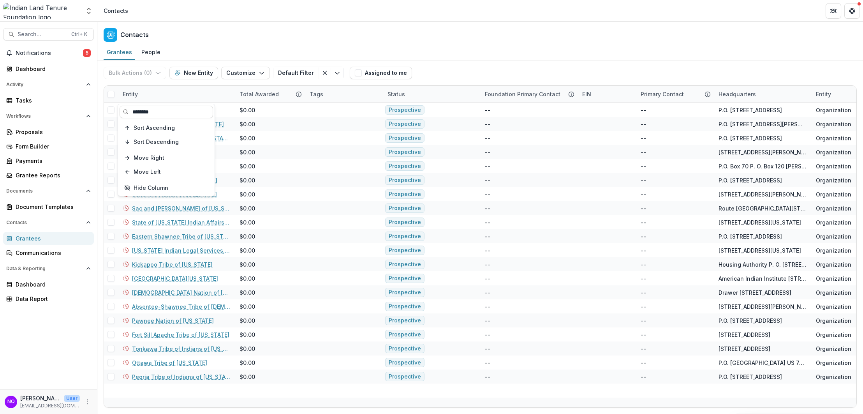
type input "********"
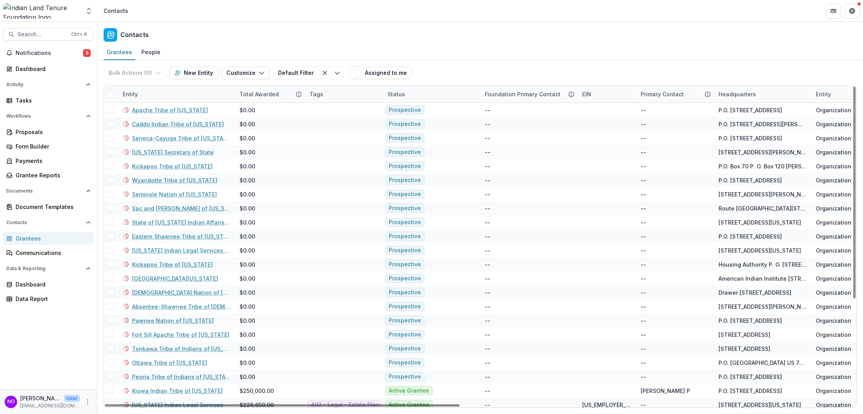
click at [130, 92] on div "Entity" at bounding box center [130, 94] width 25 height 8
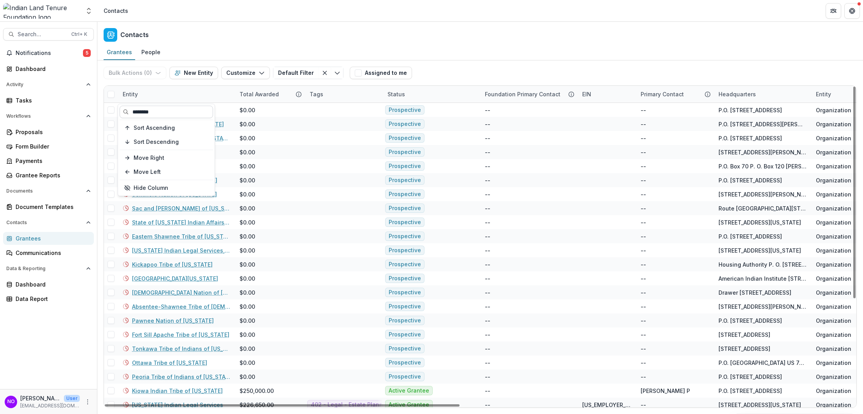
click at [144, 109] on input "********" at bounding box center [166, 112] width 93 height 12
click at [156, 109] on input "********" at bounding box center [166, 112] width 93 height 12
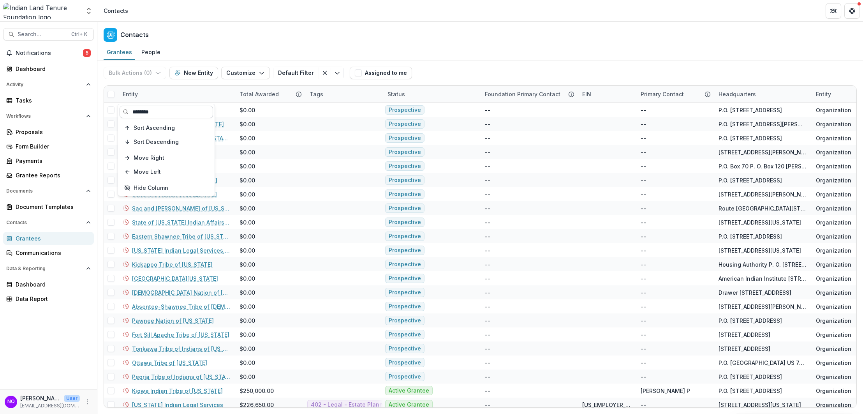
click at [161, 108] on input "********" at bounding box center [166, 112] width 93 height 12
type input "**********"
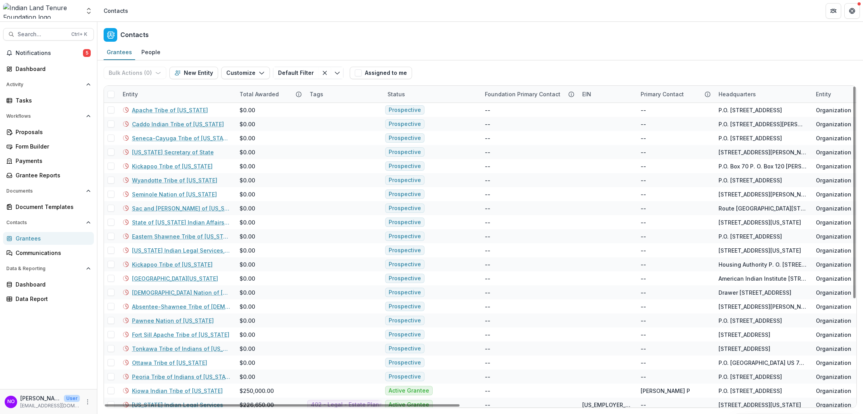
click at [165, 94] on div "Entity" at bounding box center [176, 94] width 117 height 17
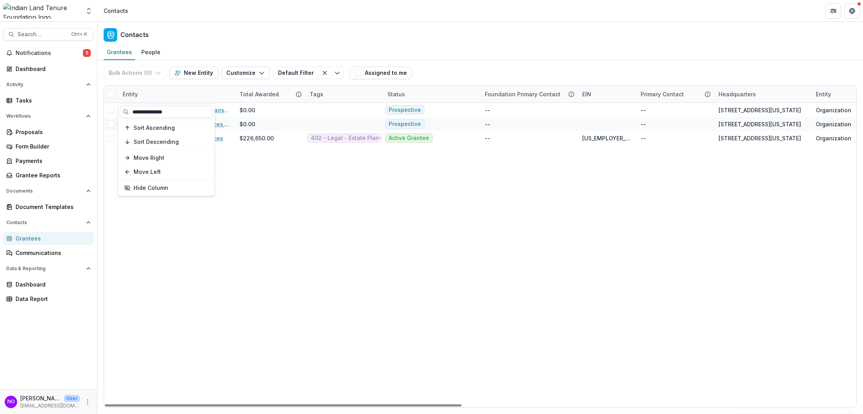
type input "**********"
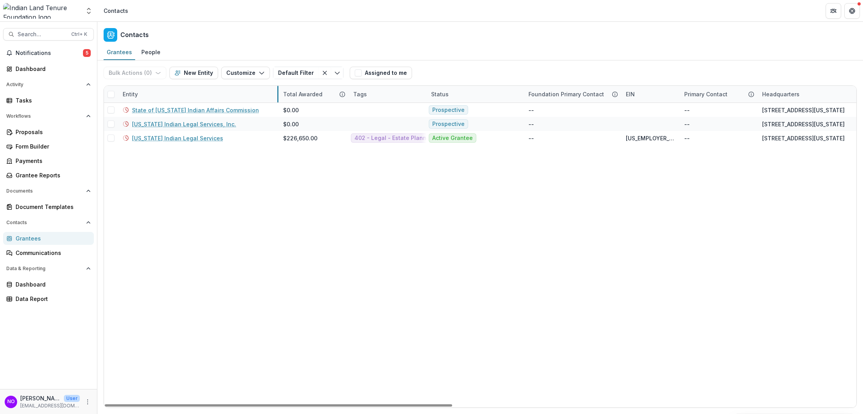
drag, startPoint x: 234, startPoint y: 93, endPoint x: 287, endPoint y: 91, distance: 52.2
drag, startPoint x: 383, startPoint y: 403, endPoint x: 249, endPoint y: 331, distance: 151.4
click at [249, 404] on div at bounding box center [278, 405] width 346 height 2
click at [137, 94] on div "Entity" at bounding box center [130, 94] width 25 height 8
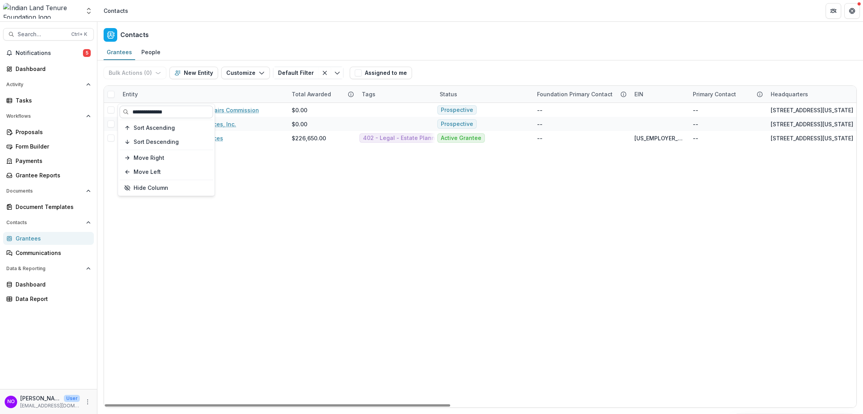
click at [183, 111] on input "**********" at bounding box center [166, 112] width 93 height 12
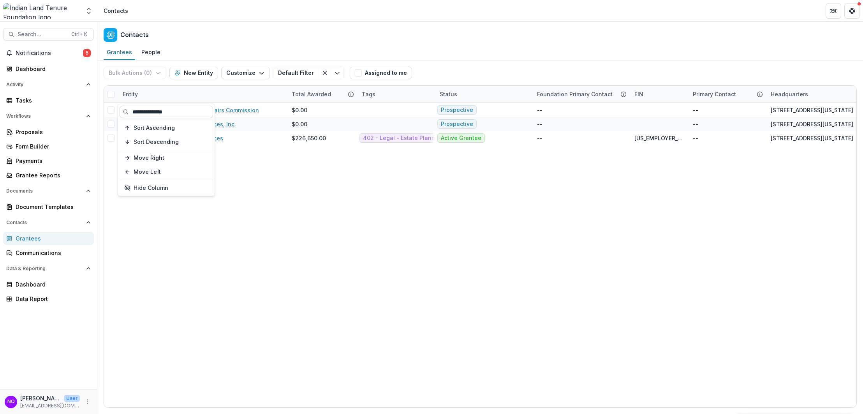
click at [182, 111] on input "**********" at bounding box center [166, 112] width 93 height 12
type input "**********"
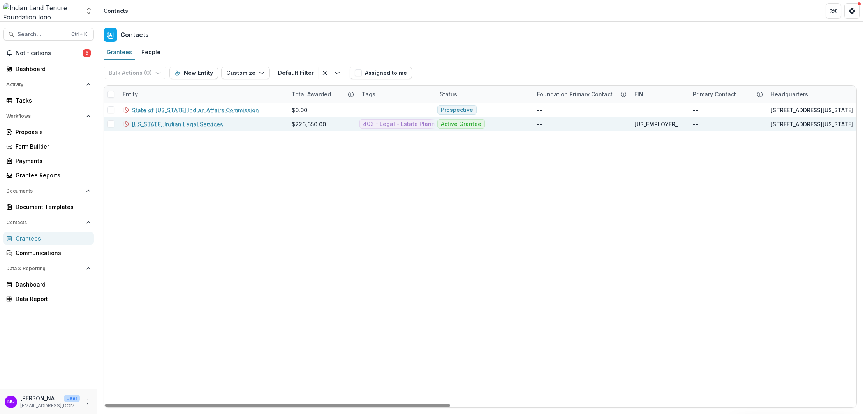
click at [183, 124] on link "[US_STATE] Indian Legal Services" at bounding box center [177, 124] width 91 height 8
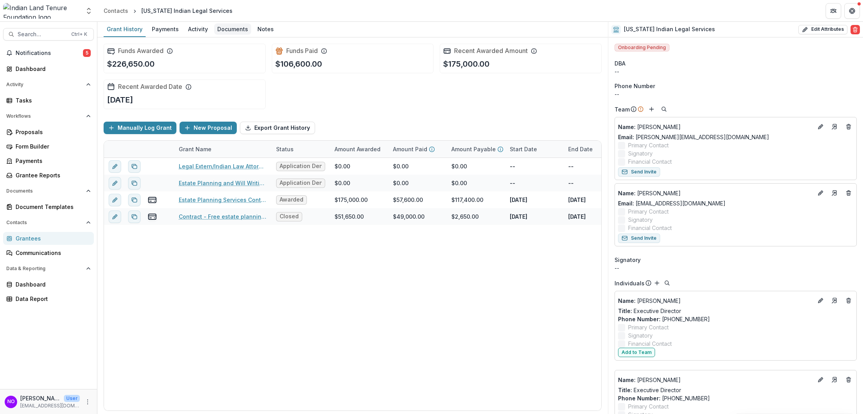
click at [229, 33] on div "Documents" at bounding box center [232, 28] width 37 height 11
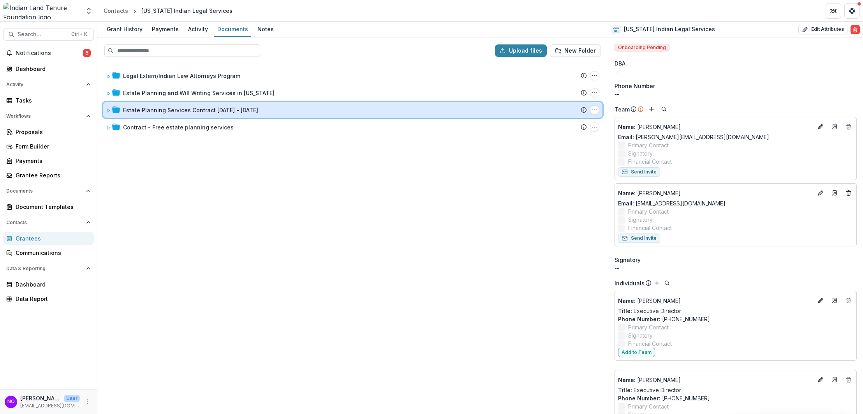
click at [107, 113] on span at bounding box center [108, 110] width 5 height 8
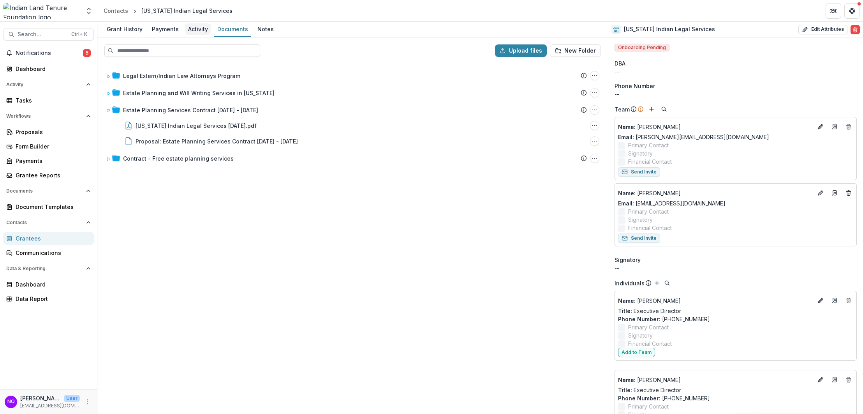
click at [203, 31] on div "Activity" at bounding box center [198, 28] width 26 height 11
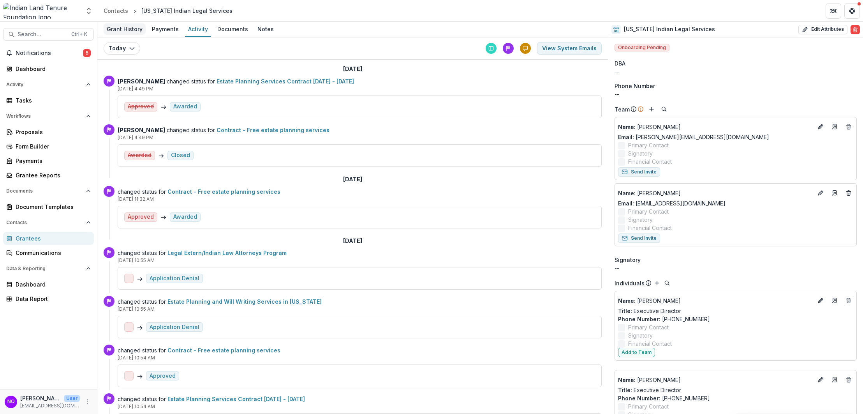
click at [122, 25] on div "Grant History" at bounding box center [125, 28] width 42 height 11
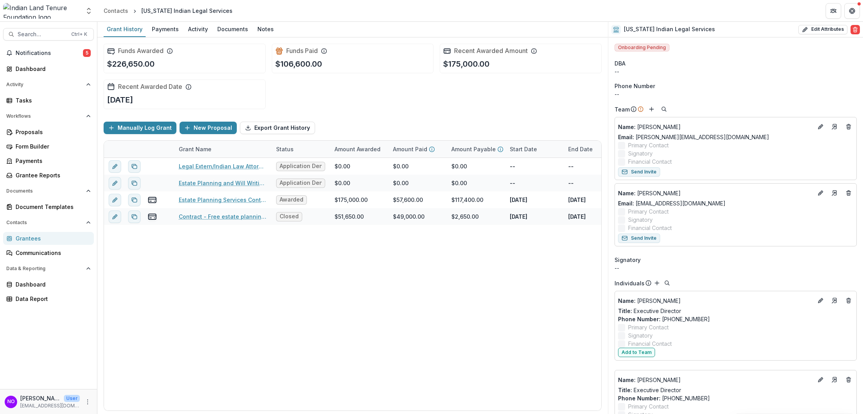
click at [23, 240] on div "Grantees" at bounding box center [52, 238] width 72 height 8
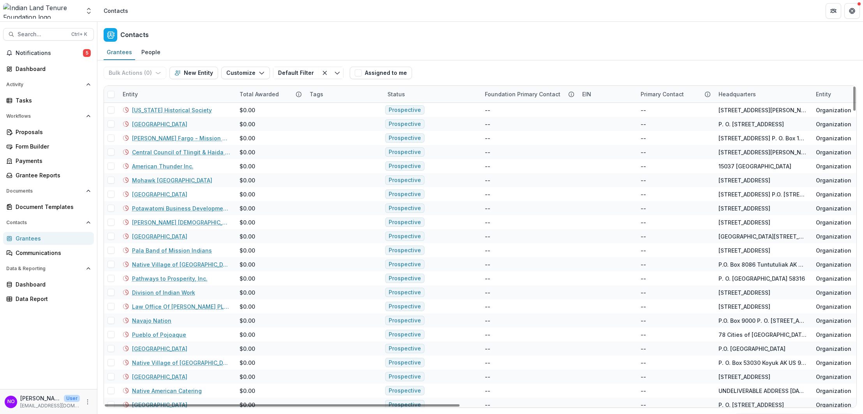
click at [138, 90] on div "Entity" at bounding box center [176, 94] width 117 height 17
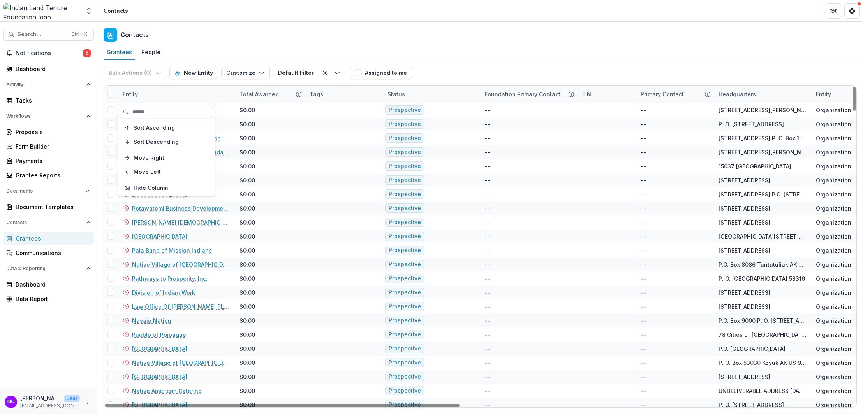
click at [142, 110] on input at bounding box center [166, 112] width 93 height 12
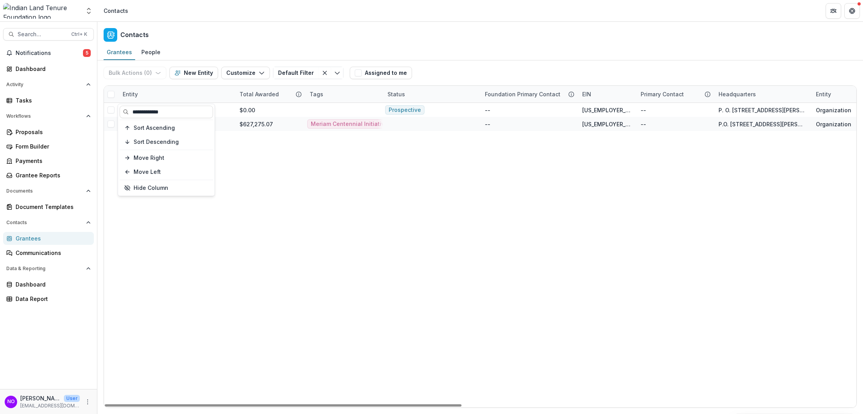
type input "**********"
click at [151, 56] on div "People" at bounding box center [150, 51] width 25 height 11
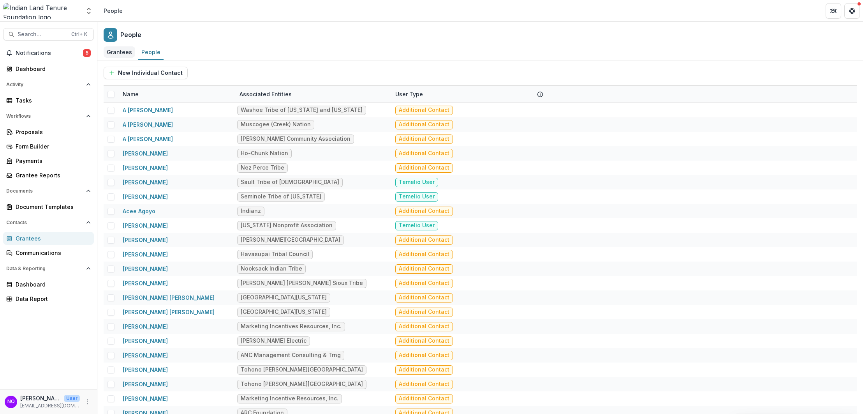
click at [125, 51] on div "Grantees" at bounding box center [120, 51] width 32 height 11
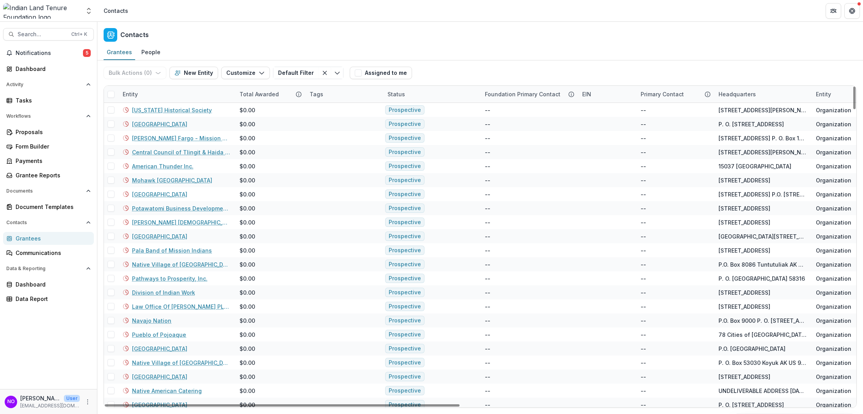
click at [134, 92] on div "Entity" at bounding box center [130, 94] width 25 height 8
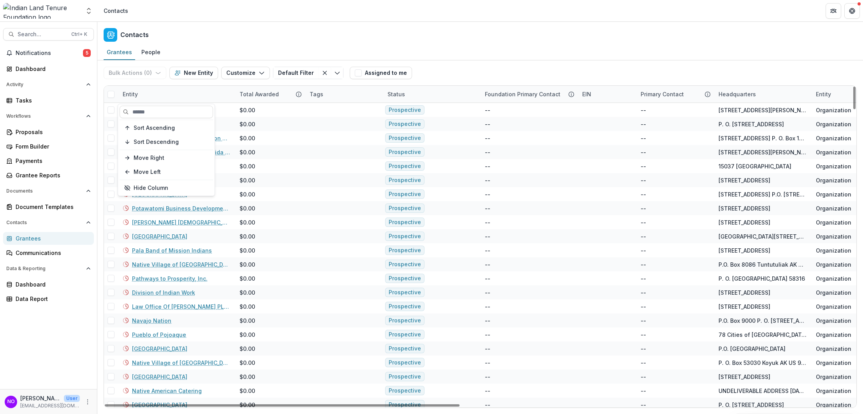
click at [146, 104] on section "Sort Ascending Sort Descending Move Right Move Left Hide Column" at bounding box center [166, 150] width 97 height 92
click at [145, 113] on input at bounding box center [166, 112] width 93 height 12
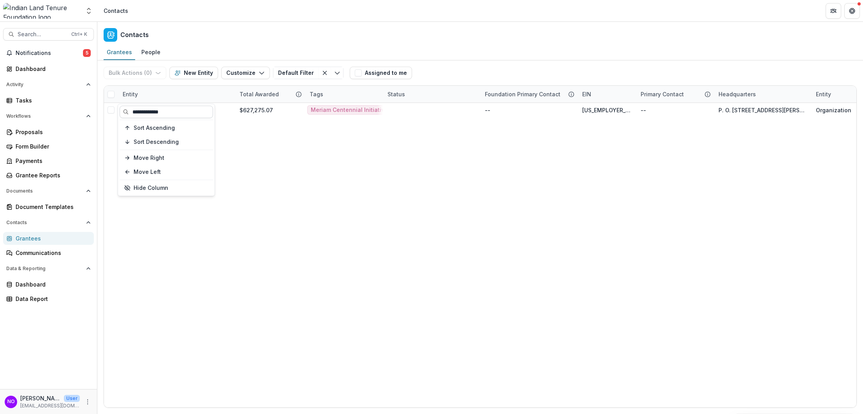
type input "**********"
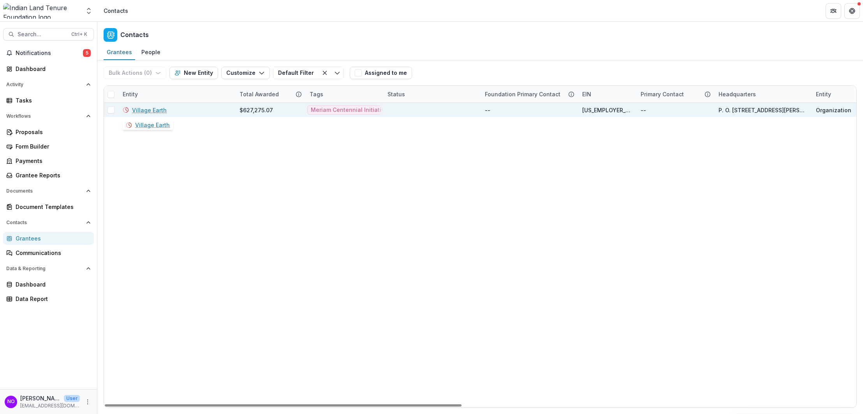
click at [152, 111] on link "Village Earth" at bounding box center [149, 110] width 35 height 8
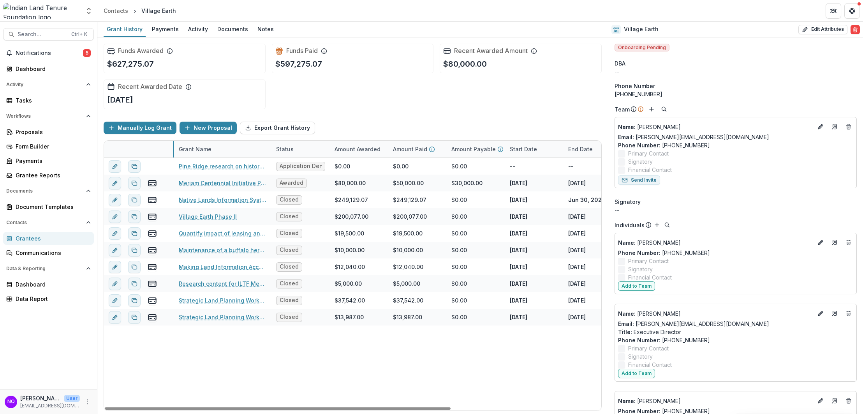
drag, startPoint x: 173, startPoint y: 148, endPoint x: 178, endPoint y: 148, distance: 5.5
click at [206, 182] on link "Meriam Centennial Initiative Project Contract" at bounding box center [223, 183] width 88 height 8
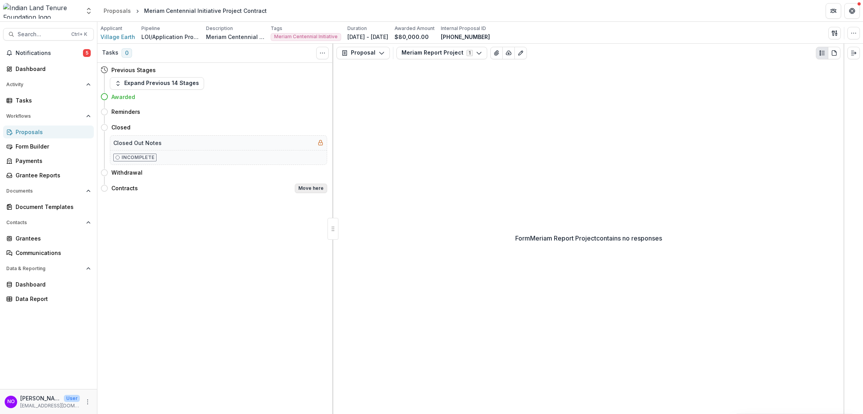
click at [314, 187] on button "Move here" at bounding box center [311, 187] width 32 height 9
select select "********"
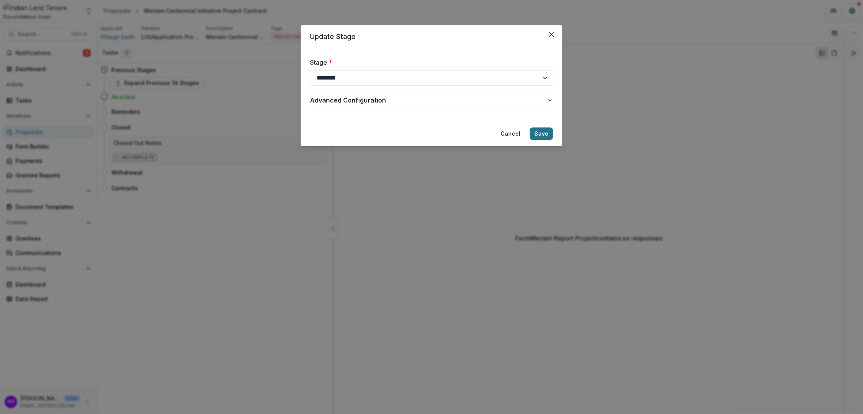
click at [538, 135] on button "Save" at bounding box center [541, 133] width 23 height 12
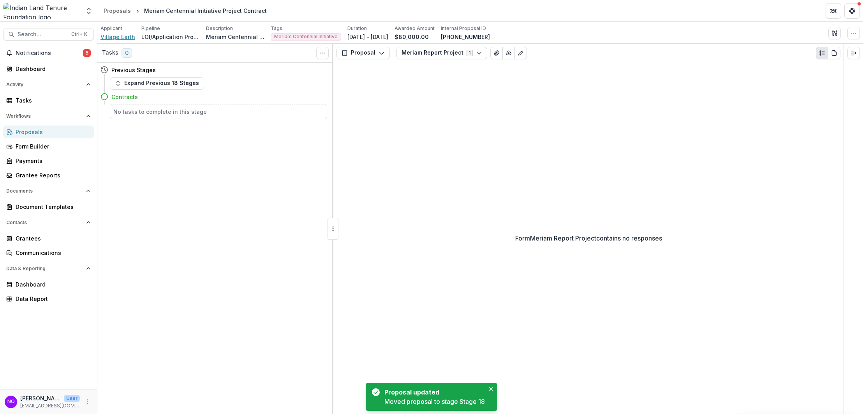
click at [123, 34] on span "Village Earth" at bounding box center [117, 37] width 35 height 8
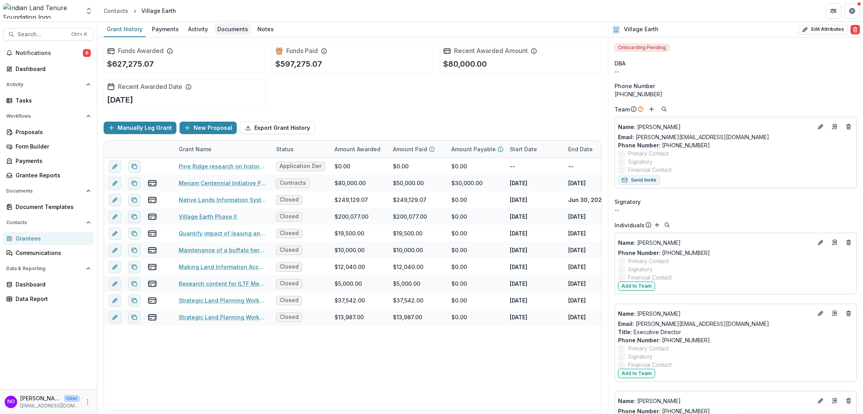
click at [234, 27] on div "Documents" at bounding box center [232, 28] width 37 height 11
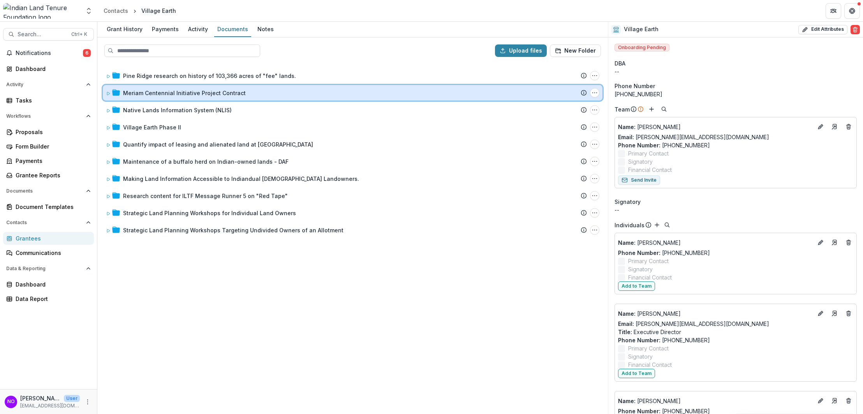
click at [107, 92] on icon at bounding box center [108, 93] width 3 height 3
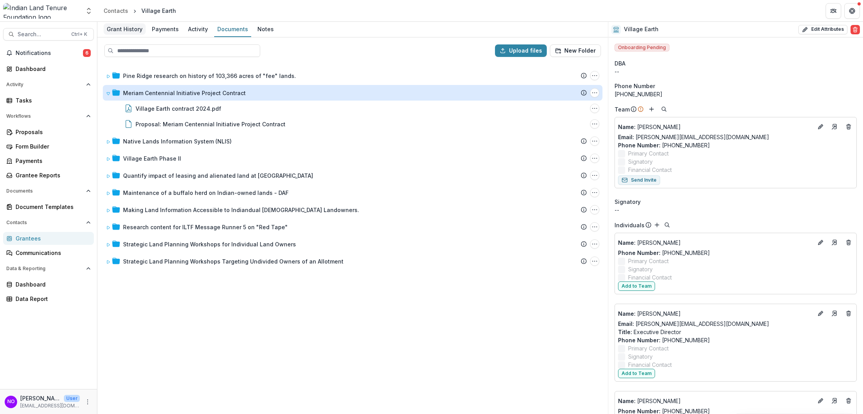
click at [122, 29] on div "Grant History" at bounding box center [125, 28] width 42 height 11
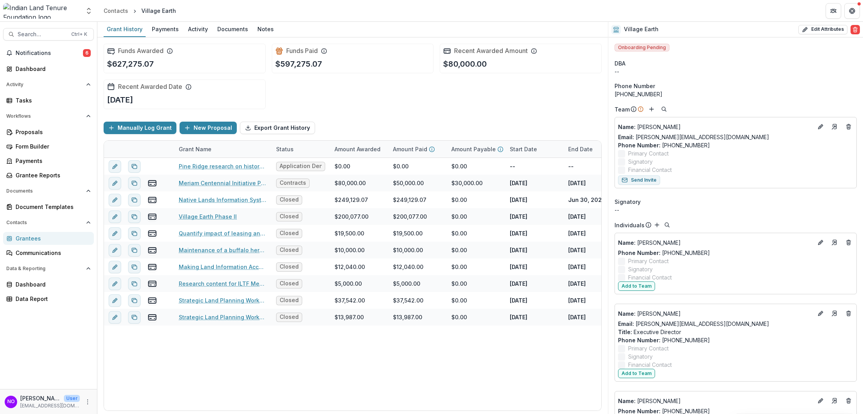
click at [30, 238] on div "Grantees" at bounding box center [52, 238] width 72 height 8
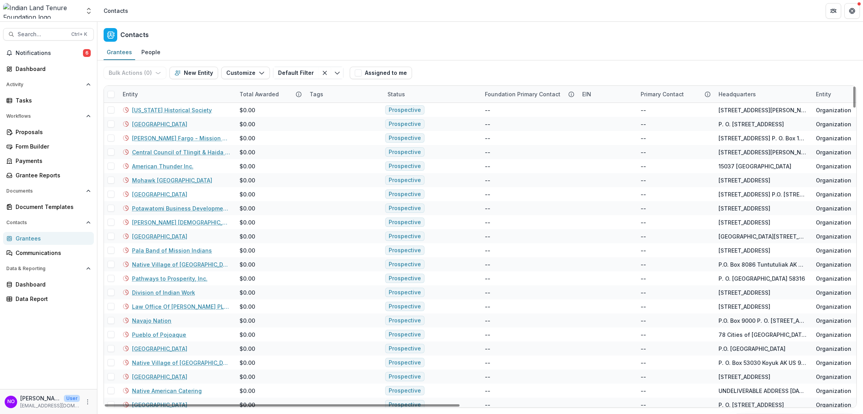
click at [150, 94] on div "Entity" at bounding box center [176, 94] width 117 height 17
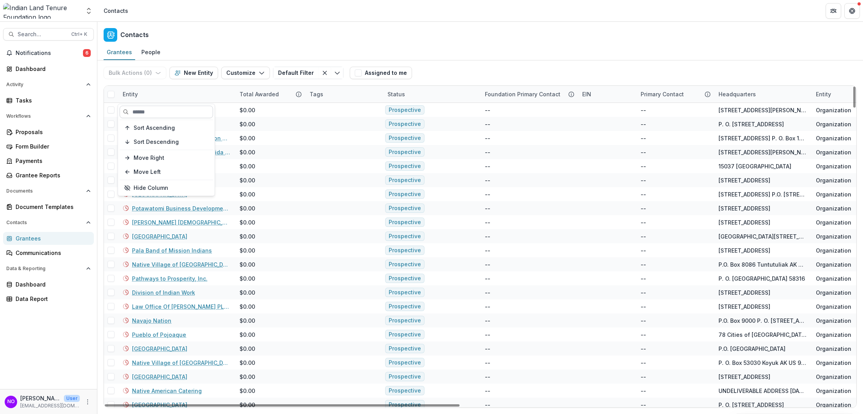
click at [155, 106] on input at bounding box center [166, 112] width 93 height 12
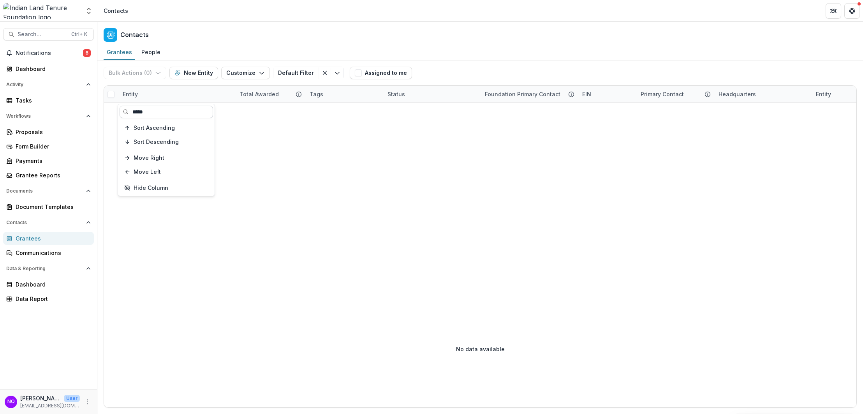
type input "*****"
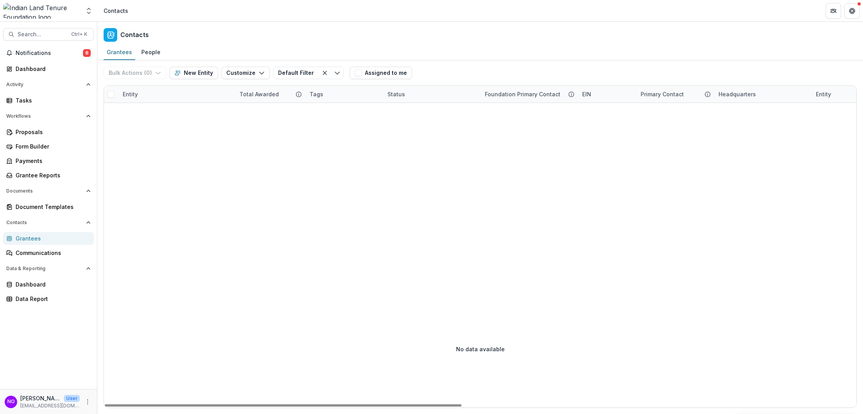
click at [151, 93] on div "Entity" at bounding box center [176, 94] width 117 height 17
click at [152, 109] on input "*****" at bounding box center [166, 112] width 93 height 12
drag, startPoint x: 152, startPoint y: 109, endPoint x: 99, endPoint y: 109, distance: 52.6
click at [99, 109] on body "Skip to content Aggregate Analysis Foundations Indian Land Tenure Foundation No…" at bounding box center [431, 207] width 863 height 414
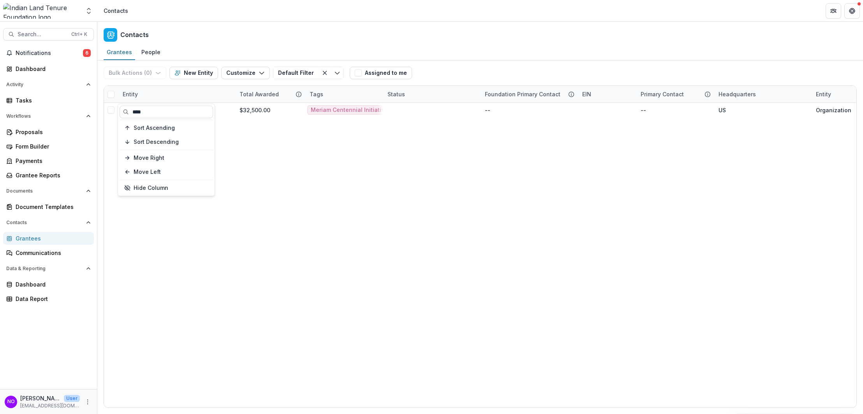
type input "****"
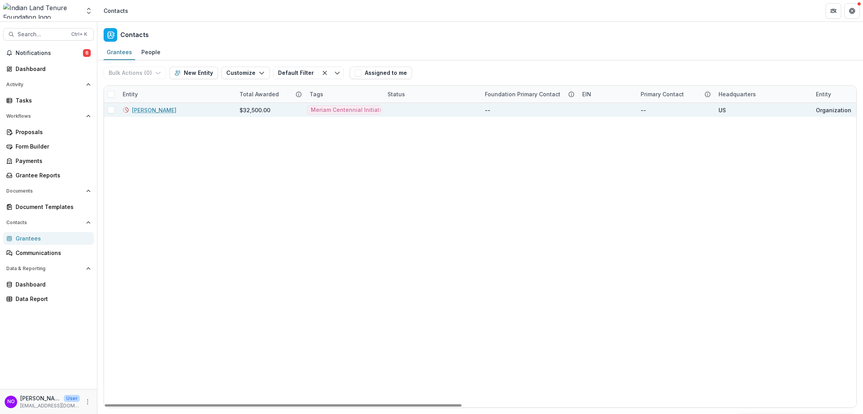
click at [155, 109] on link "[PERSON_NAME]" at bounding box center [154, 110] width 44 height 8
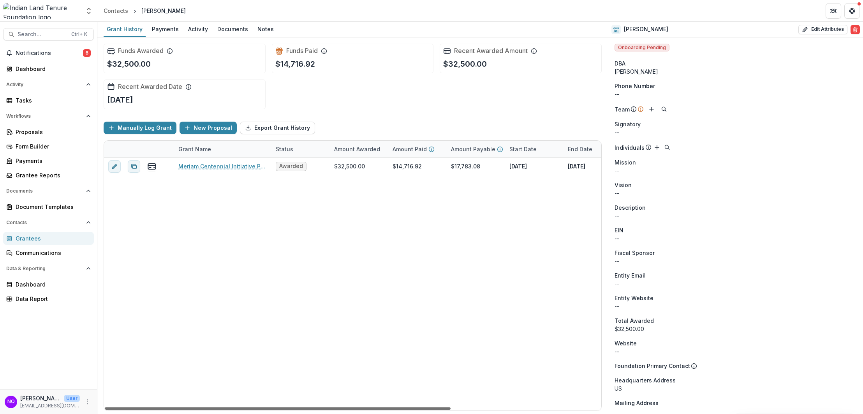
click at [388, 407] on div at bounding box center [278, 408] width 346 height 2
drag, startPoint x: 389, startPoint y: 407, endPoint x: 0, endPoint y: 341, distance: 394.3
click at [105, 407] on div at bounding box center [278, 408] width 346 height 2
click at [233, 29] on div "Documents" at bounding box center [232, 28] width 37 height 11
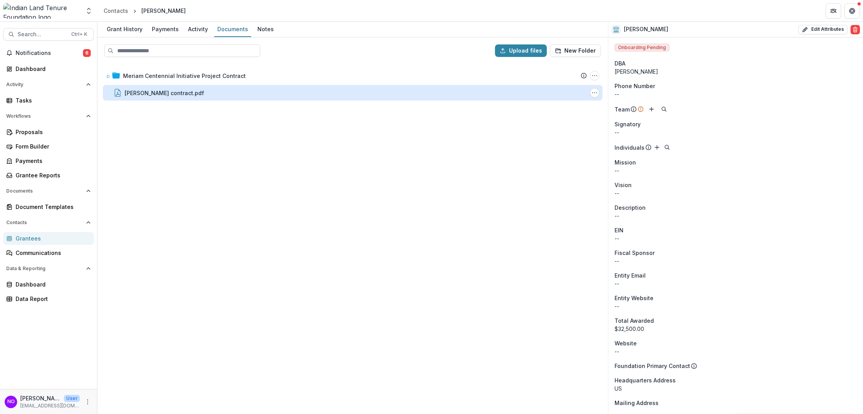
click at [141, 93] on div "[PERSON_NAME] contract.pdf" at bounding box center [164, 93] width 79 height 8
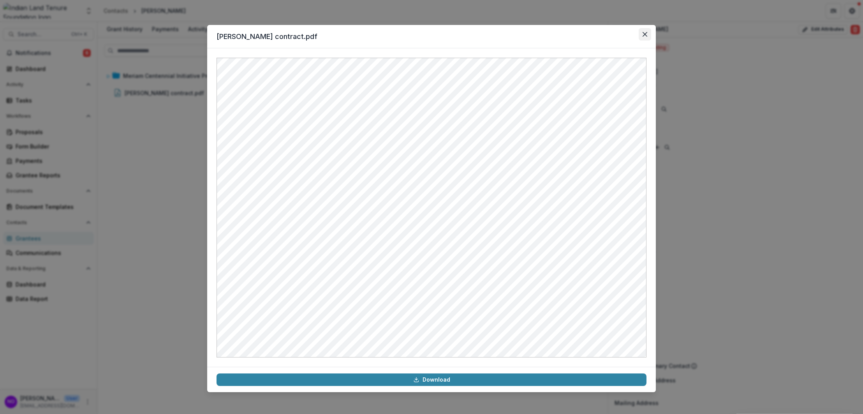
click at [644, 35] on icon "Close" at bounding box center [645, 34] width 5 height 5
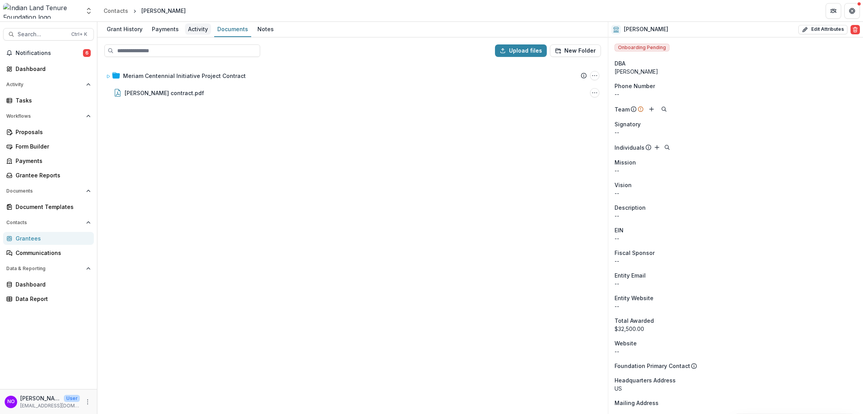
click at [198, 28] on div "Activity" at bounding box center [198, 28] width 26 height 11
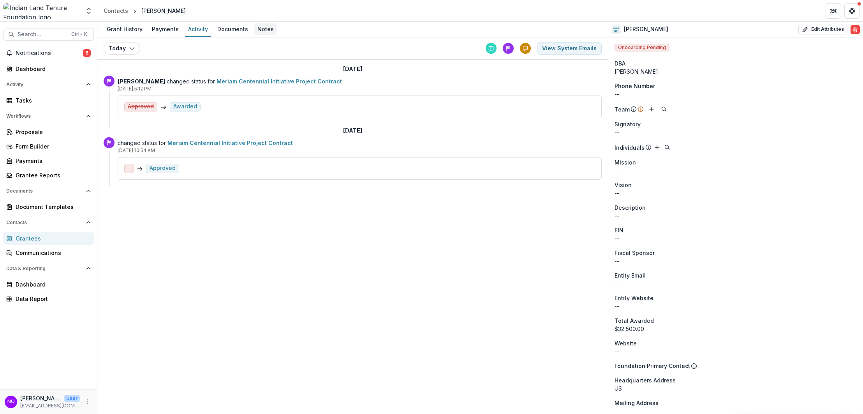
click at [254, 35] on link "Notes" at bounding box center [265, 29] width 23 height 15
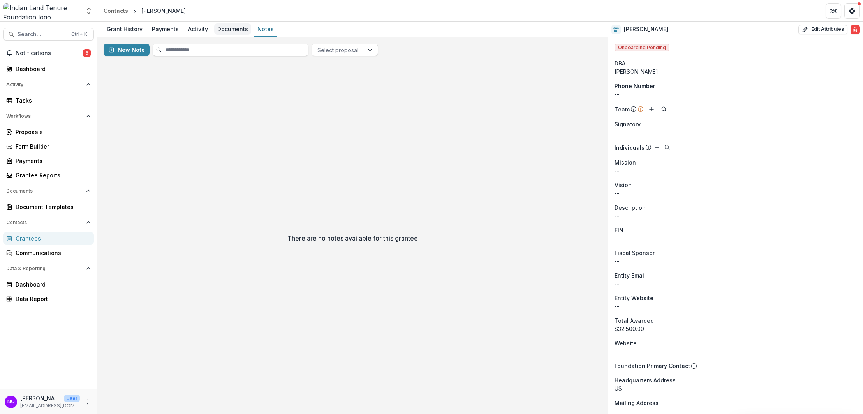
click at [230, 33] on div "Documents" at bounding box center [232, 28] width 37 height 11
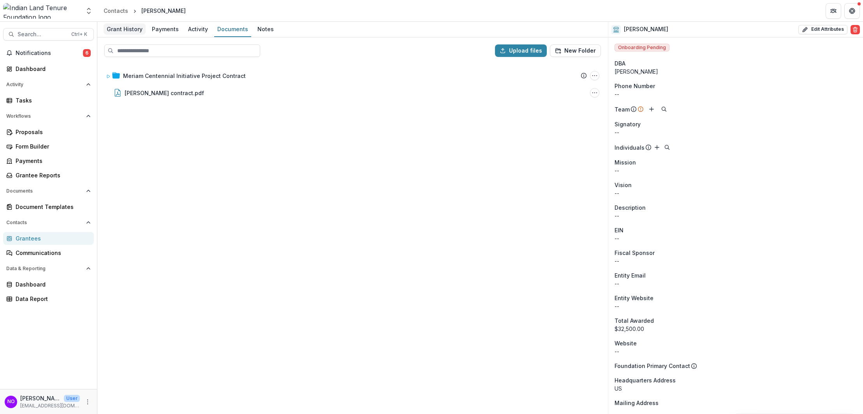
click at [134, 27] on div "Grant History" at bounding box center [125, 28] width 42 height 11
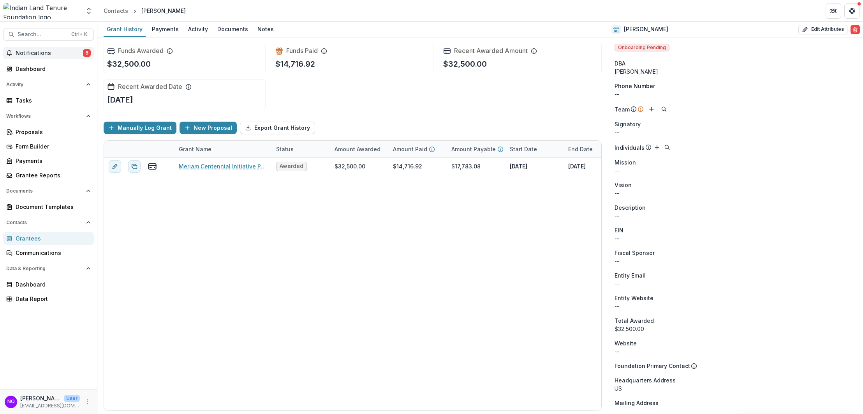
click at [28, 55] on span "Notifications" at bounding box center [49, 53] width 67 height 7
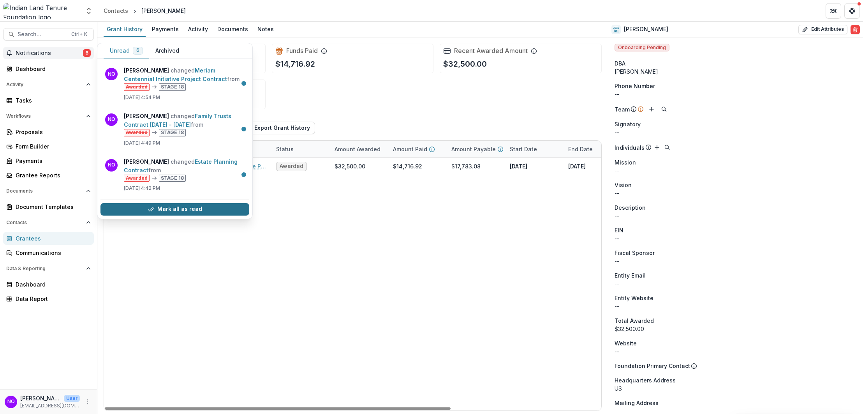
click at [152, 205] on button "Mark all as read" at bounding box center [174, 209] width 149 height 12
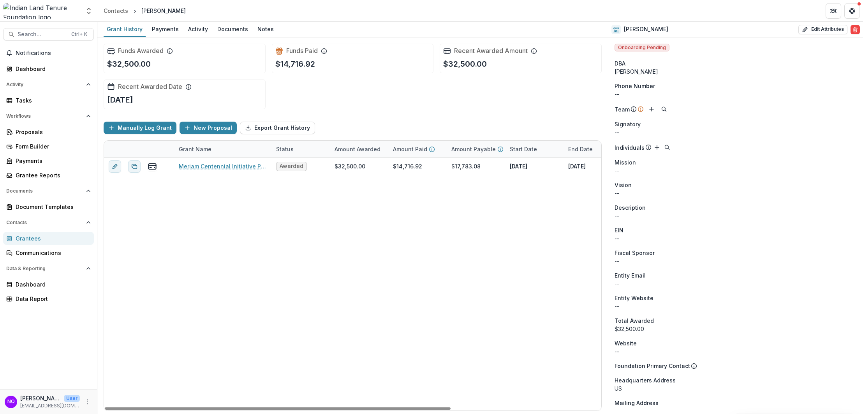
click at [14, 238] on link "Grantees" at bounding box center [48, 238] width 91 height 13
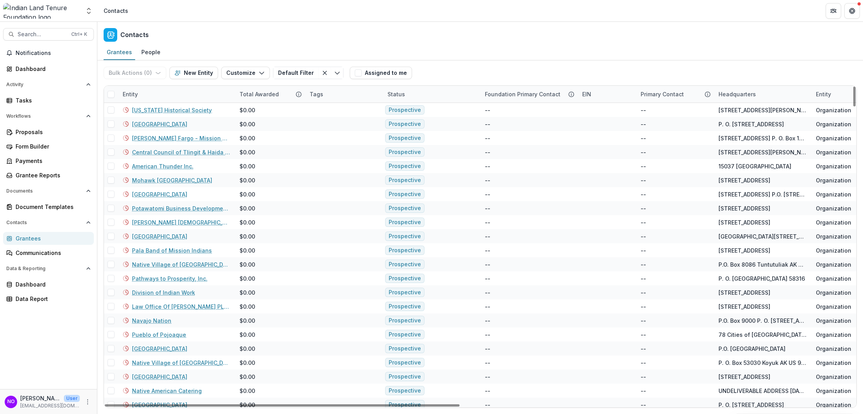
click at [150, 97] on div "Entity" at bounding box center [176, 94] width 117 height 17
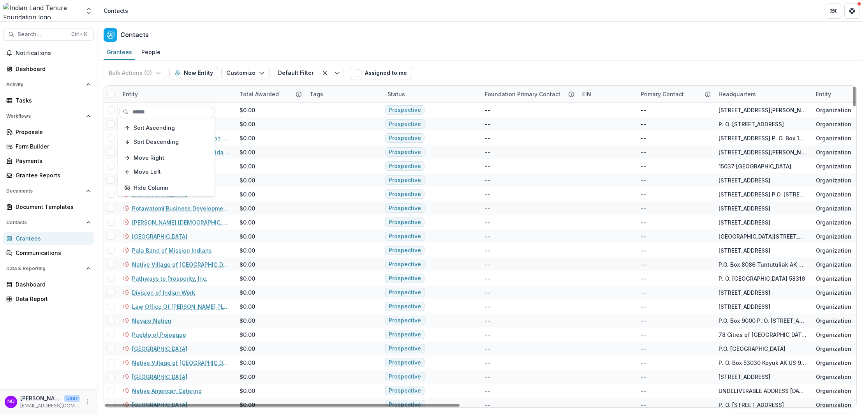
click at [150, 115] on input at bounding box center [166, 112] width 93 height 12
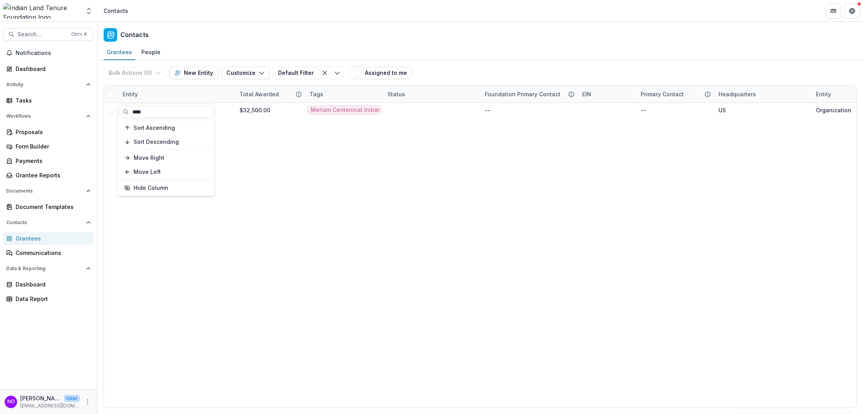
type input "****"
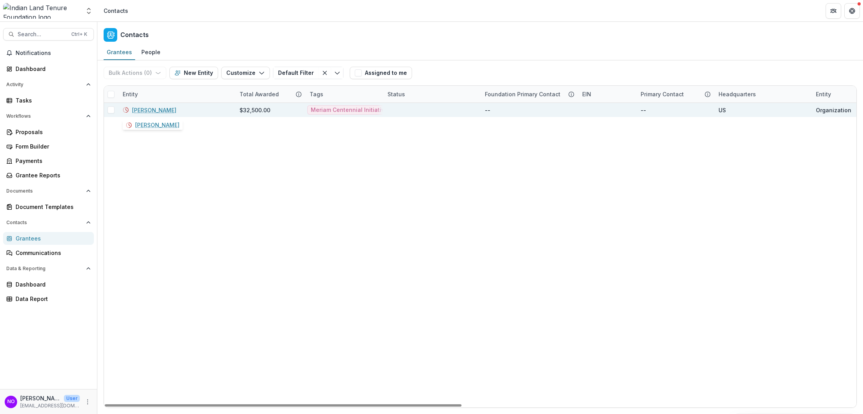
click at [134, 112] on link "[PERSON_NAME]" at bounding box center [154, 110] width 44 height 8
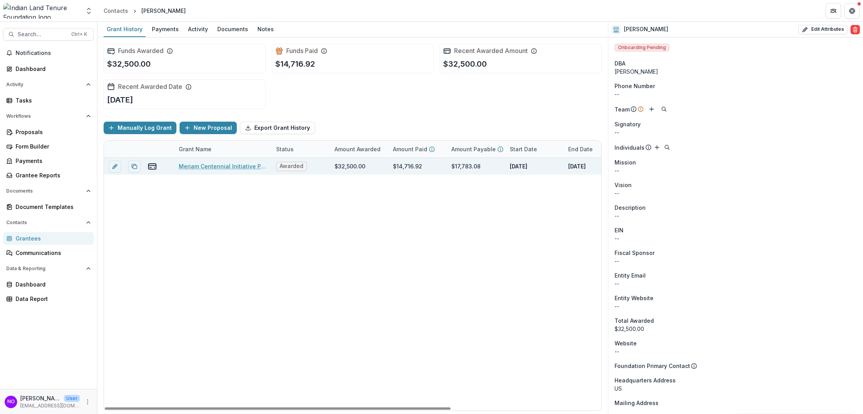
click at [207, 167] on link "Meriam Centennial Initiative Project Contract" at bounding box center [223, 166] width 88 height 8
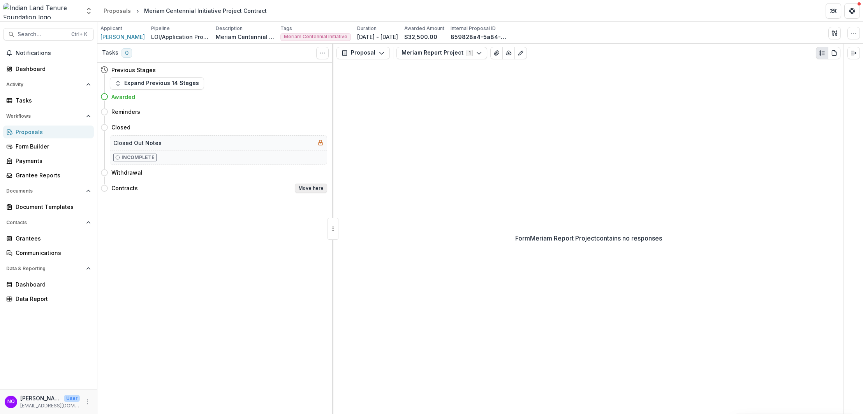
click at [317, 185] on button "Move here" at bounding box center [311, 187] width 32 height 9
select select "********"
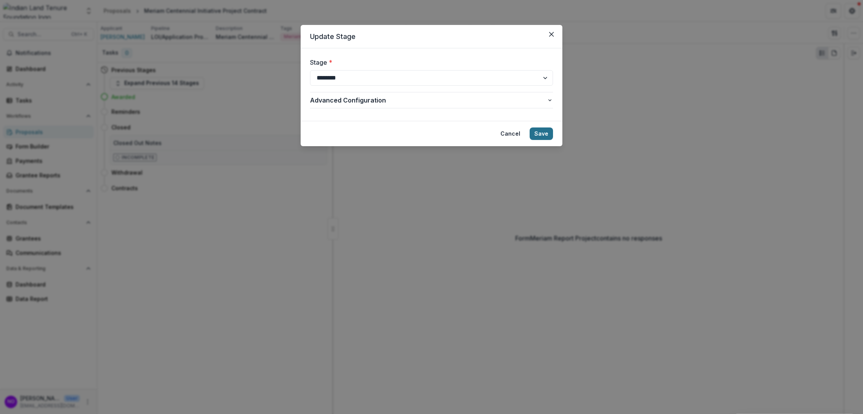
click at [537, 130] on button "Save" at bounding box center [541, 133] width 23 height 12
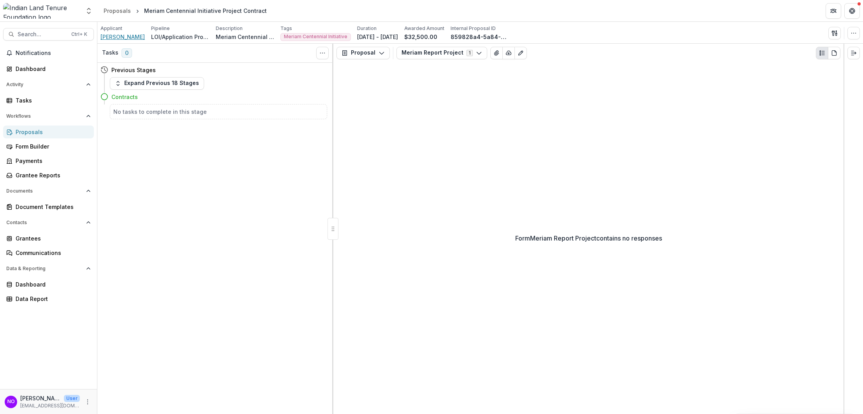
drag, startPoint x: 115, startPoint y: 38, endPoint x: 130, endPoint y: 54, distance: 21.2
click at [115, 38] on span "[PERSON_NAME]" at bounding box center [122, 37] width 44 height 8
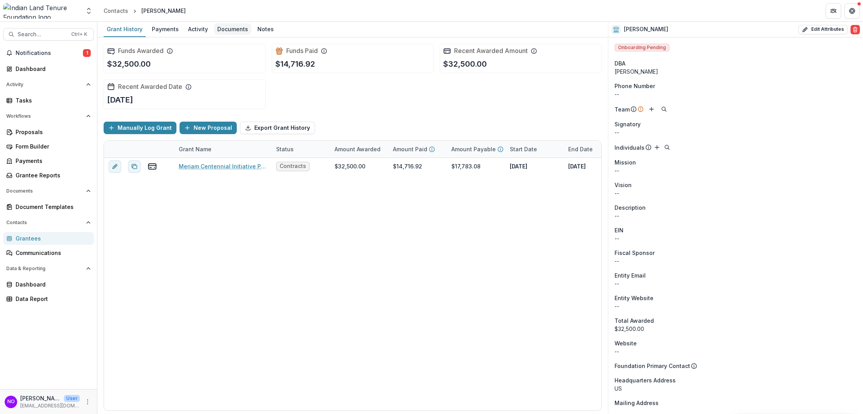
click at [214, 28] on div "Documents" at bounding box center [232, 28] width 37 height 11
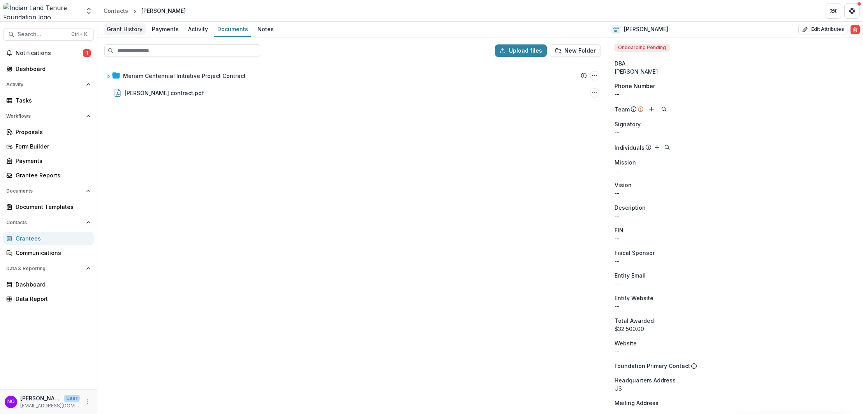
click at [122, 30] on div "Grant History" at bounding box center [125, 28] width 42 height 11
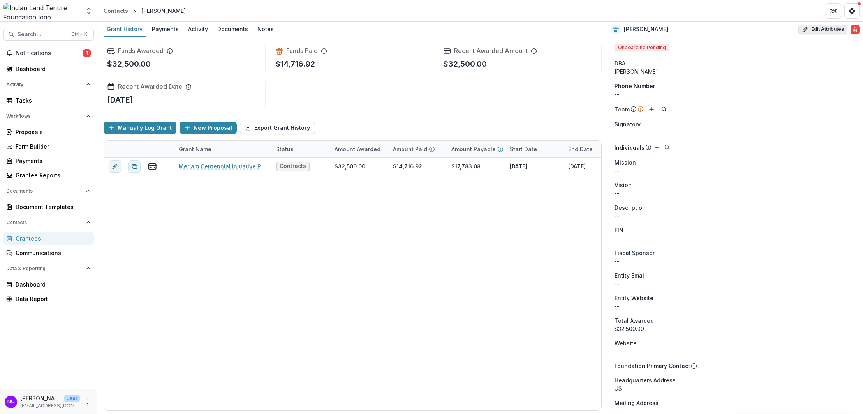
click at [806, 28] on icon "button" at bounding box center [807, 28] width 2 height 2
select select
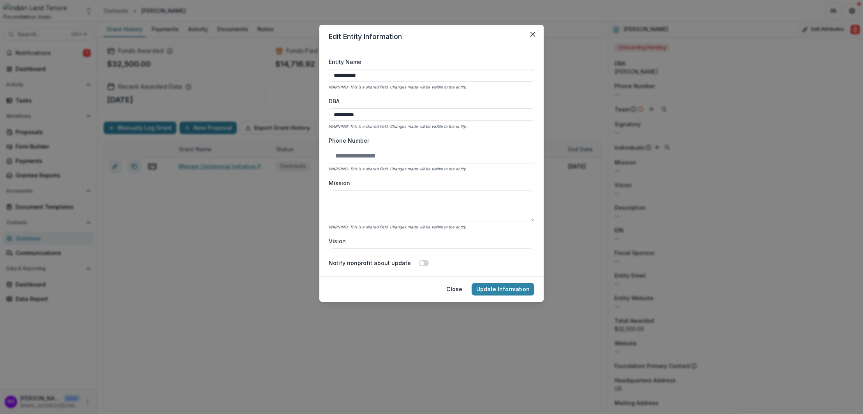
click at [368, 70] on input "**********" at bounding box center [432, 75] width 206 height 12
click at [340, 76] on input "**********" at bounding box center [432, 75] width 206 height 12
type input "**********"
click at [506, 290] on button "Update Information" at bounding box center [503, 289] width 63 height 12
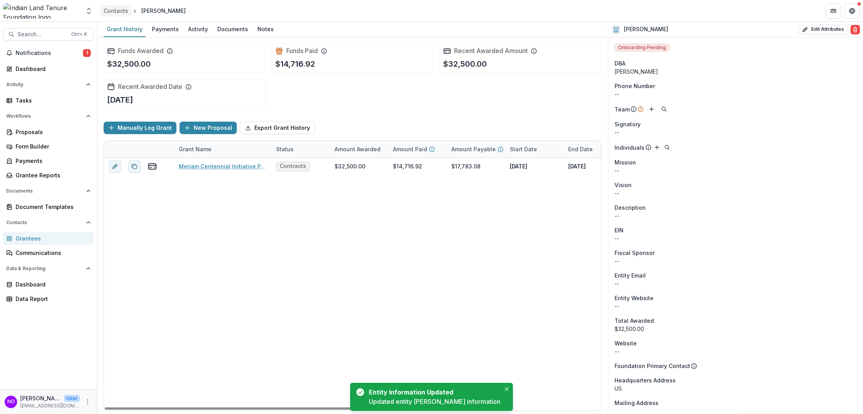
click at [113, 10] on div "Contacts" at bounding box center [116, 11] width 25 height 8
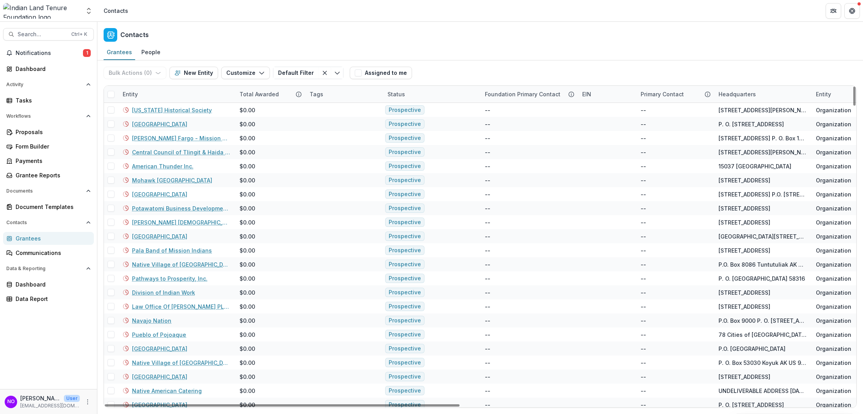
click at [146, 95] on div "Entity" at bounding box center [176, 94] width 117 height 17
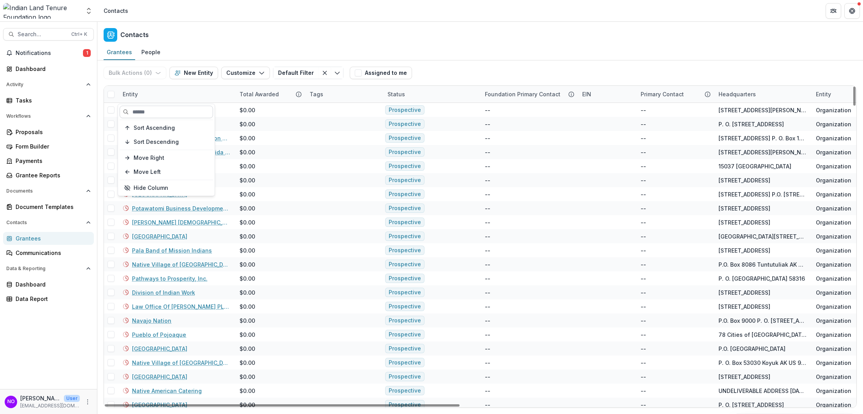
click at [148, 112] on input at bounding box center [166, 112] width 93 height 12
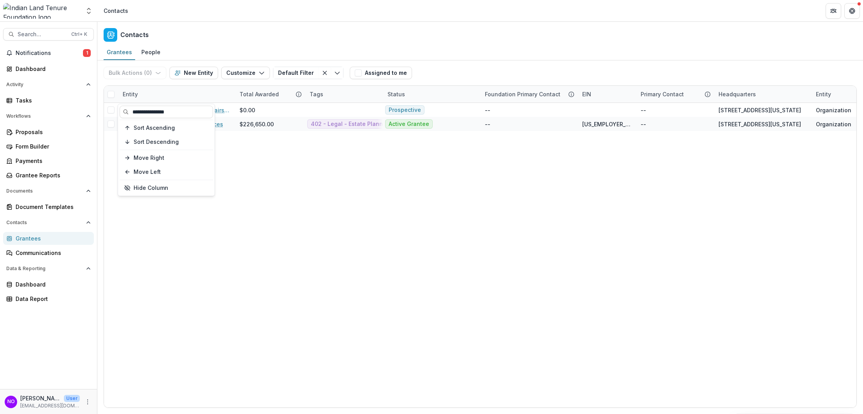
type input "**********"
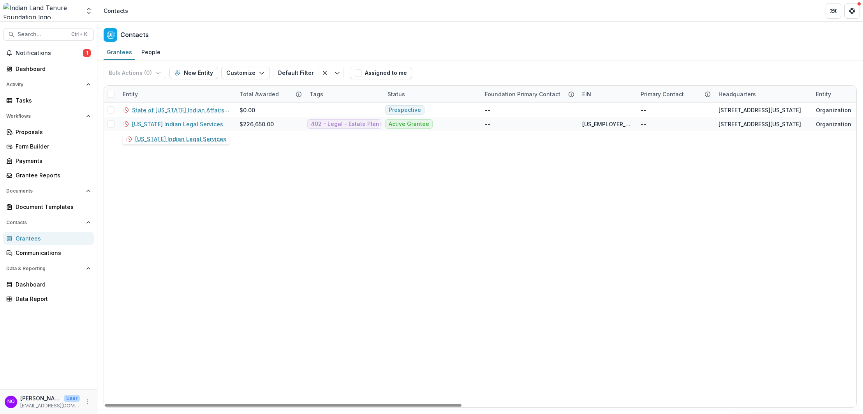
click at [165, 120] on link "[US_STATE] Indian Legal Services" at bounding box center [177, 124] width 91 height 8
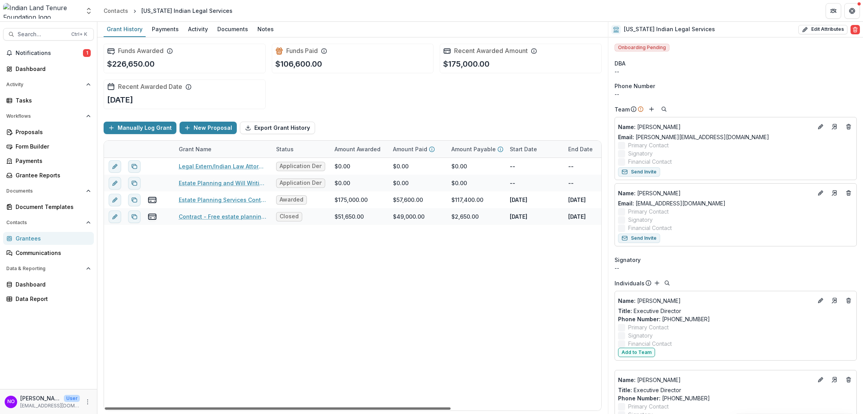
drag, startPoint x: 295, startPoint y: 407, endPoint x: 150, endPoint y: 364, distance: 151.4
click at [150, 407] on div at bounding box center [278, 408] width 346 height 2
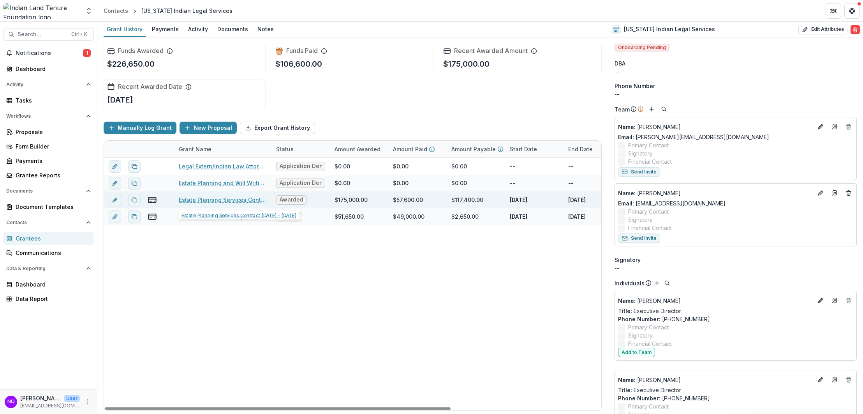
click at [189, 197] on link "Estate Planning Services Contract [DATE] - [DATE]" at bounding box center [223, 200] width 88 height 8
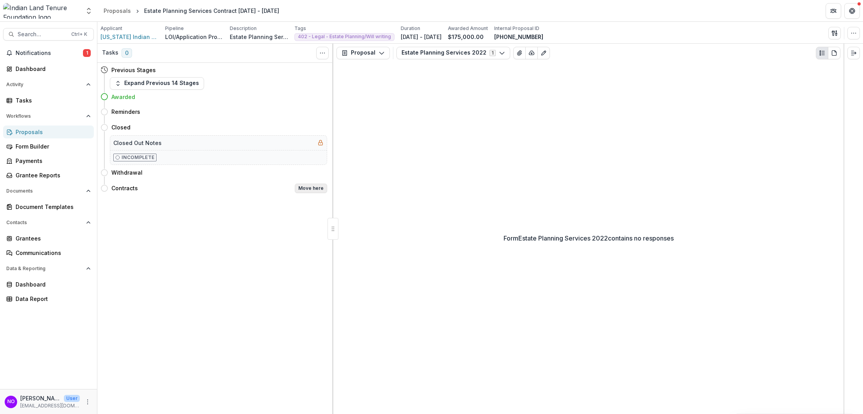
click at [316, 188] on button "Move here" at bounding box center [311, 187] width 32 height 9
select select "********"
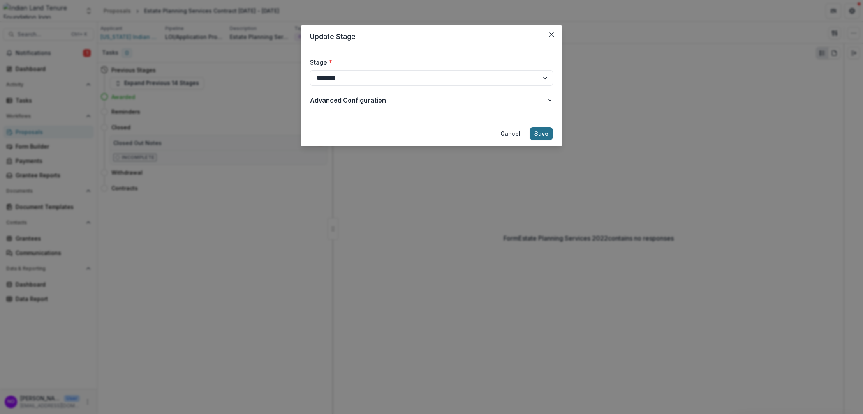
click at [547, 133] on button "Save" at bounding box center [541, 133] width 23 height 12
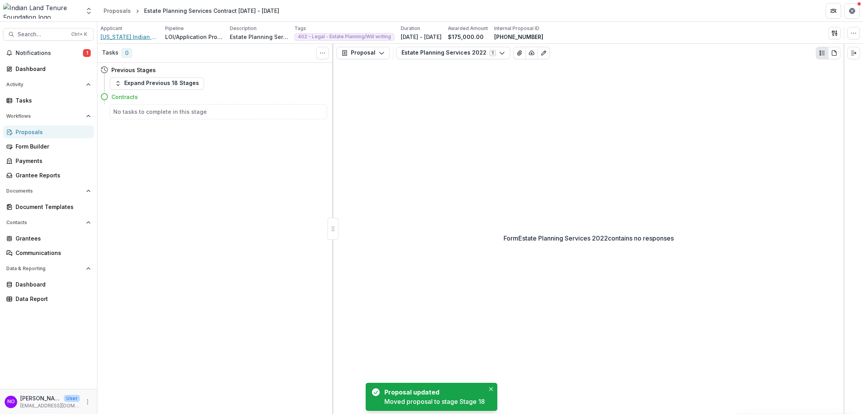
click at [120, 35] on span "[US_STATE] Indian Legal Services" at bounding box center [129, 37] width 58 height 8
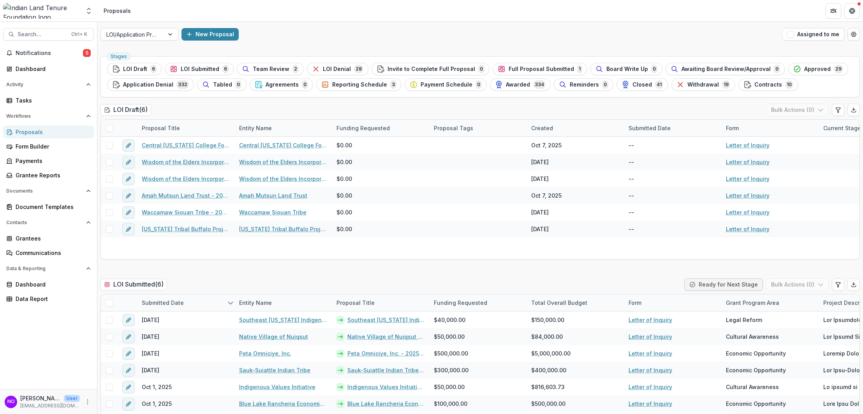
click at [13, 132] on link "Proposals" at bounding box center [48, 131] width 91 height 13
click at [760, 86] on span "Contracts" at bounding box center [769, 84] width 28 height 7
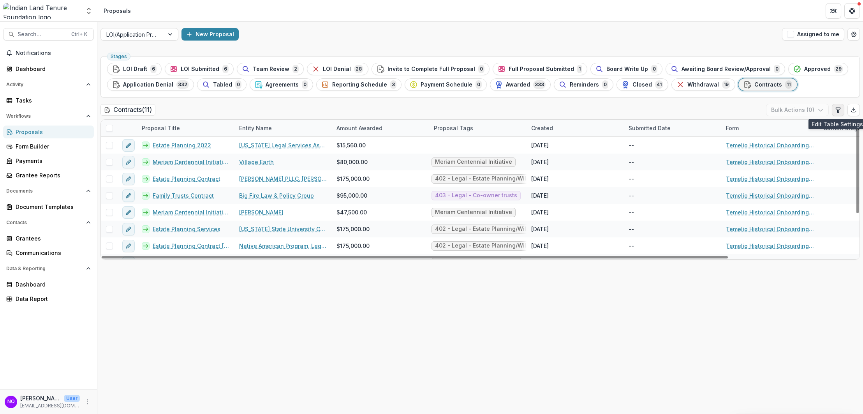
click at [837, 113] on button "Edit table settings" at bounding box center [838, 110] width 12 height 12
select select "******"
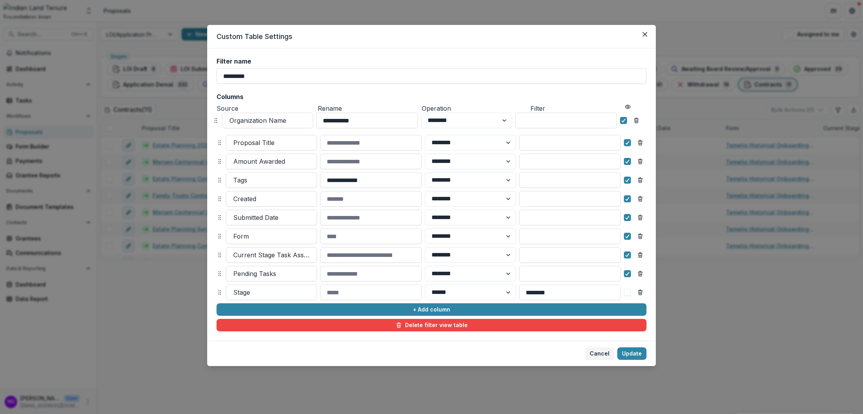
drag, startPoint x: 219, startPoint y: 141, endPoint x: 215, endPoint y: 118, distance: 22.5
click at [215, 118] on icon at bounding box center [216, 120] width 6 height 6
click at [633, 354] on button "Update" at bounding box center [631, 353] width 29 height 12
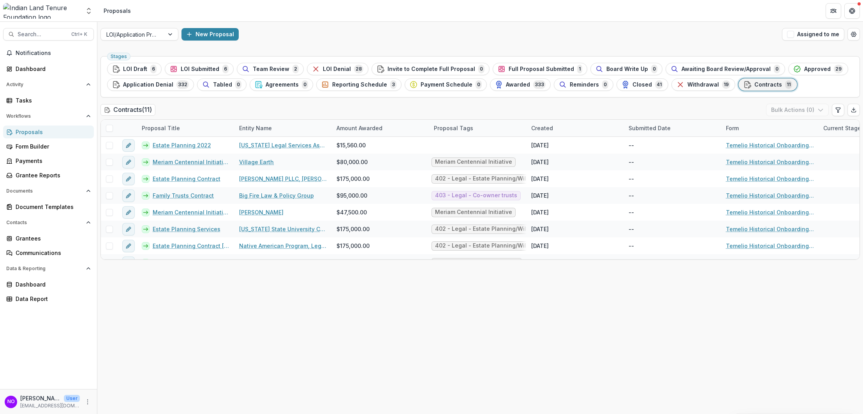
click at [755, 87] on span "Contracts" at bounding box center [769, 84] width 28 height 7
click at [349, 83] on span "Reporting Schedule" at bounding box center [359, 84] width 55 height 7
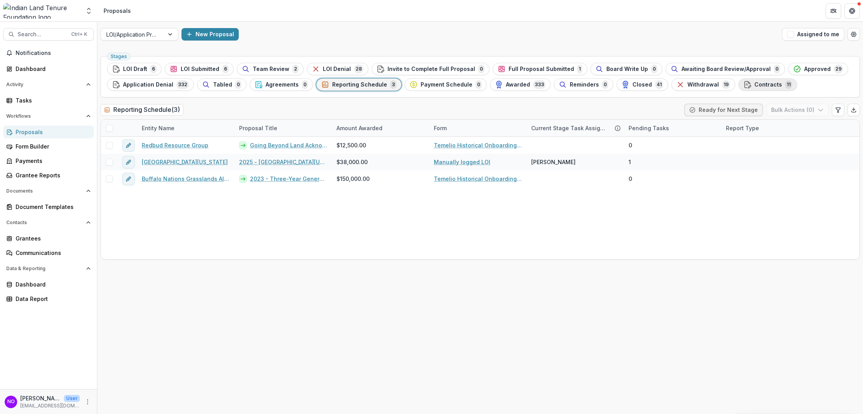
click at [751, 81] on div "Contracts 11" at bounding box center [768, 84] width 49 height 9
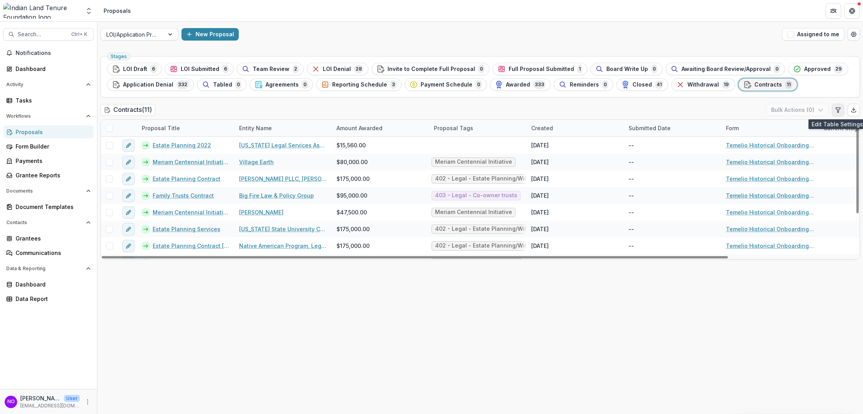
click at [840, 109] on icon "Edit table settings" at bounding box center [838, 110] width 4 height 5
select select "******"
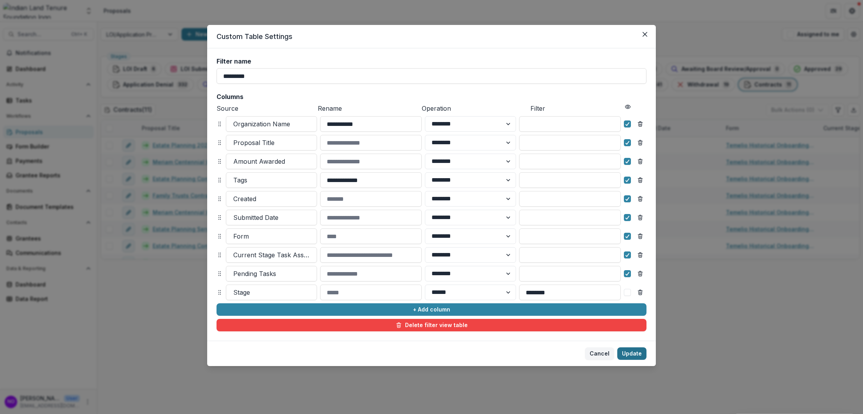
click at [627, 353] on button "Update" at bounding box center [631, 353] width 29 height 12
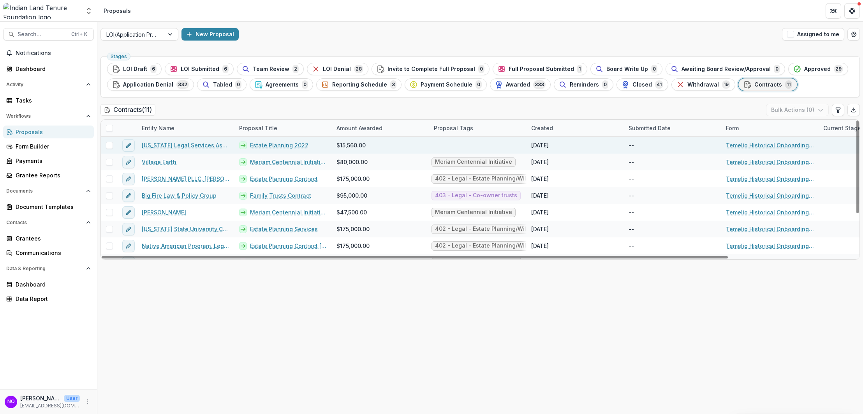
click at [451, 144] on div at bounding box center [478, 145] width 97 height 17
click at [129, 146] on icon "edit" at bounding box center [128, 146] width 4 height 4
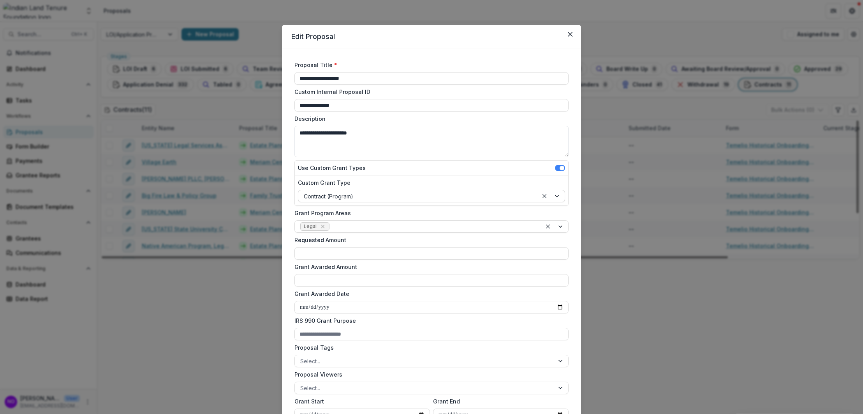
type input "********"
type input "*******"
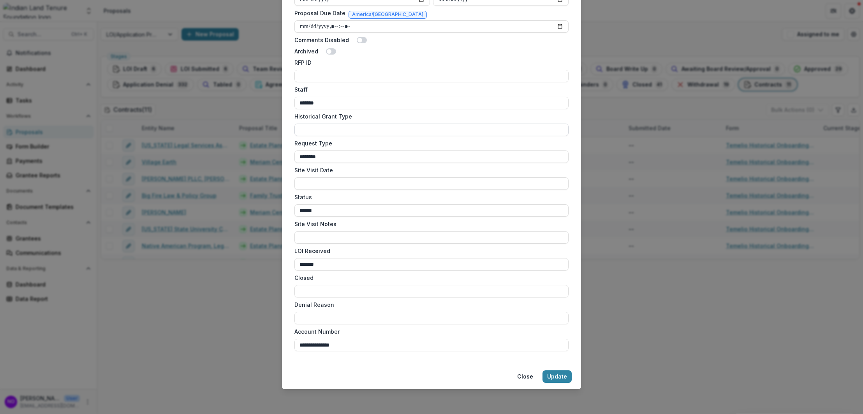
scroll to position [194, 0]
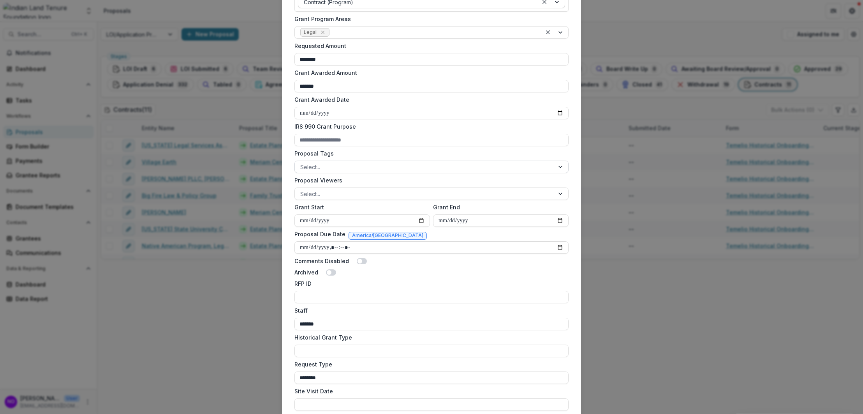
click at [323, 166] on div at bounding box center [424, 167] width 249 height 10
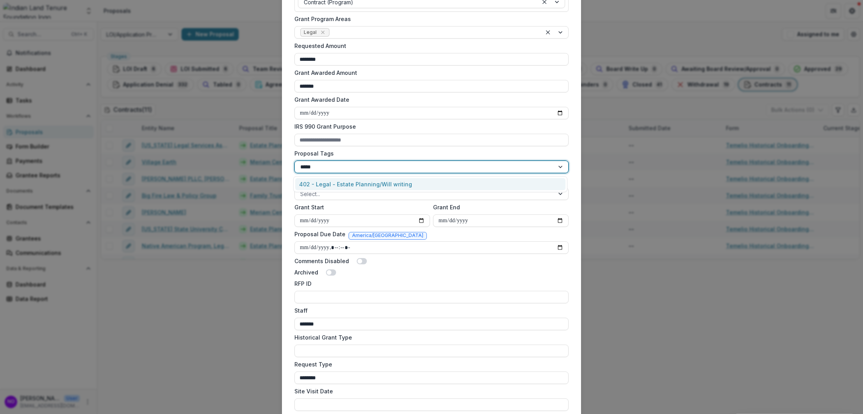
type input "******"
click at [326, 181] on div "402 - Legal - Estate Planning/Will writing" at bounding box center [430, 184] width 270 height 12
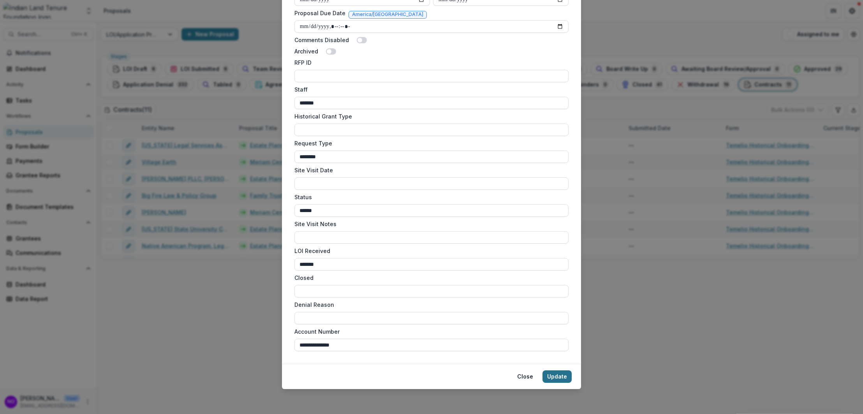
click at [554, 377] on button "Update" at bounding box center [557, 376] width 29 height 12
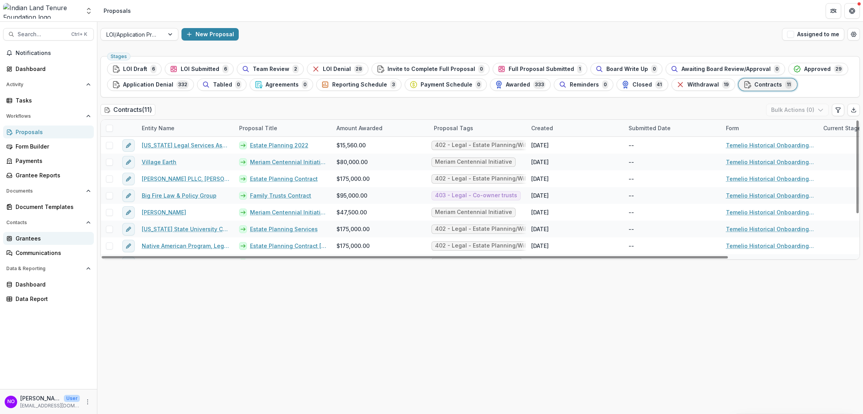
click at [17, 238] on div "Grantees" at bounding box center [52, 238] width 72 height 8
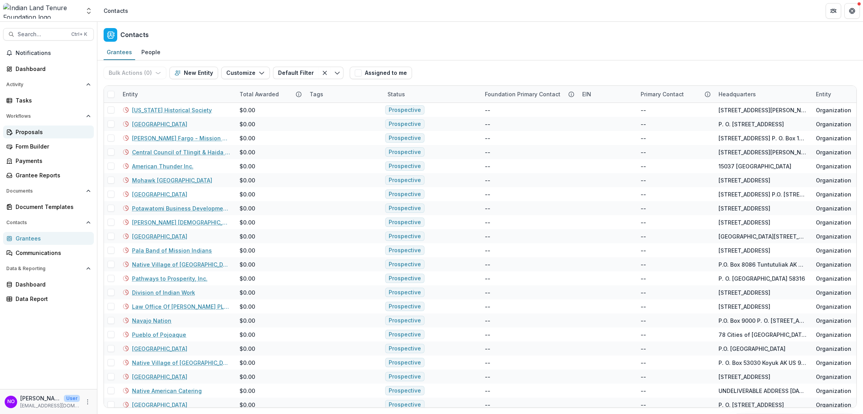
click at [19, 133] on div "Proposals" at bounding box center [52, 132] width 72 height 8
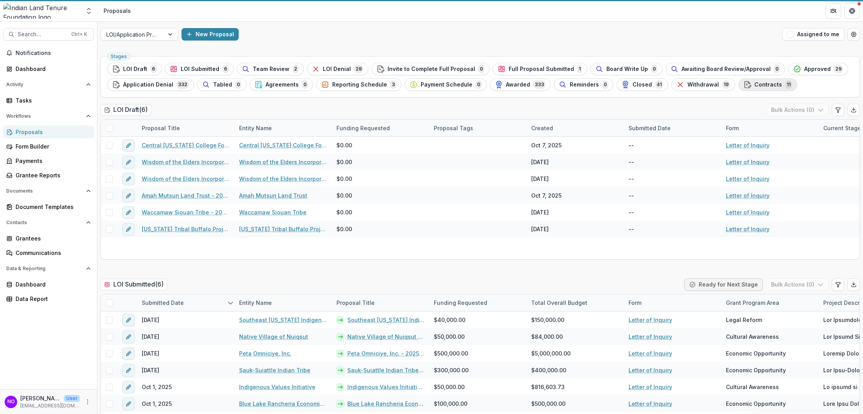
click at [757, 80] on div "Contracts 11" at bounding box center [768, 84] width 49 height 9
